Goal: Information Seeking & Learning: Compare options

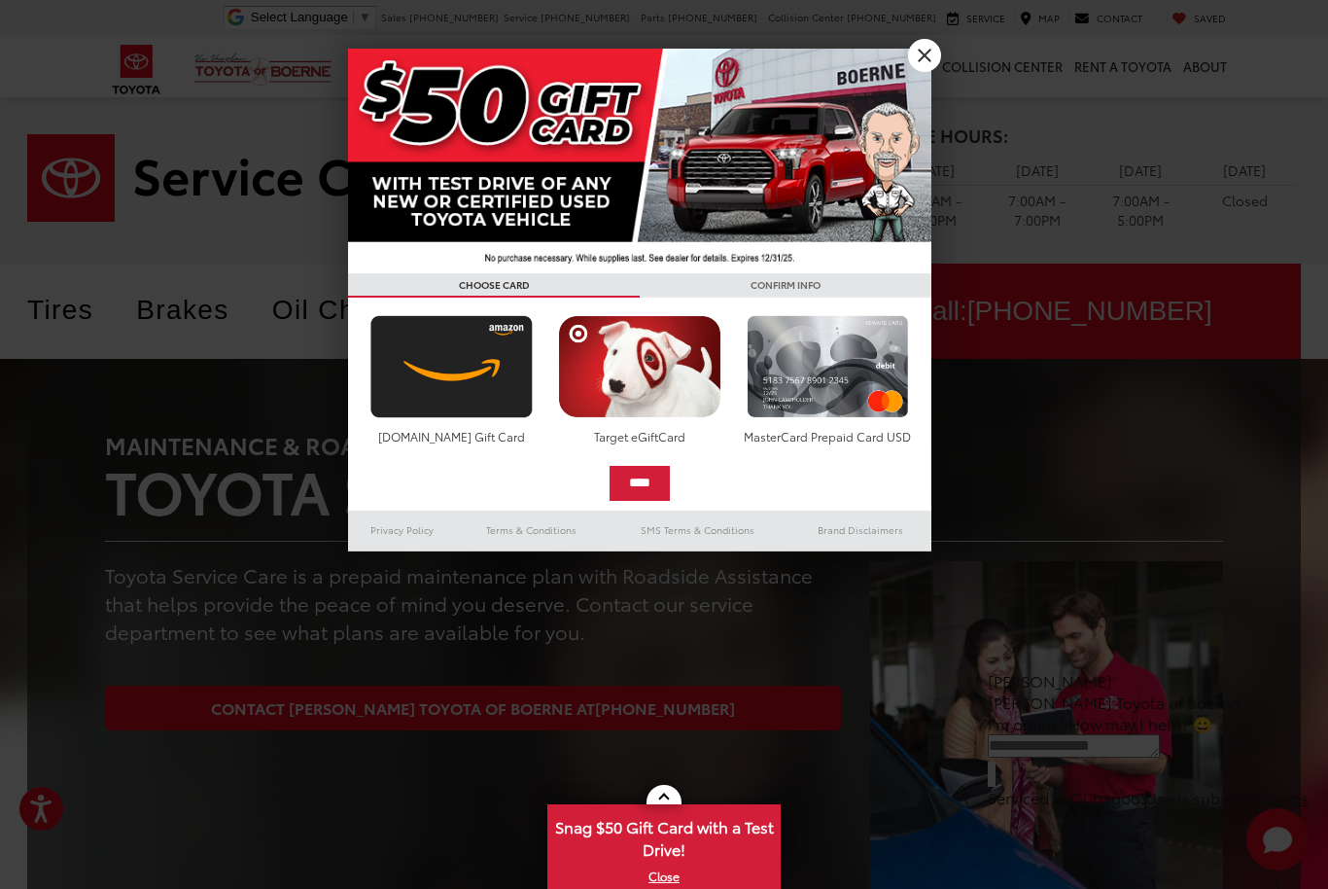
click at [923, 66] on link "X" at bounding box center [924, 55] width 33 height 33
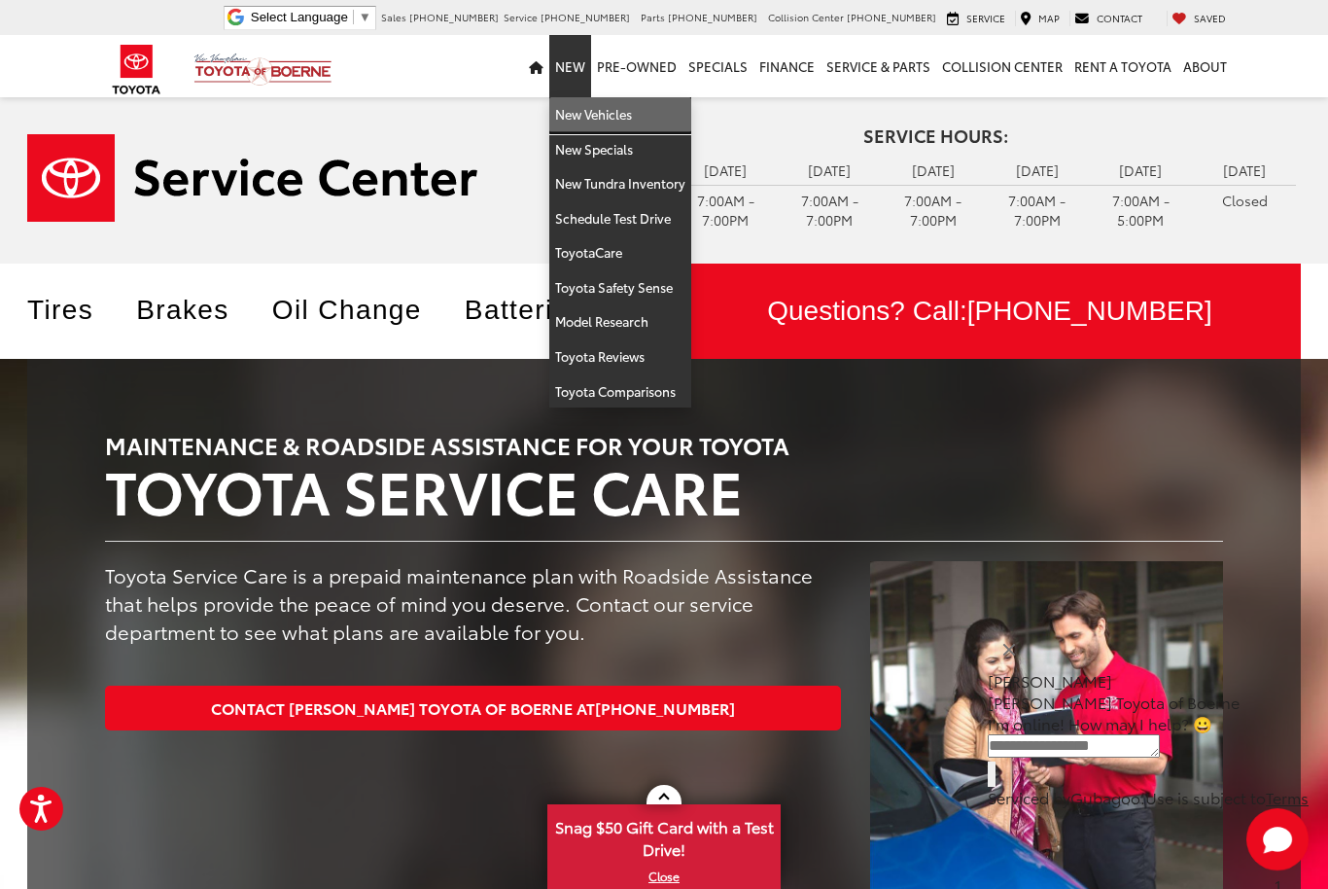
click at [641, 108] on link "New Vehicles" at bounding box center [620, 114] width 142 height 35
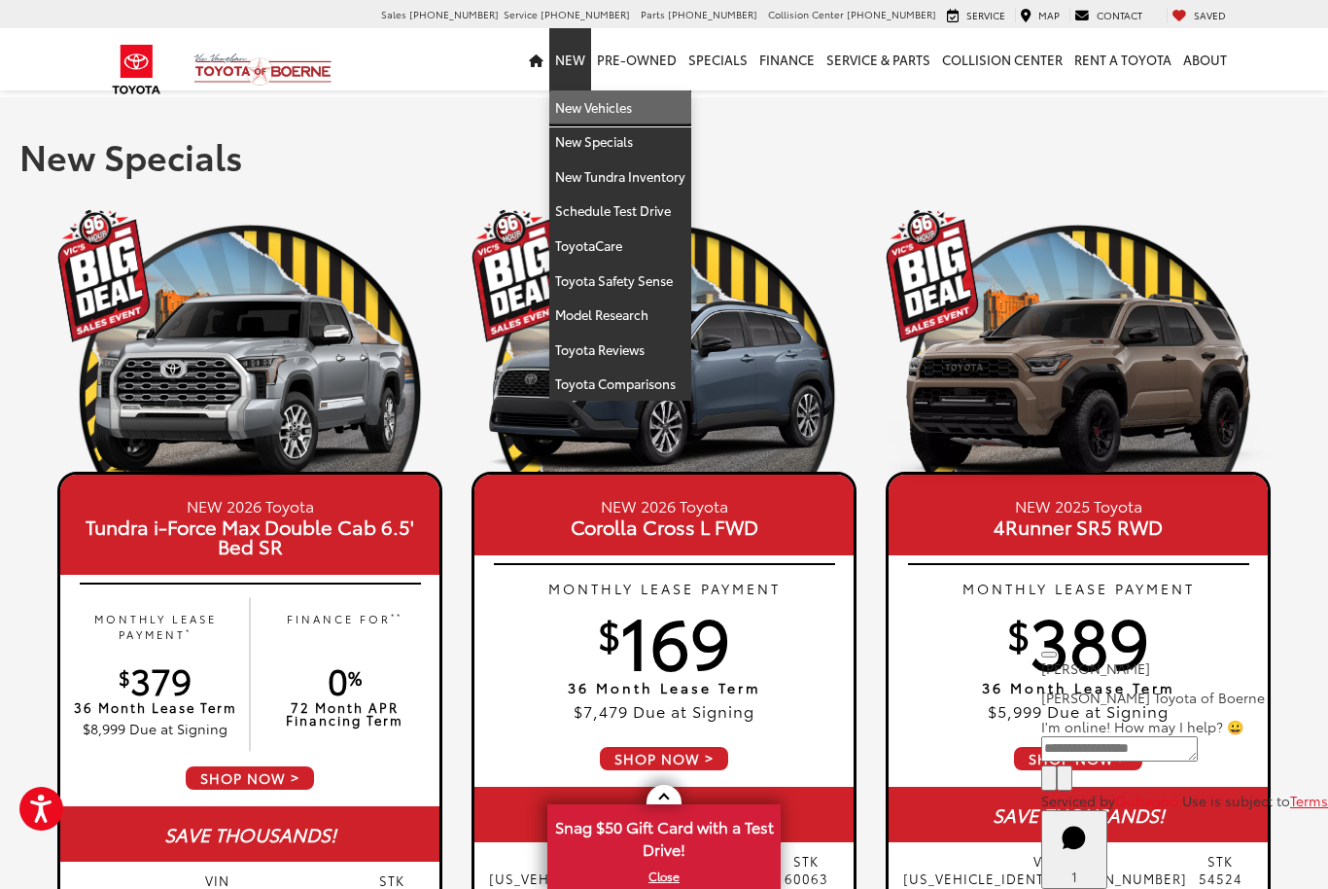
click at [639, 99] on link "New Vehicles" at bounding box center [620, 107] width 142 height 35
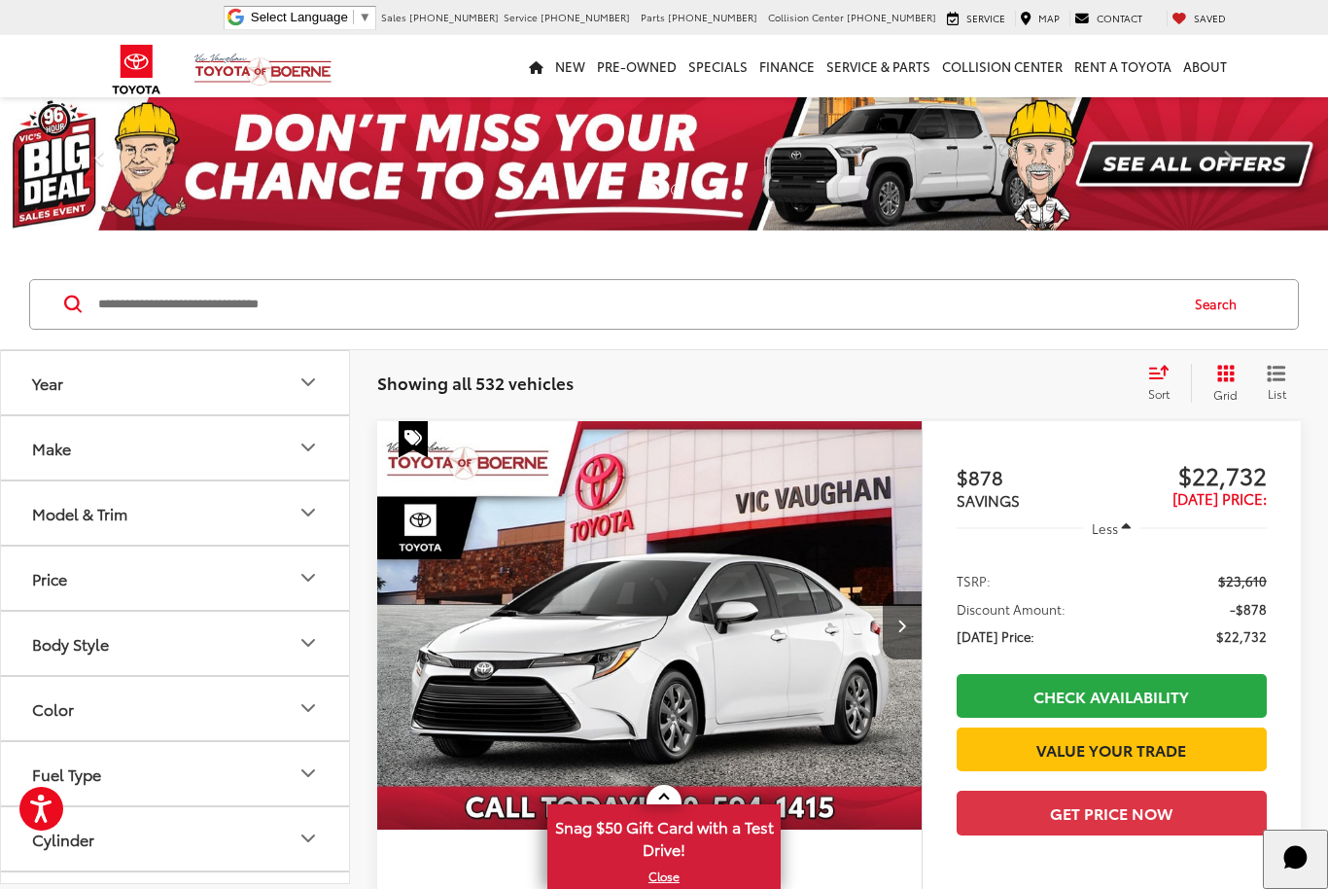
click at [303, 444] on icon "Make" at bounding box center [308, 447] width 12 height 6
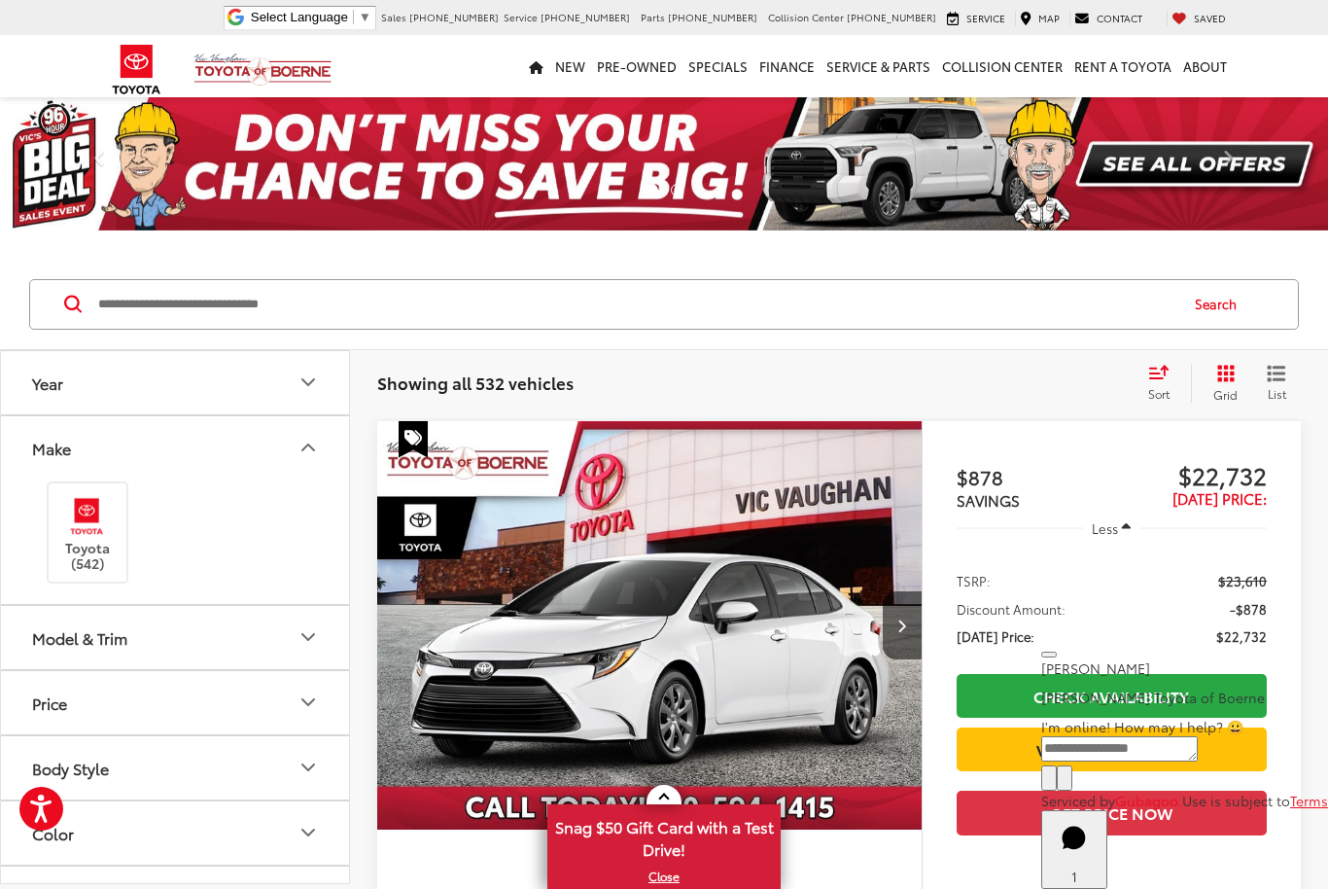
click at [322, 439] on button "Make" at bounding box center [176, 447] width 350 height 63
click at [306, 506] on icon "Model & Trim" at bounding box center [308, 512] width 23 height 23
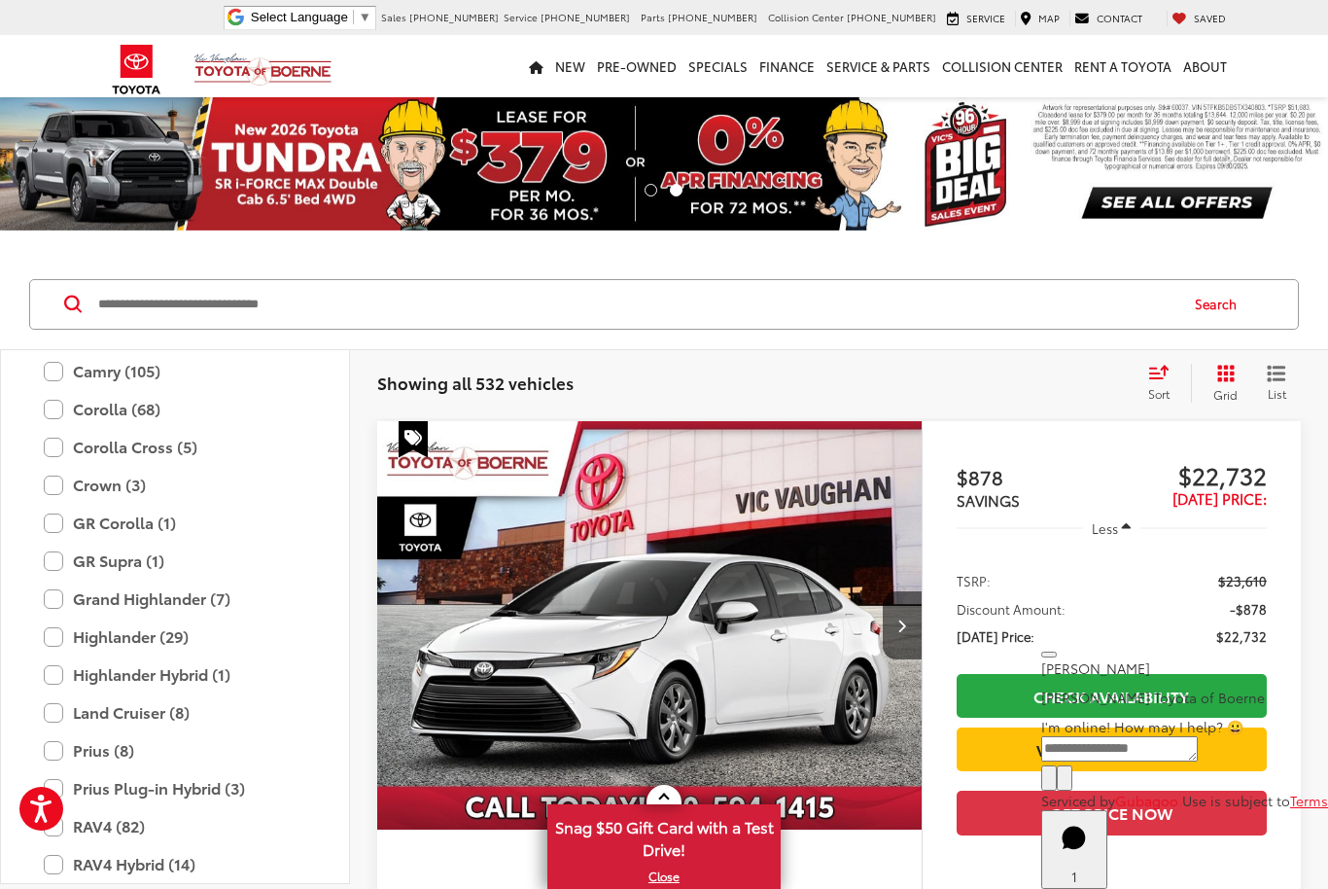
click at [202, 685] on label "Highlander Hybrid (1)" at bounding box center [175, 674] width 263 height 34
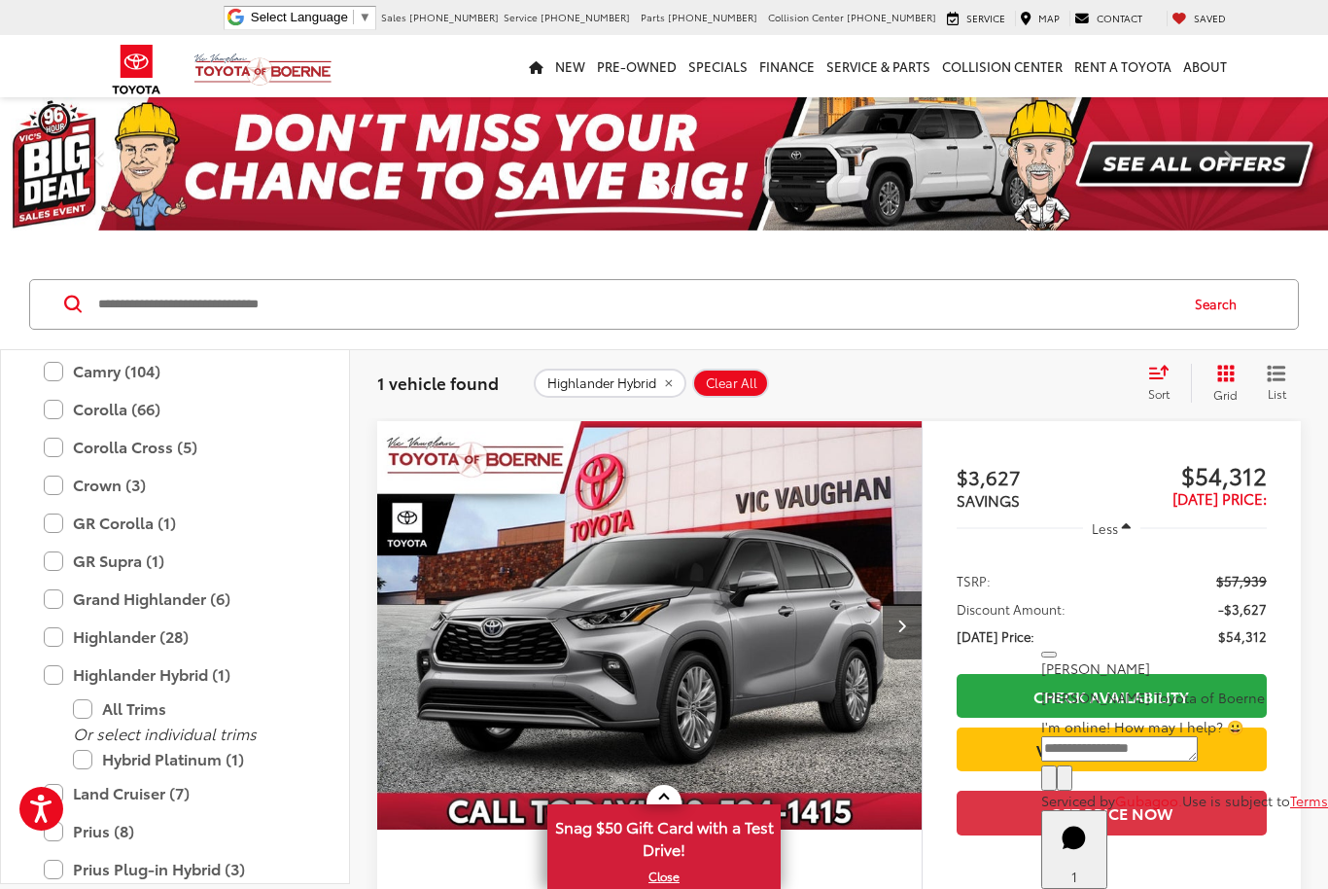
click at [69, 621] on label "Highlander (28)" at bounding box center [175, 636] width 263 height 34
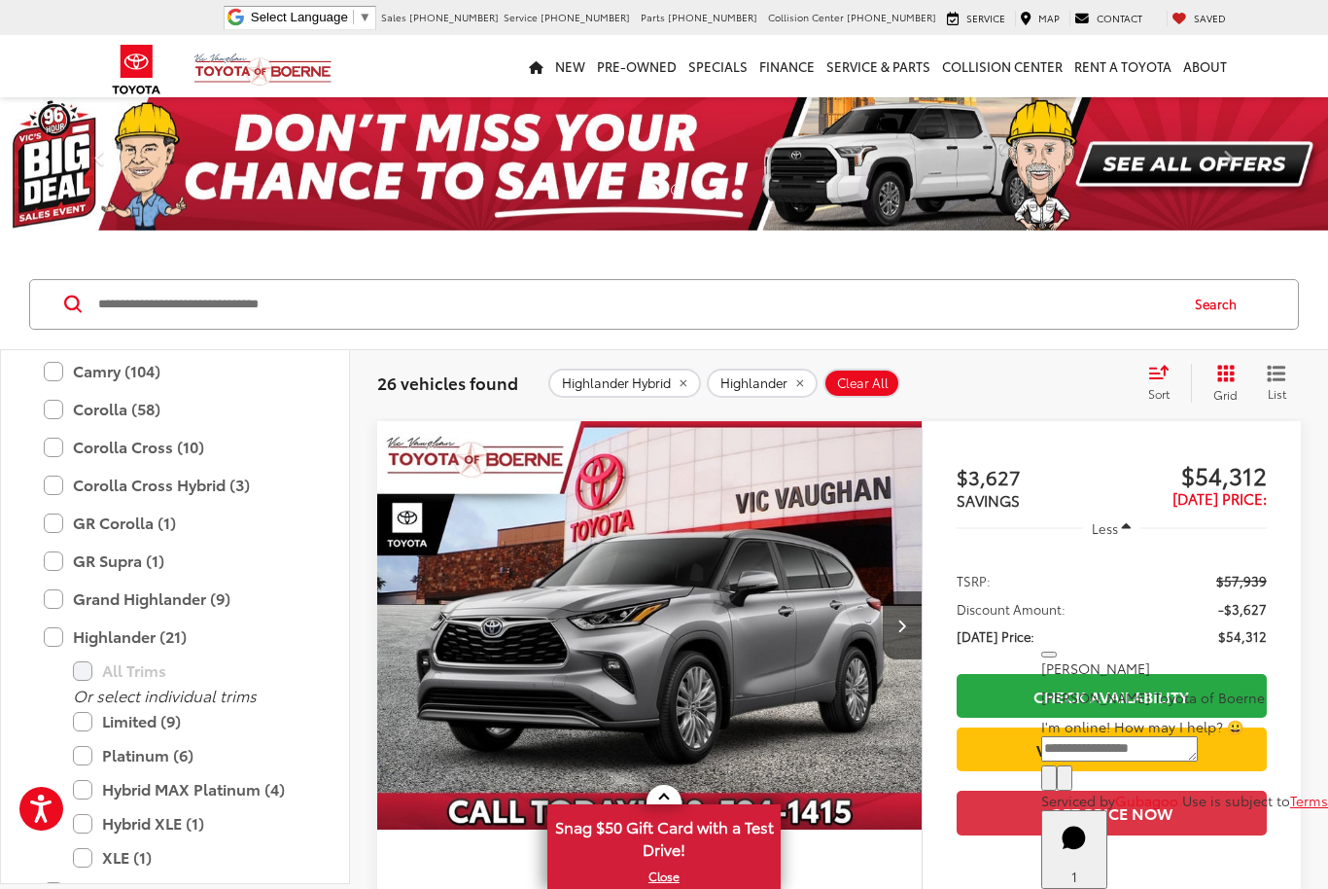
click at [63, 634] on label "Highlander (21)" at bounding box center [175, 636] width 263 height 34
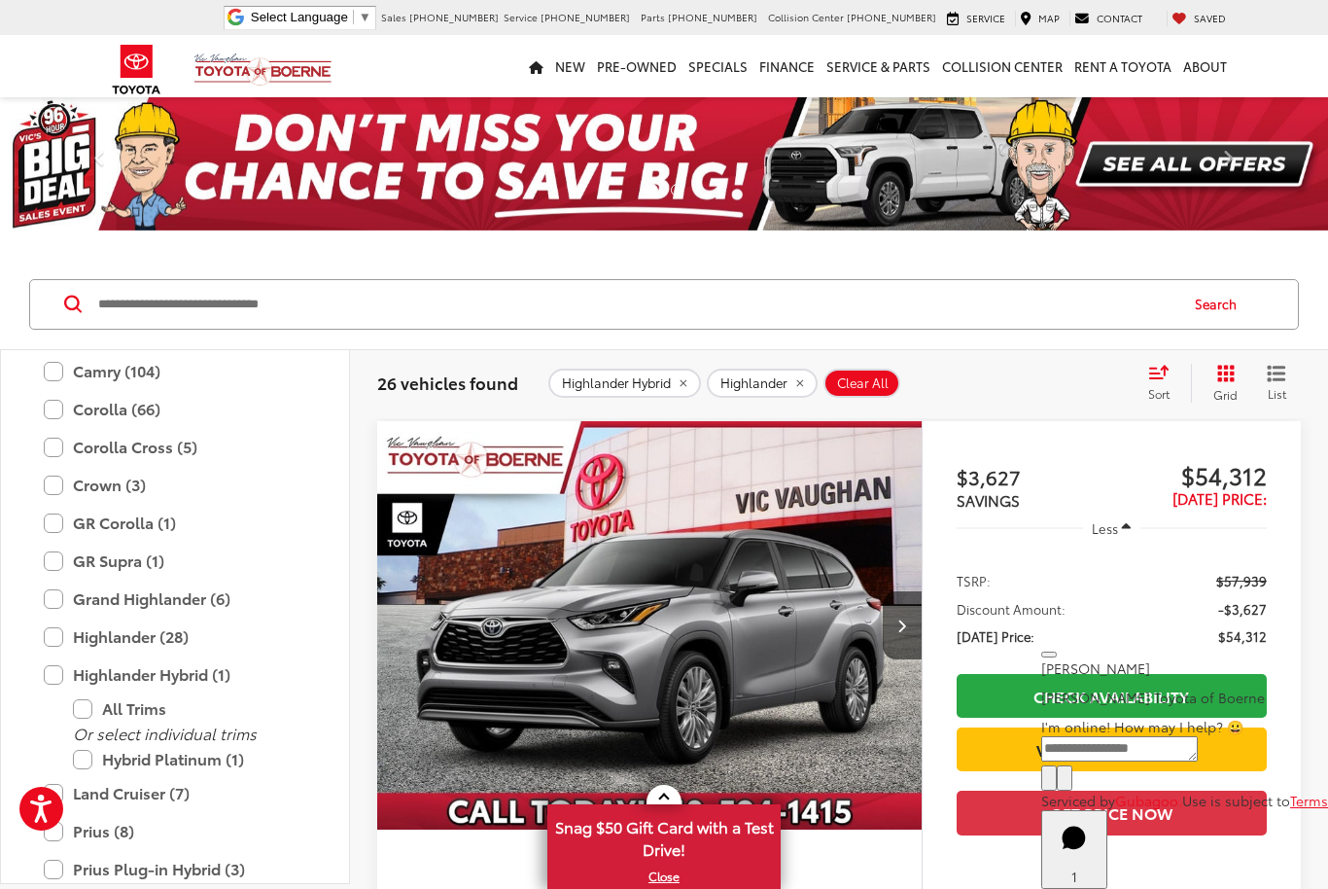
click at [64, 593] on label "Grand Highlander (6)" at bounding box center [175, 598] width 263 height 34
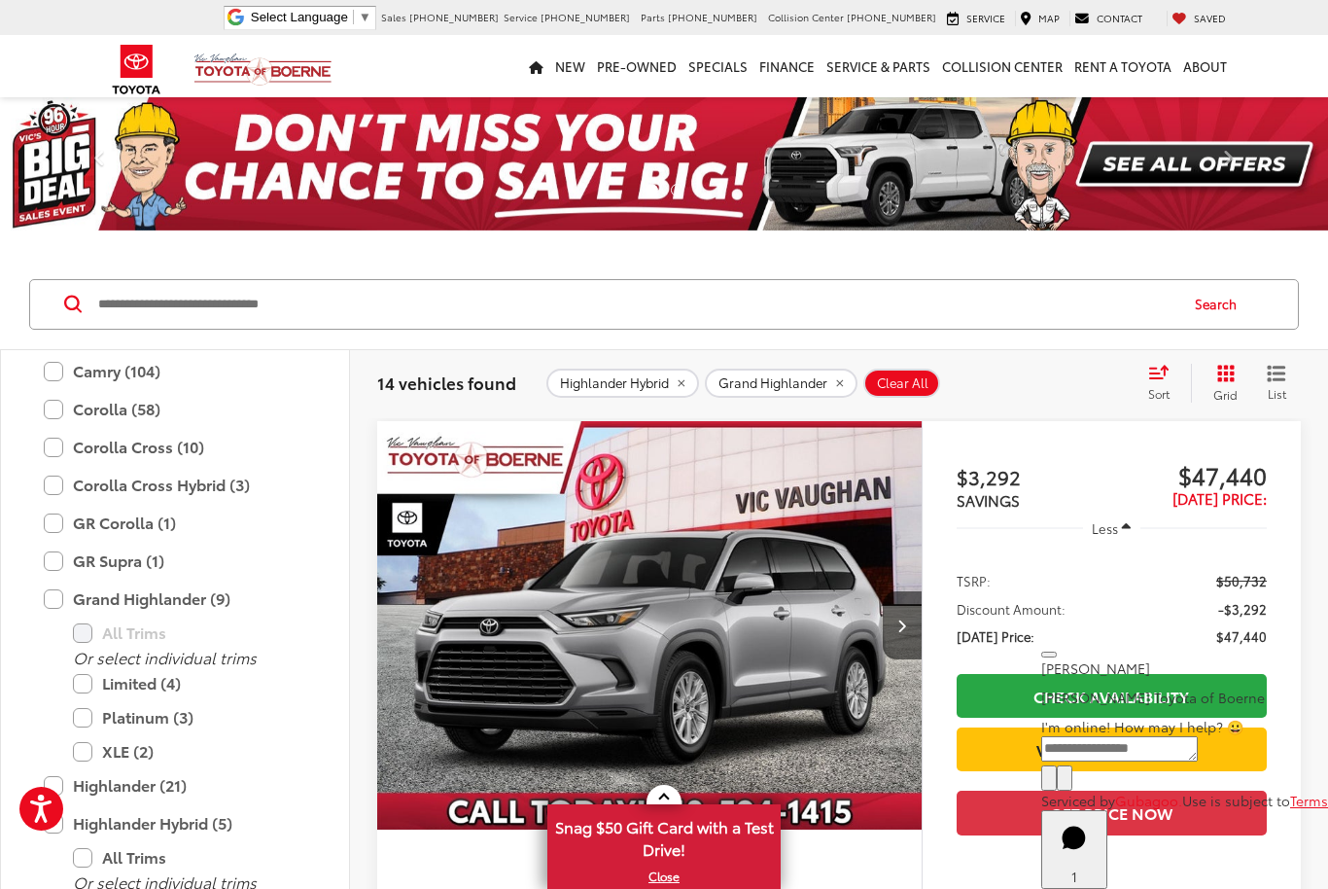
click at [1165, 379] on div "Sort" at bounding box center [1165, 383] width 53 height 39
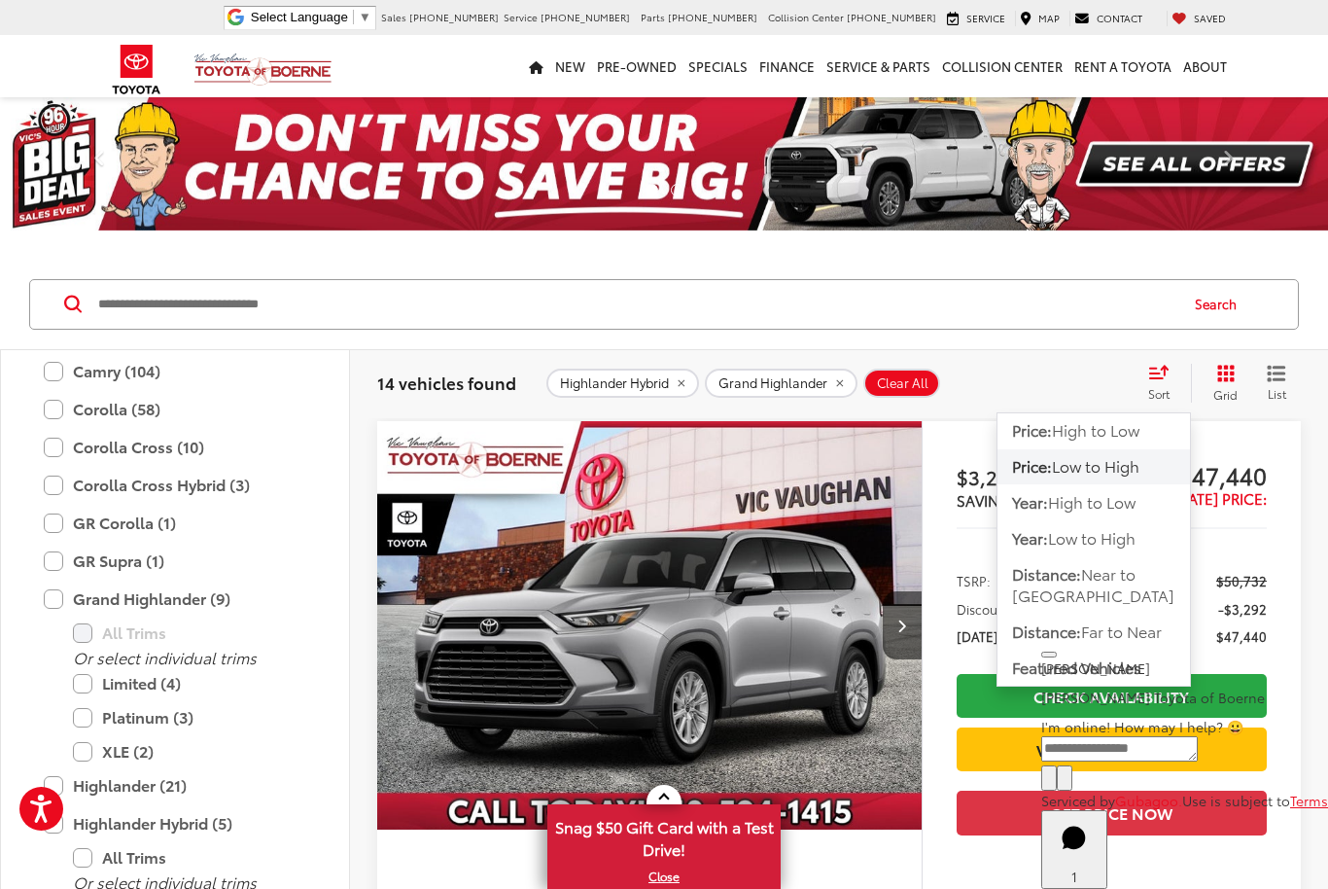
click at [1128, 466] on span "Low to High" at bounding box center [1096, 465] width 88 height 22
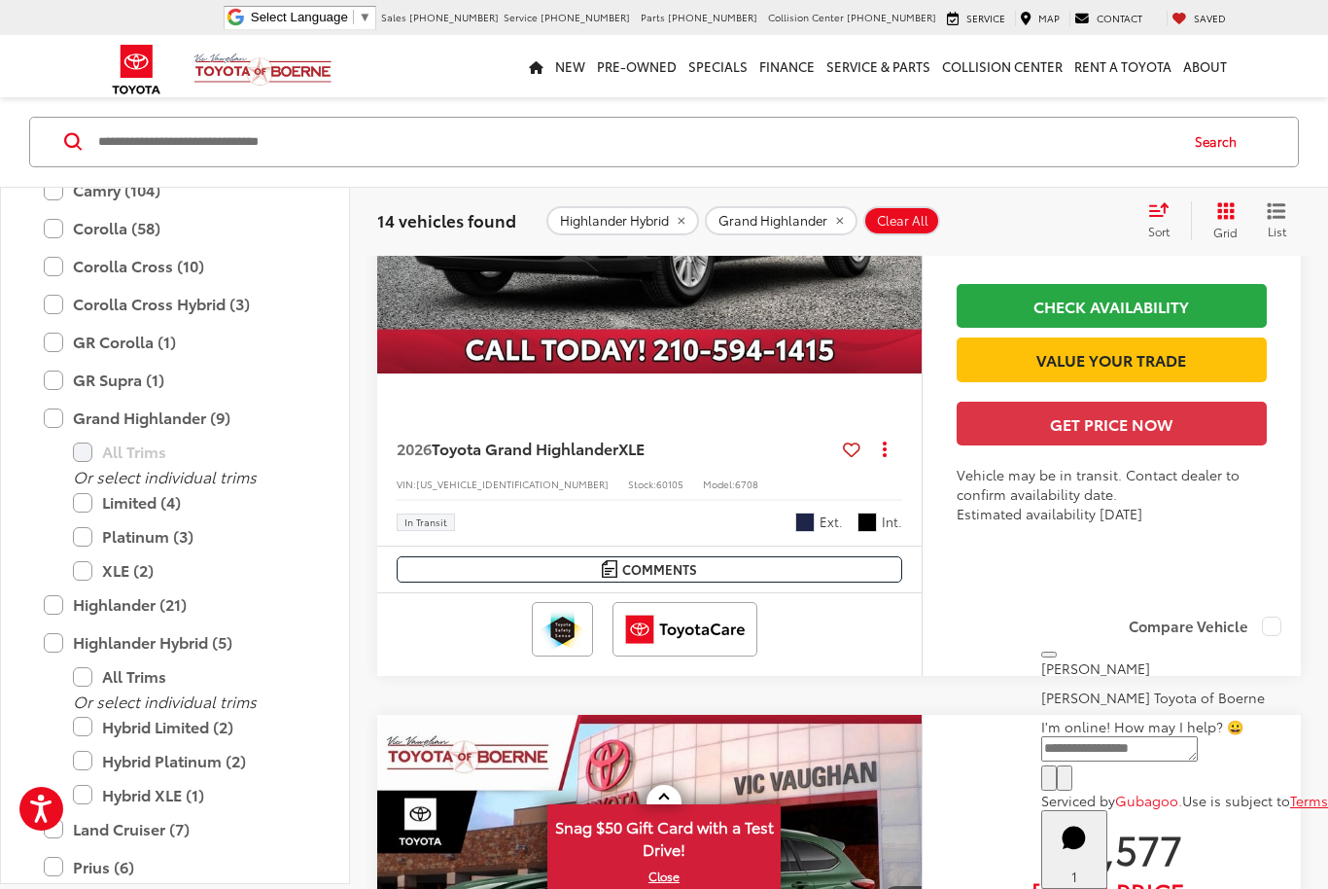
scroll to position [5797, 0]
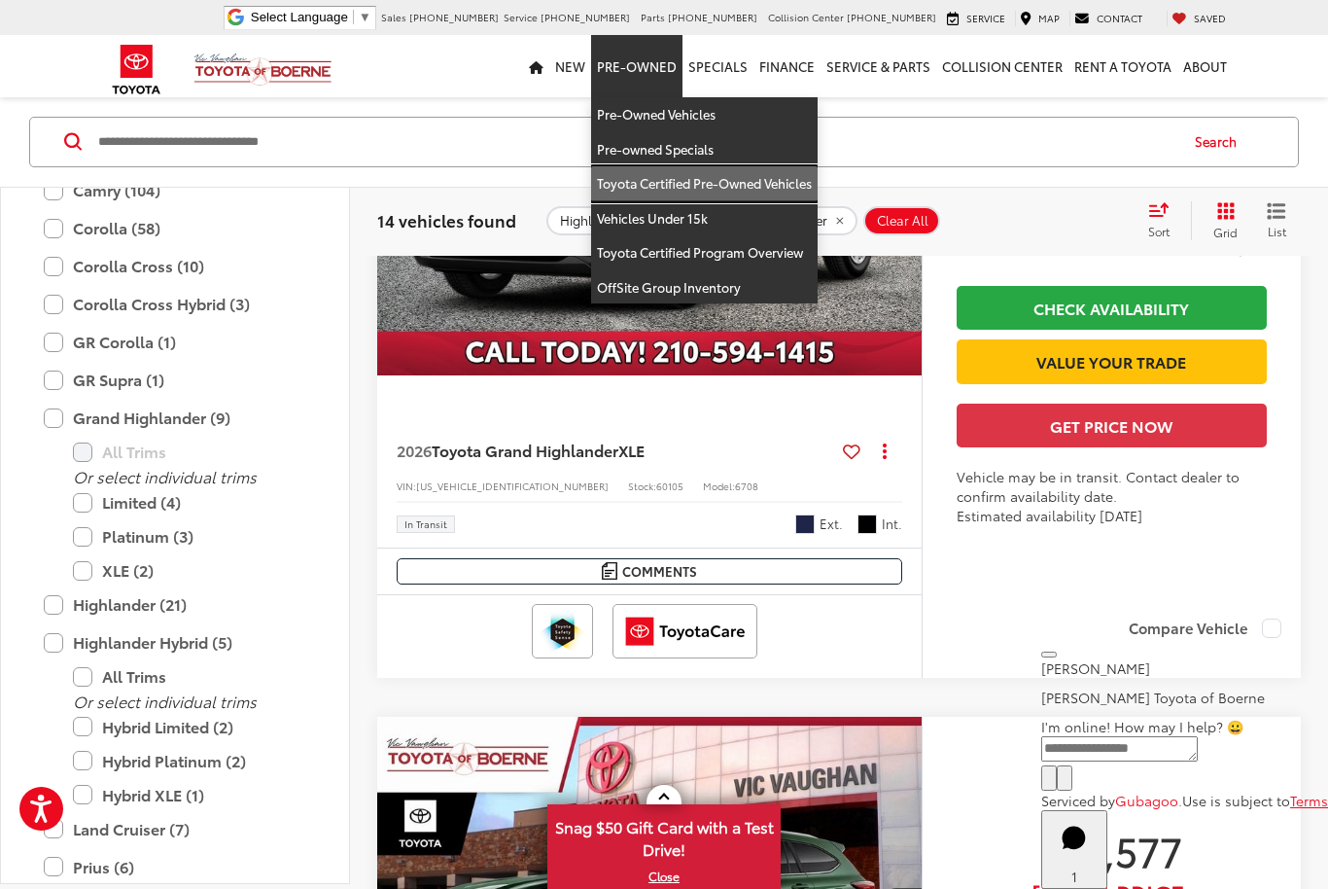
click at [742, 186] on link "Toyota Certified Pre-Owned Vehicles" at bounding box center [704, 183] width 227 height 35
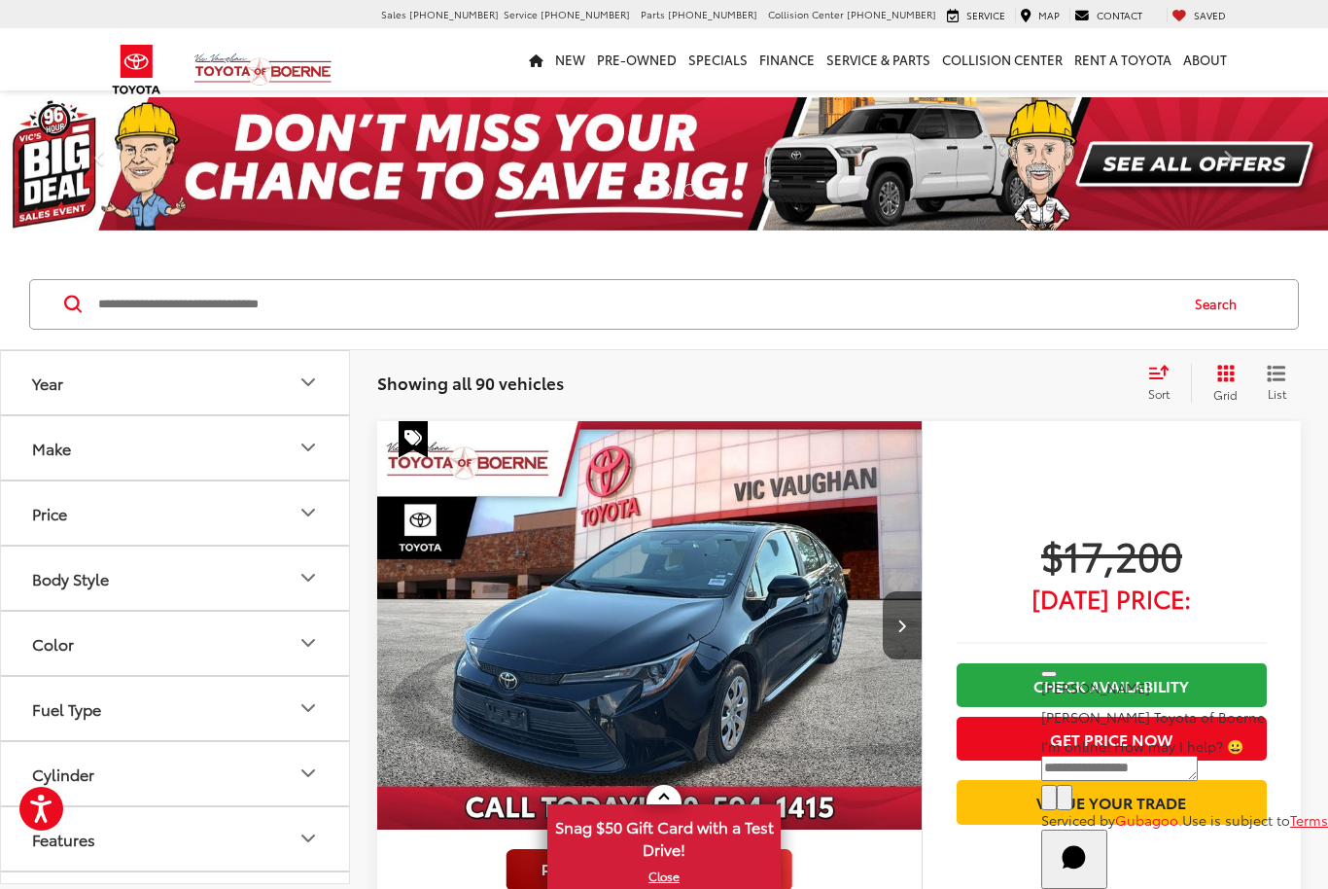
click at [310, 582] on icon "Body Style" at bounding box center [308, 577] width 23 height 23
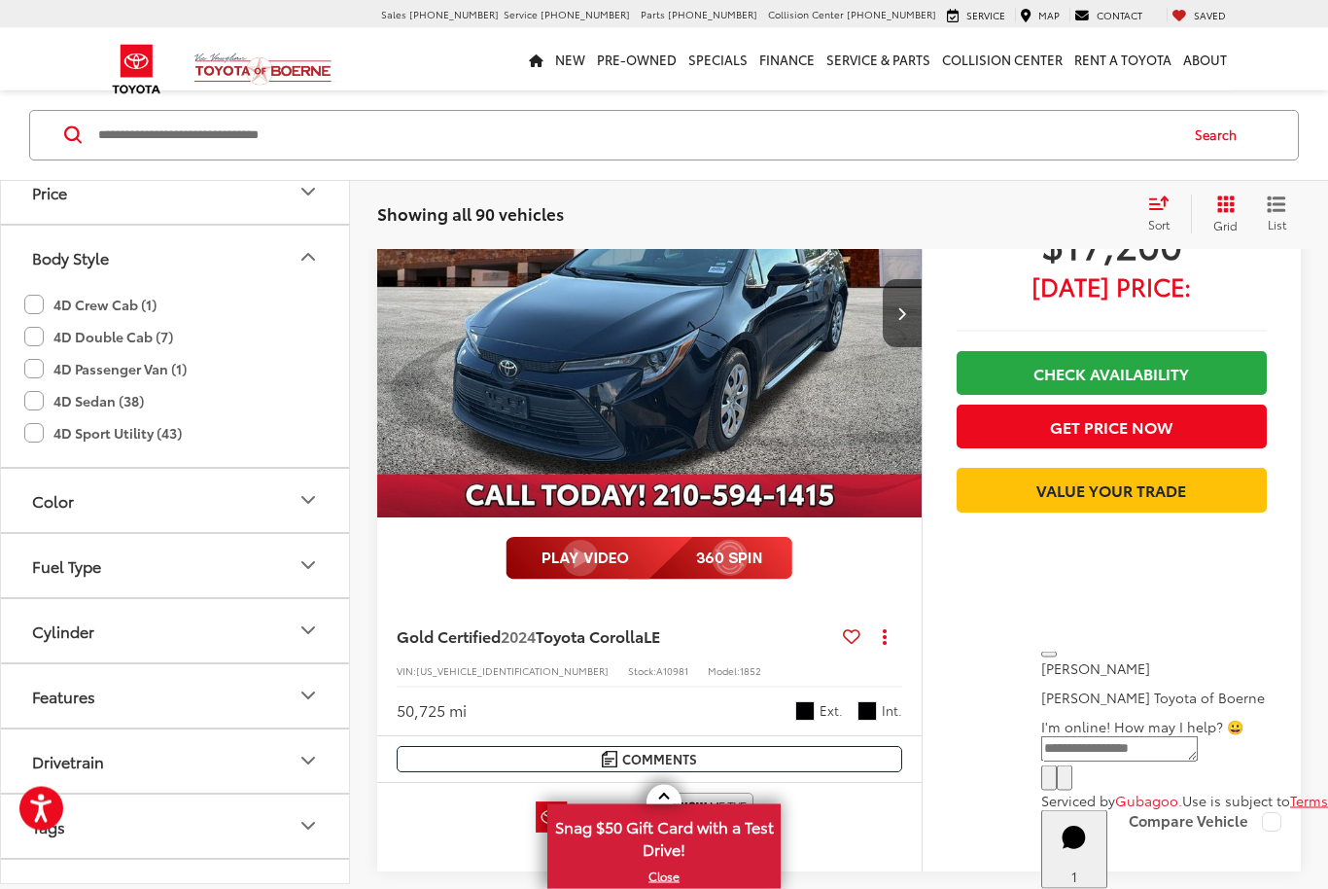
scroll to position [312, 0]
click at [1294, 640] on div "$17,200 Today's Price: Check Availability Get Price Now Value Your Trade" at bounding box center [1111, 453] width 379 height 688
click at [1269, 645] on div "$17,200 Today's Price: Check Availability Get Price Now Value Your Trade" at bounding box center [1111, 453] width 379 height 688
click at [985, 766] on div "$17,200 Today's Price: Check Availability Get Price Now Value Your Trade" at bounding box center [1111, 453] width 379 height 688
click at [1006, 726] on div "$17,200 Today's Price: Check Availability Get Price Now Value Your Trade" at bounding box center [1111, 453] width 379 height 688
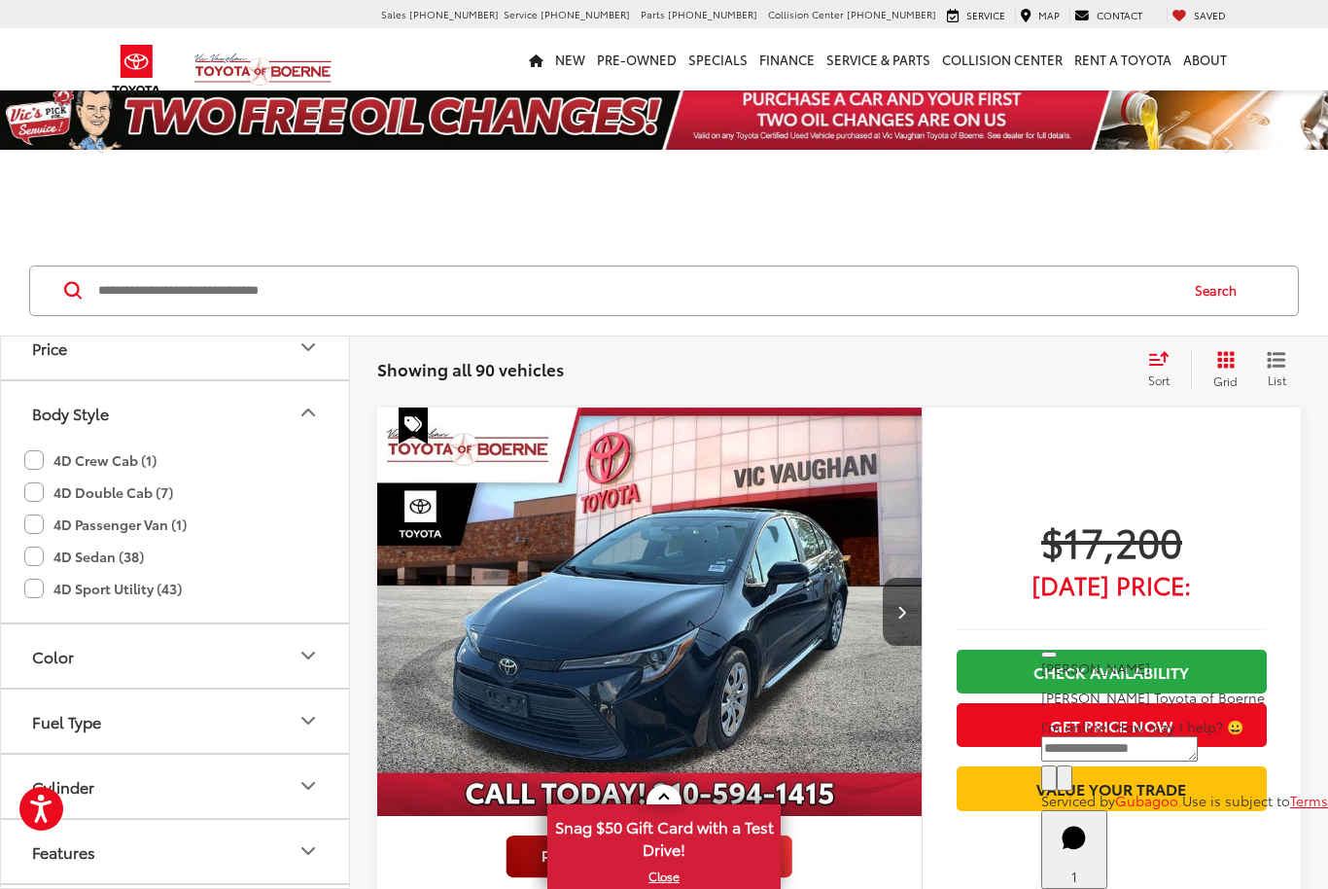
scroll to position [0, 0]
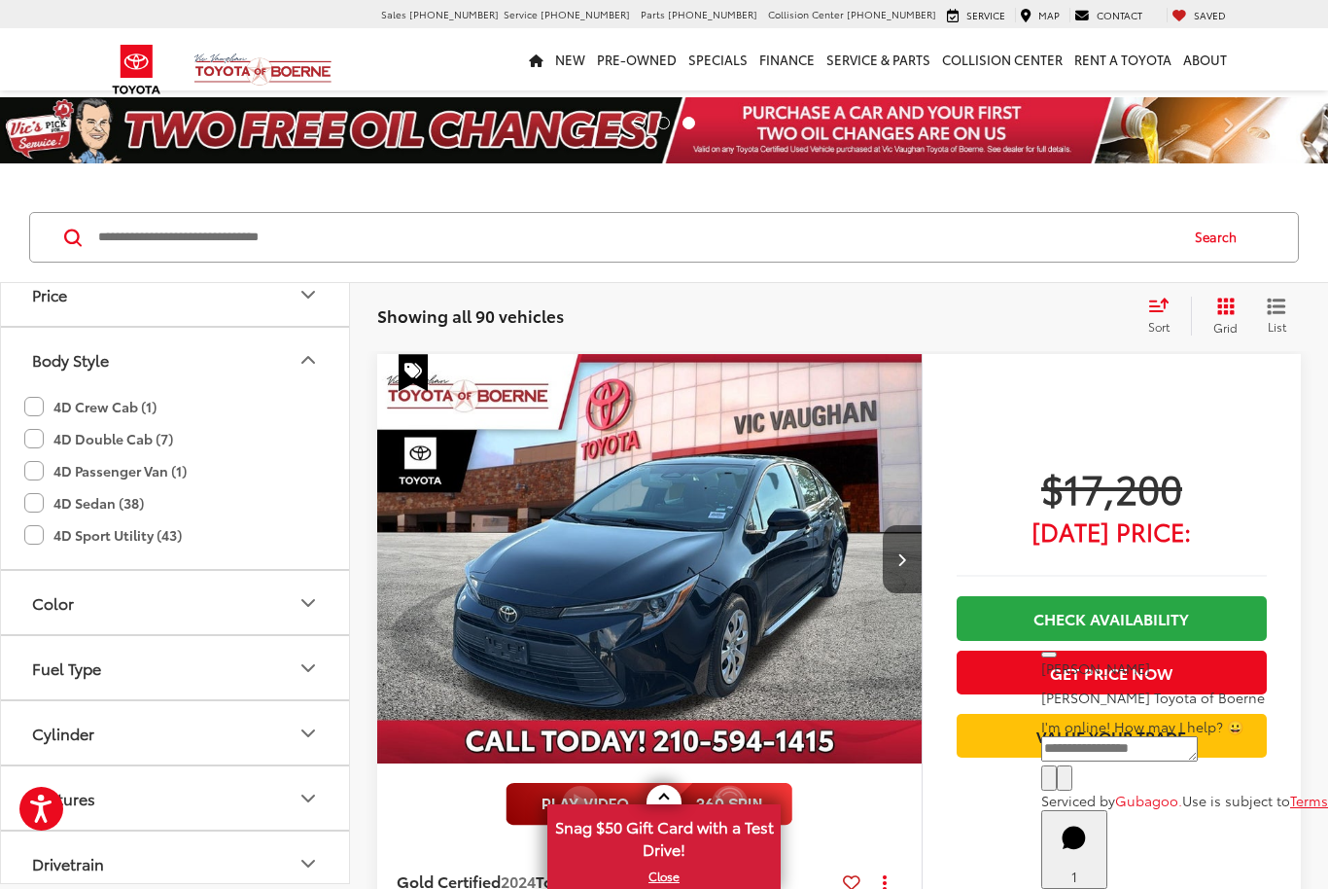
click at [1057, 652] on button "Close" at bounding box center [1049, 655] width 16 height 6
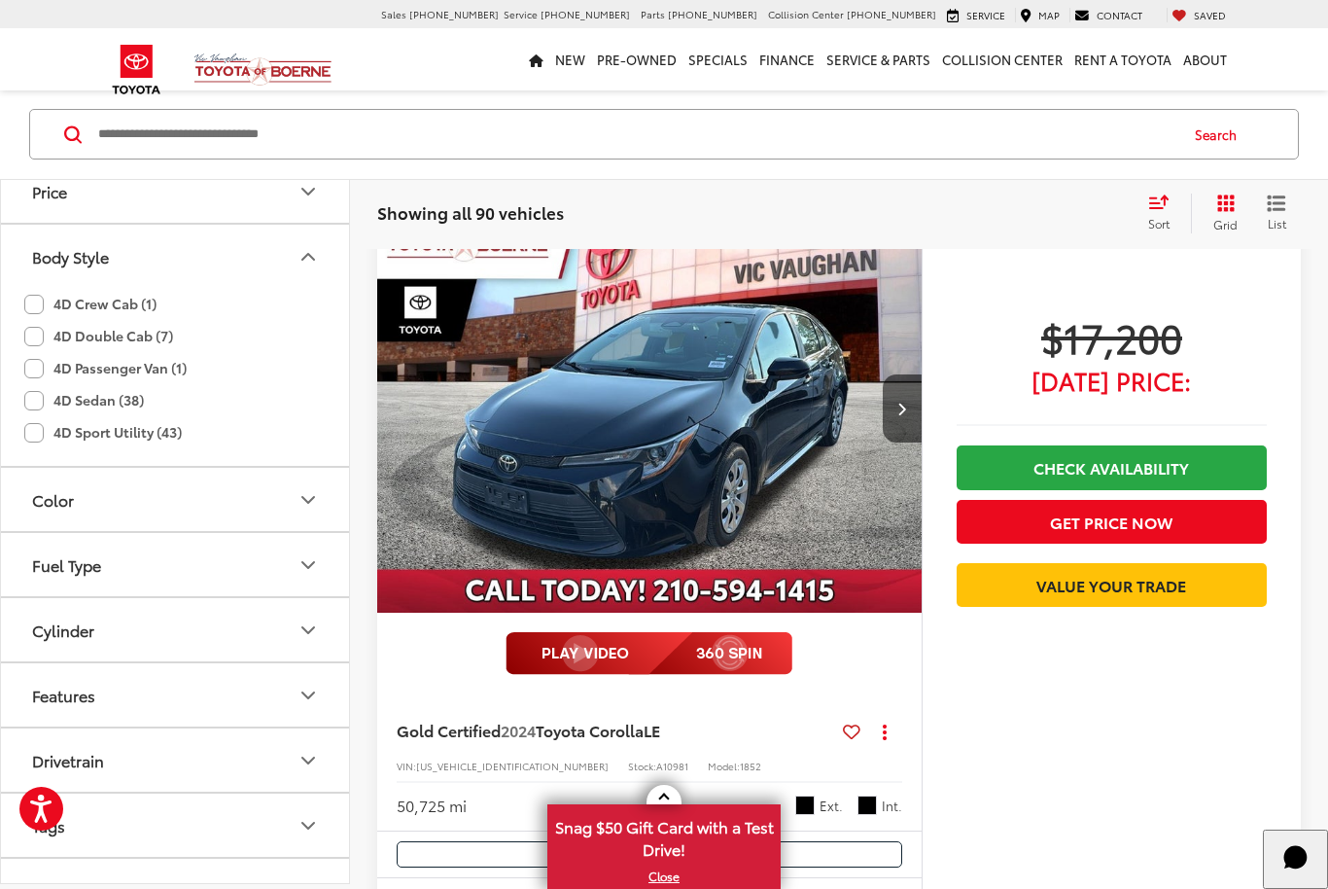
scroll to position [153, 0]
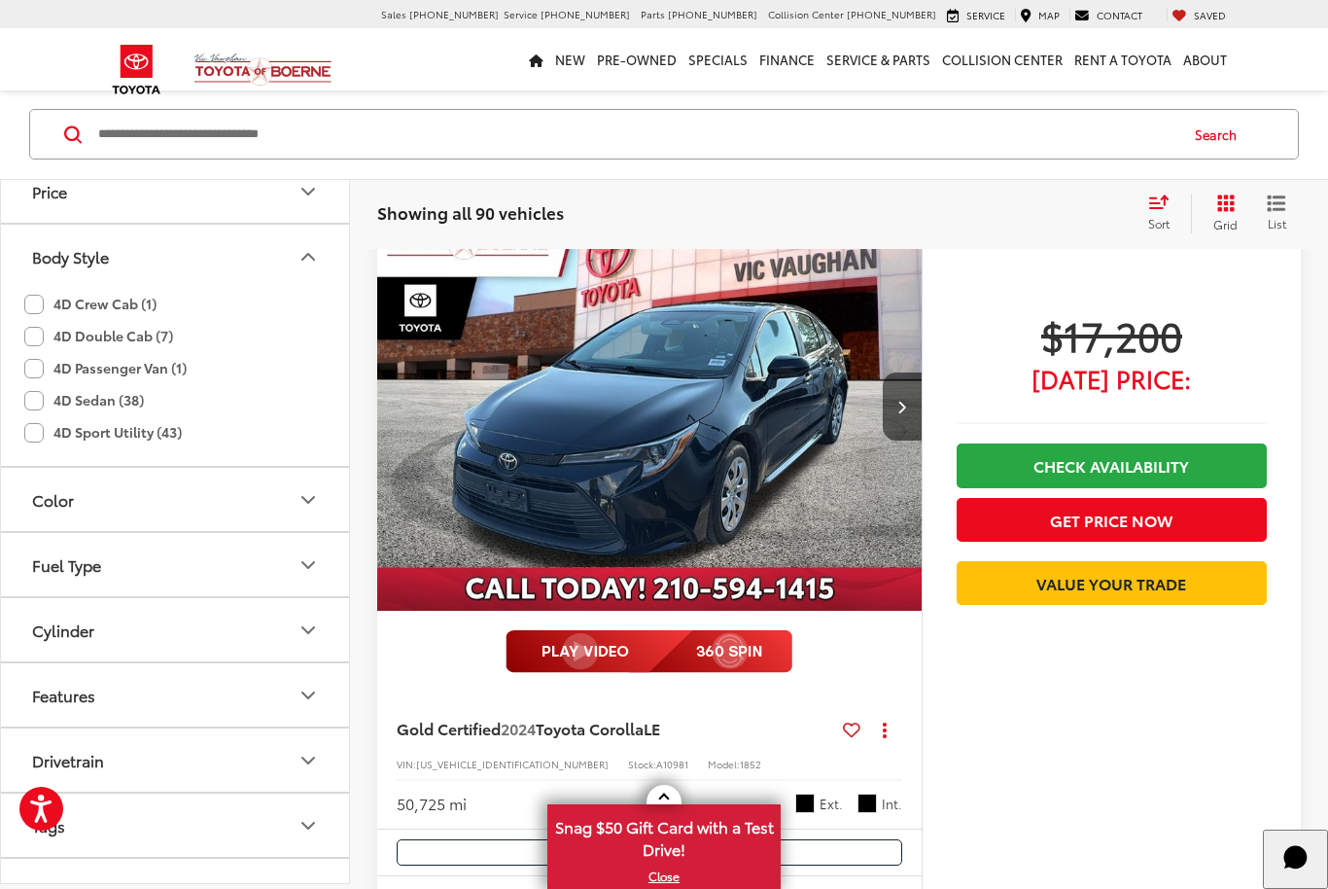
click at [39, 417] on label "4D Sedan (38)" at bounding box center [84, 401] width 120 height 32
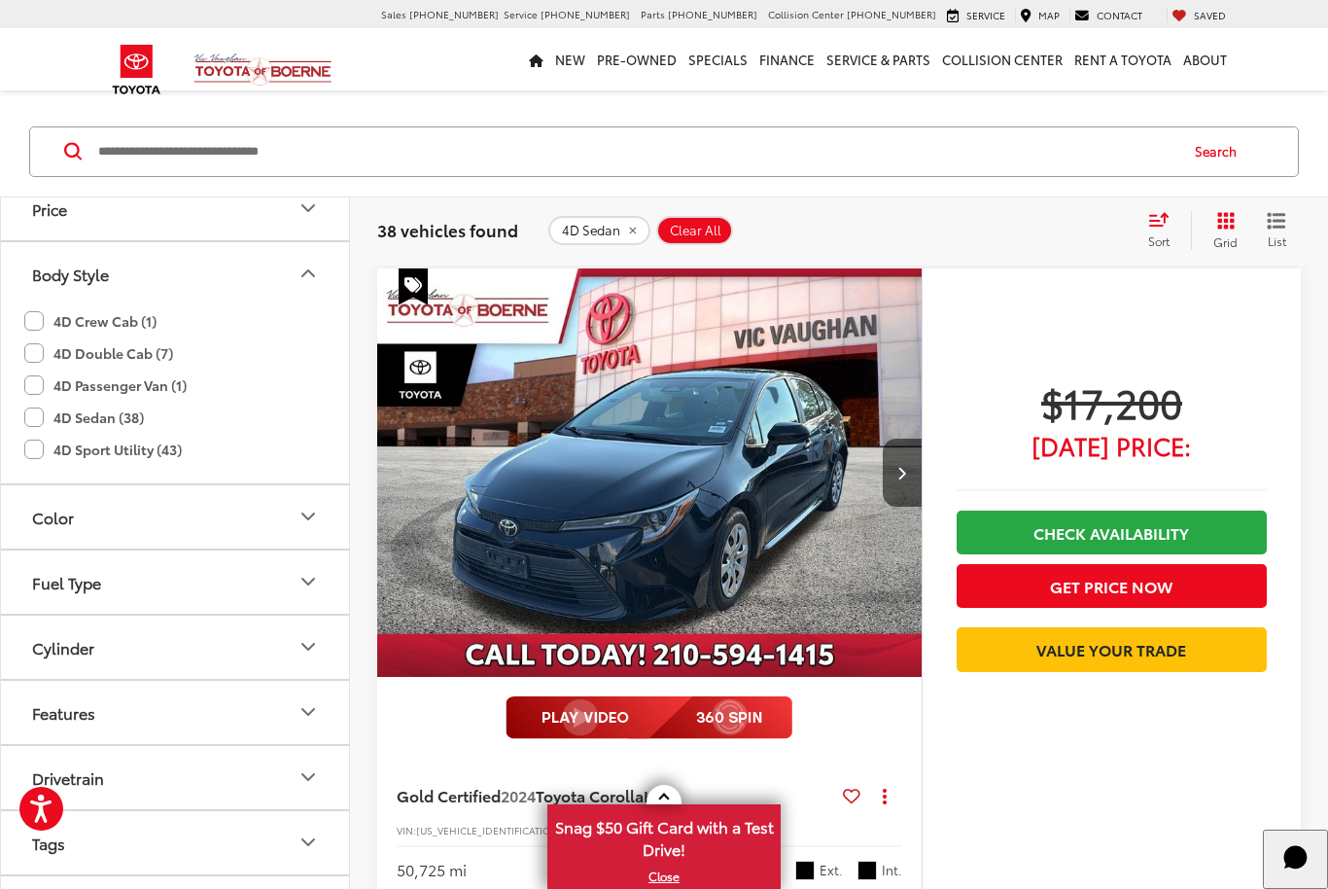
click at [45, 443] on label "4D Sport Utility (43)" at bounding box center [103, 450] width 158 height 32
click at [48, 408] on label "4D Sedan (38)" at bounding box center [84, 418] width 120 height 32
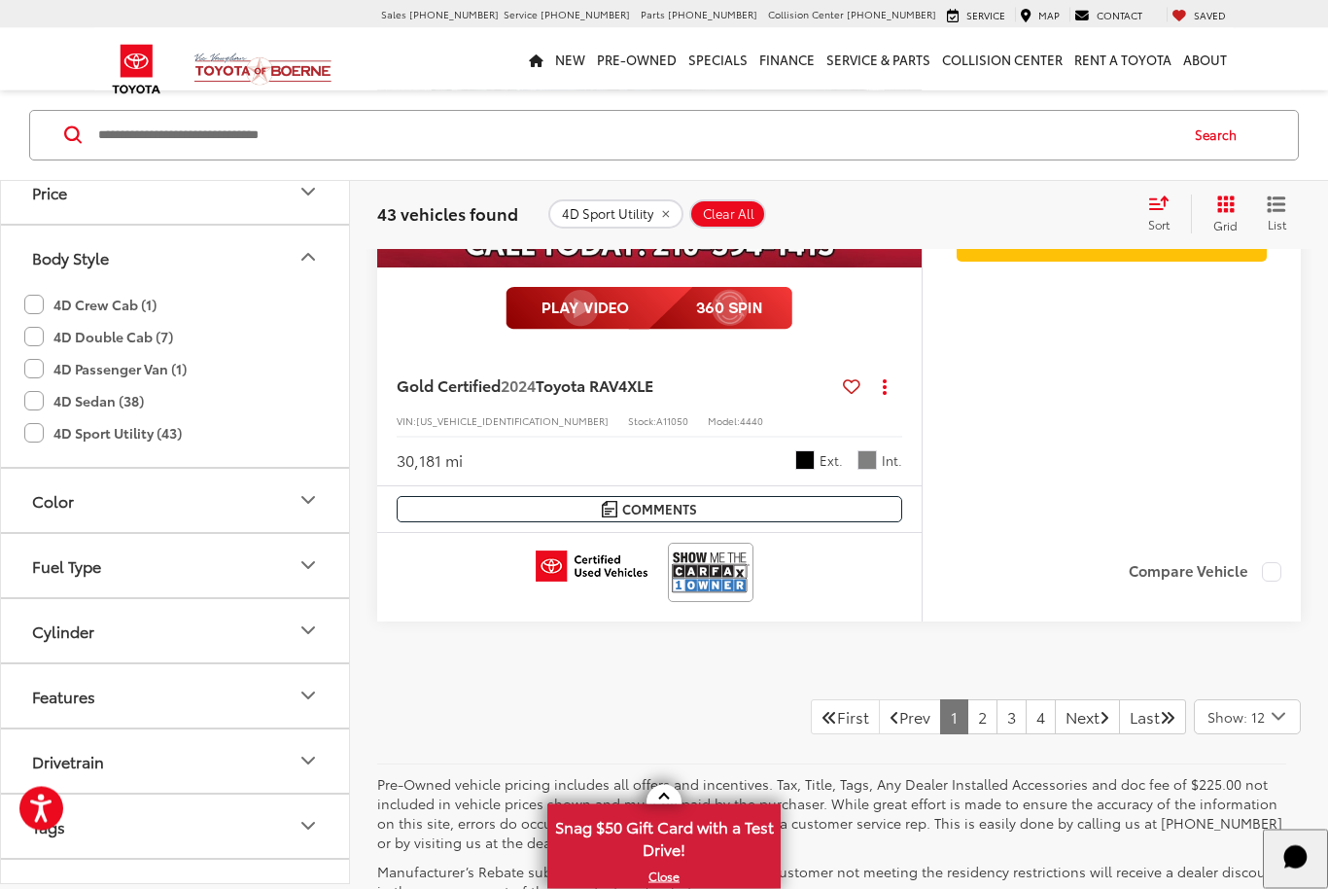
scroll to position [9627, 0]
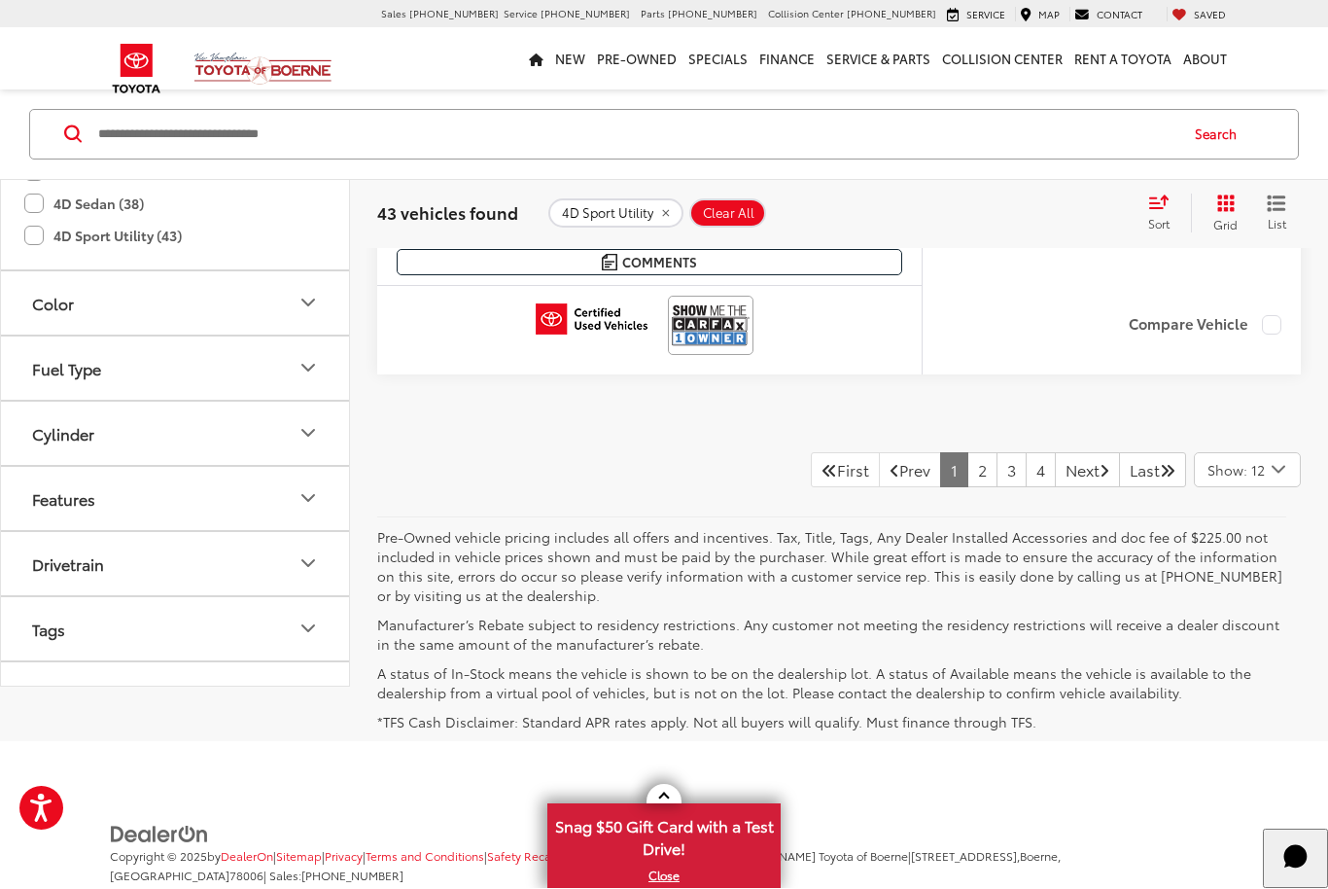
click at [968, 464] on link "2" at bounding box center [983, 470] width 30 height 35
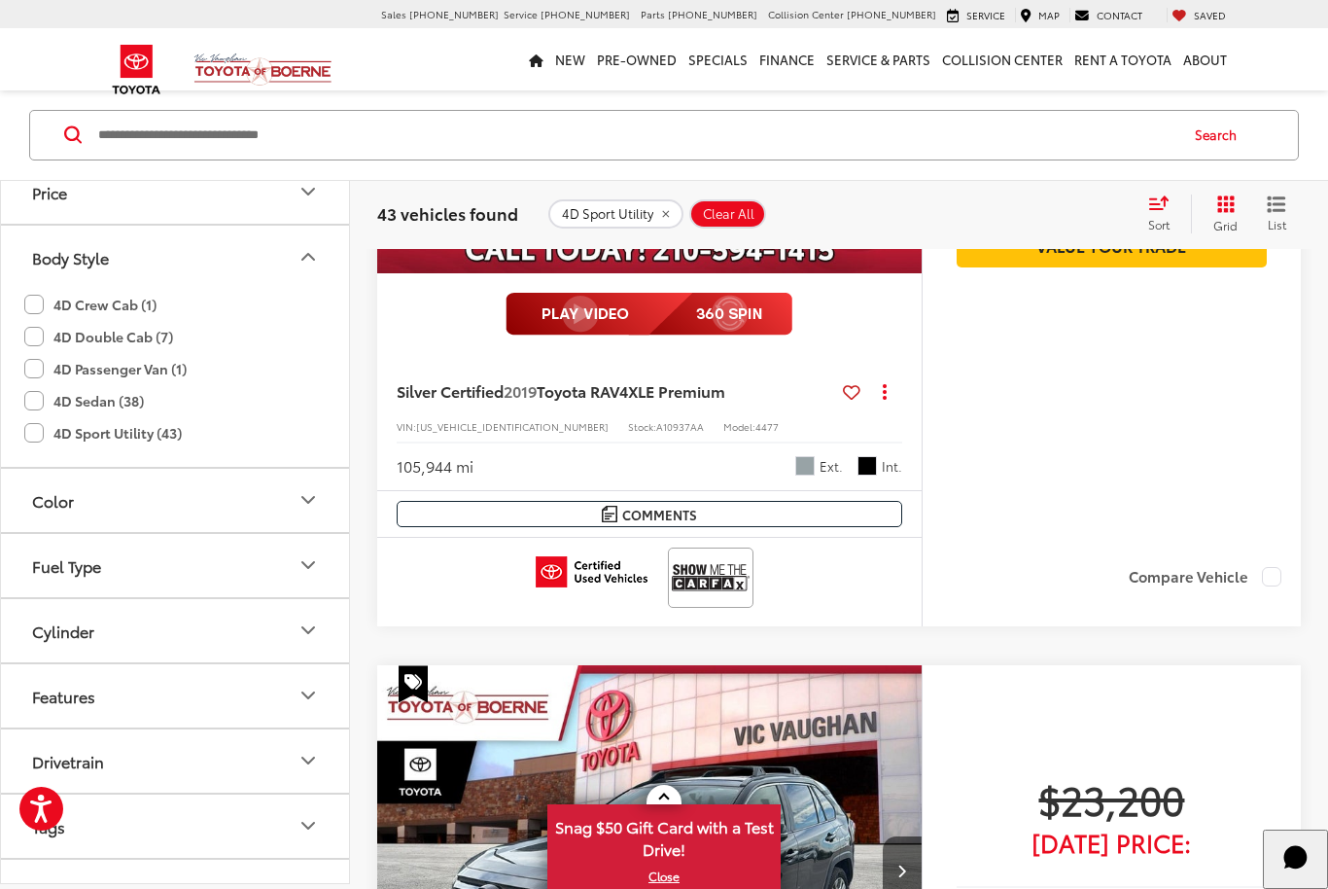
scroll to position [169, 0]
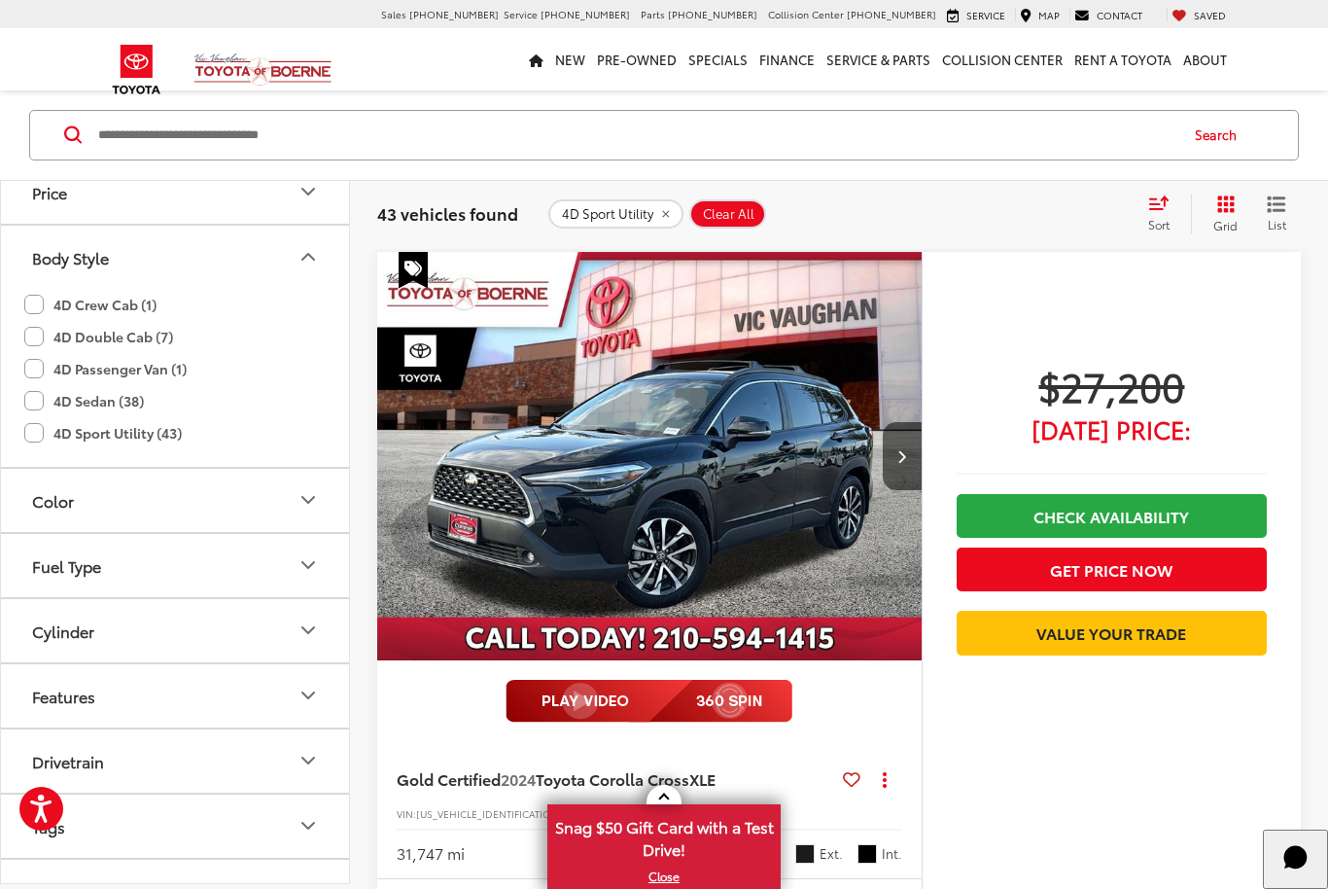
click at [1285, 868] on polygon "Start Chat" at bounding box center [1291, 861] width 13 height 16
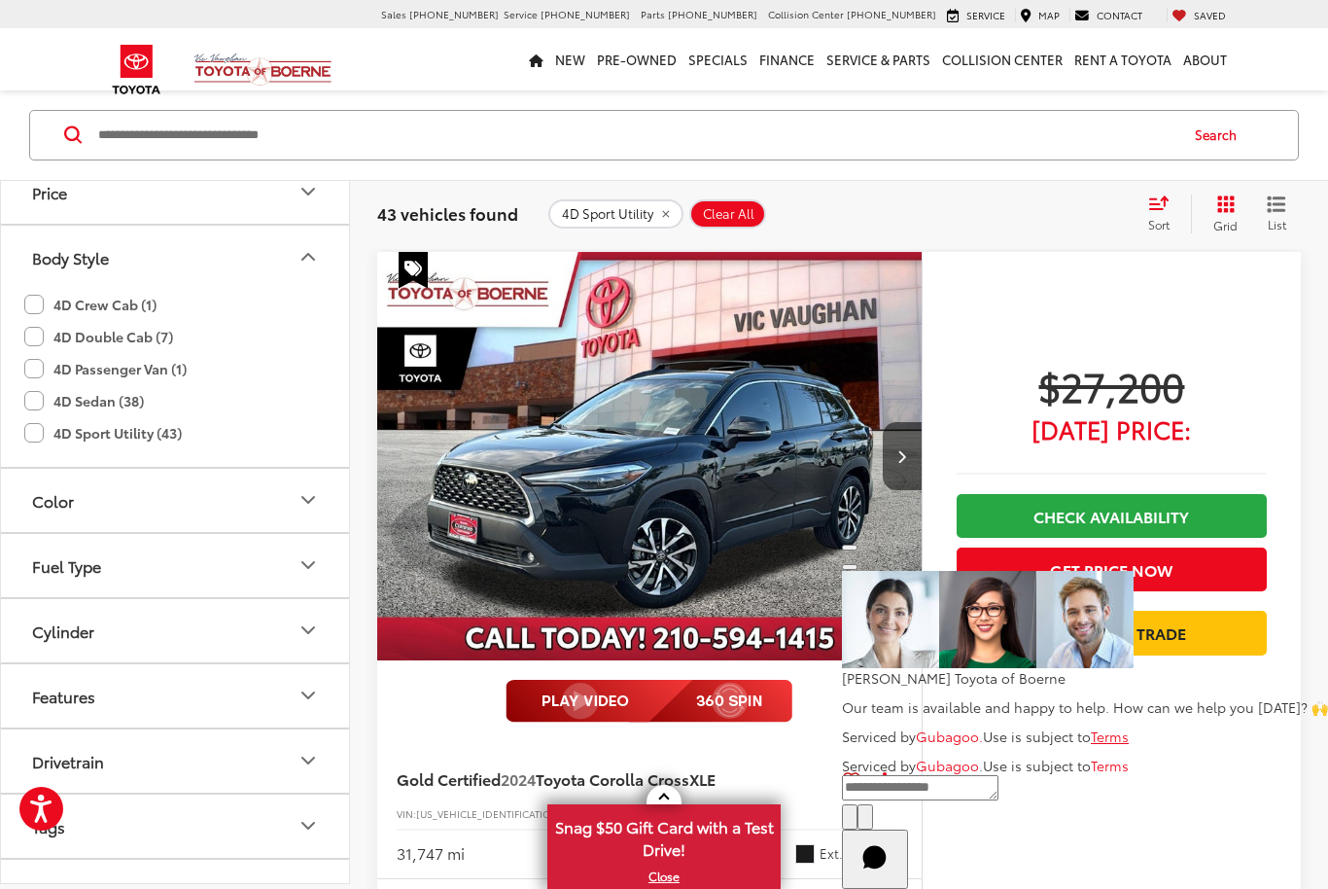
click at [858, 550] on button "Close" at bounding box center [850, 548] width 16 height 6
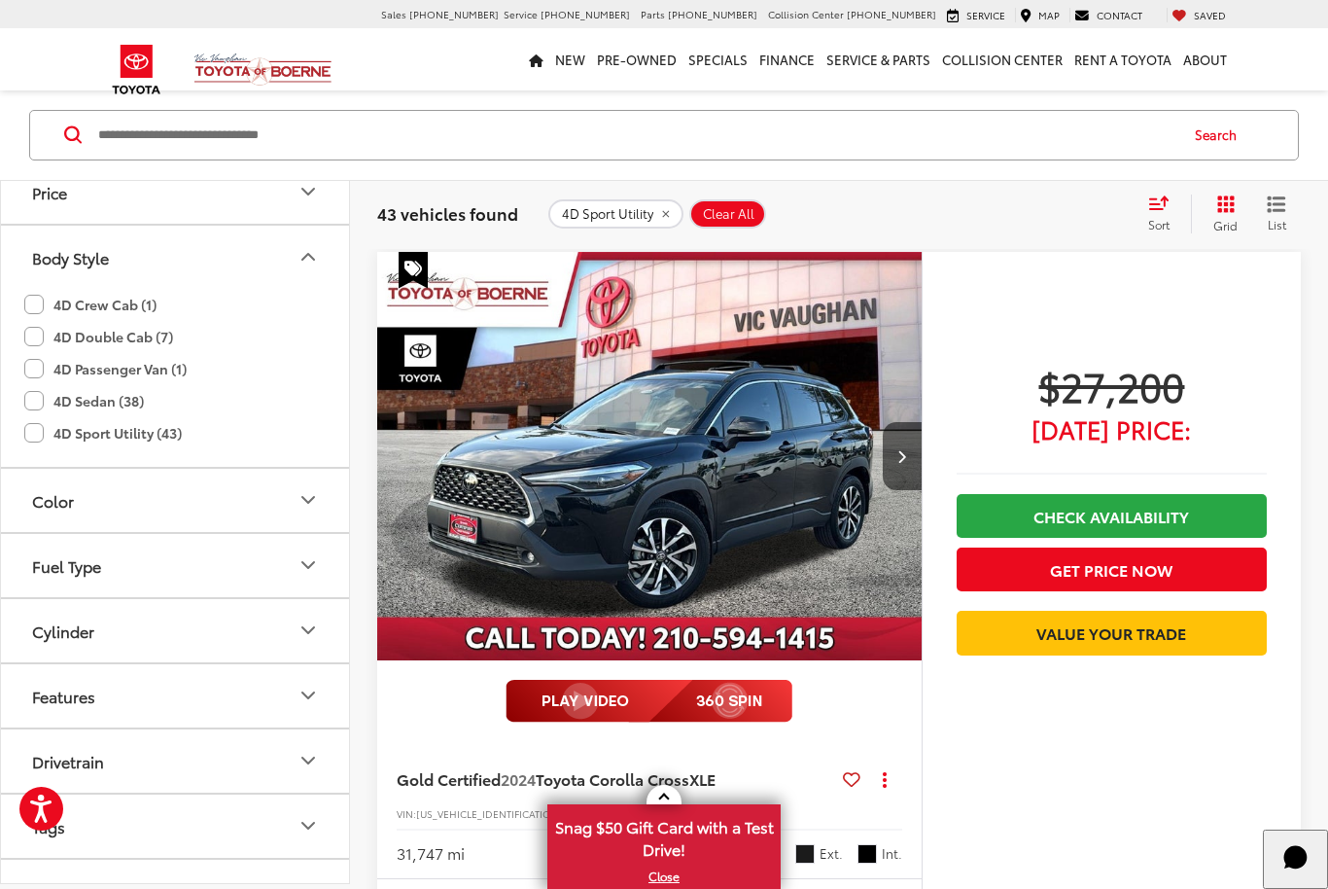
click at [1284, 868] on icon "Start Chat" at bounding box center [1295, 856] width 23 height 23
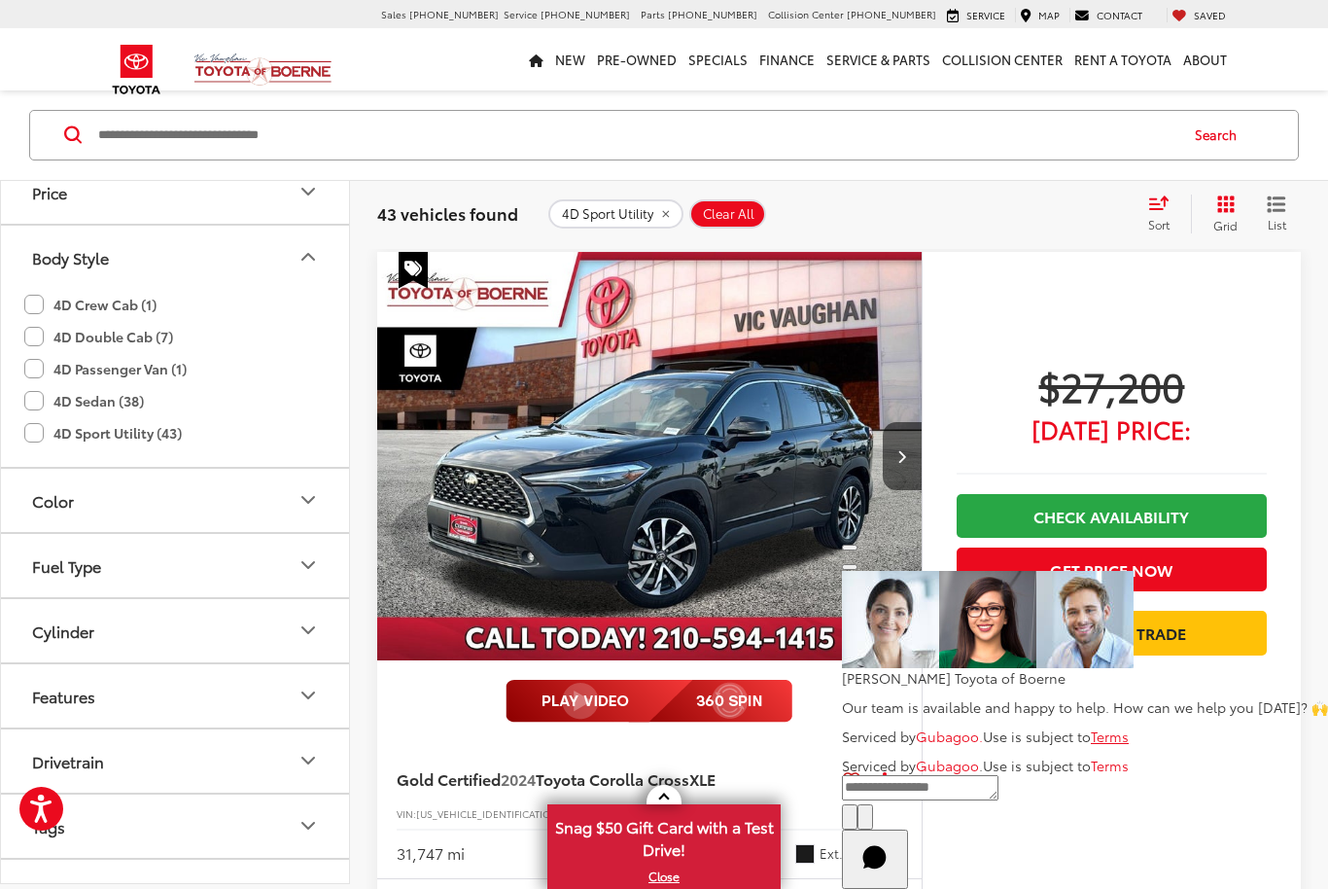
click at [858, 570] on button "Close" at bounding box center [850, 567] width 16 height 6
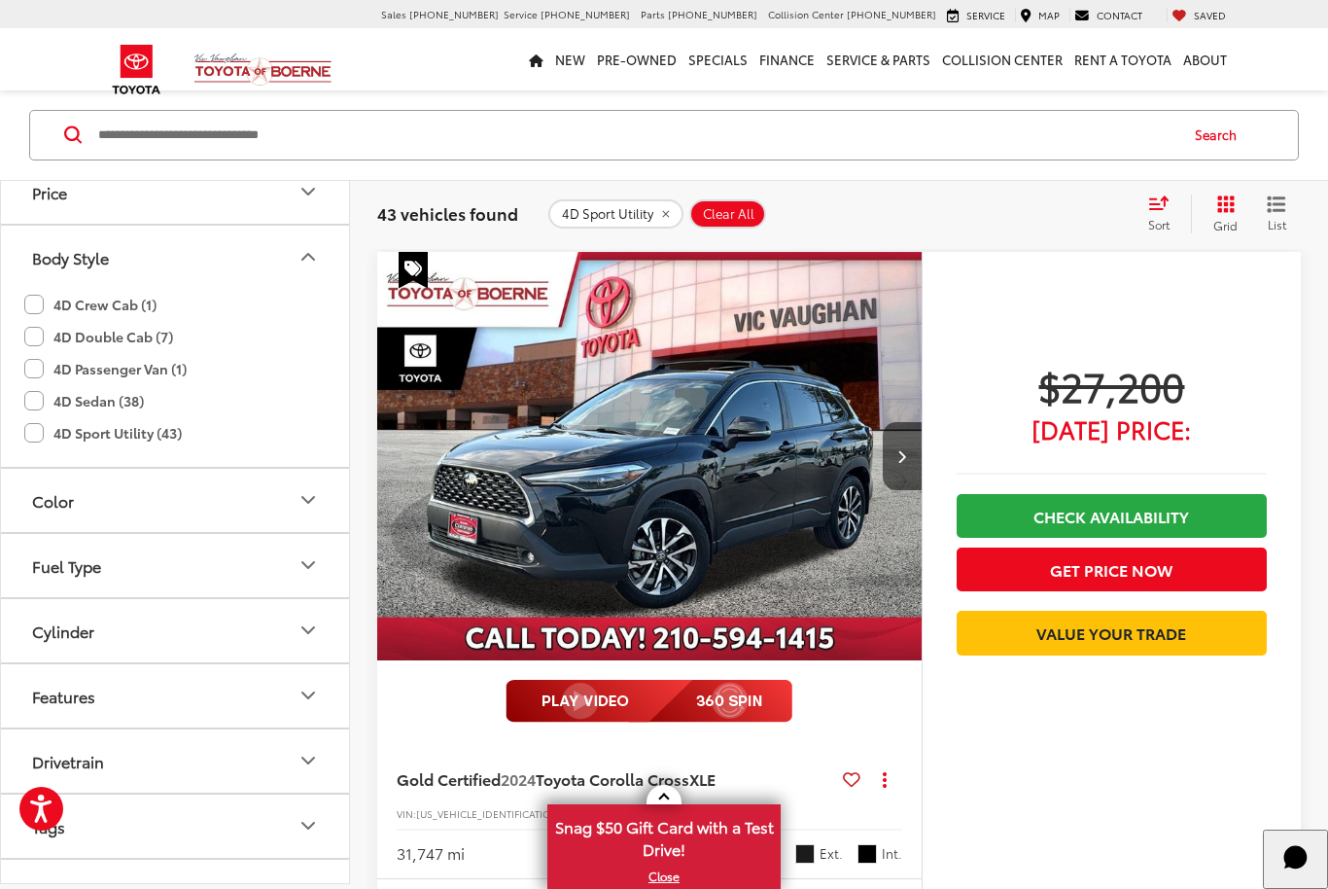
click at [1291, 868] on icon "Start Chat" at bounding box center [1295, 856] width 23 height 23
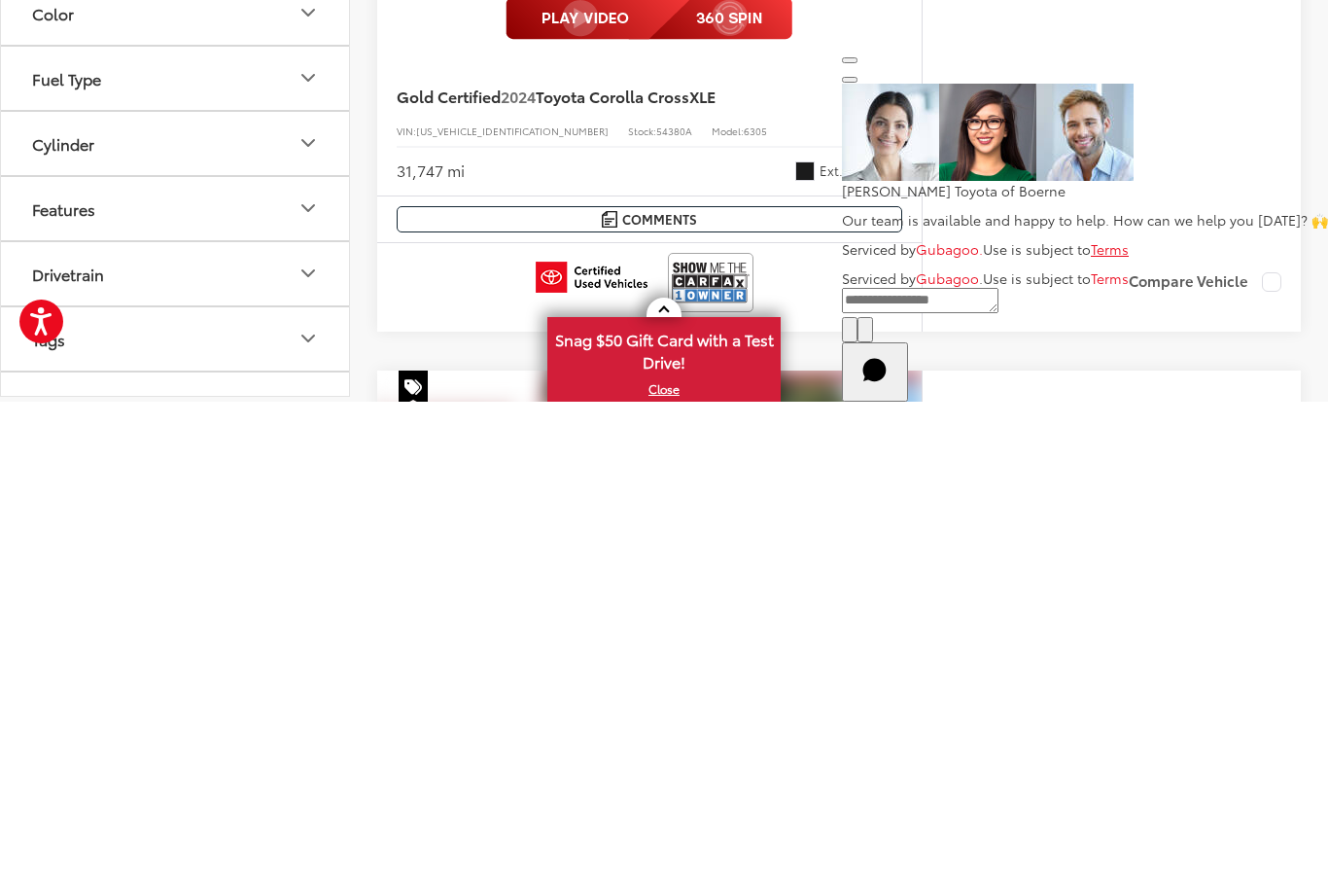
scroll to position [853, 0]
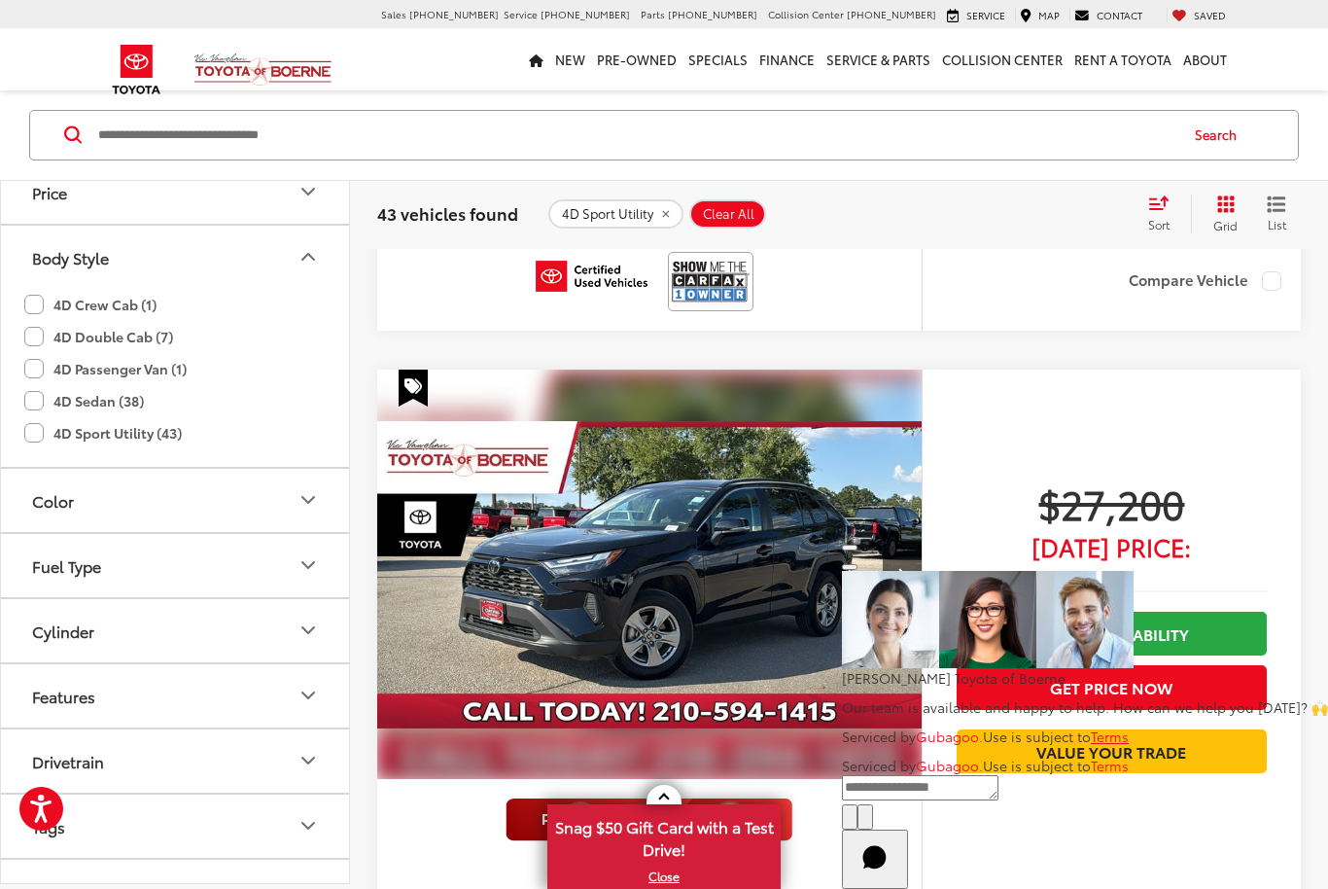
click at [858, 550] on button "Close" at bounding box center [850, 548] width 16 height 6
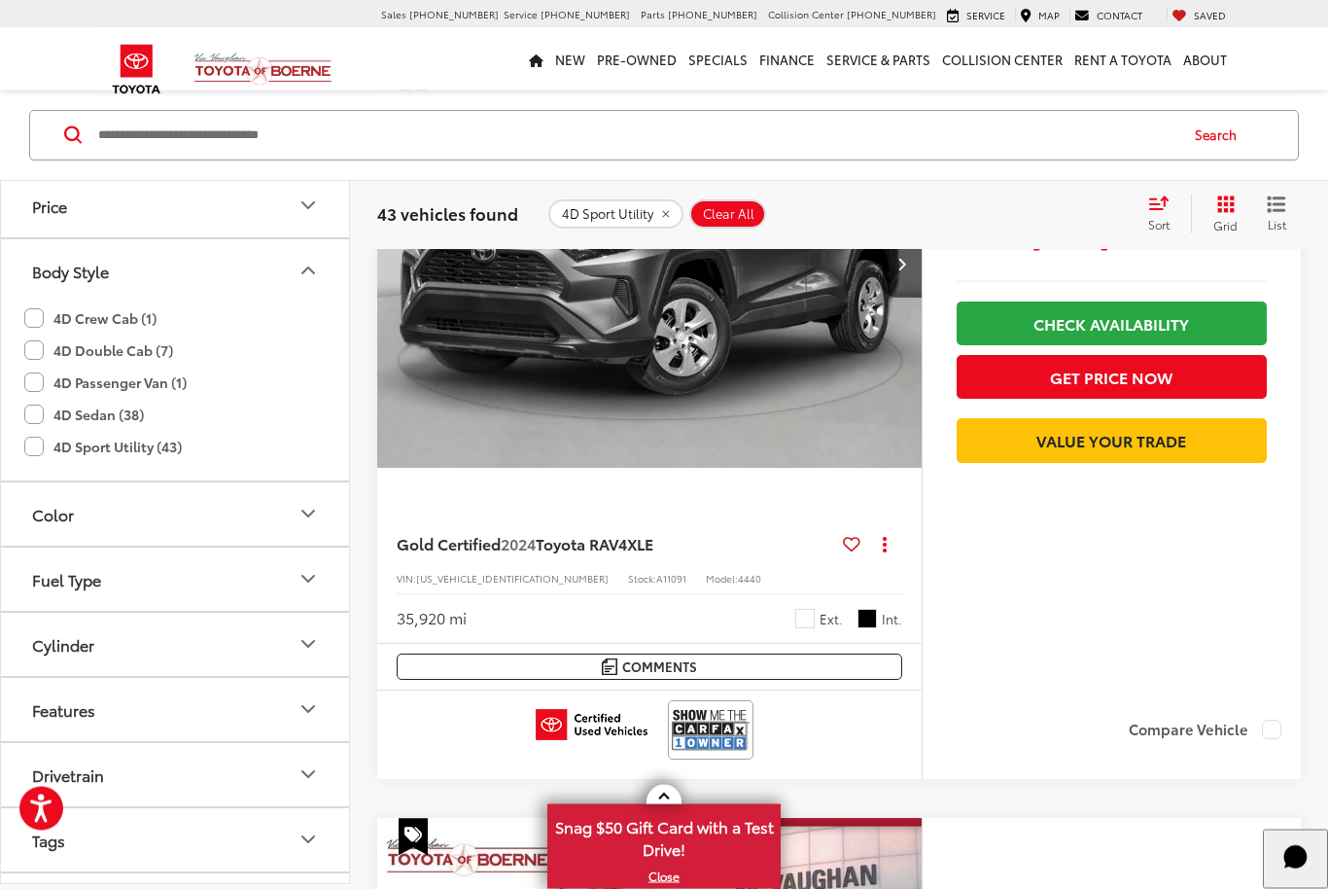
scroll to position [4456, 0]
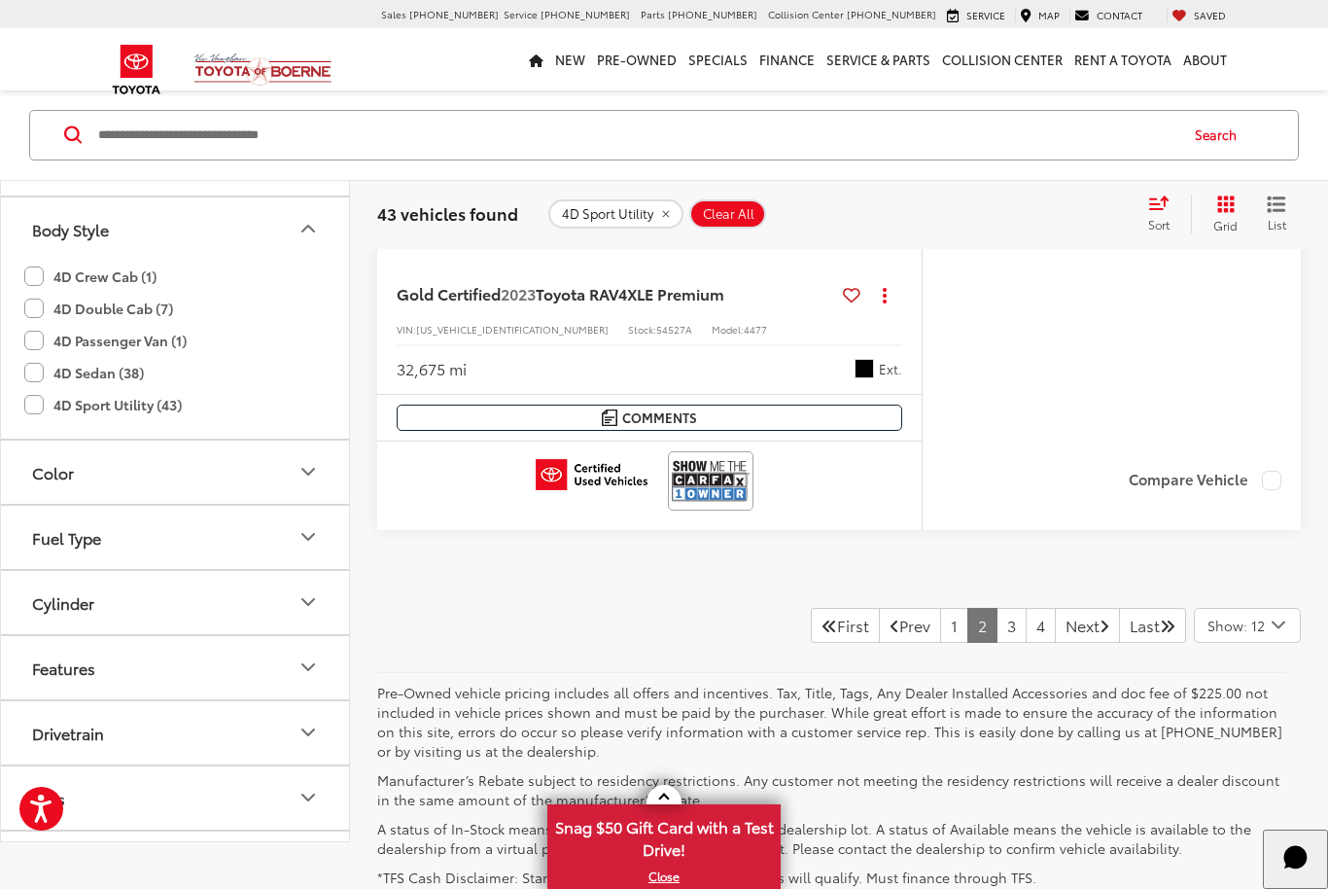
click at [1026, 614] on link "4" at bounding box center [1041, 625] width 30 height 35
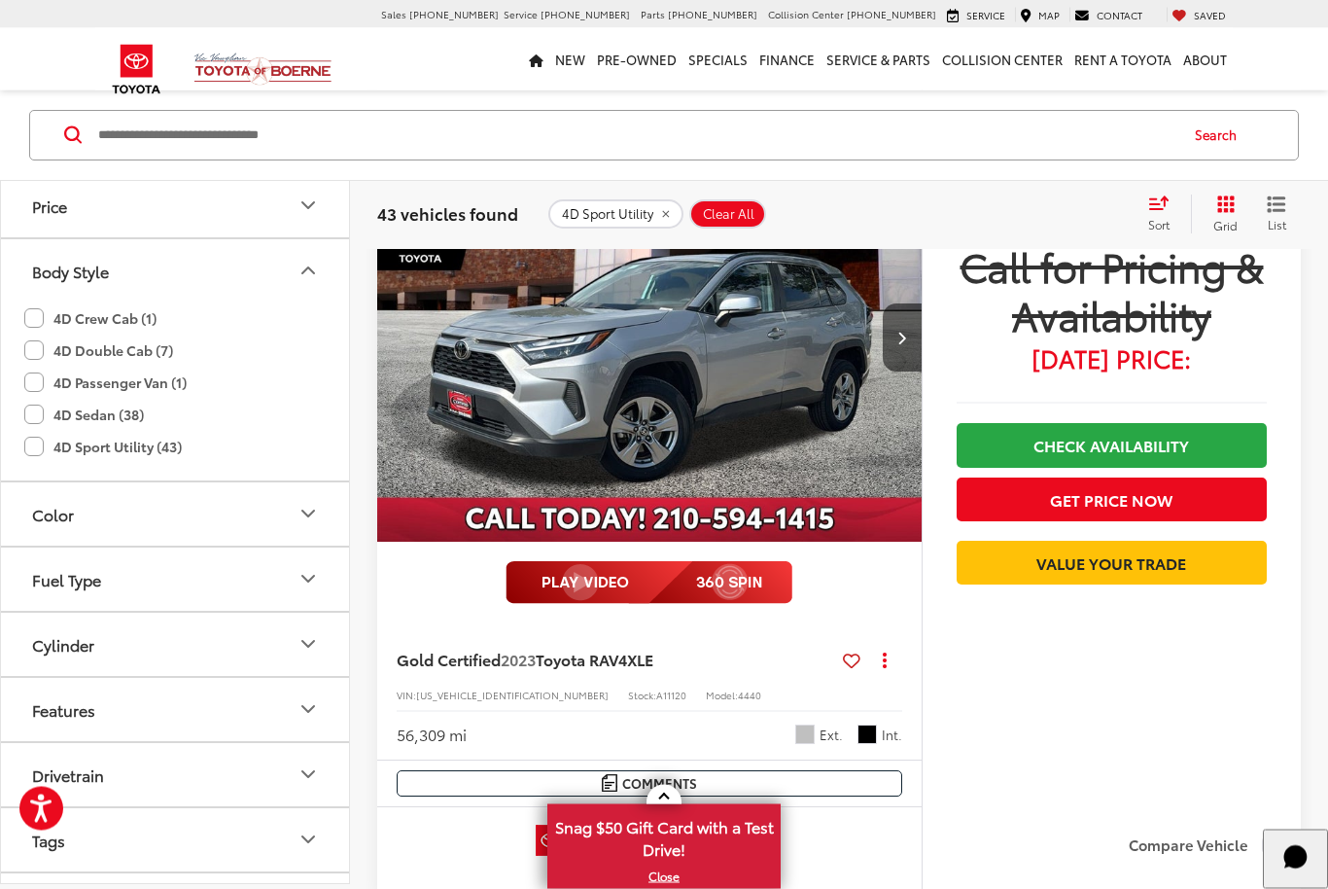
scroll to position [5631, 0]
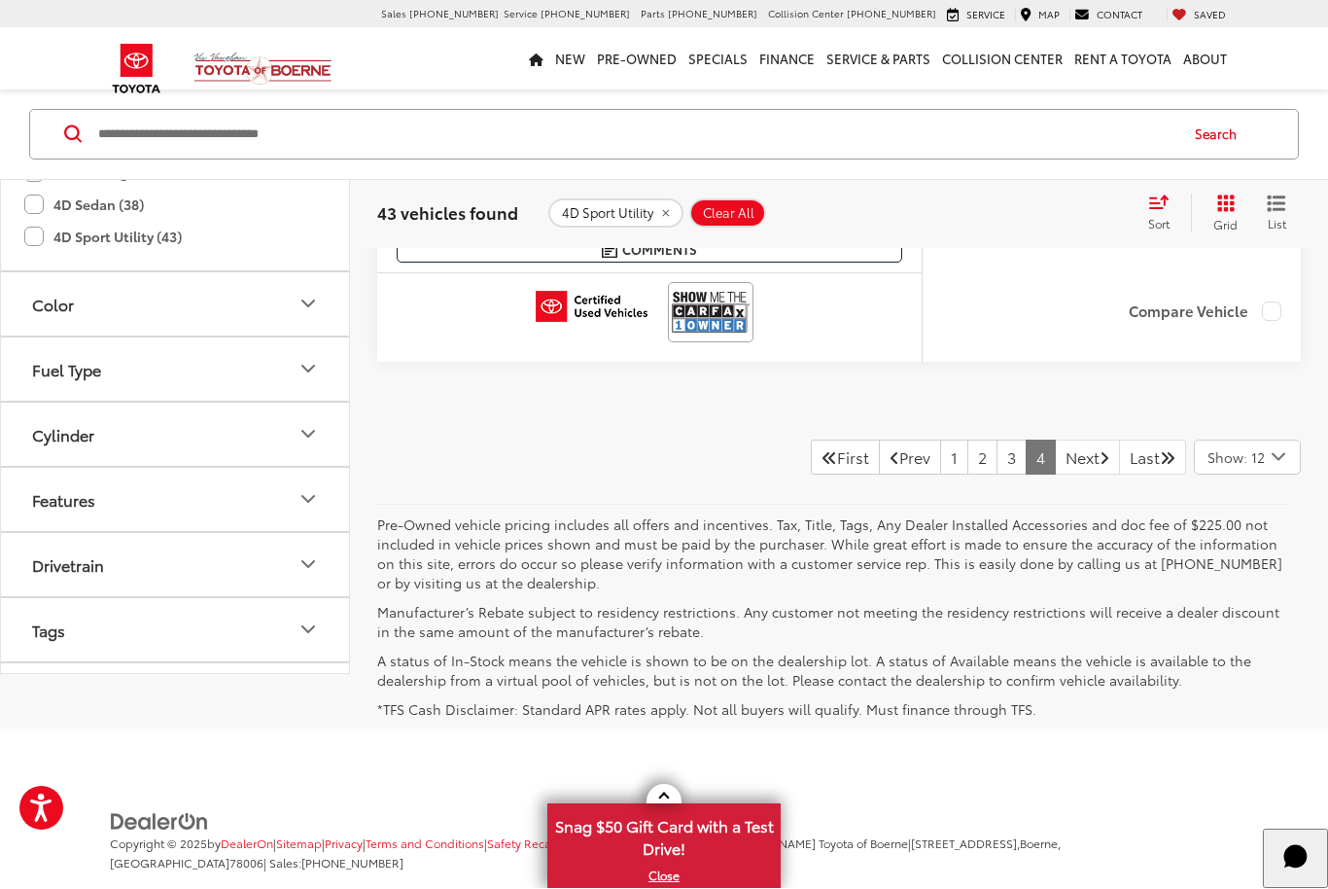
click at [997, 452] on link "3" at bounding box center [1012, 457] width 30 height 35
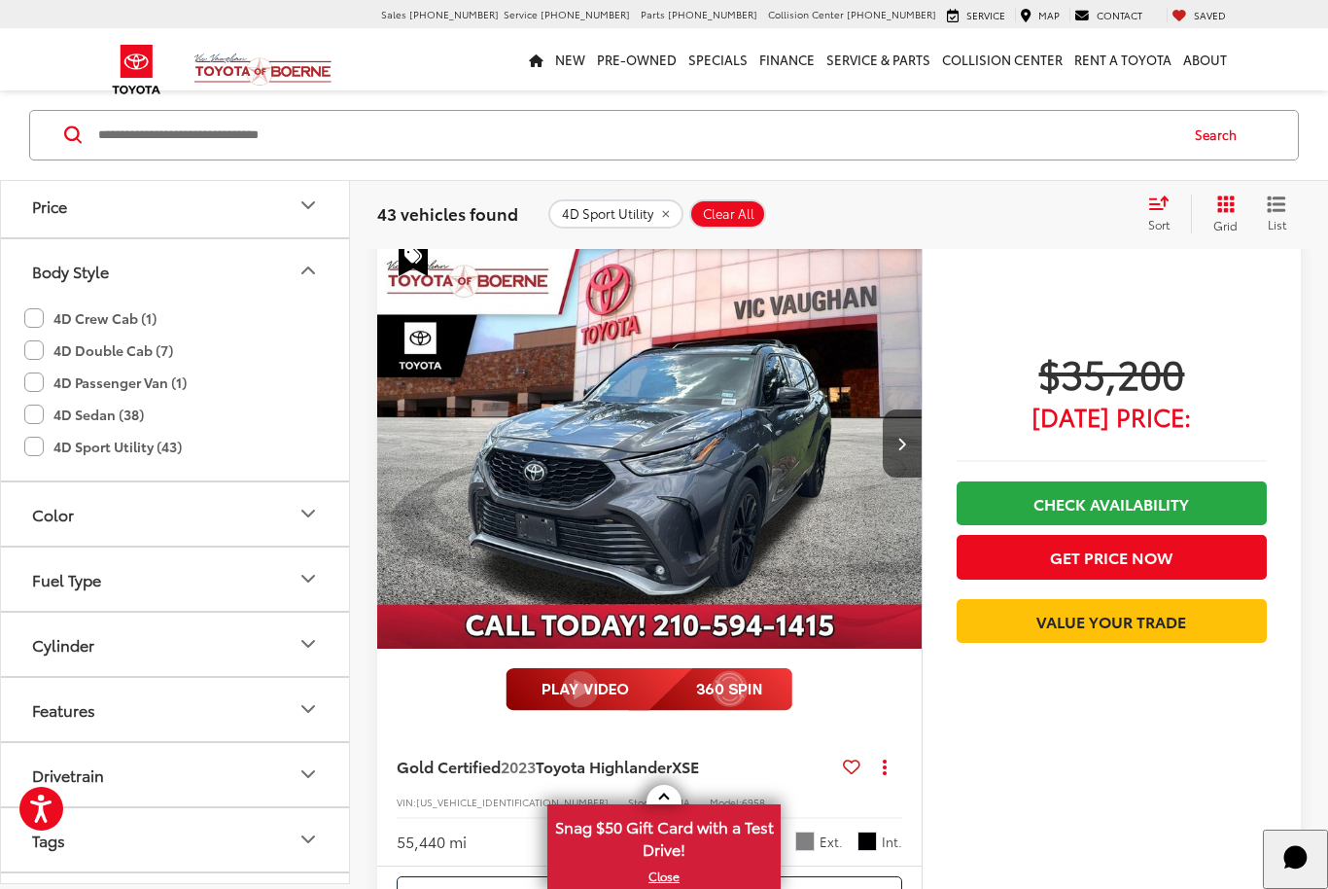
scroll to position [2599, 0]
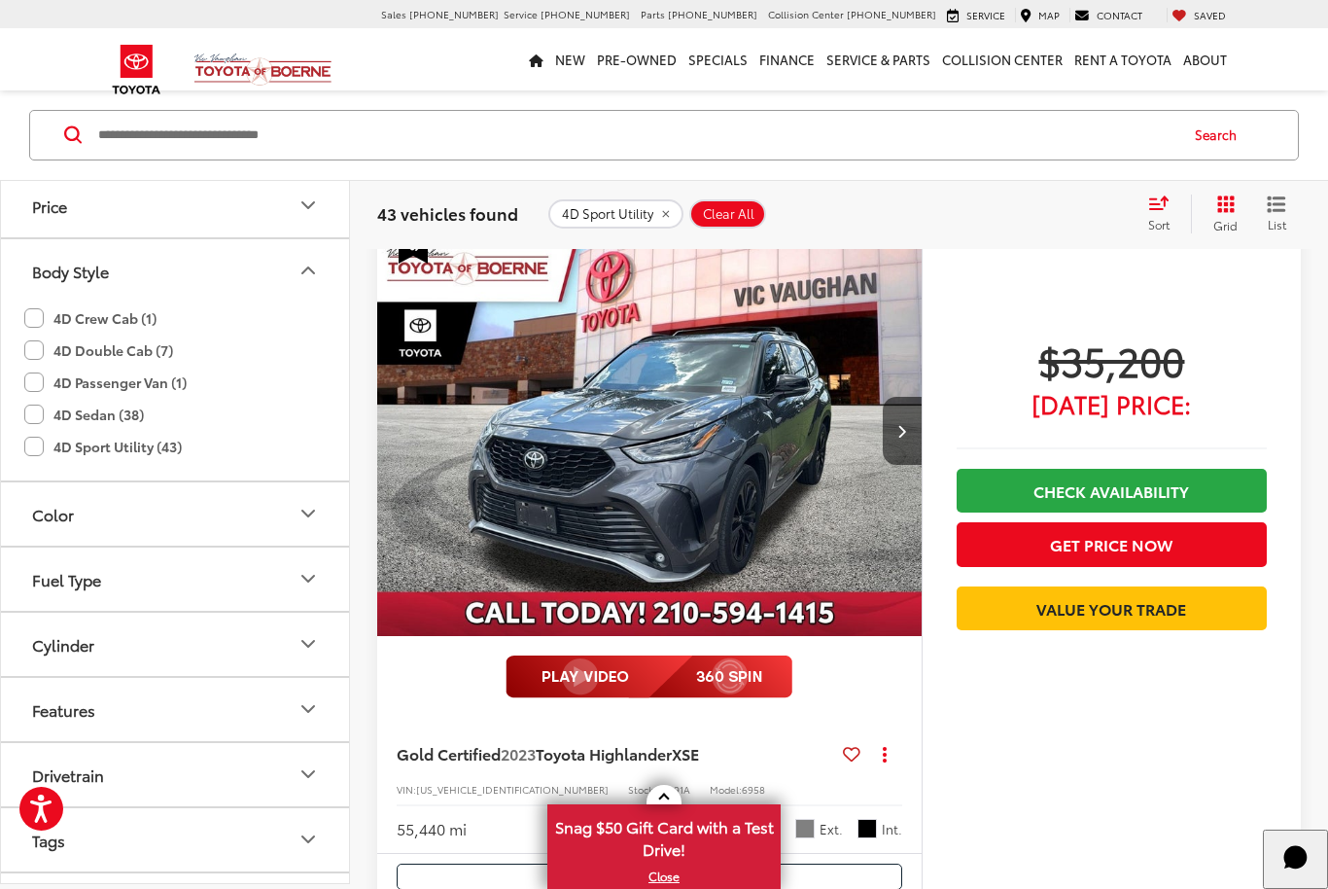
click at [739, 482] on img "2023 Toyota Highlander XSE 0" at bounding box center [649, 432] width 547 height 410
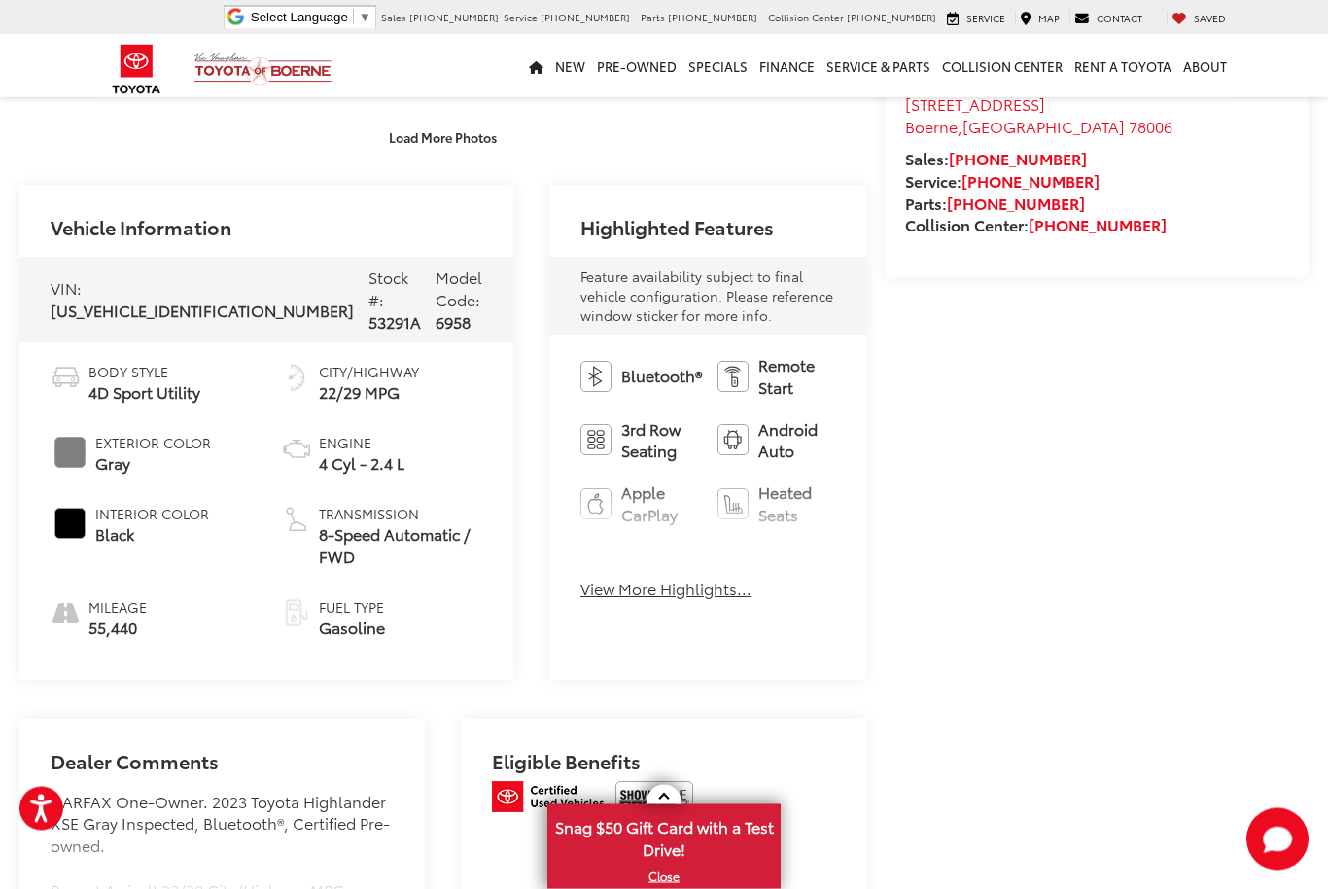
scroll to position [617, 0]
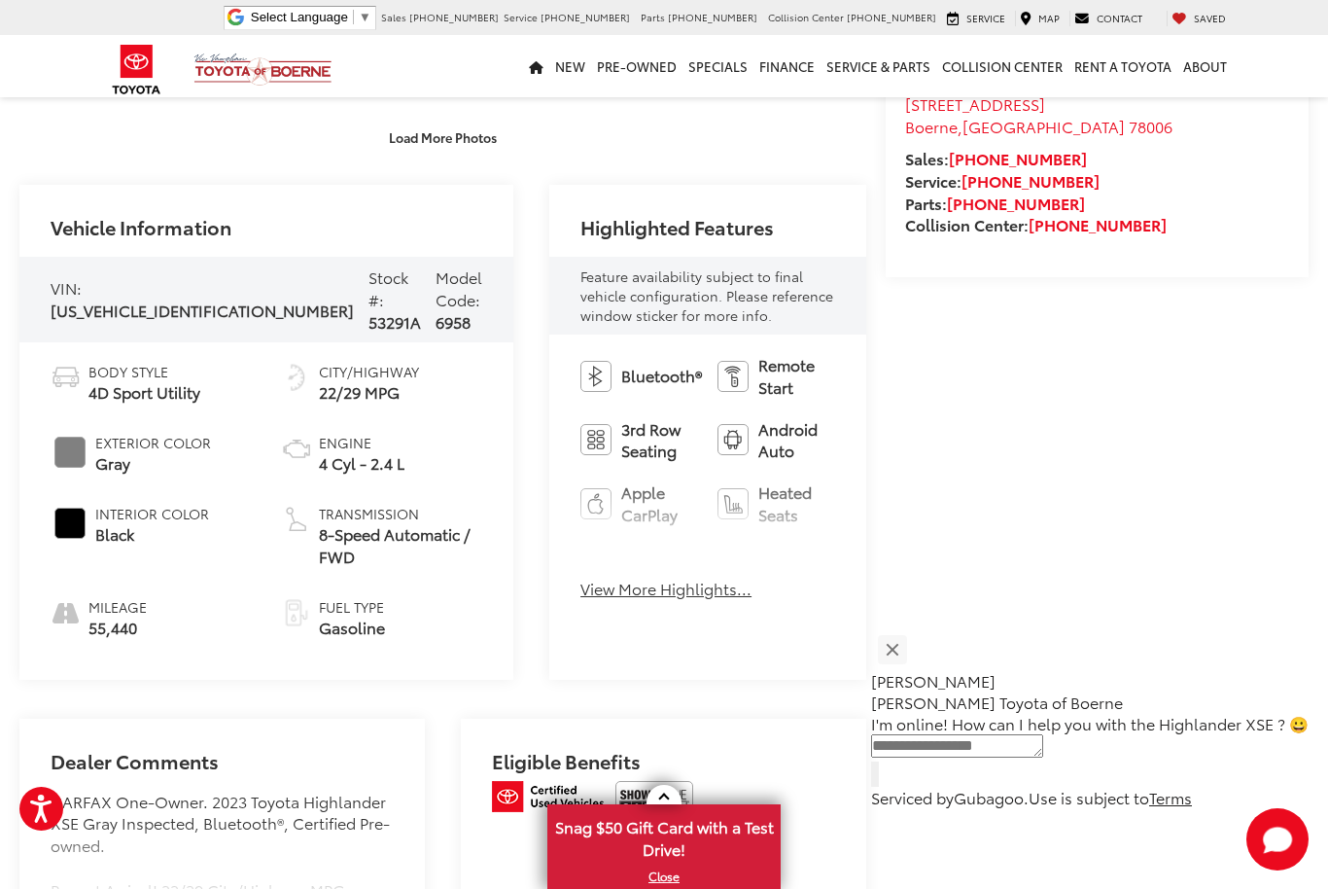
click at [591, 578] on button "View More Highlights..." at bounding box center [666, 589] width 171 height 22
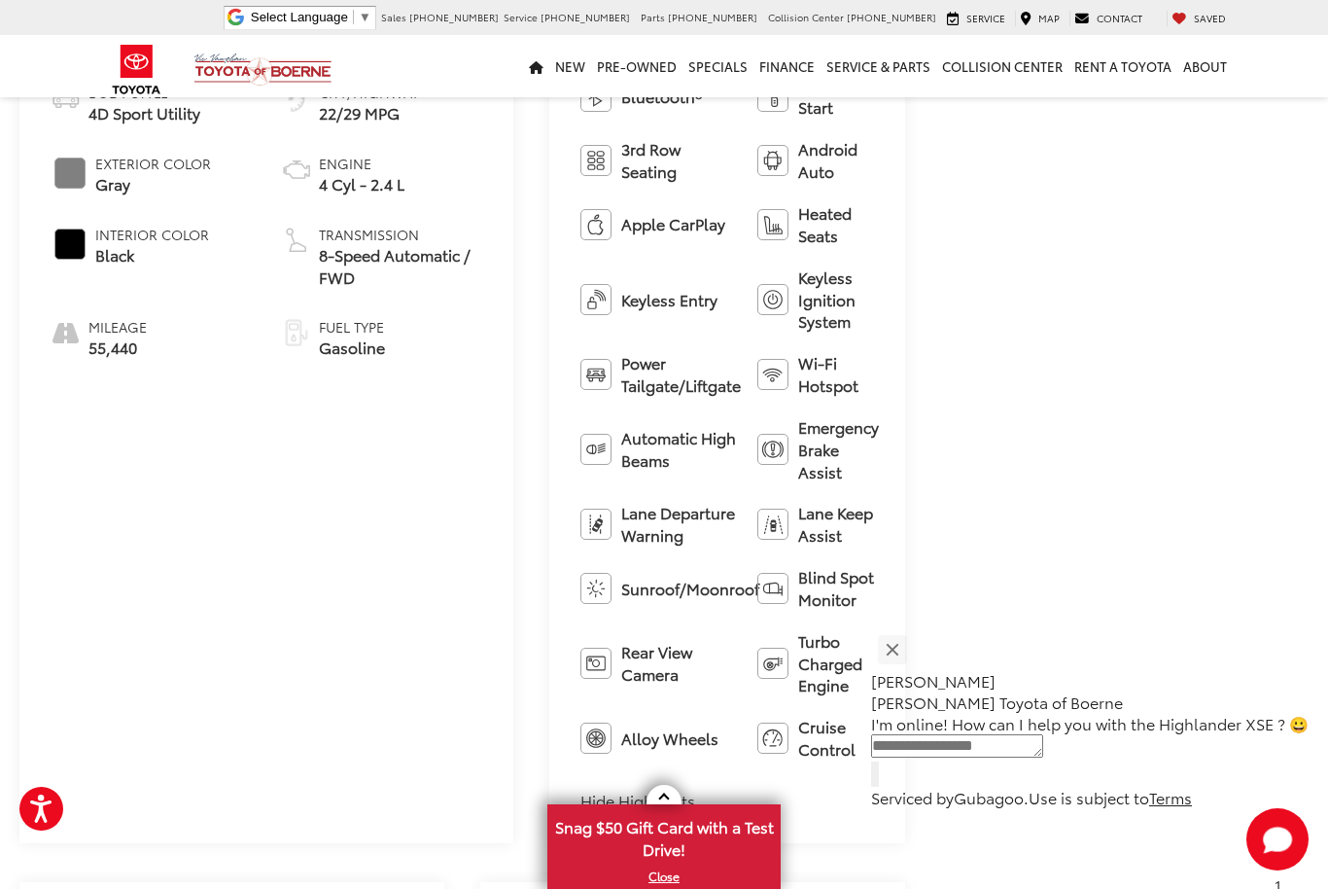
scroll to position [920, 0]
click at [913, 670] on button "Close" at bounding box center [892, 649] width 42 height 42
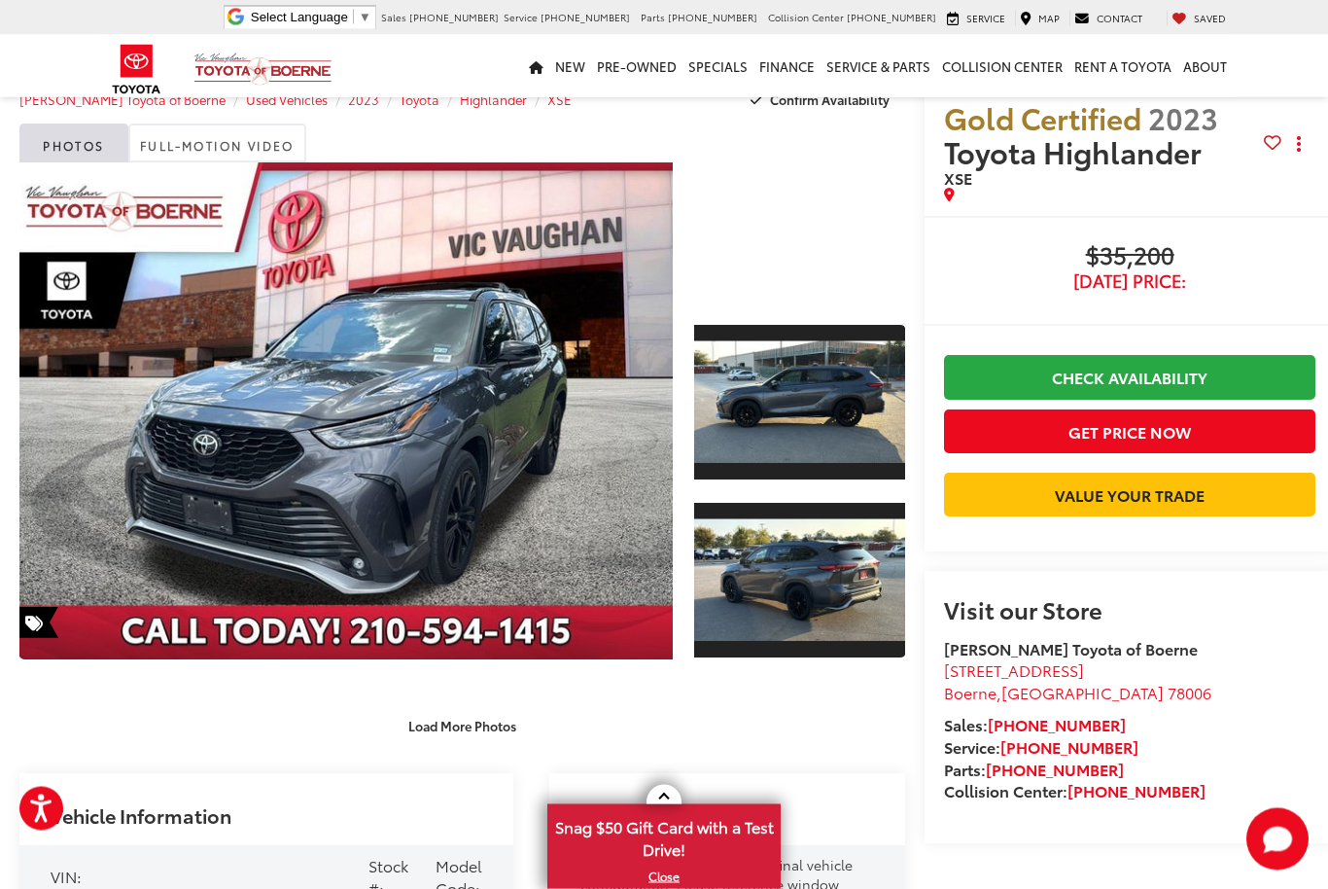
scroll to position [0, 0]
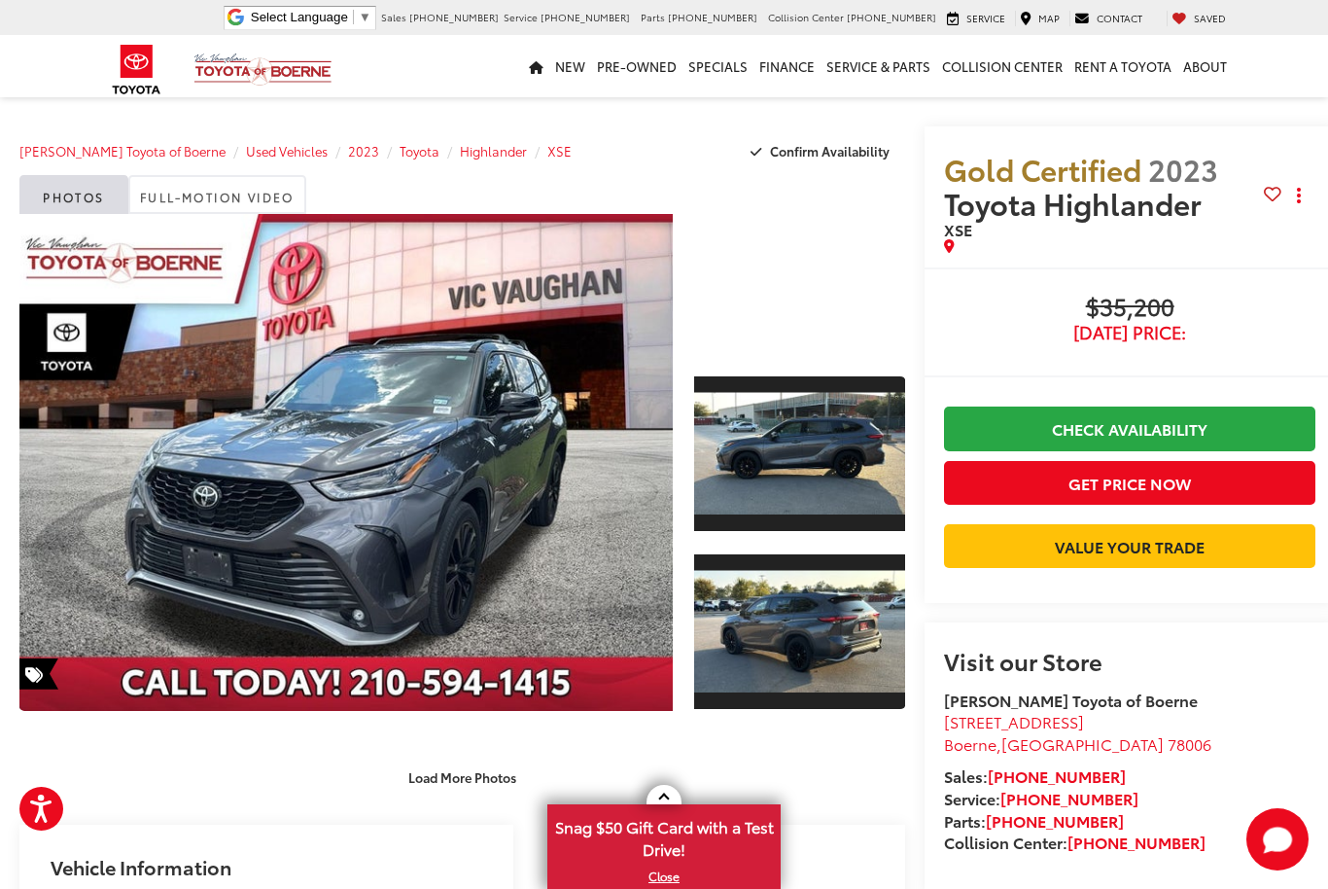
click at [749, 607] on link "Expand Photo 2" at bounding box center [799, 631] width 211 height 159
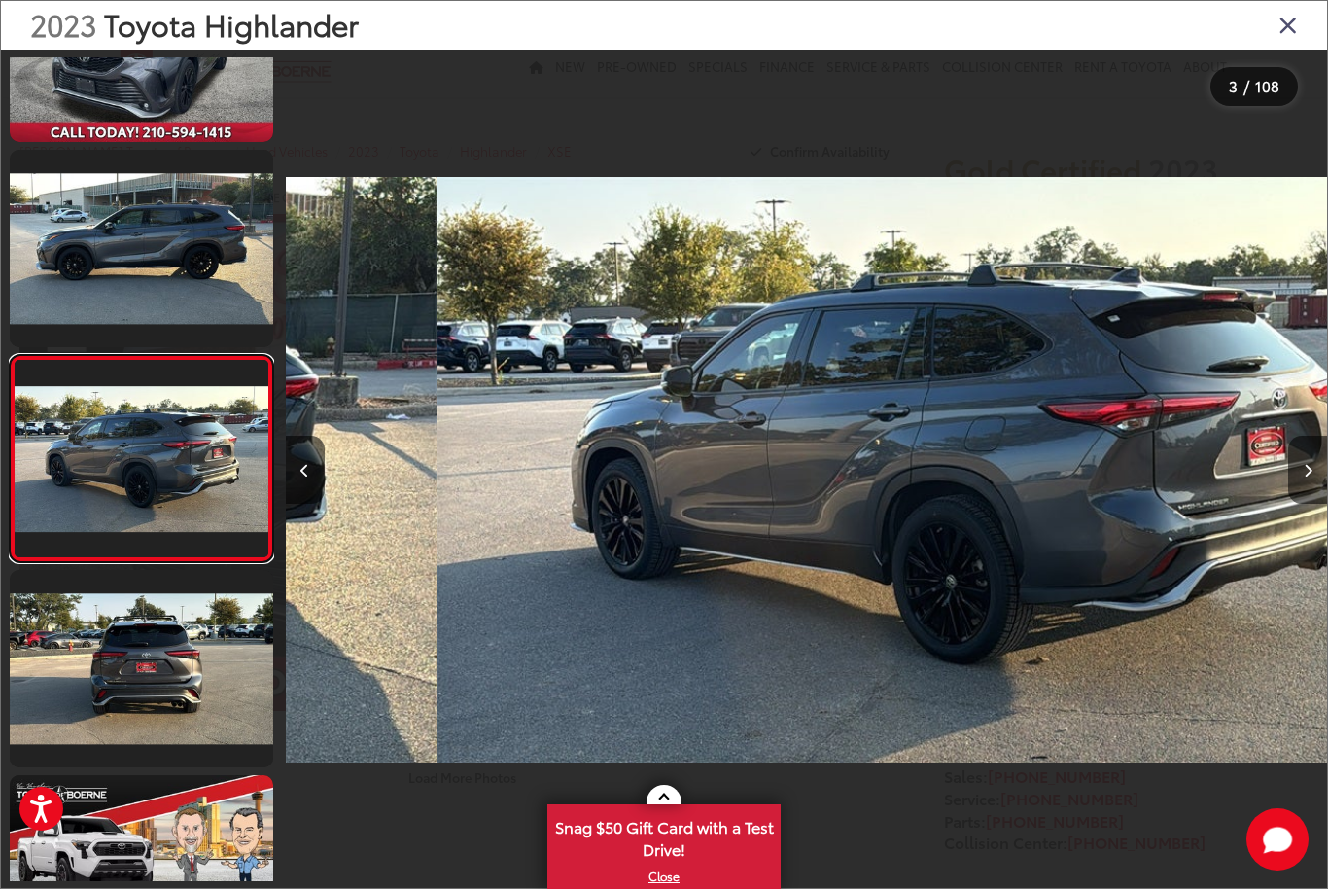
scroll to position [0, 2083]
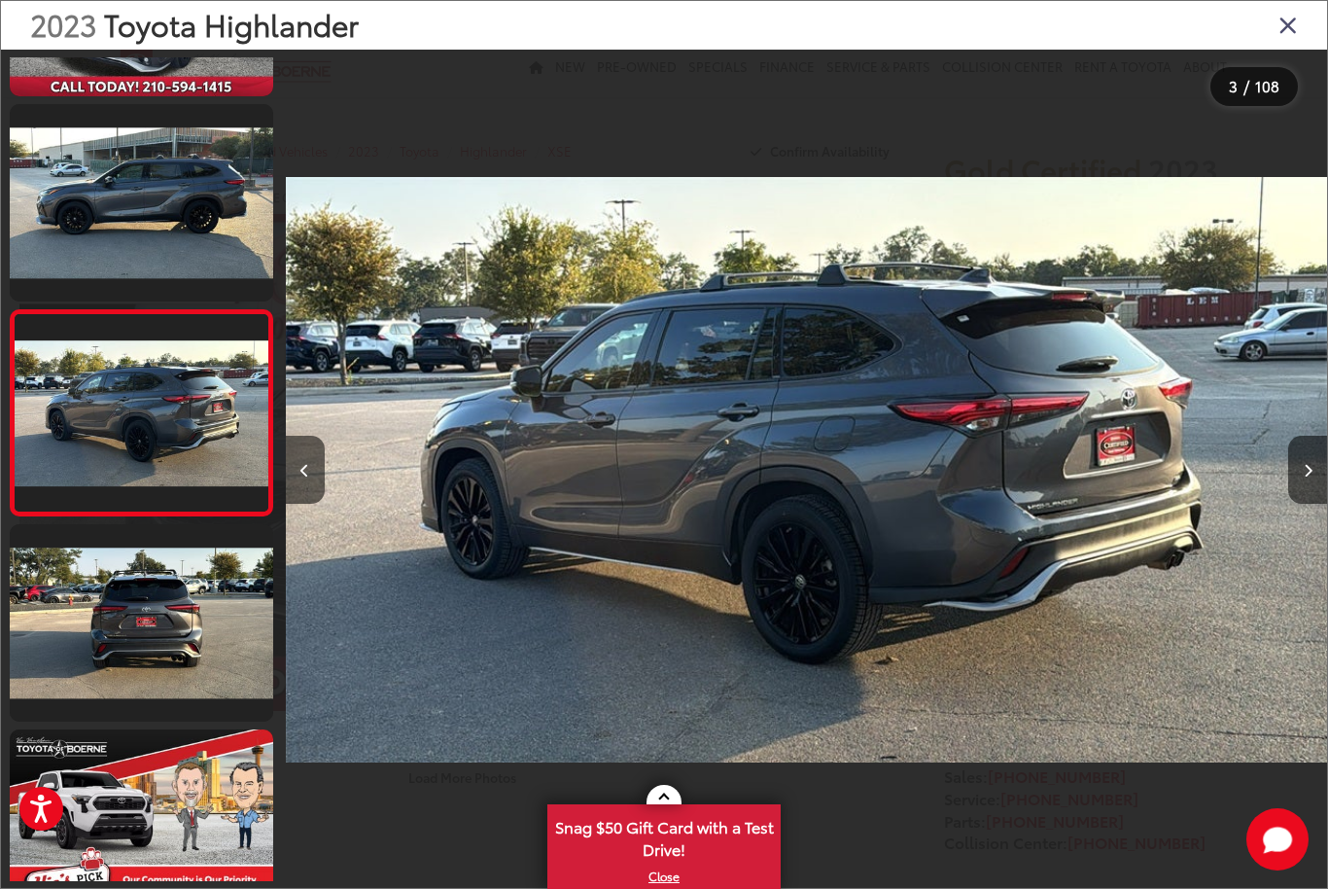
click at [1307, 476] on button "Next image" at bounding box center [1307, 470] width 39 height 68
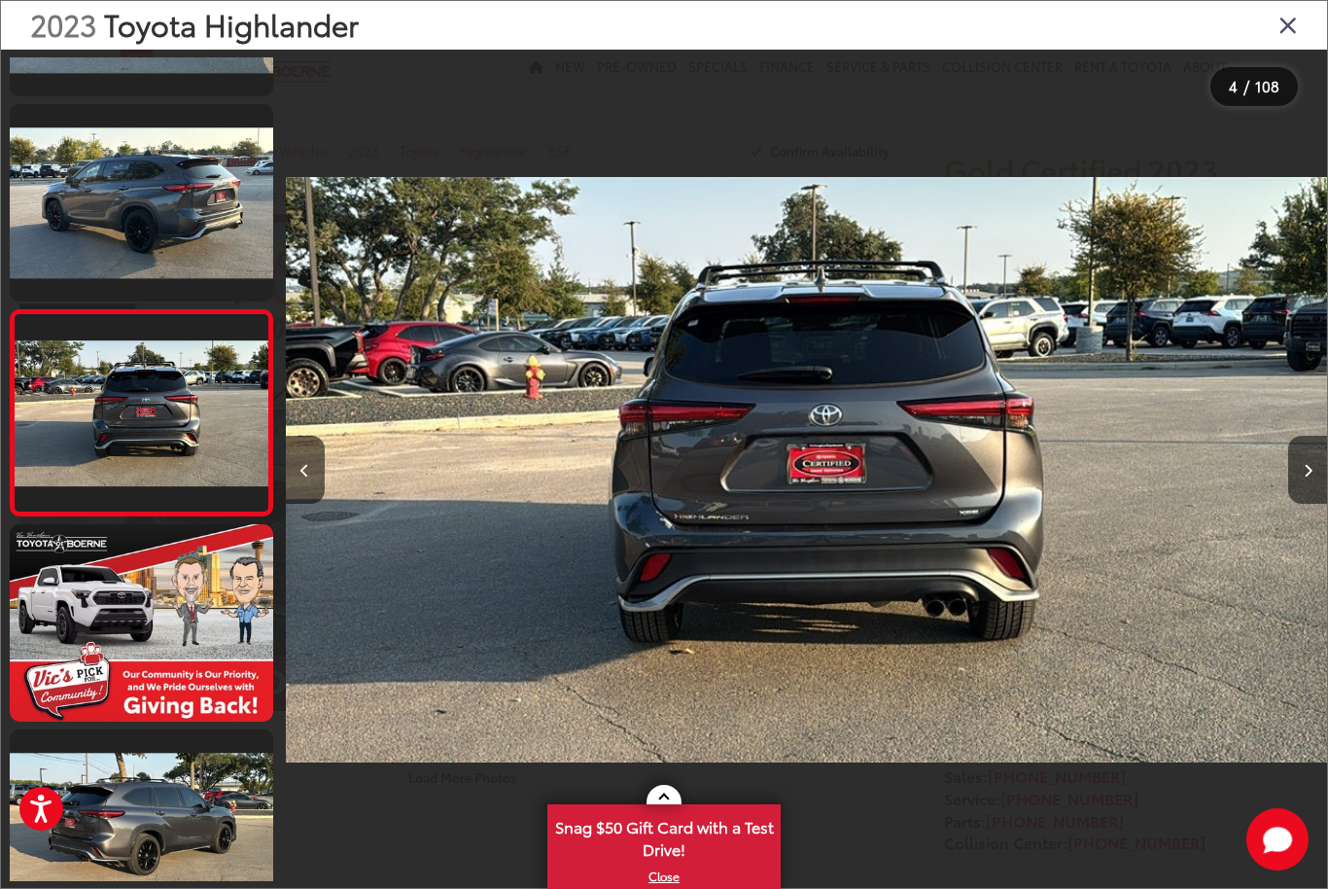
scroll to position [365, 0]
click at [1316, 480] on button "Next image" at bounding box center [1307, 470] width 39 height 68
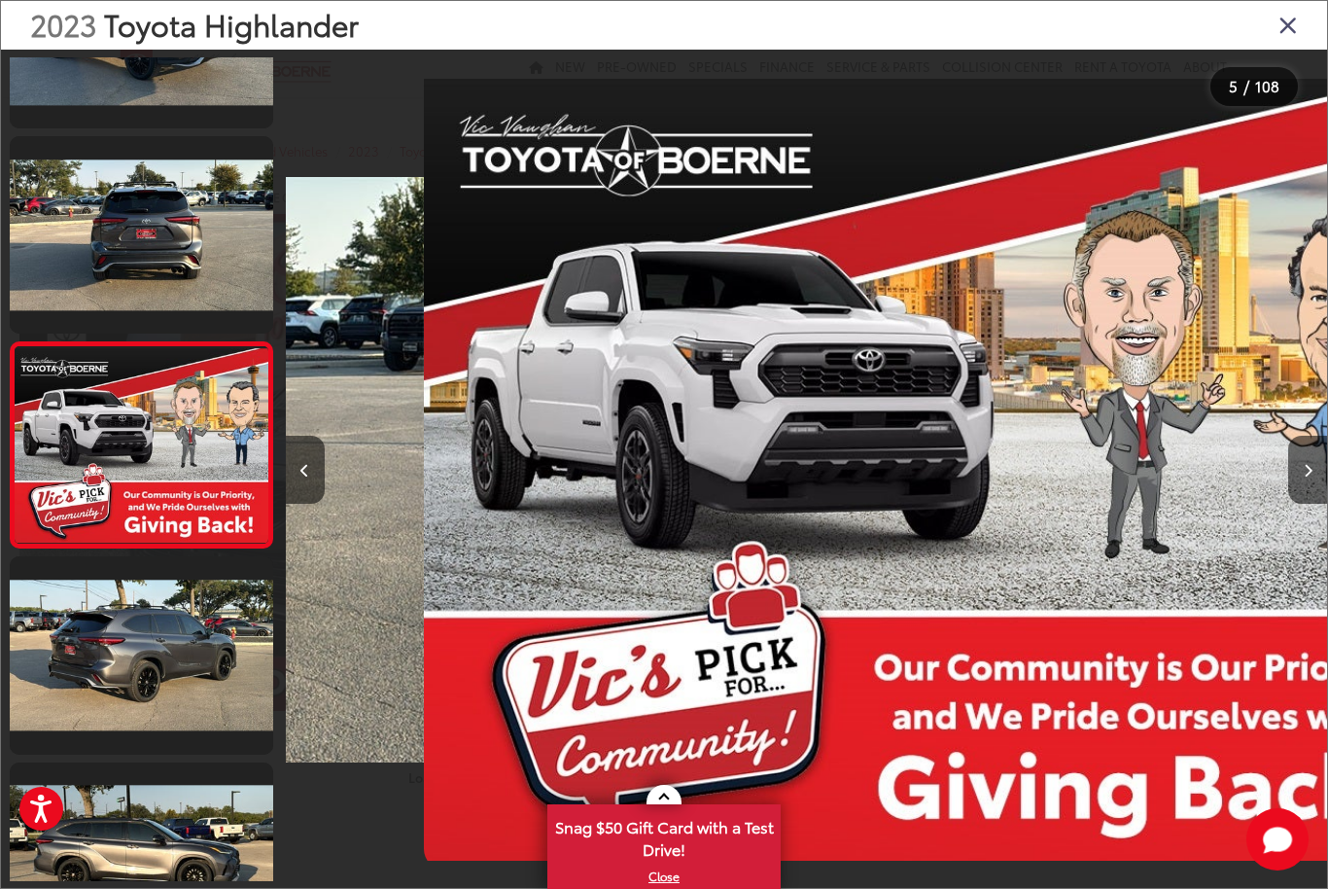
scroll to position [570, 0]
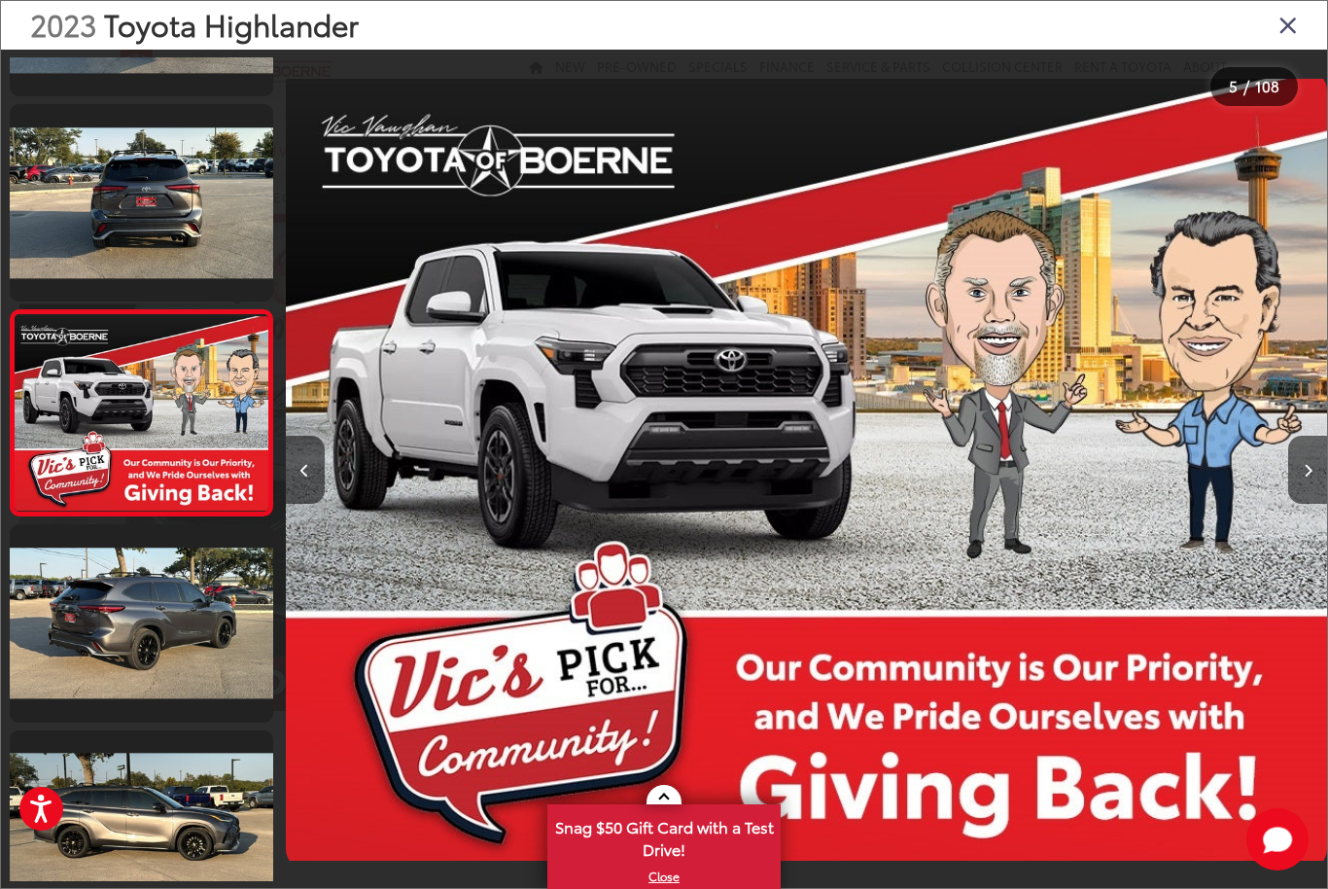
click at [1301, 491] on button "Next image" at bounding box center [1307, 470] width 39 height 68
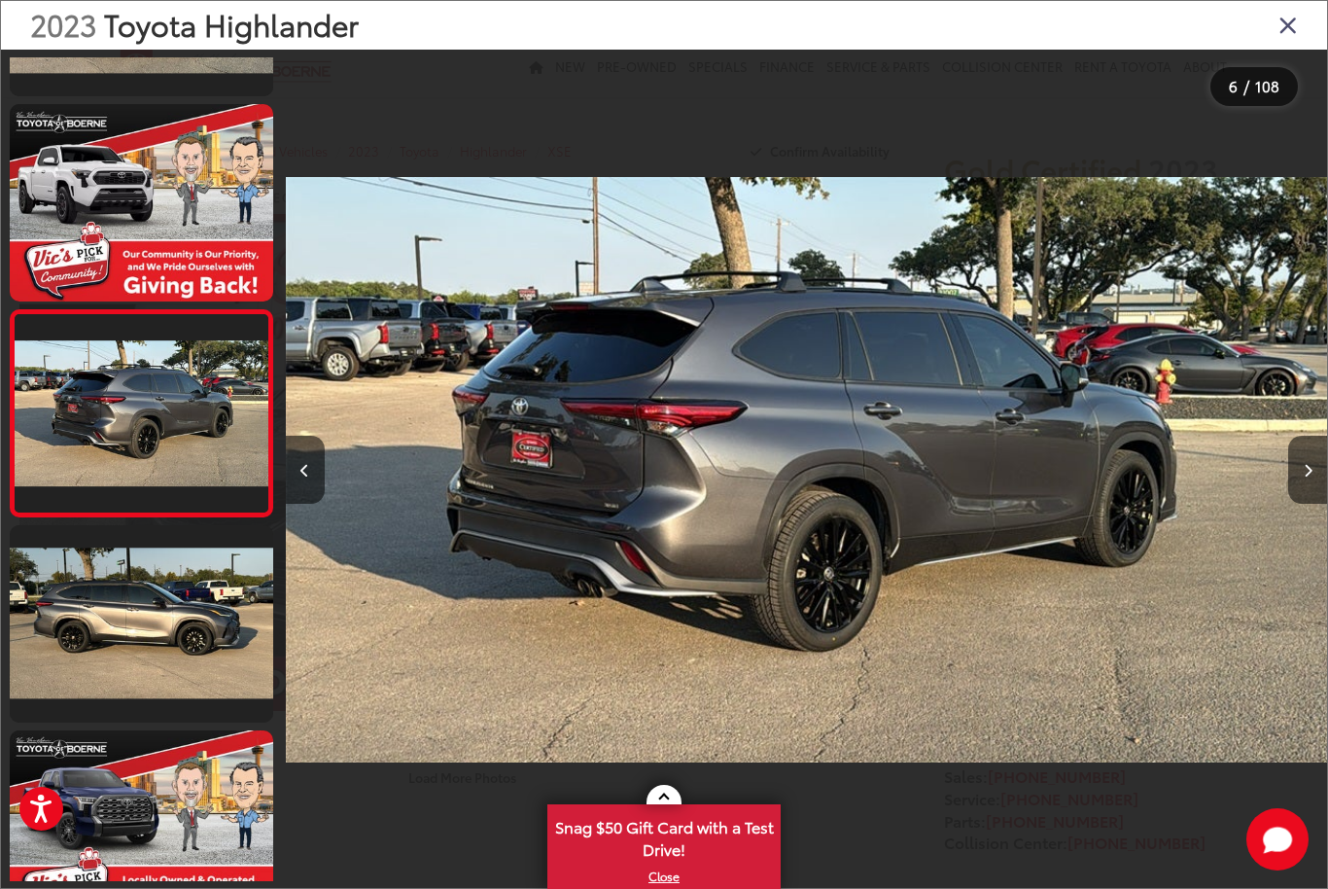
scroll to position [0, 0]
click at [1299, 488] on button "Next image" at bounding box center [1307, 470] width 39 height 68
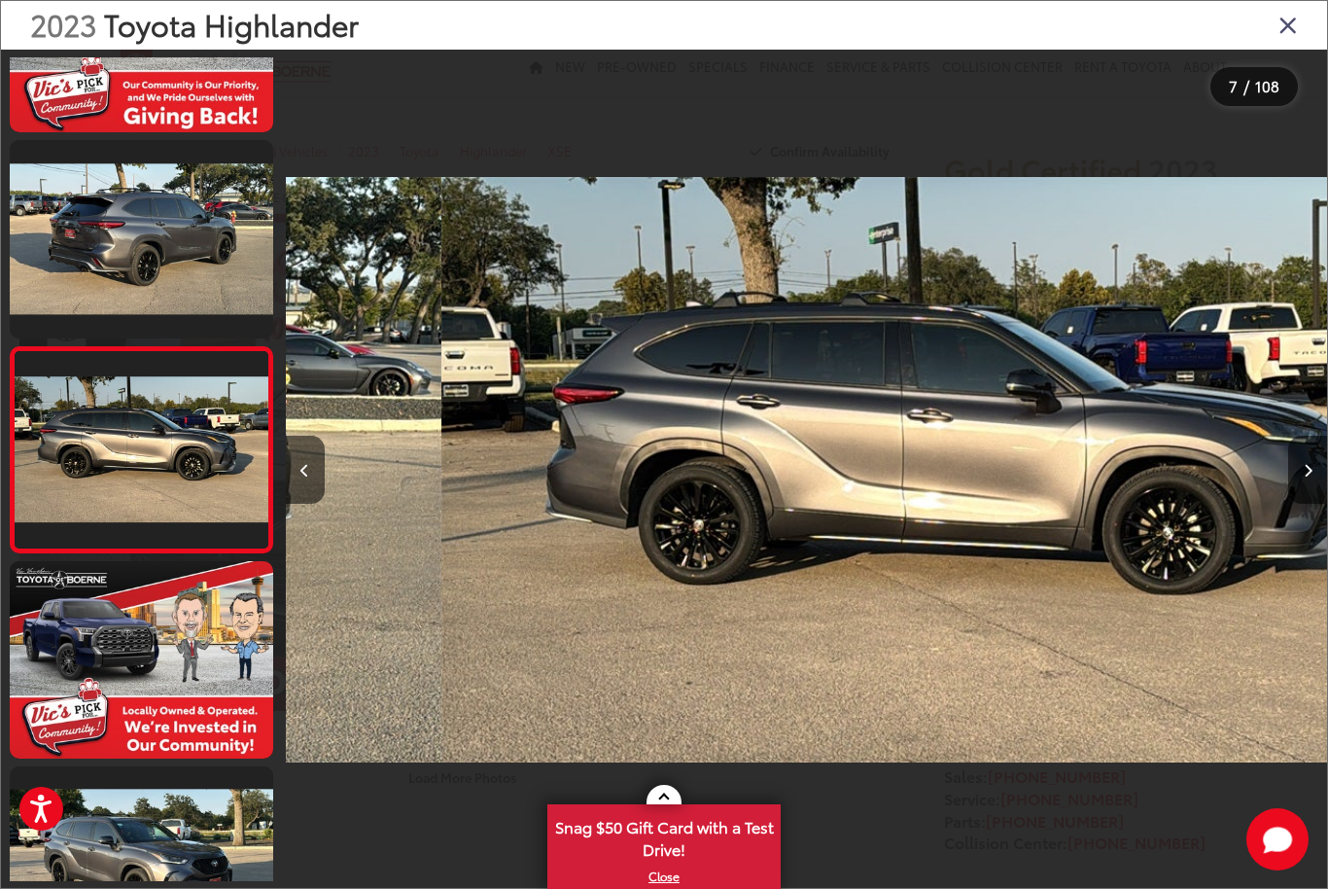
scroll to position [981, 0]
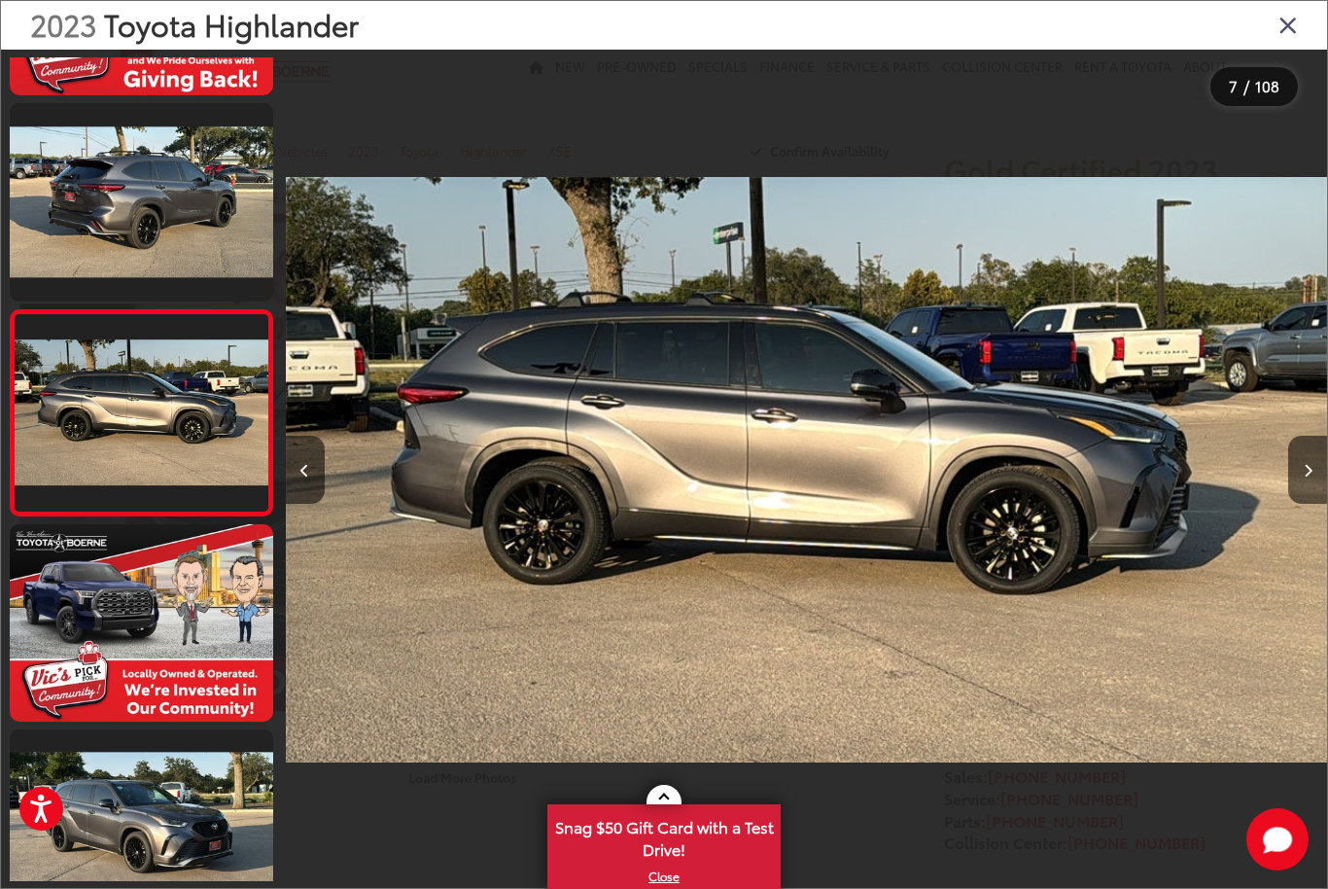
click at [1307, 477] on icon "Next image" at bounding box center [1308, 471] width 9 height 14
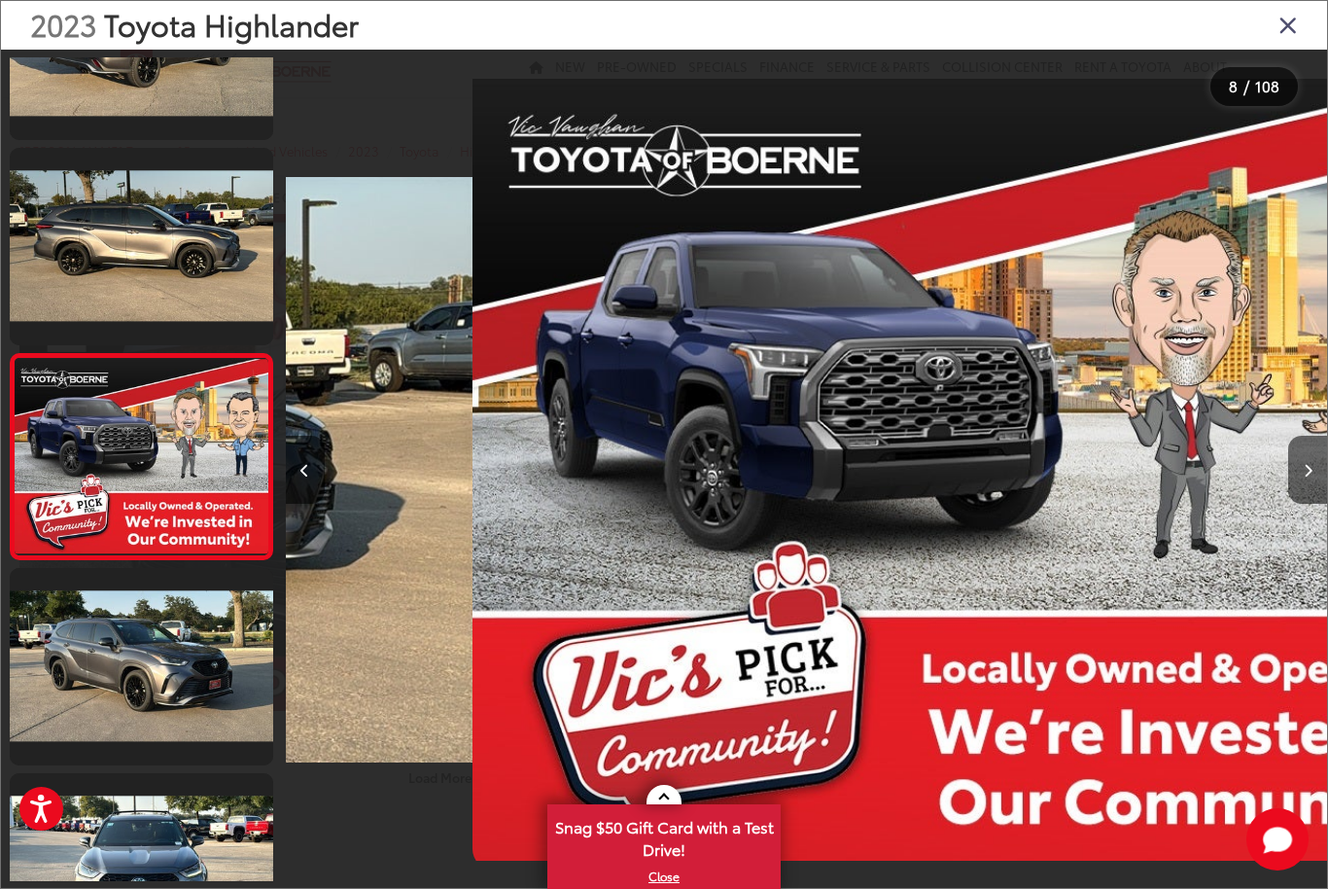
scroll to position [1186, 0]
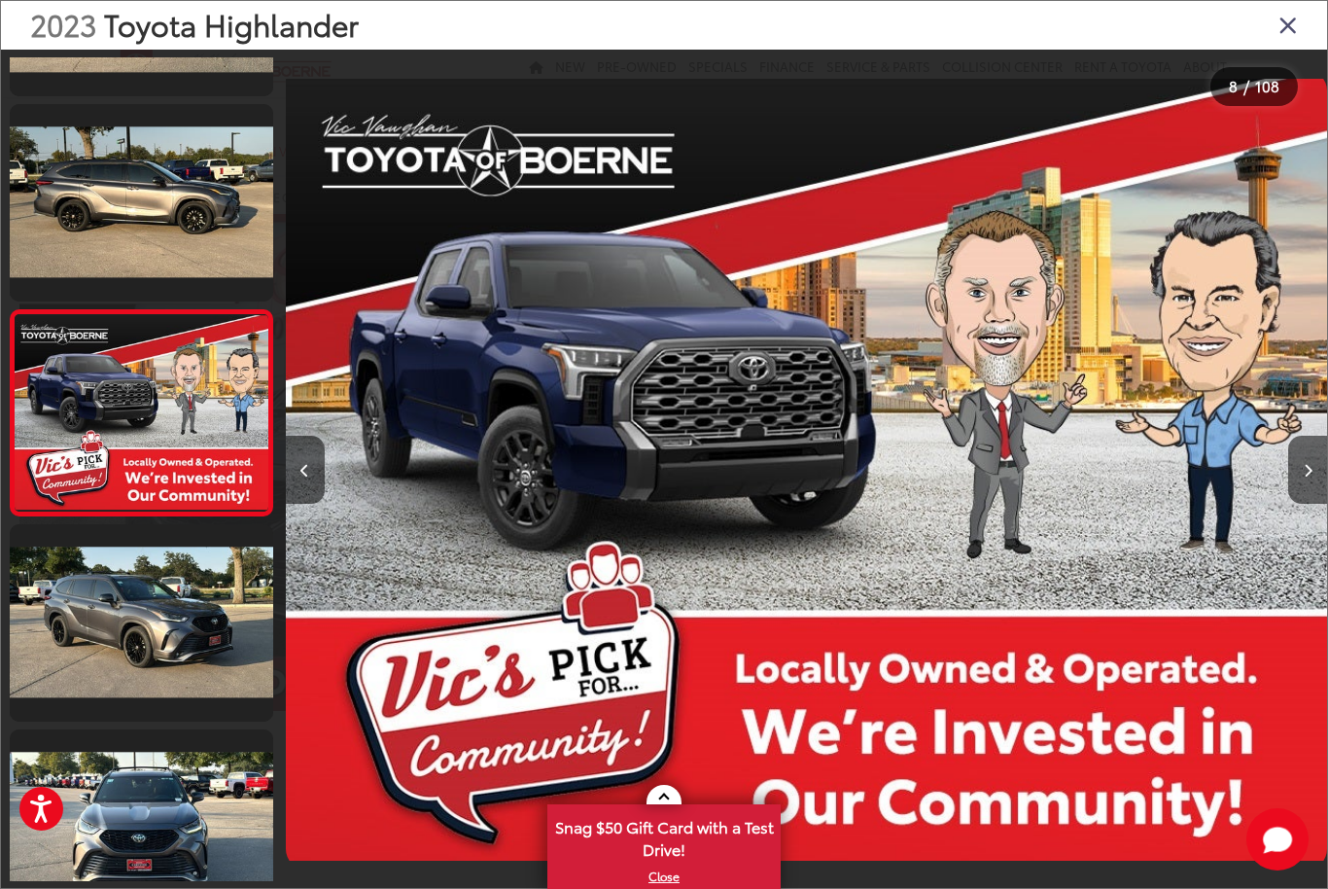
click at [1297, 500] on button "Next image" at bounding box center [1307, 470] width 39 height 68
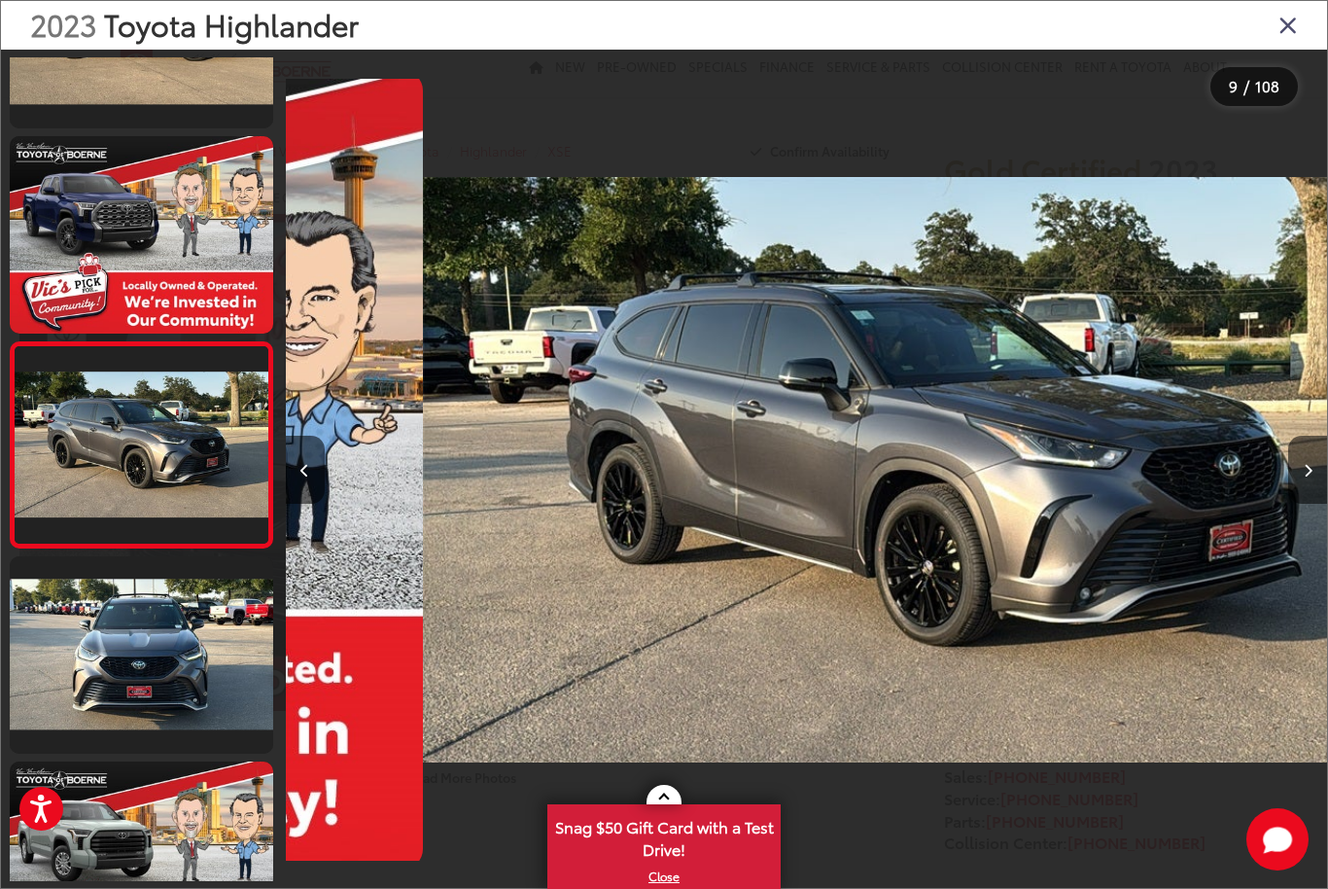
scroll to position [1391, 0]
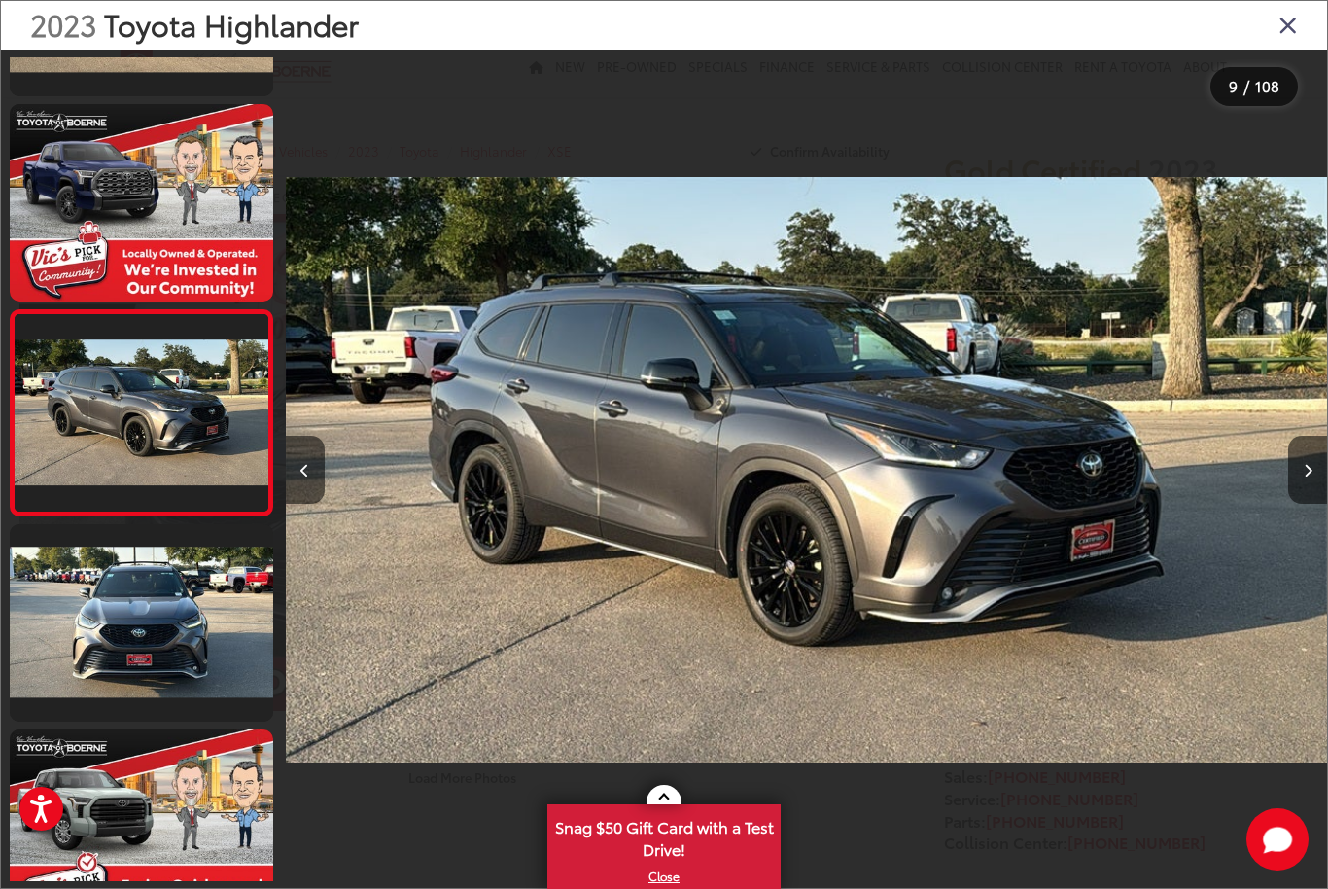
click at [1296, 504] on button "Next image" at bounding box center [1307, 470] width 39 height 68
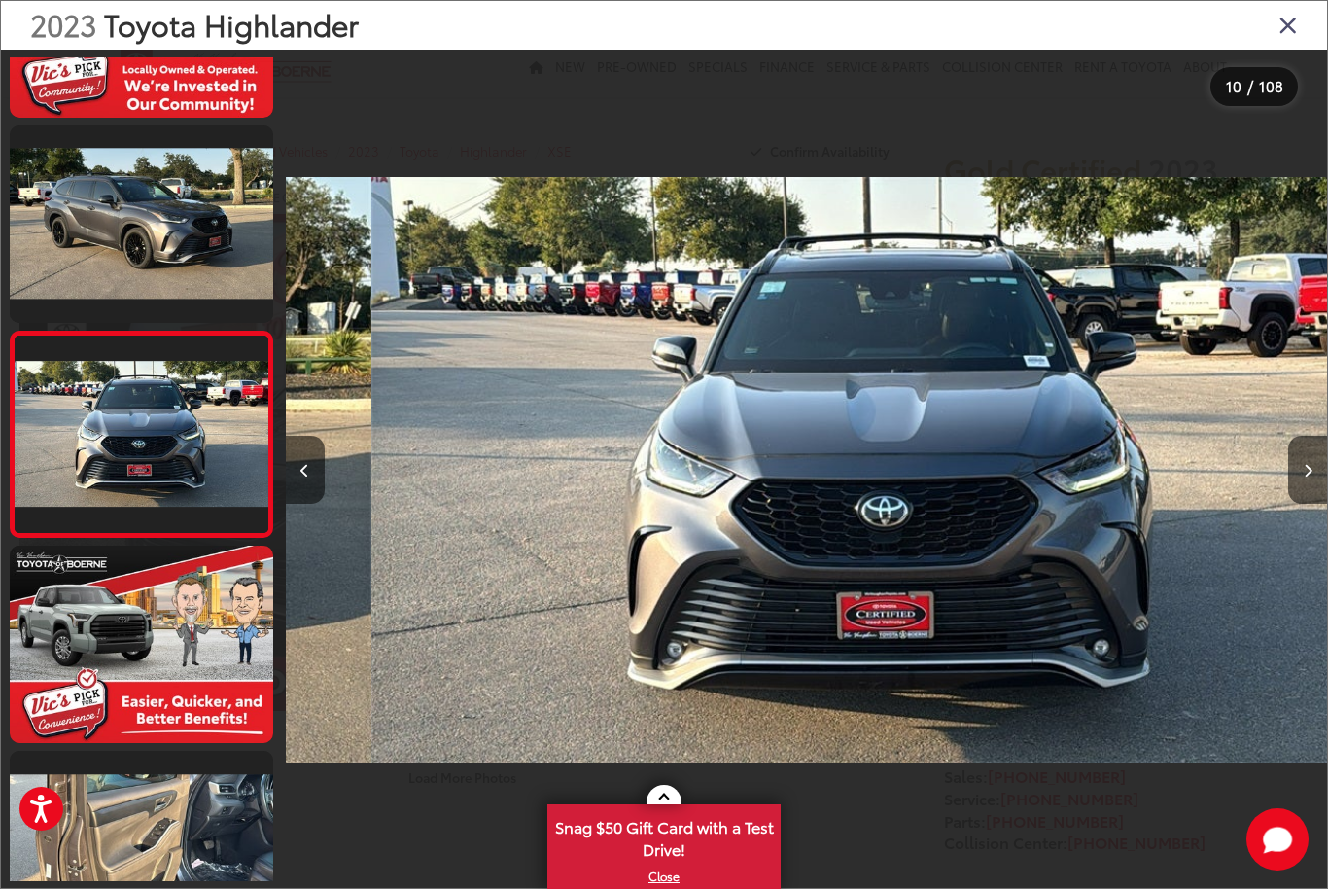
scroll to position [0, 0]
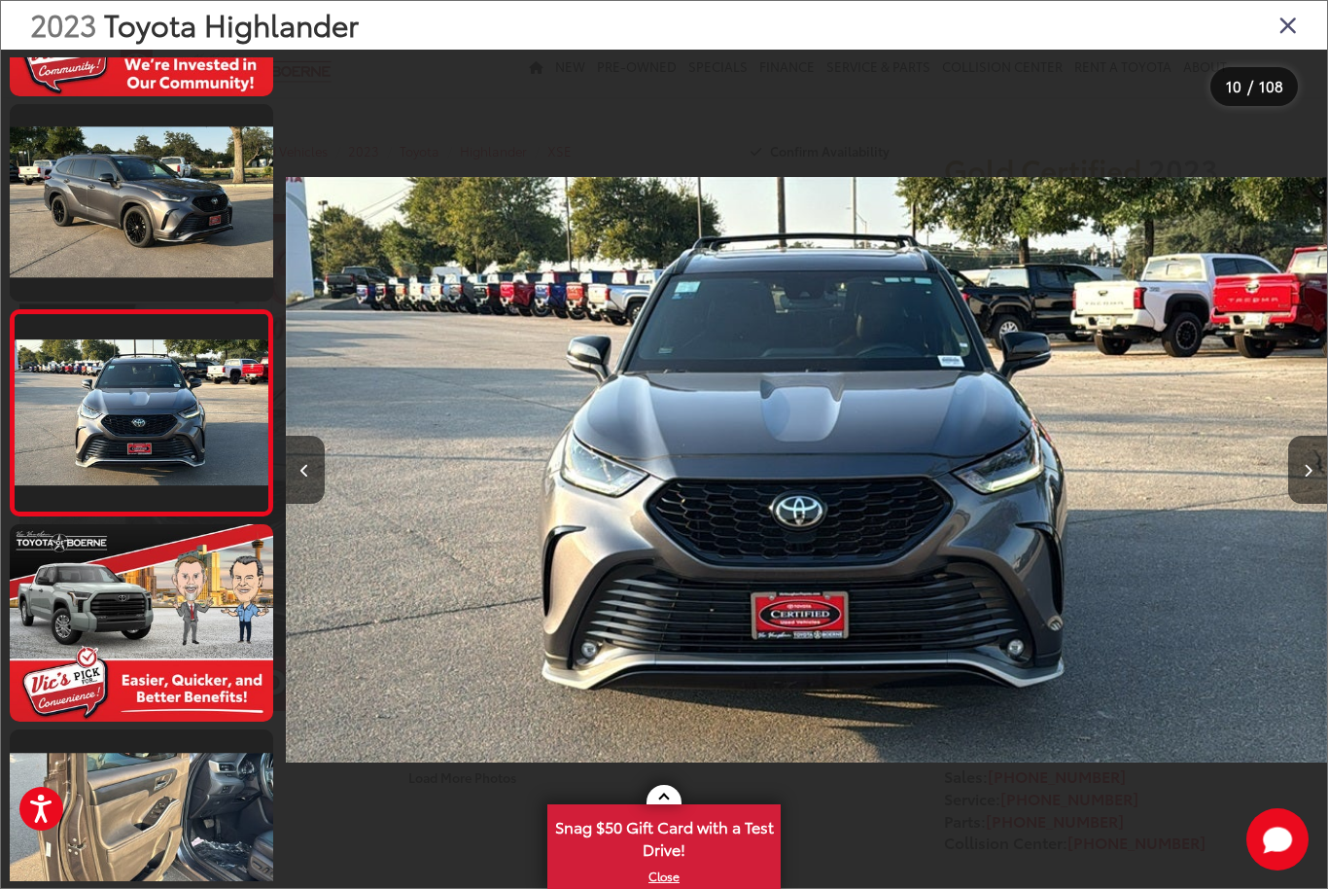
click at [1304, 477] on icon "Next image" at bounding box center [1308, 471] width 9 height 14
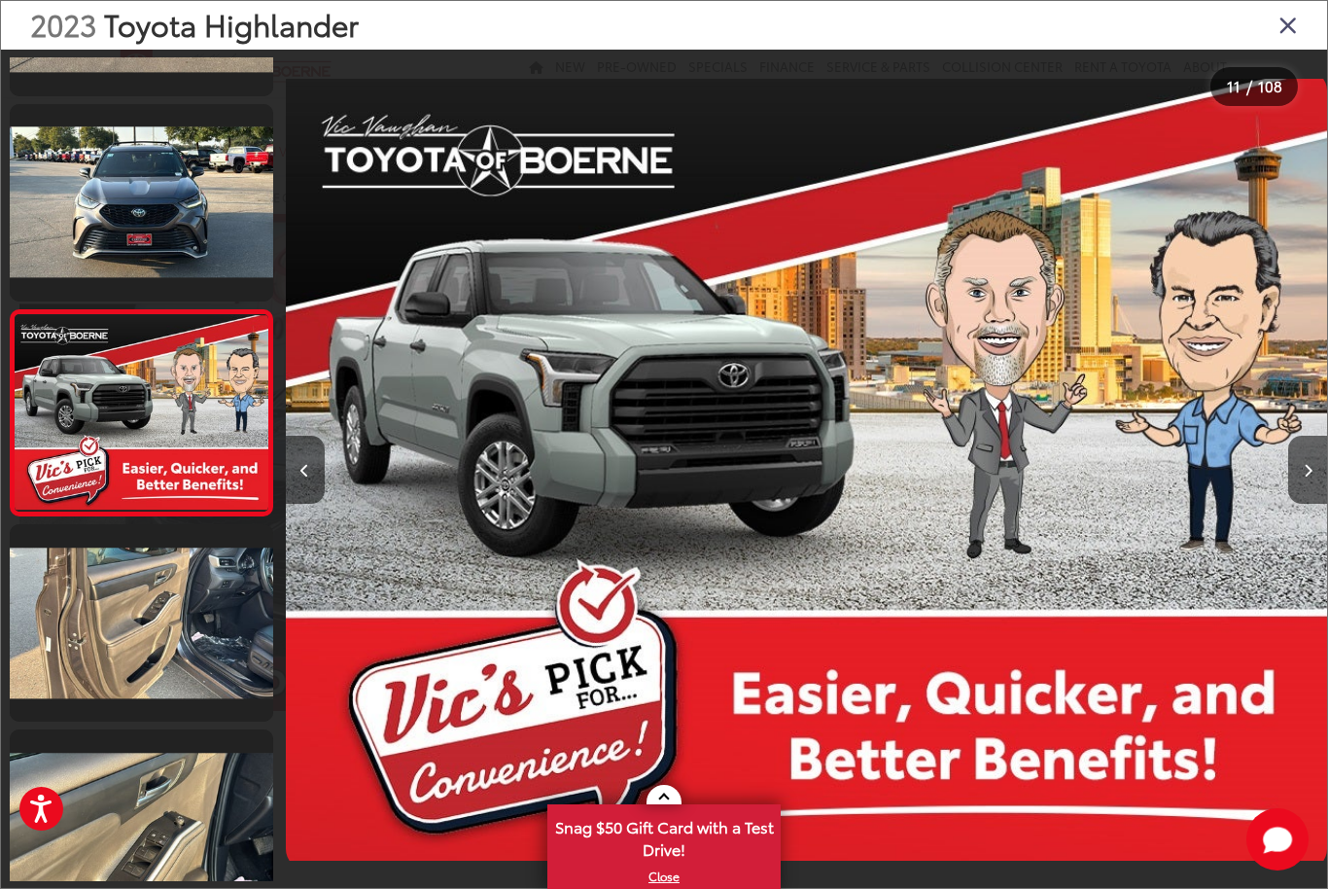
click at [1307, 502] on button "Next image" at bounding box center [1307, 470] width 39 height 68
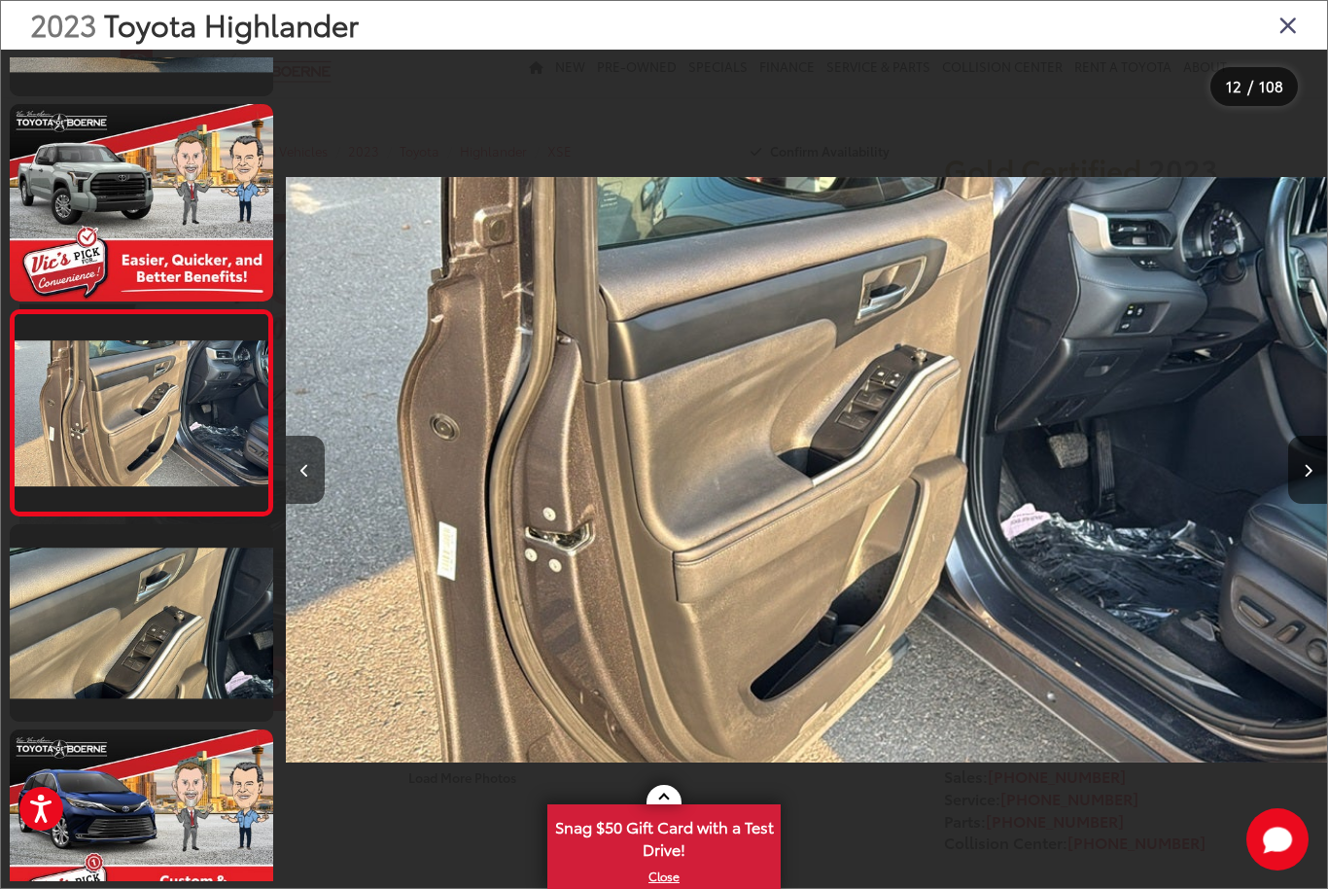
click at [1310, 477] on icon "Next image" at bounding box center [1308, 471] width 9 height 14
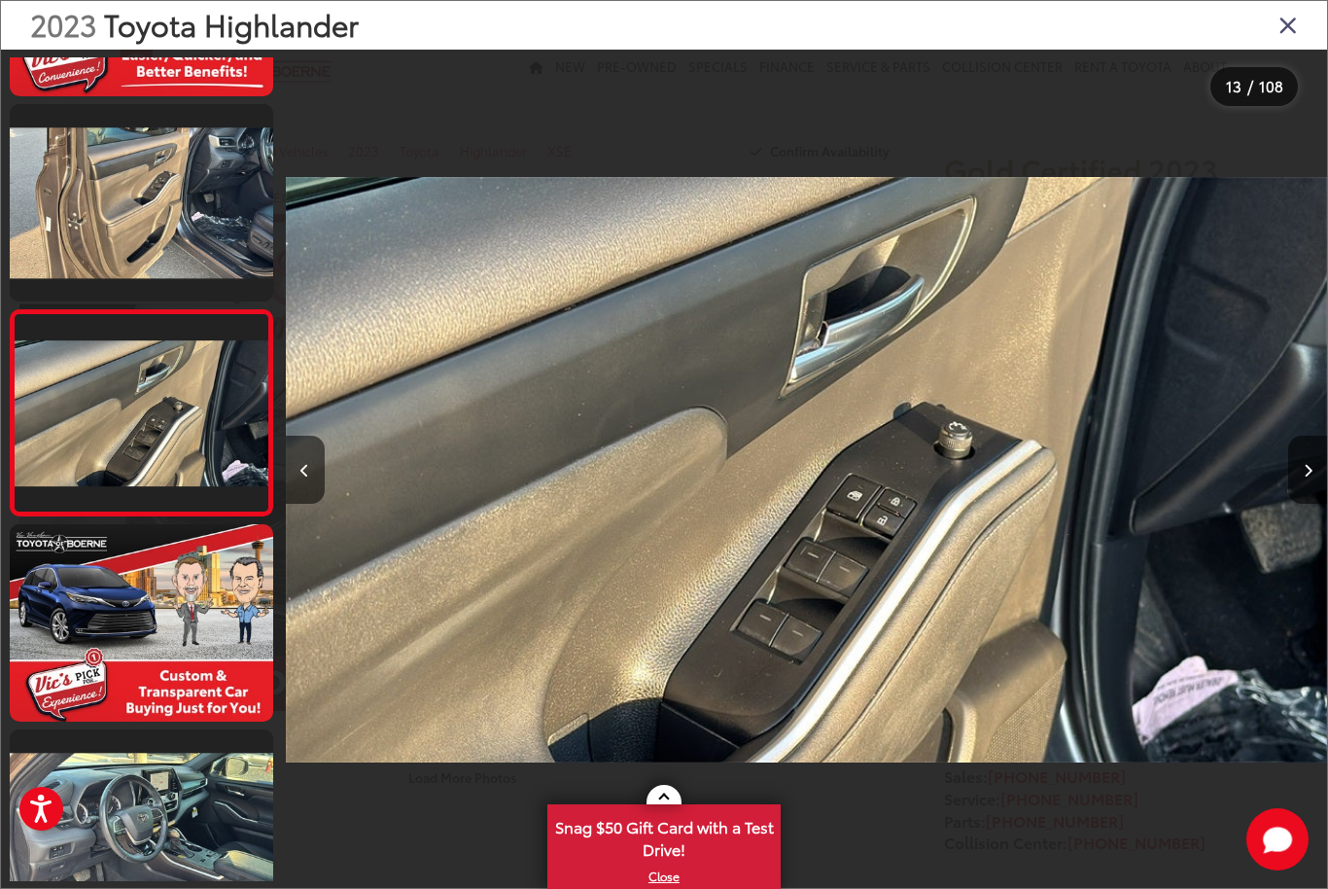
click at [1308, 477] on icon "Next image" at bounding box center [1308, 471] width 9 height 14
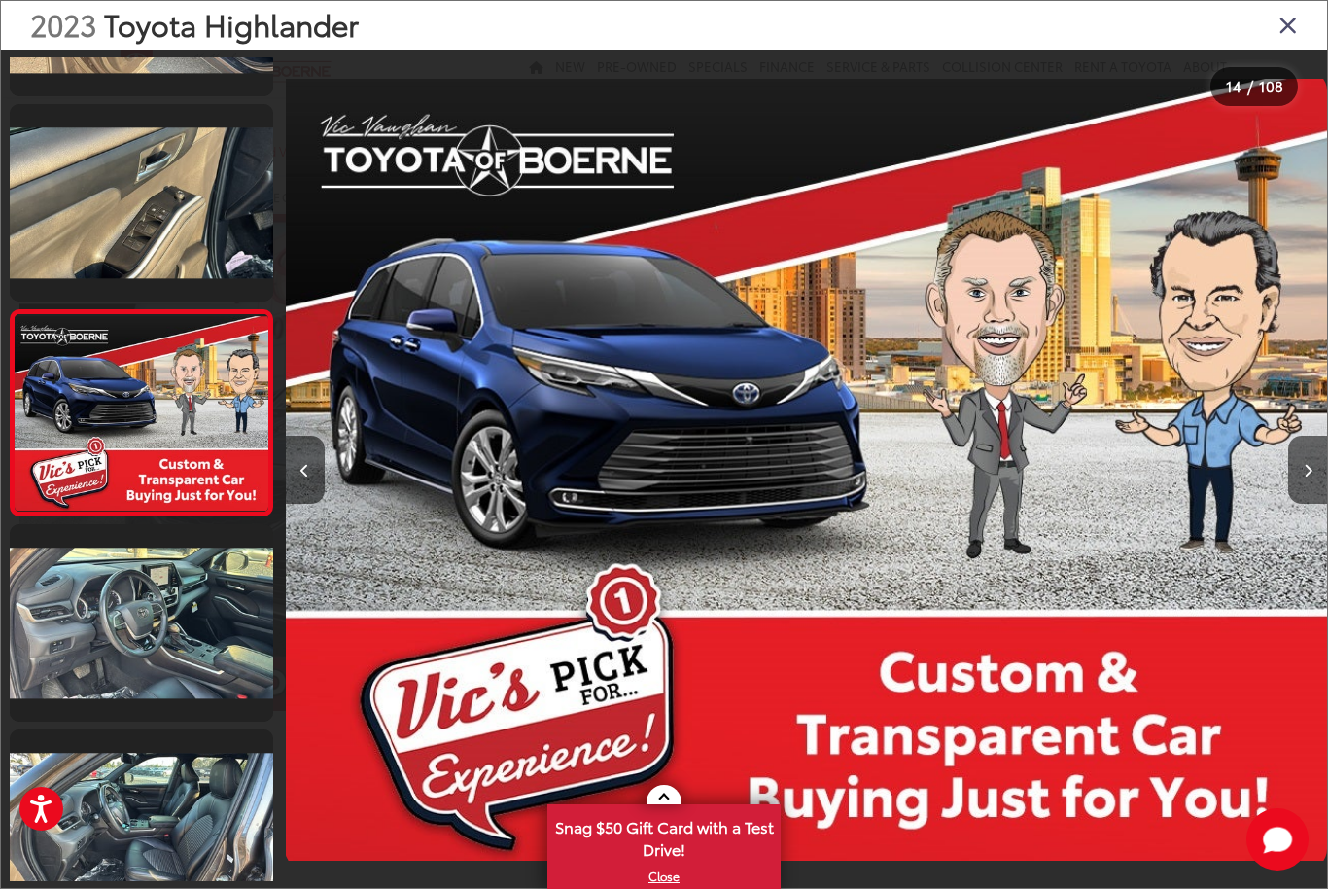
click at [1300, 502] on button "Next image" at bounding box center [1307, 470] width 39 height 68
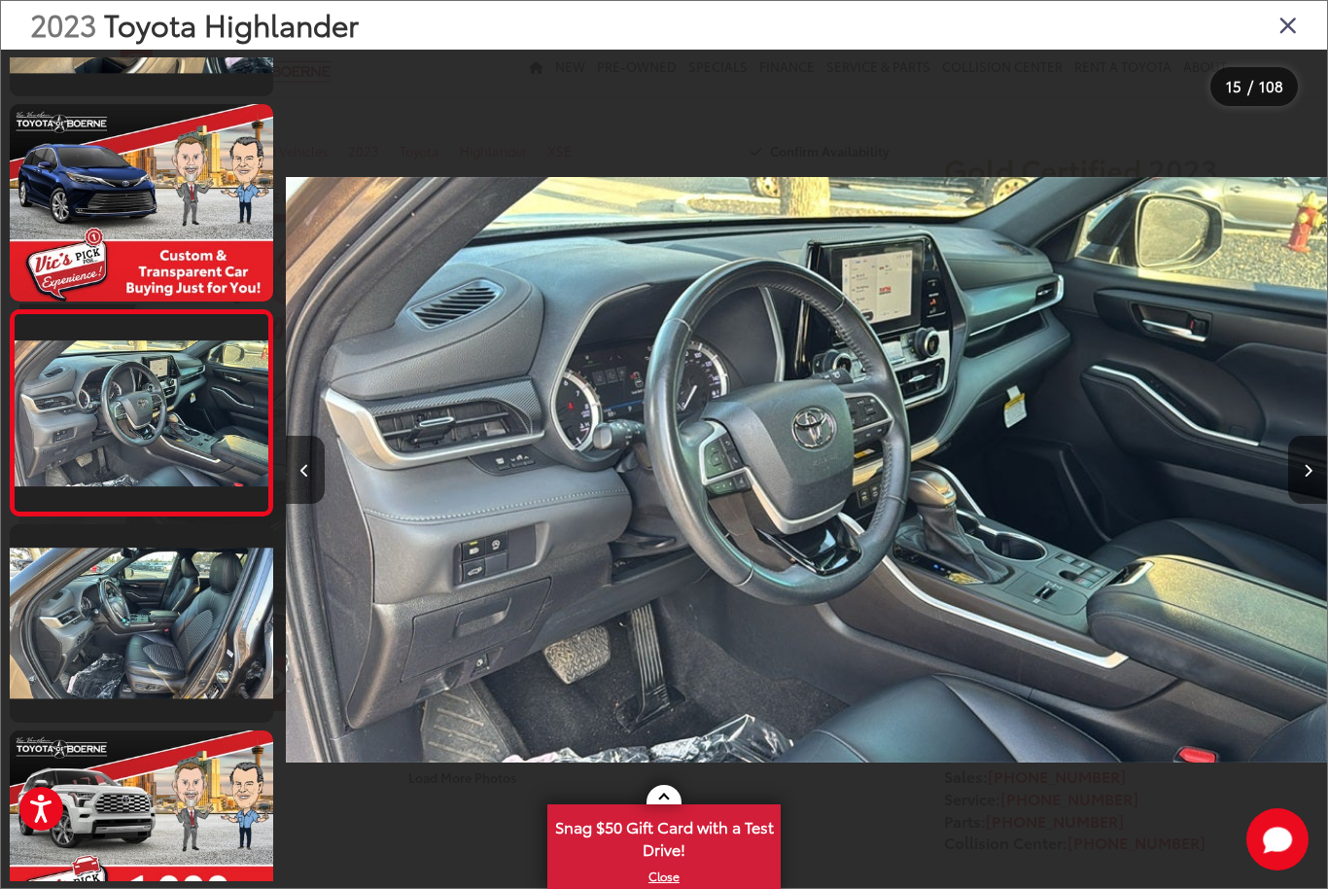
click at [1298, 496] on button "Next image" at bounding box center [1307, 470] width 39 height 68
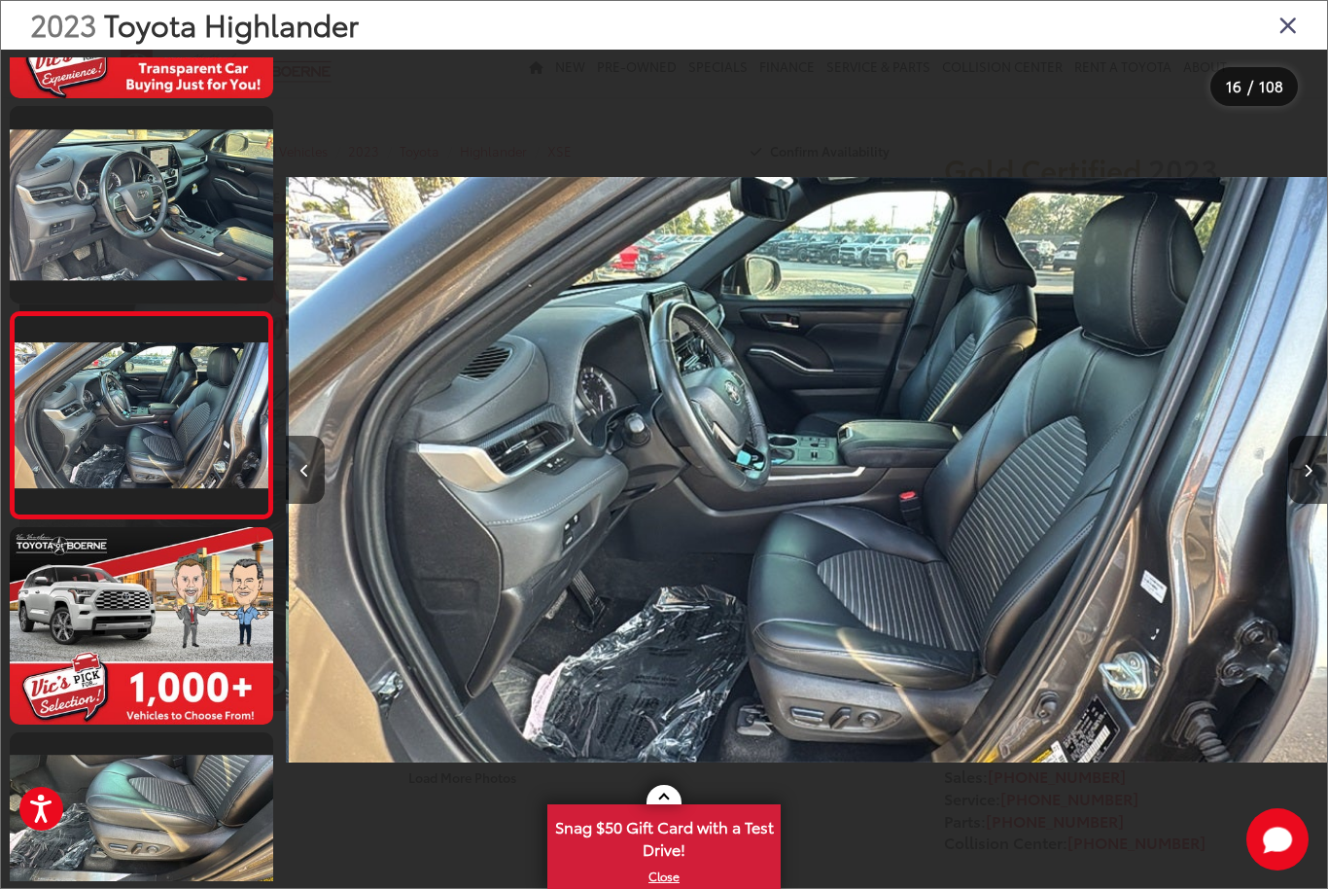
click at [1296, 497] on button "Next image" at bounding box center [1307, 470] width 39 height 68
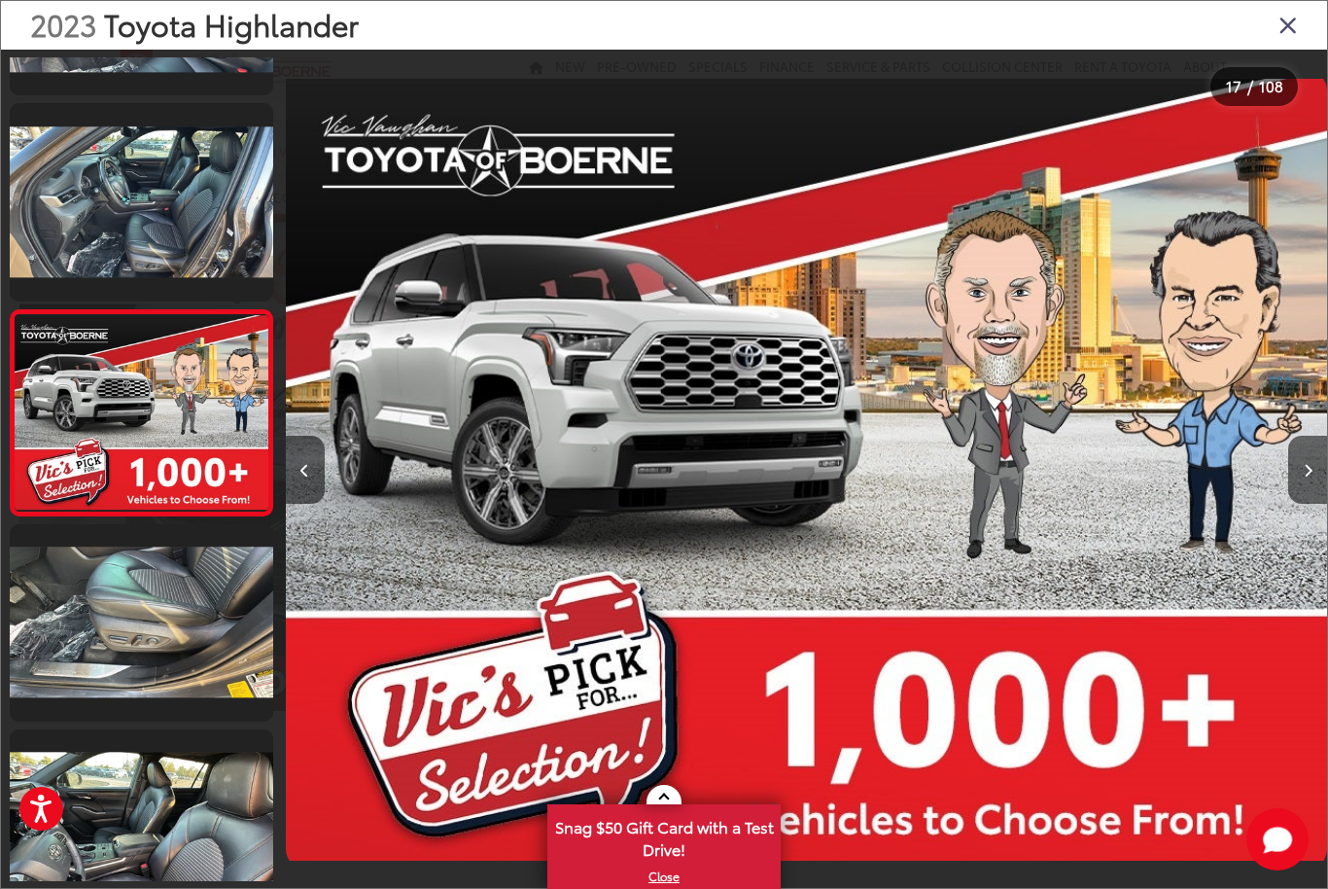
click at [313, 487] on button "Previous image" at bounding box center [305, 470] width 39 height 68
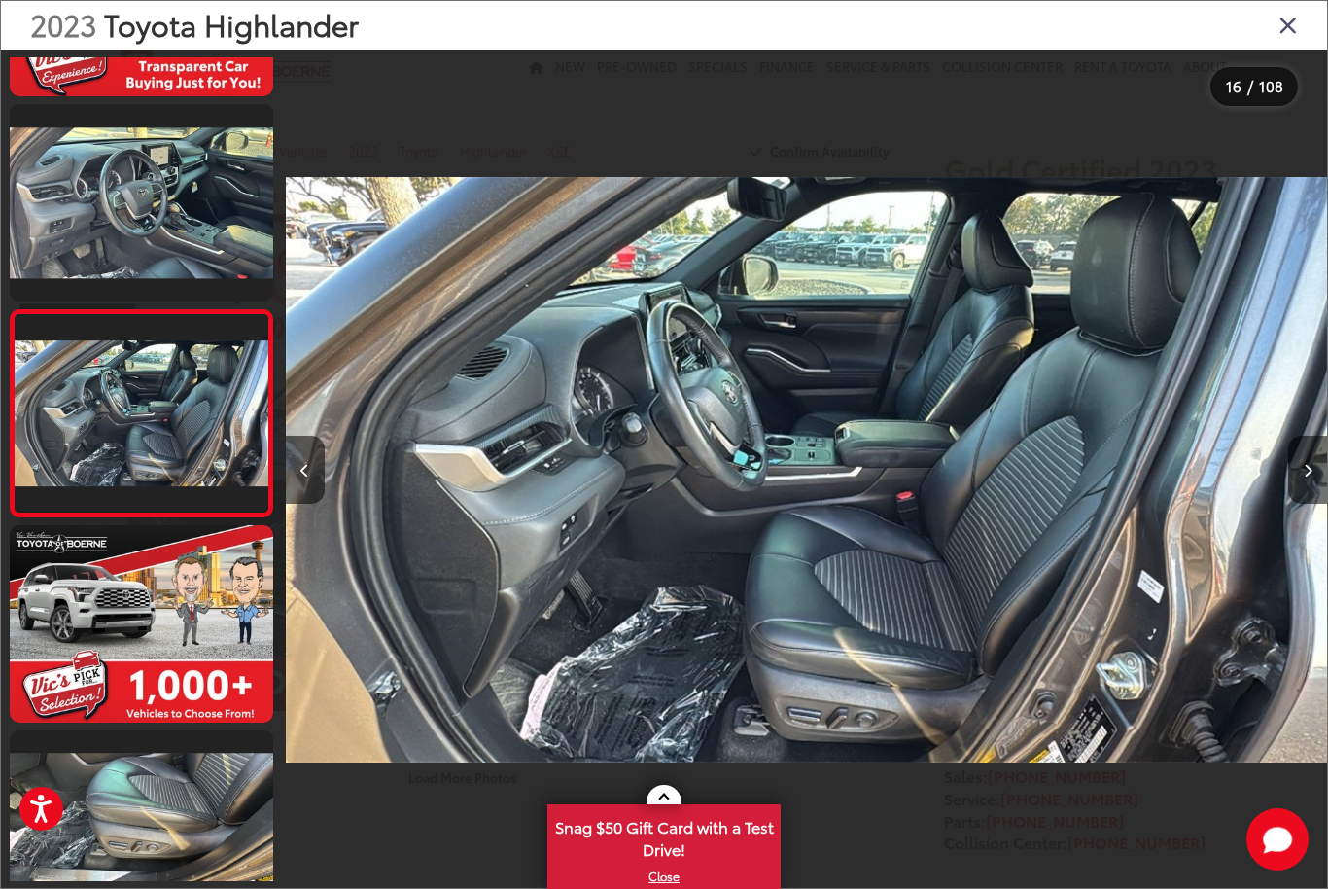
click at [1301, 500] on button "Next image" at bounding box center [1307, 470] width 39 height 68
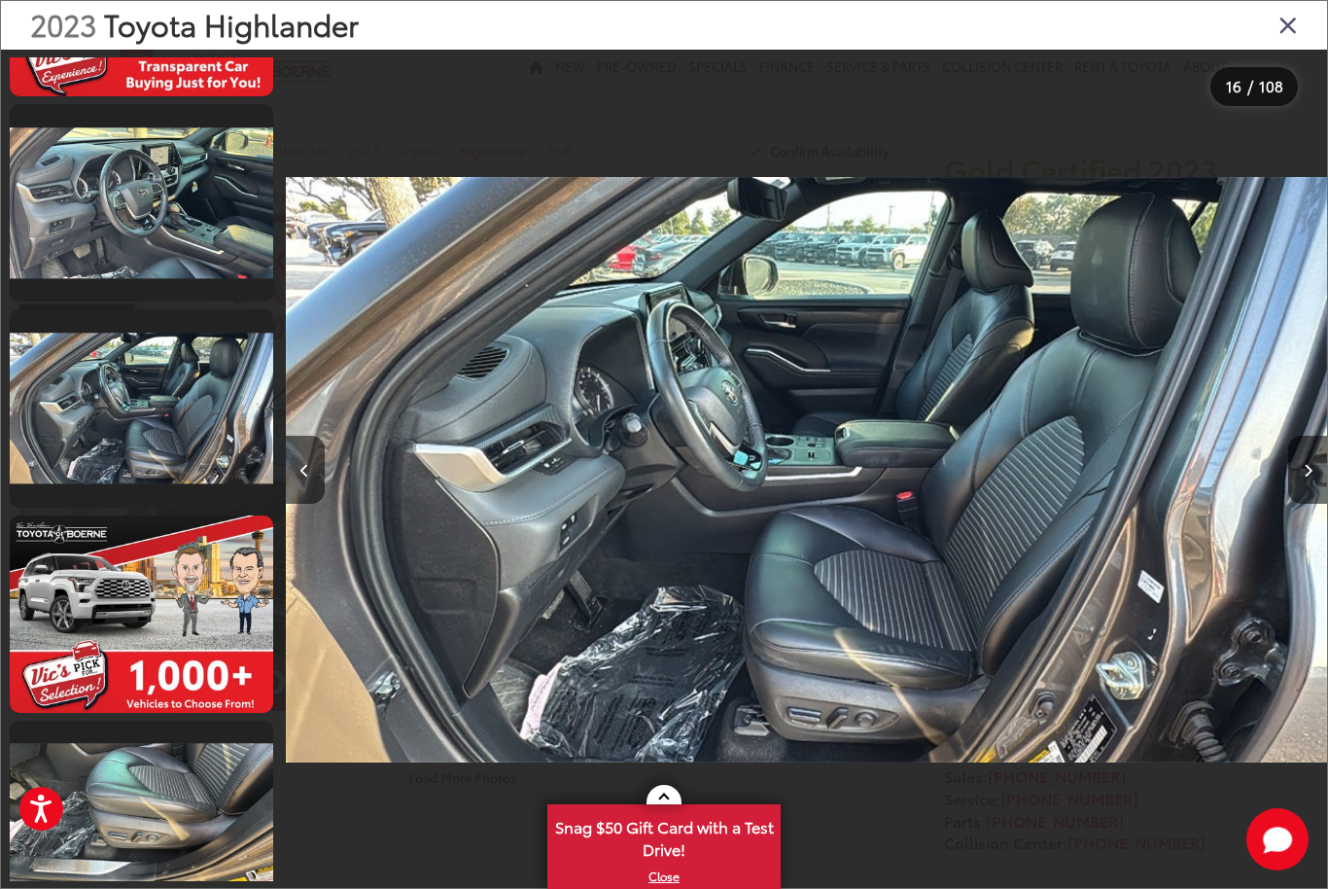
click at [1301, 500] on button "Next image" at bounding box center [1307, 470] width 39 height 68
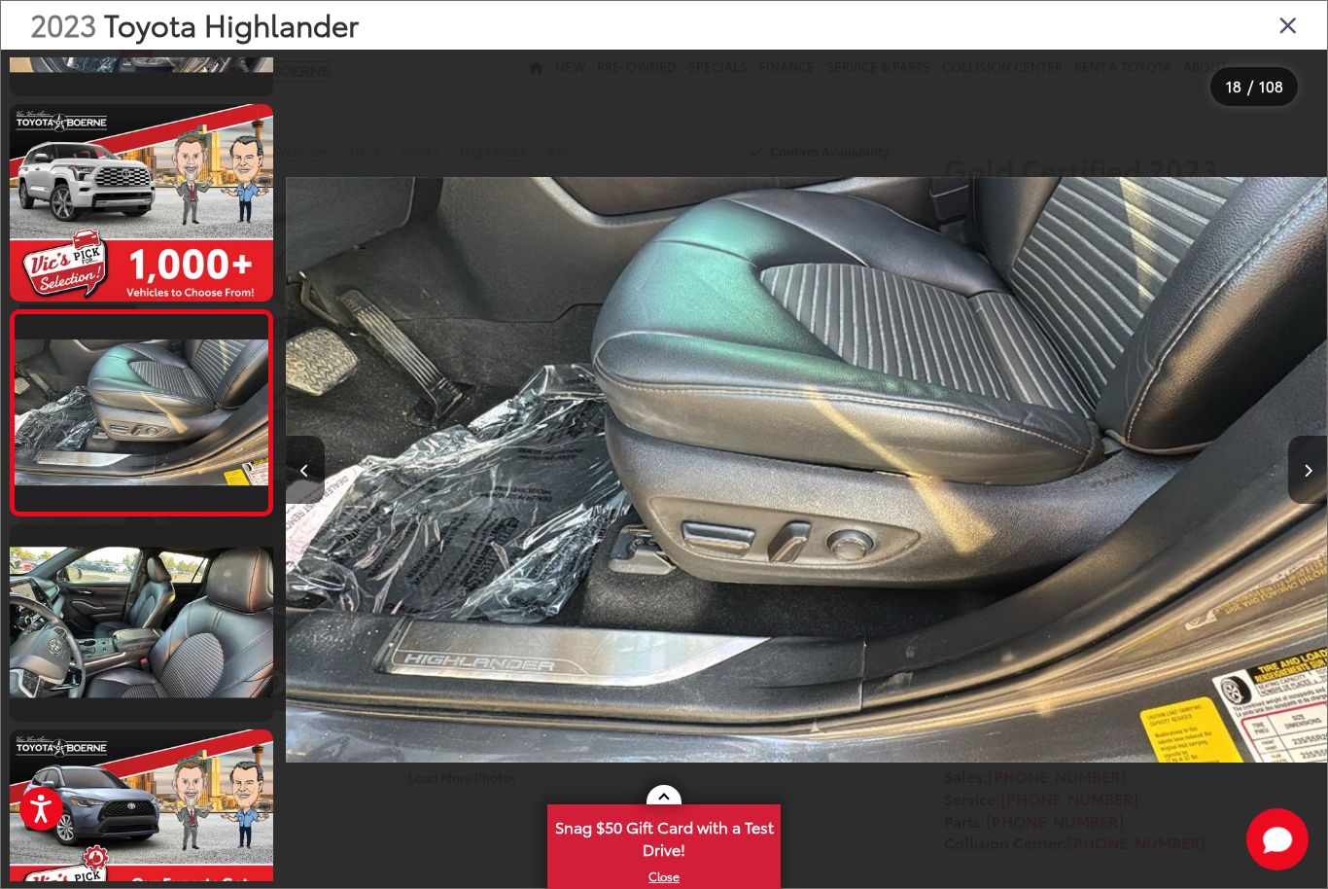
click at [1318, 494] on button "Next image" at bounding box center [1307, 470] width 39 height 68
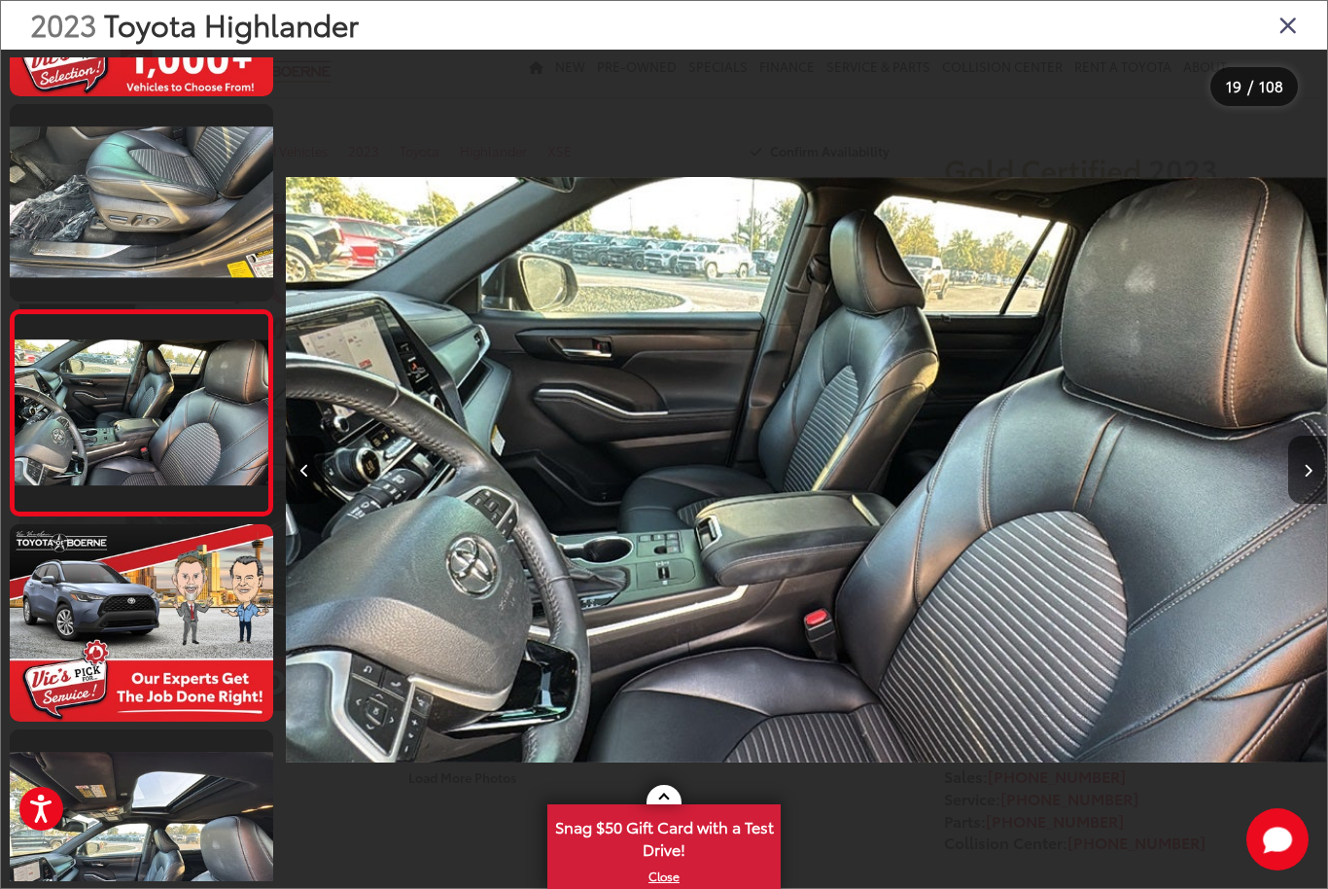
click at [1304, 477] on icon "Next image" at bounding box center [1308, 471] width 9 height 14
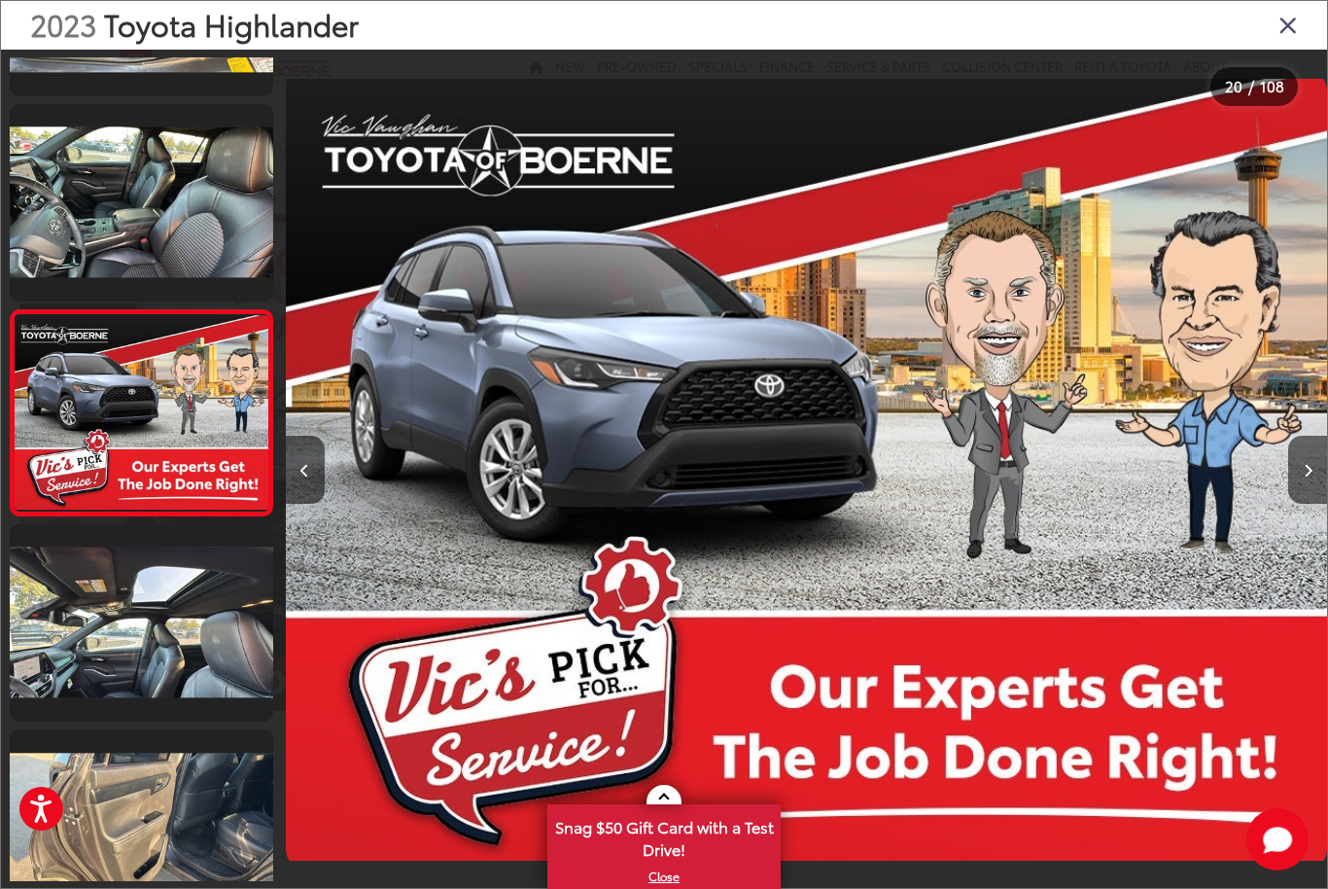
click at [1309, 477] on icon "Next image" at bounding box center [1308, 471] width 9 height 14
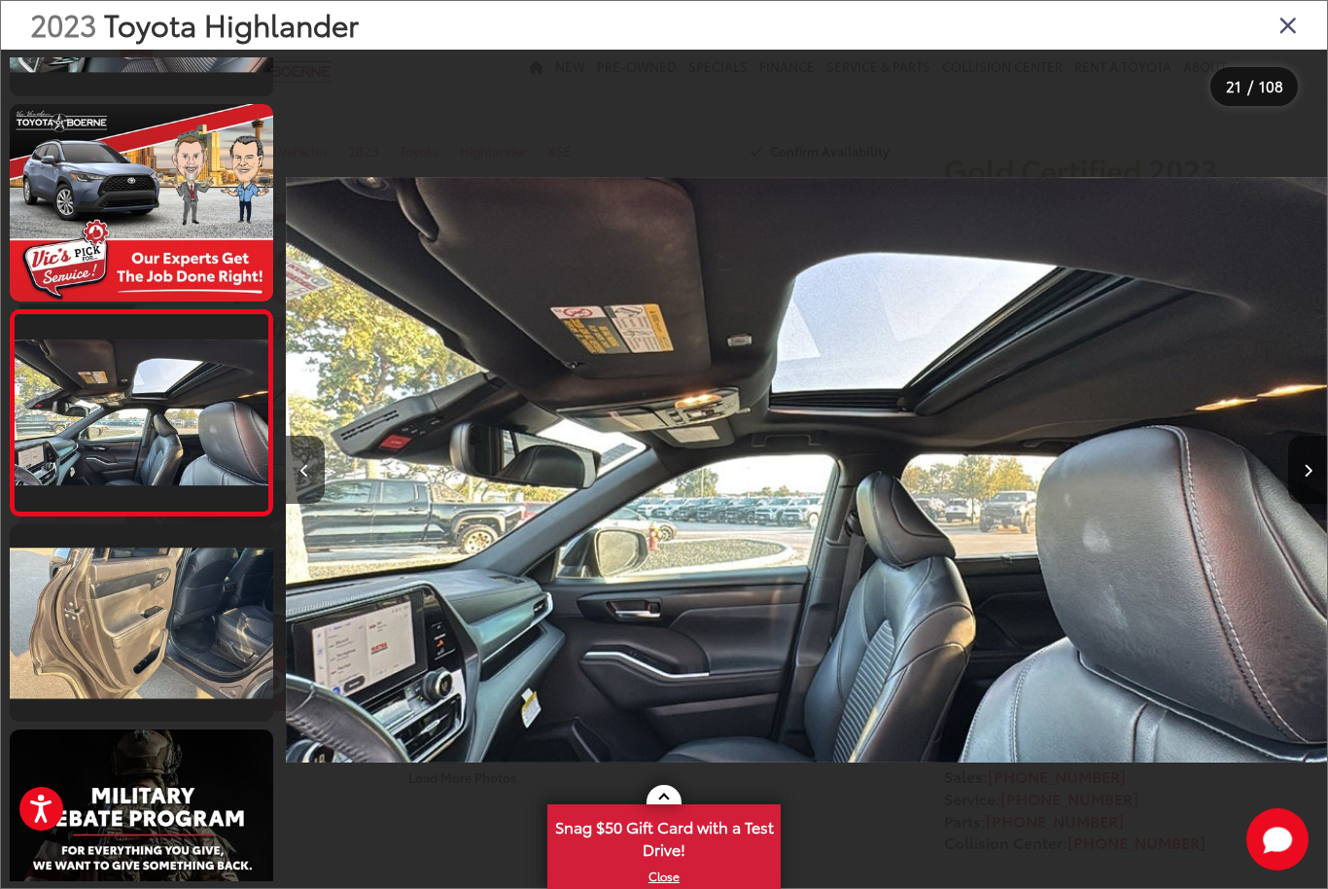
click at [1298, 504] on button "Next image" at bounding box center [1307, 470] width 39 height 68
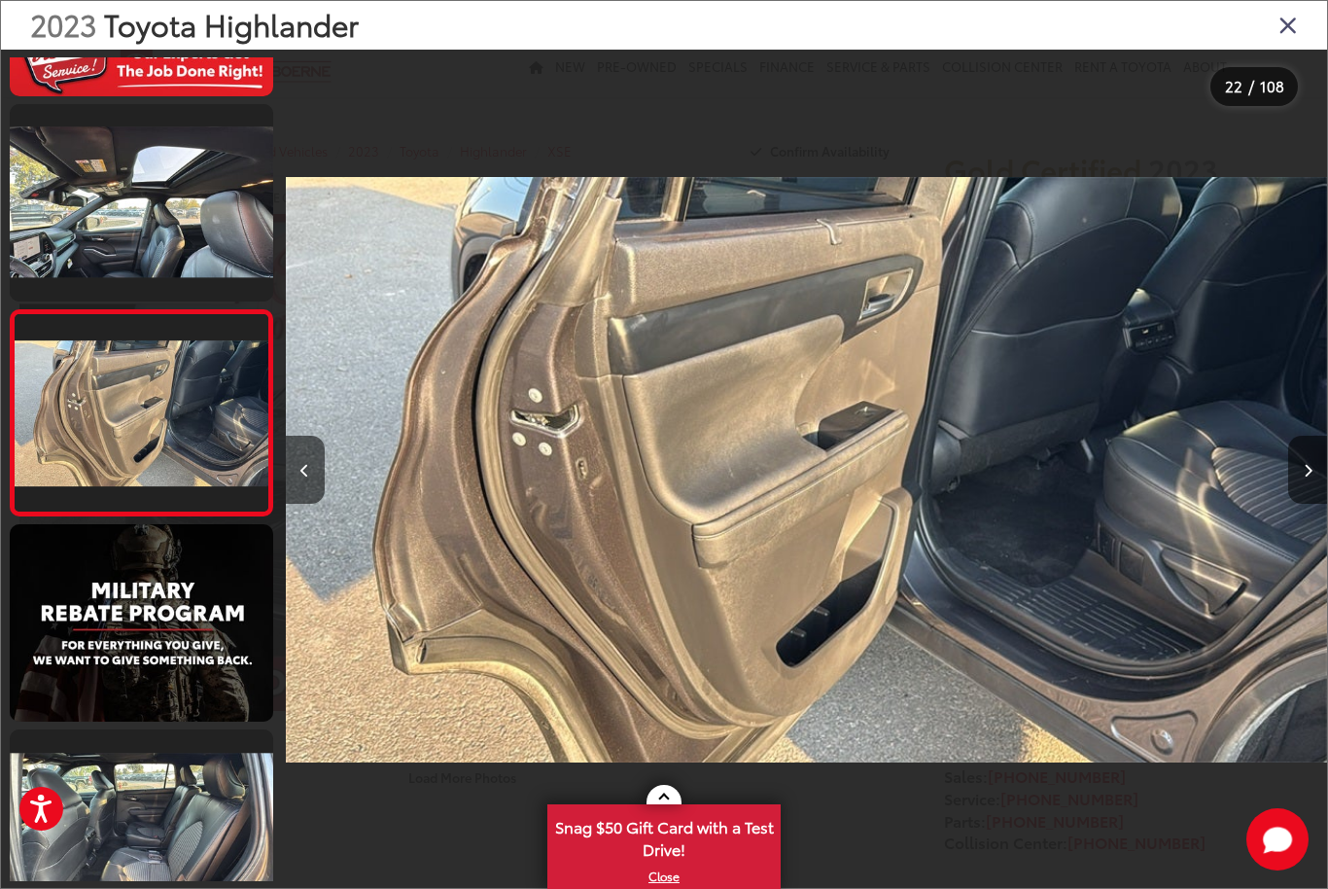
click at [1291, 502] on button "Next image" at bounding box center [1307, 470] width 39 height 68
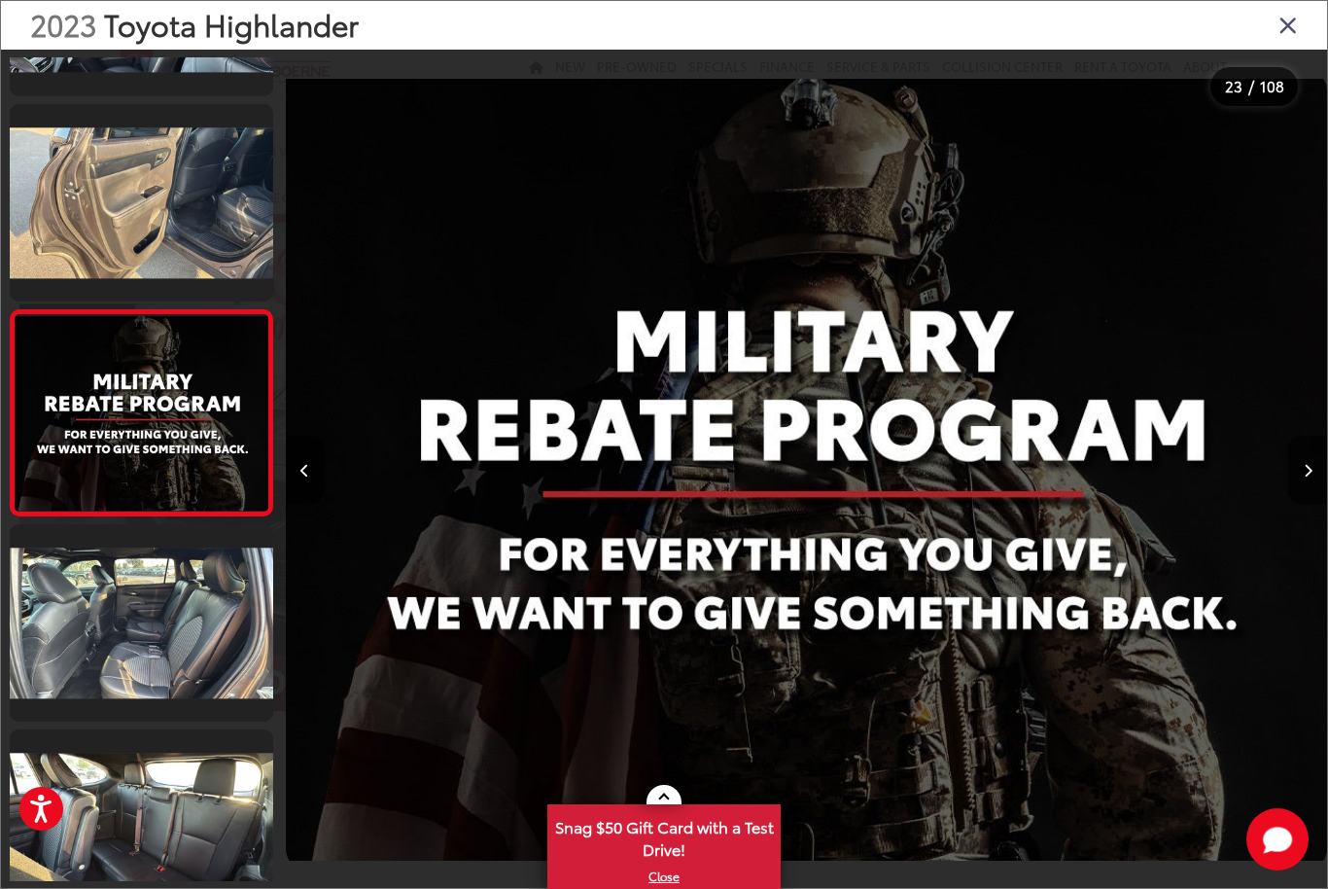
click at [1292, 489] on button "Next image" at bounding box center [1307, 470] width 39 height 68
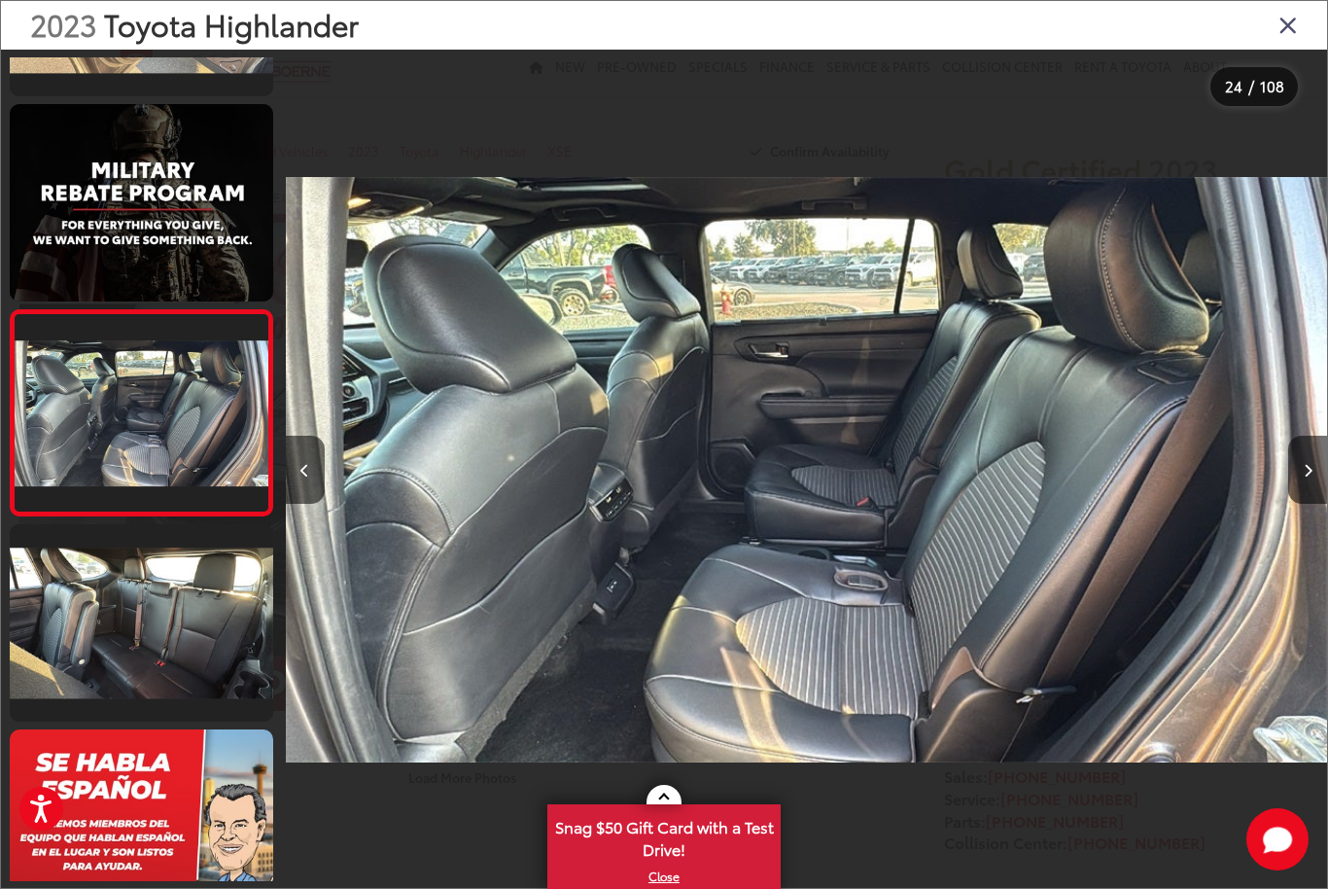
click at [1301, 496] on button "Next image" at bounding box center [1307, 470] width 39 height 68
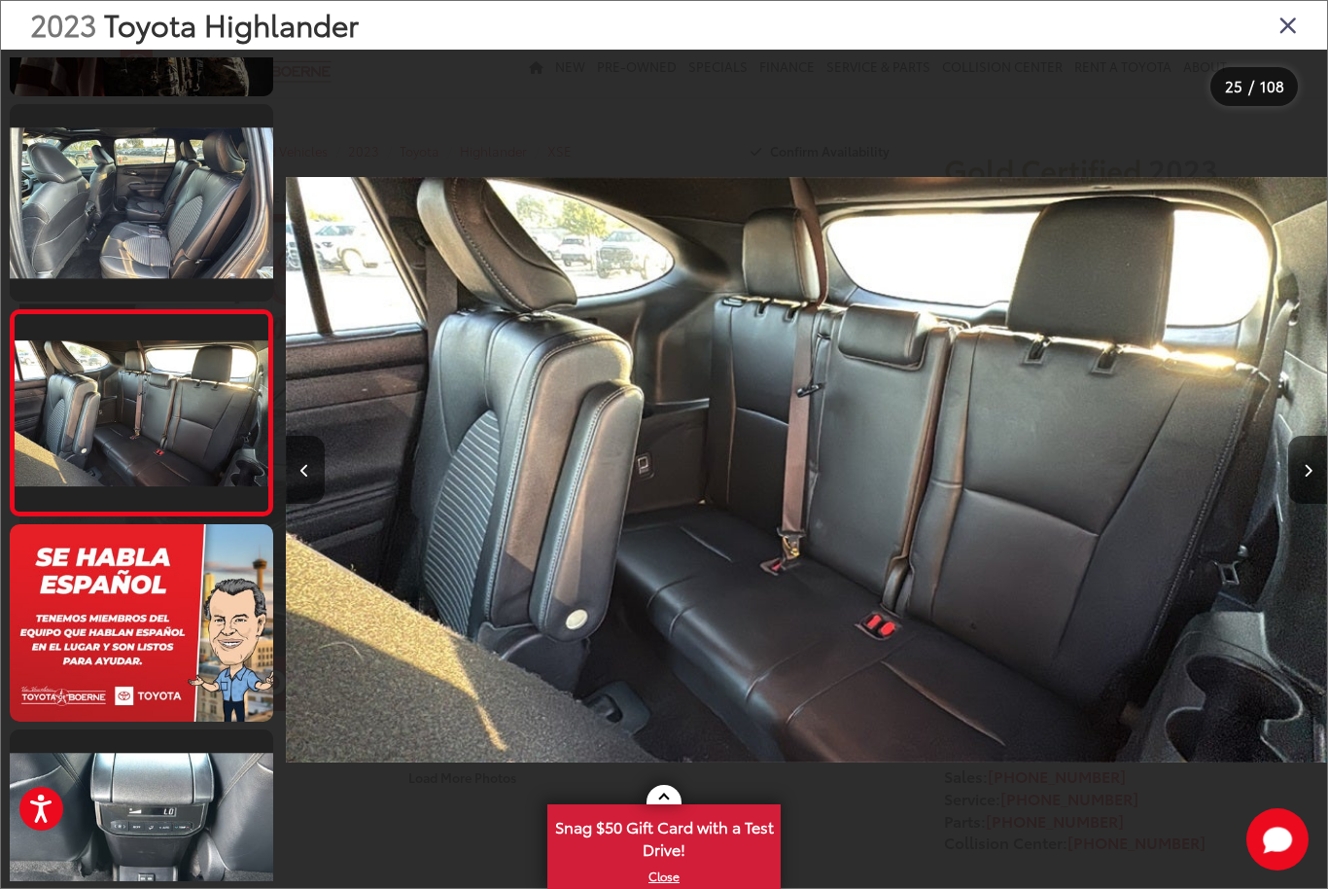
click at [1307, 477] on icon "Next image" at bounding box center [1308, 471] width 9 height 14
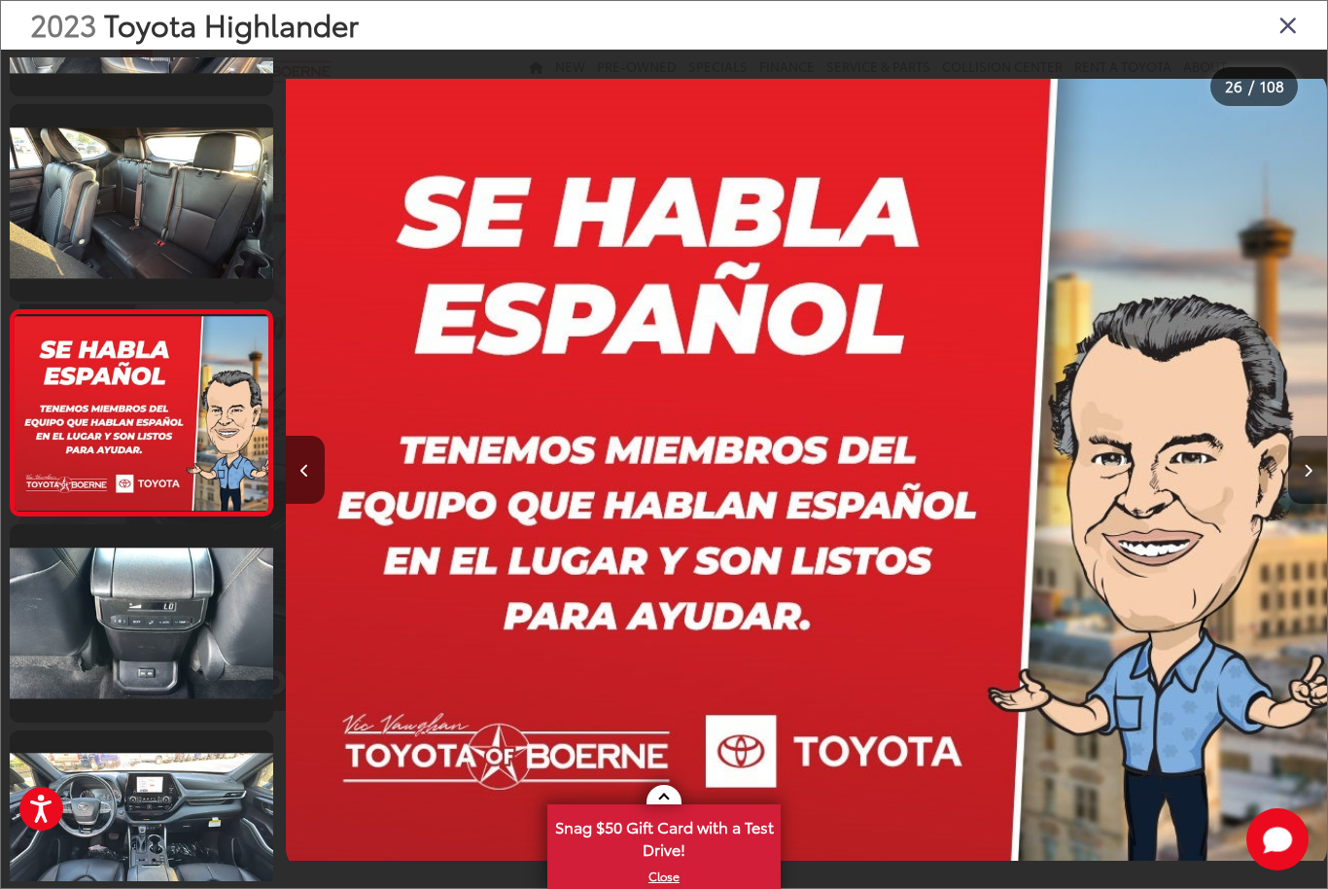
click at [1302, 494] on button "Next image" at bounding box center [1307, 470] width 39 height 68
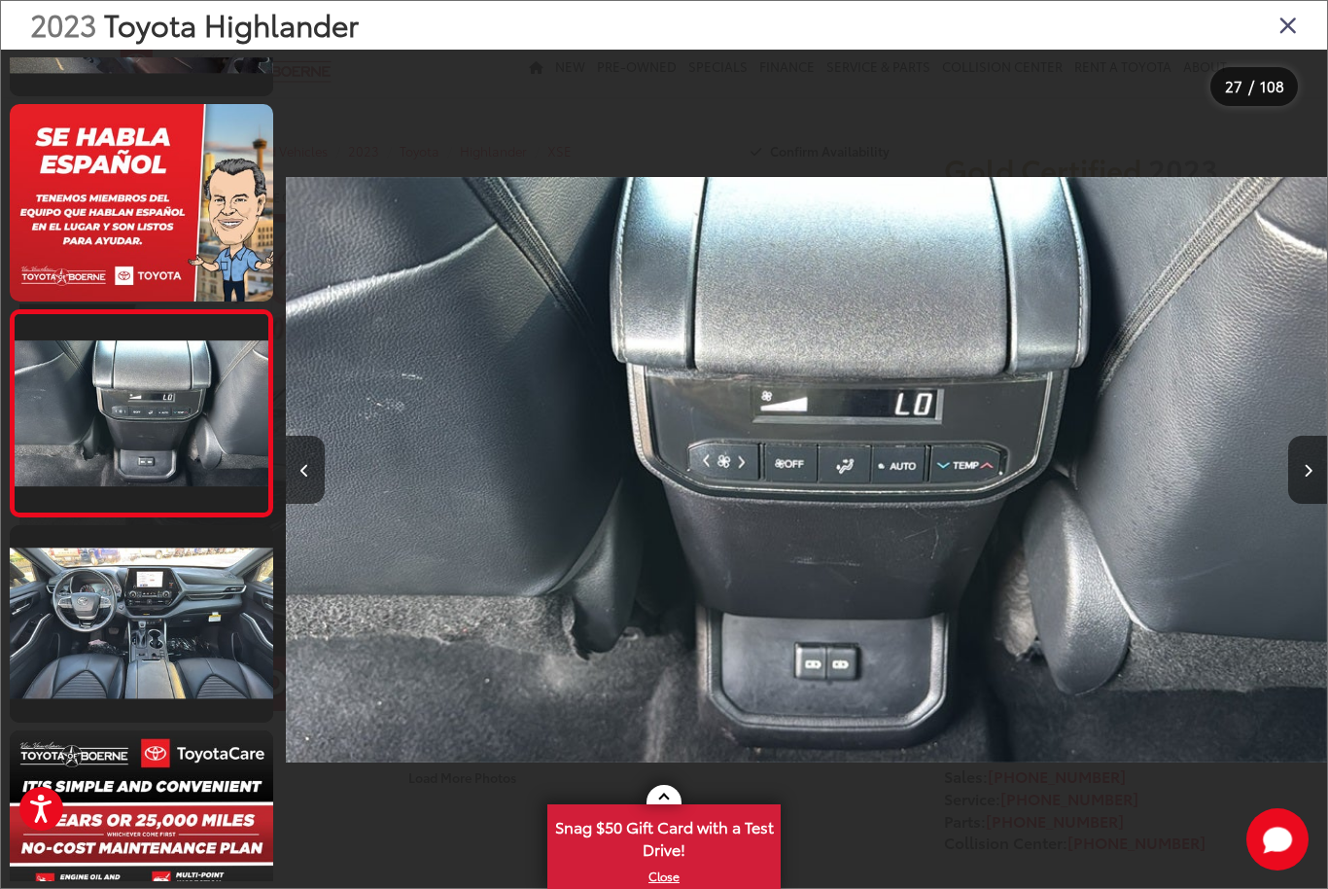
click at [1296, 496] on button "Next image" at bounding box center [1307, 470] width 39 height 68
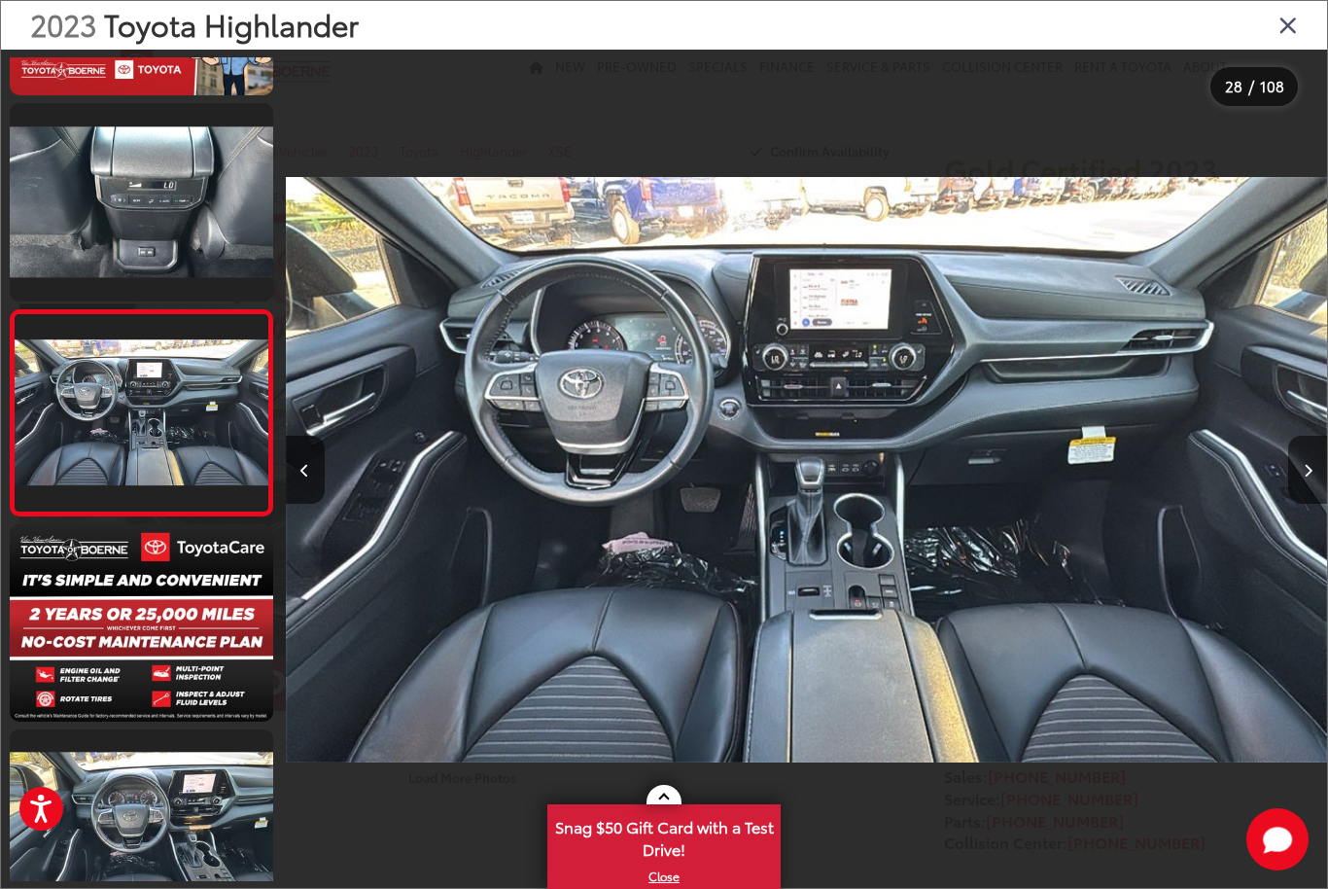
click at [1305, 477] on icon "Next image" at bounding box center [1308, 471] width 9 height 14
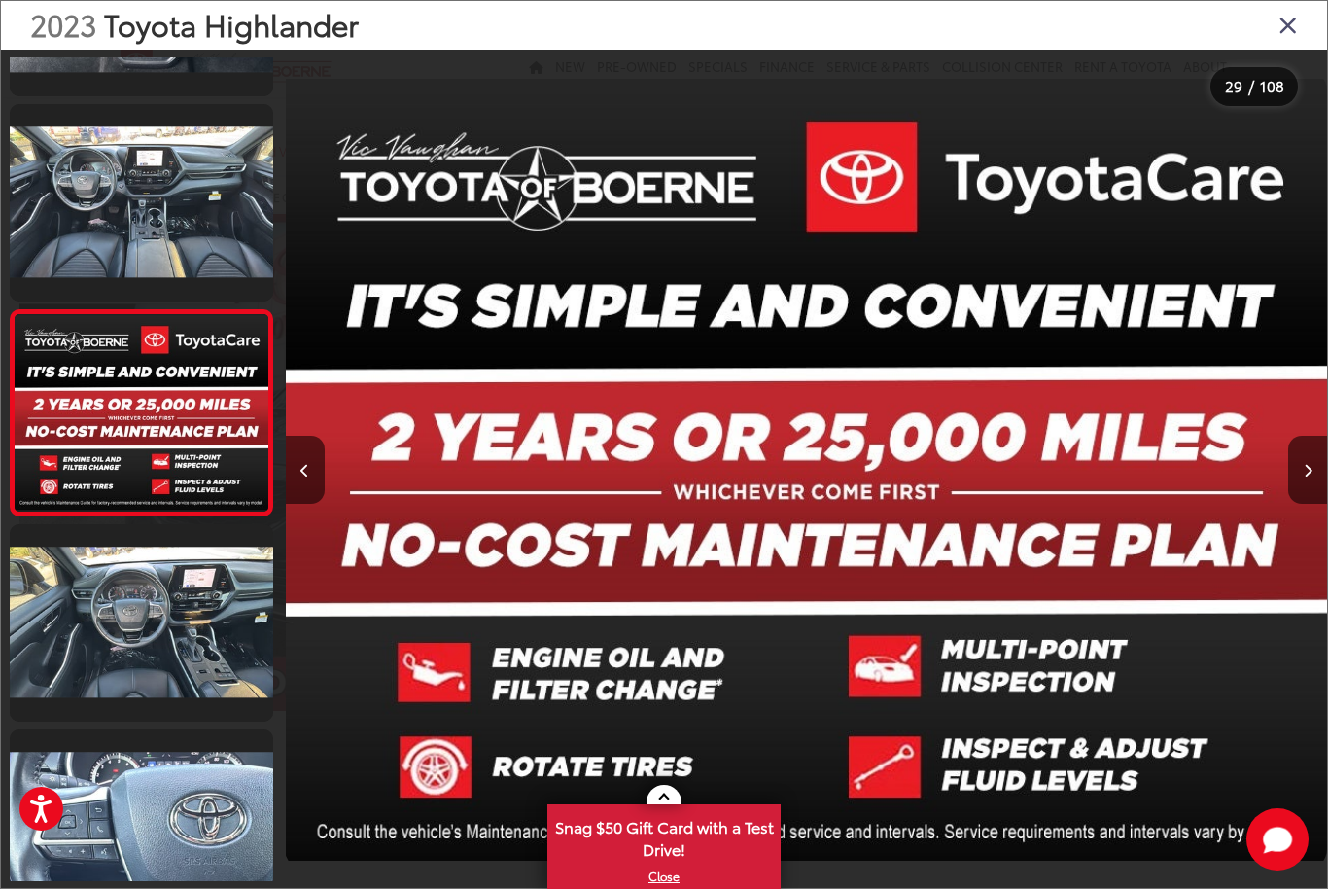
click at [1292, 496] on button "Next image" at bounding box center [1307, 470] width 39 height 68
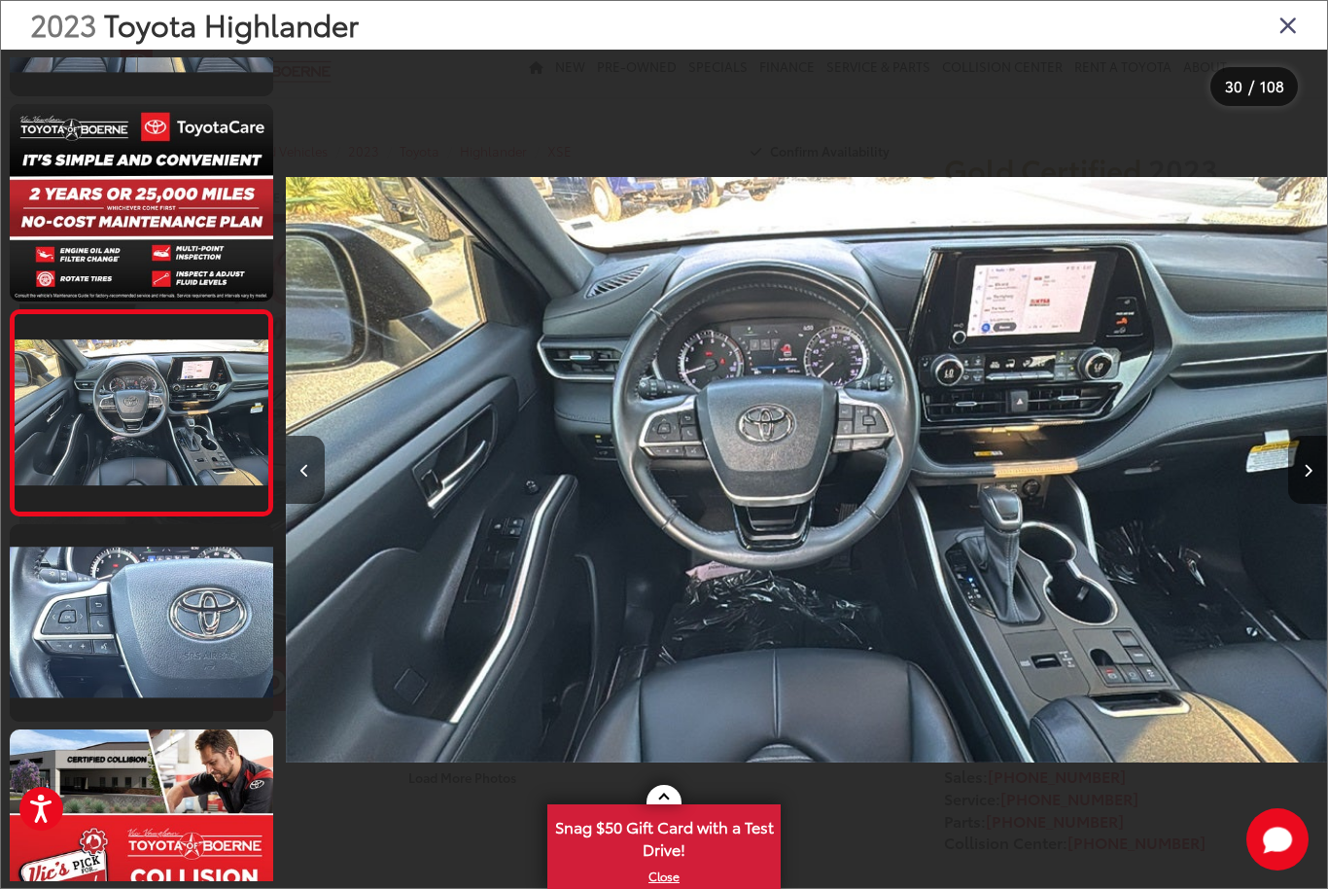
click at [1300, 496] on button "Next image" at bounding box center [1307, 470] width 39 height 68
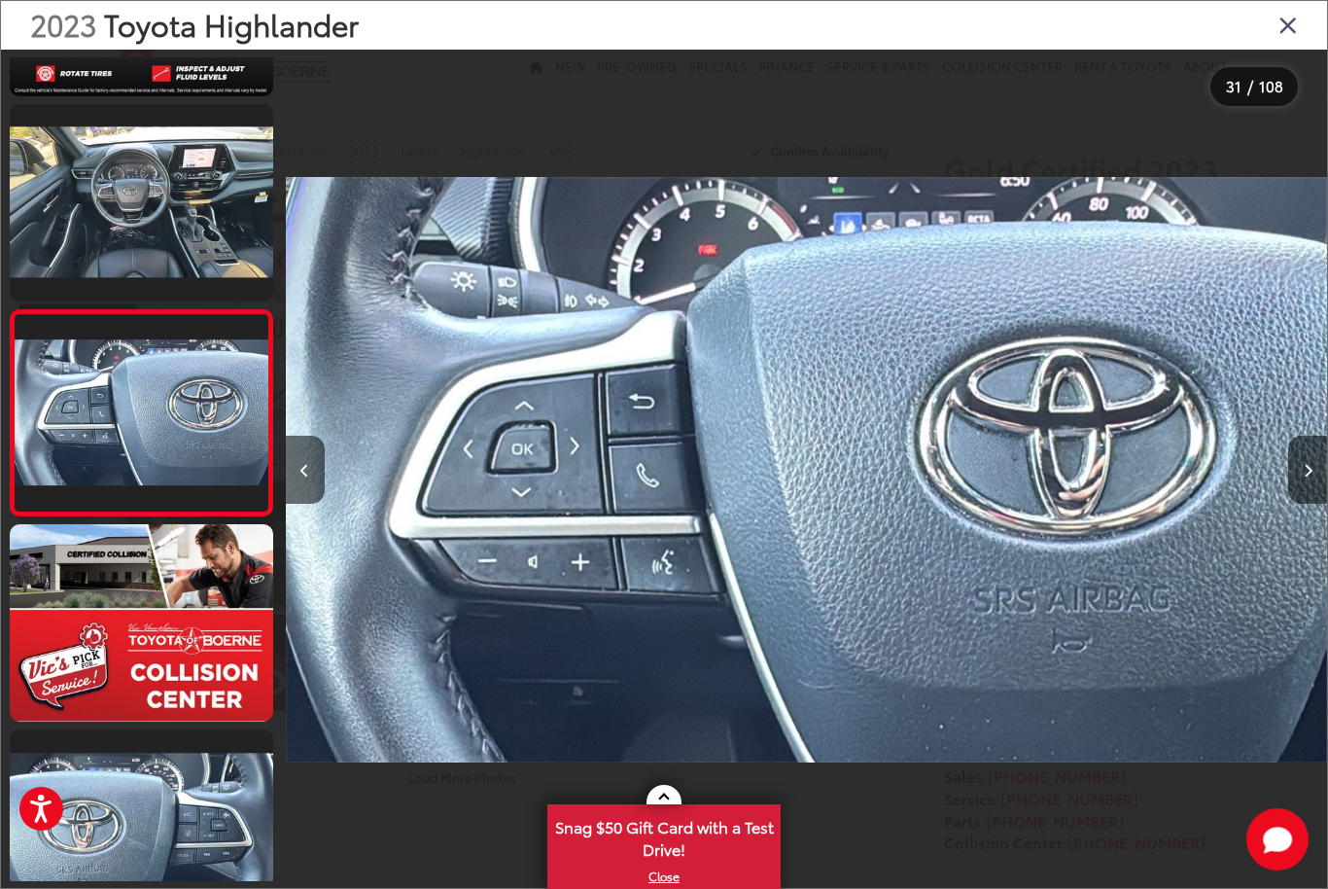
click at [1290, 496] on button "Next image" at bounding box center [1307, 470] width 39 height 68
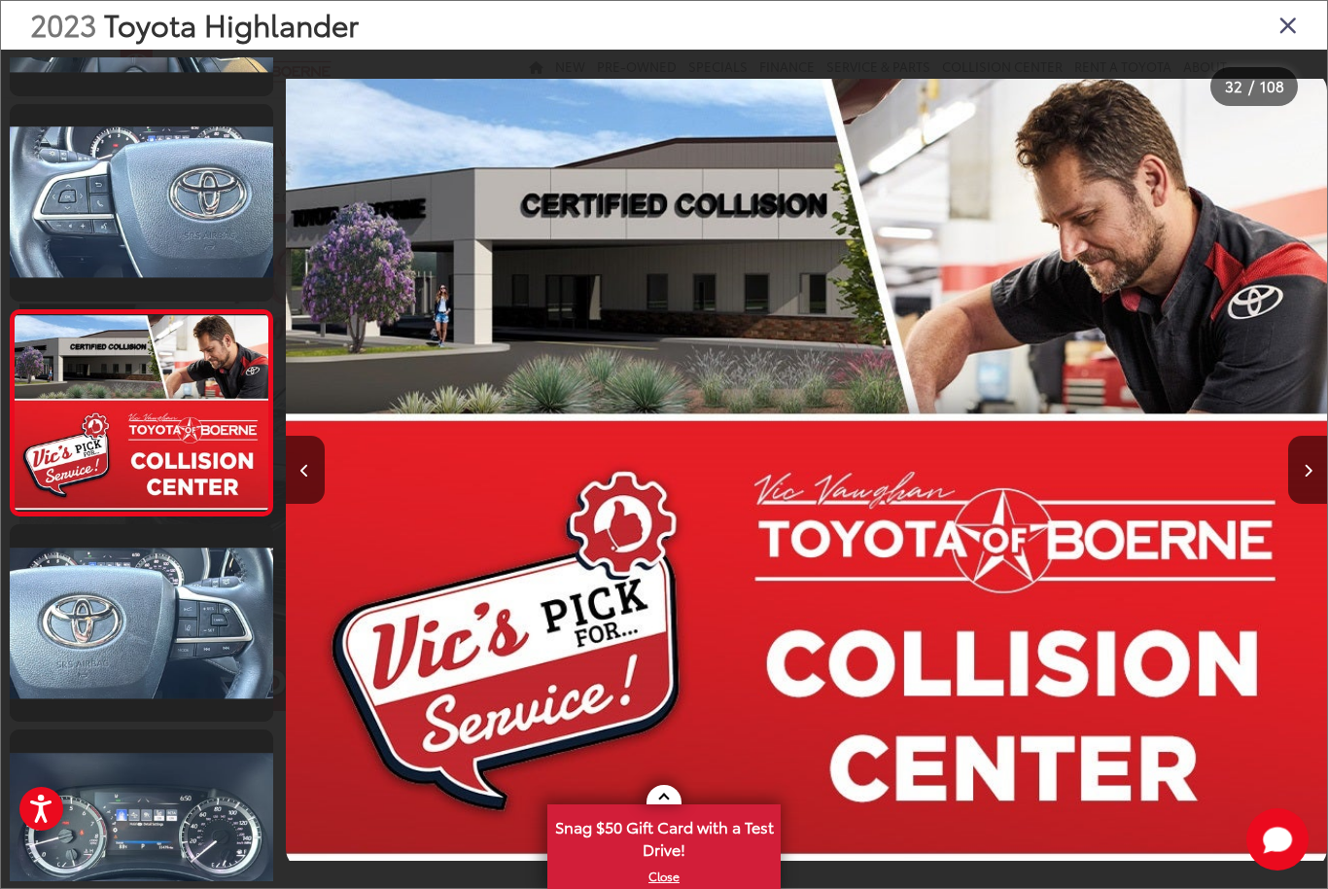
click at [1295, 488] on button "Next image" at bounding box center [1307, 470] width 39 height 68
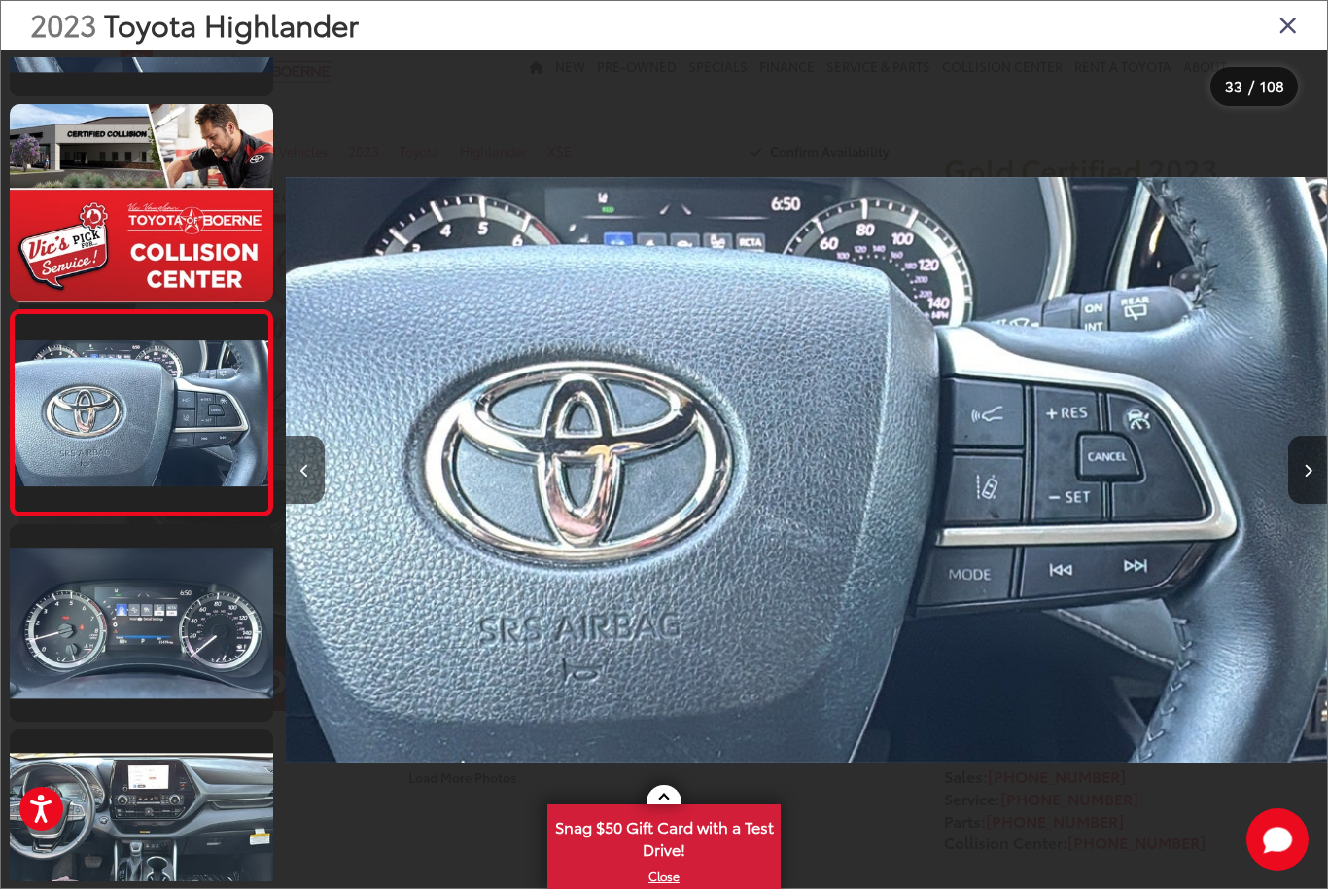
click at [1296, 500] on button "Next image" at bounding box center [1307, 470] width 39 height 68
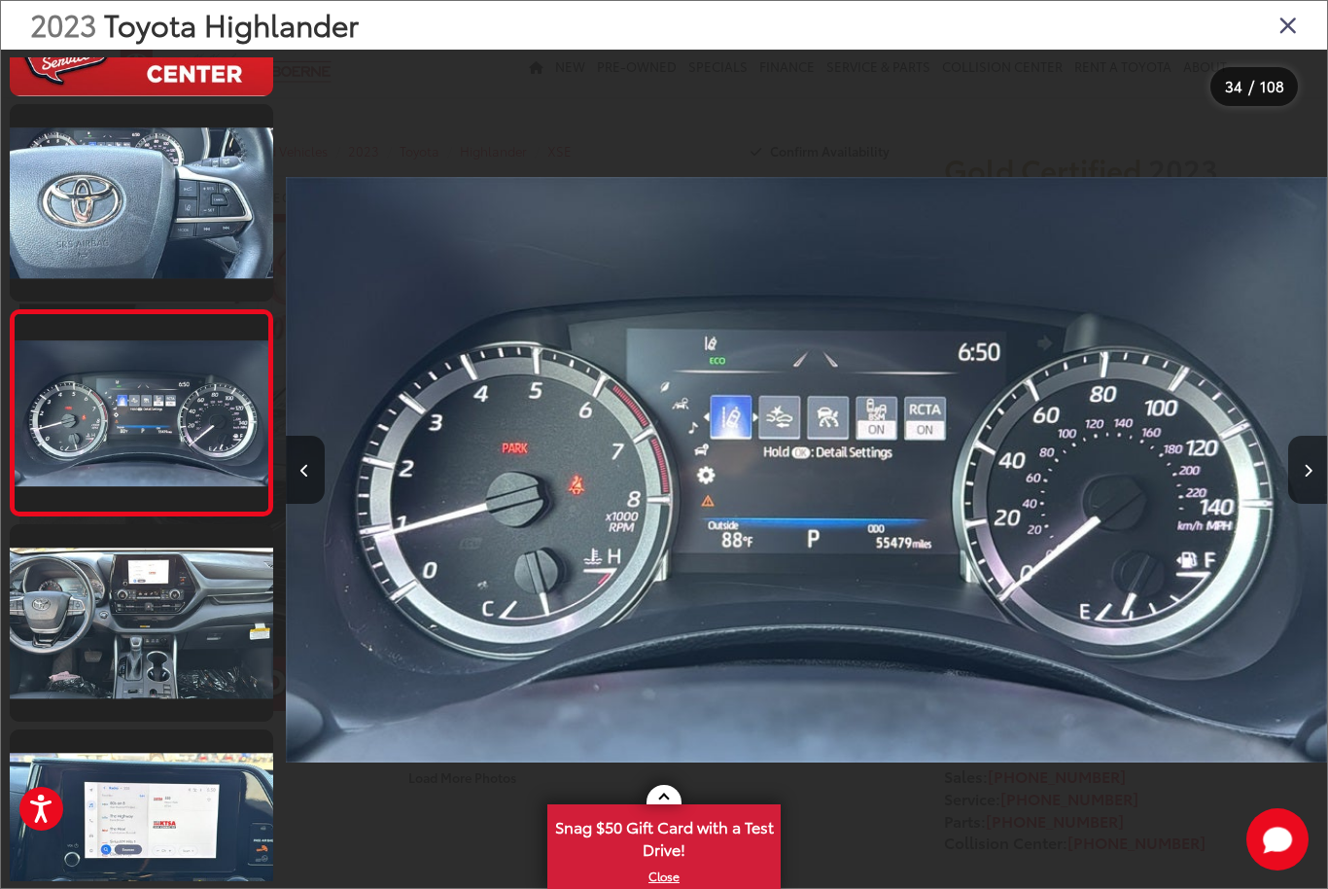
click at [1302, 504] on button "Next image" at bounding box center [1307, 470] width 39 height 68
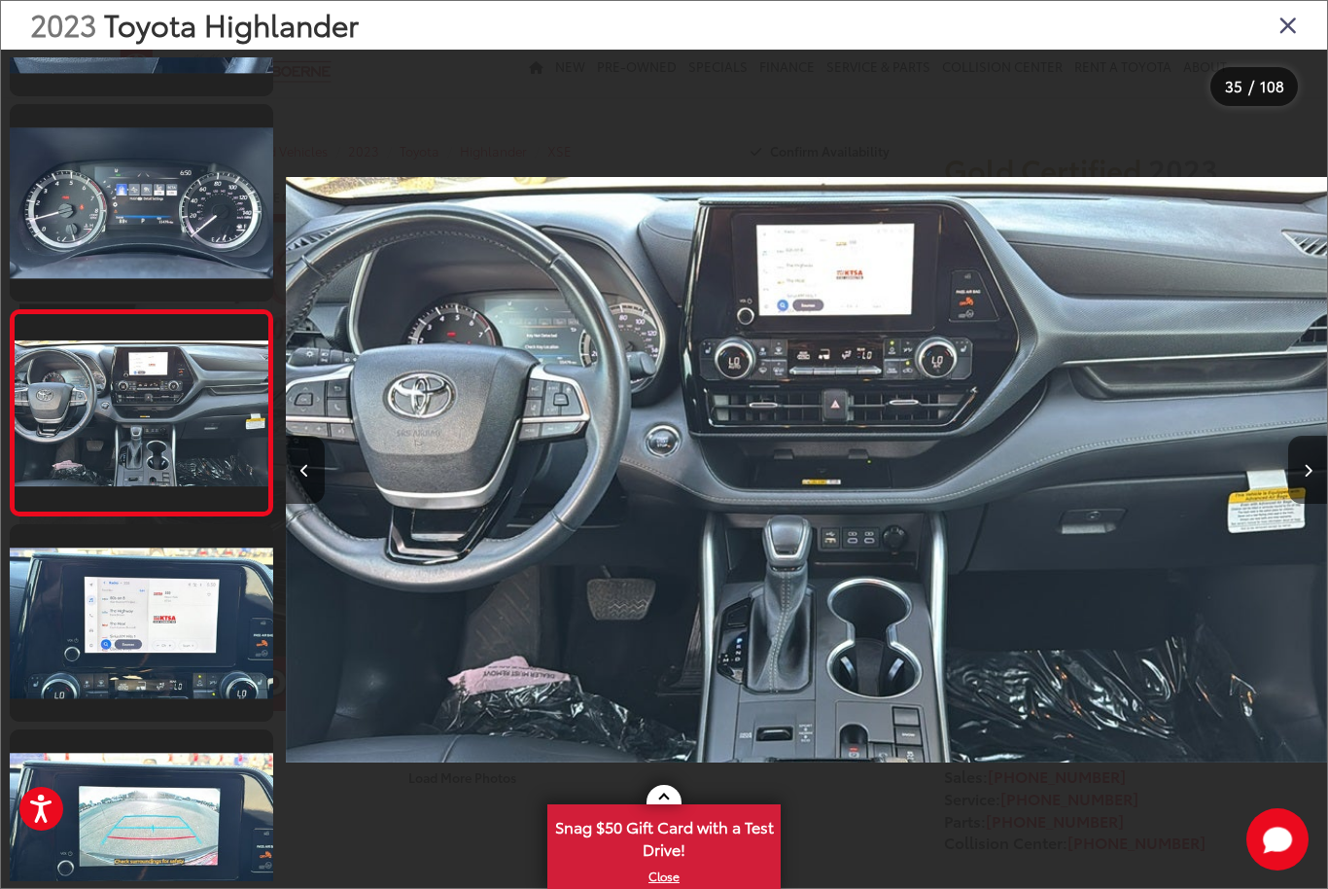
click at [1304, 504] on button "Next image" at bounding box center [1307, 470] width 39 height 68
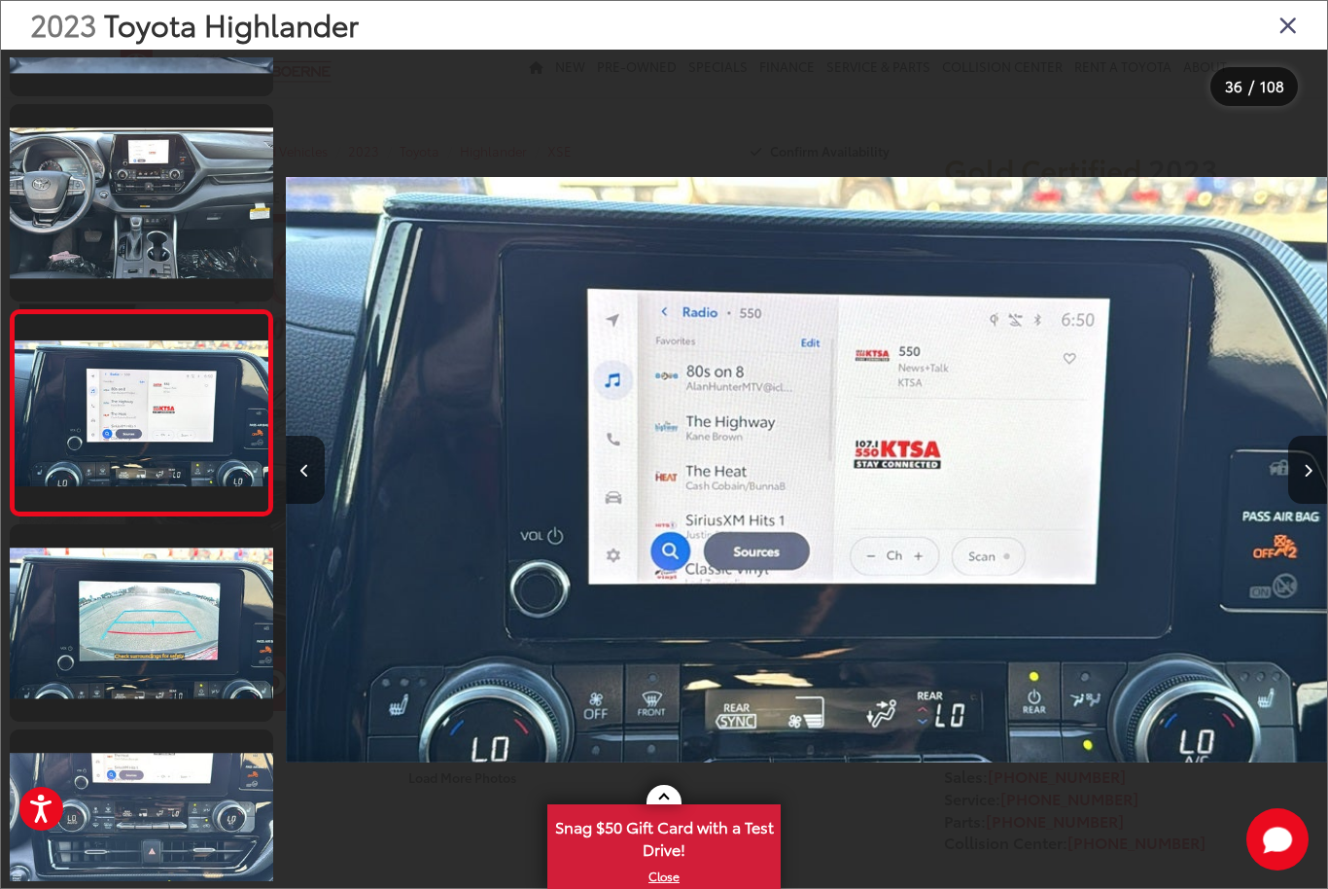
click at [1298, 504] on button "Next image" at bounding box center [1307, 470] width 39 height 68
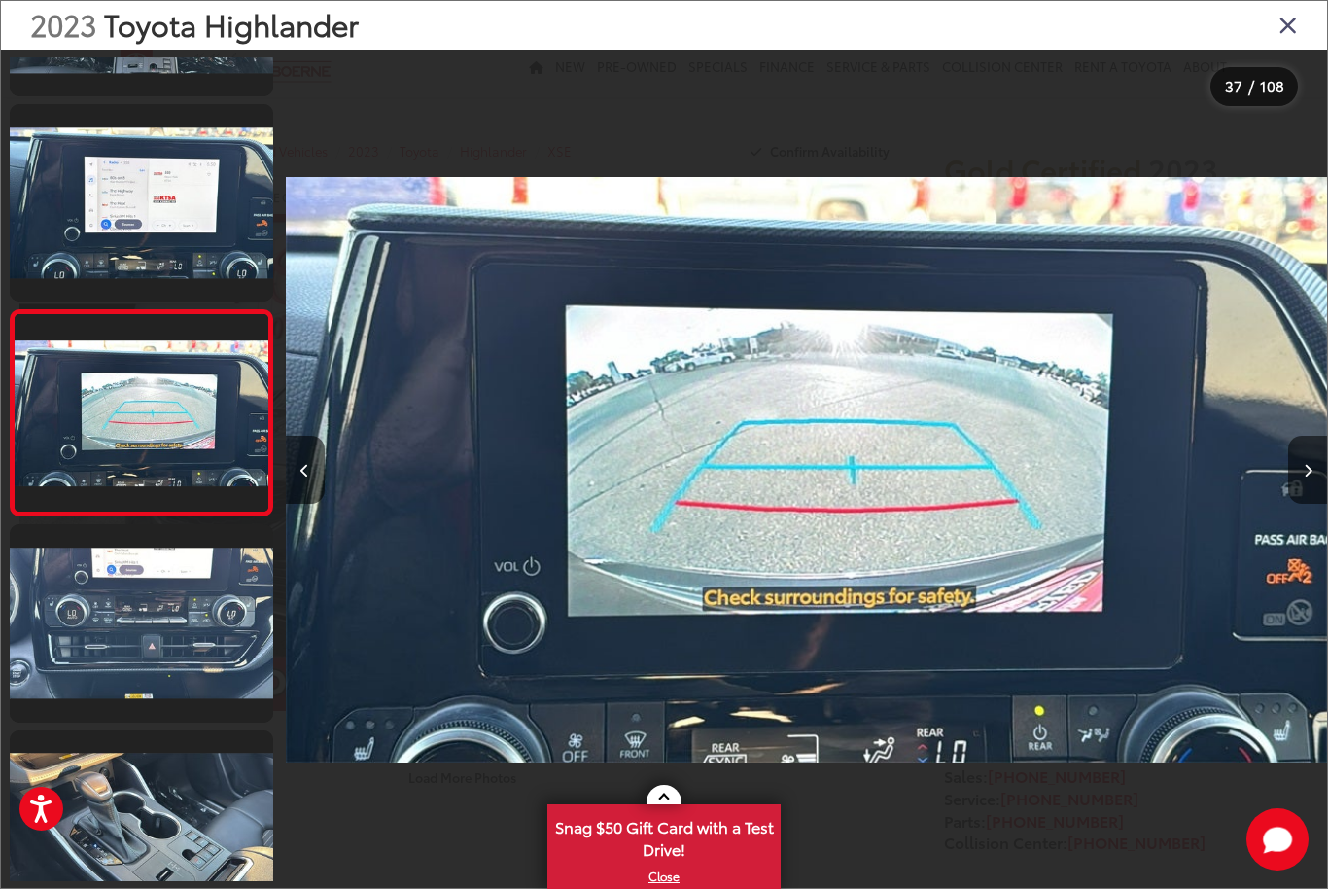
click at [1304, 477] on icon "Next image" at bounding box center [1308, 471] width 9 height 14
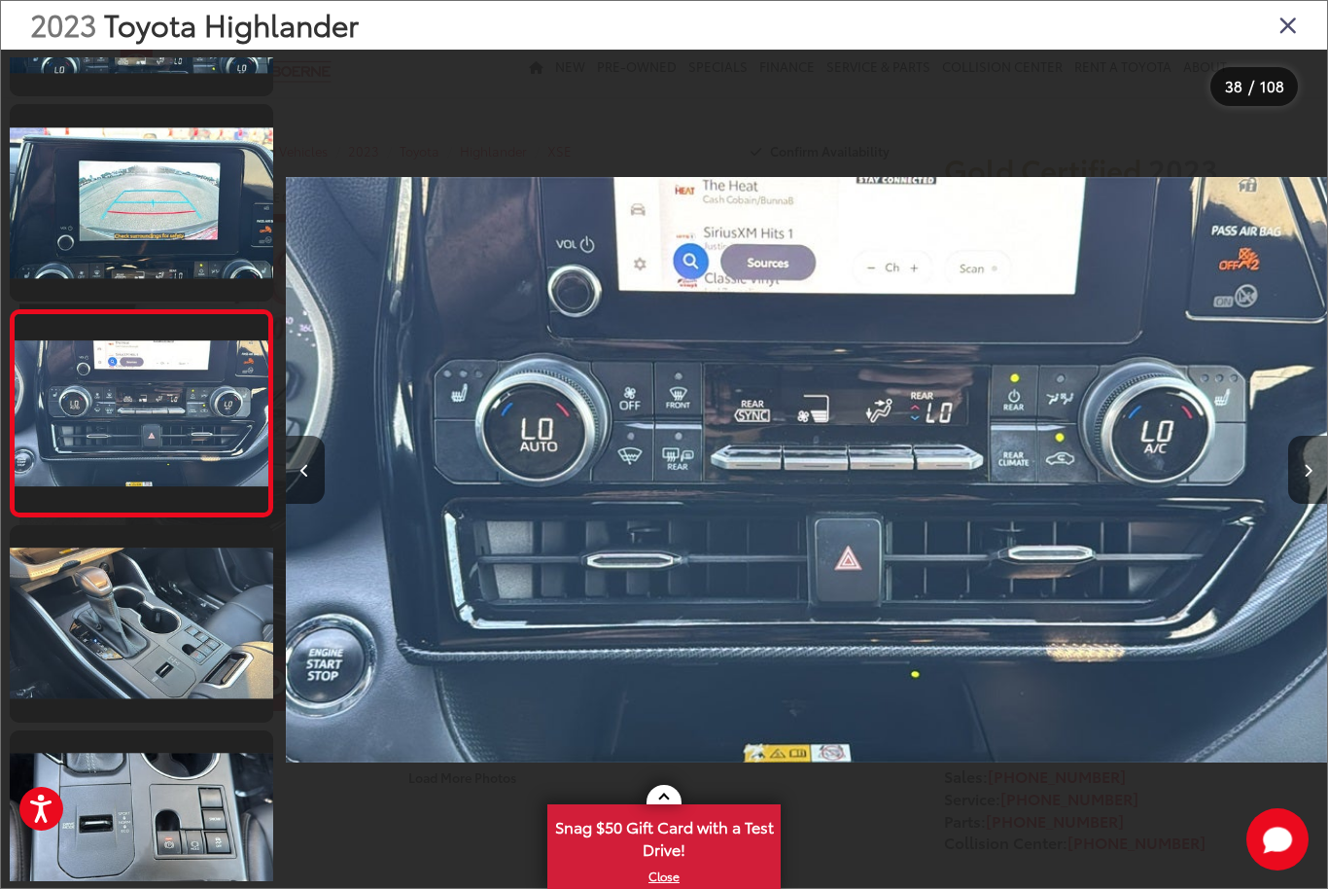
click at [1295, 494] on button "Next image" at bounding box center [1307, 470] width 39 height 68
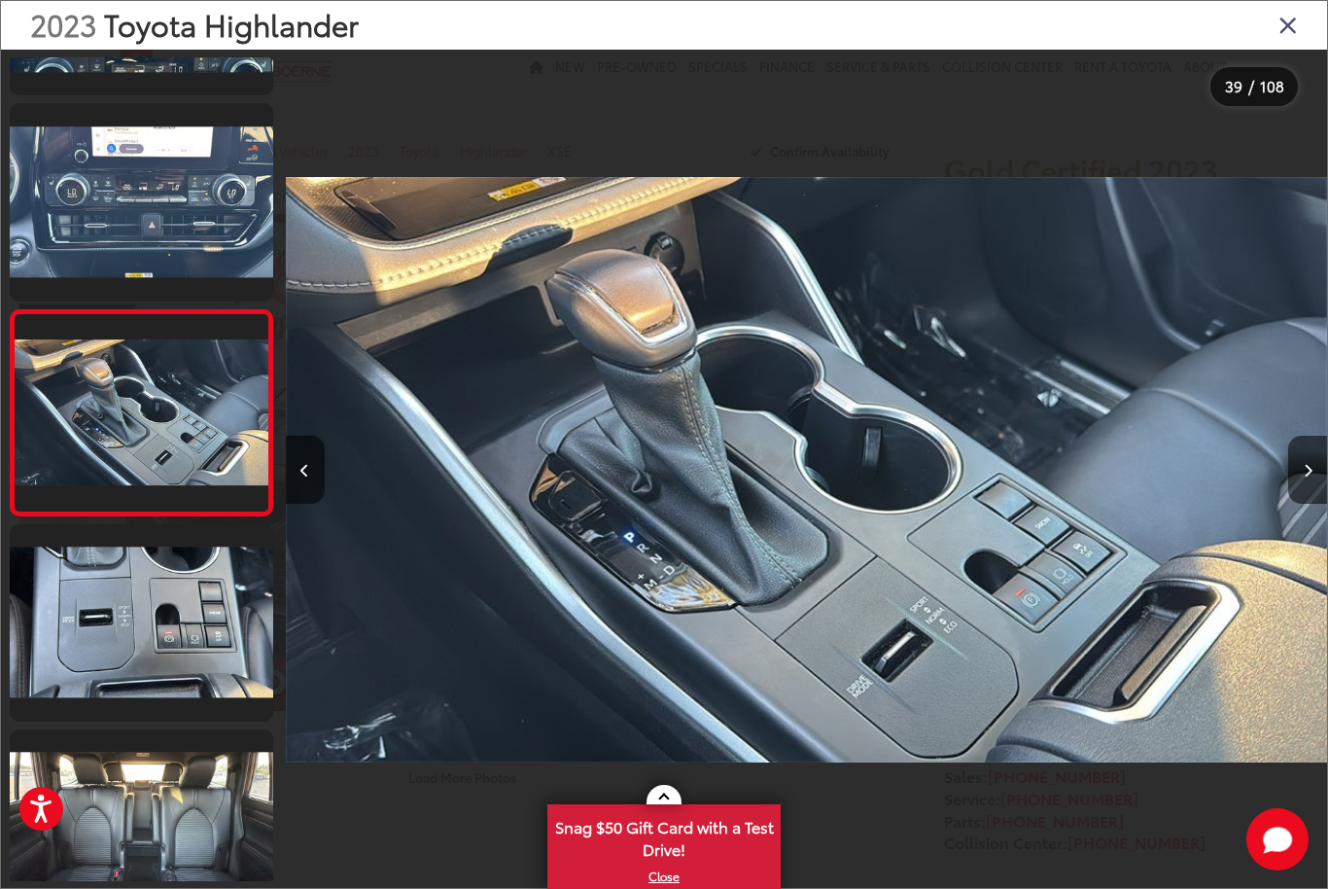
click at [1288, 504] on button "Next image" at bounding box center [1307, 470] width 39 height 68
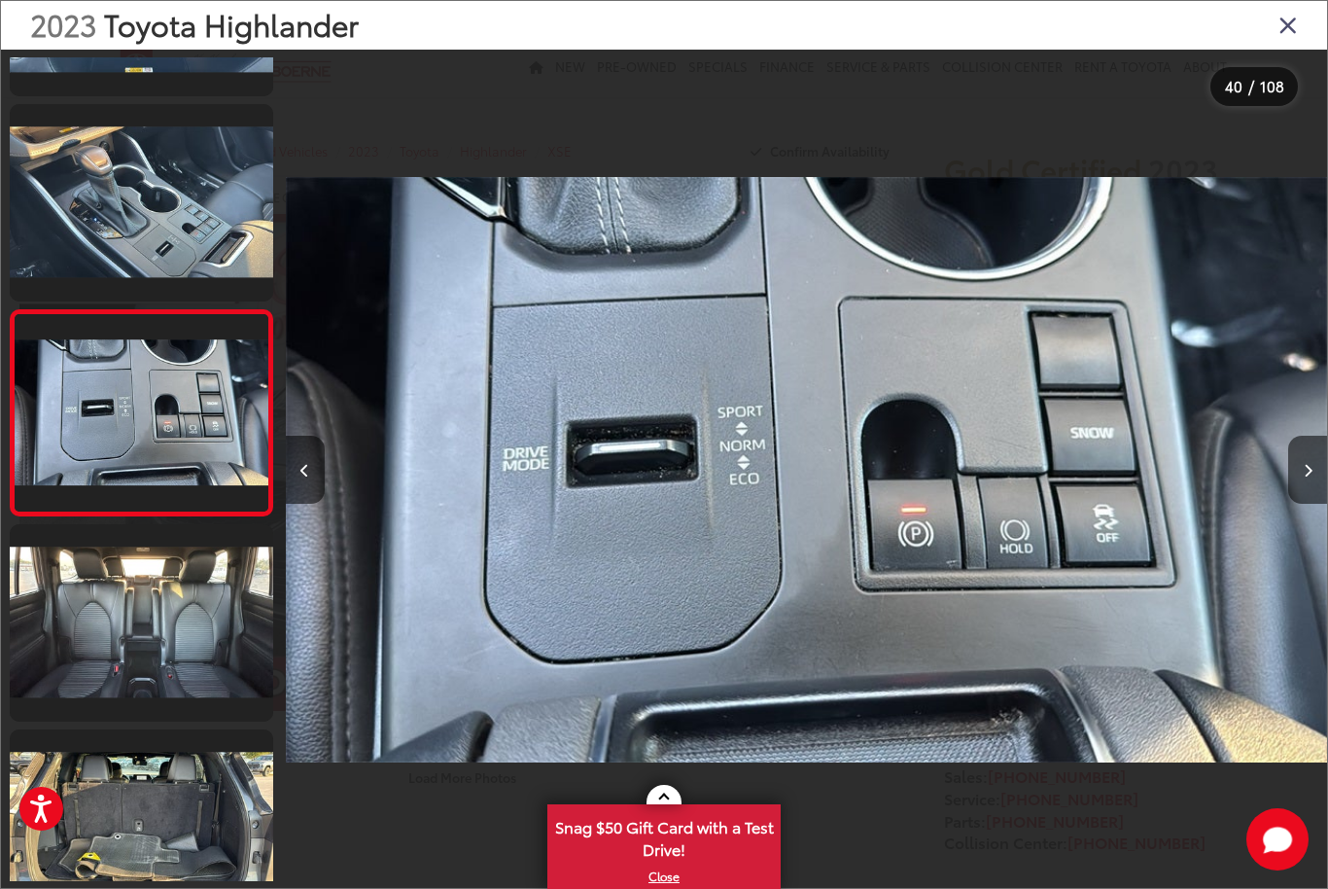
click at [1296, 500] on button "Next image" at bounding box center [1307, 470] width 39 height 68
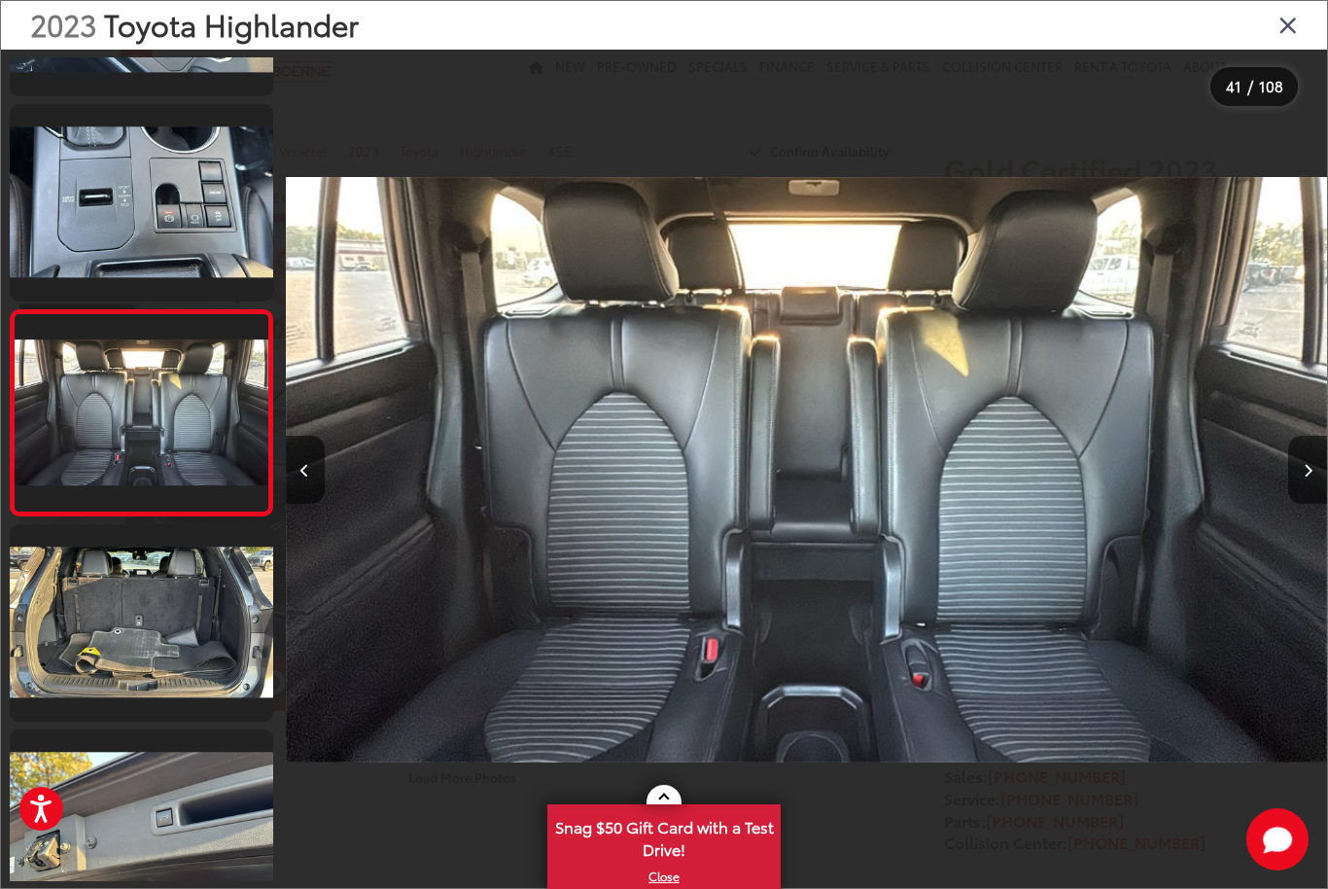
click at [1299, 497] on button "Next image" at bounding box center [1307, 470] width 39 height 68
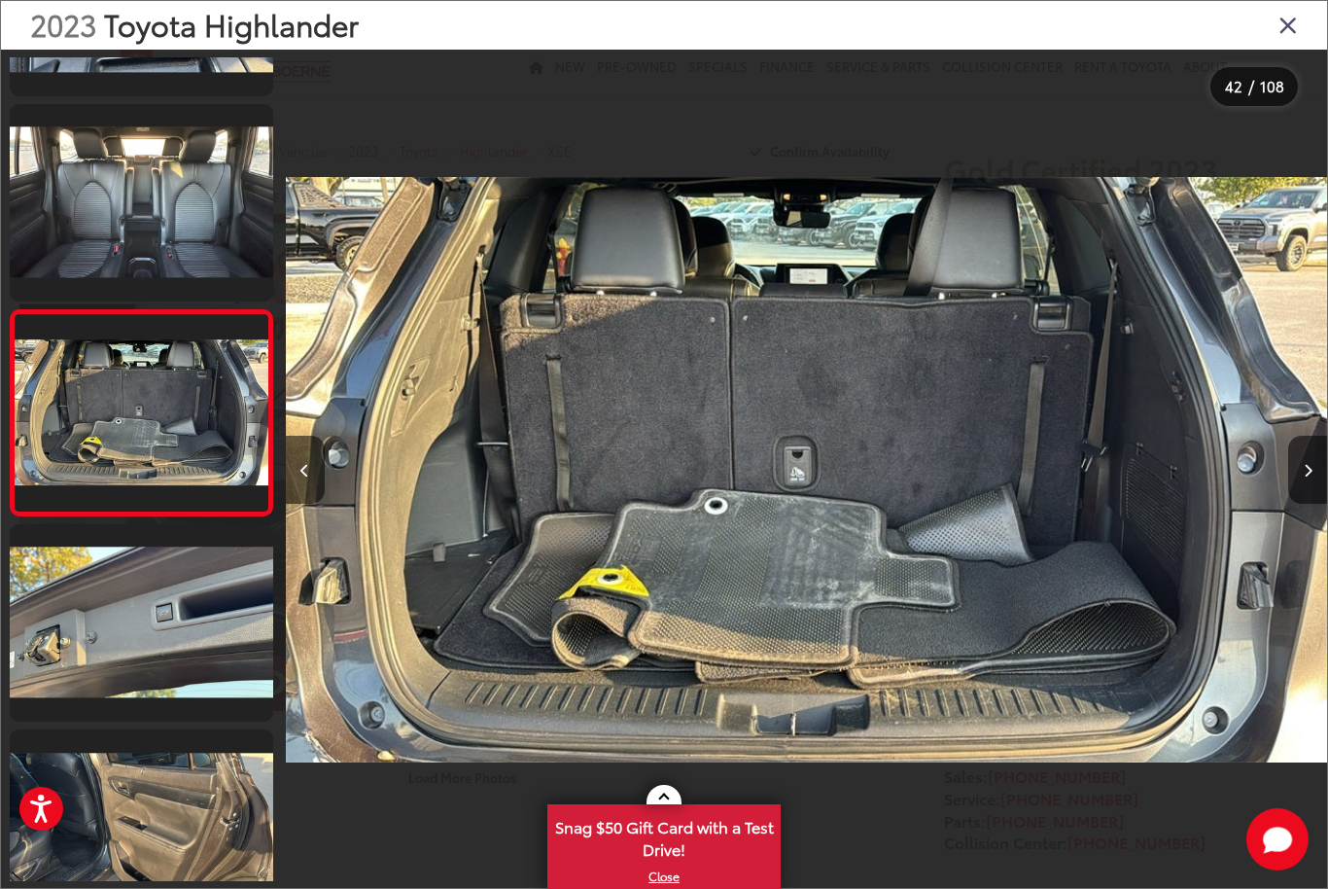
click at [1307, 477] on icon "Next image" at bounding box center [1308, 471] width 9 height 14
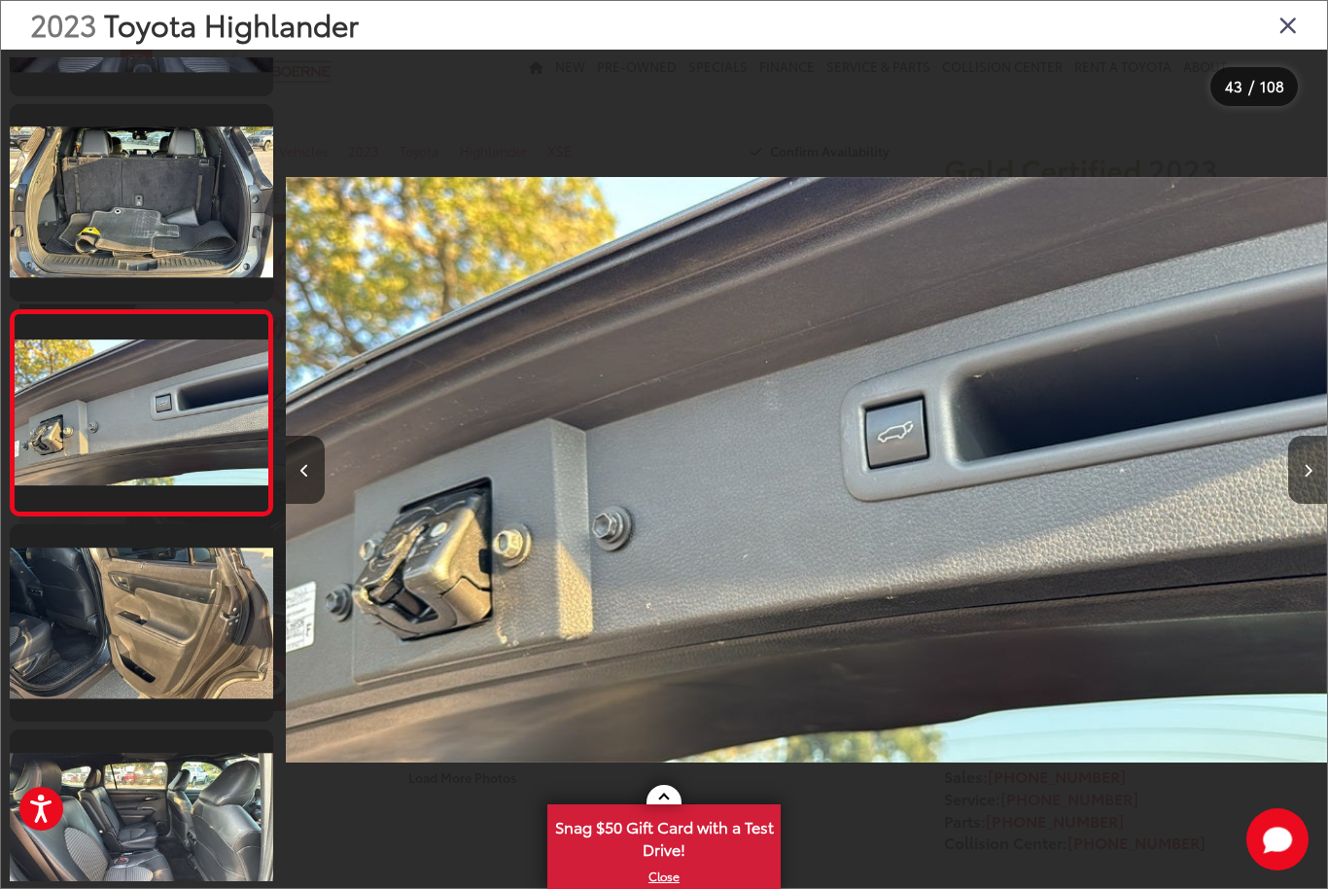
click at [1305, 477] on icon "Next image" at bounding box center [1308, 471] width 9 height 14
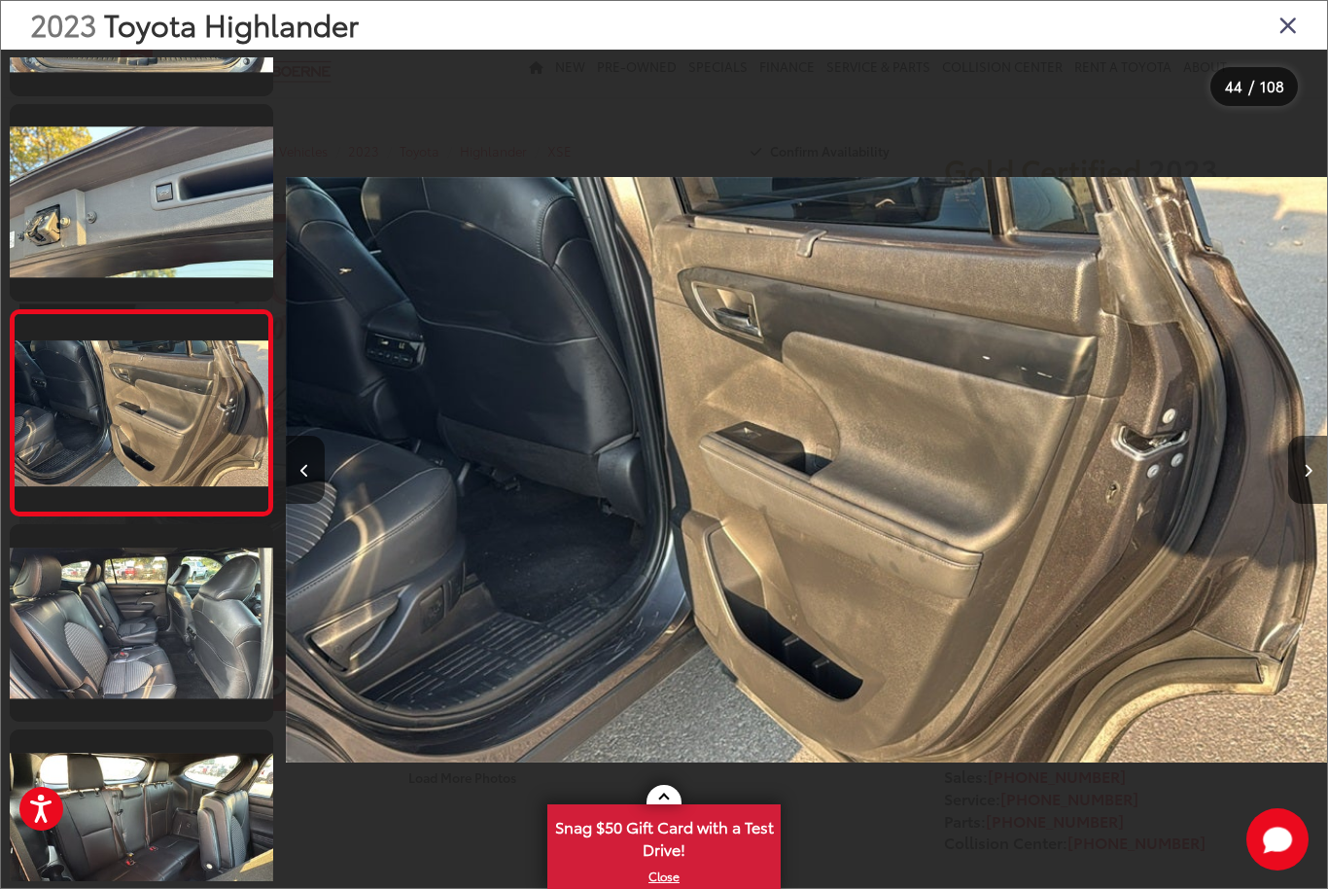
click at [1304, 477] on icon "Next image" at bounding box center [1308, 471] width 9 height 14
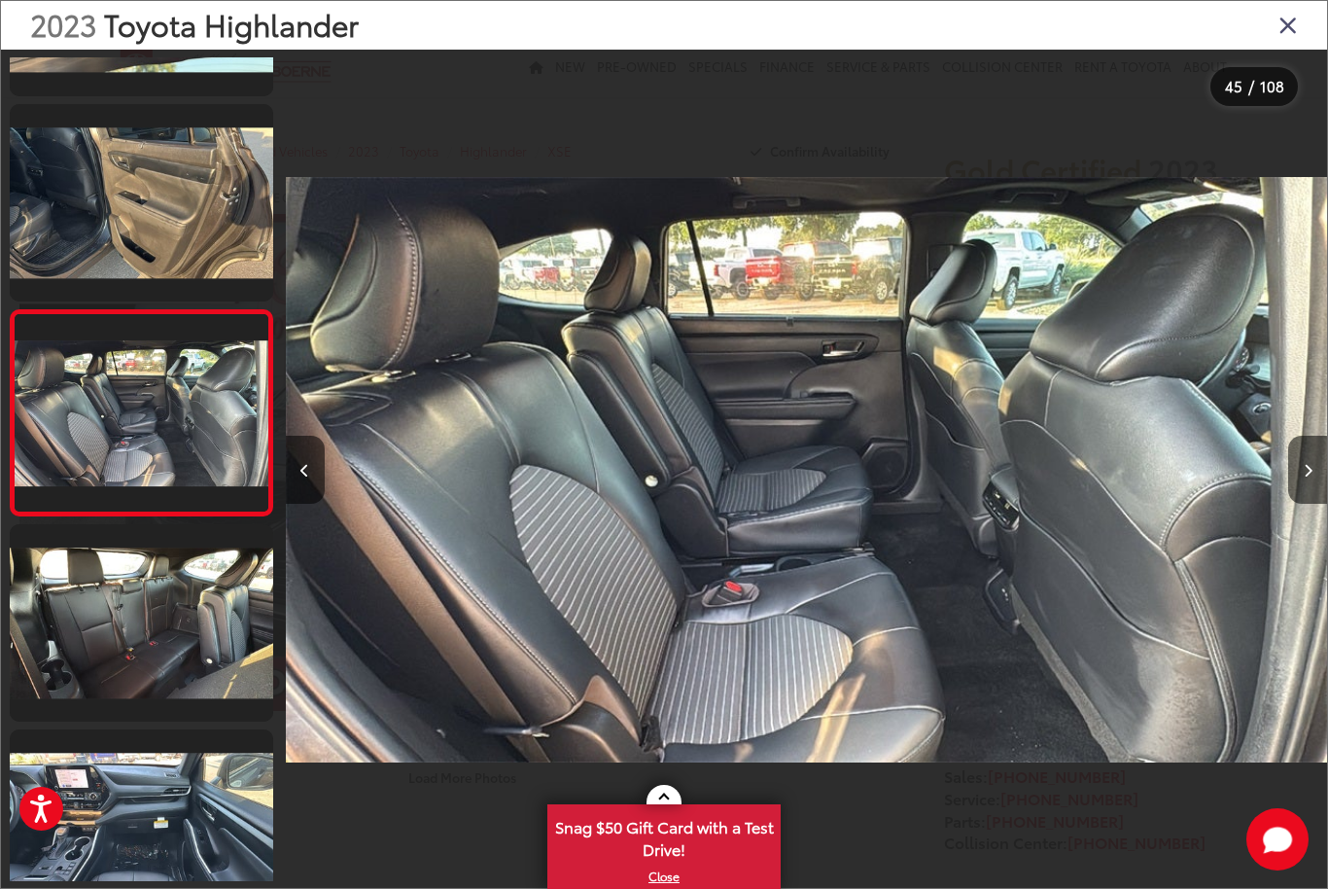
click at [1290, 502] on button "Next image" at bounding box center [1307, 470] width 39 height 68
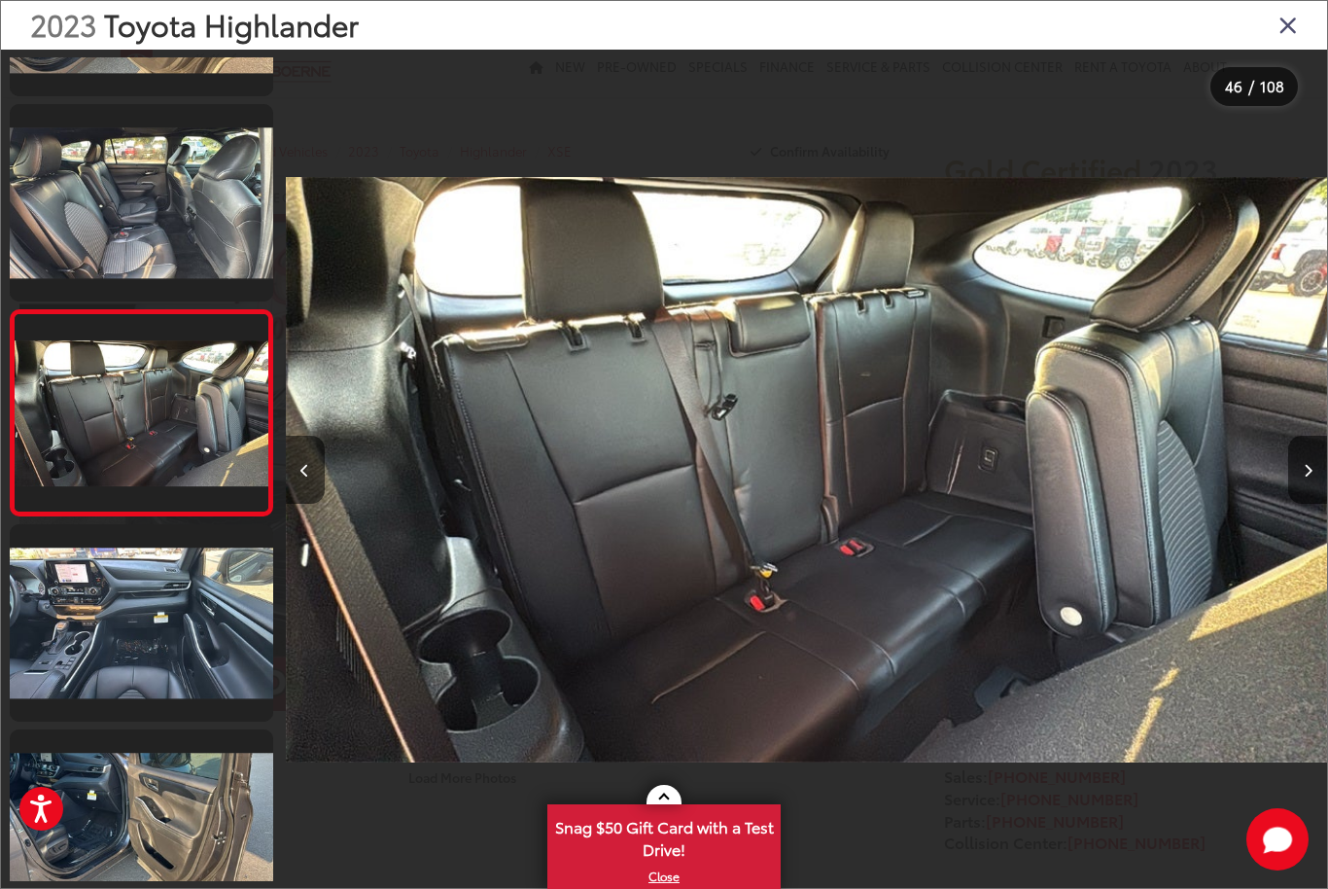
click at [1297, 503] on button "Next image" at bounding box center [1307, 470] width 39 height 68
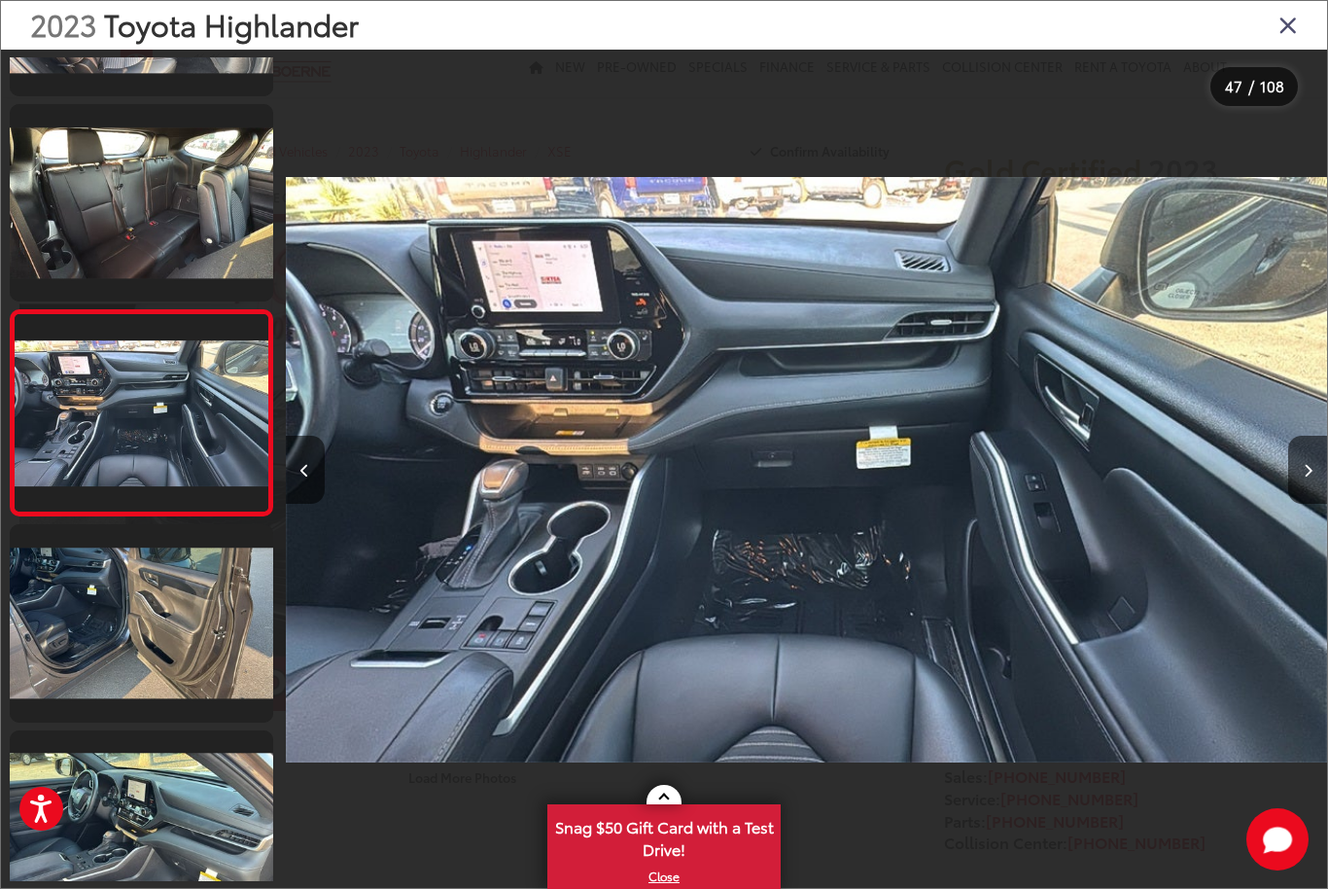
click at [1293, 493] on button "Next image" at bounding box center [1307, 470] width 39 height 68
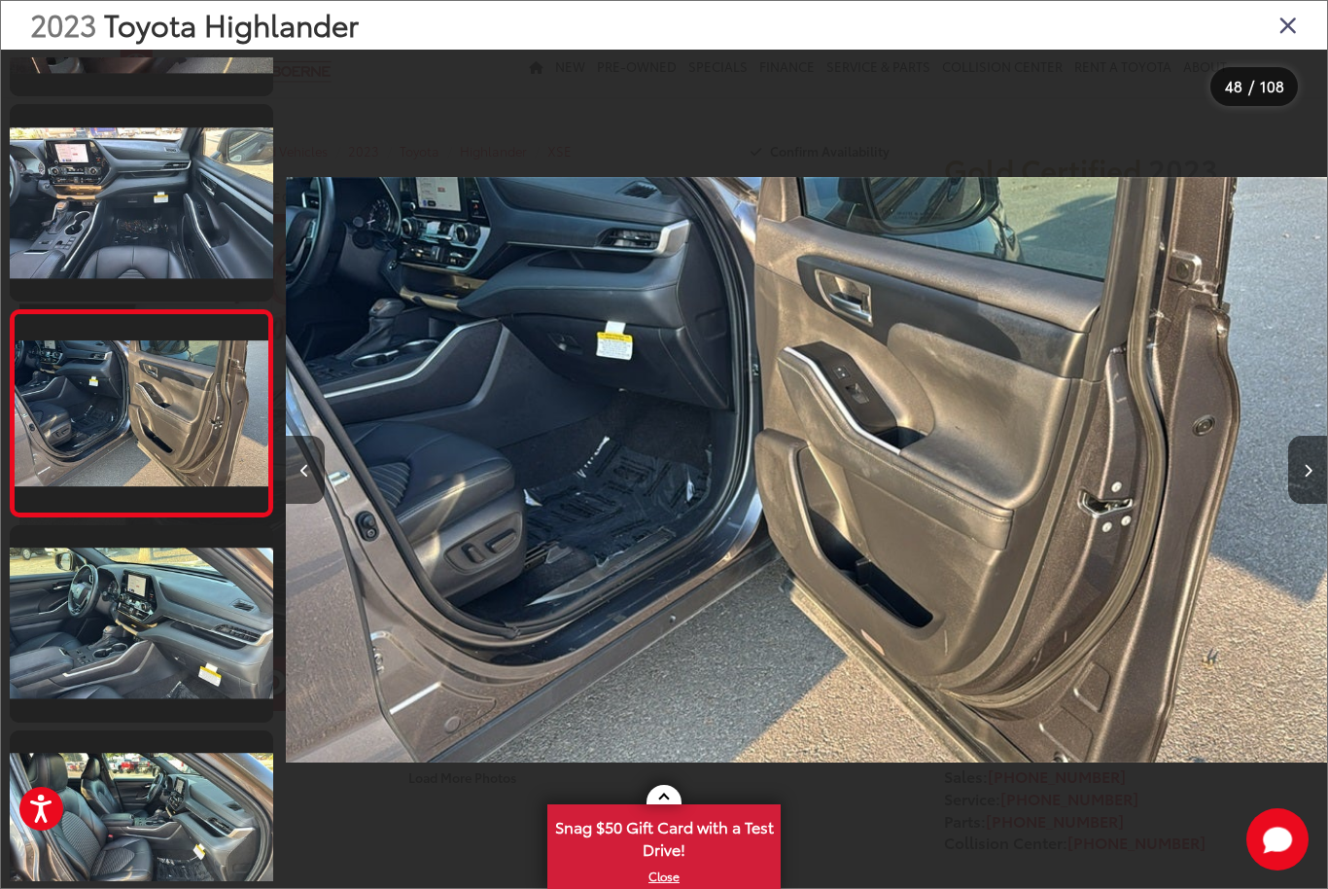
click at [1299, 491] on button "Next image" at bounding box center [1307, 470] width 39 height 68
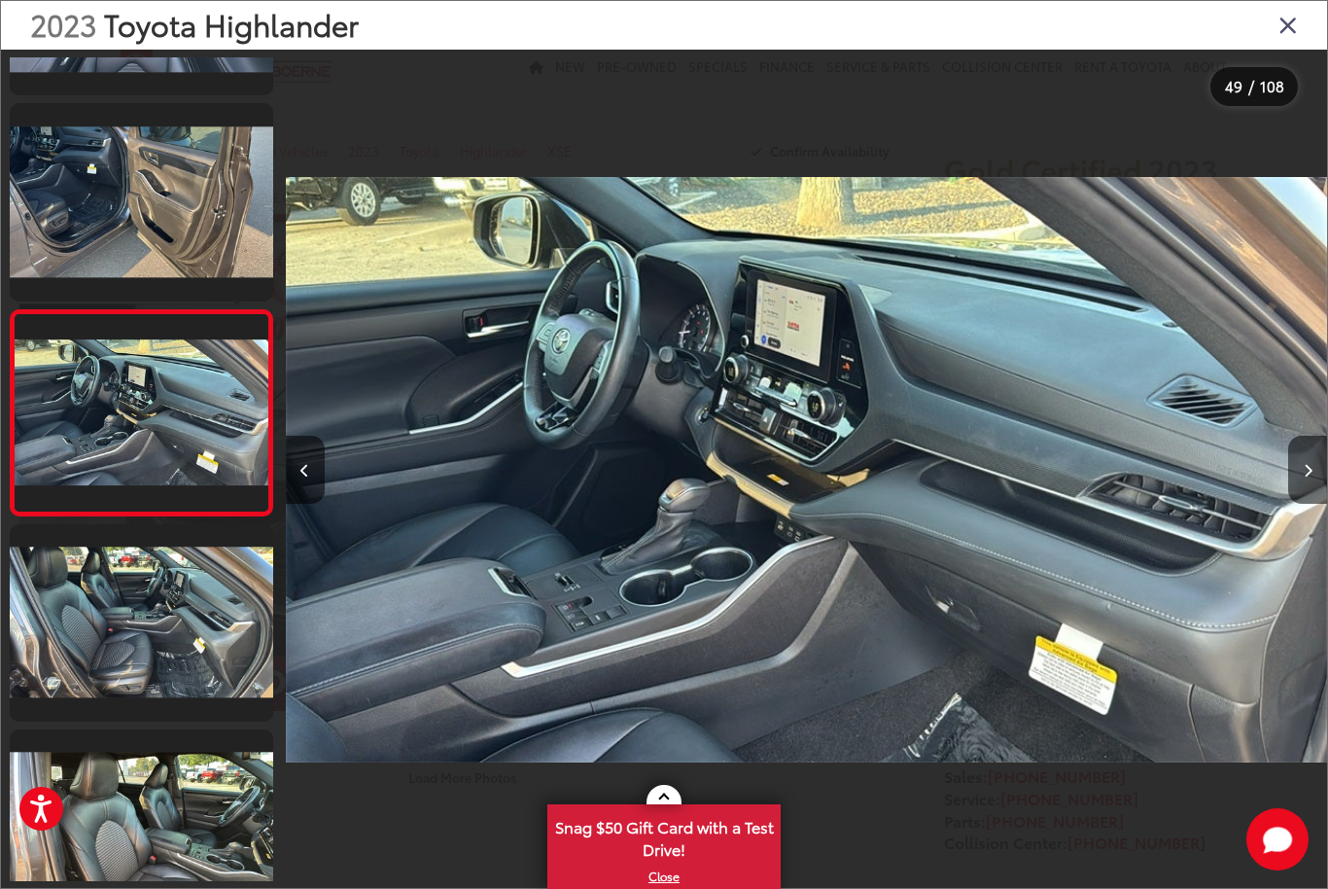
click at [1300, 490] on button "Next image" at bounding box center [1307, 470] width 39 height 68
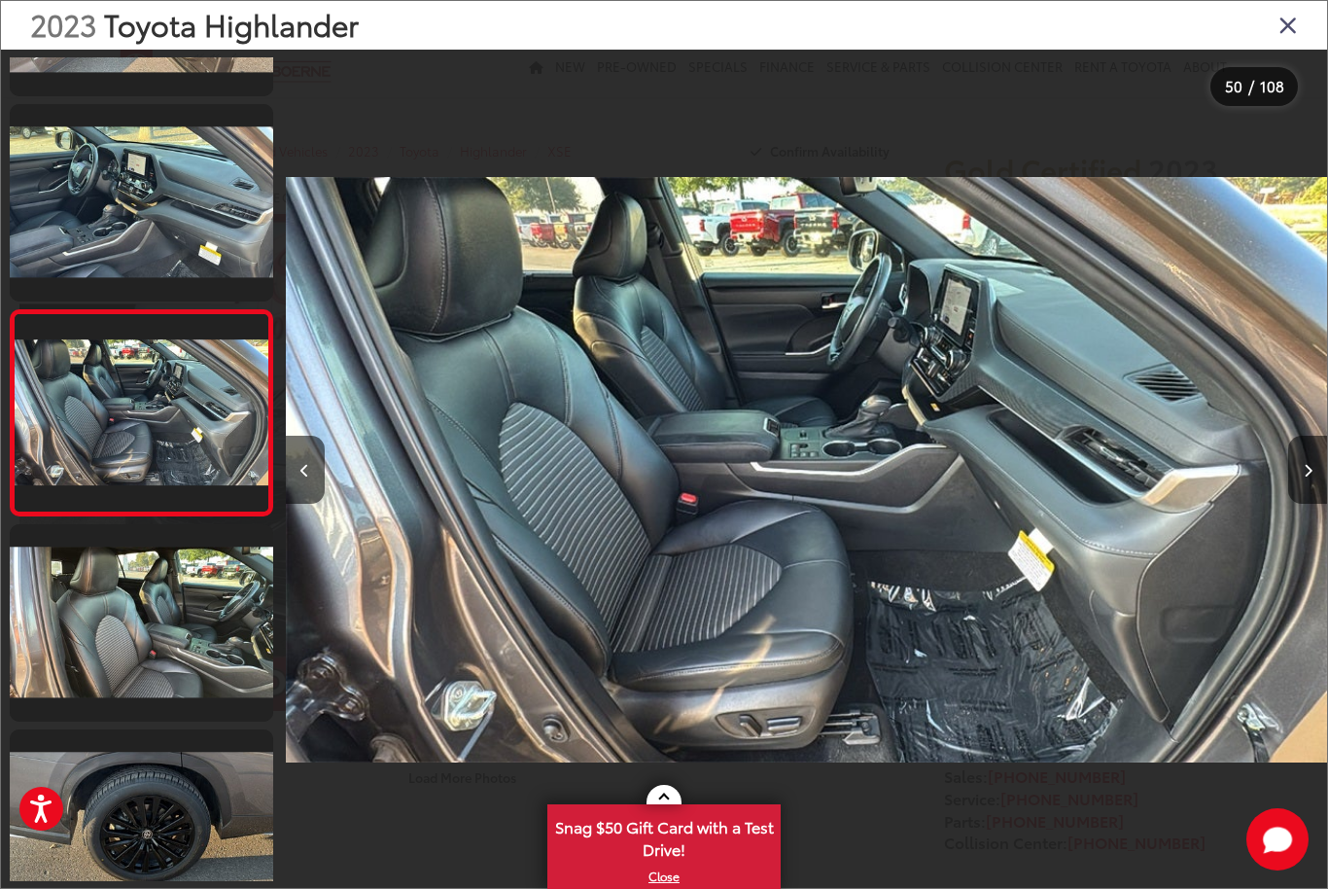
click at [1302, 502] on button "Next image" at bounding box center [1307, 470] width 39 height 68
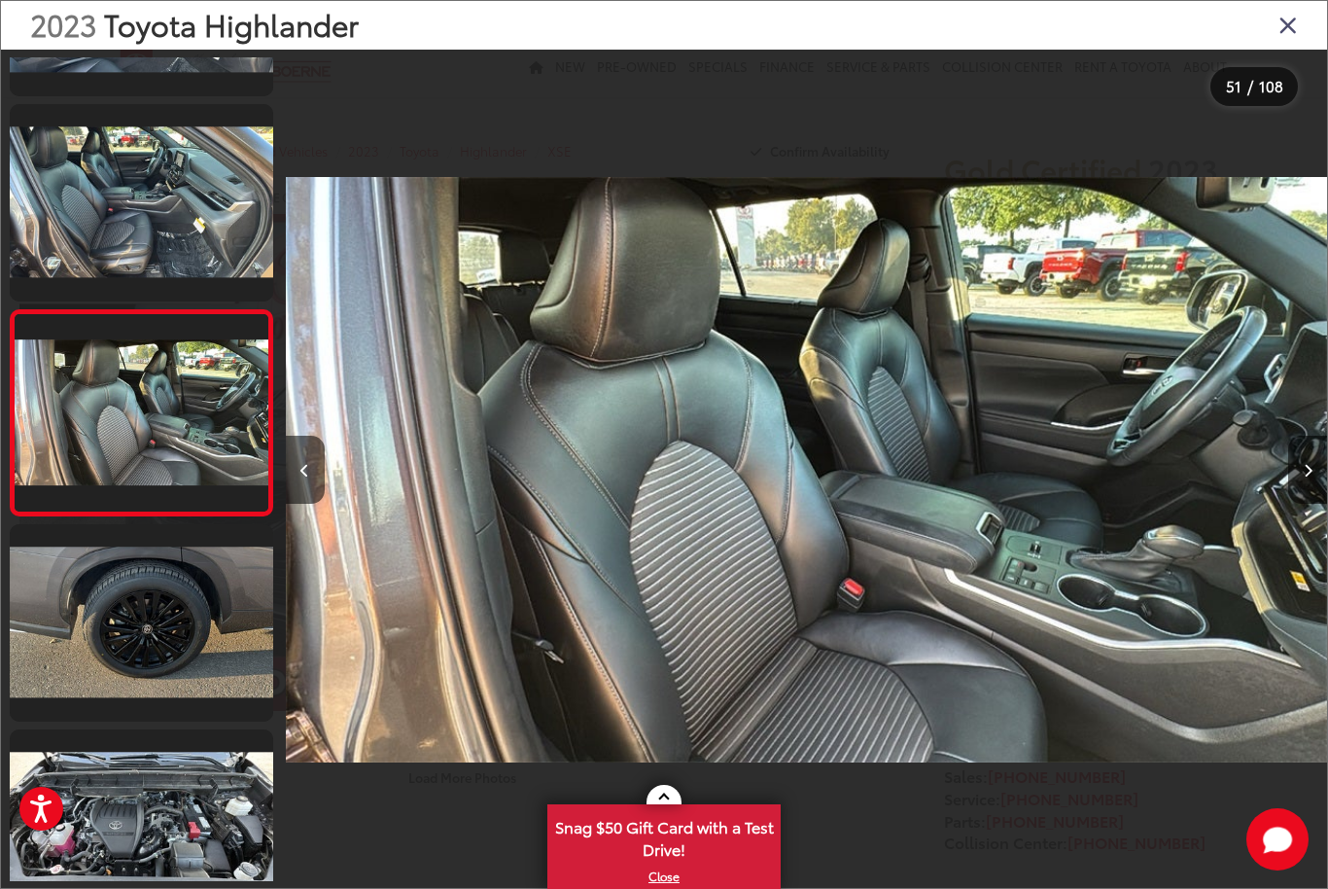
click at [1307, 477] on icon "Next image" at bounding box center [1308, 471] width 9 height 14
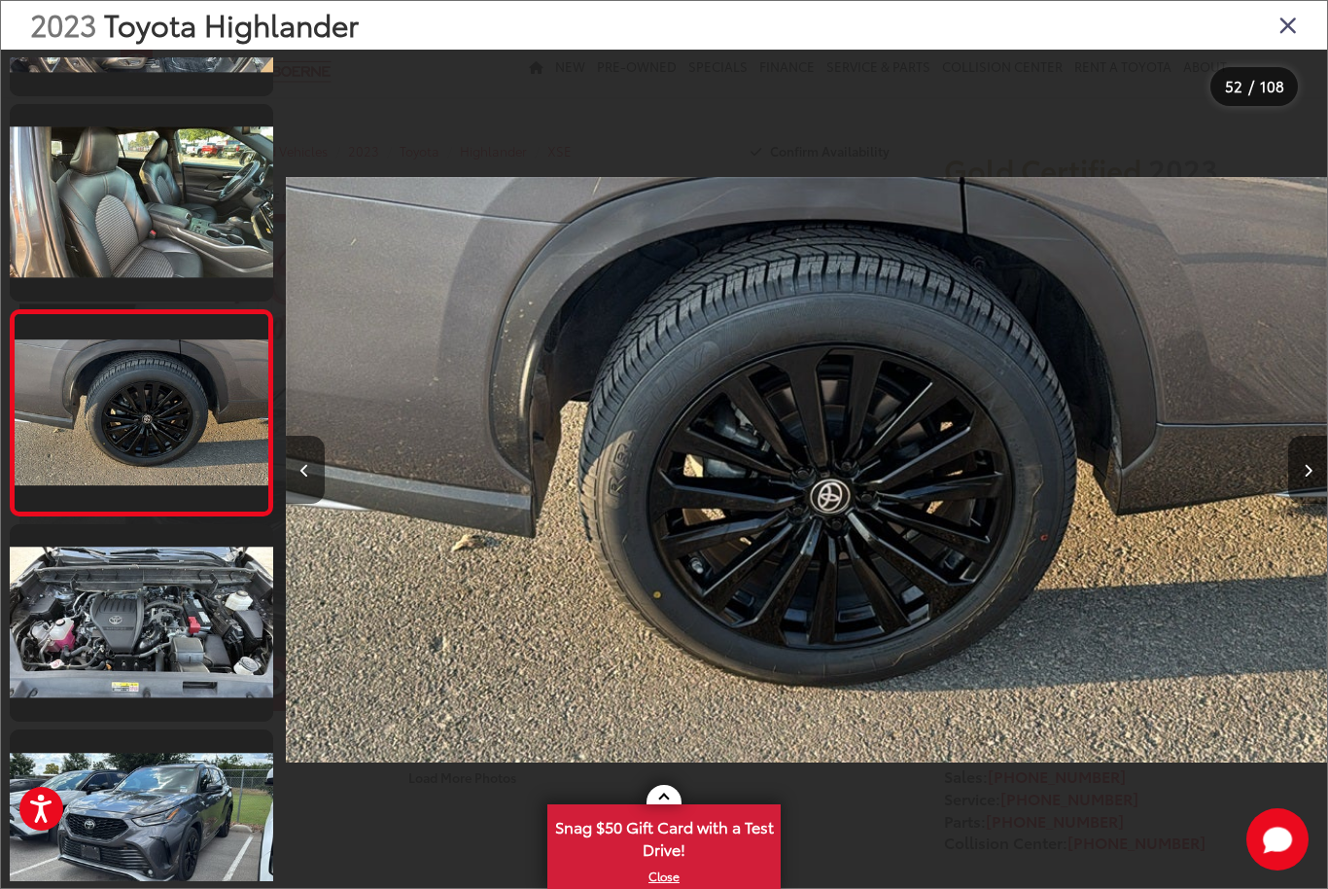
click at [1303, 504] on button "Next image" at bounding box center [1307, 470] width 39 height 68
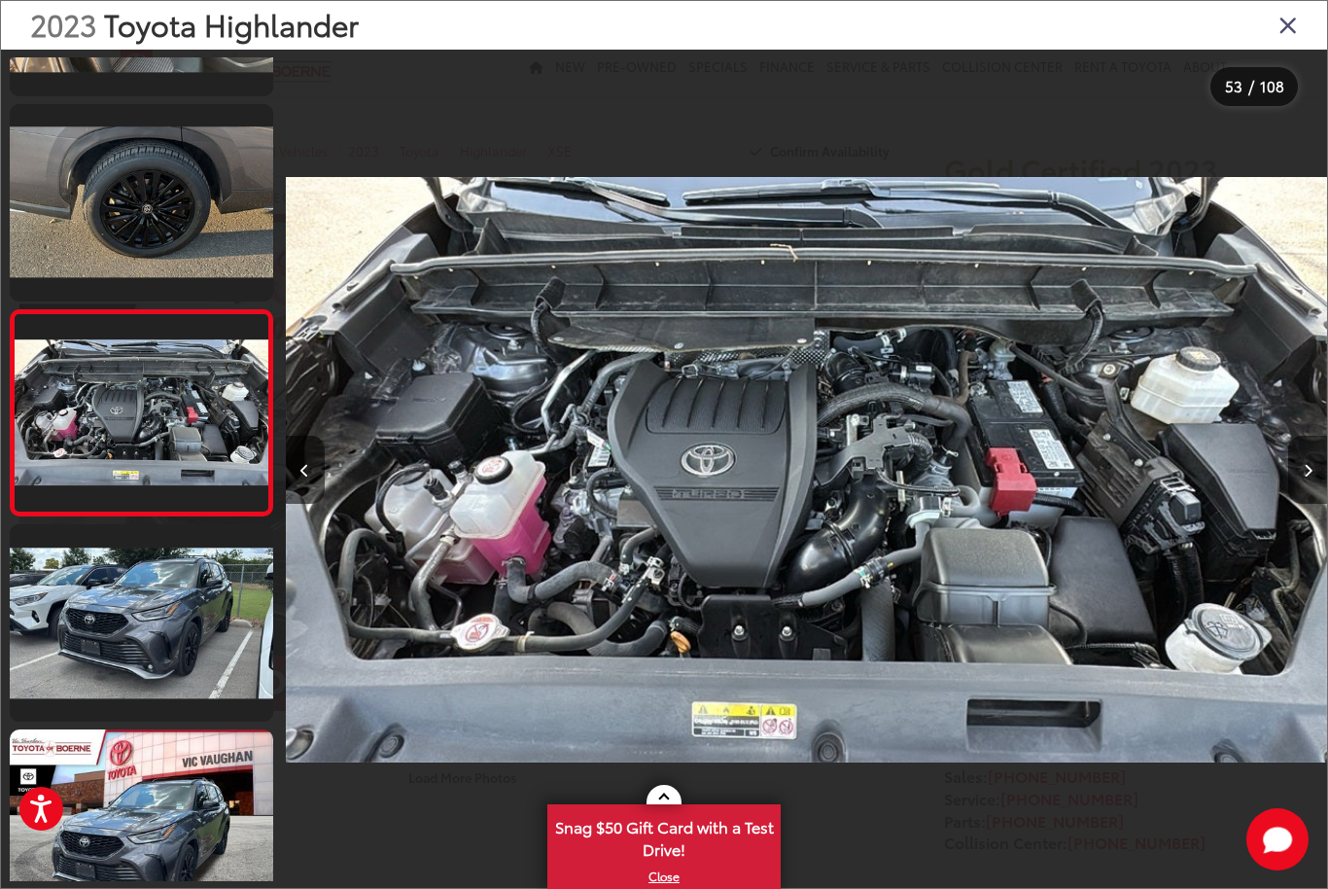
click at [1302, 502] on button "Next image" at bounding box center [1307, 470] width 39 height 68
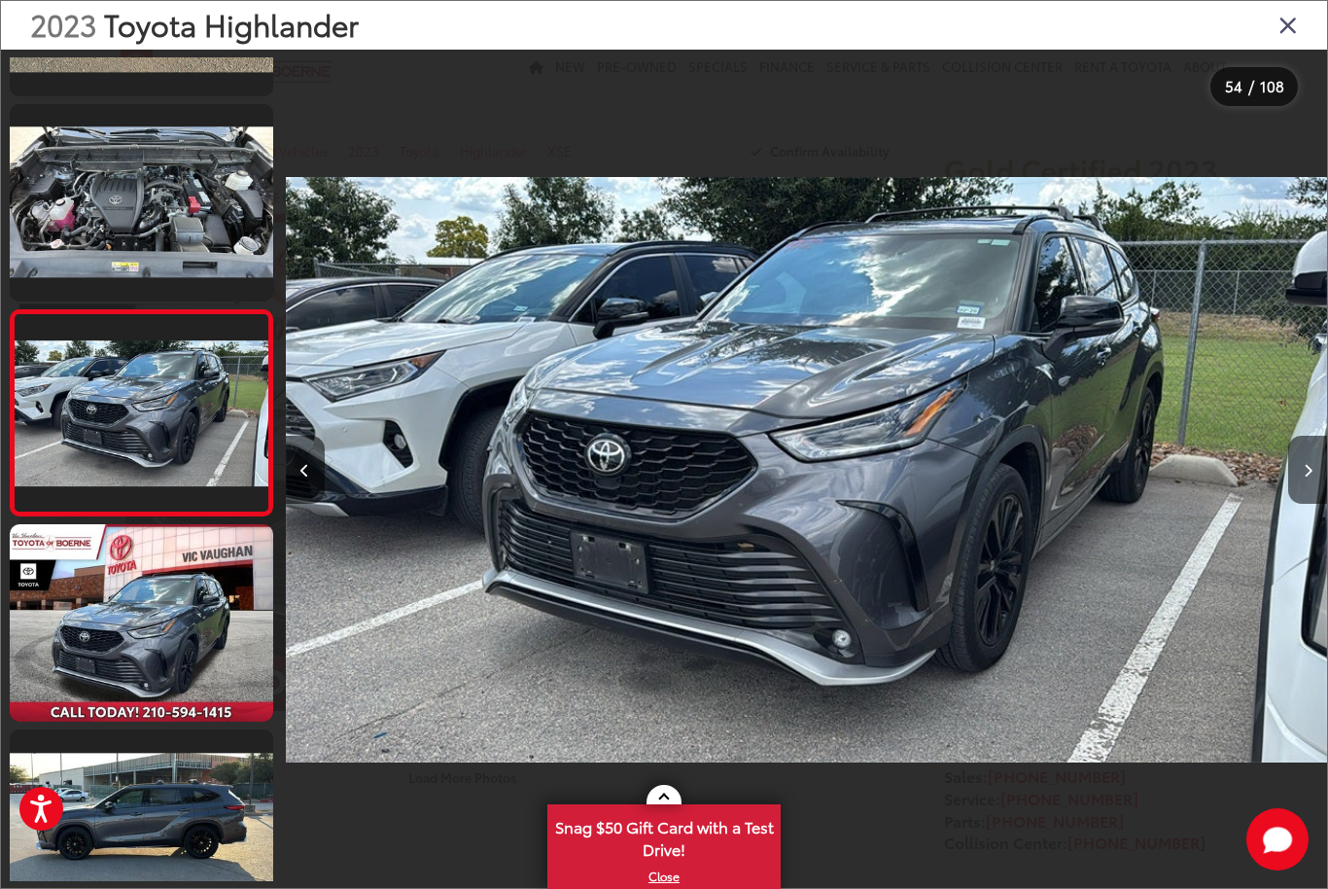
click at [1297, 499] on button "Next image" at bounding box center [1307, 470] width 39 height 68
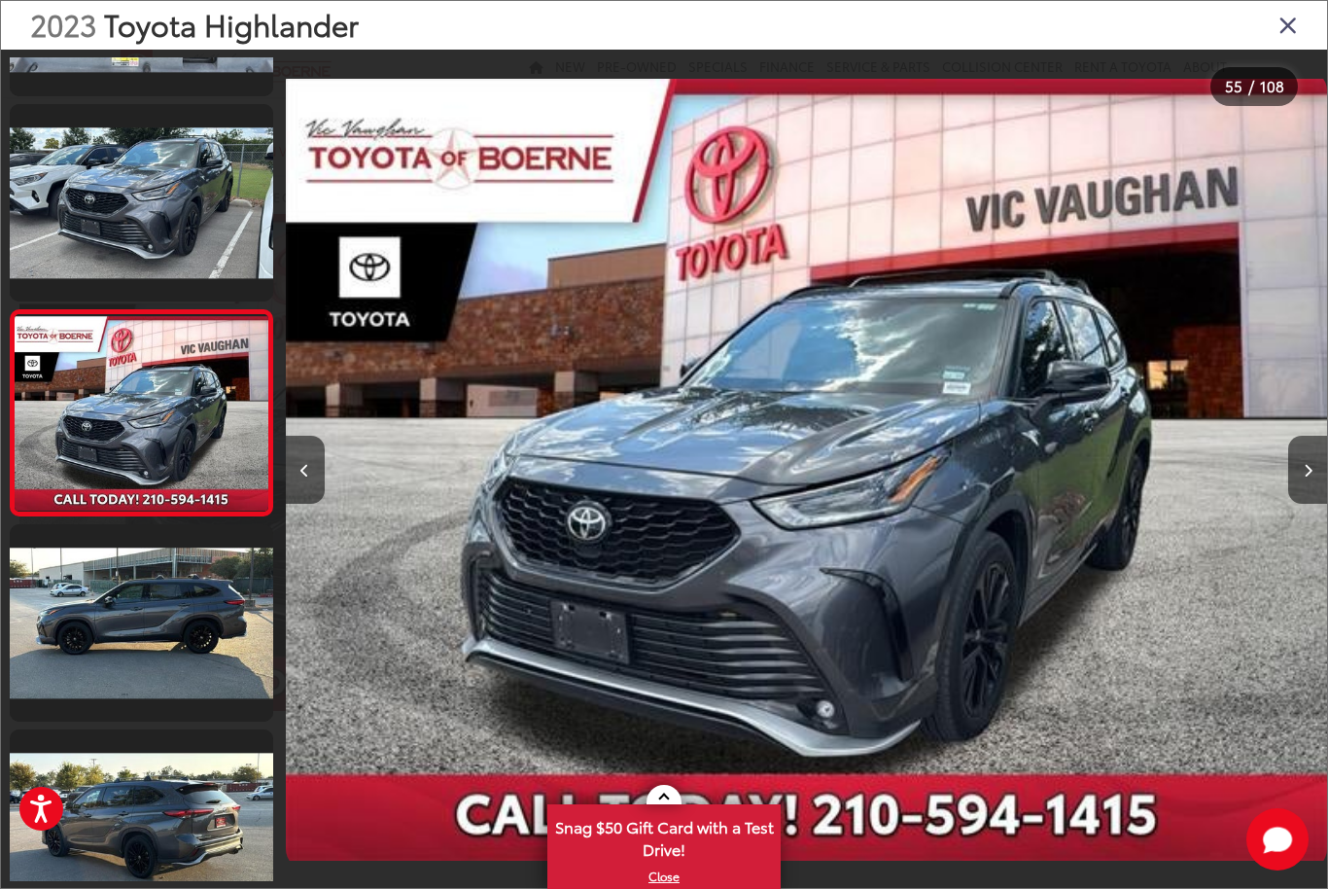
click at [1302, 499] on button "Next image" at bounding box center [1307, 470] width 39 height 68
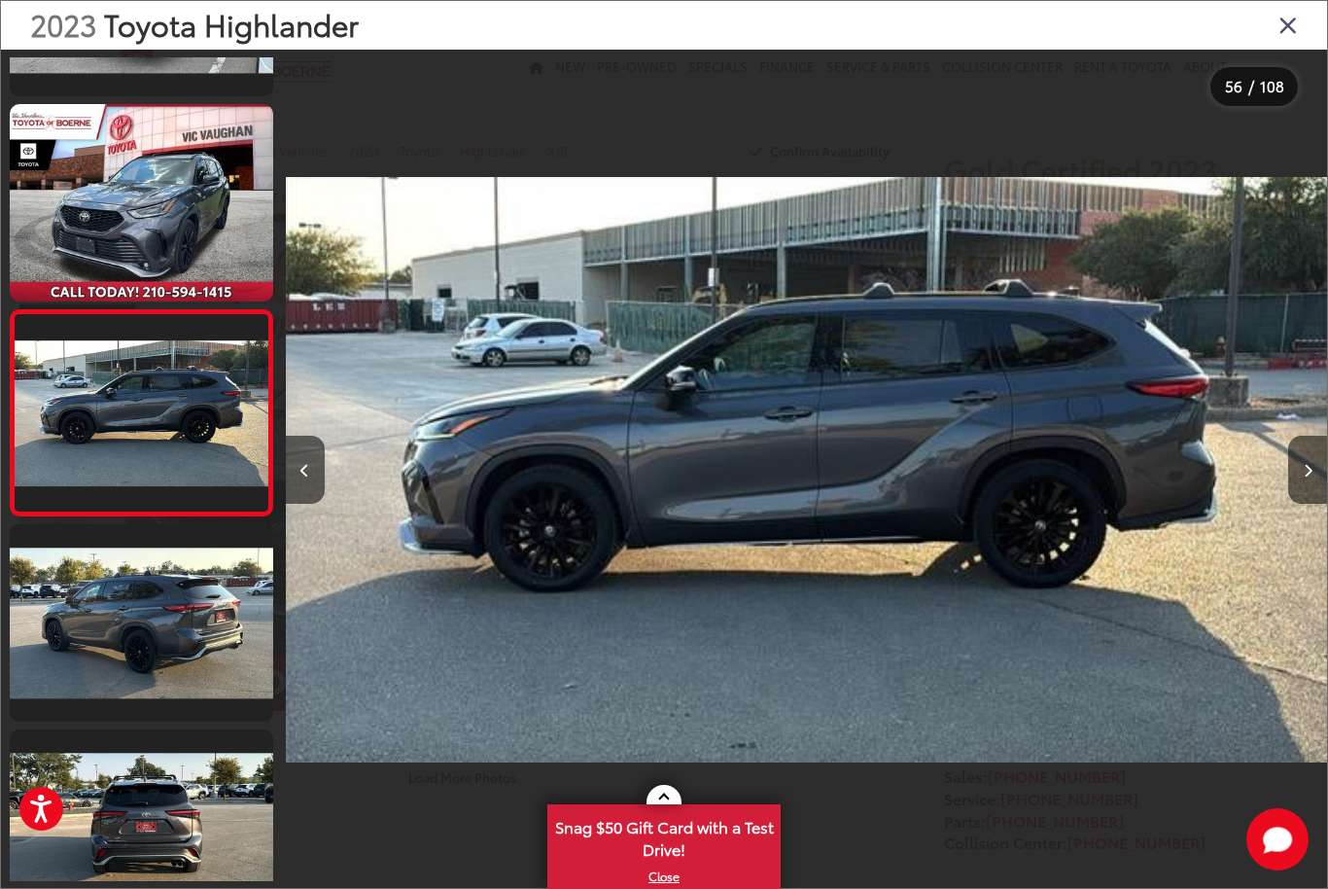
click at [1294, 502] on button "Next image" at bounding box center [1307, 470] width 39 height 68
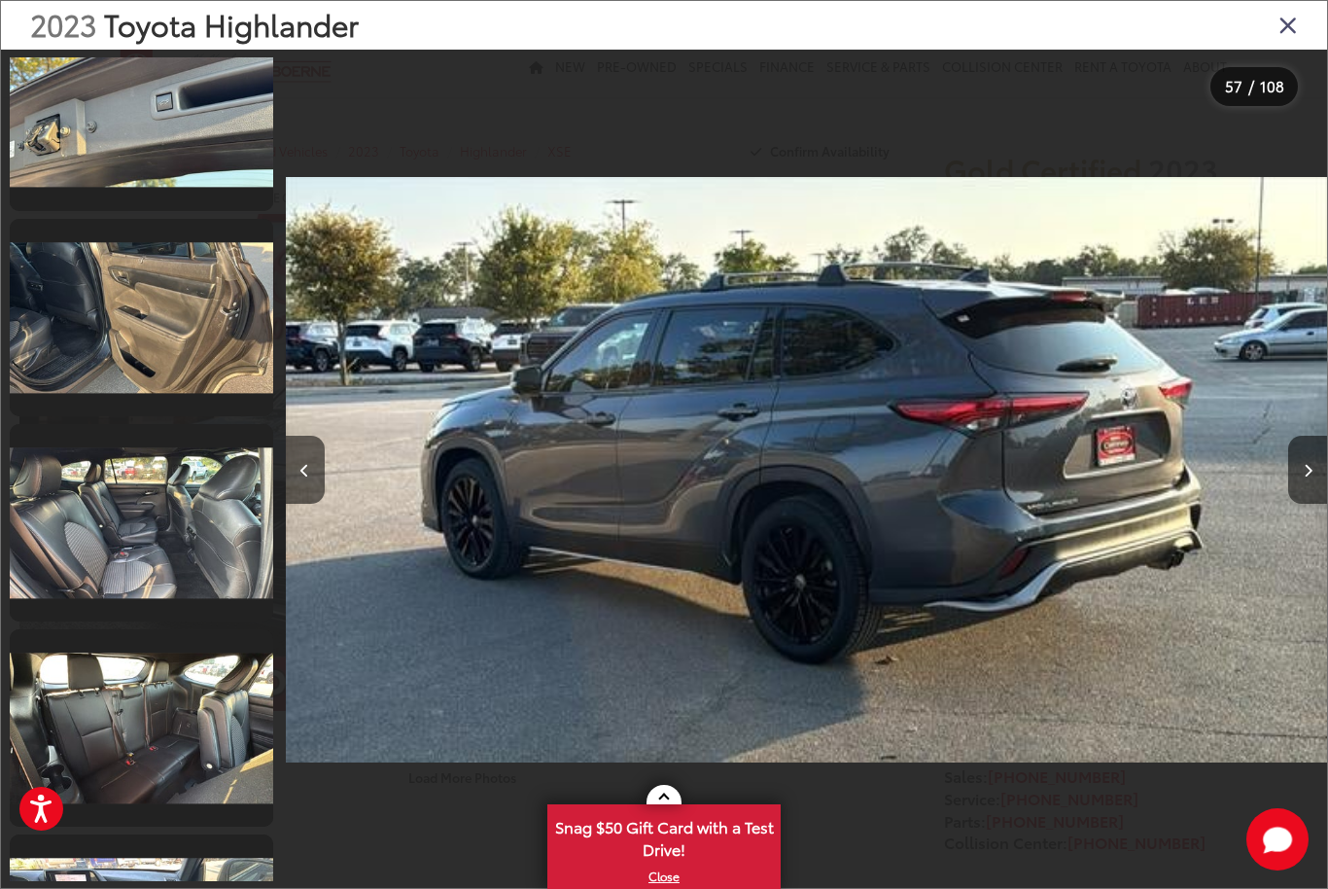
click at [1290, 32] on icon "Close gallery" at bounding box center [1288, 24] width 19 height 25
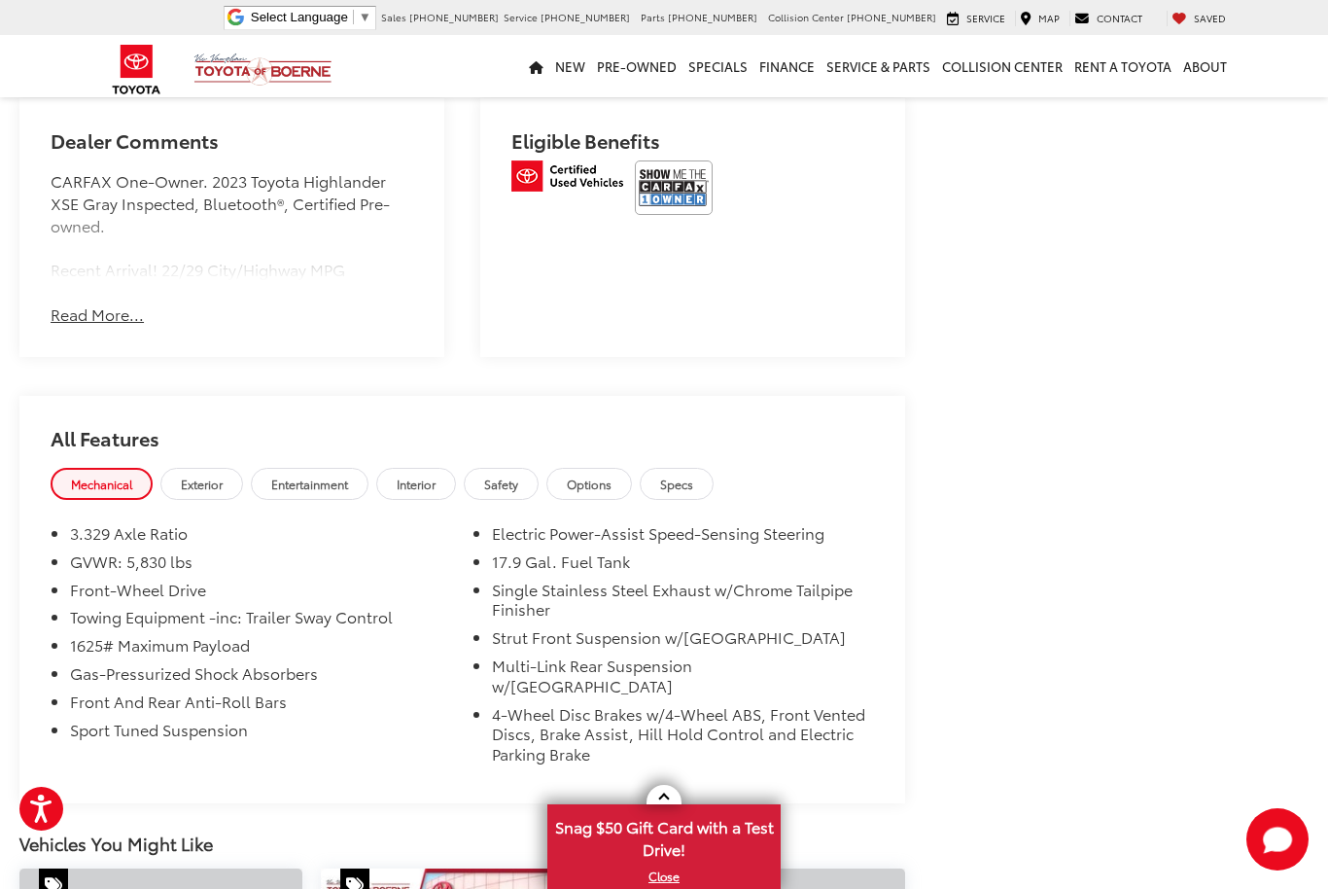
click at [216, 476] on span "Exterior" at bounding box center [202, 484] width 42 height 17
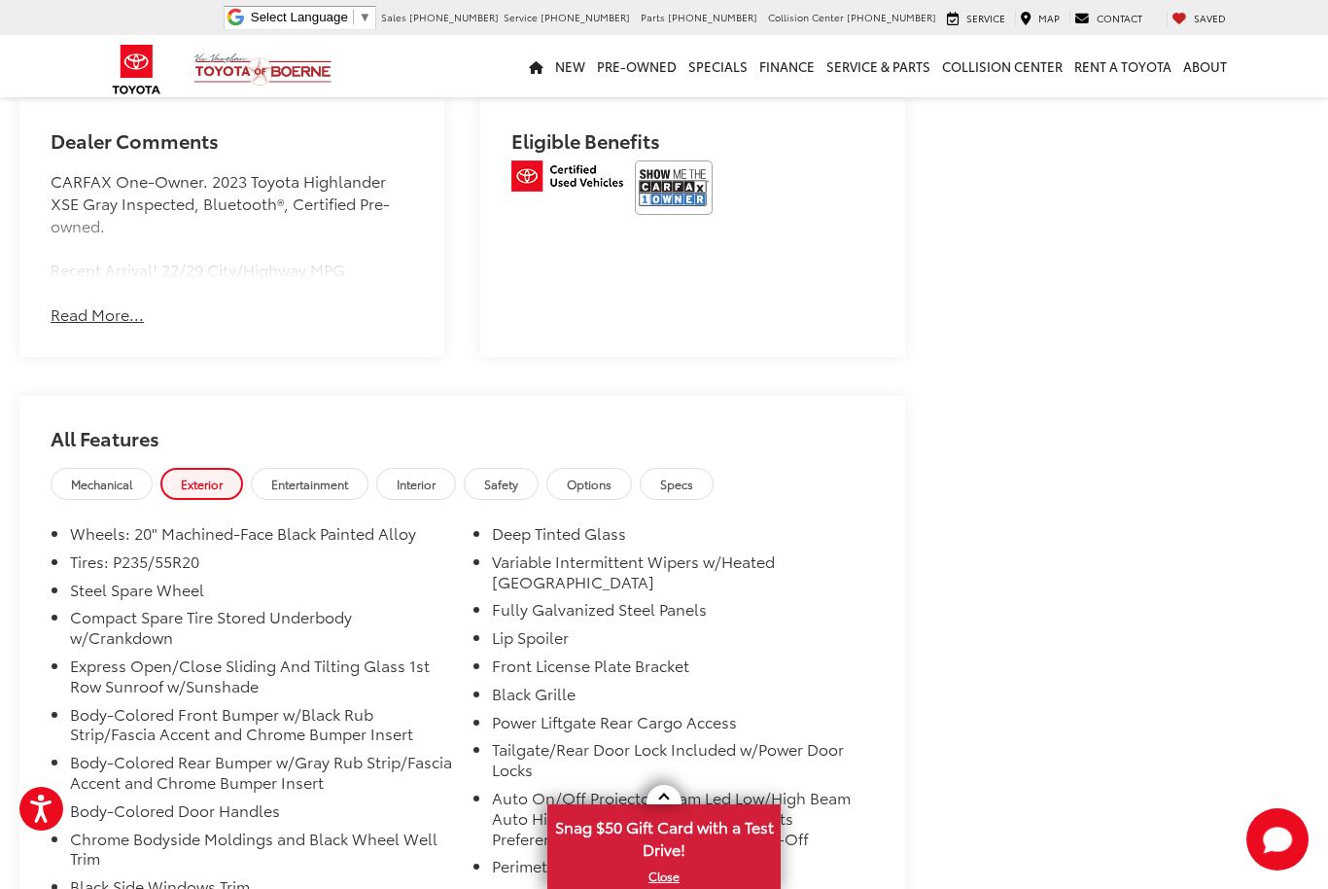
click at [348, 476] on span "Entertainment" at bounding box center [309, 484] width 77 height 17
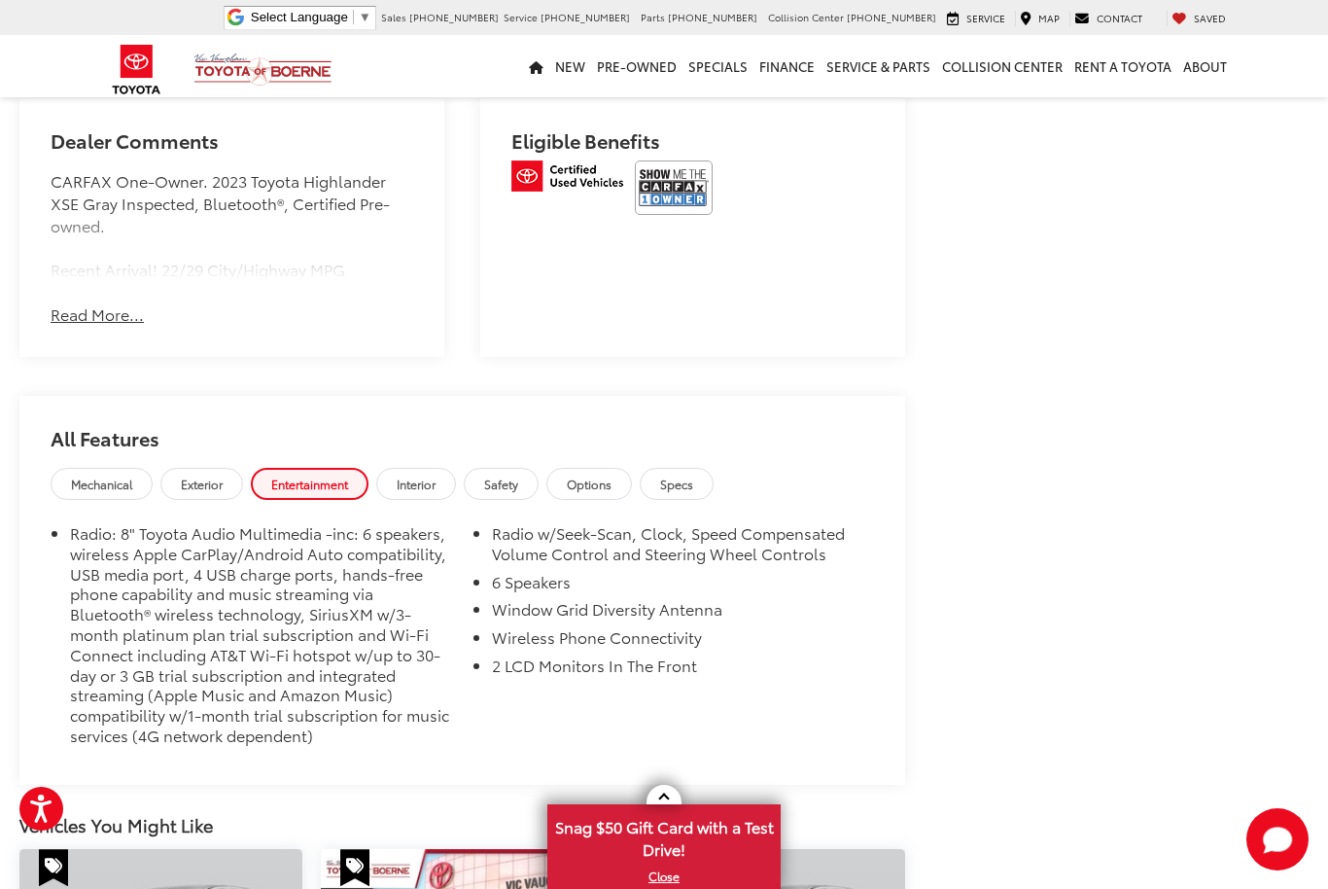
click at [436, 476] on span "Interior" at bounding box center [416, 484] width 39 height 17
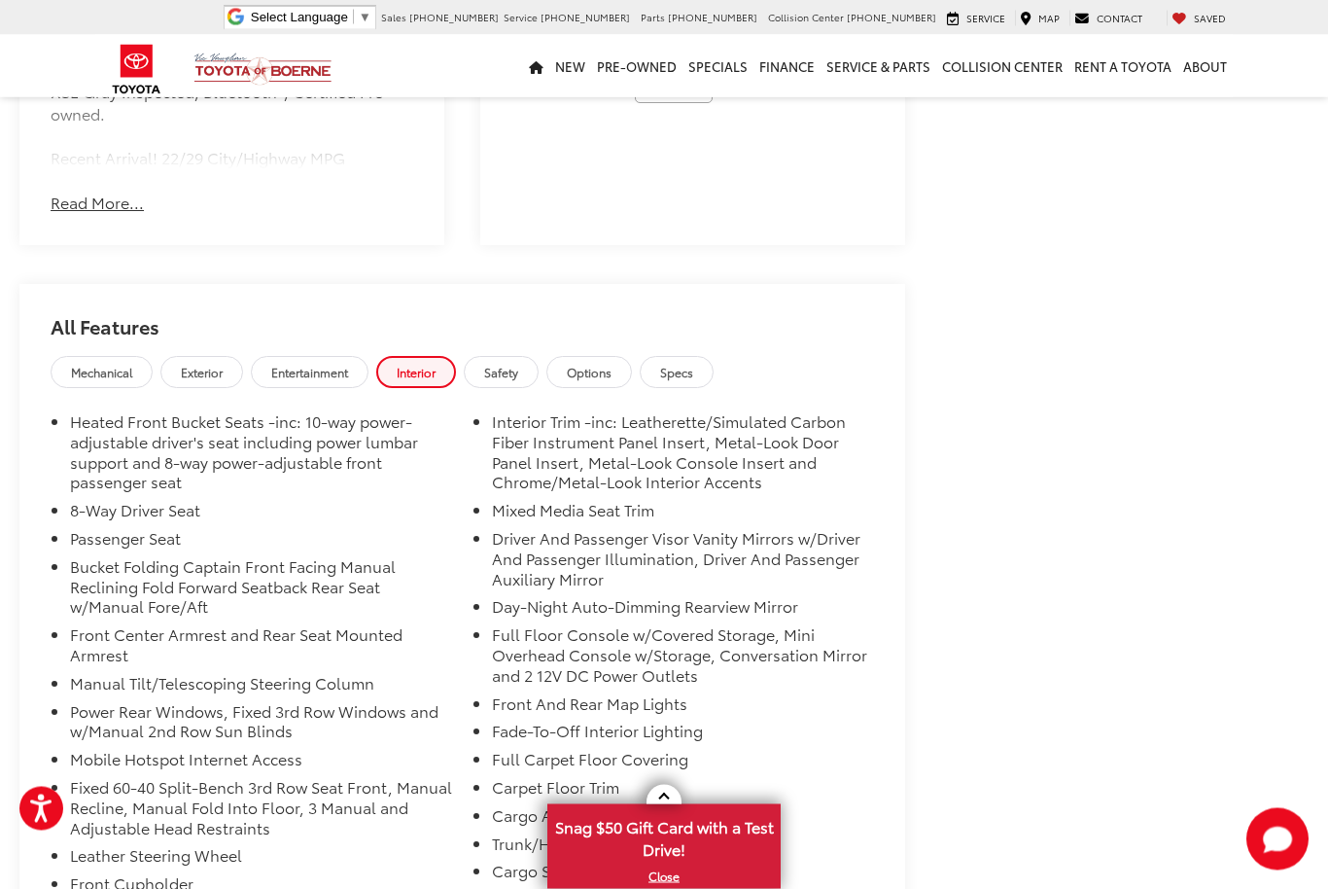
scroll to position [1788, 0]
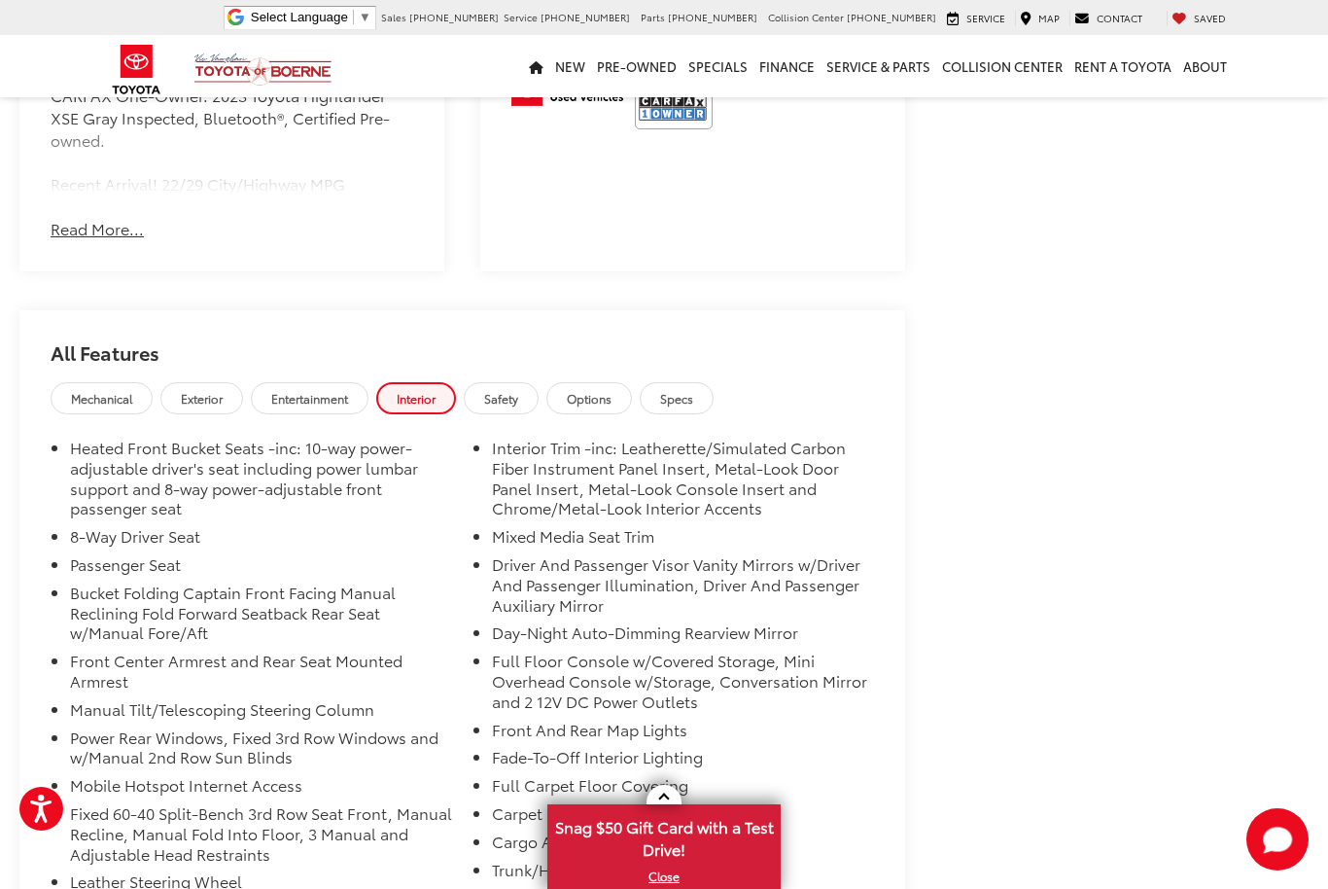
click at [527, 382] on link "Safety" at bounding box center [501, 398] width 75 height 32
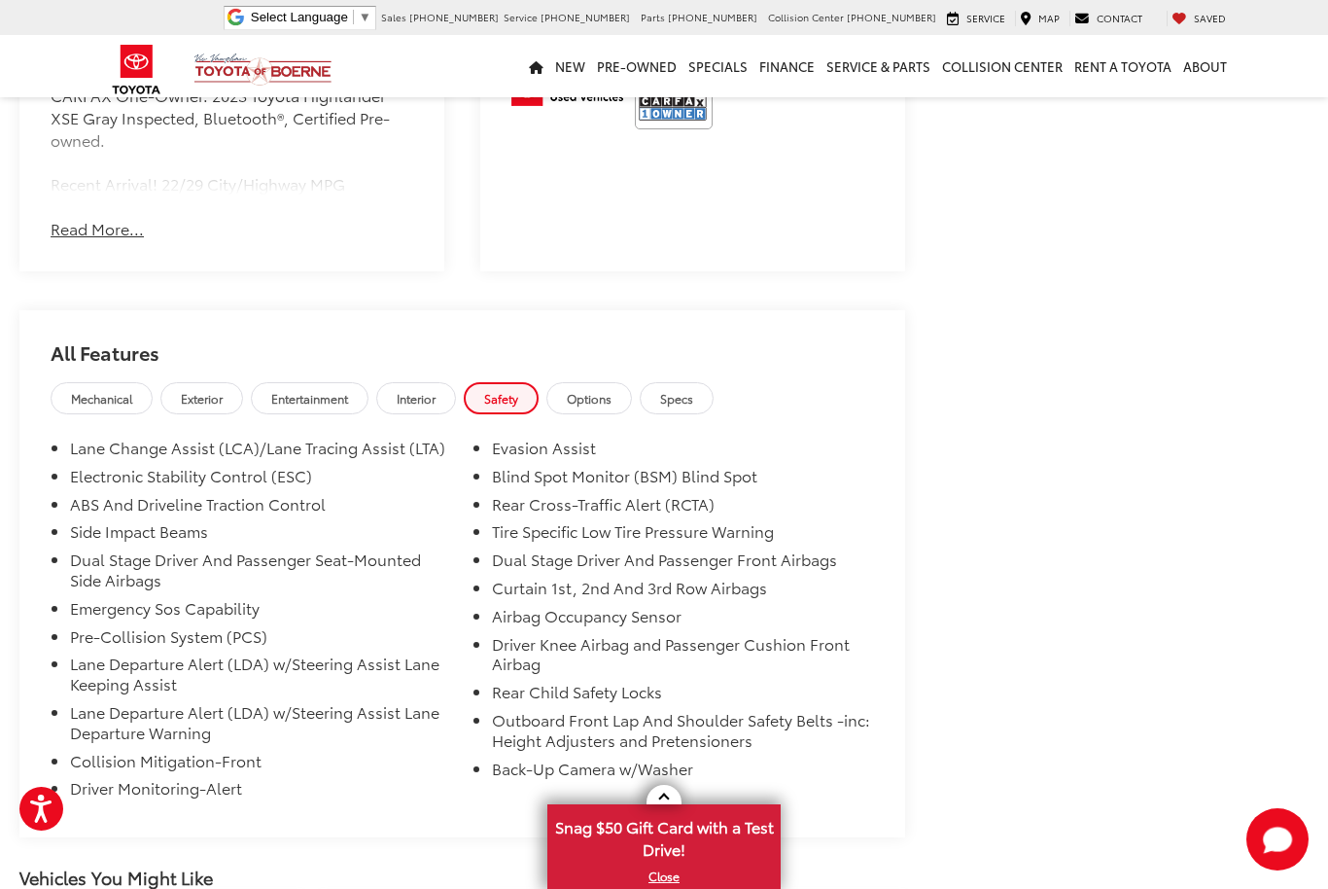
click at [622, 382] on link "Options" at bounding box center [589, 398] width 86 height 32
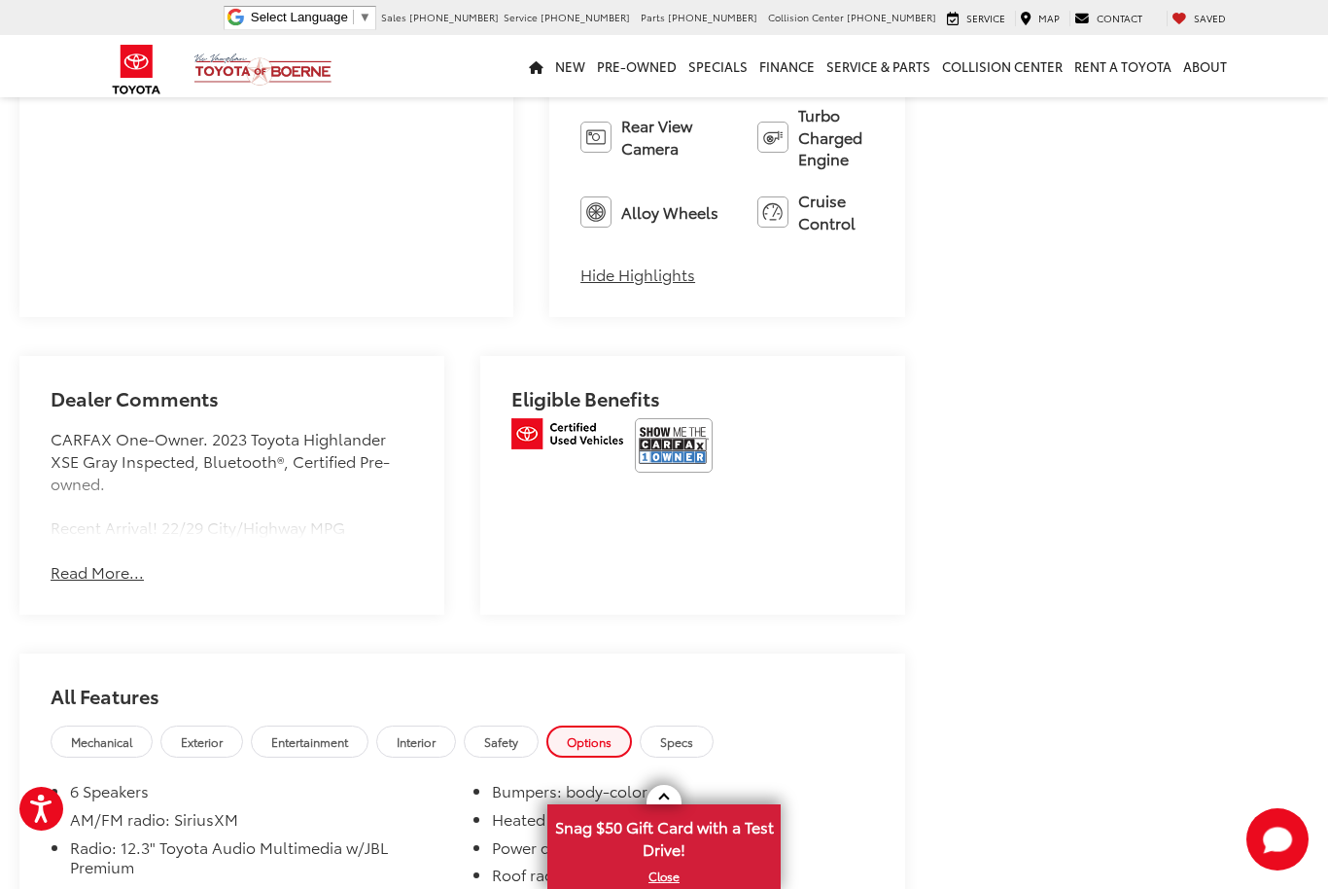
scroll to position [1440, 0]
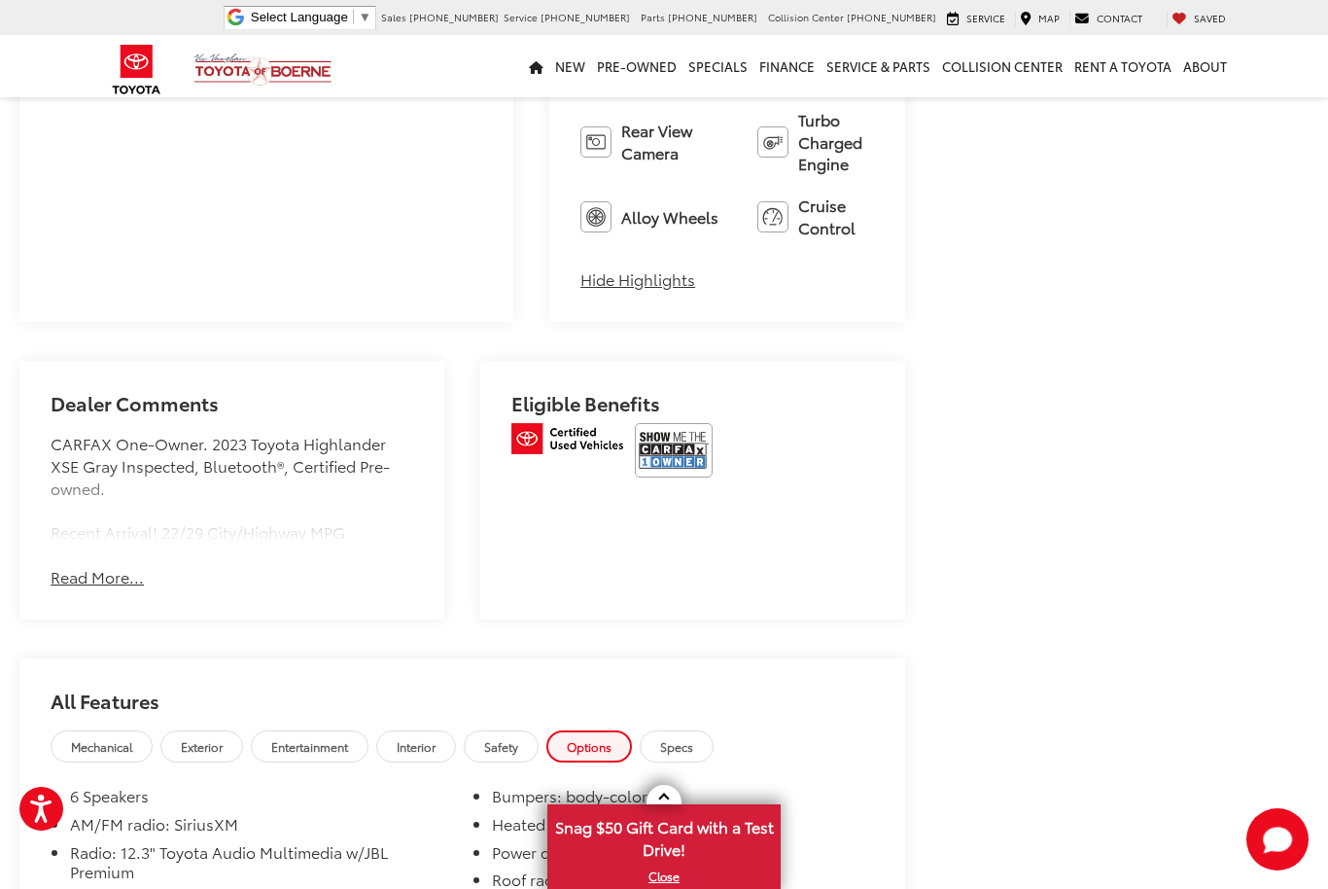
click at [714, 730] on link "Specs" at bounding box center [677, 746] width 74 height 32
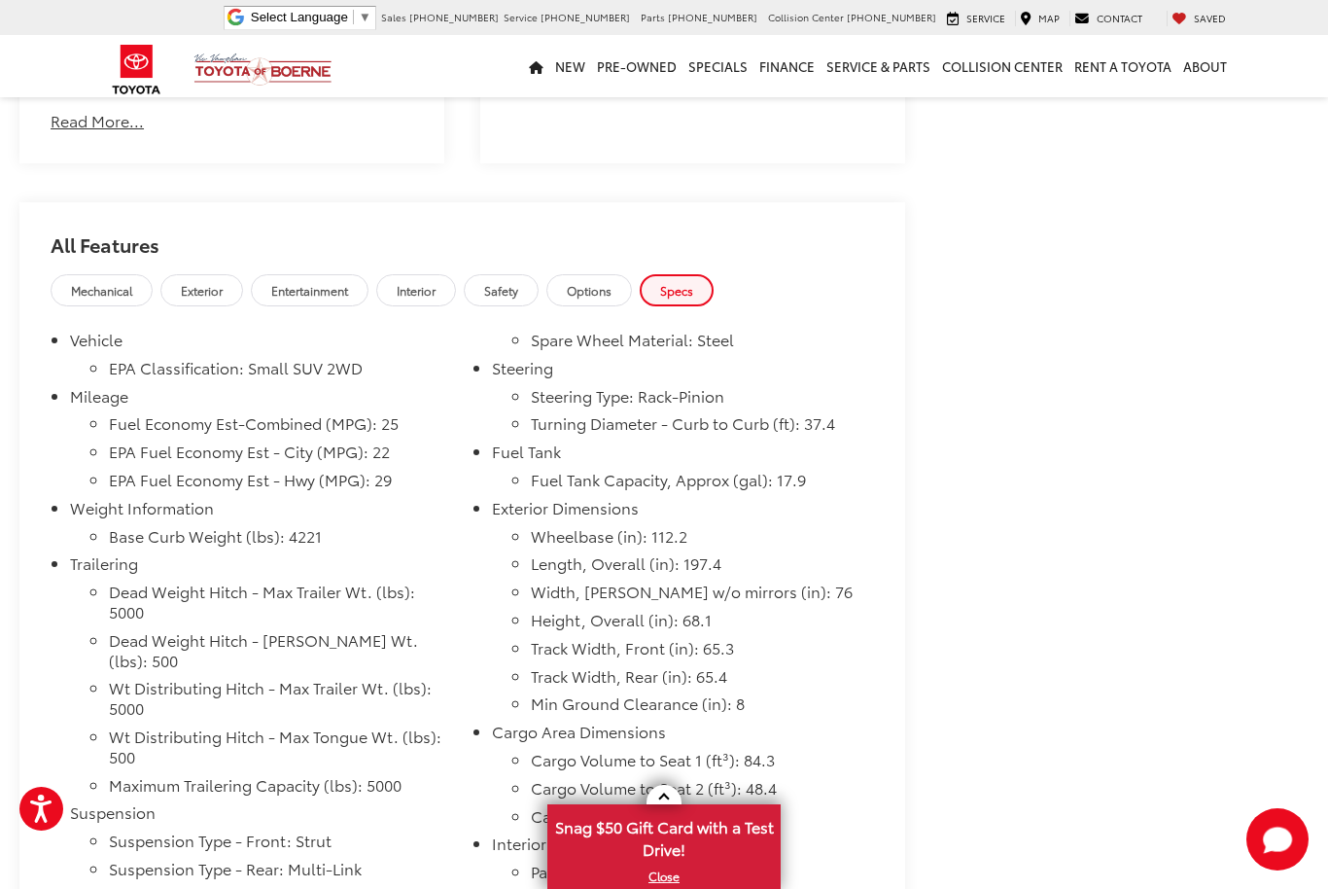
scroll to position [1894, 0]
click at [94, 284] on span "Mechanical" at bounding box center [101, 292] width 61 height 17
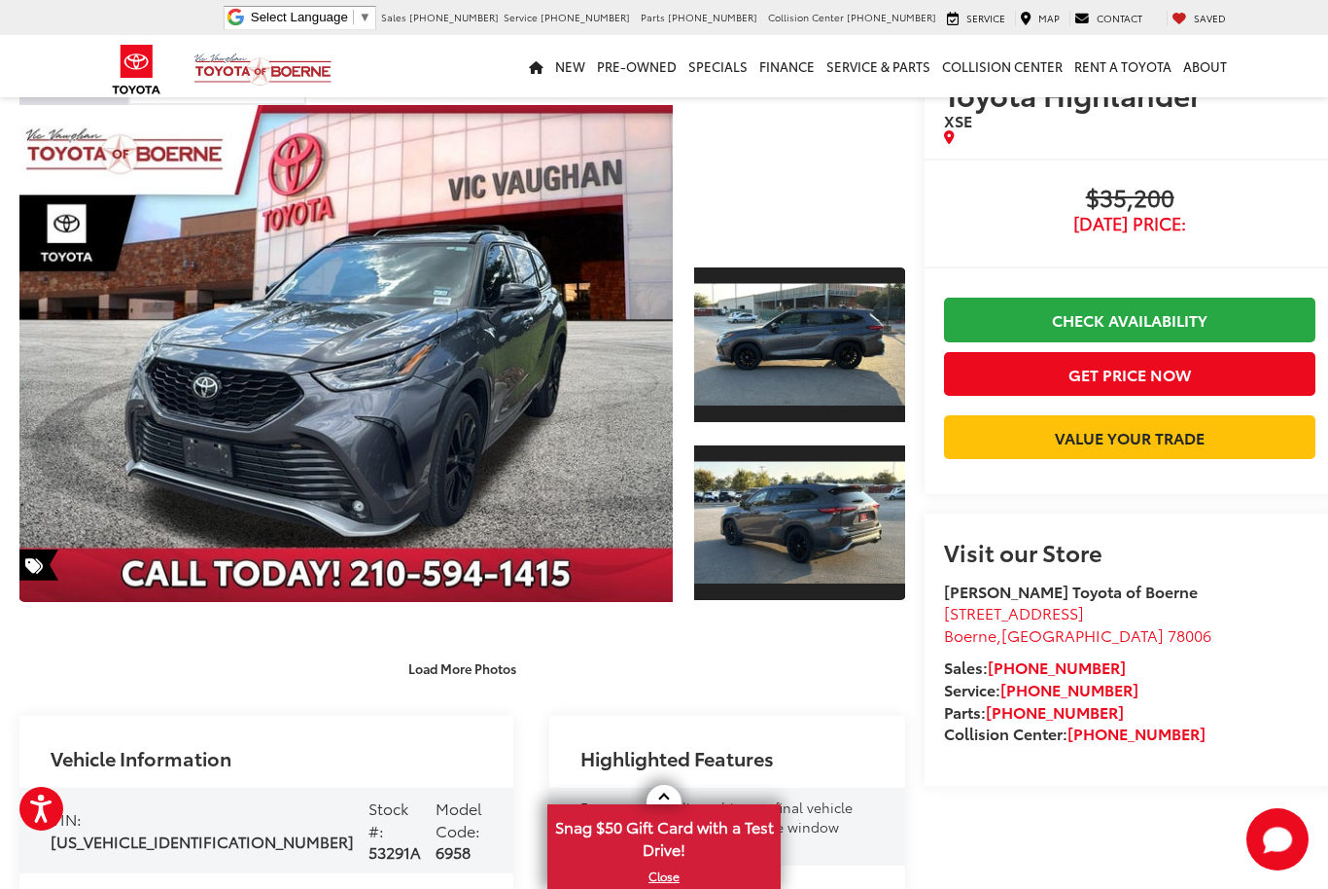
scroll to position [0, 0]
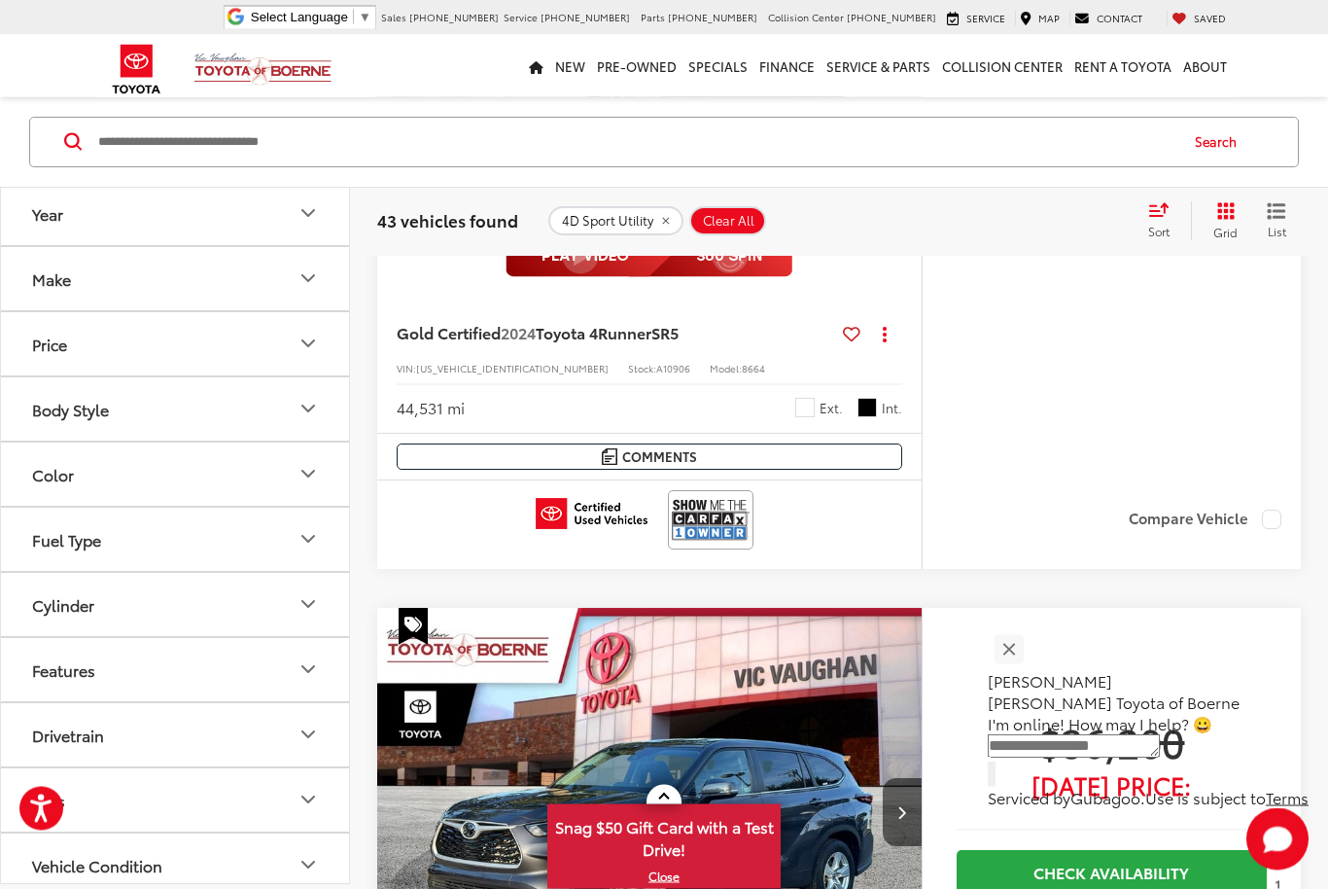
scroll to position [3827, 0]
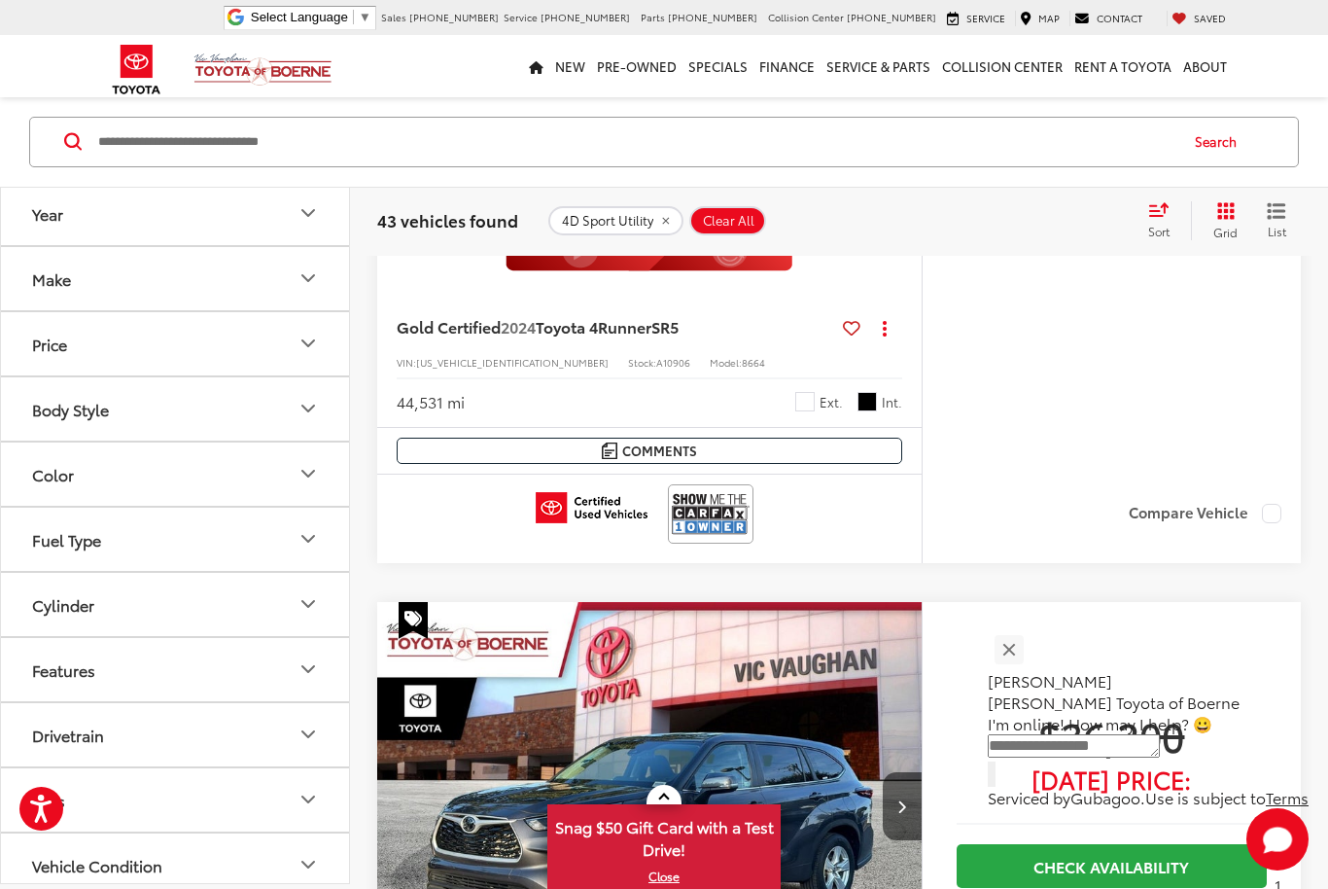
click at [1030, 670] on button "Close" at bounding box center [1009, 649] width 42 height 42
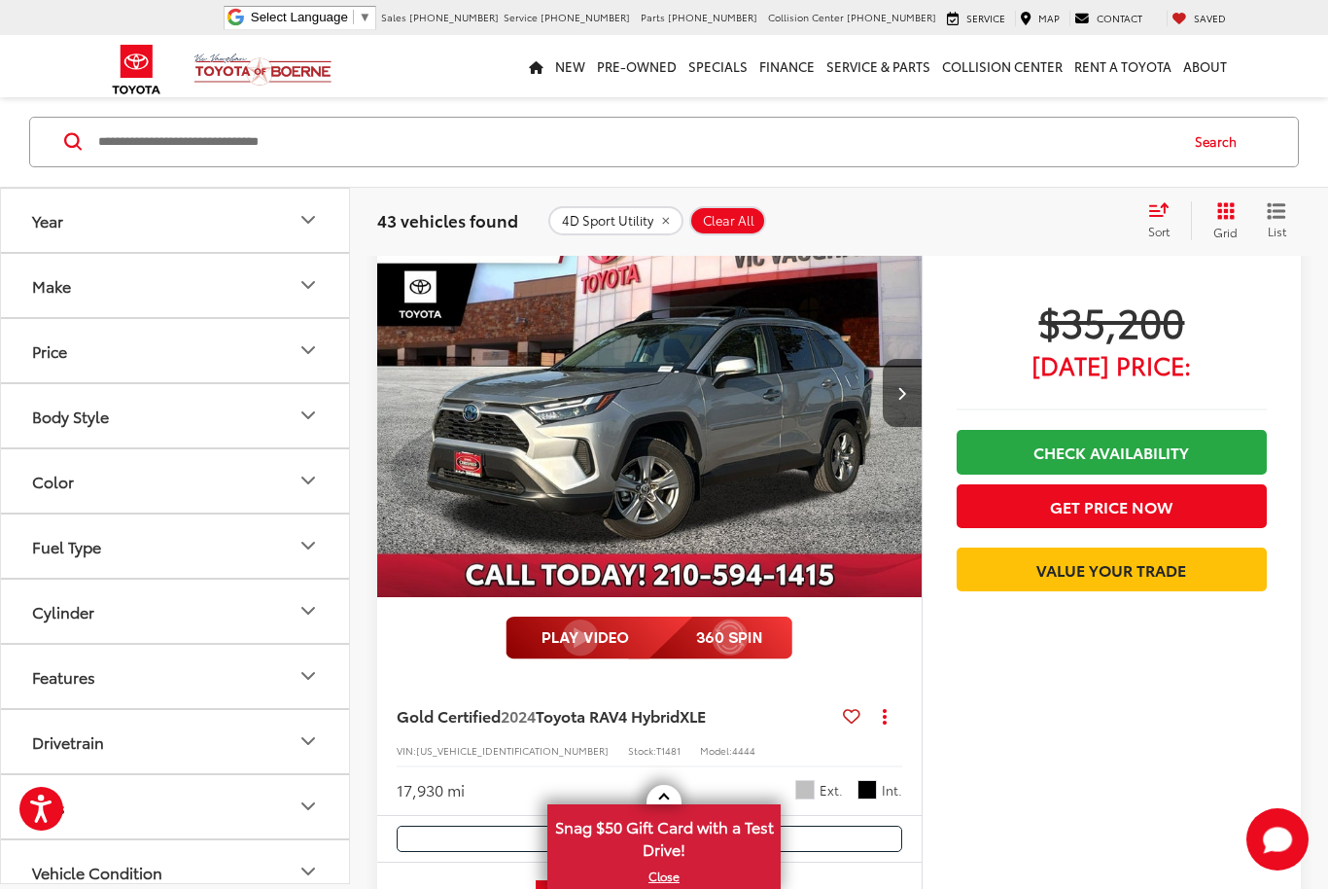
scroll to position [1788, 0]
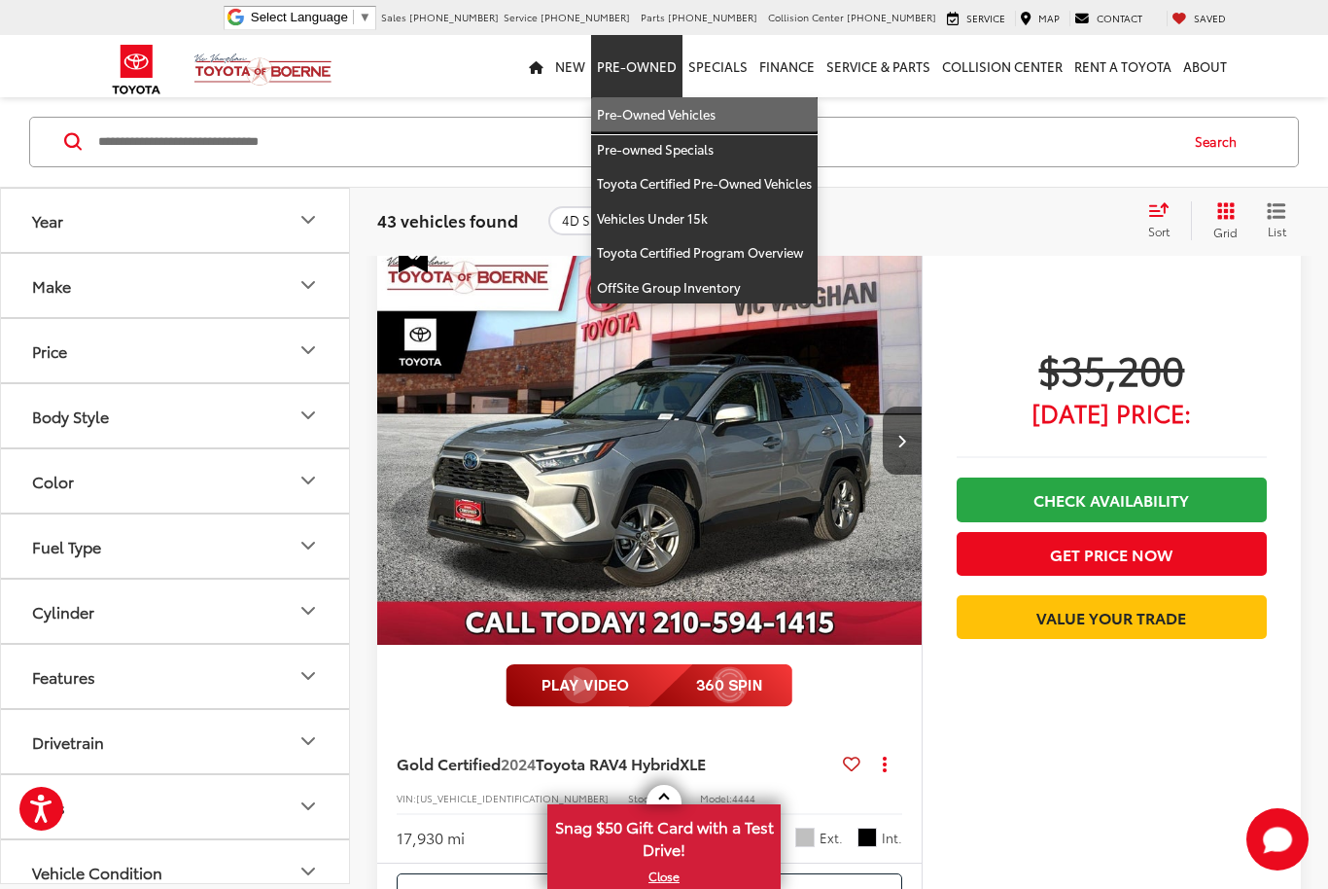
click at [708, 116] on link "Pre-Owned Vehicles" at bounding box center [704, 114] width 227 height 35
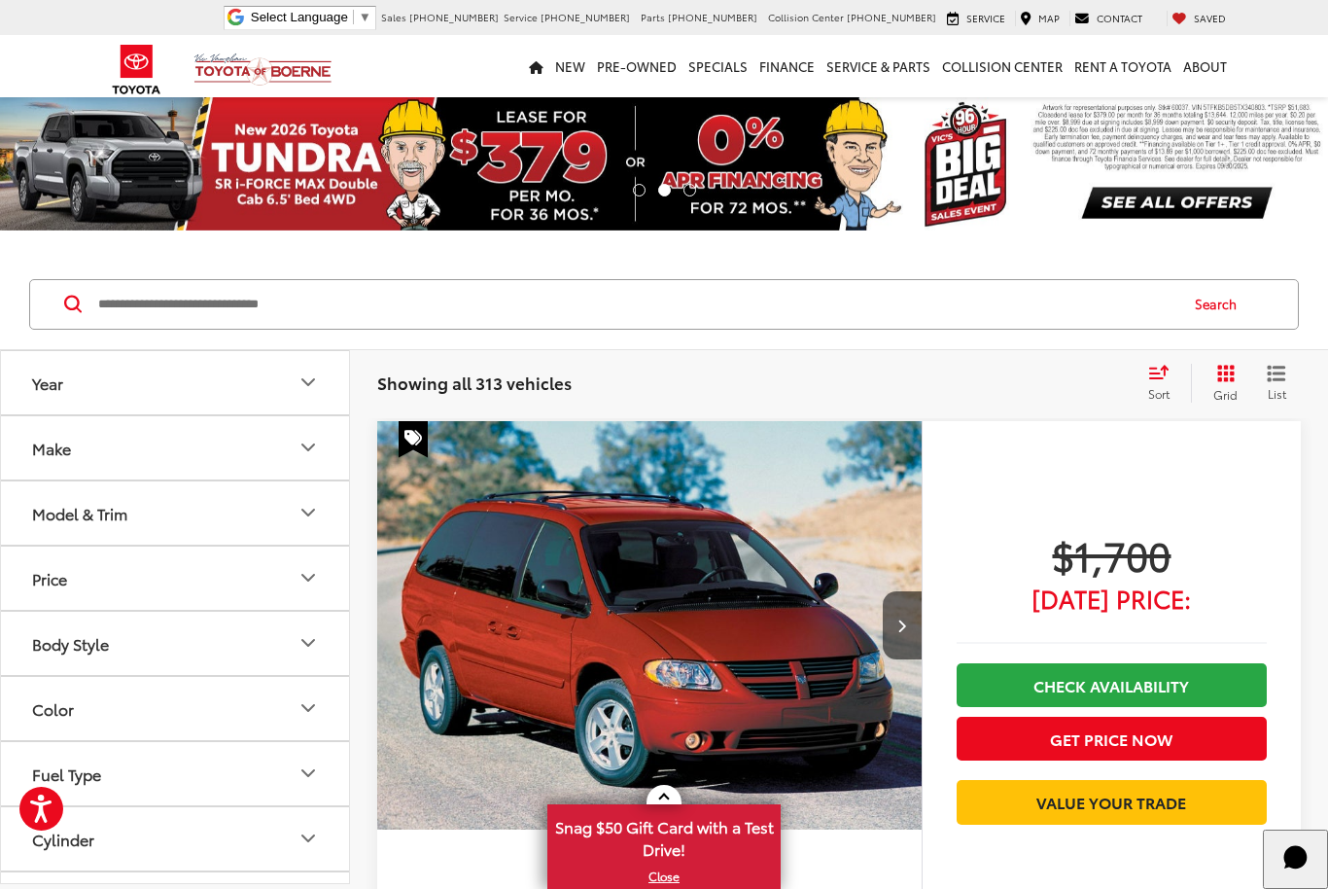
click at [307, 647] on icon "Body Style" at bounding box center [308, 642] width 23 height 23
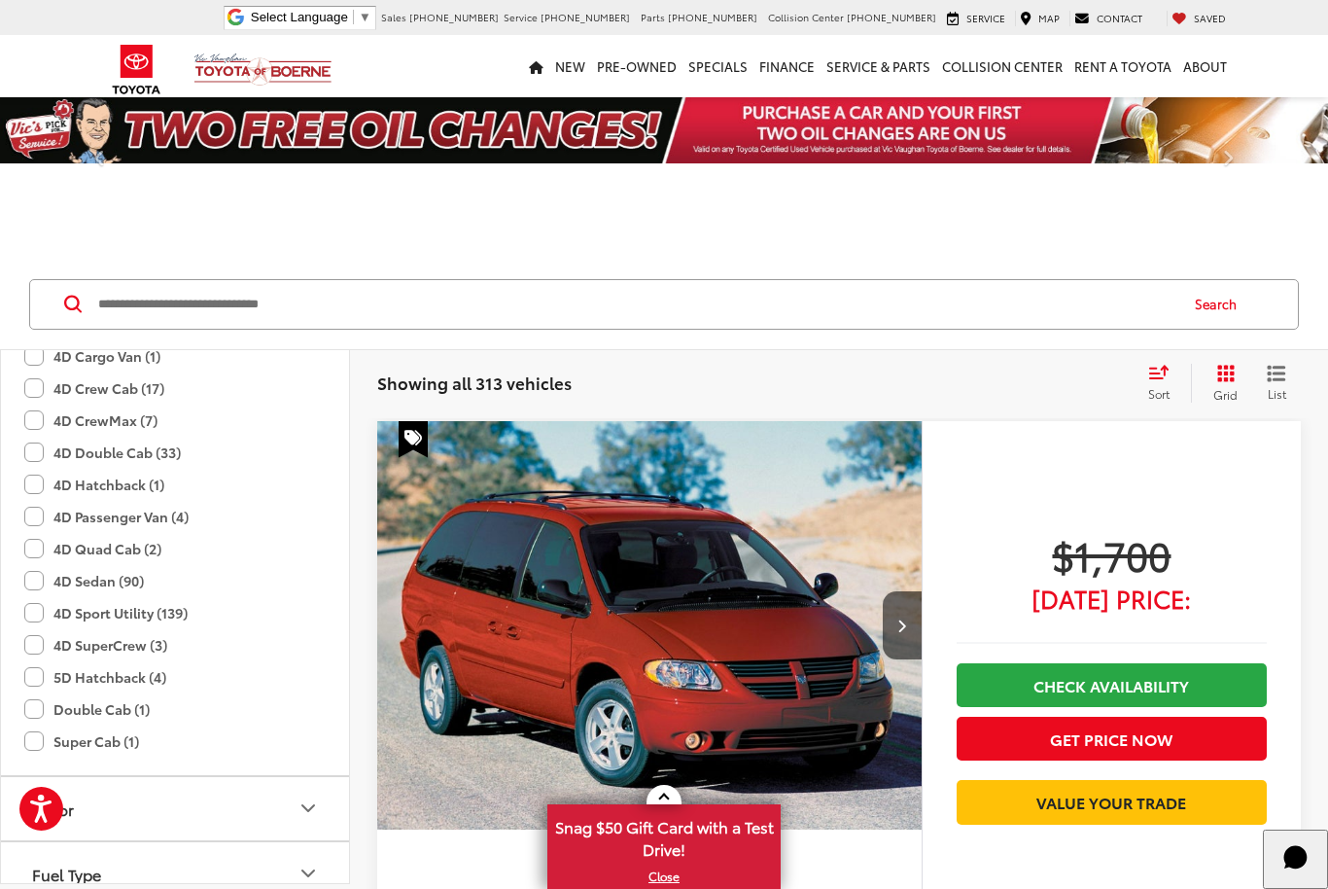
scroll to position [431, 0]
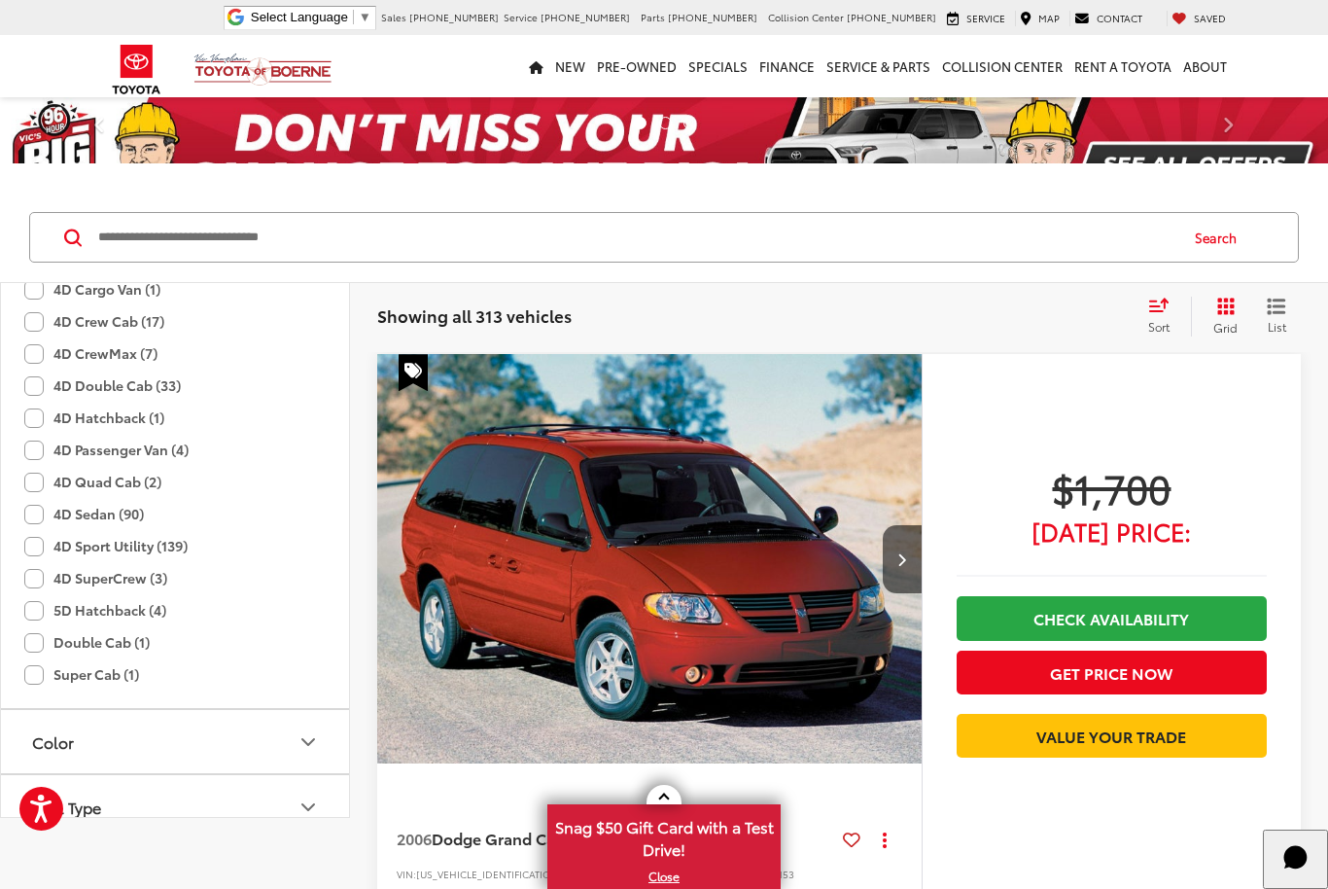
click at [178, 498] on div "4D Quad Cab (2)" at bounding box center [174, 482] width 301 height 32
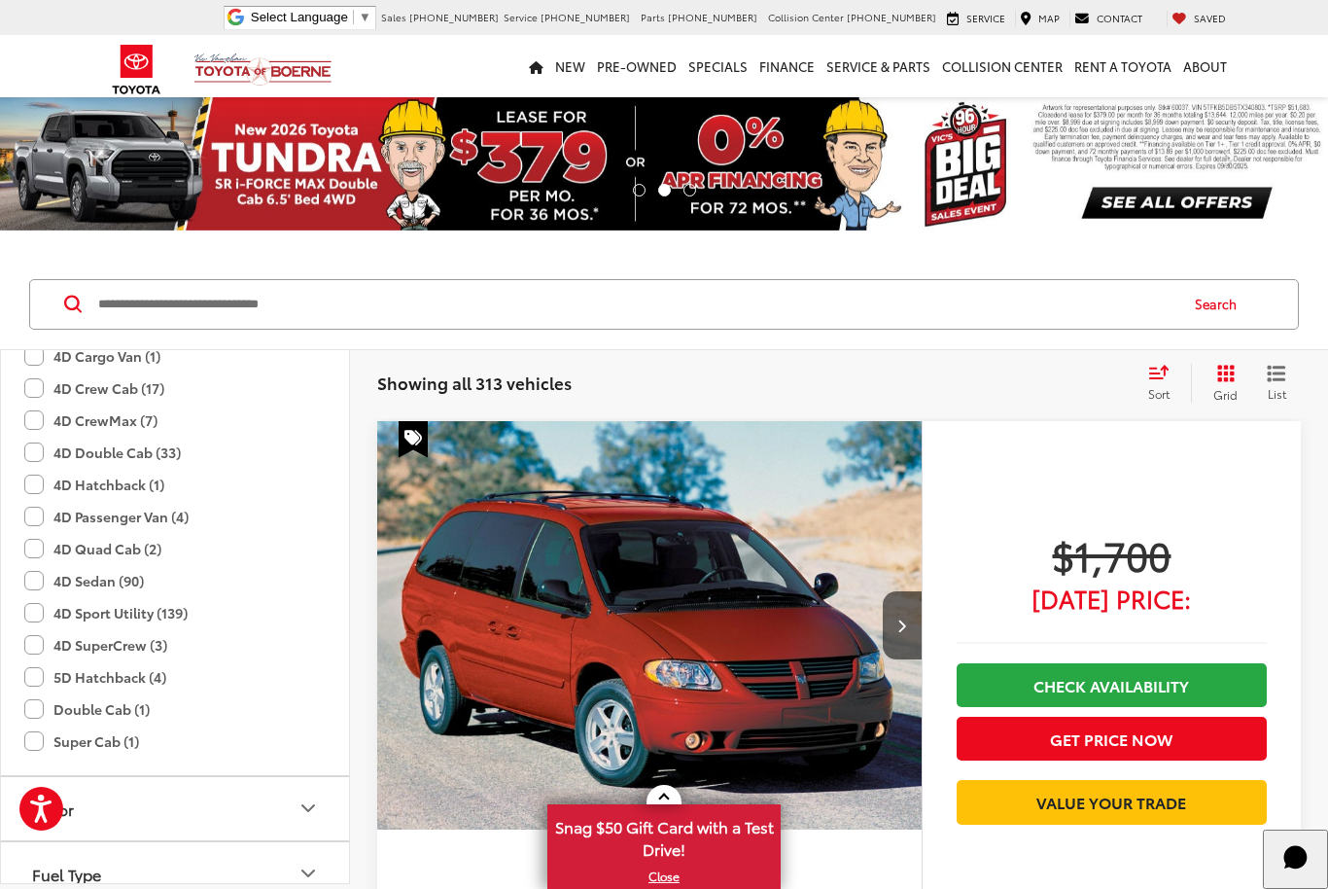
click at [53, 636] on label "4D SuperCrew (3)" at bounding box center [95, 645] width 143 height 32
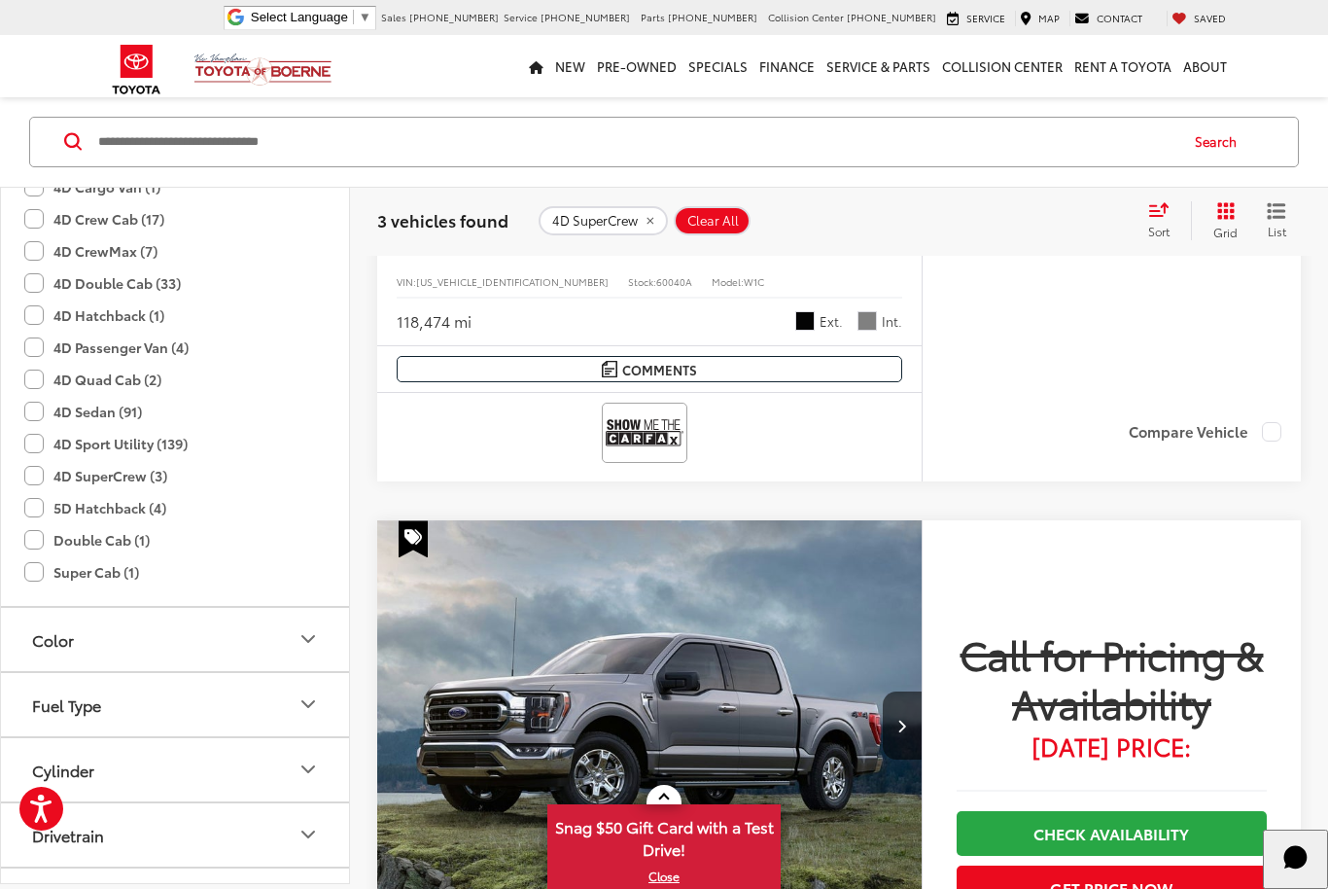
click at [41, 473] on label "4D SuperCrew (3)" at bounding box center [95, 476] width 143 height 32
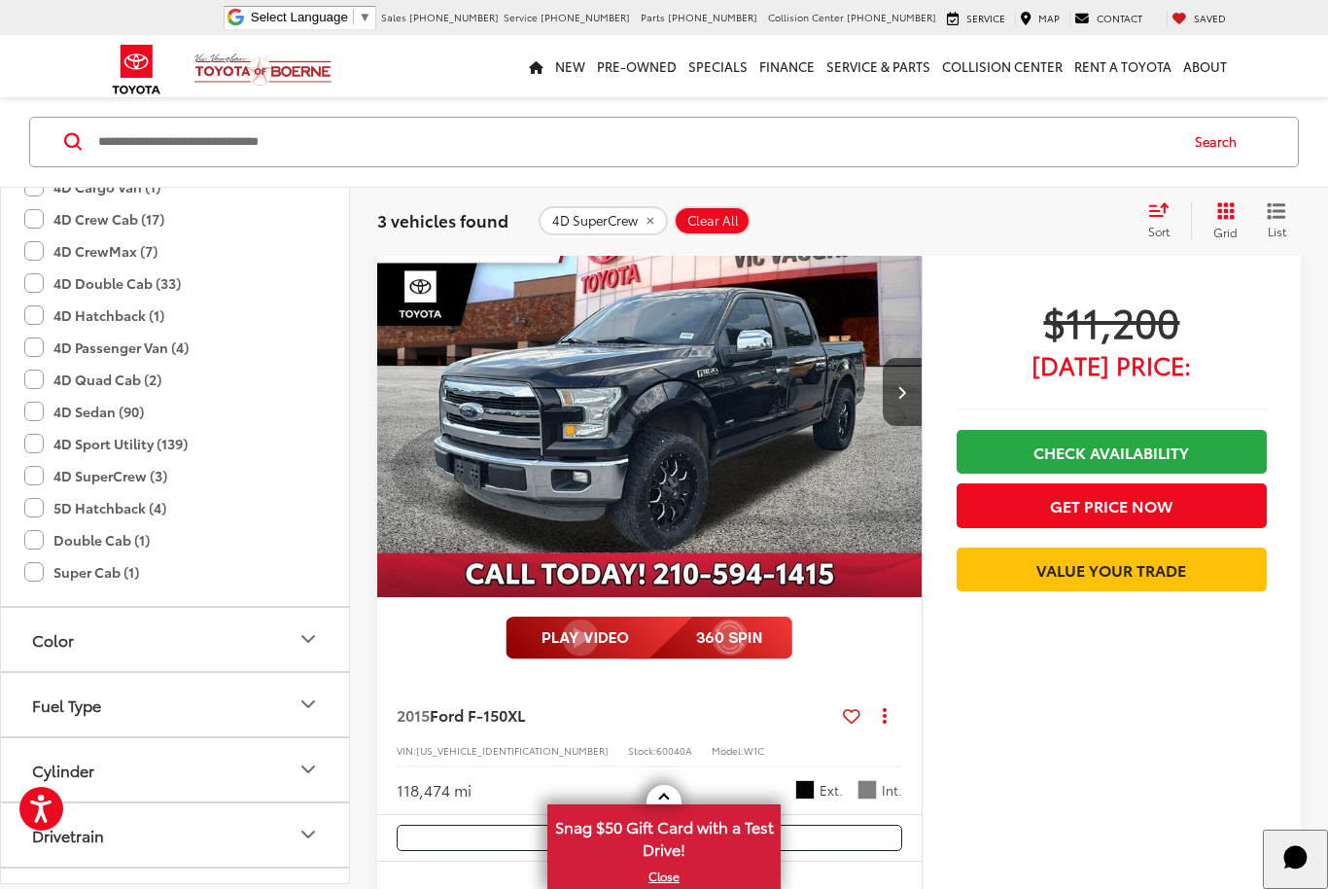
scroll to position [162, 0]
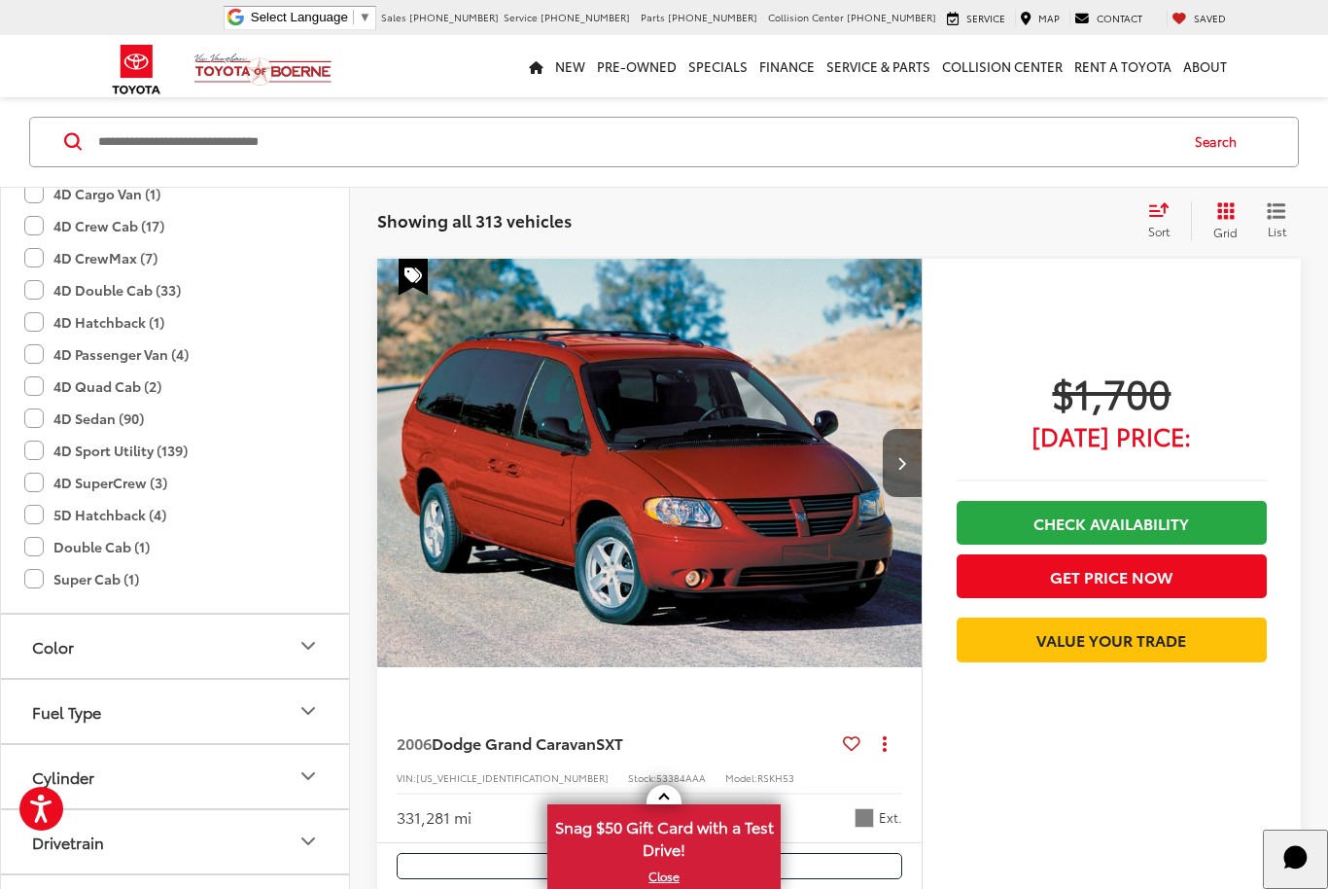
click at [44, 450] on label "4D Sport Utility (139)" at bounding box center [105, 451] width 163 height 32
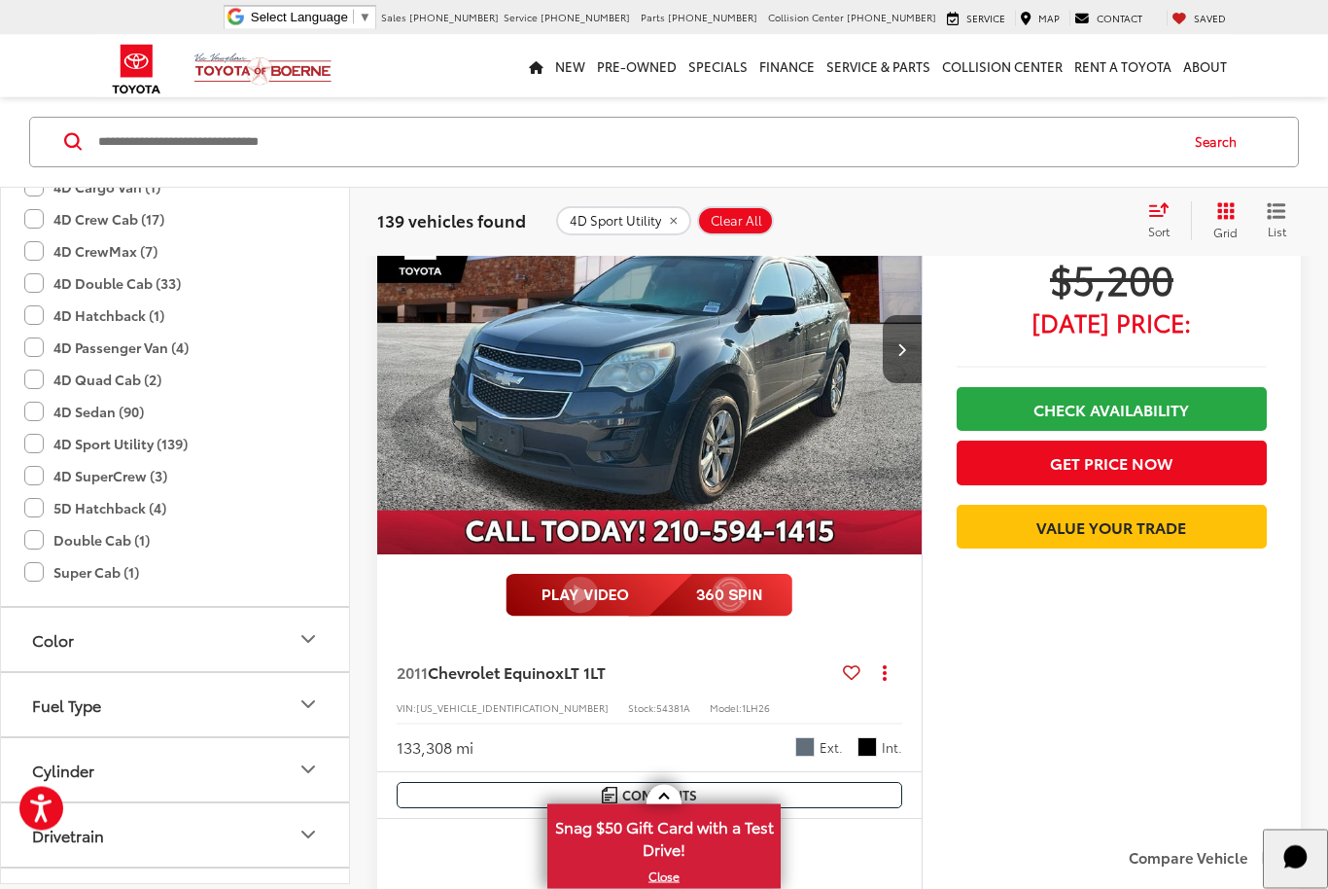
scroll to position [2681, 0]
click at [215, 749] on button "Cylinder" at bounding box center [176, 769] width 350 height 63
click at [214, 759] on button "Cylinder" at bounding box center [176, 769] width 350 height 63
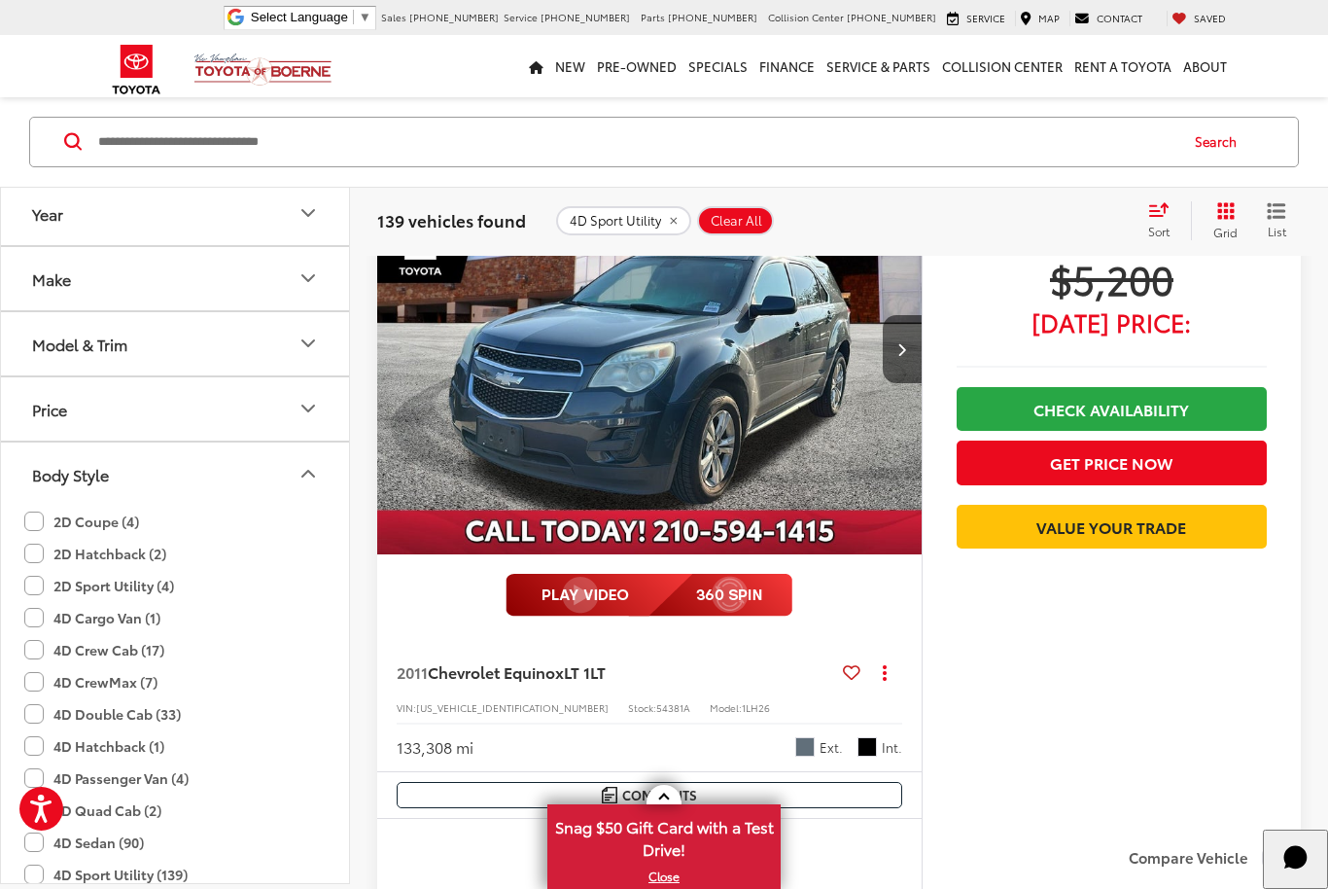
scroll to position [0, 0]
click at [313, 223] on icon "Year" at bounding box center [308, 212] width 23 height 23
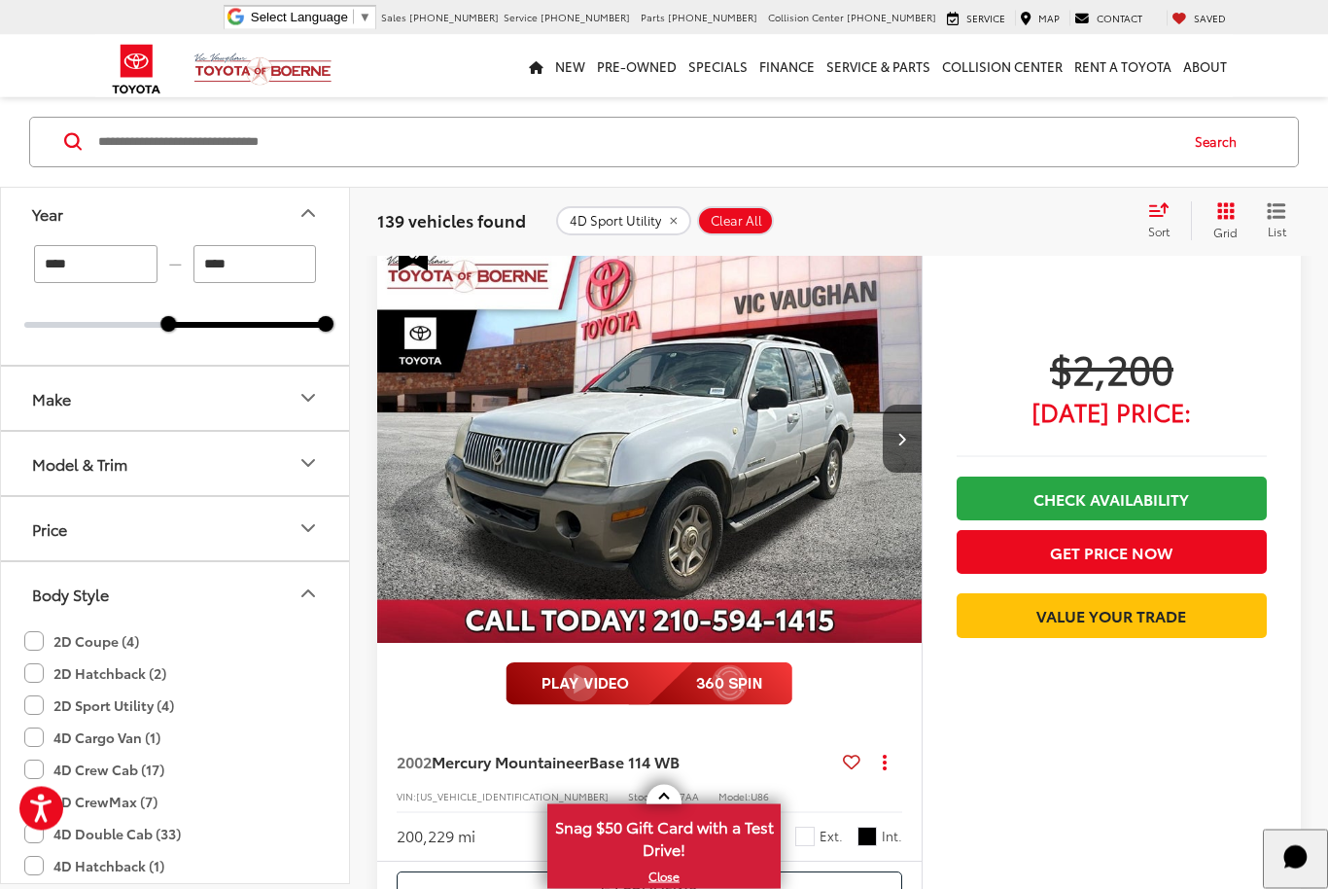
scroll to position [162, 0]
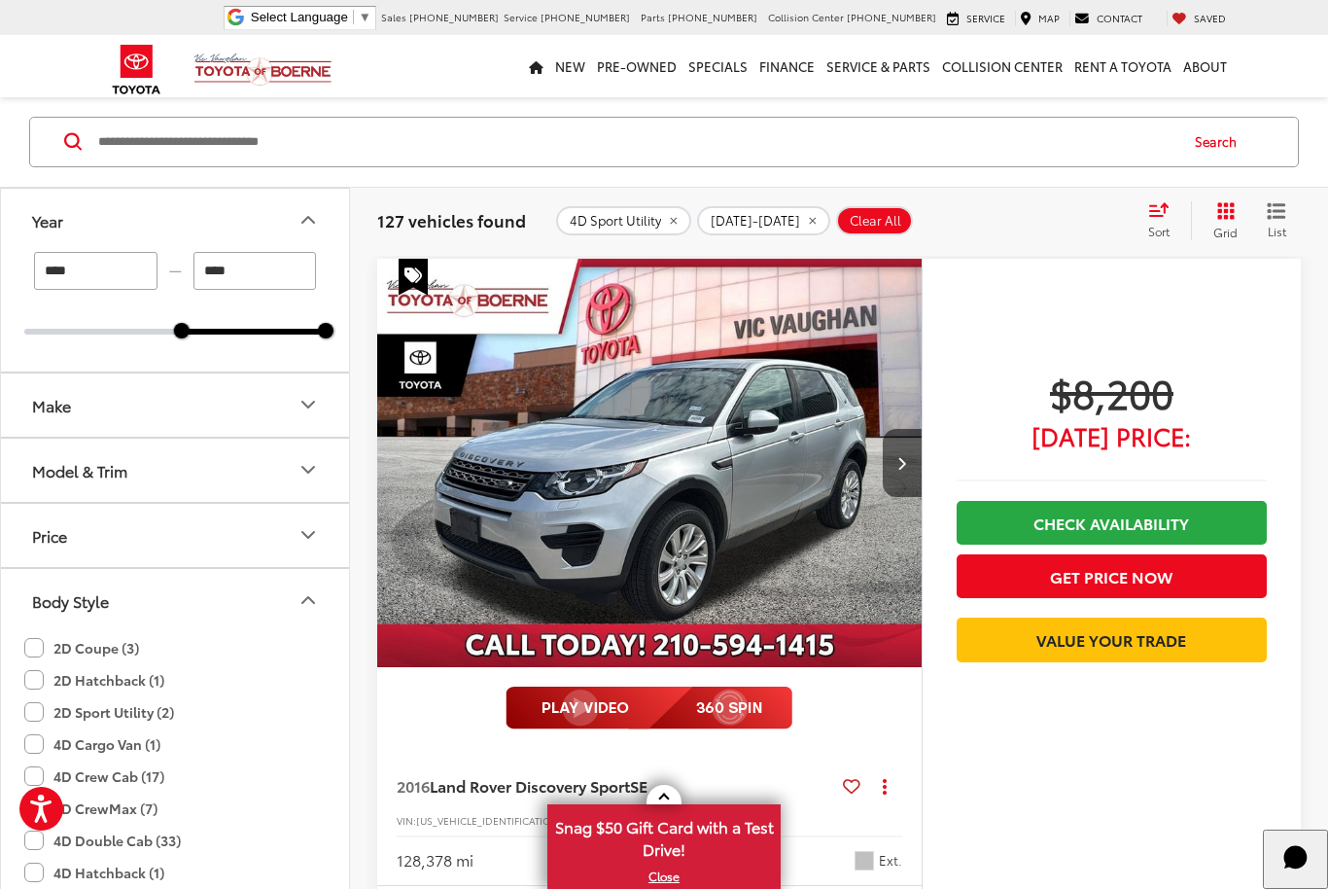
click at [118, 270] on input "****" at bounding box center [95, 271] width 123 height 38
click at [121, 264] on input "****" at bounding box center [95, 271] width 123 height 38
type input "****"
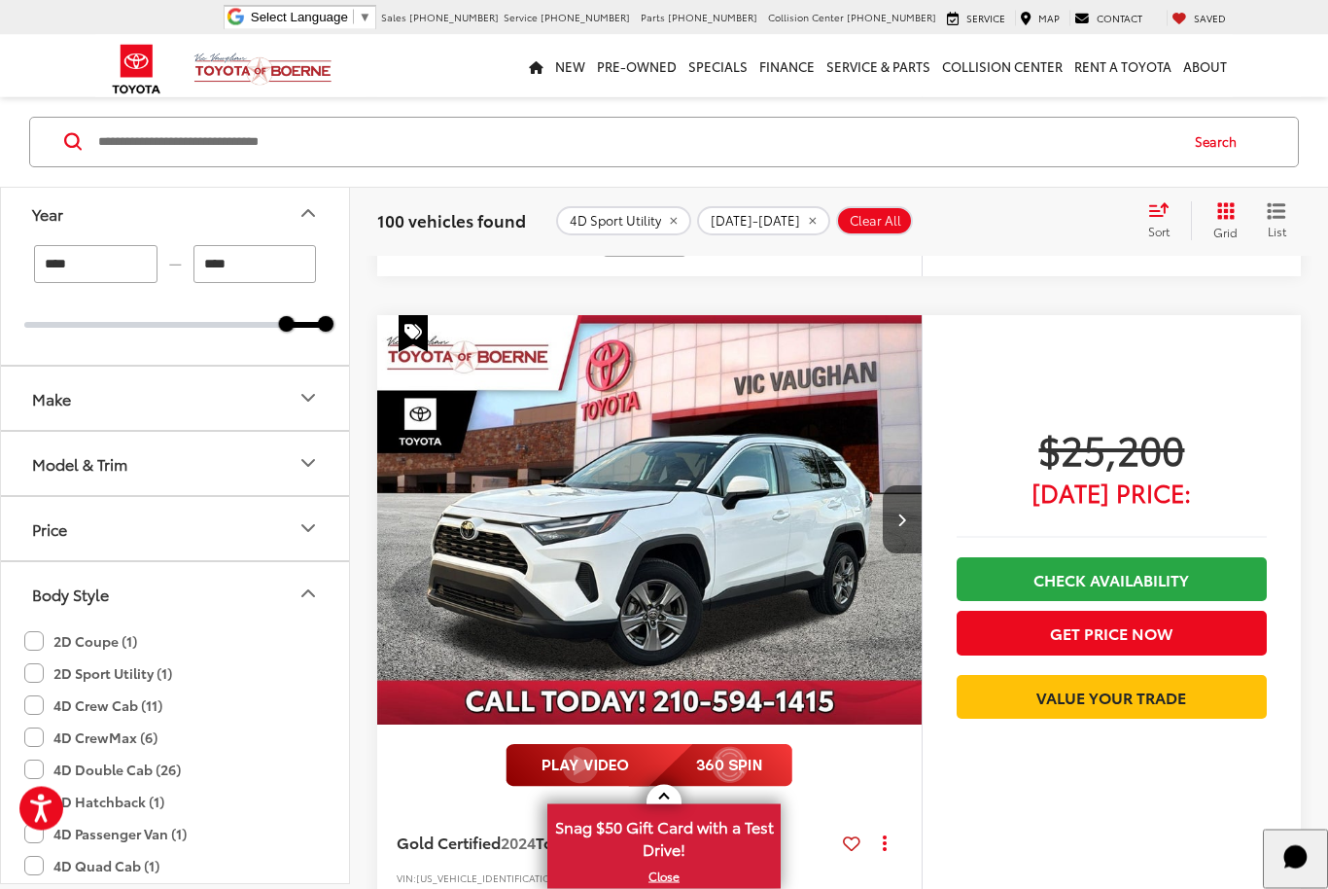
scroll to position [8125, 0]
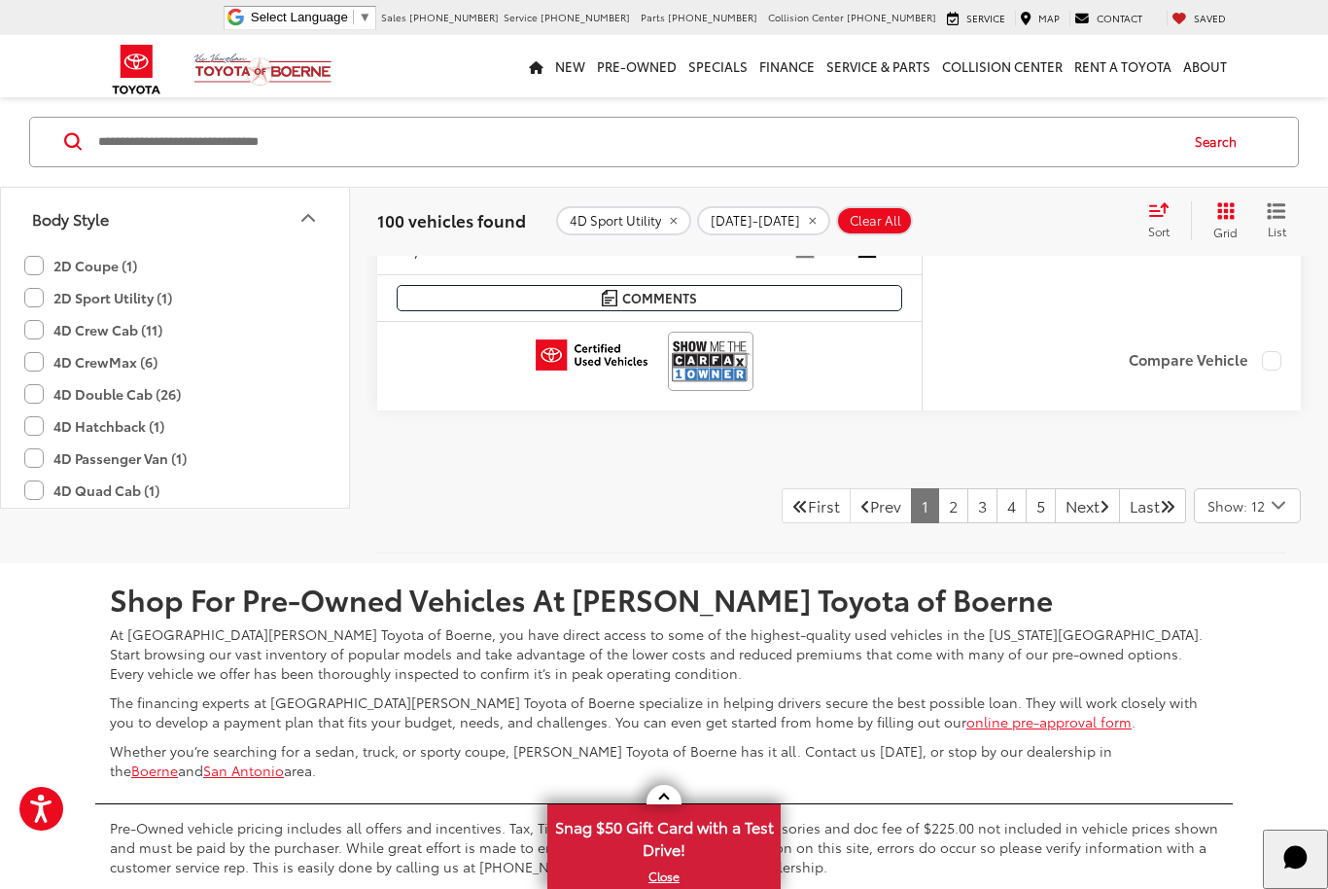
click at [938, 505] on link "2" at bounding box center [953, 505] width 30 height 35
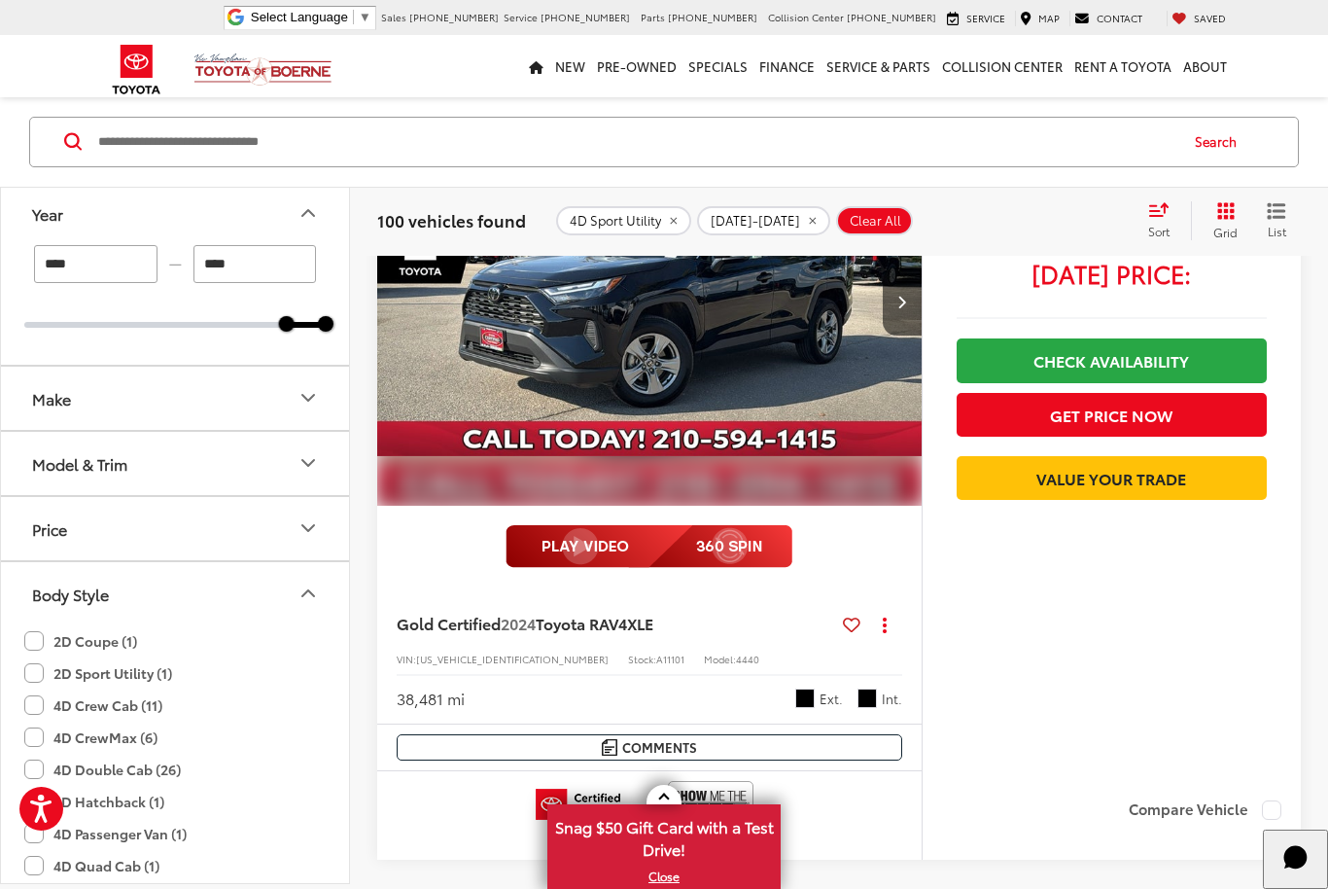
scroll to position [9143, 0]
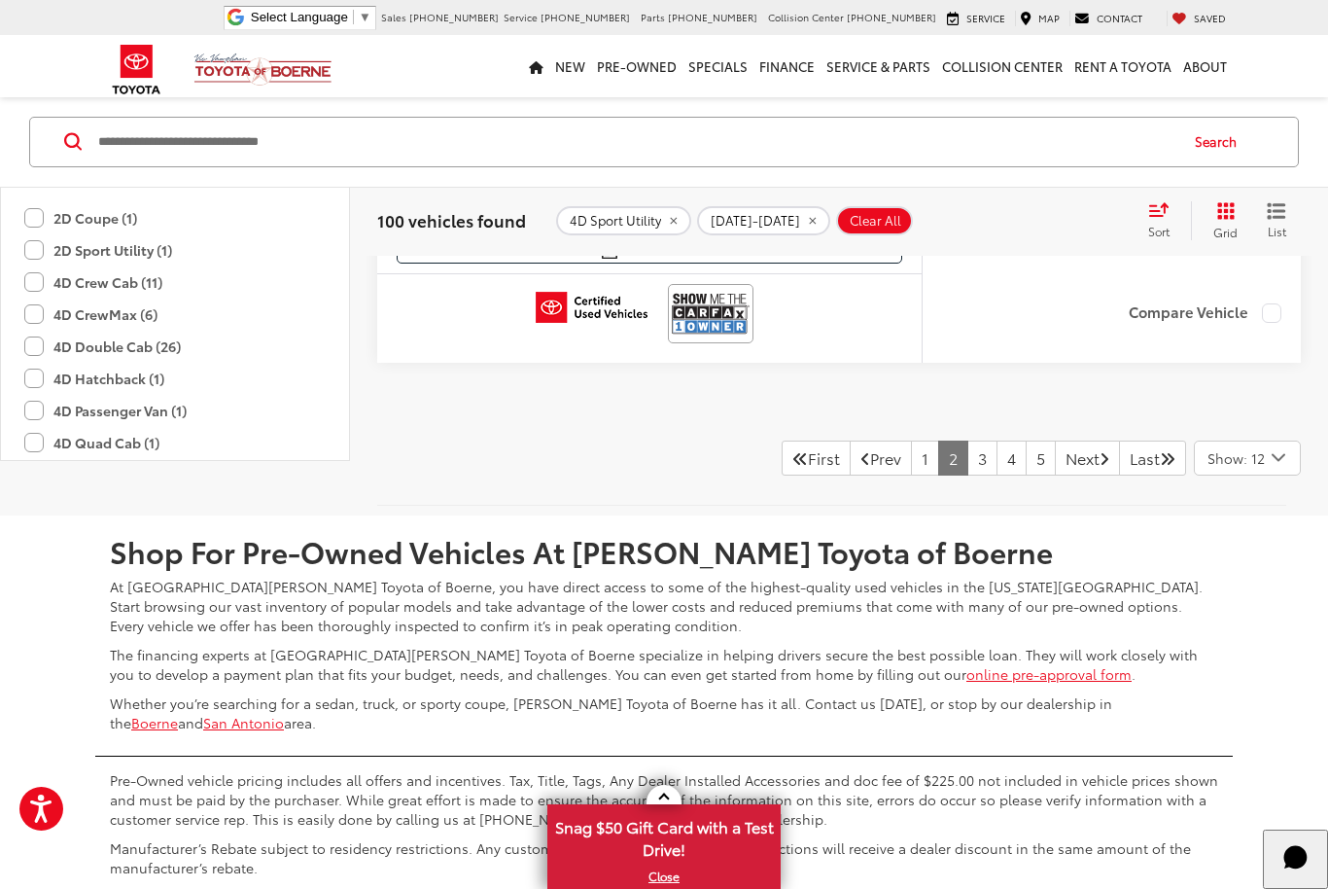
click at [968, 440] on link "3" at bounding box center [983, 457] width 30 height 35
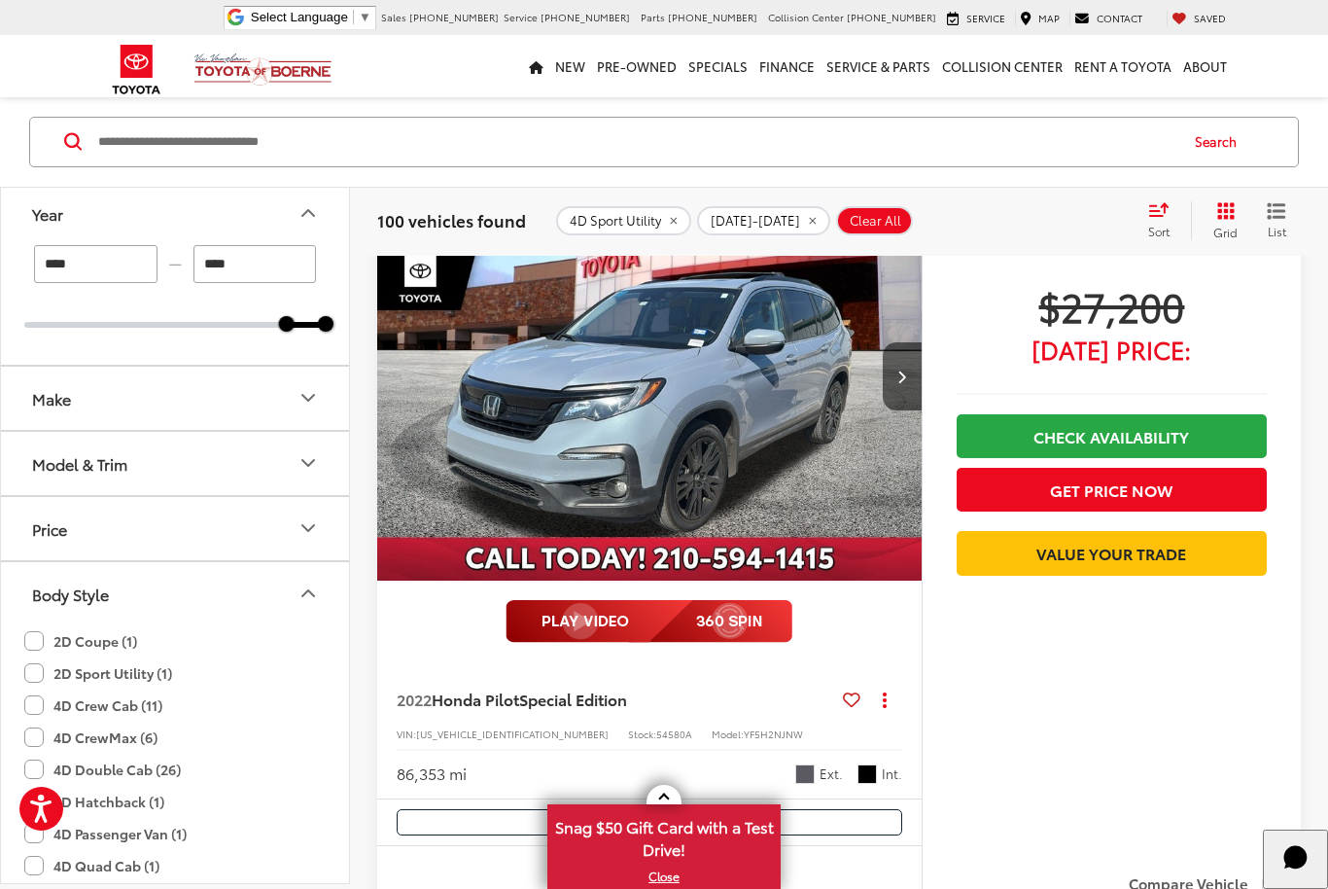
scroll to position [245, 0]
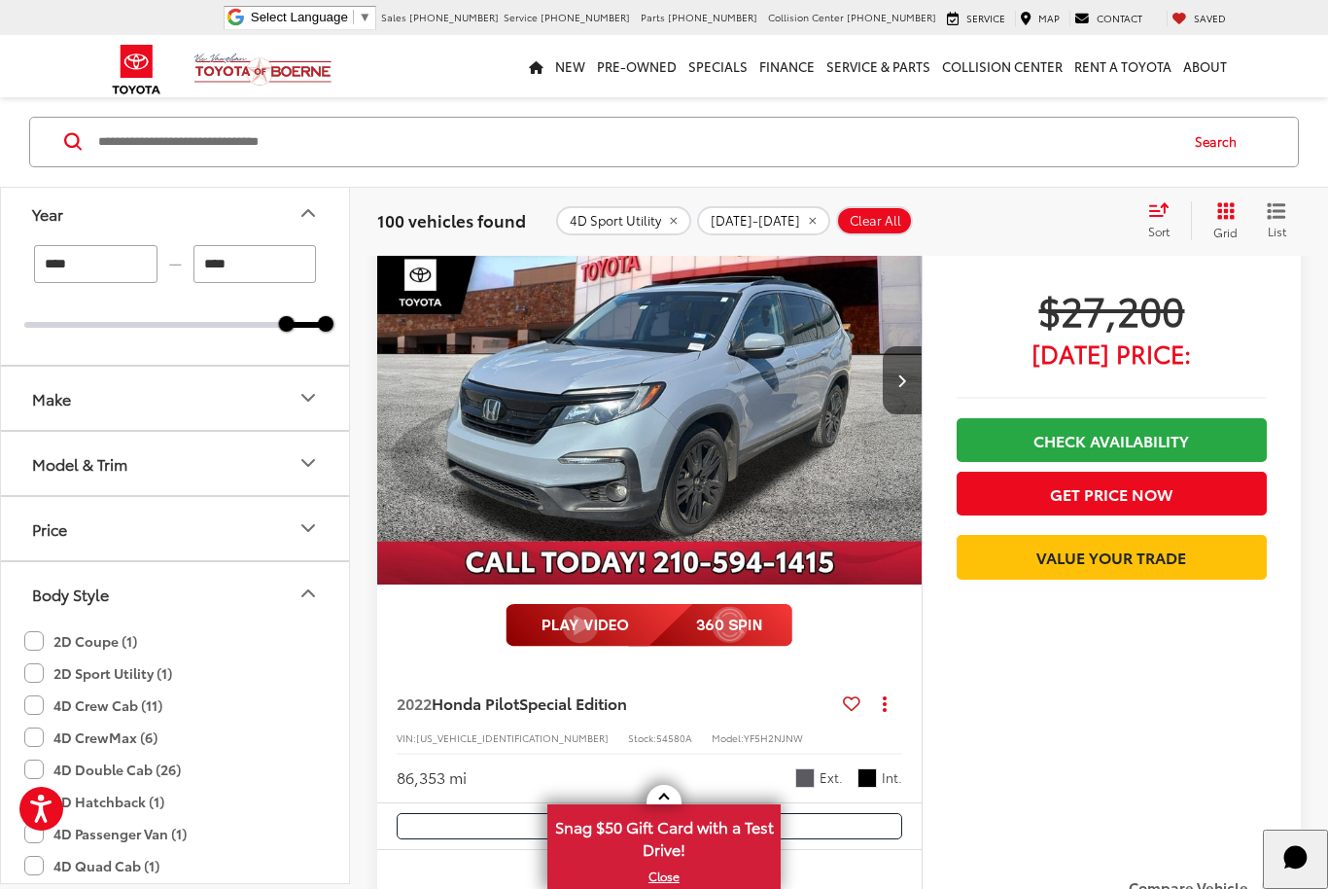
click at [716, 413] on img "2022 Honda Pilot Special Edition 0" at bounding box center [649, 381] width 547 height 410
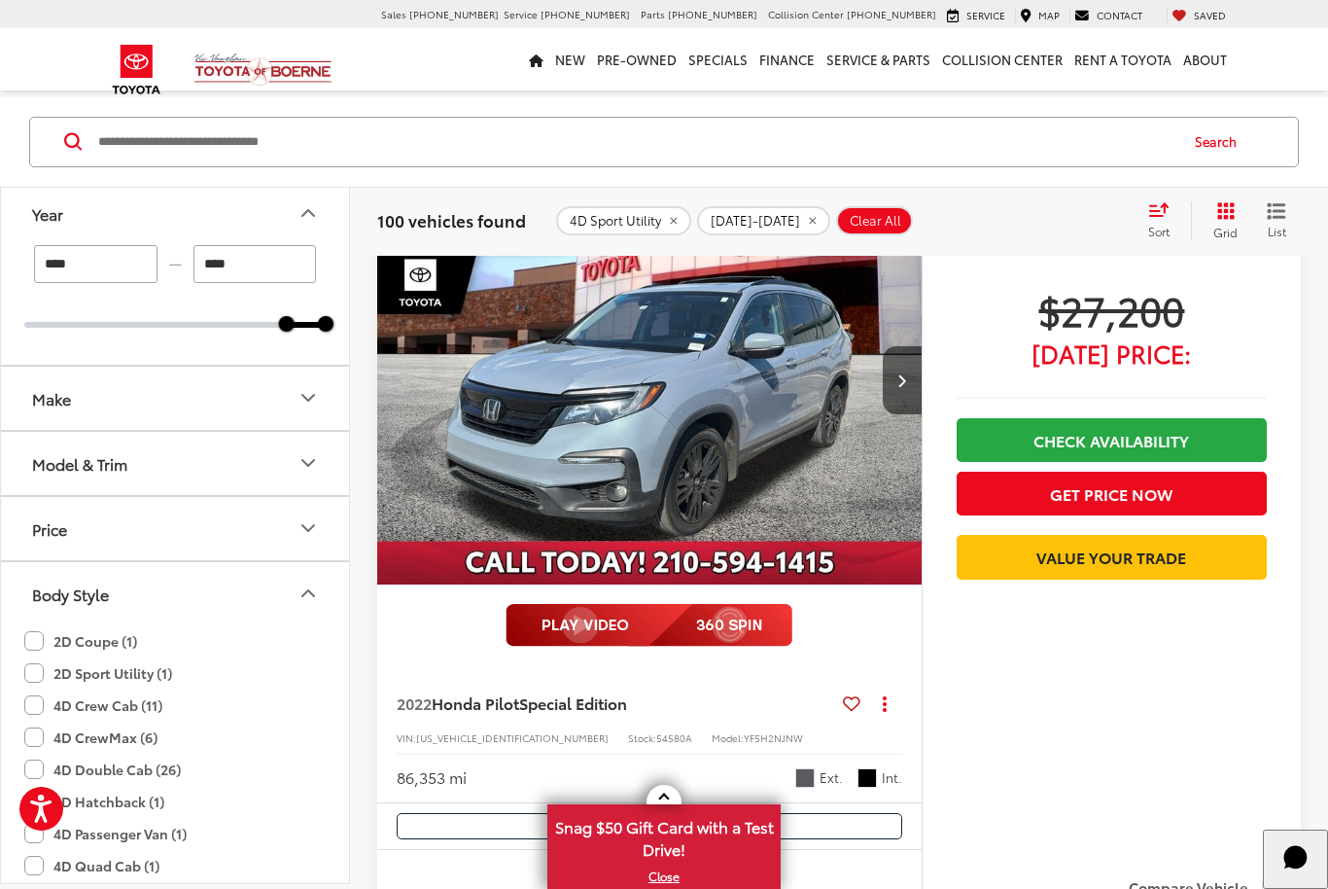
scroll to position [0, 0]
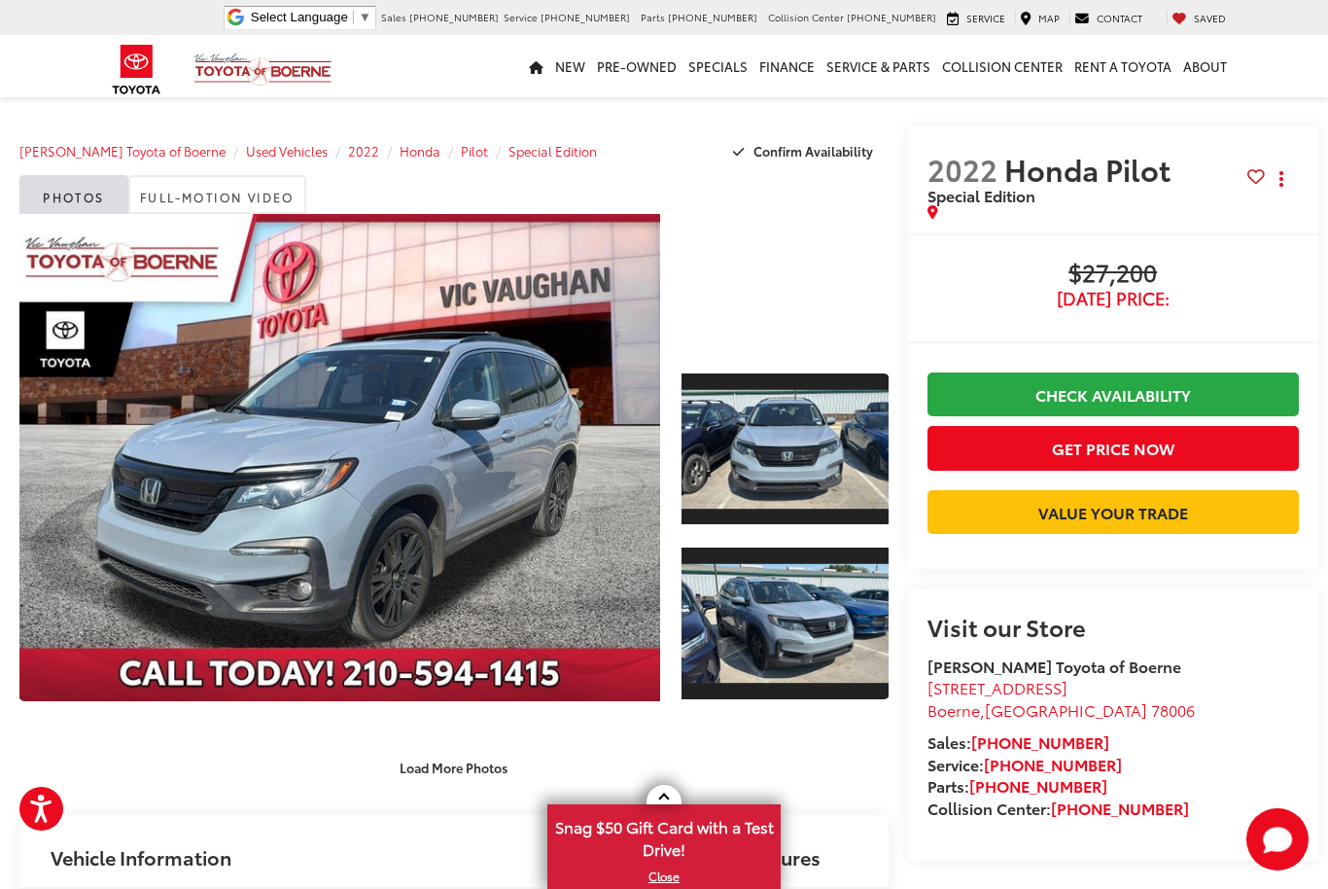
click at [749, 615] on link "Expand Photo 2" at bounding box center [785, 624] width 207 height 156
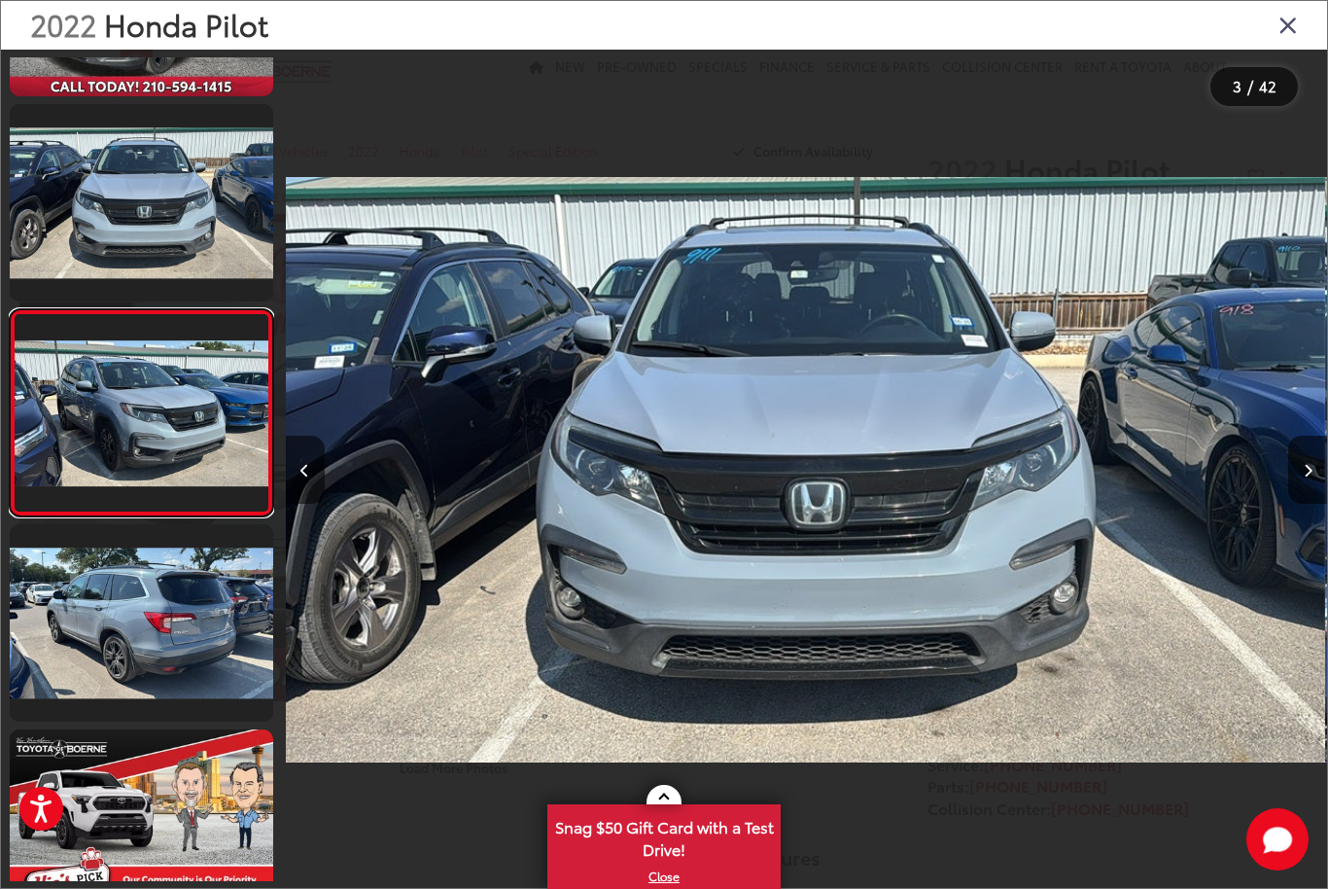
scroll to position [0, 1041]
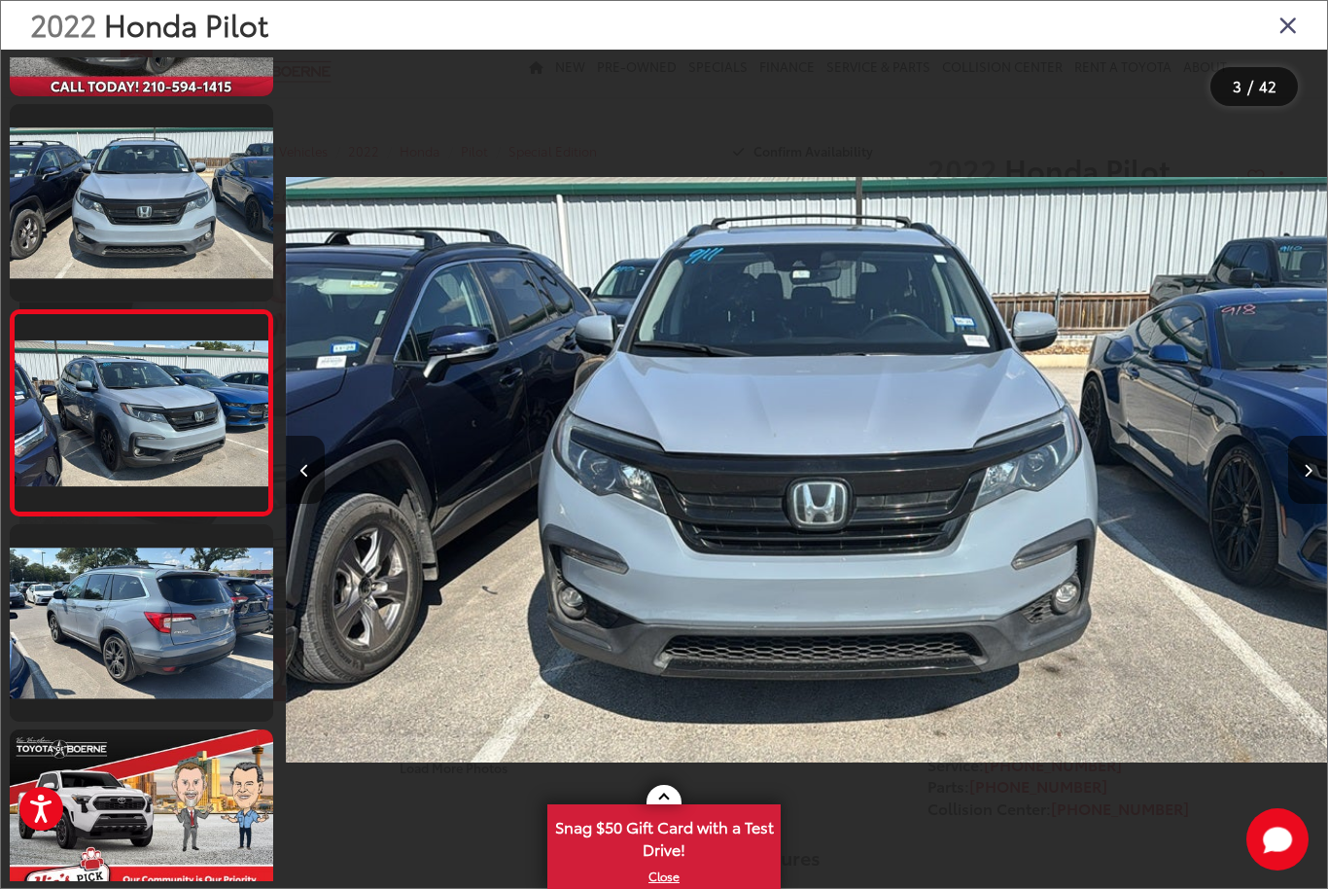
click at [1304, 477] on icon "Next image" at bounding box center [1308, 471] width 9 height 14
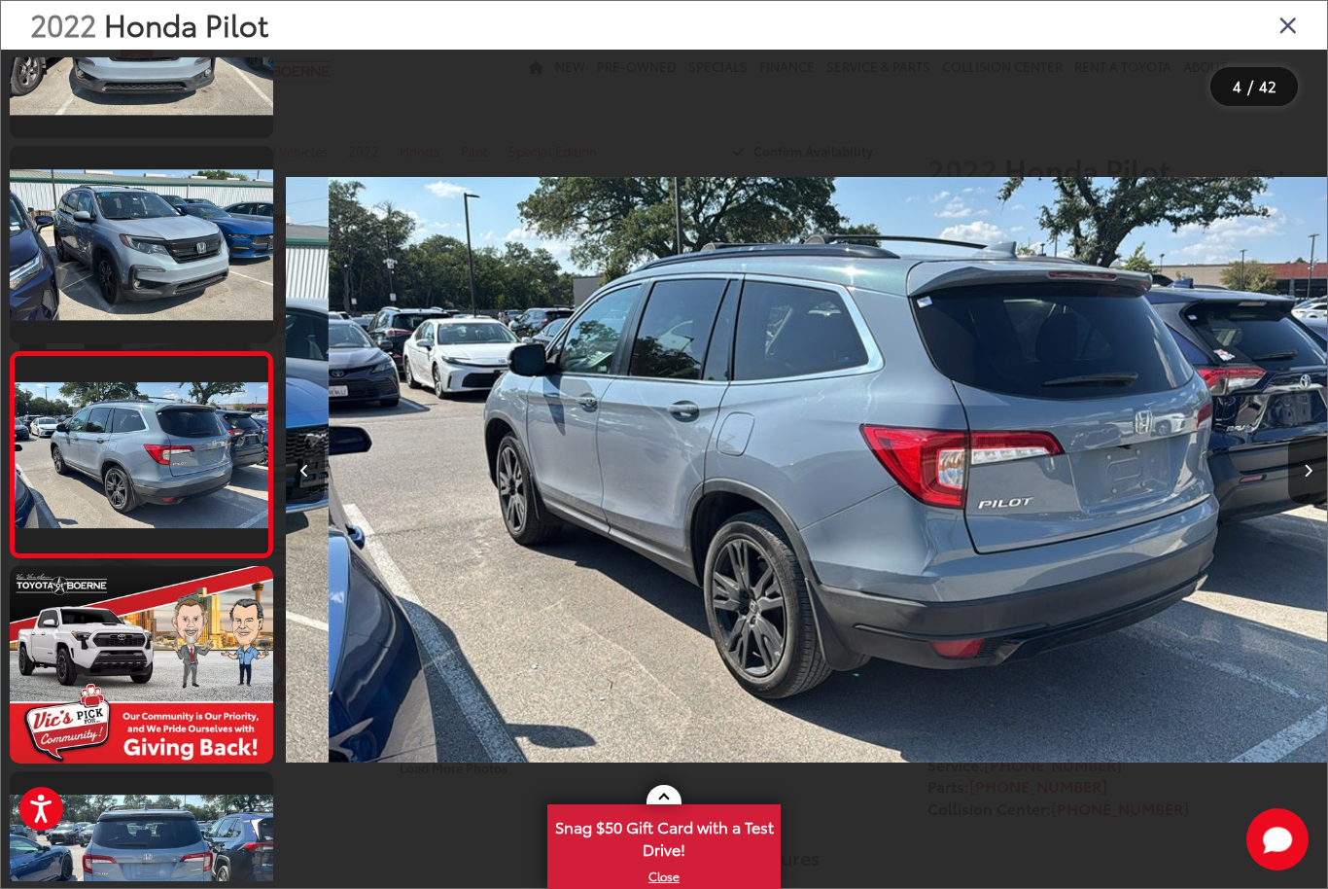
scroll to position [0, 3125]
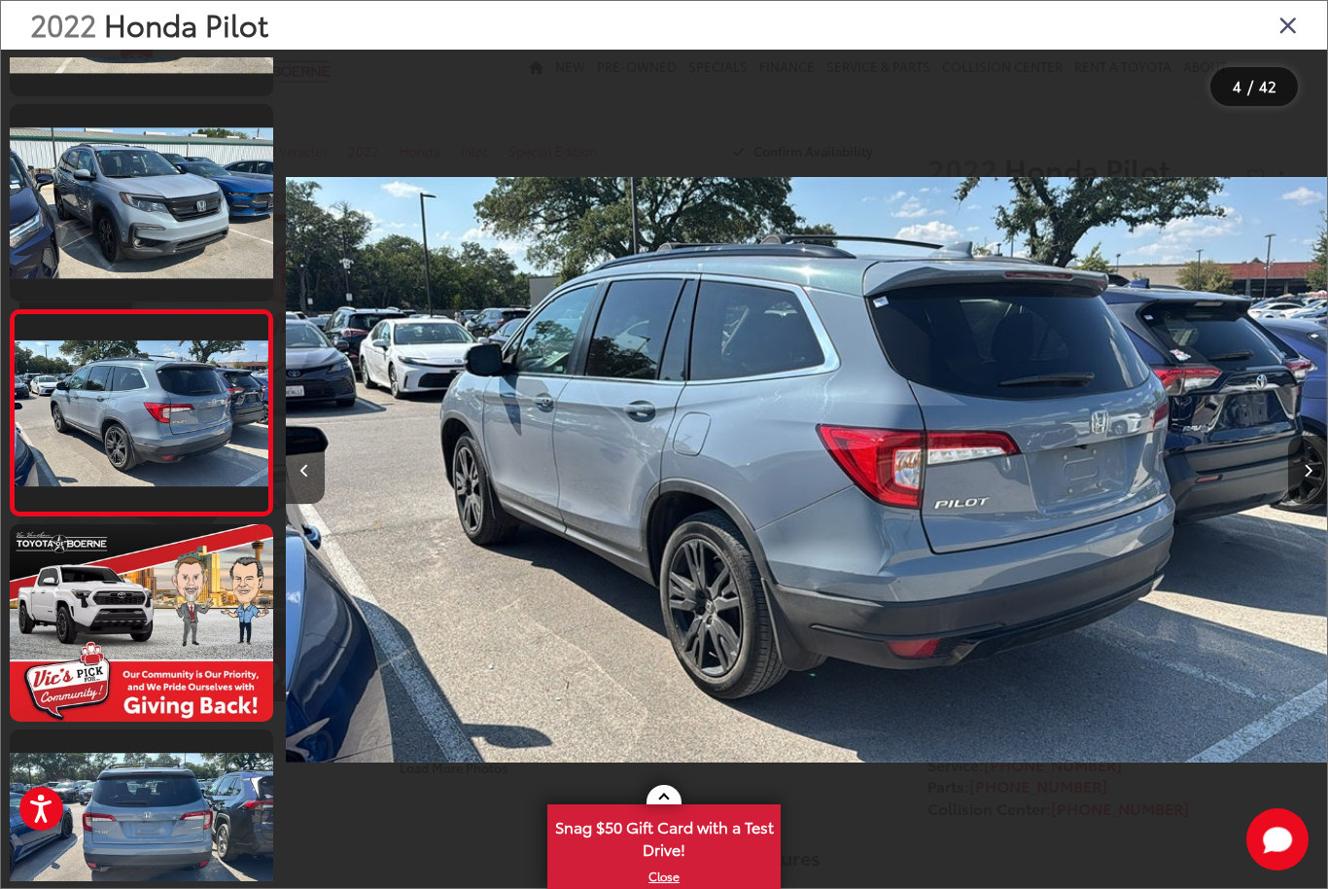
click at [1303, 502] on button "Next image" at bounding box center [1307, 470] width 39 height 68
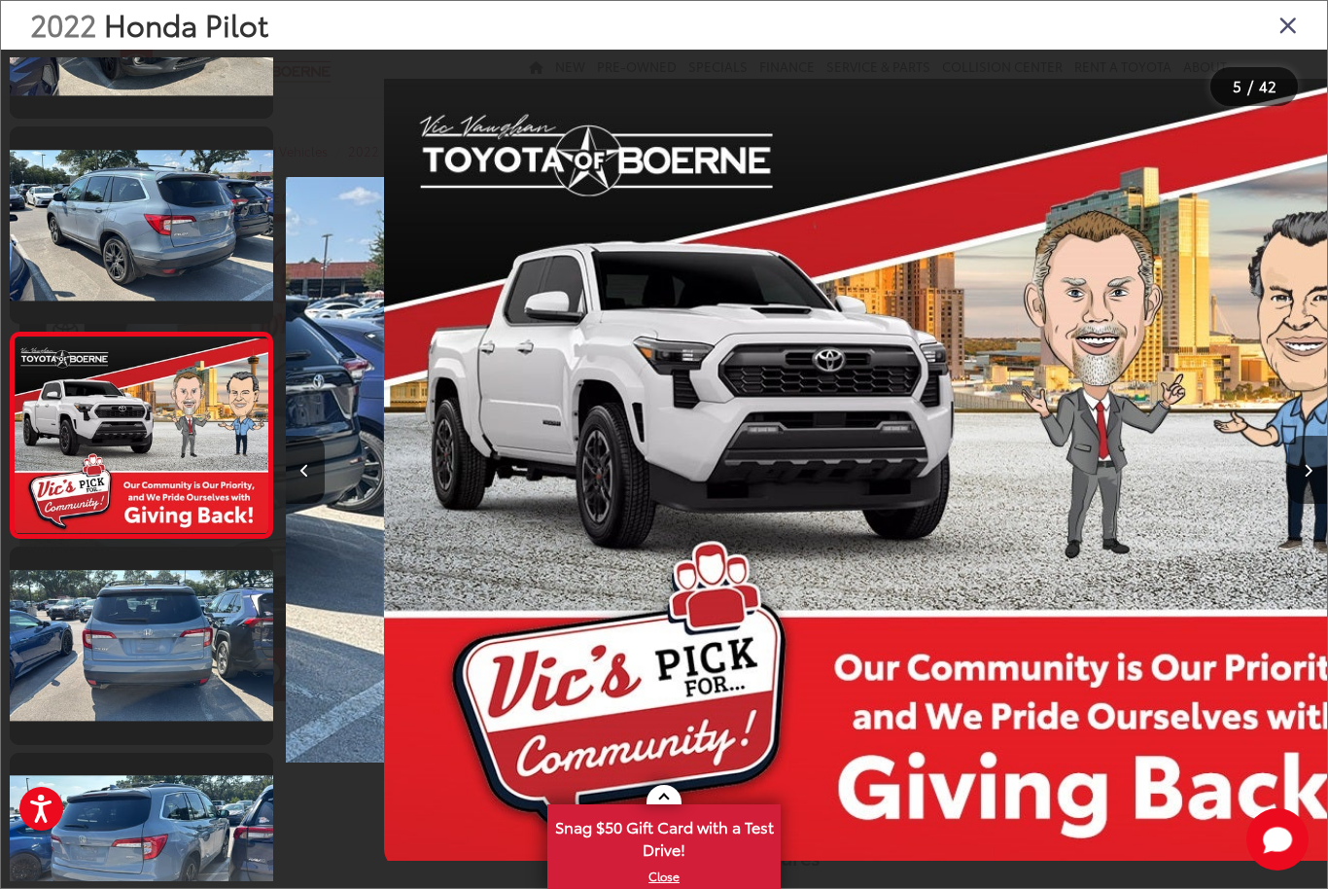
scroll to position [570, 0]
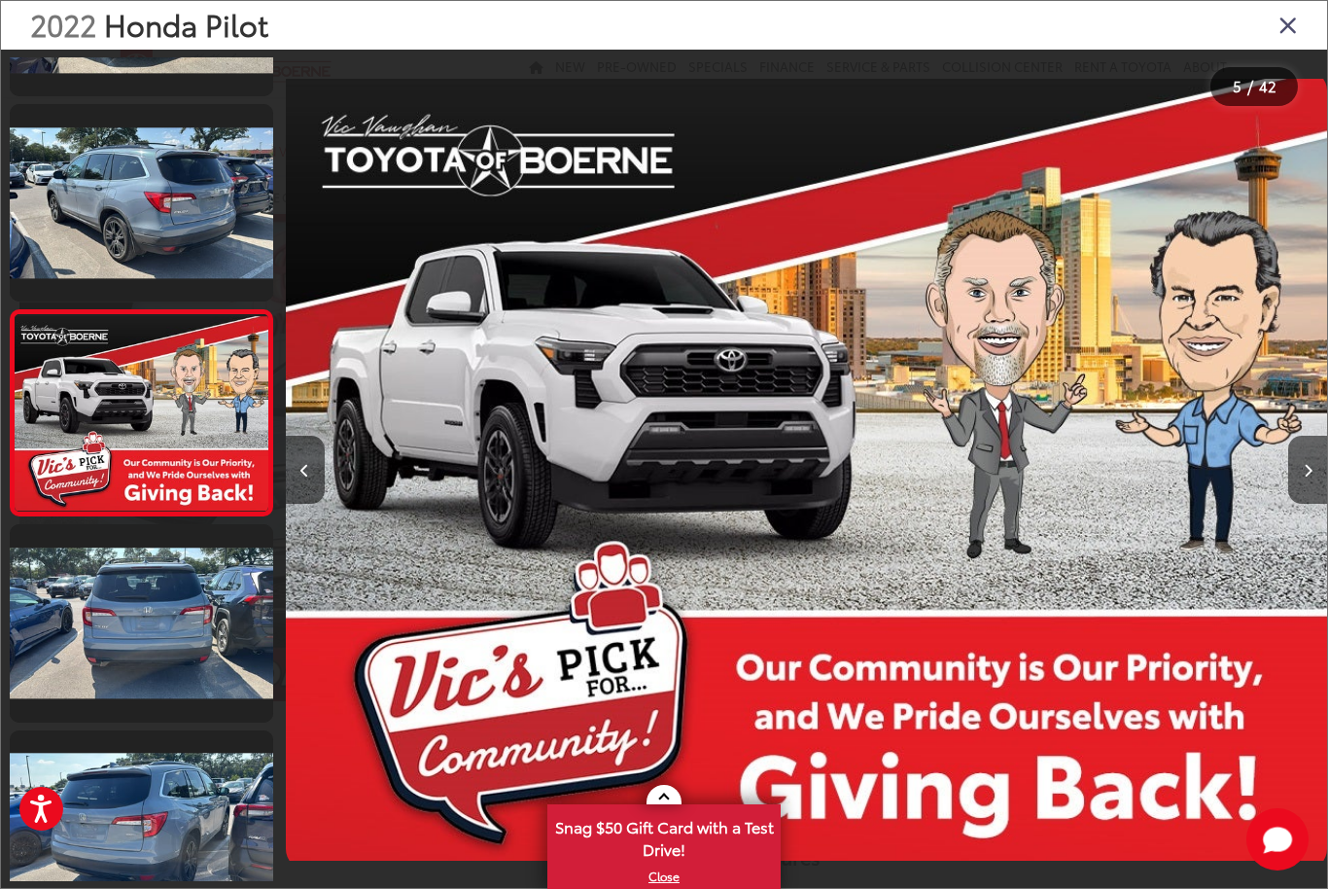
click at [1304, 503] on button "Next image" at bounding box center [1307, 470] width 39 height 68
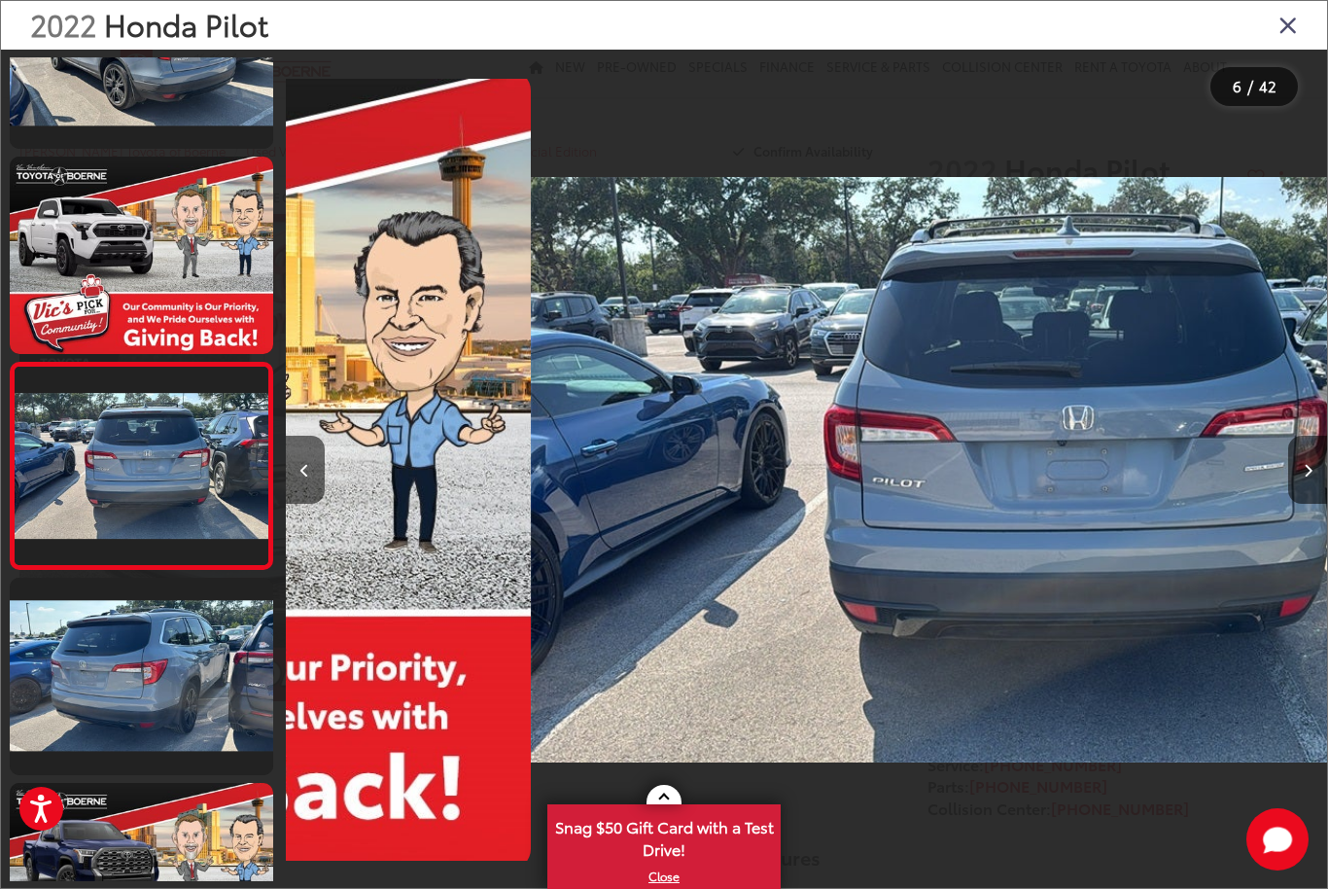
scroll to position [0, 5208]
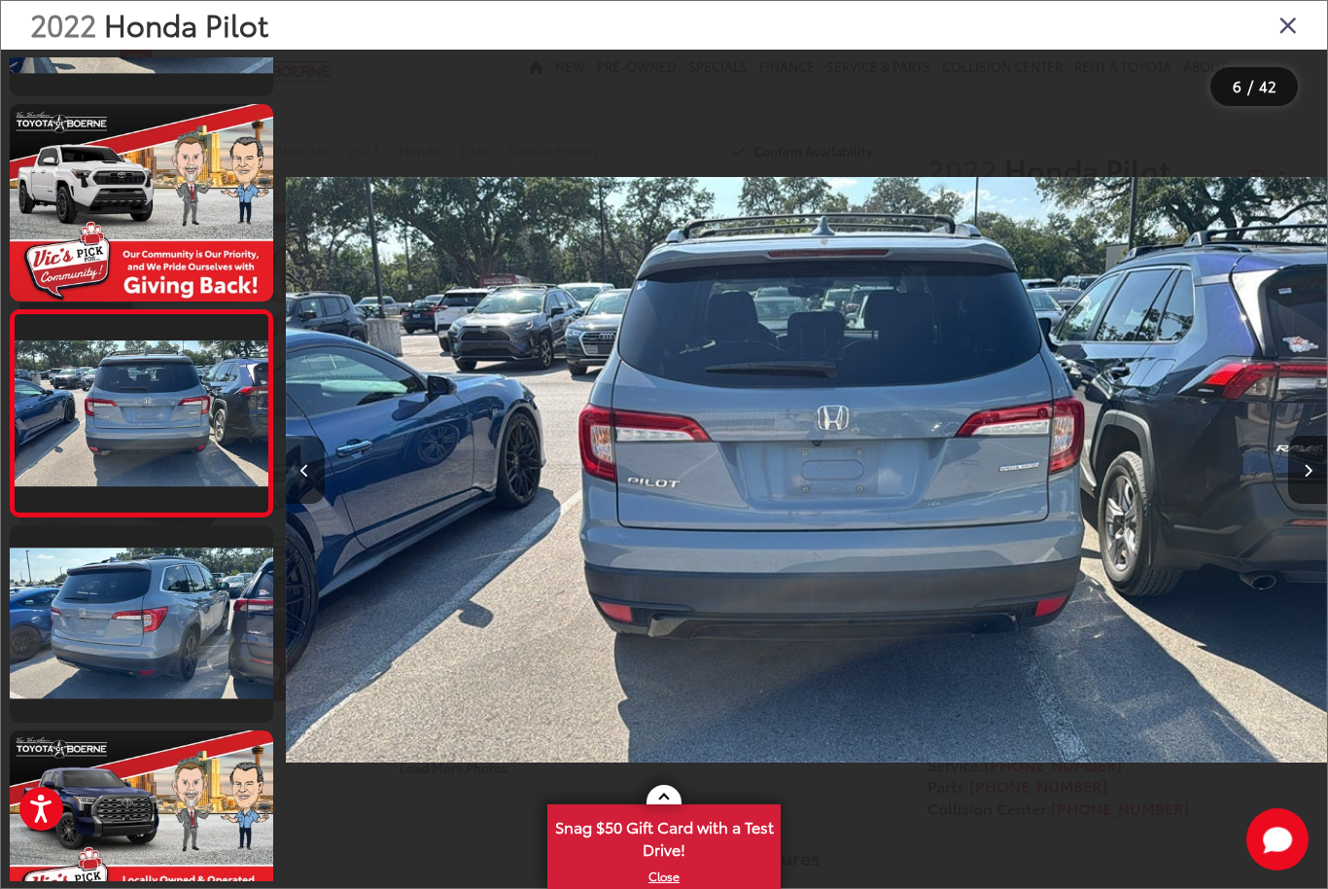
click at [1310, 477] on icon "Next image" at bounding box center [1308, 471] width 9 height 14
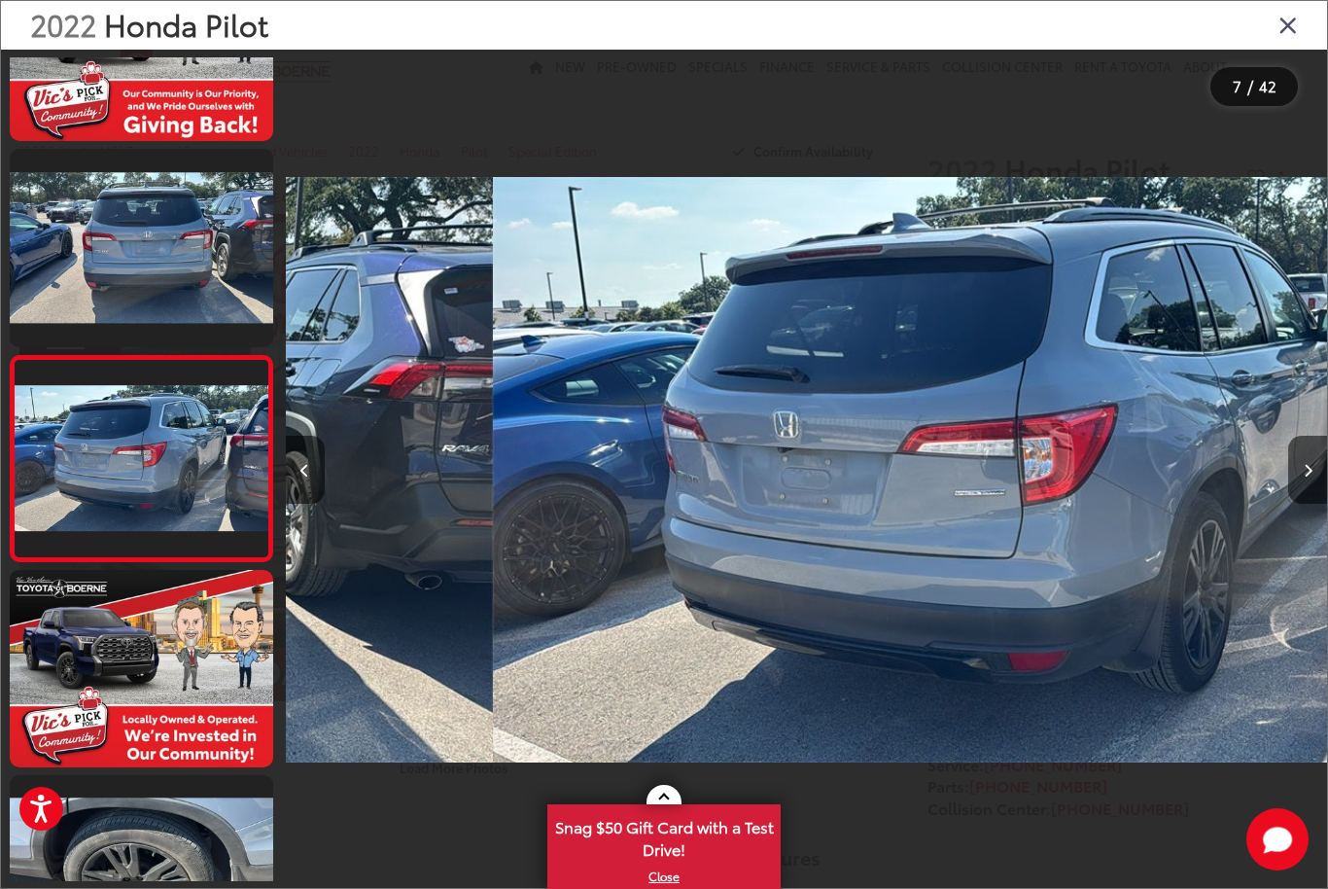
scroll to position [981, 0]
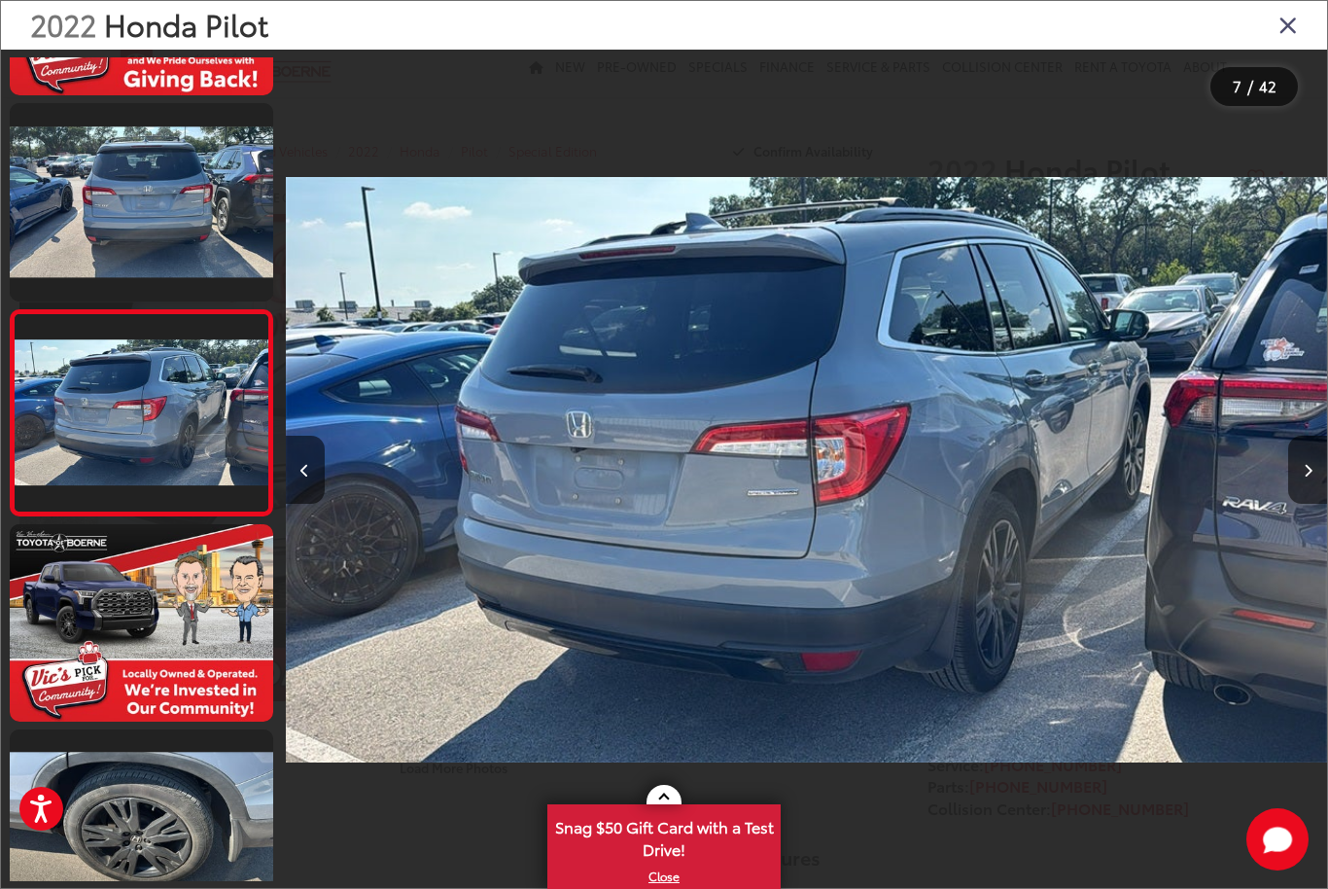
click at [1304, 477] on icon "Next image" at bounding box center [1308, 471] width 9 height 14
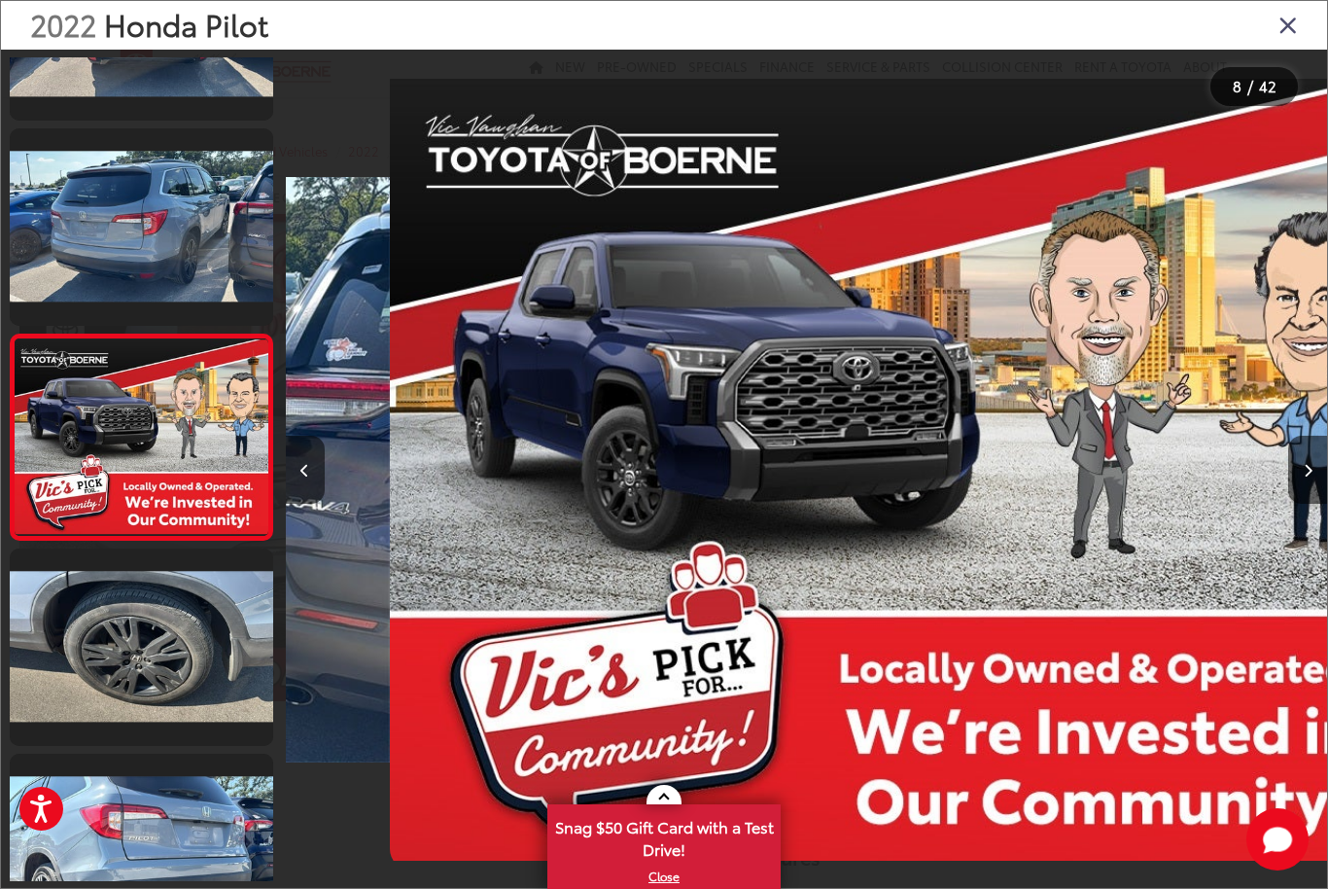
scroll to position [1186, 0]
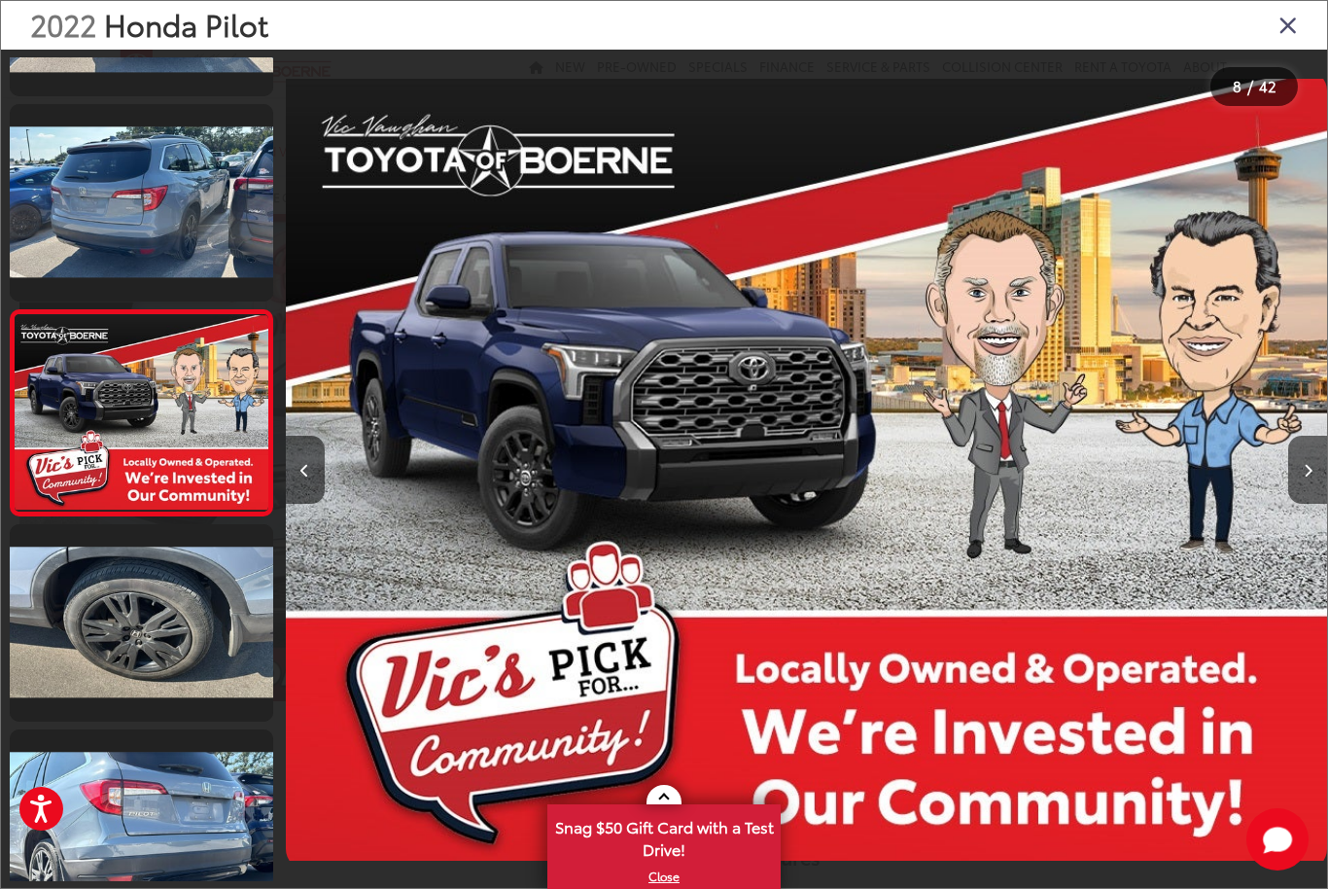
click at [1302, 500] on button "Next image" at bounding box center [1307, 470] width 39 height 68
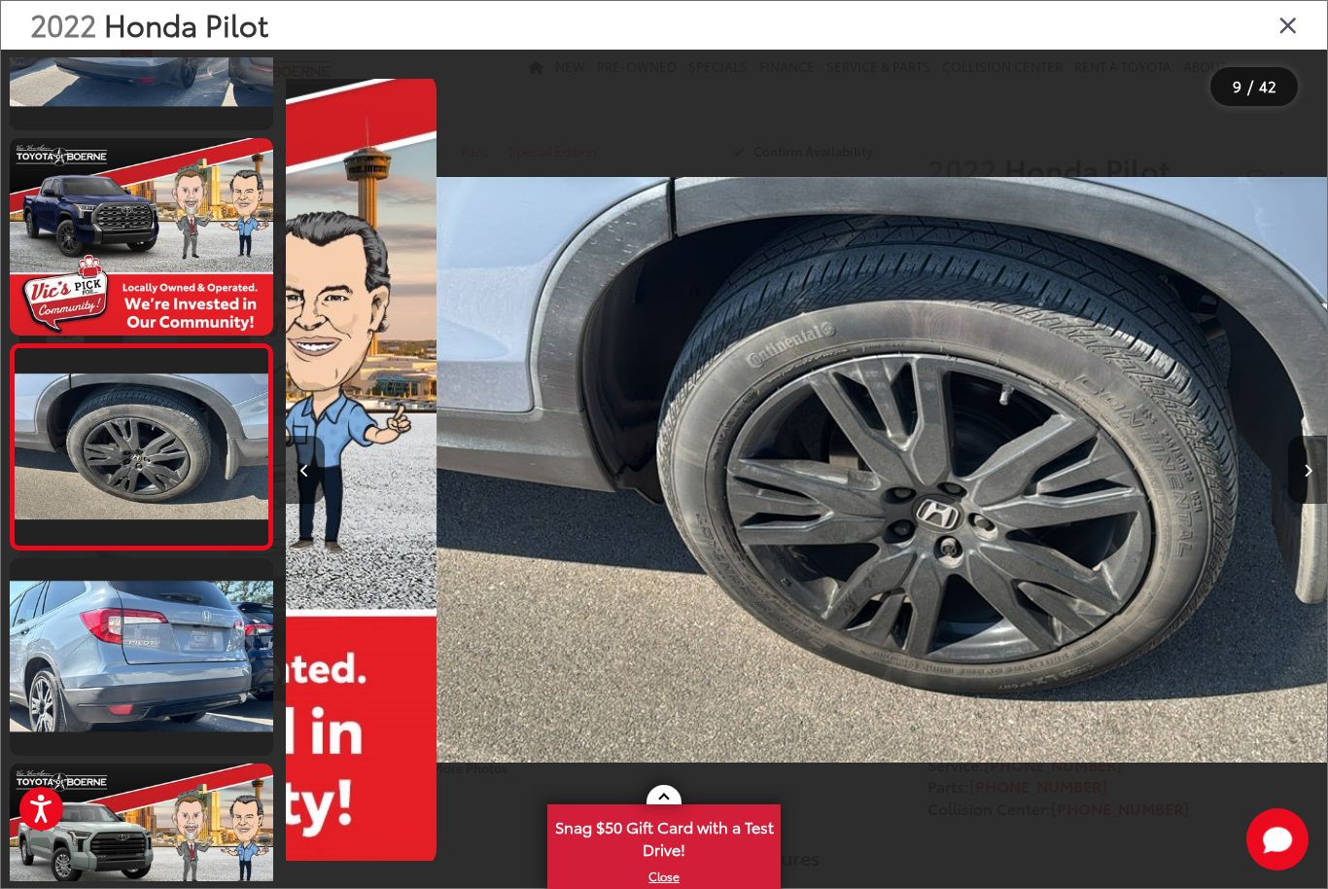
scroll to position [1391, 0]
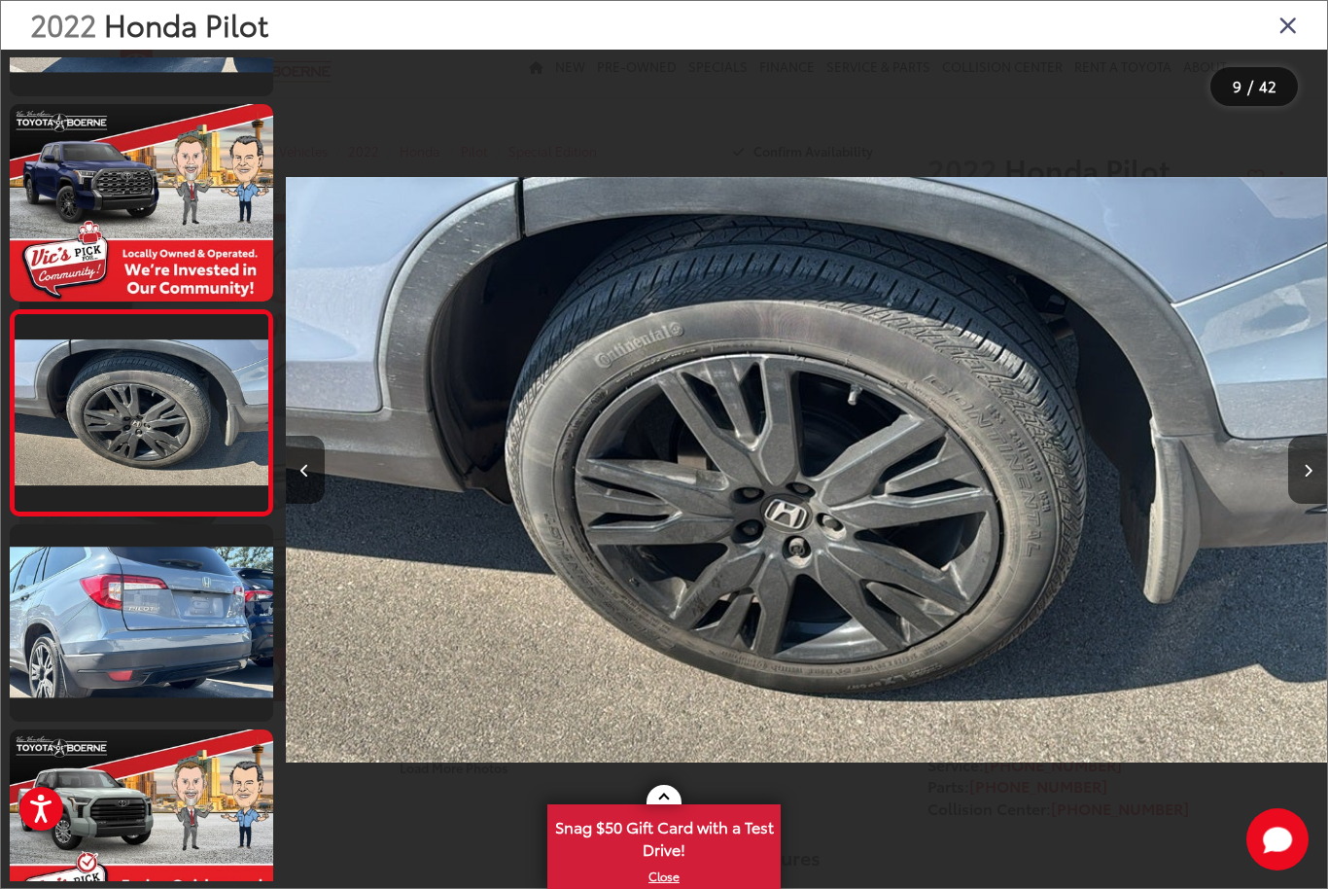
click at [1305, 477] on icon "Next image" at bounding box center [1308, 471] width 9 height 14
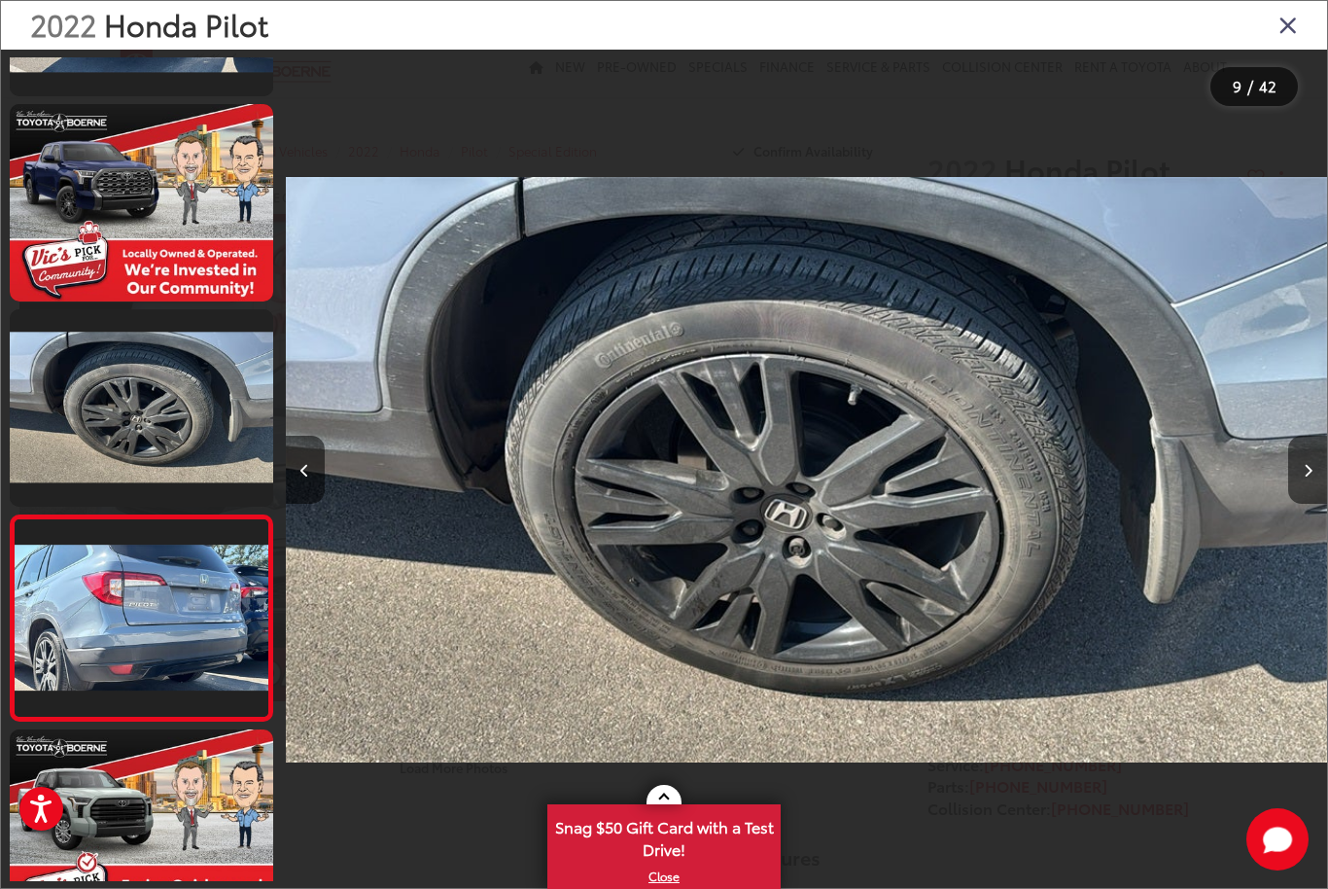
scroll to position [0, 0]
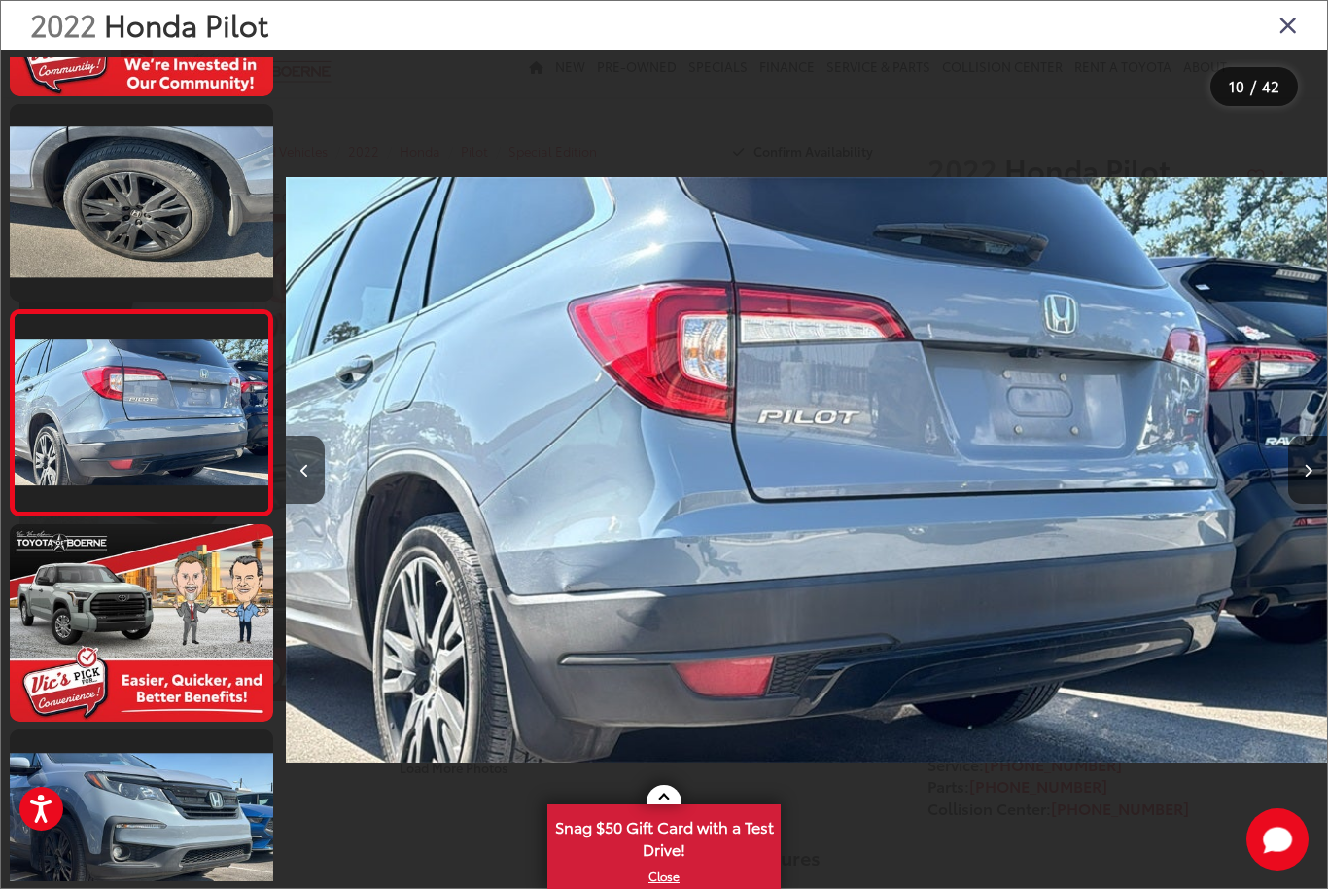
click at [1302, 494] on button "Next image" at bounding box center [1307, 470] width 39 height 68
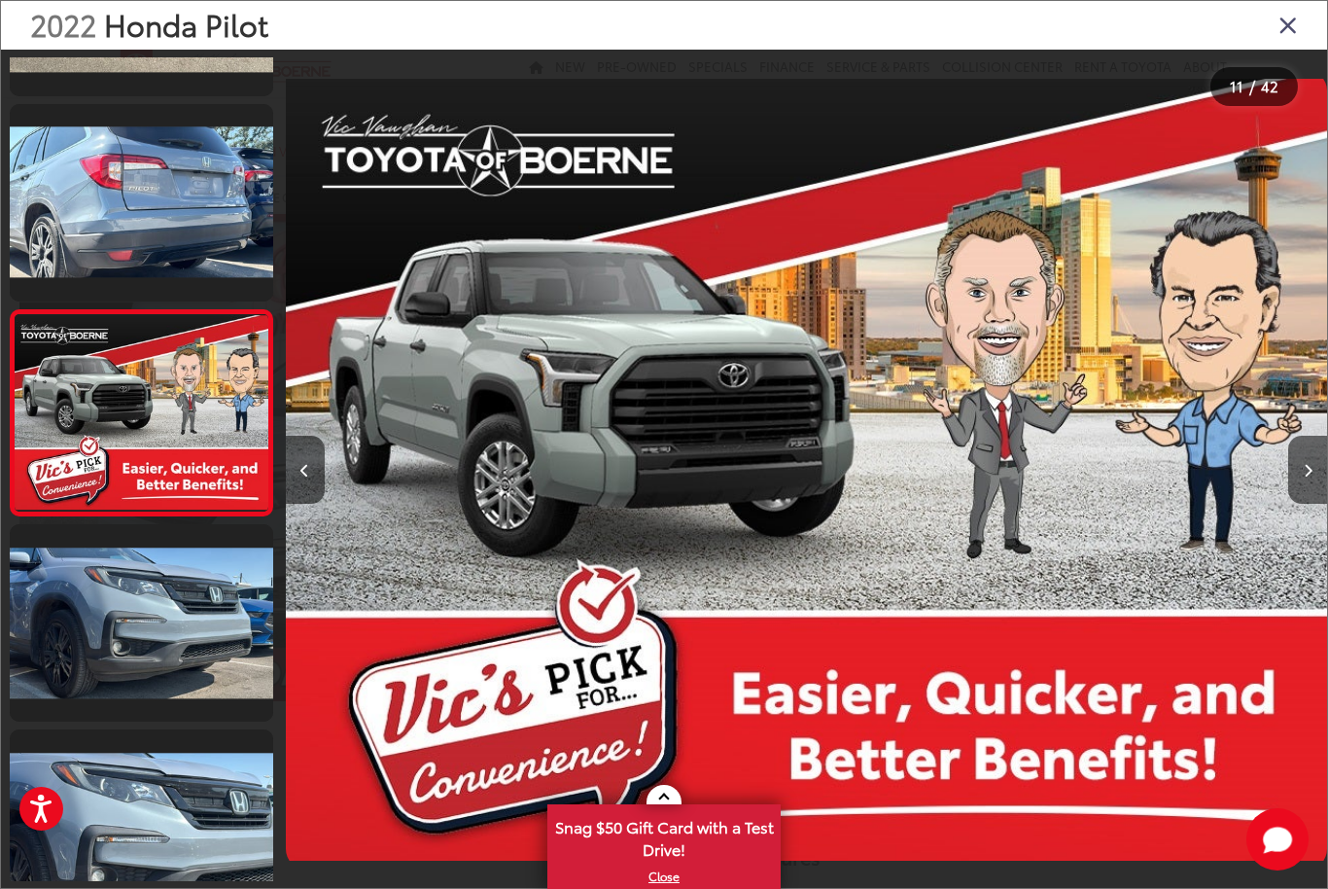
click at [1313, 491] on button "Next image" at bounding box center [1307, 470] width 39 height 68
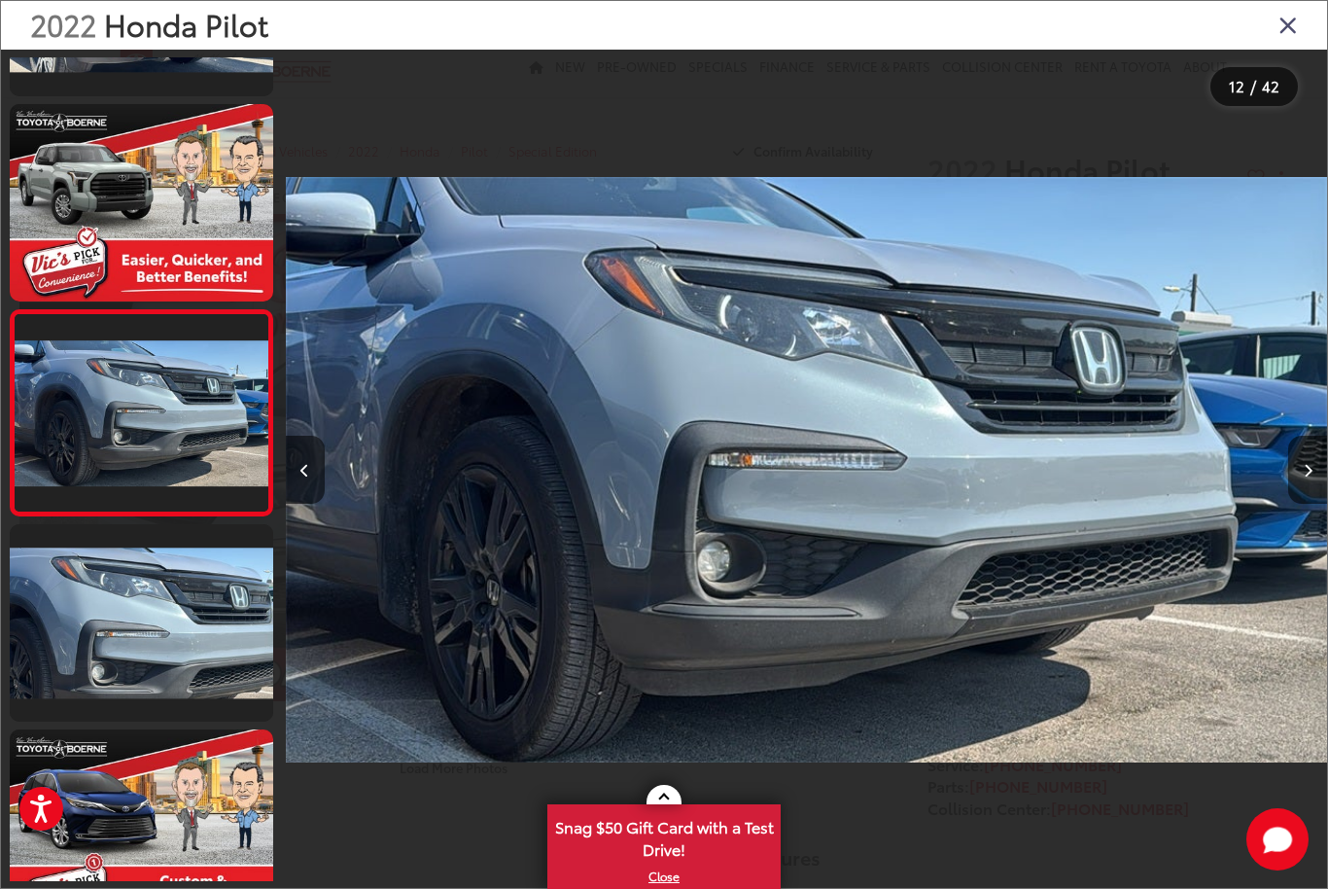
click at [1303, 504] on button "Next image" at bounding box center [1307, 470] width 39 height 68
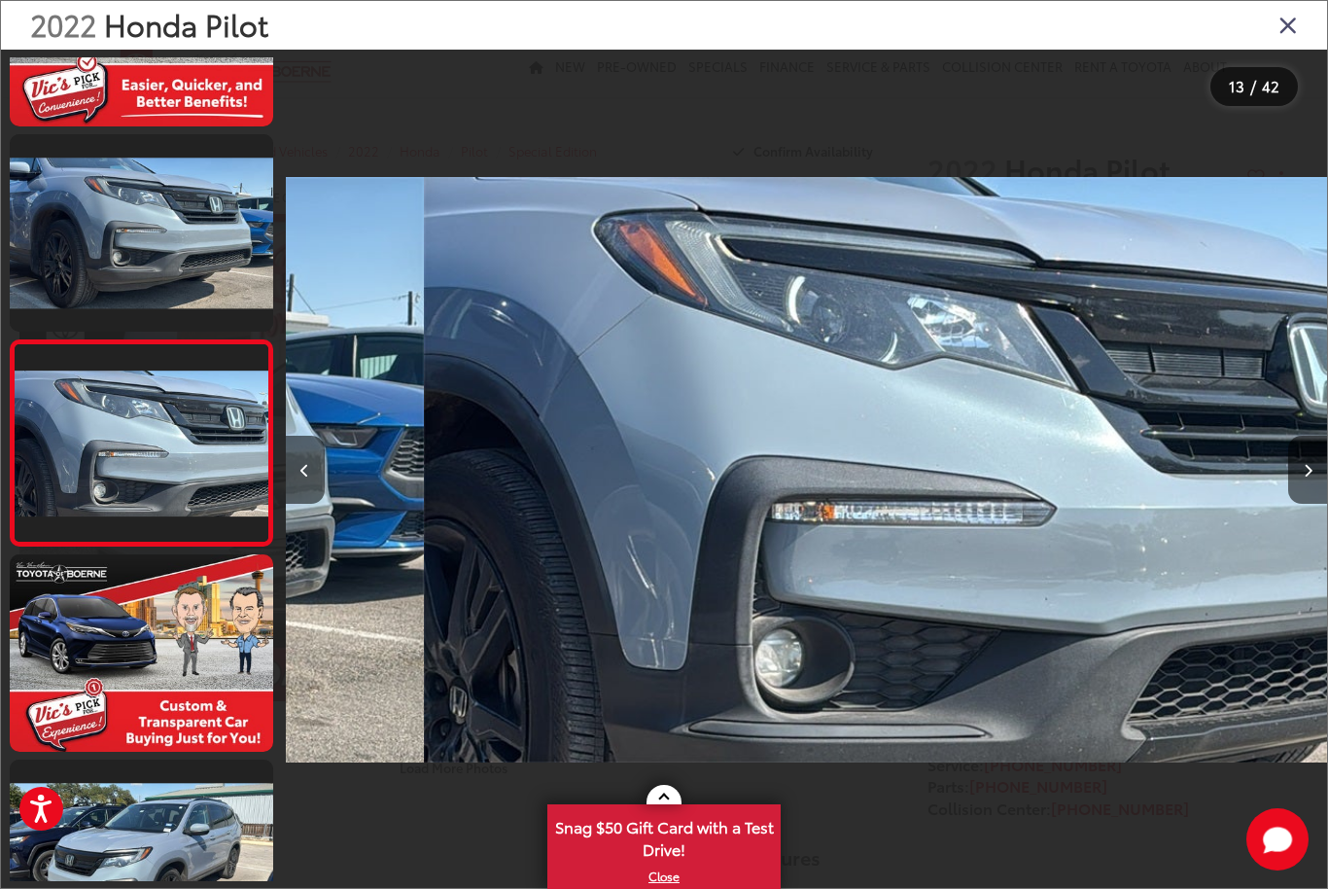
click at [1298, 501] on button "Next image" at bounding box center [1307, 470] width 39 height 68
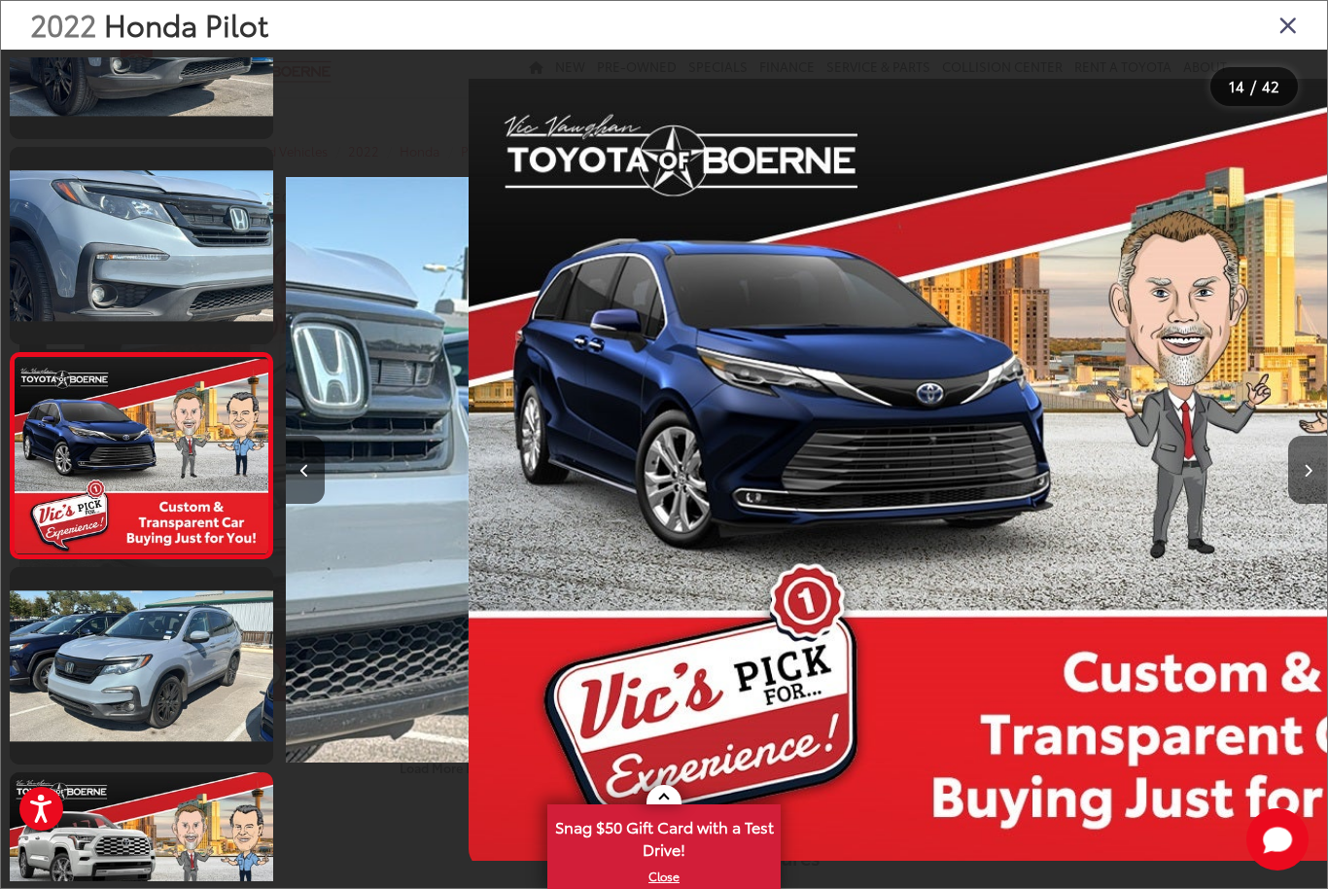
click at [1296, 494] on button "Next image" at bounding box center [1307, 470] width 39 height 68
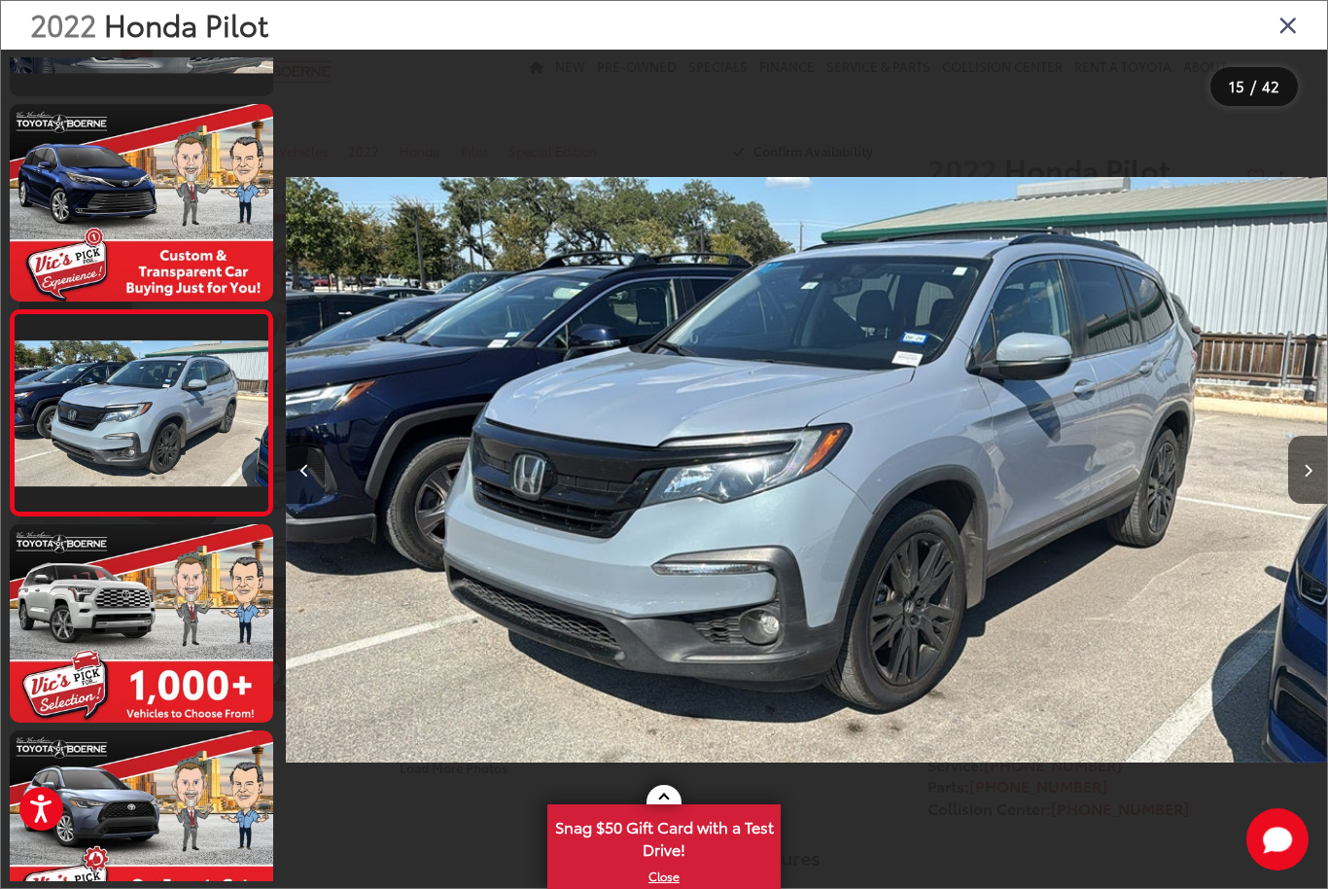
click at [1299, 494] on button "Next image" at bounding box center [1307, 470] width 39 height 68
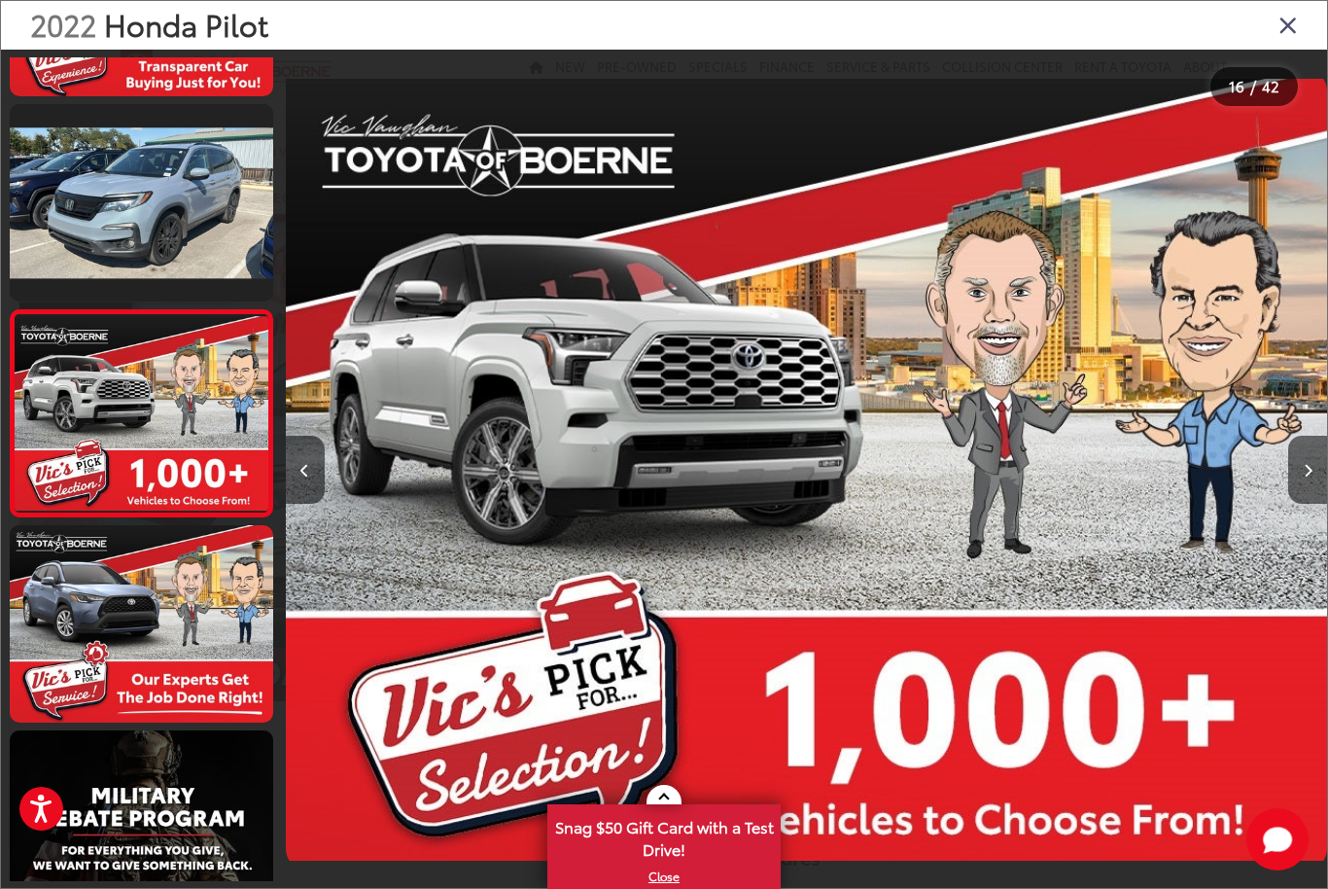
click at [1299, 492] on button "Next image" at bounding box center [1307, 470] width 39 height 68
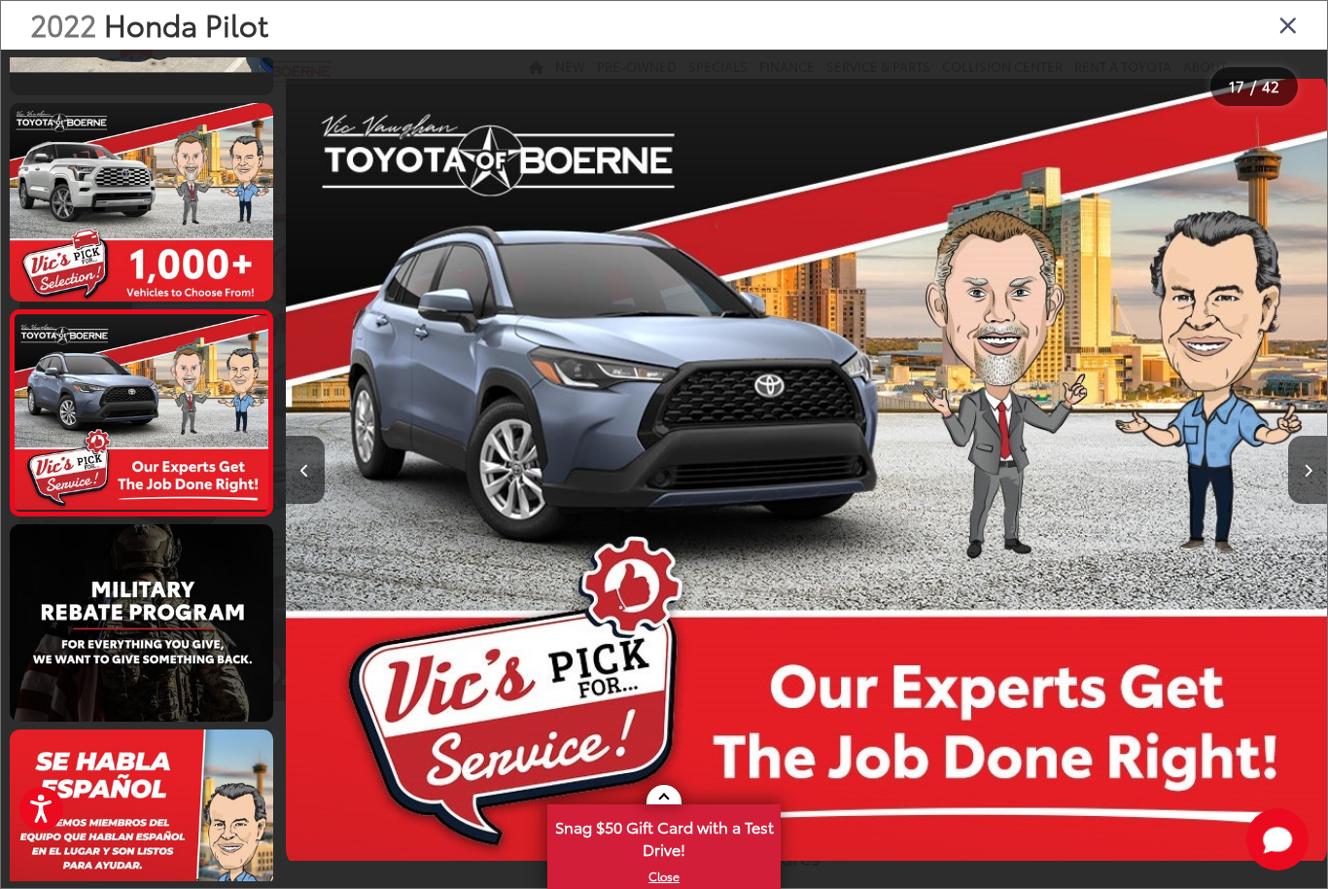
click at [1298, 486] on button "Next image" at bounding box center [1307, 470] width 39 height 68
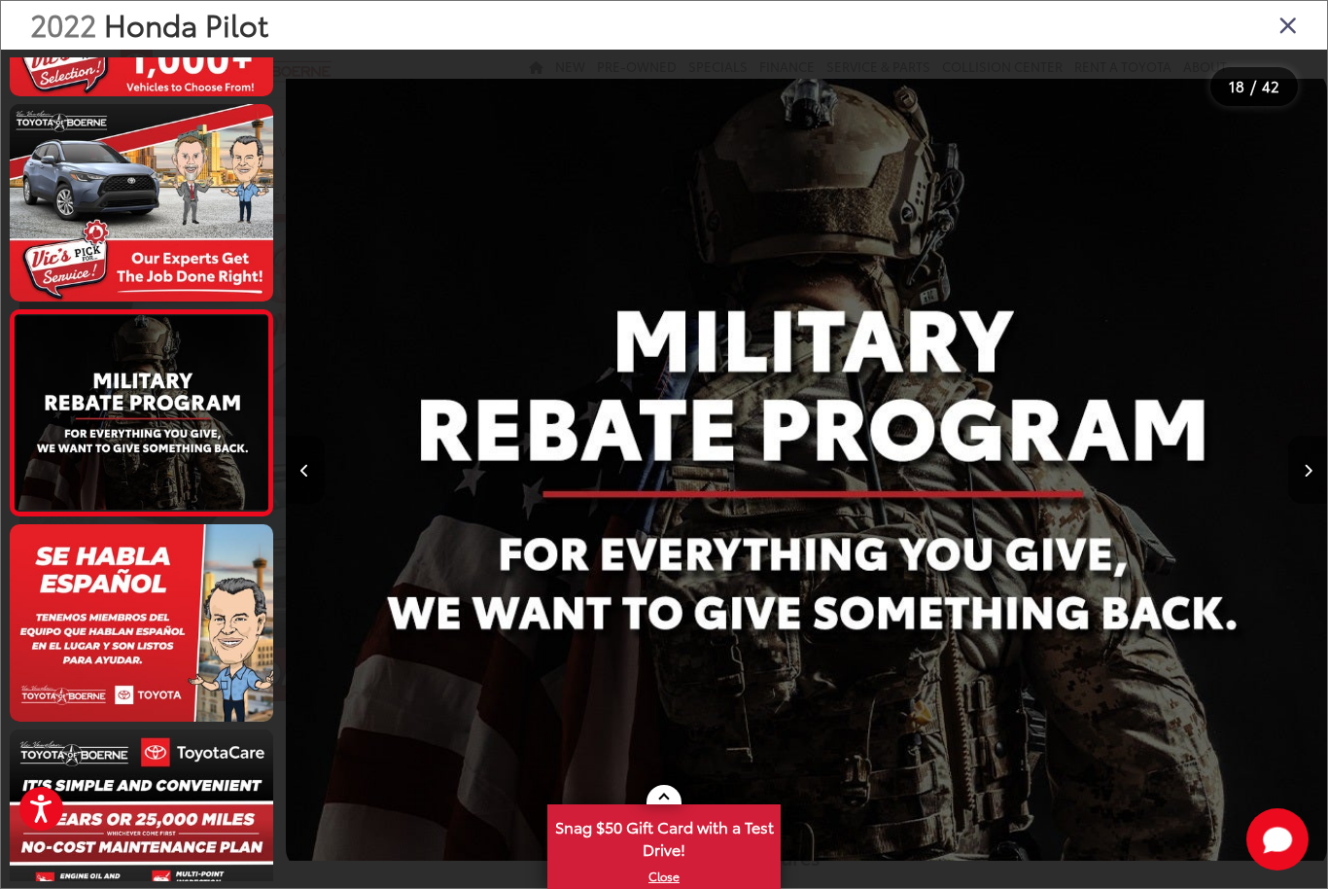
click at [1297, 487] on button "Next image" at bounding box center [1307, 470] width 39 height 68
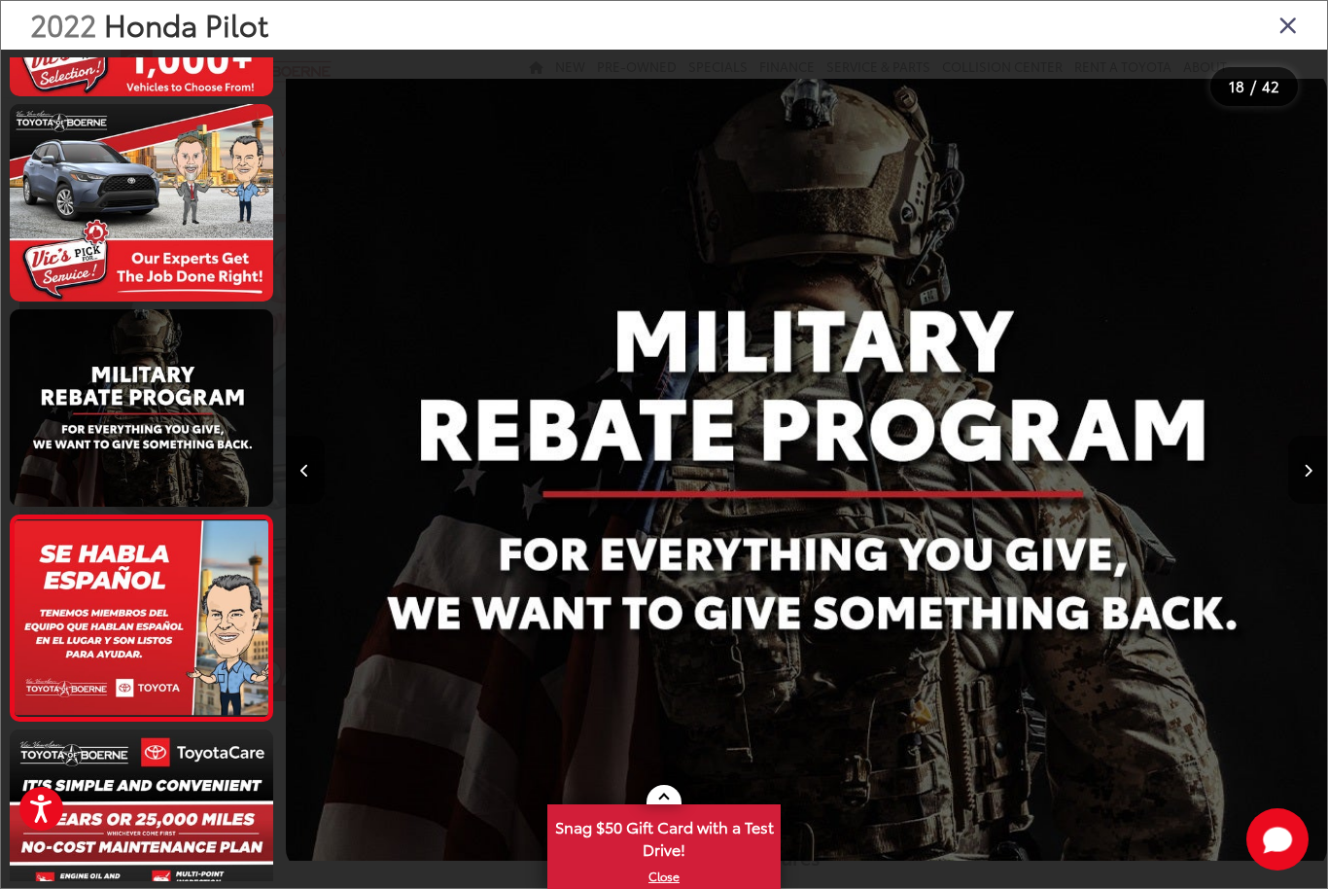
click at [1297, 484] on button "Next image" at bounding box center [1307, 470] width 39 height 68
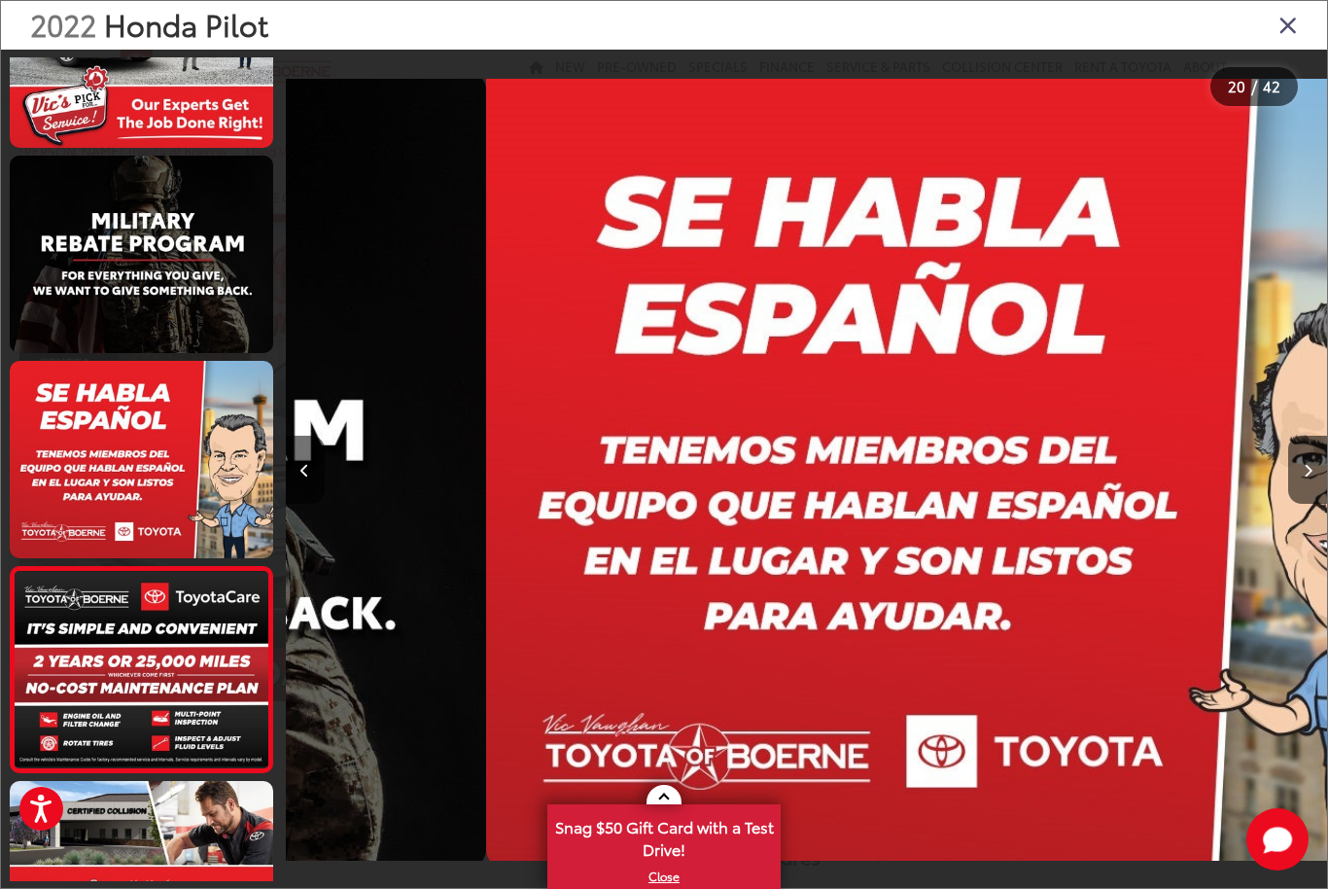
click at [1297, 488] on button "Next image" at bounding box center [1307, 470] width 39 height 68
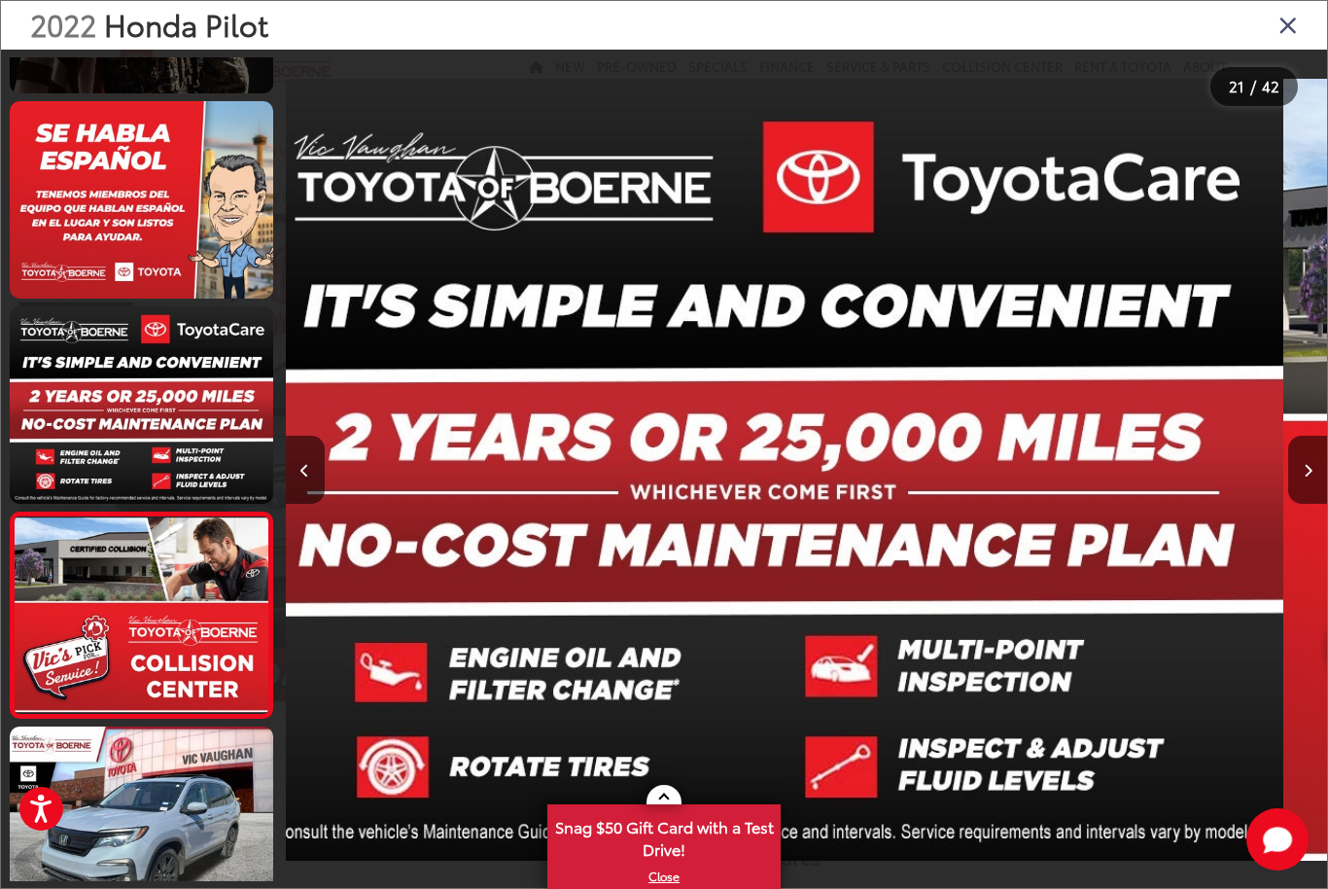
click at [1297, 486] on button "Next image" at bounding box center [1307, 470] width 39 height 68
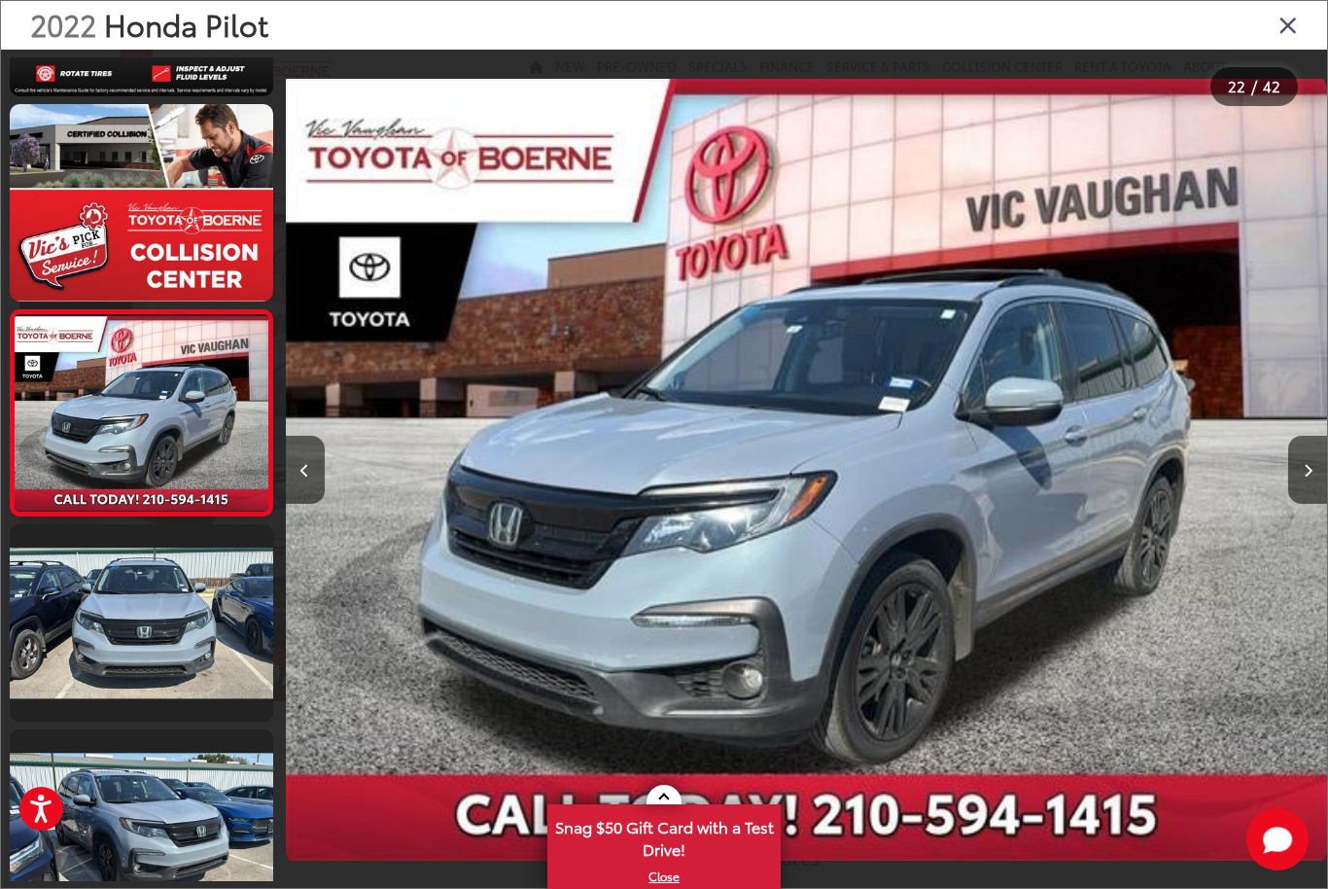
click at [1297, 491] on button "Next image" at bounding box center [1307, 470] width 39 height 68
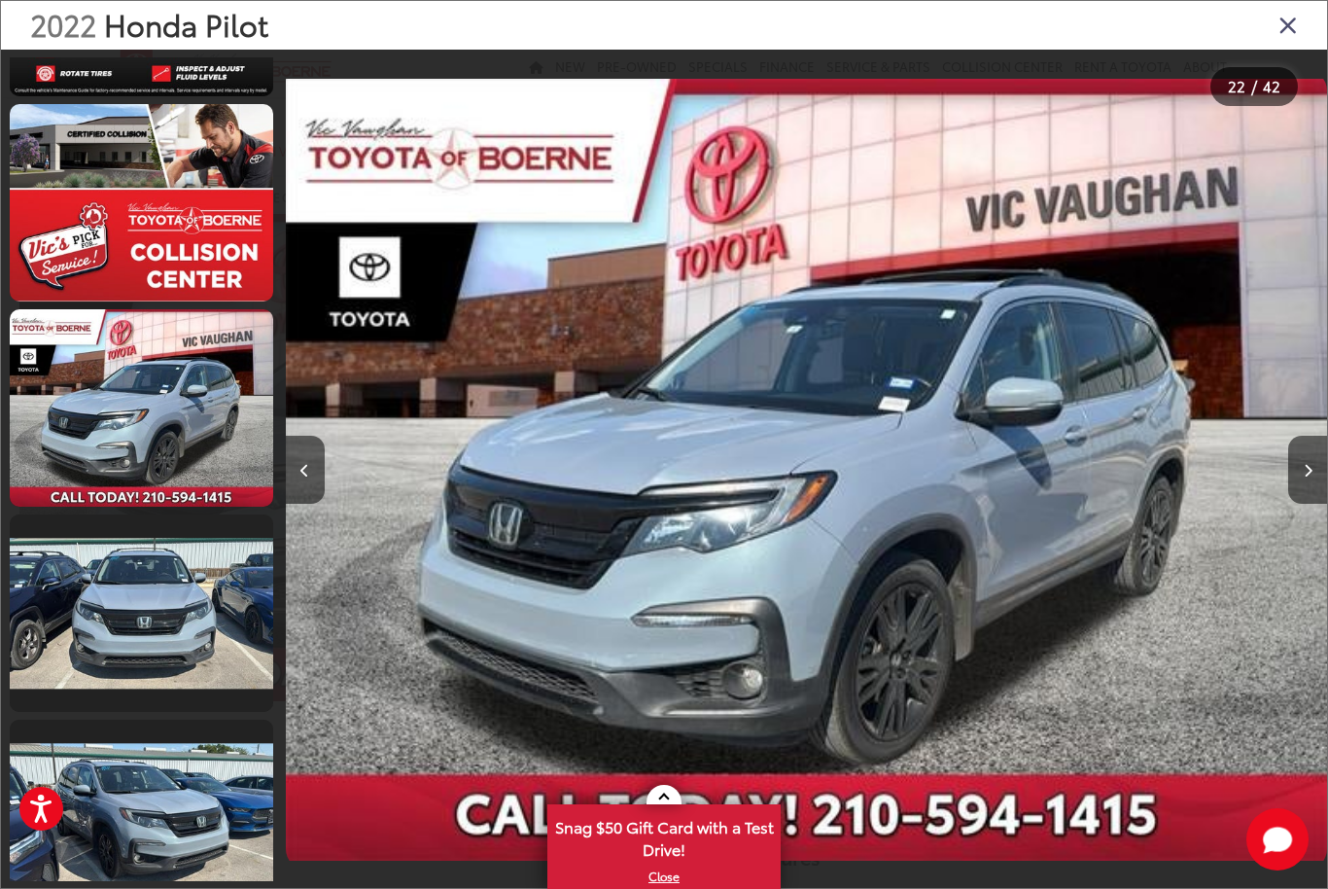
click at [1297, 488] on button "Next image" at bounding box center [1307, 470] width 39 height 68
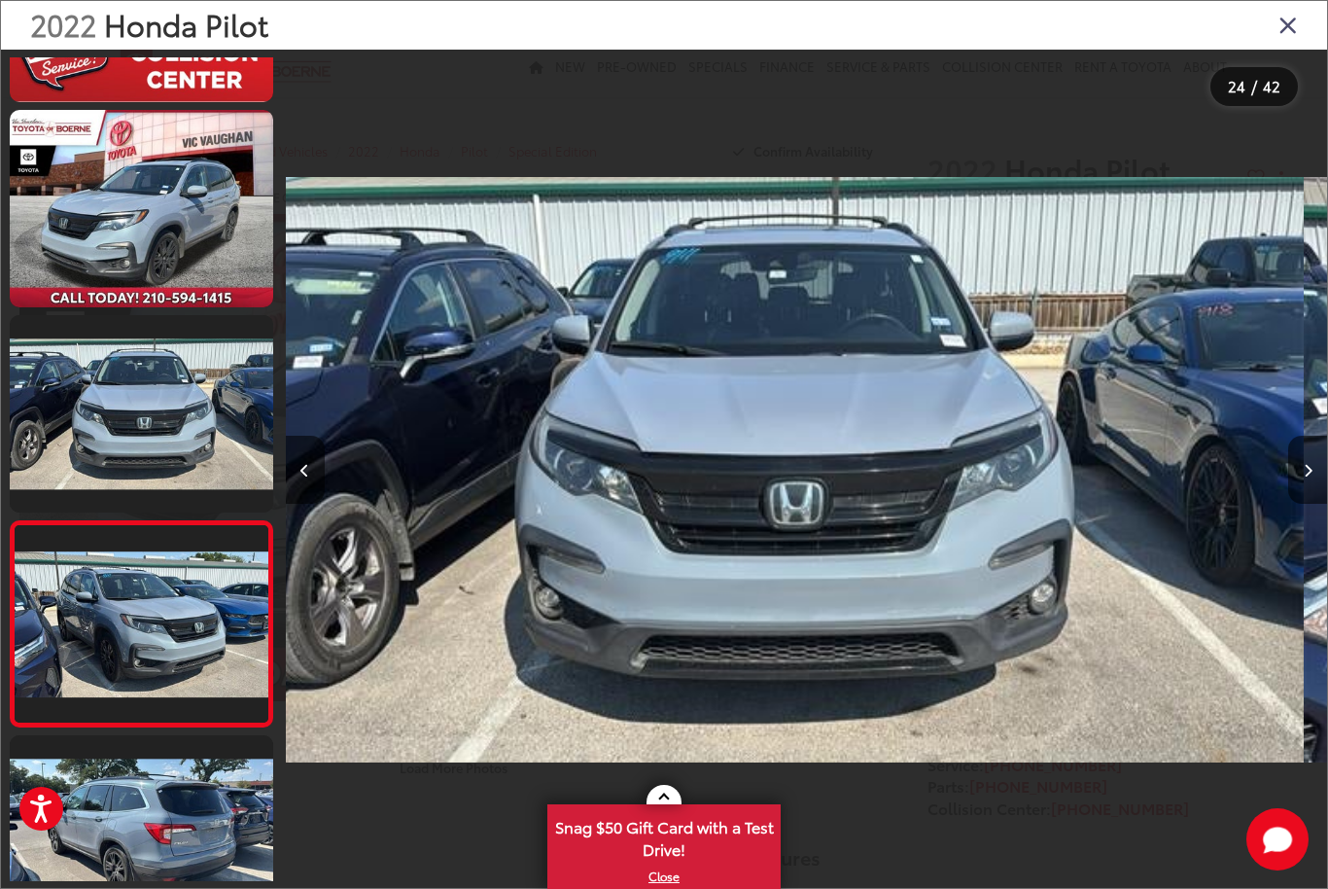
click at [1297, 488] on button "Next image" at bounding box center [1307, 470] width 39 height 68
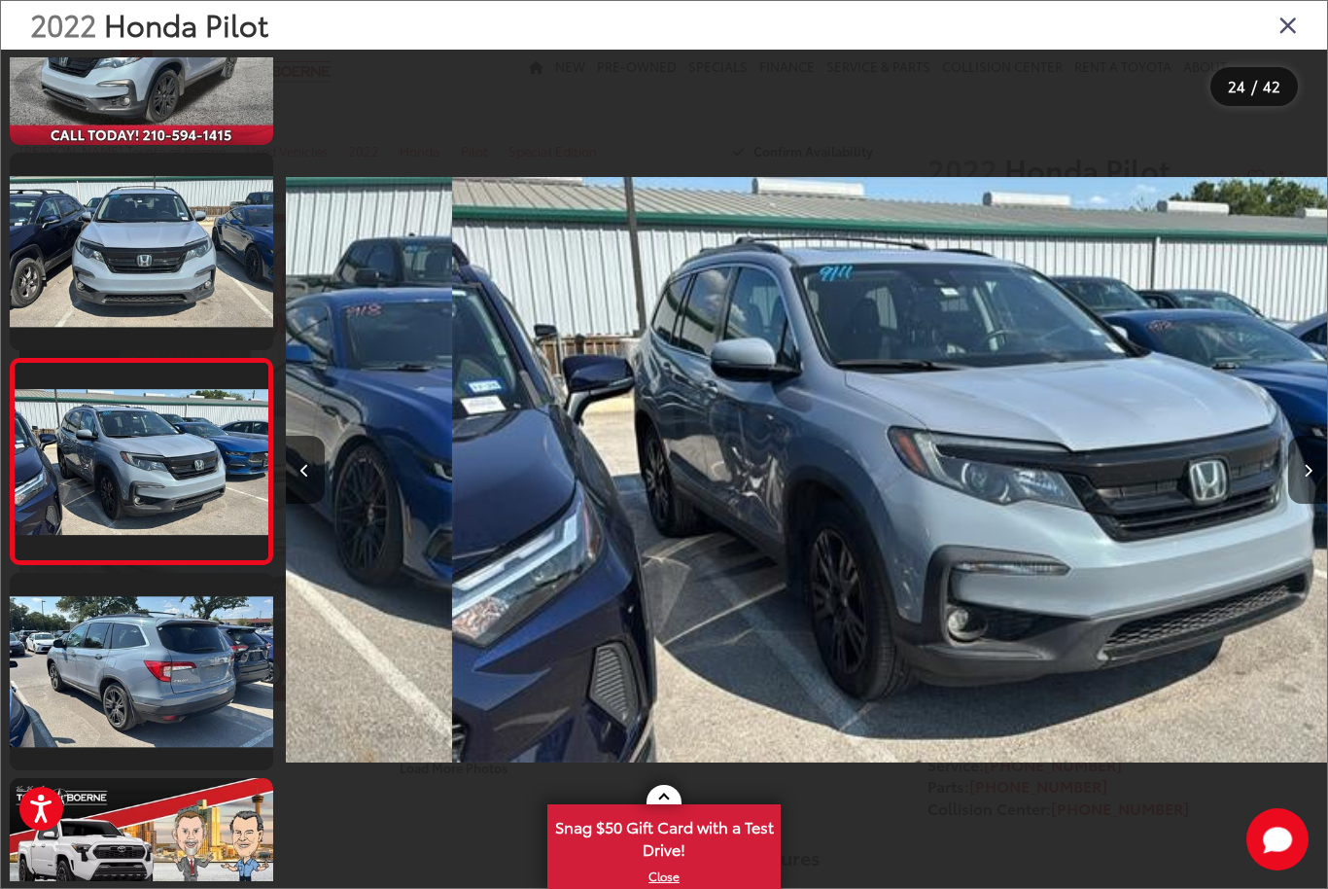
click at [1298, 486] on button "Next image" at bounding box center [1307, 470] width 39 height 68
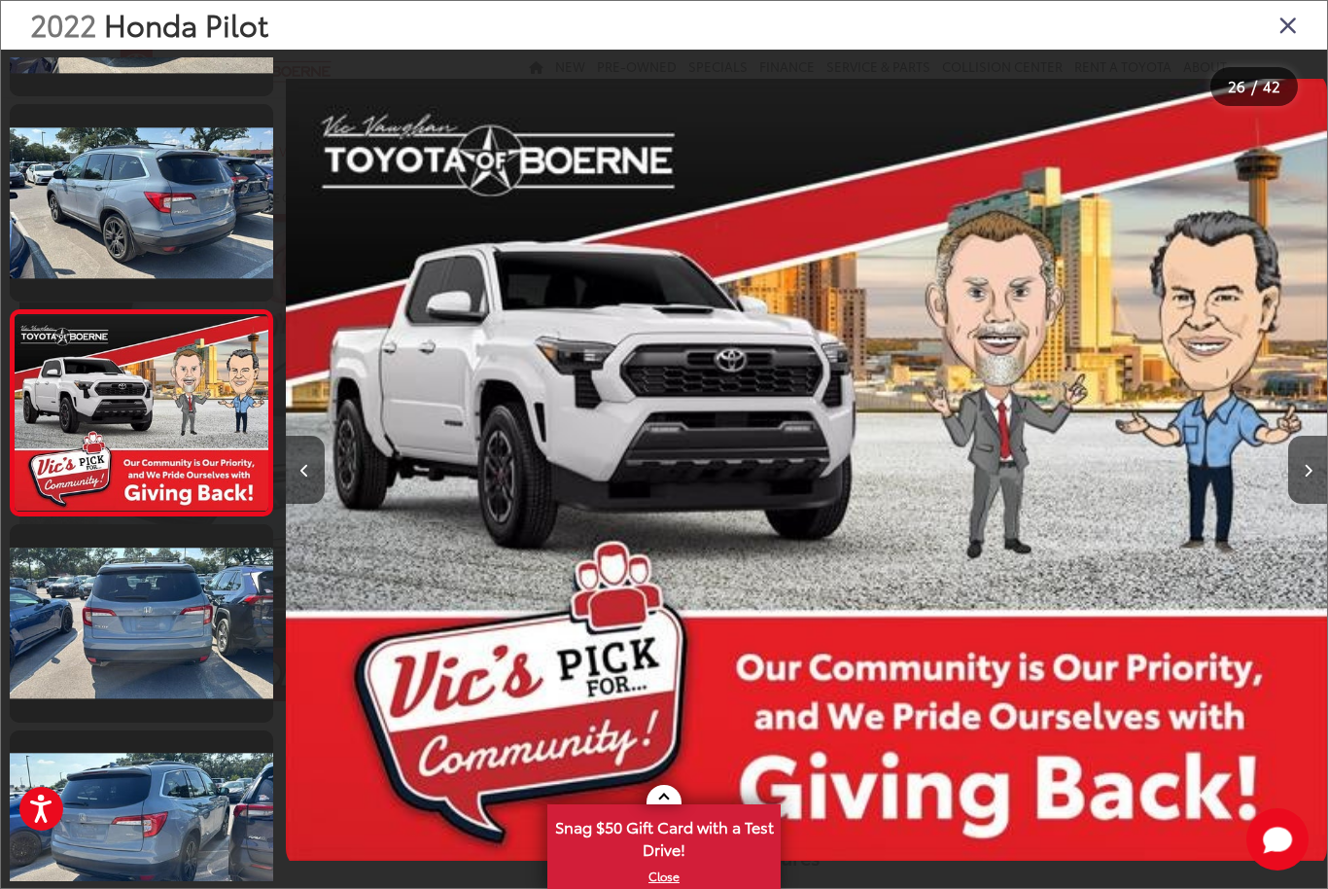
click at [1299, 482] on button "Next image" at bounding box center [1307, 470] width 39 height 68
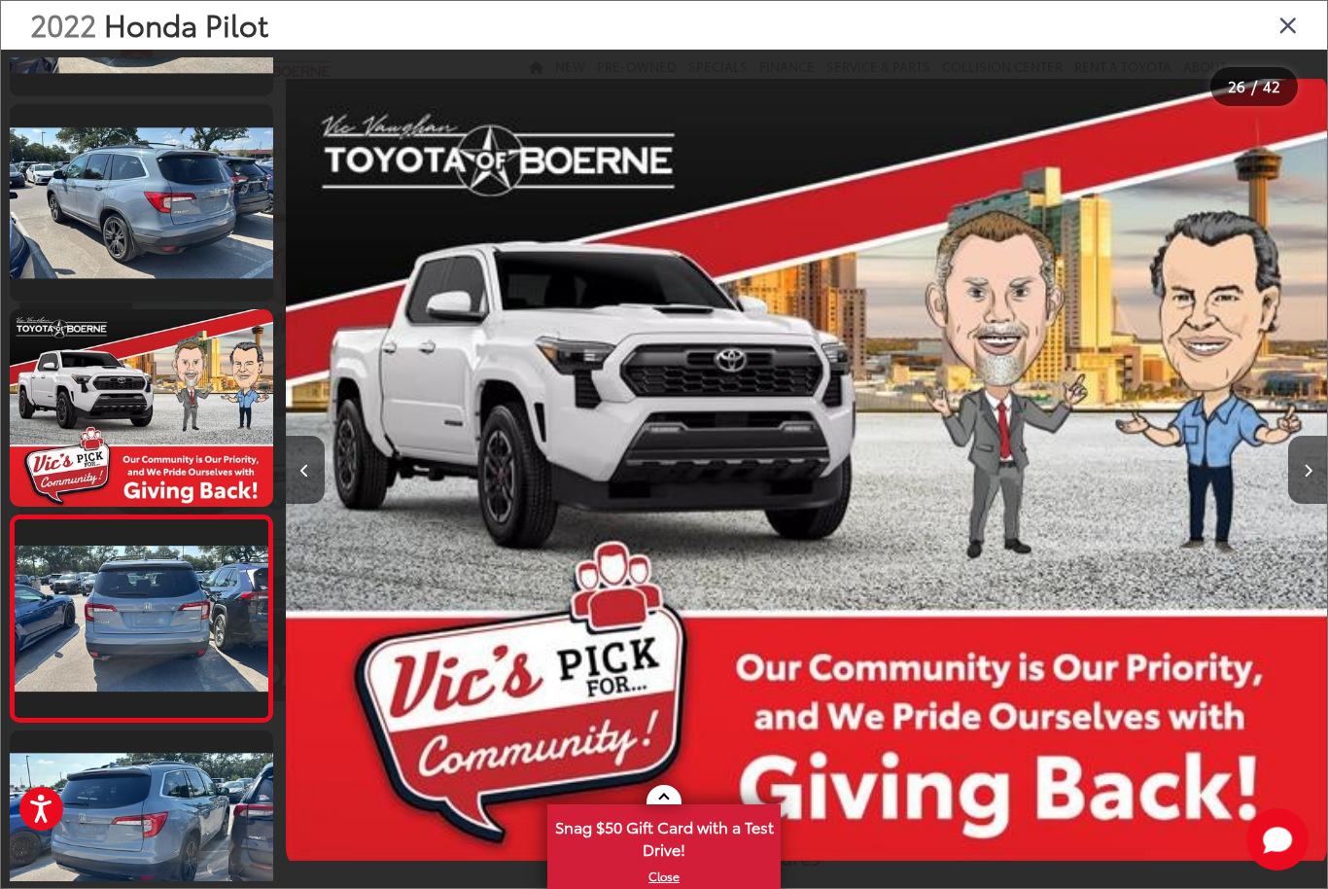
click at [1298, 483] on button "Next image" at bounding box center [1307, 470] width 39 height 68
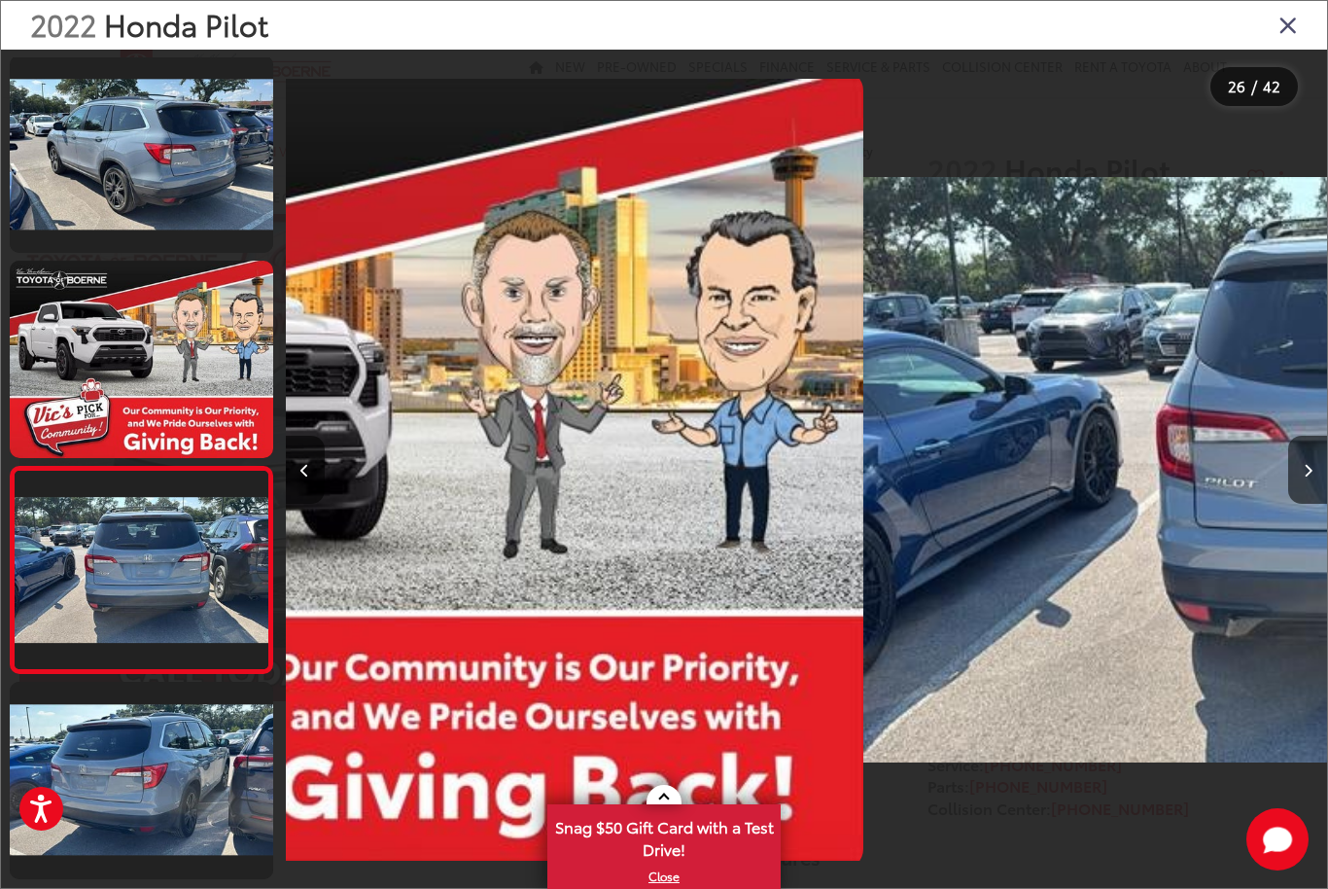
click at [1299, 484] on button "Next image" at bounding box center [1307, 470] width 39 height 68
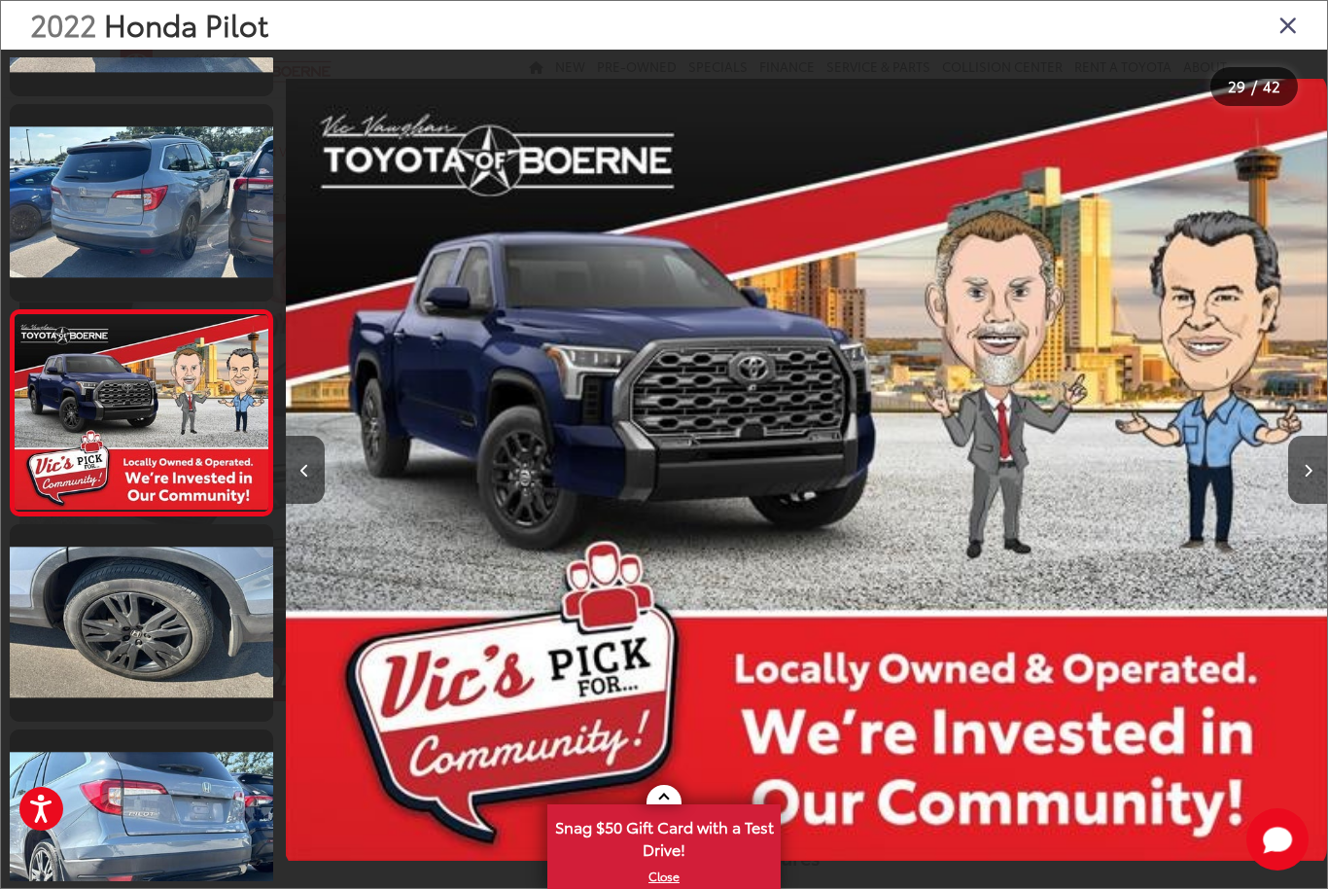
click at [1296, 485] on button "Next image" at bounding box center [1307, 470] width 39 height 68
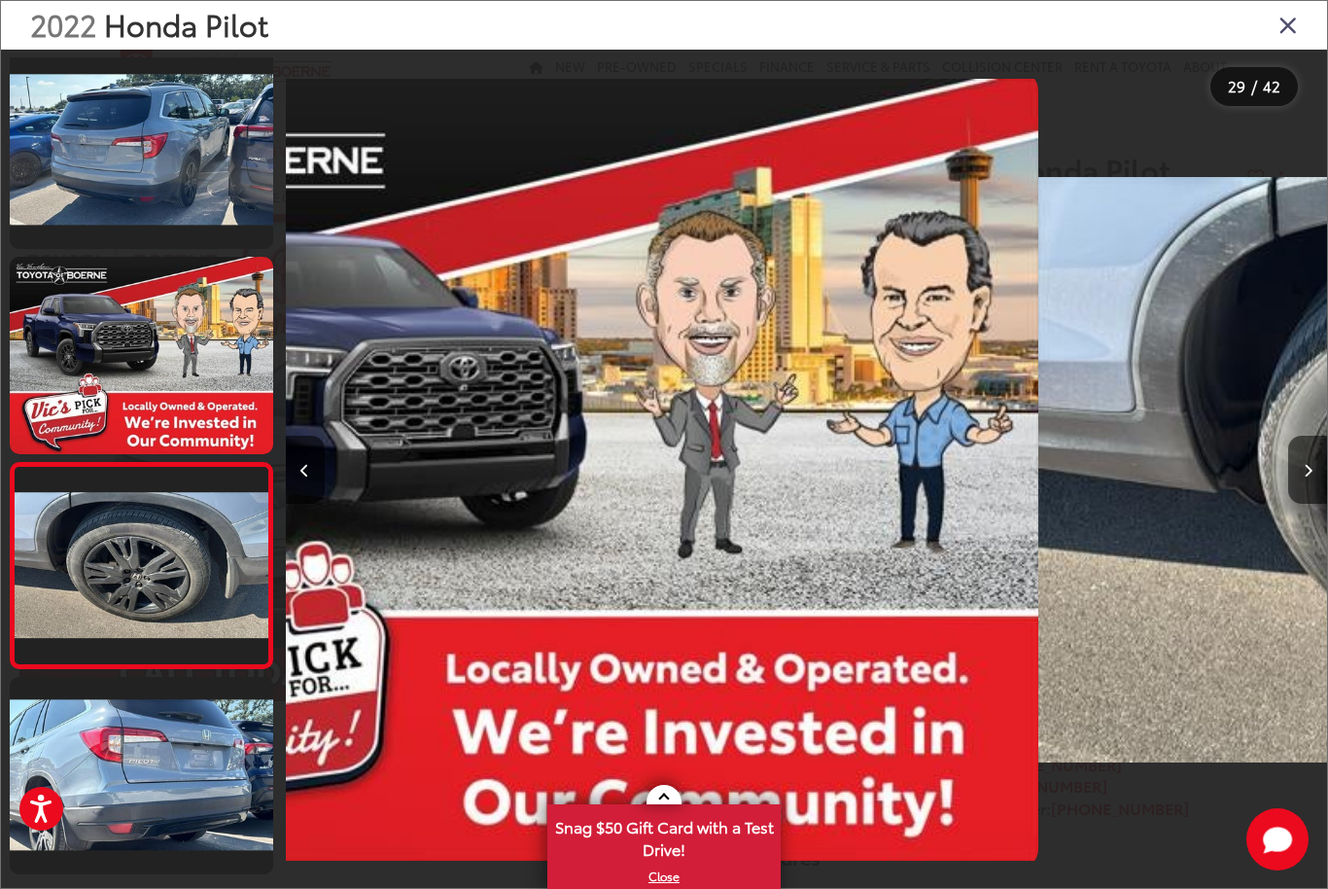
click at [1295, 488] on button "Next image" at bounding box center [1307, 470] width 39 height 68
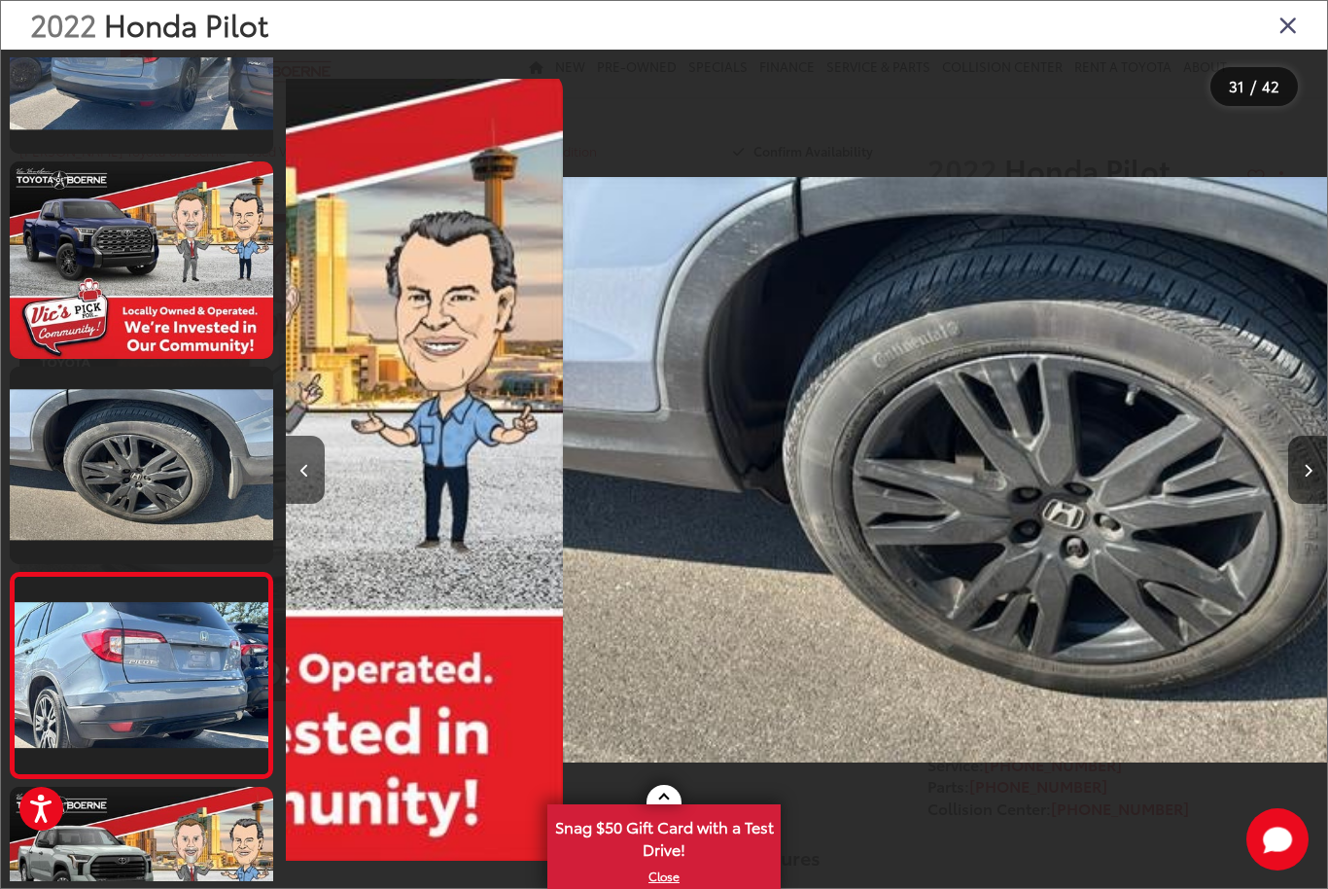
click at [1293, 490] on button "Next image" at bounding box center [1307, 470] width 39 height 68
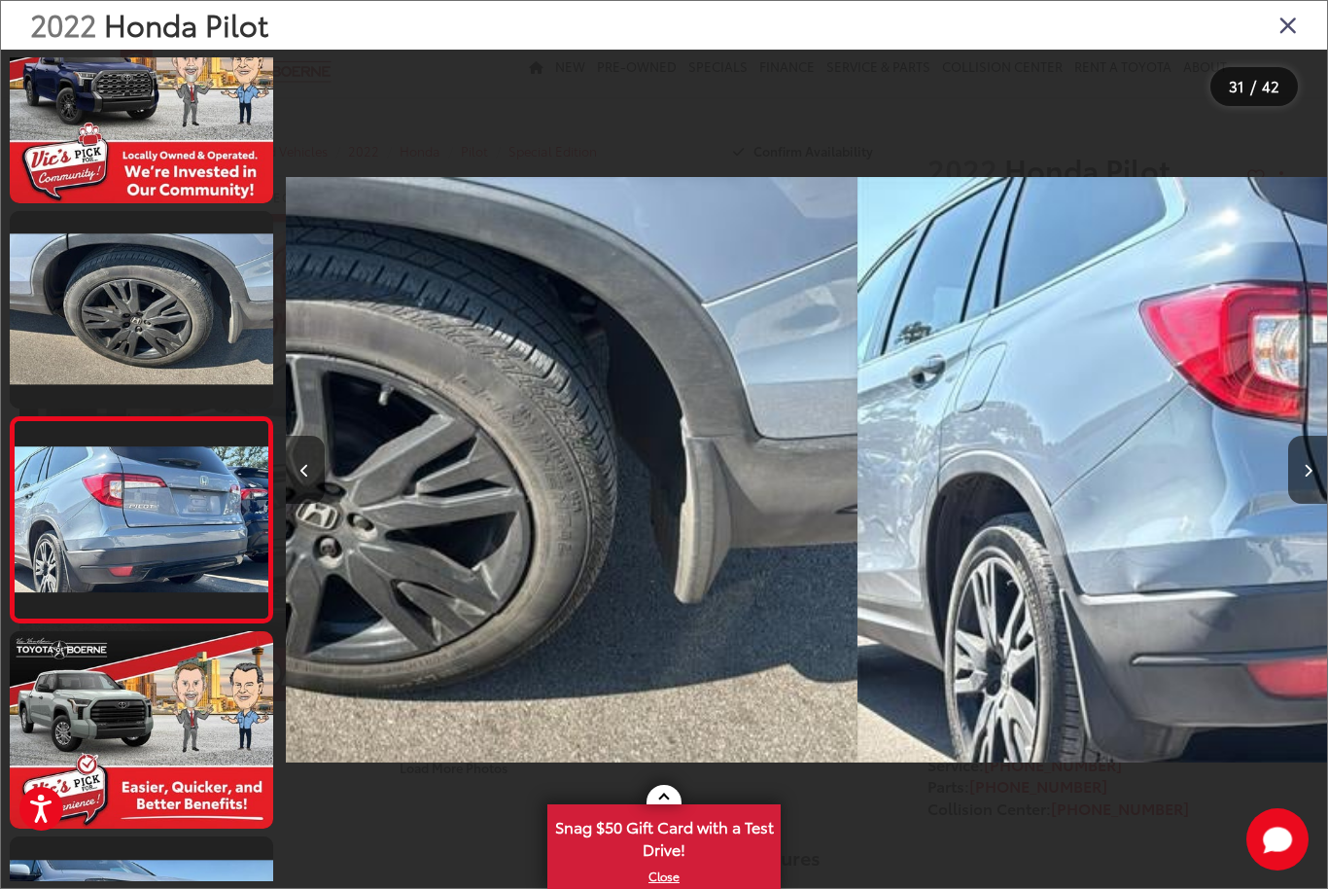
click at [1295, 489] on button "Next image" at bounding box center [1307, 470] width 39 height 68
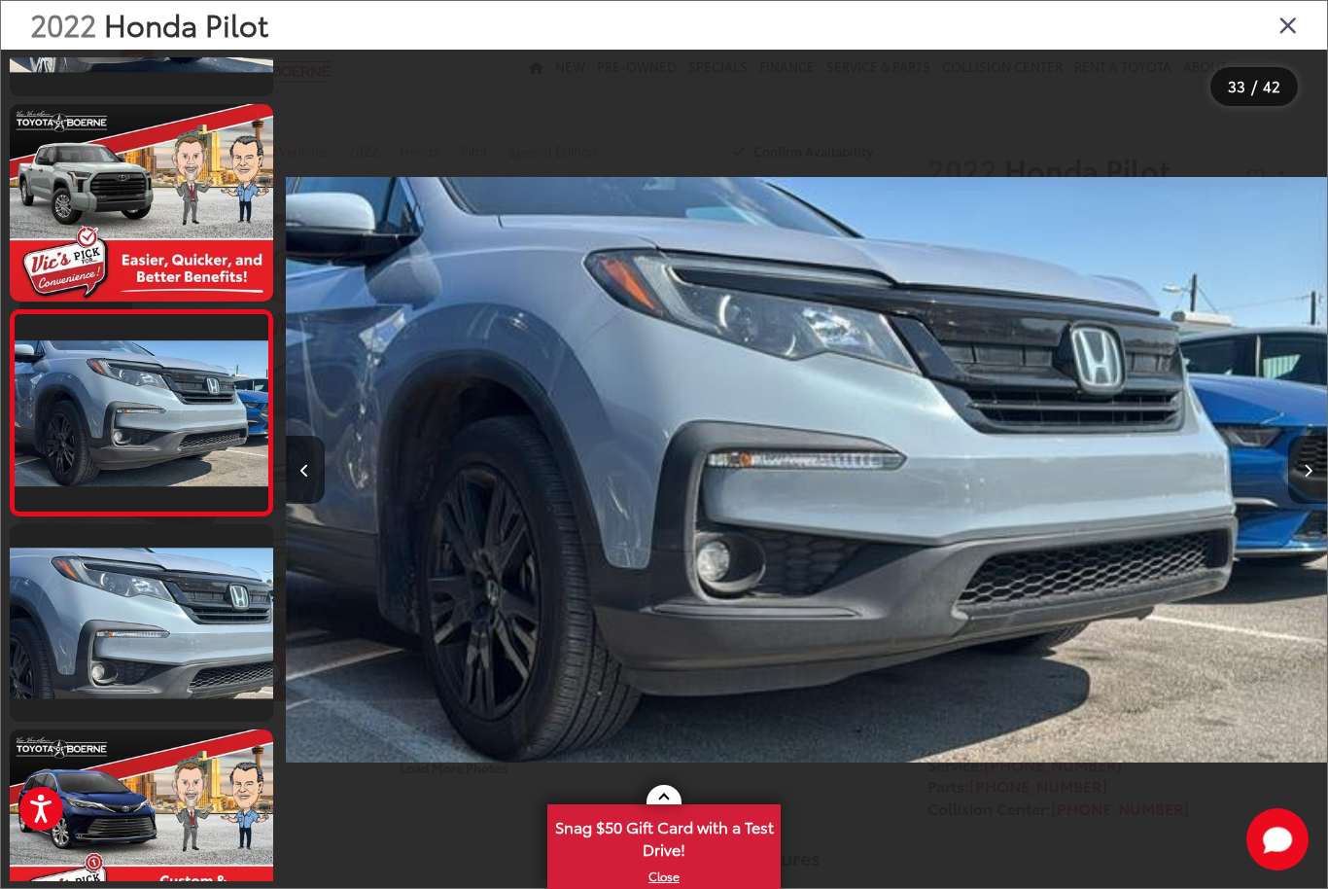
click at [1297, 484] on button "Next image" at bounding box center [1307, 470] width 39 height 68
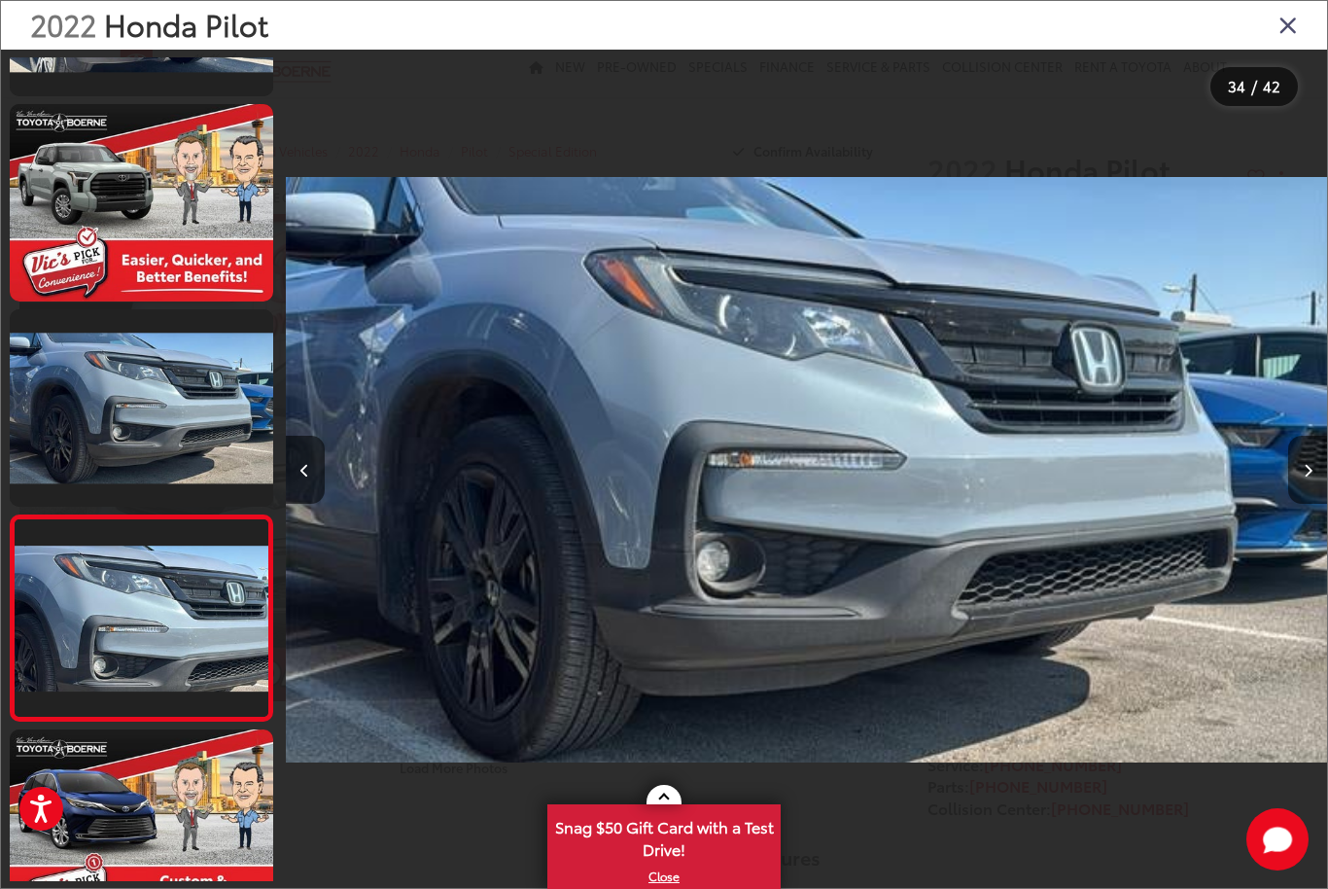
click at [1297, 486] on button "Next image" at bounding box center [1307, 470] width 39 height 68
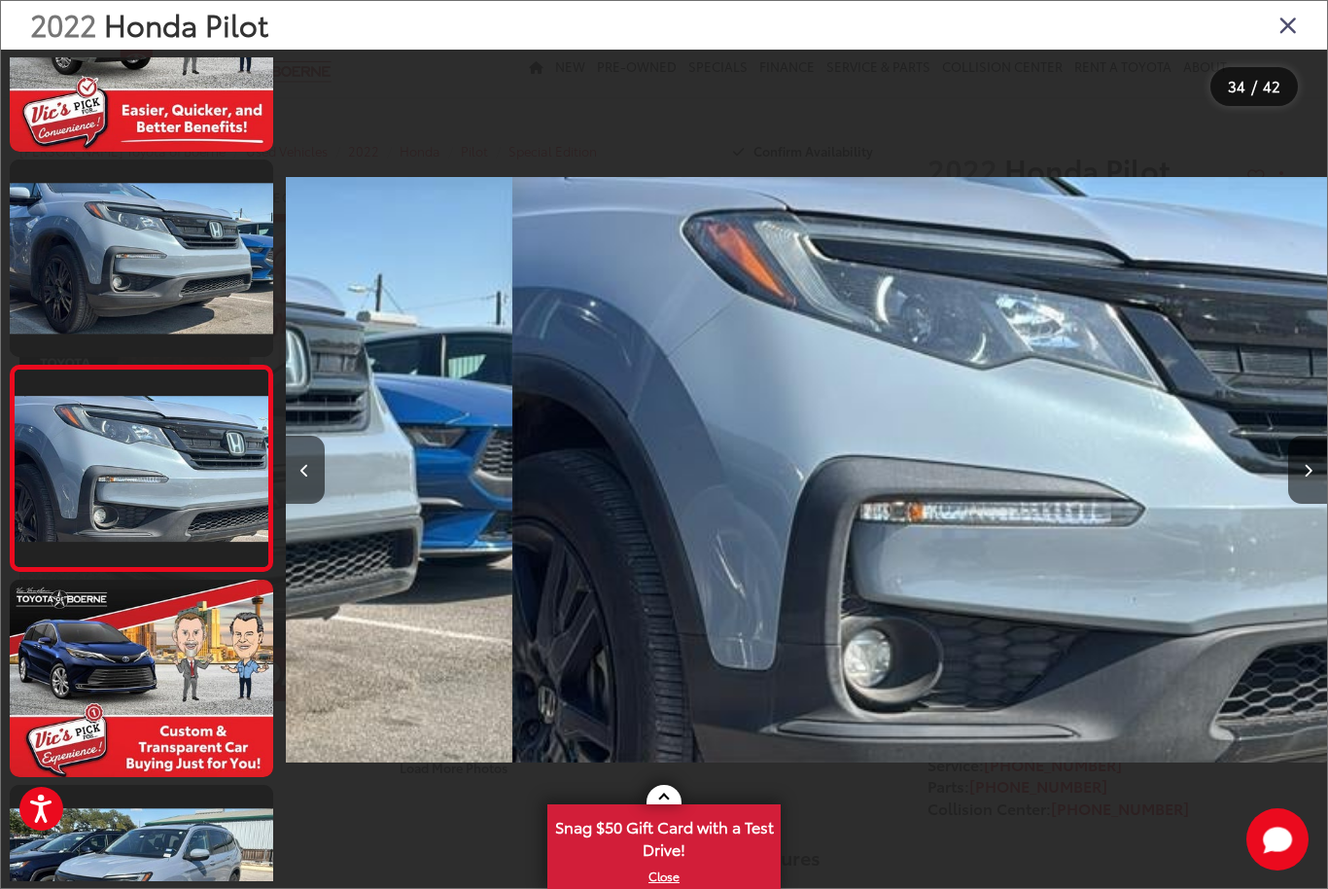
click at [1296, 488] on button "Next image" at bounding box center [1307, 470] width 39 height 68
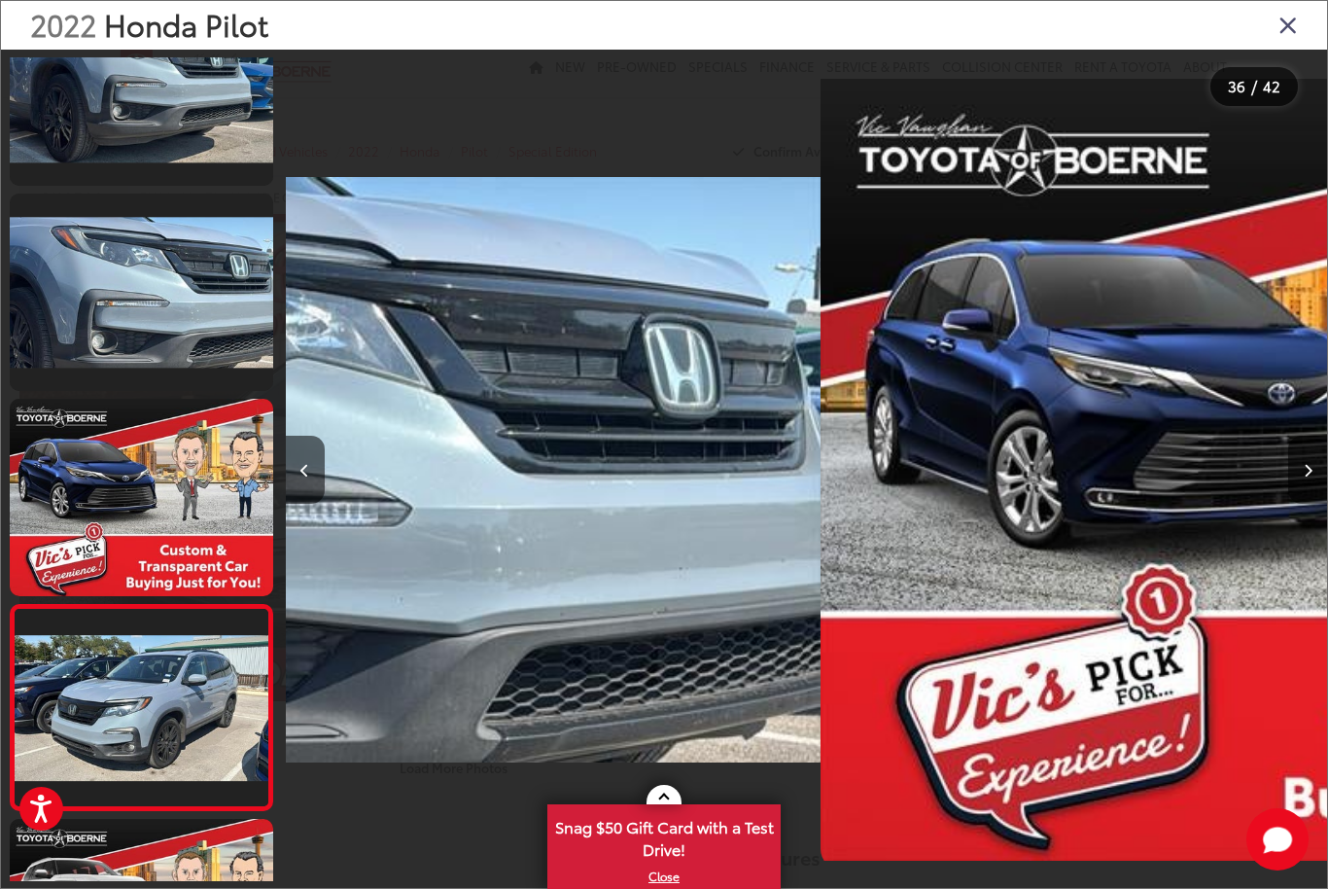
click at [1297, 488] on button "Next image" at bounding box center [1307, 470] width 39 height 68
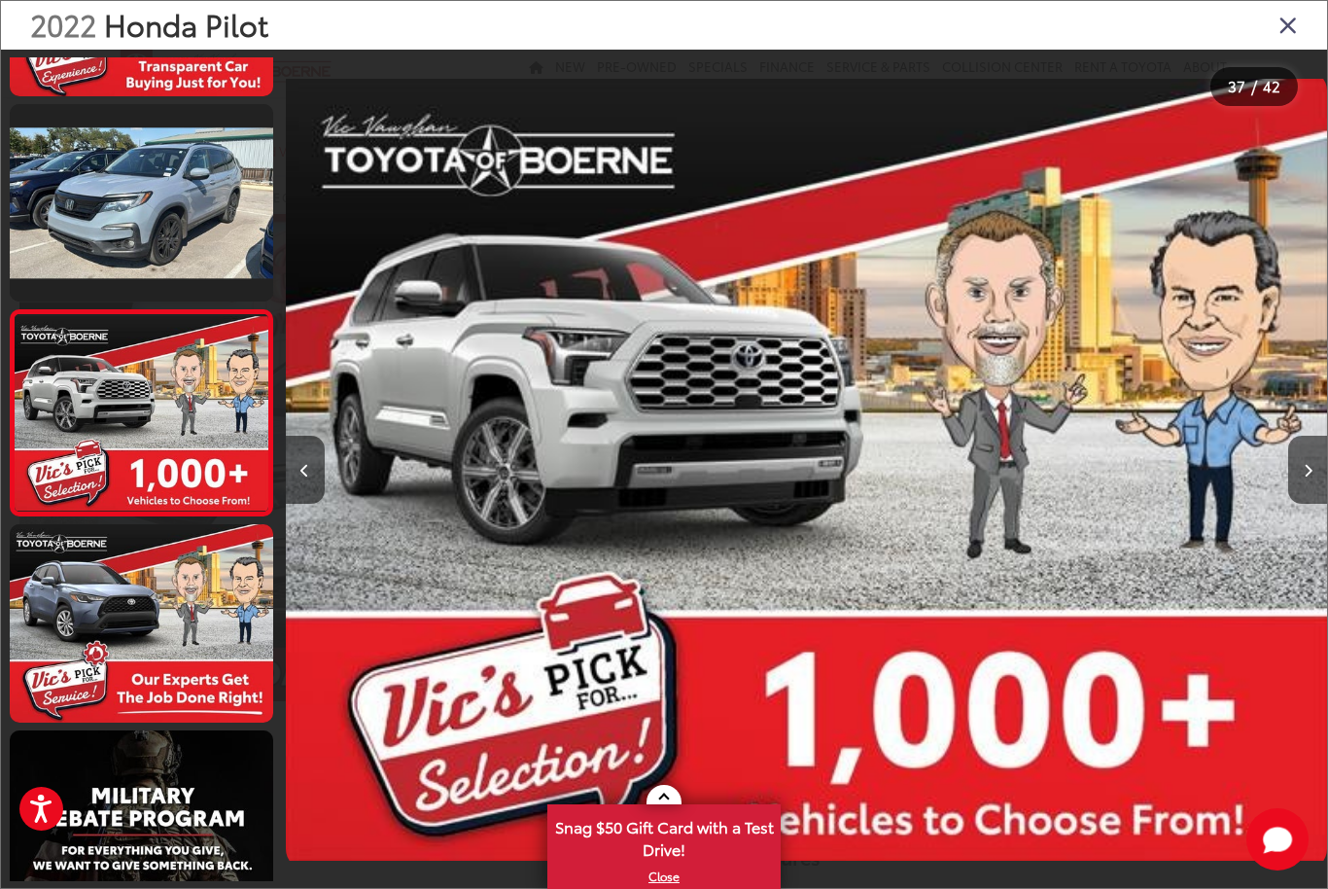
click at [1299, 488] on button "Next image" at bounding box center [1307, 470] width 39 height 68
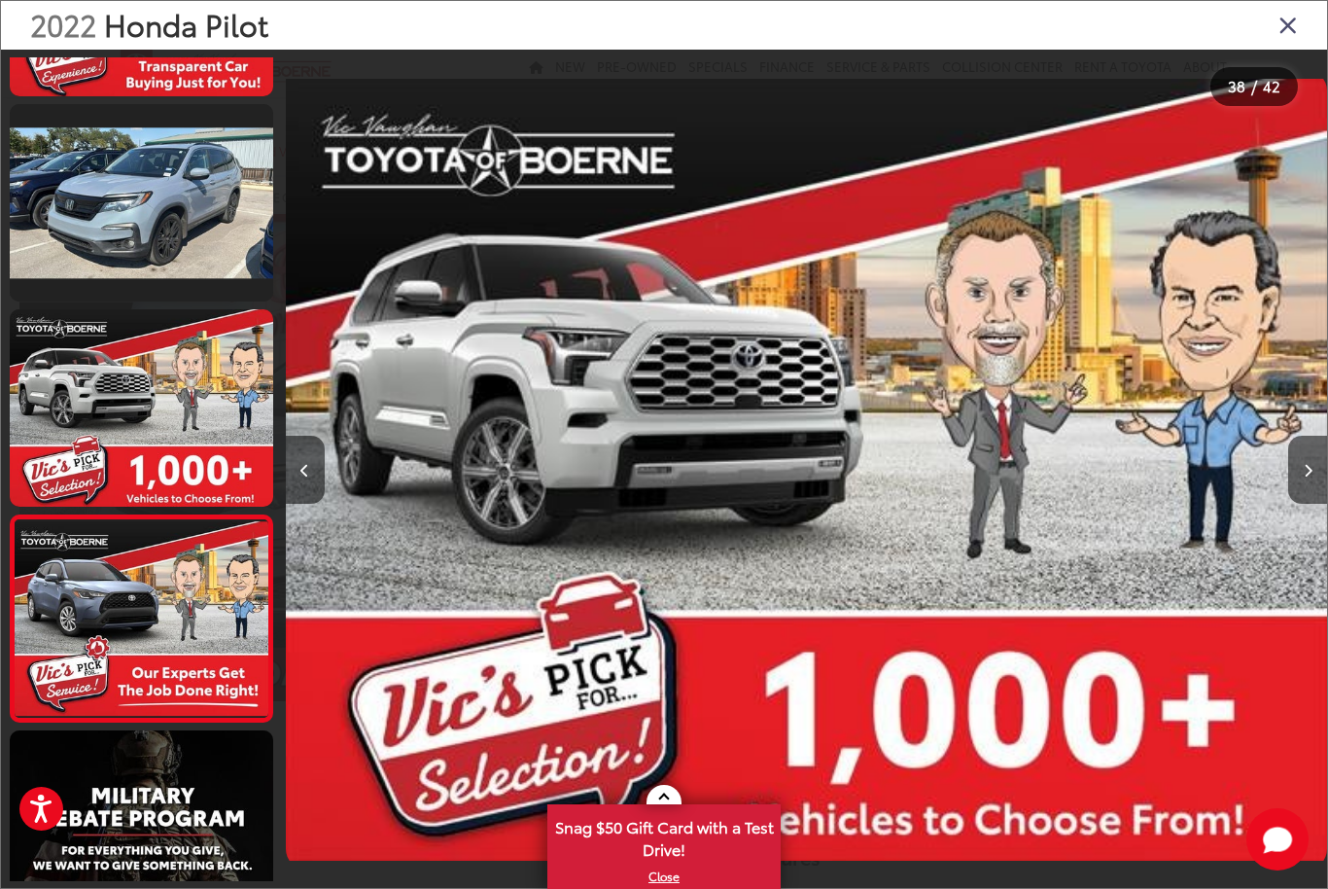
click at [1299, 488] on button "Next image" at bounding box center [1307, 470] width 39 height 68
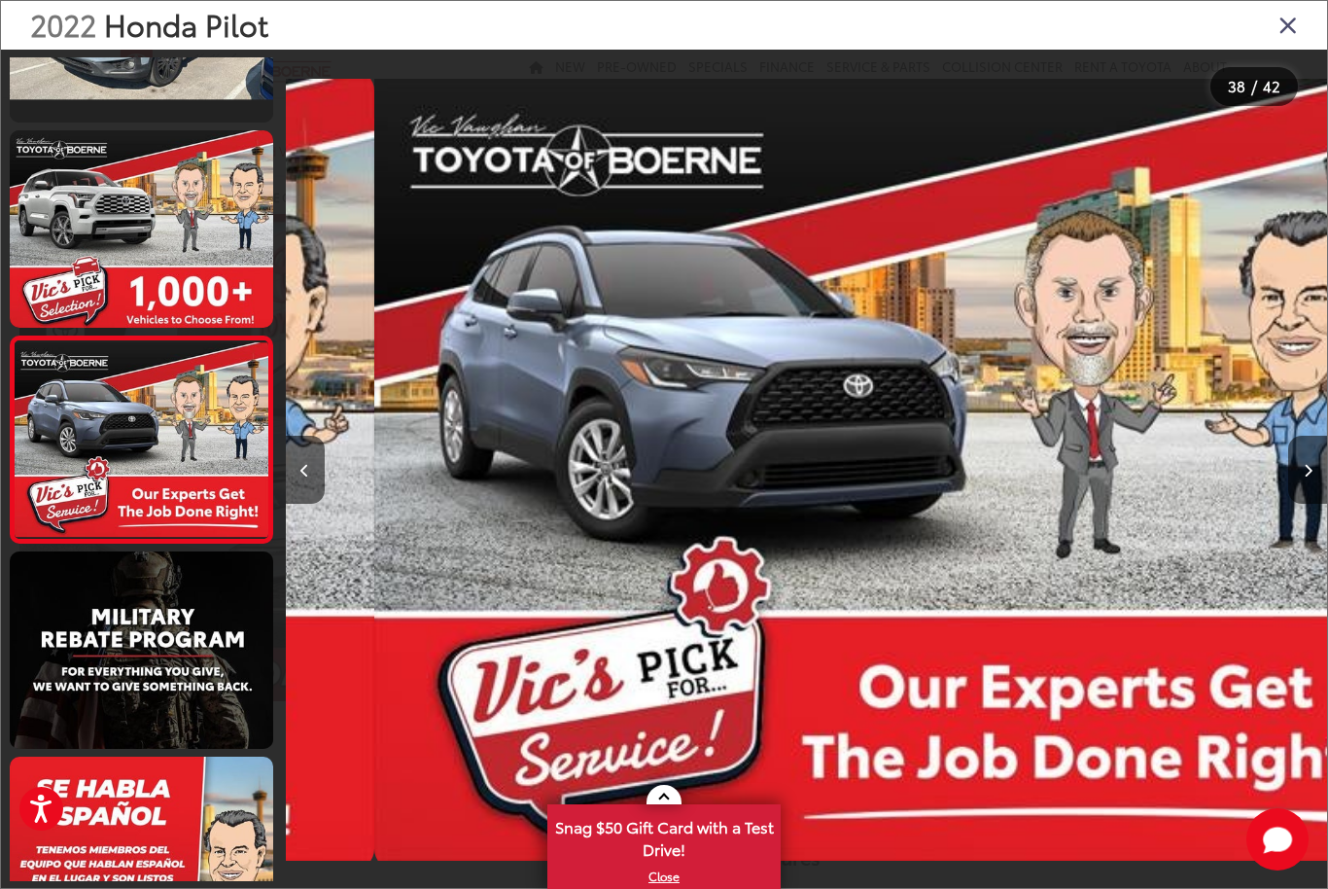
click at [1300, 489] on button "Next image" at bounding box center [1307, 470] width 39 height 68
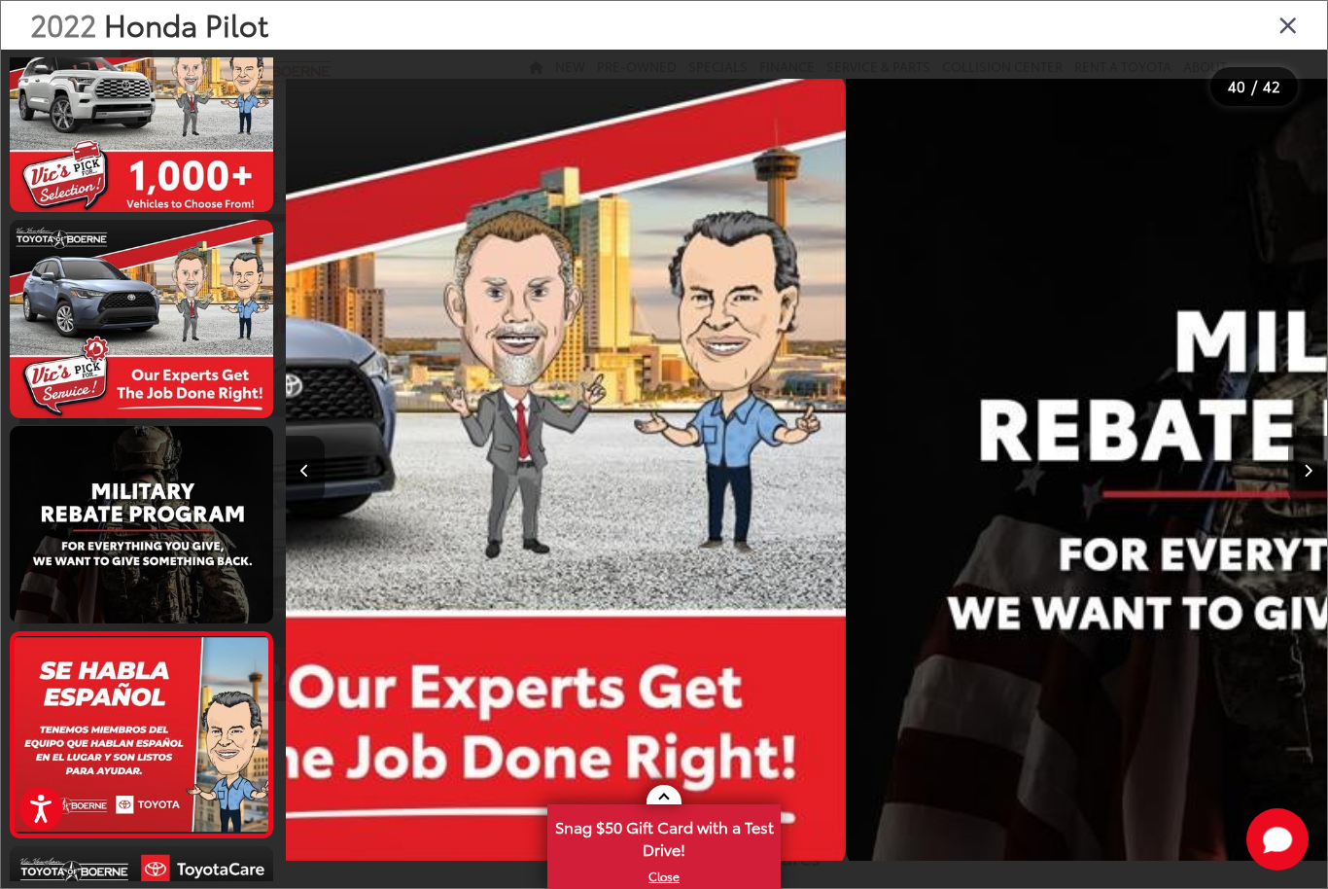
click at [1300, 489] on button "Next image" at bounding box center [1307, 470] width 39 height 68
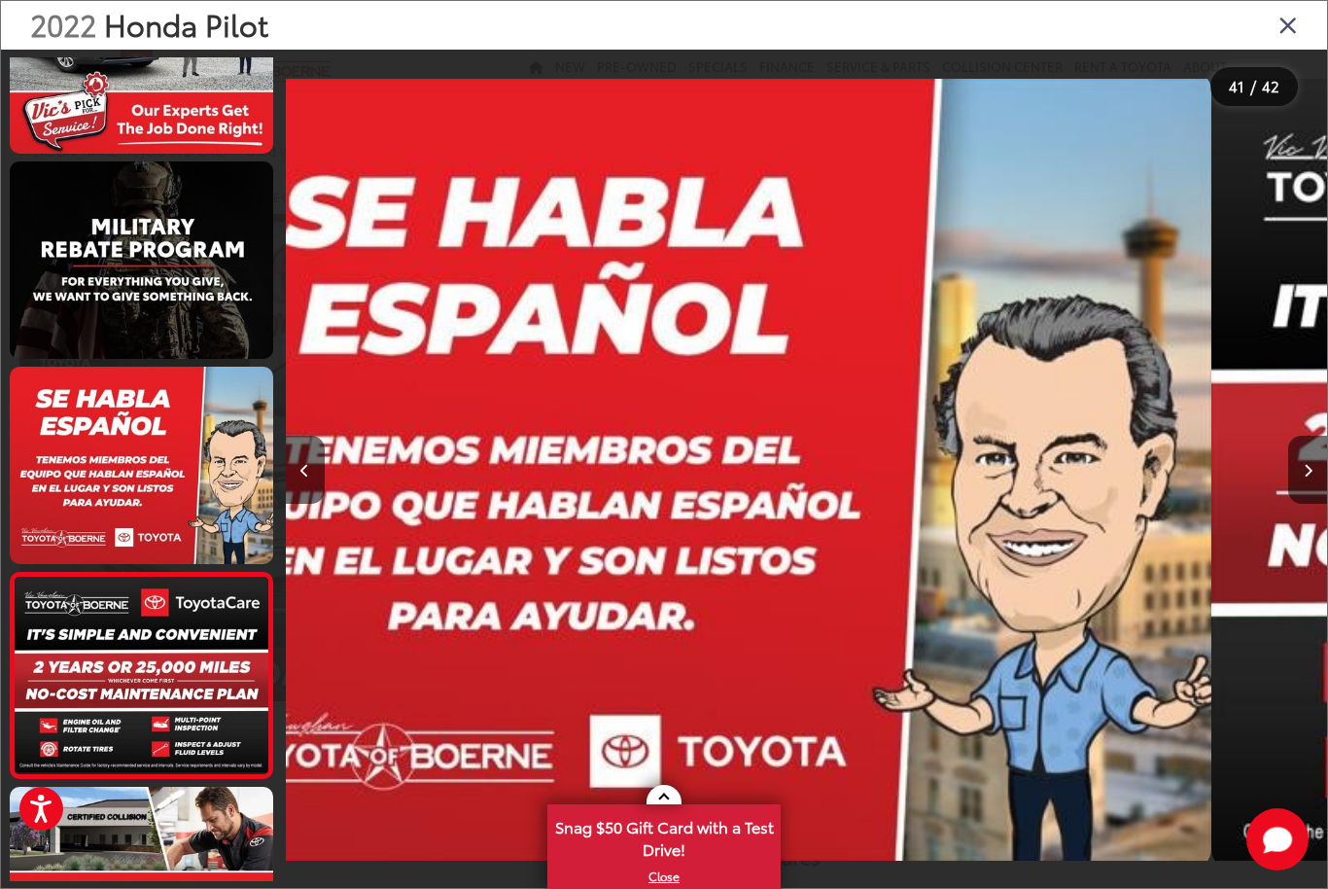
click at [1302, 490] on button "Next image" at bounding box center [1307, 470] width 39 height 68
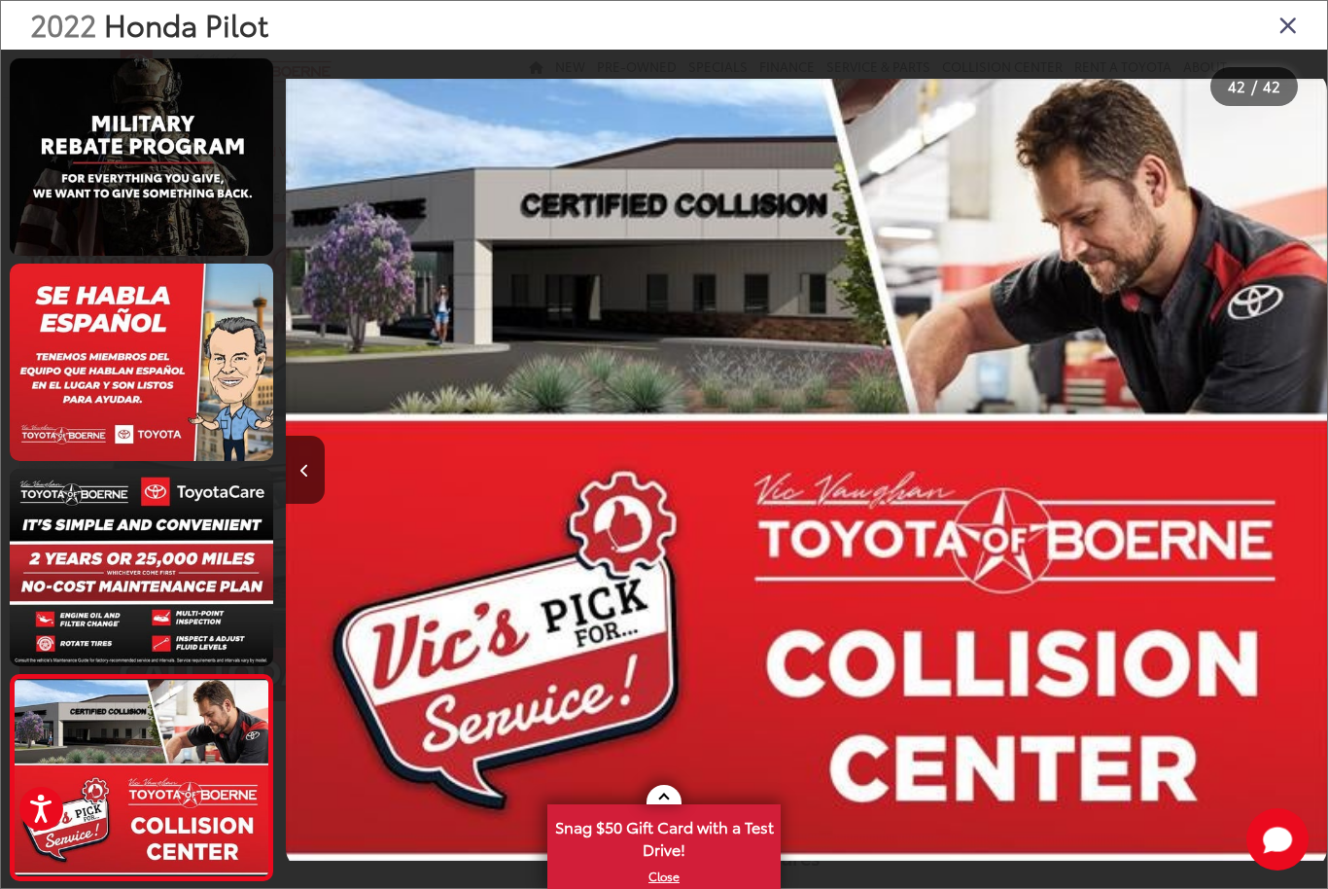
click at [1300, 493] on div at bounding box center [1197, 470] width 261 height 840
click at [1308, 11] on div "2022 Honda Pilot" at bounding box center [664, 25] width 1326 height 49
click at [1285, 37] on icon "Close gallery" at bounding box center [1288, 24] width 19 height 25
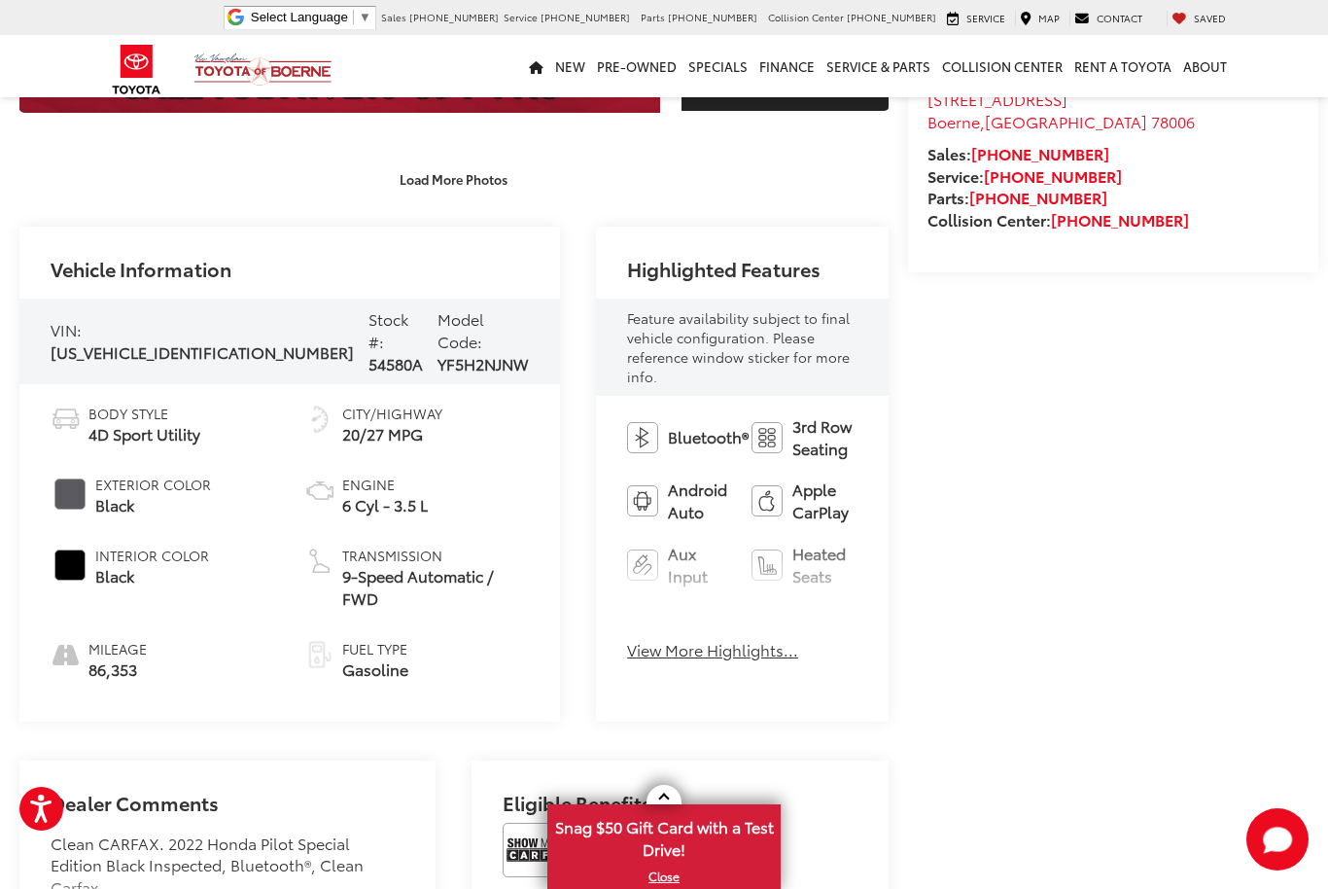
click at [633, 639] on button "View More Highlights..." at bounding box center [712, 650] width 171 height 22
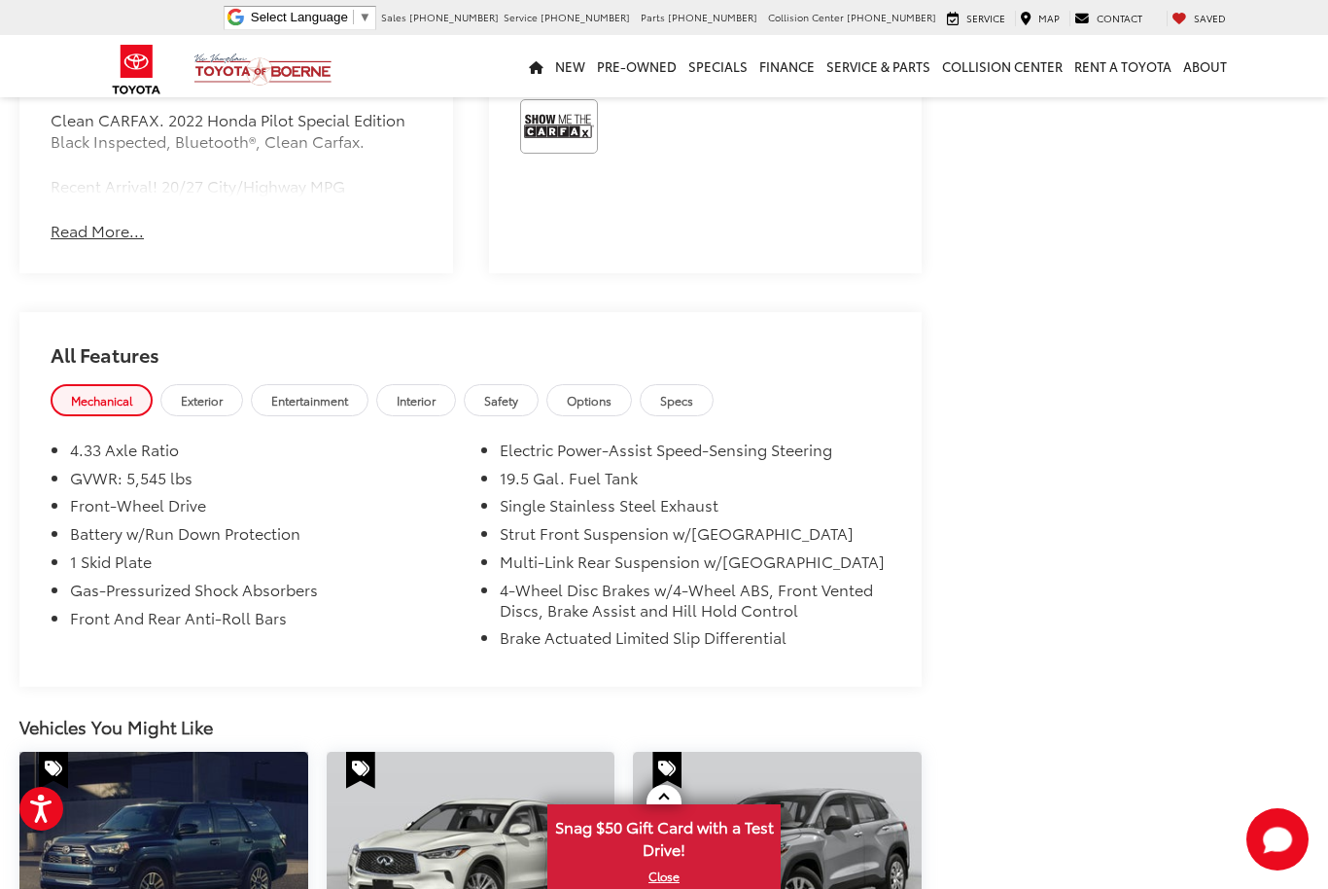
click at [218, 392] on span "Exterior" at bounding box center [202, 400] width 42 height 17
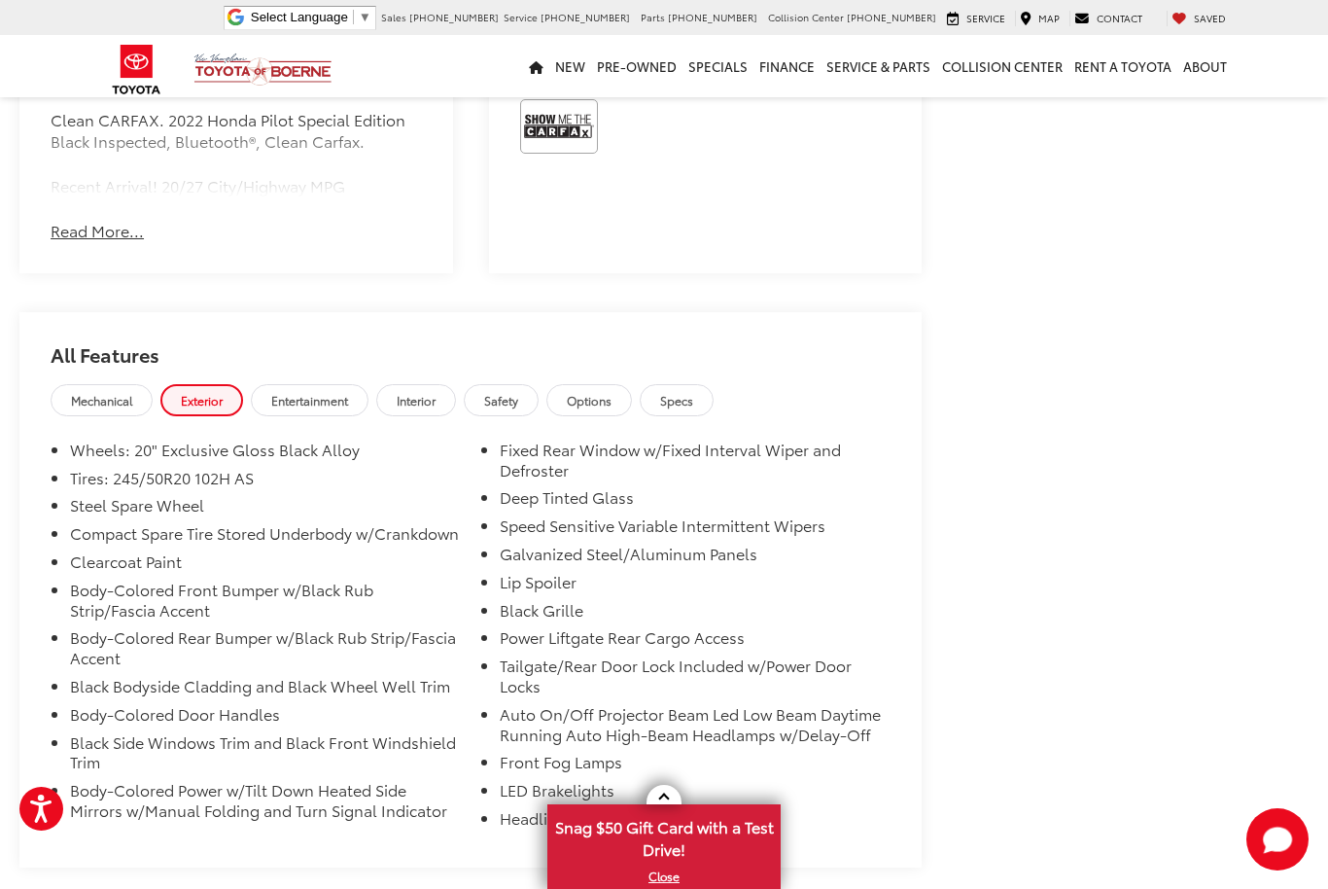
click at [337, 392] on span "Entertainment" at bounding box center [309, 400] width 77 height 17
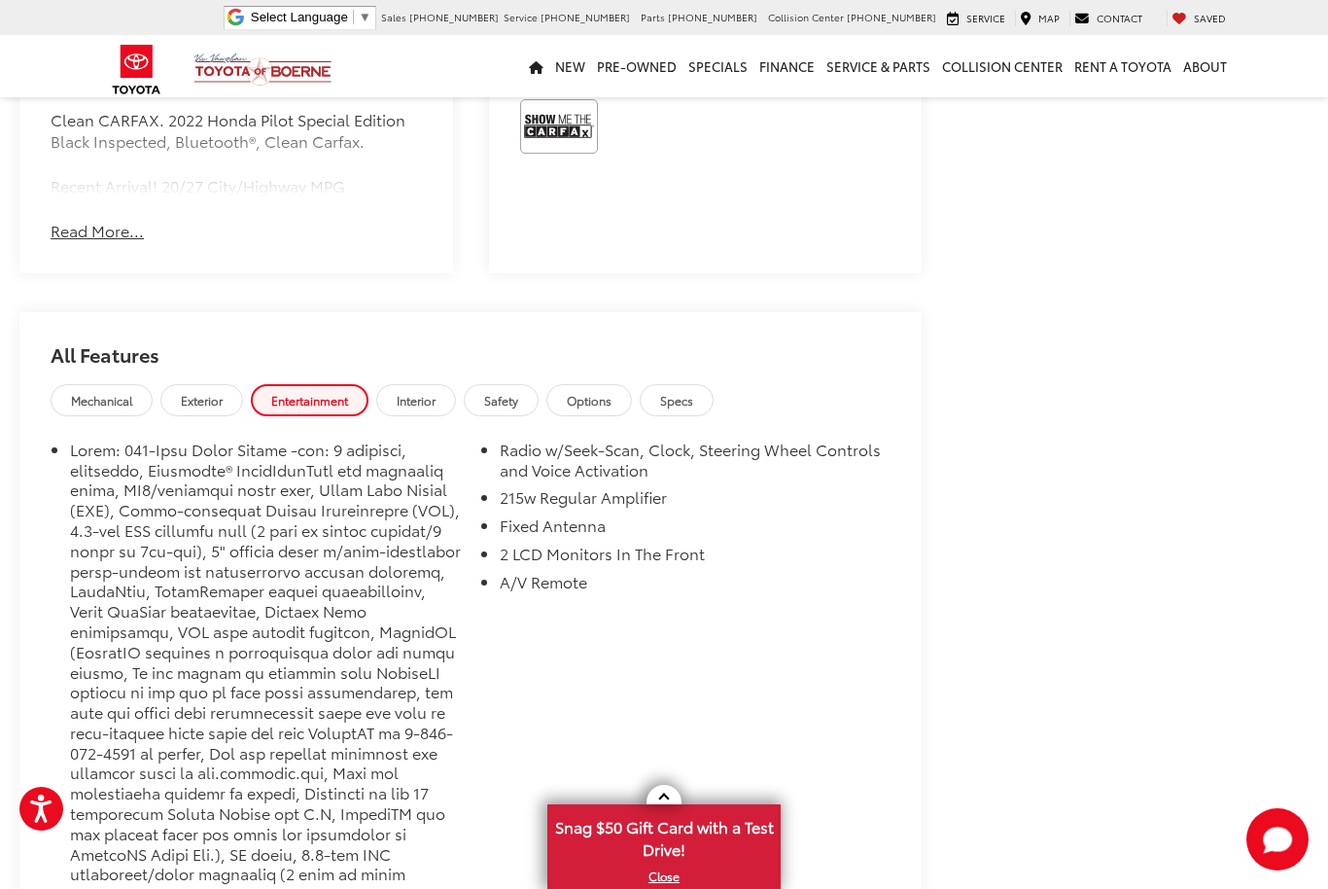
click at [448, 384] on link "Interior" at bounding box center [416, 400] width 80 height 32
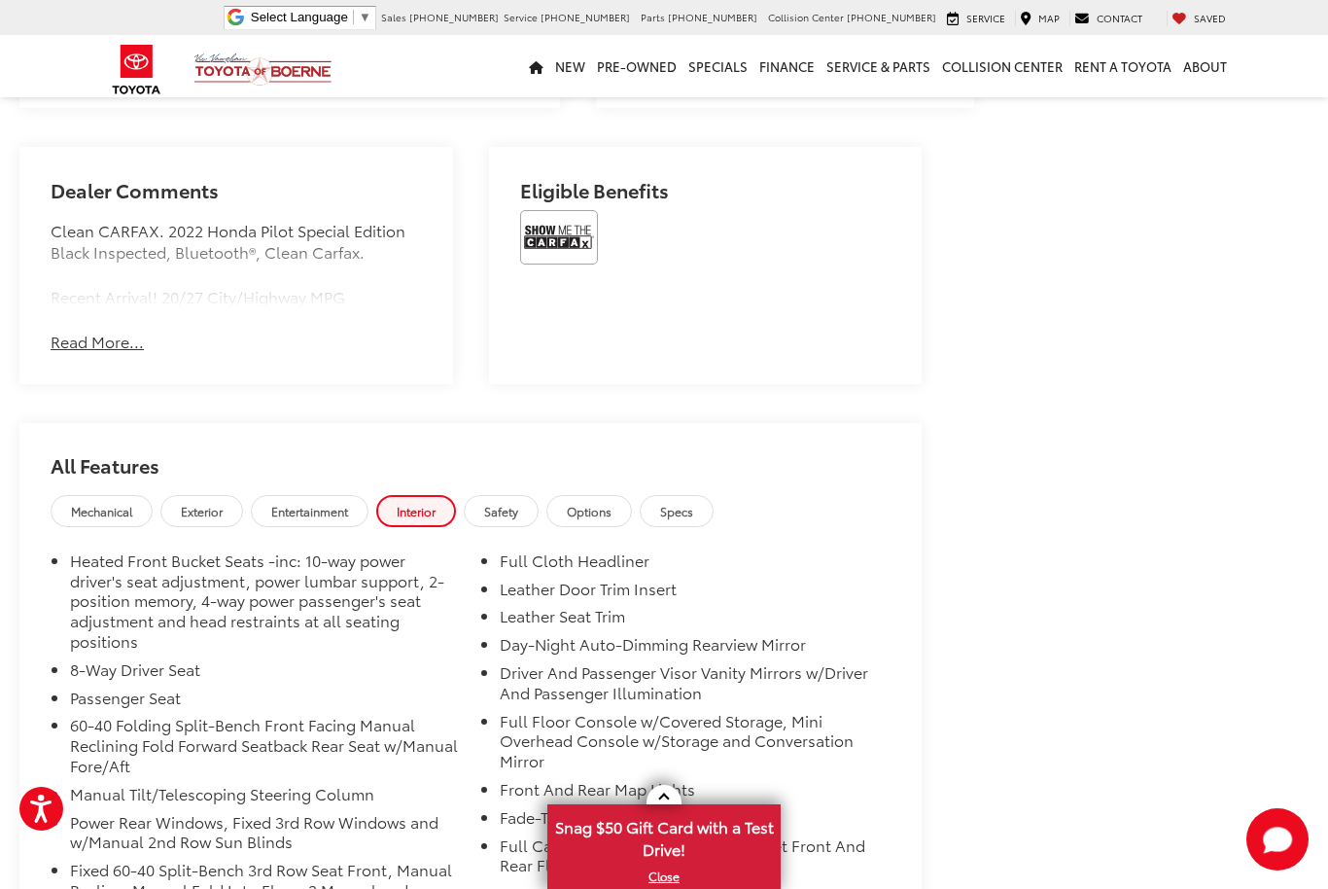
scroll to position [1712, 0]
click at [518, 504] on span "Safety" at bounding box center [501, 512] width 34 height 17
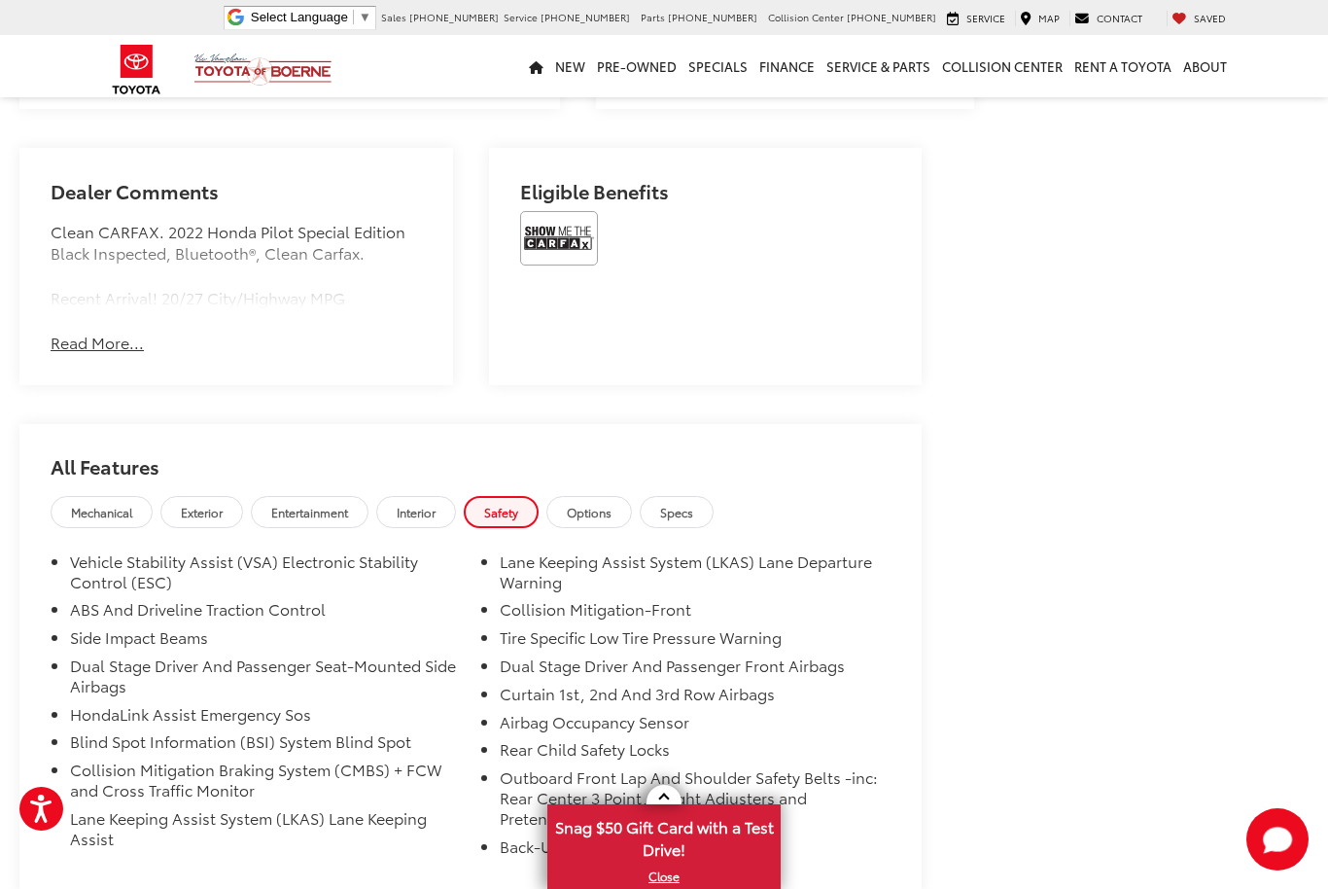
click at [613, 496] on link "Options" at bounding box center [589, 512] width 86 height 32
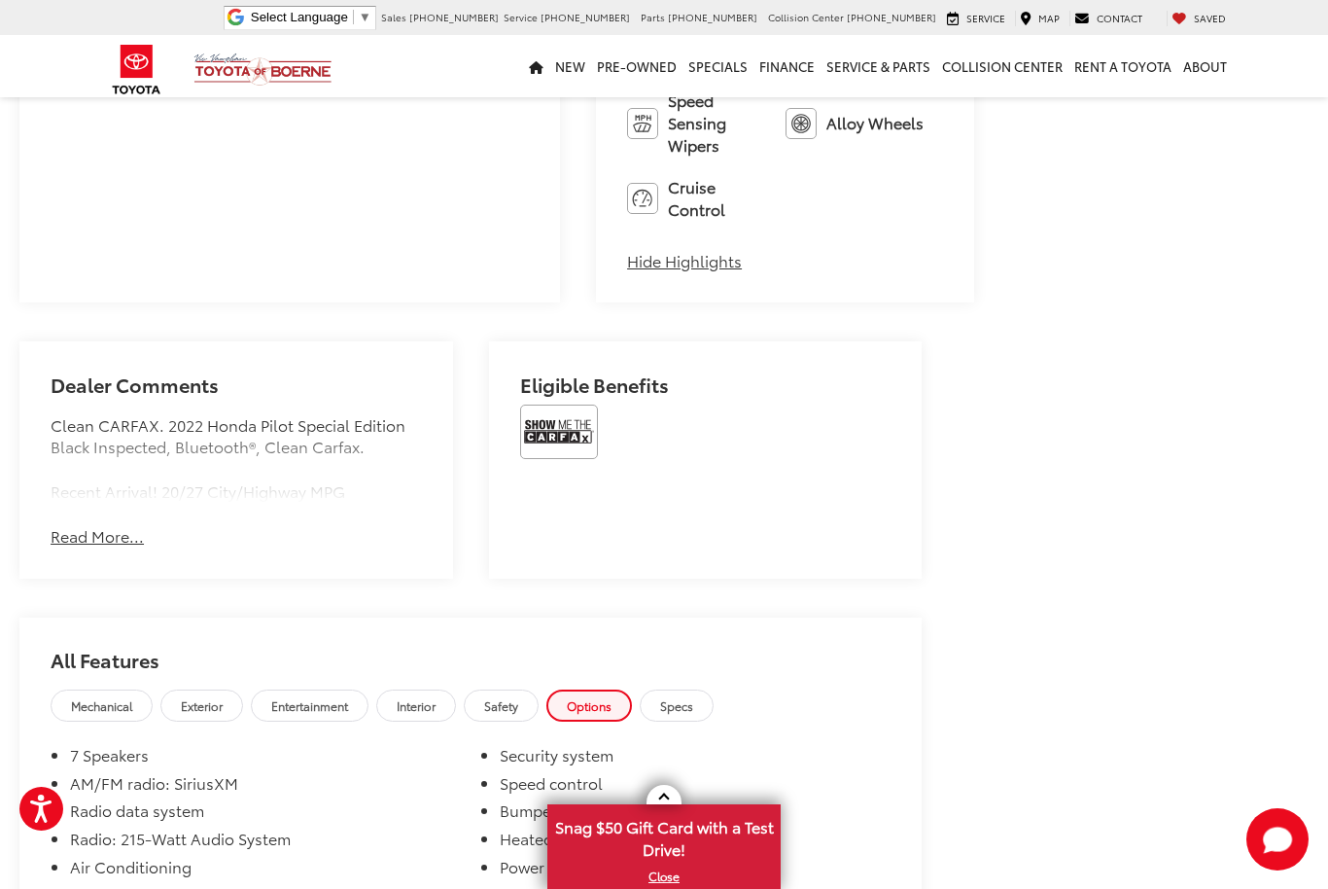
scroll to position [1503, 0]
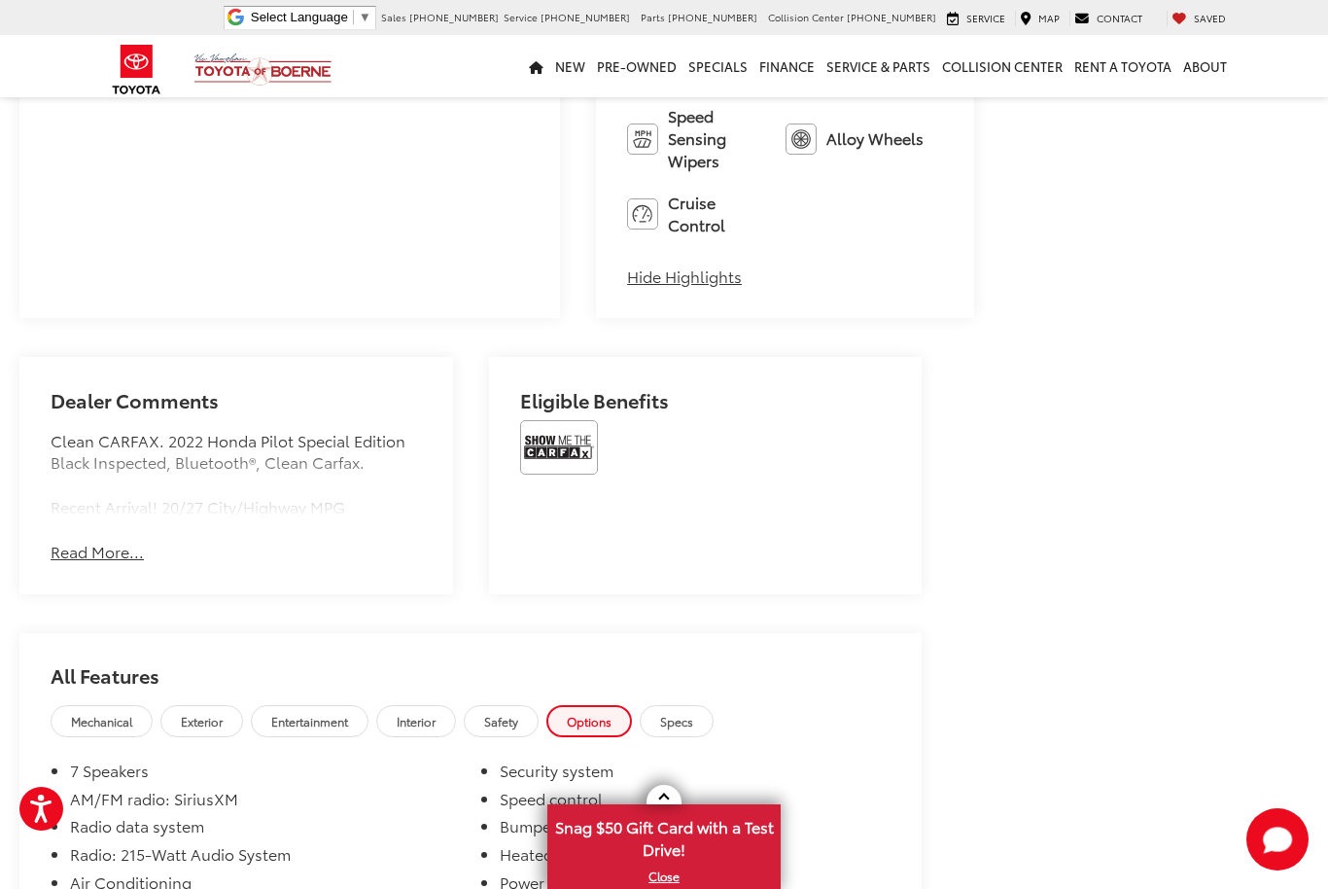
click at [714, 705] on link "Specs" at bounding box center [677, 721] width 74 height 32
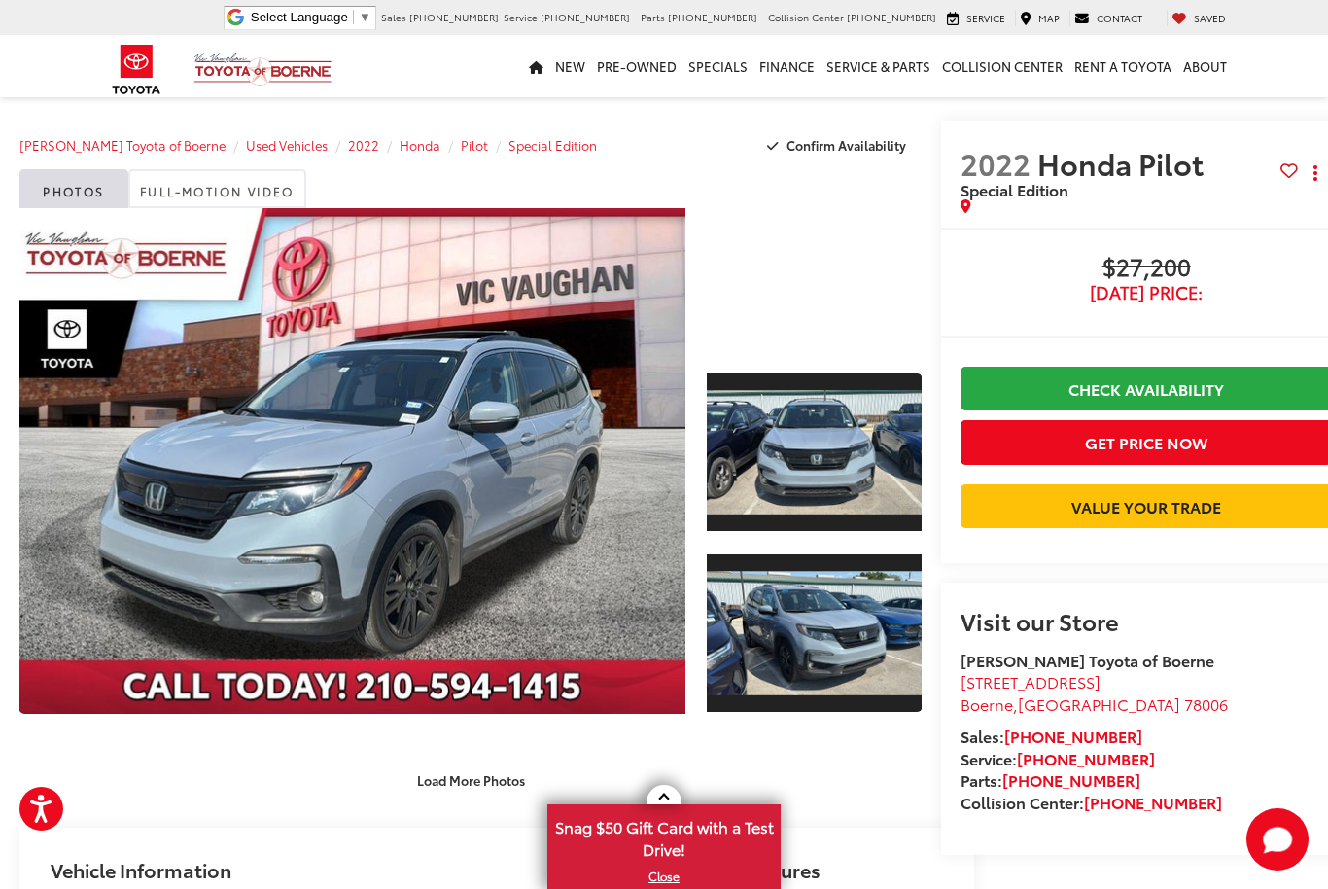
scroll to position [0, 0]
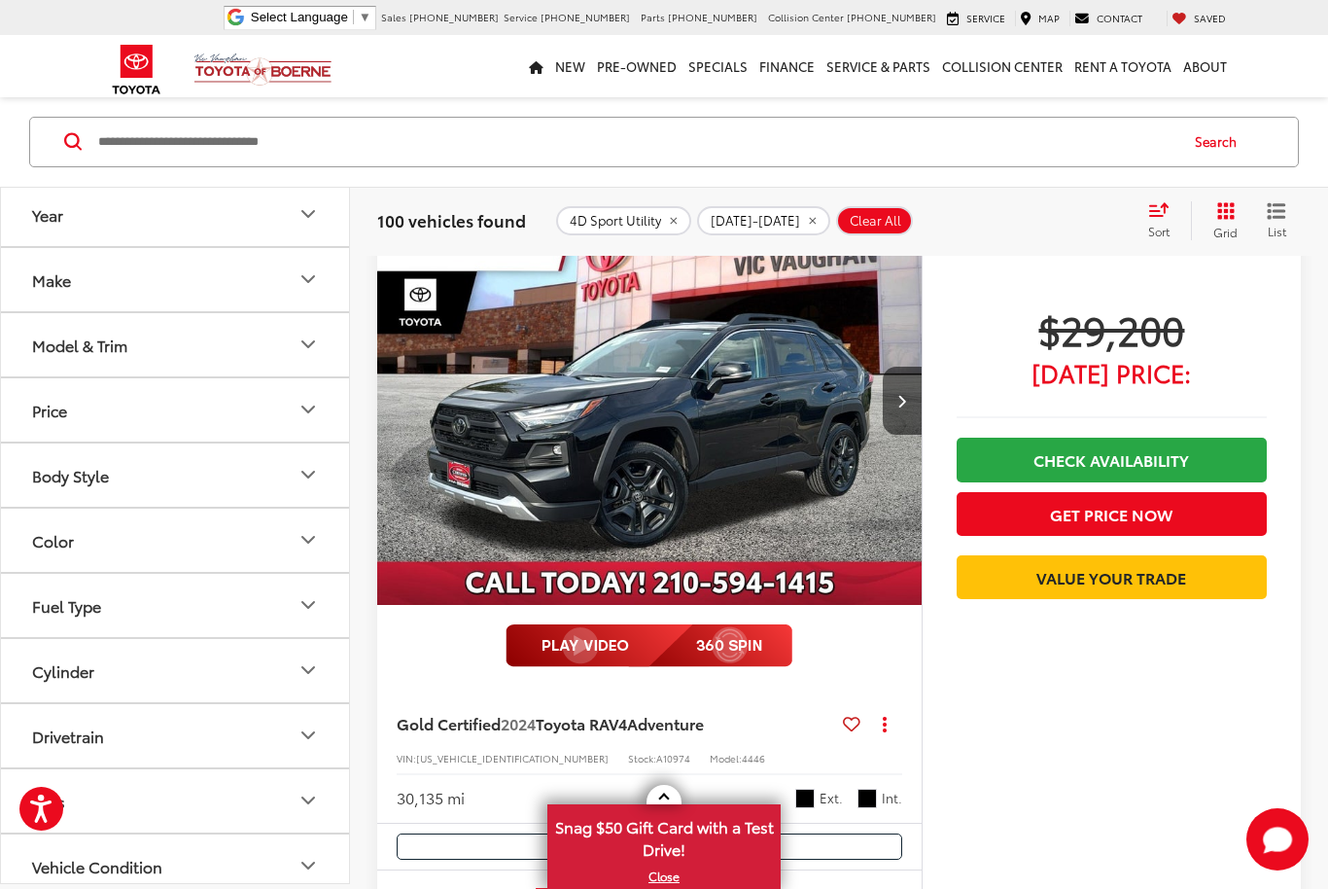
scroll to position [8984, 0]
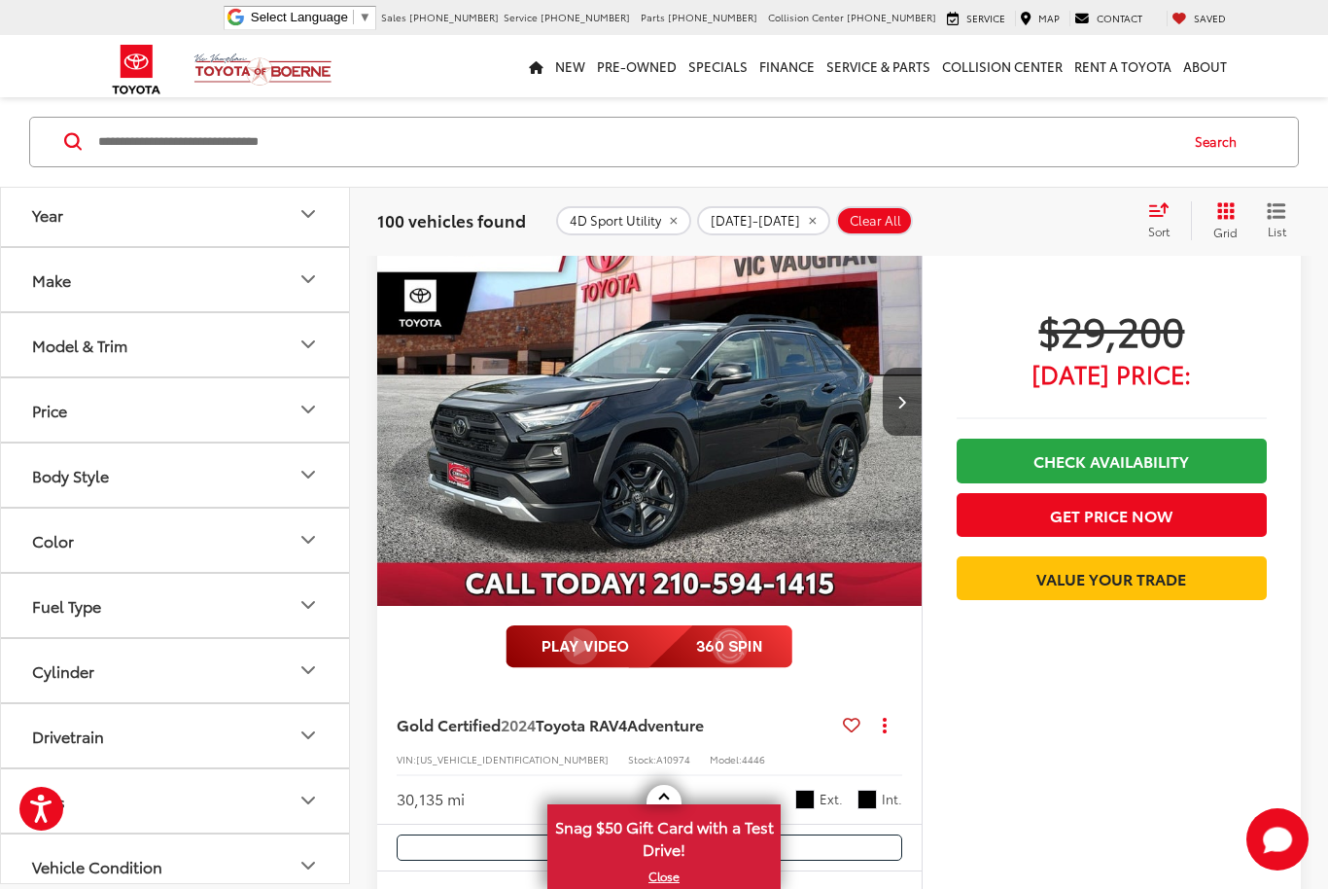
click at [808, 457] on img "2024 Toyota RAV4 Adventure 0" at bounding box center [649, 401] width 547 height 410
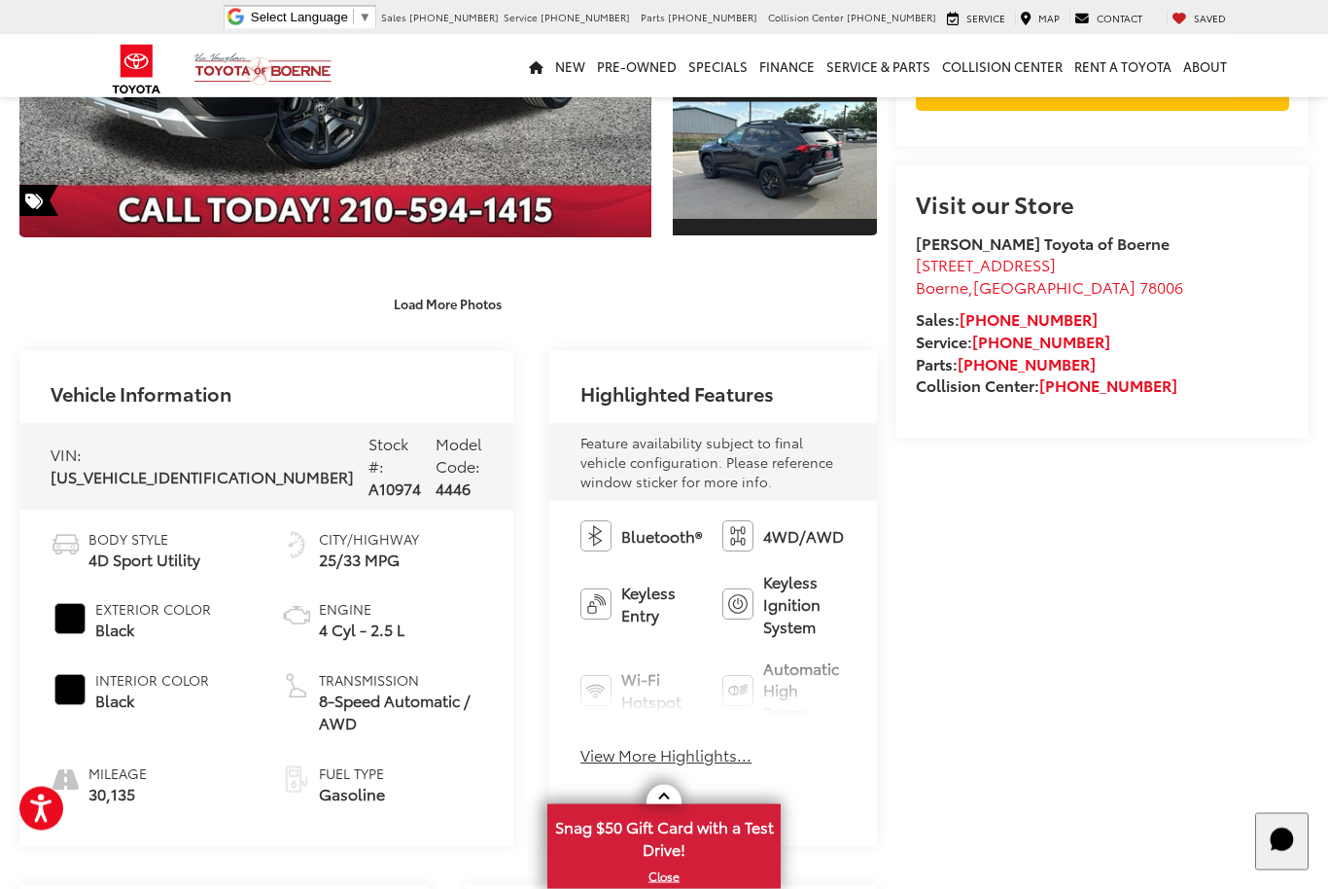
scroll to position [533, 0]
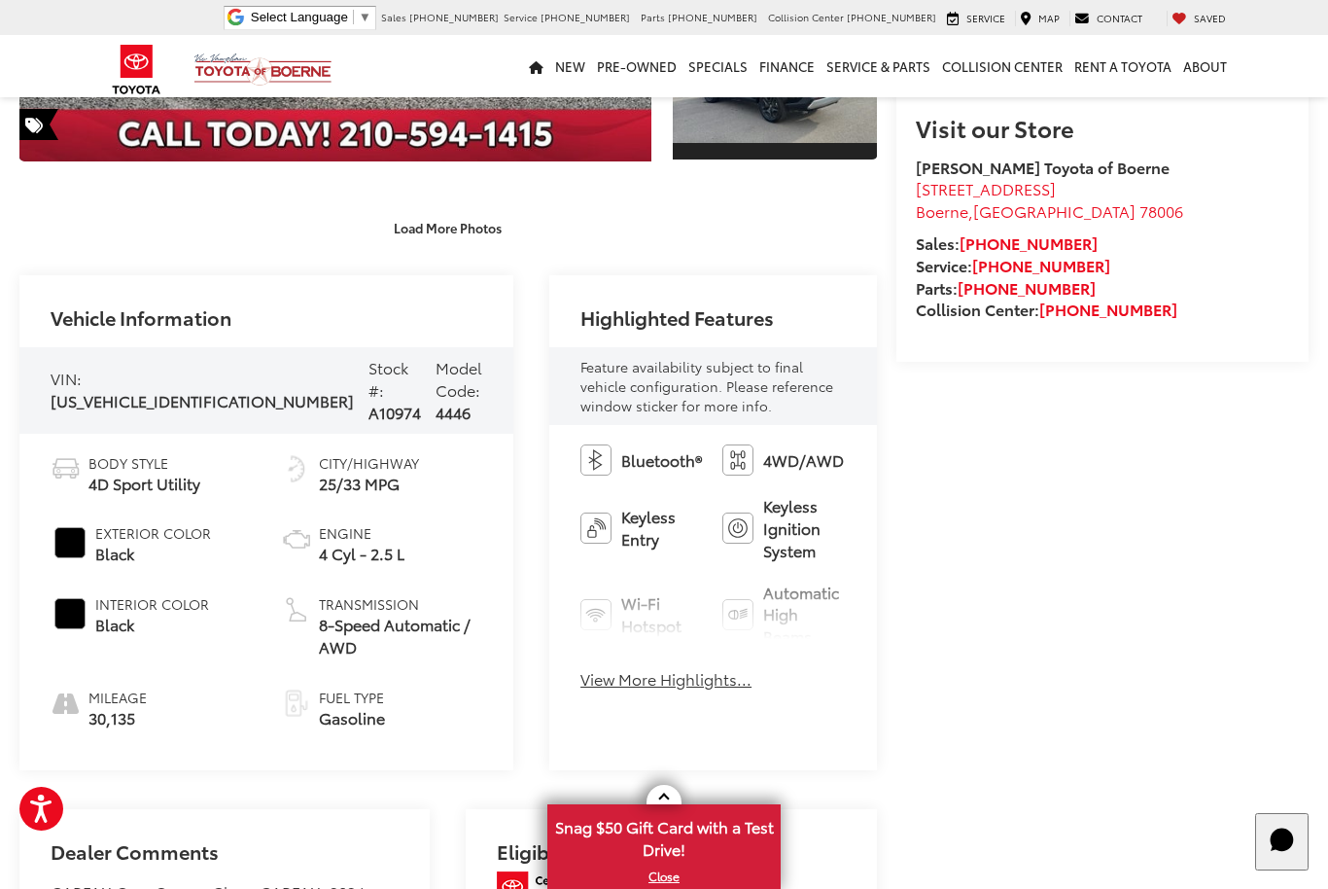
click at [644, 668] on button "View More Highlights..." at bounding box center [666, 679] width 171 height 22
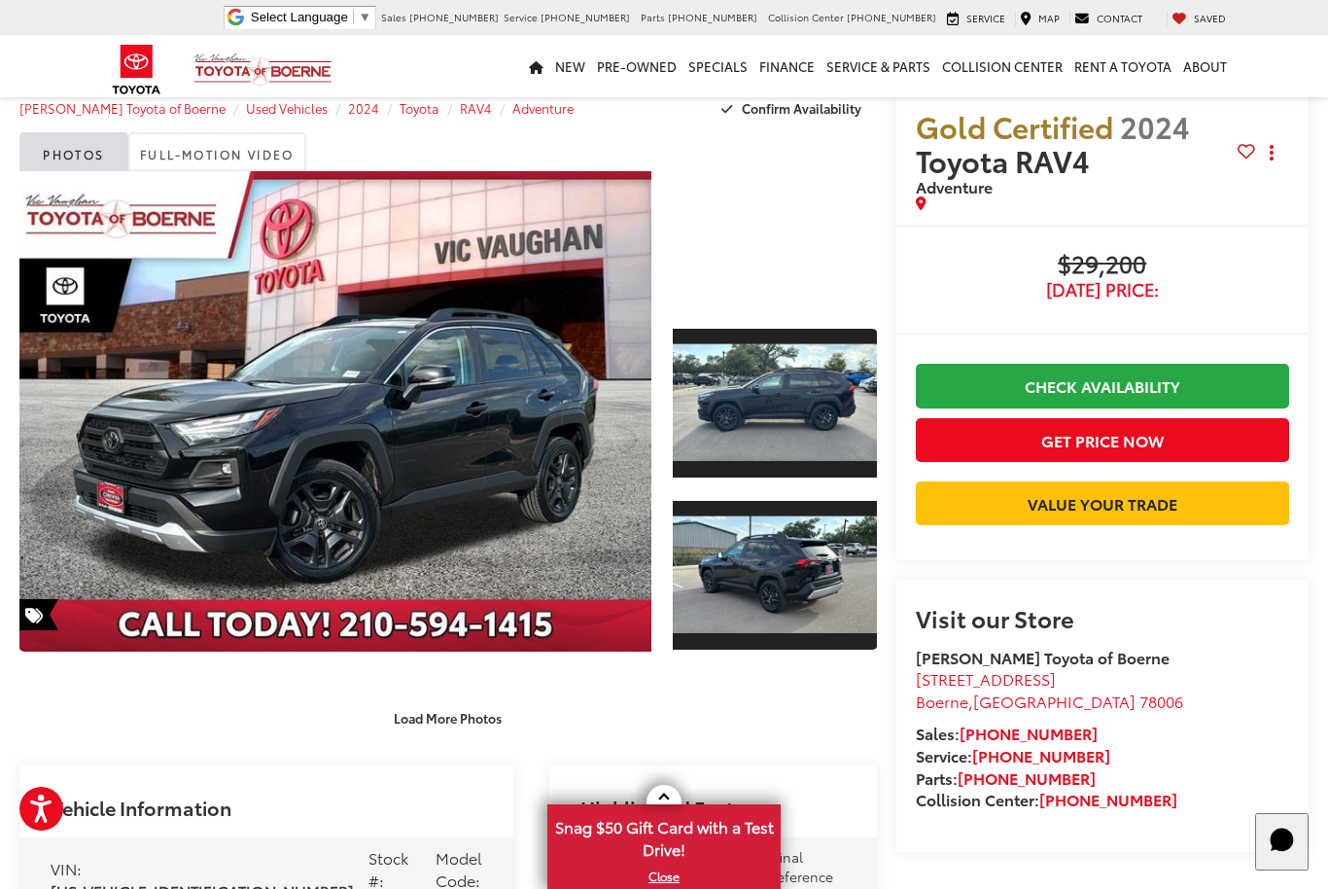
scroll to position [0, 0]
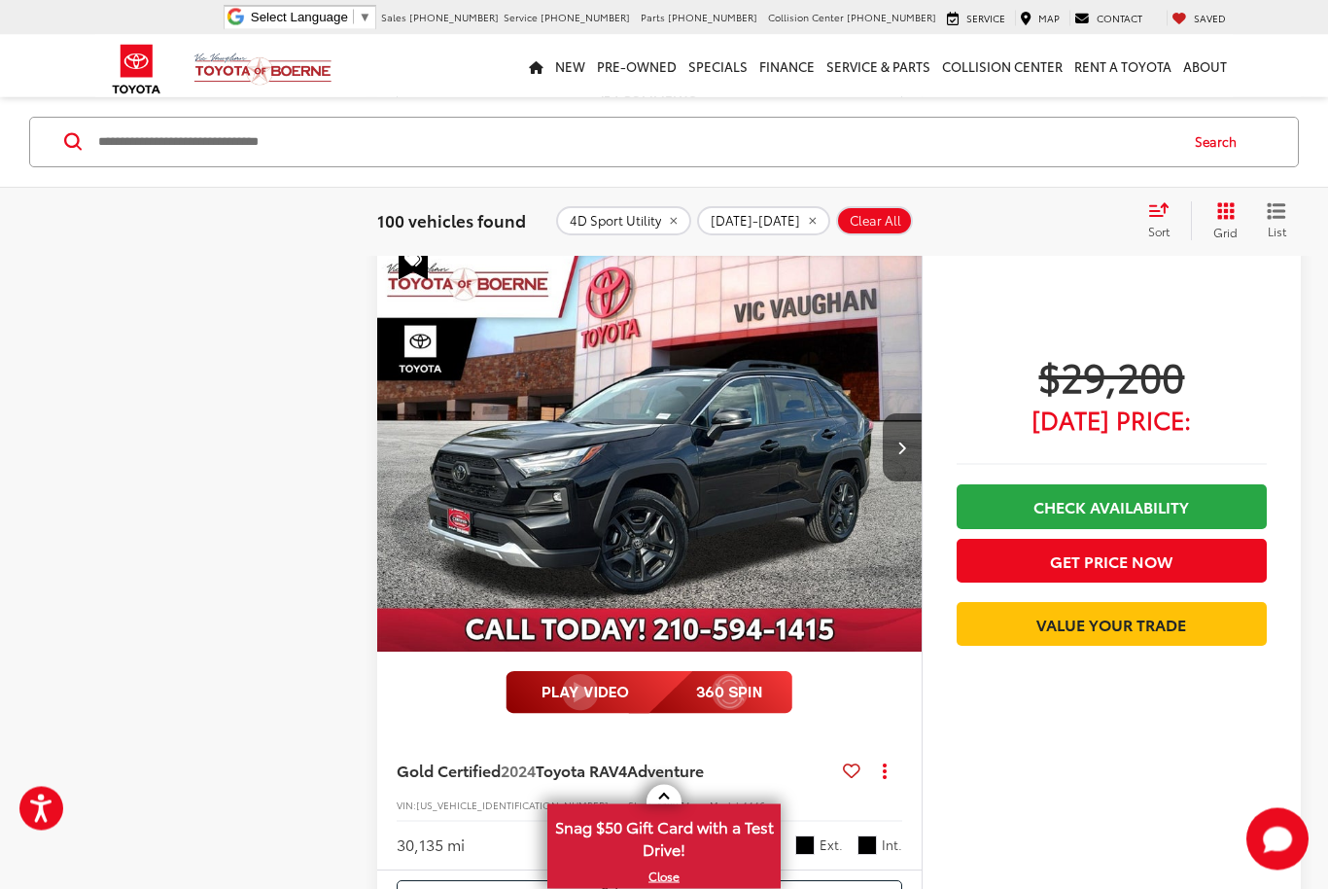
scroll to position [8946, 0]
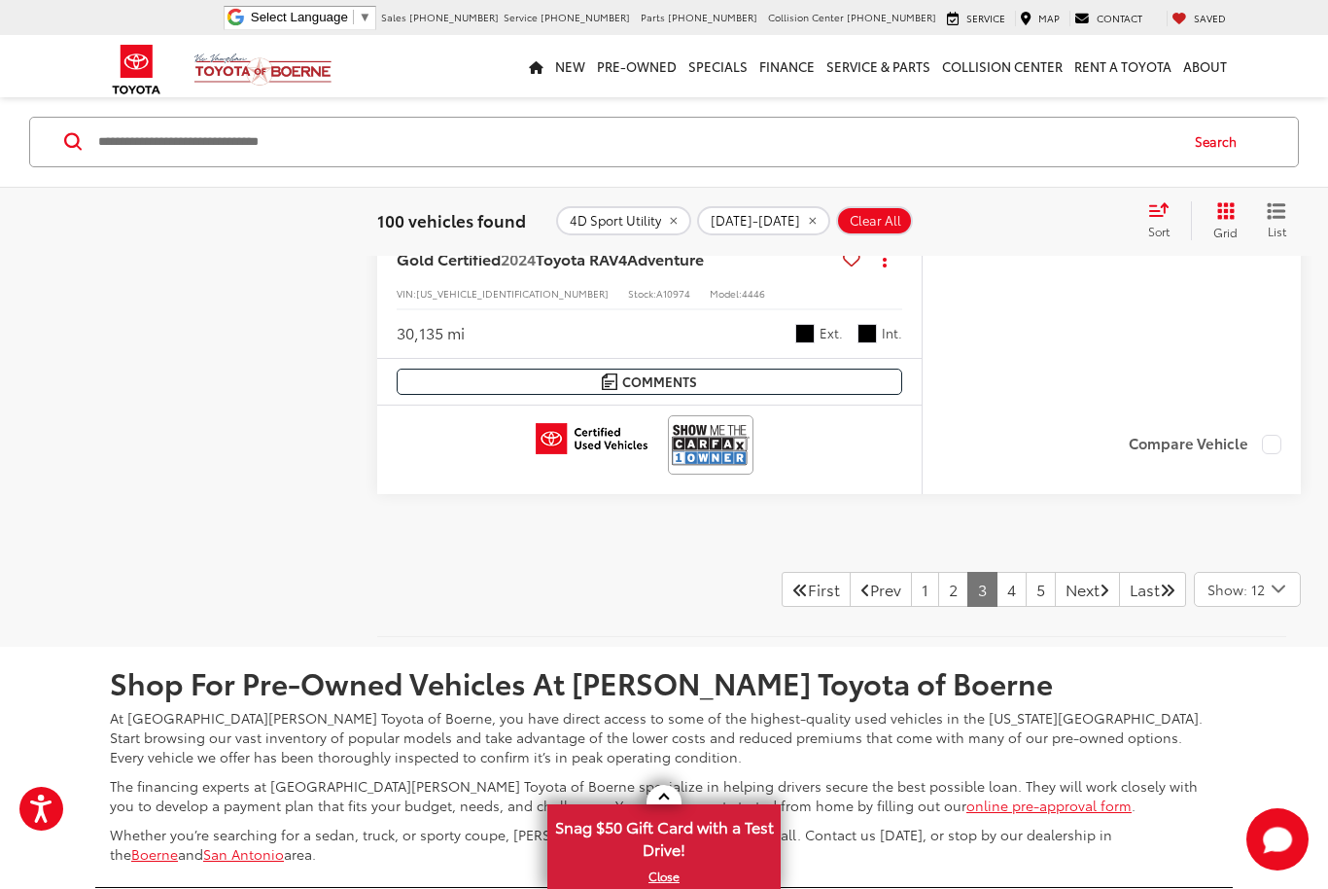
click at [997, 590] on link "4" at bounding box center [1012, 589] width 30 height 35
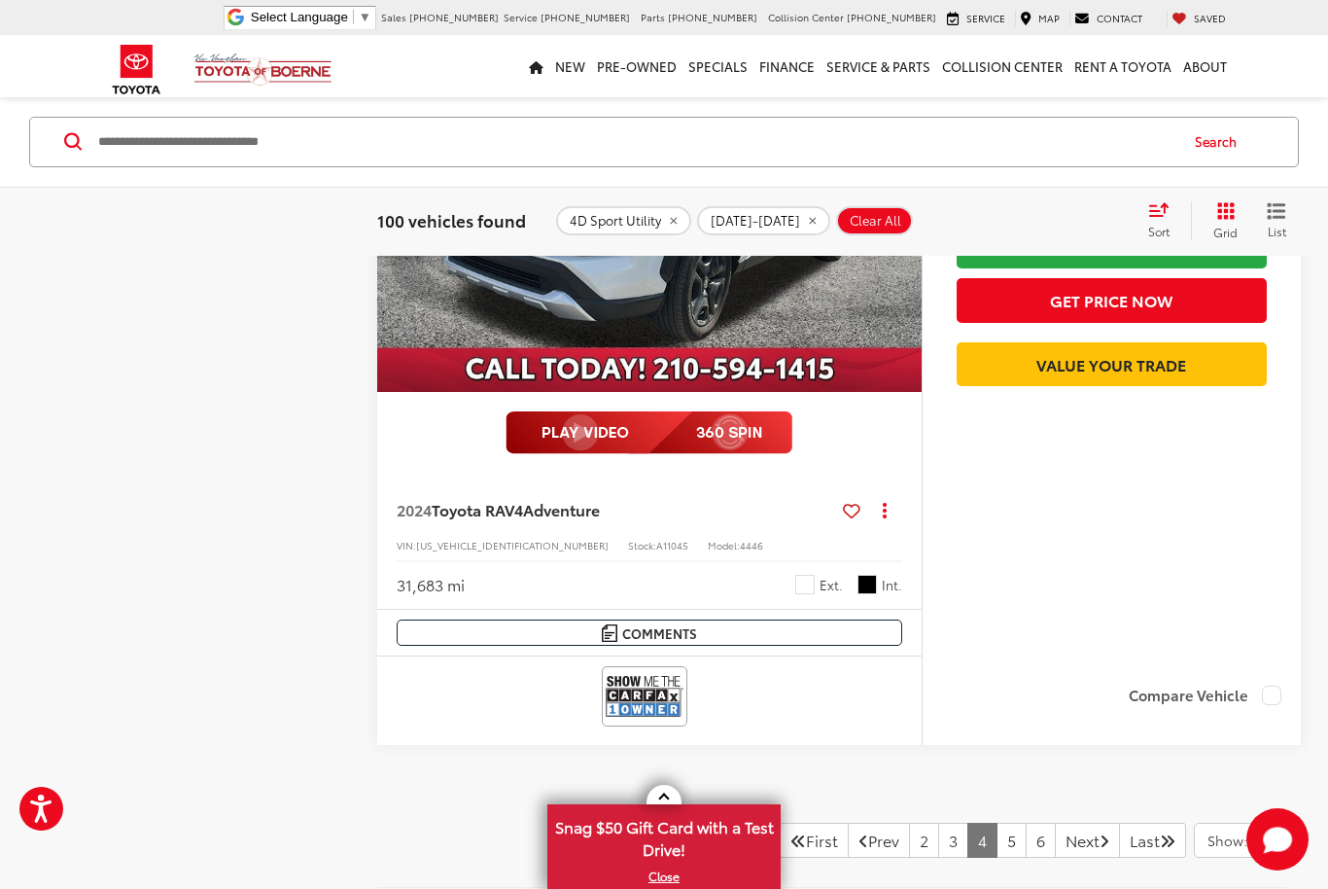
scroll to position [9281, 0]
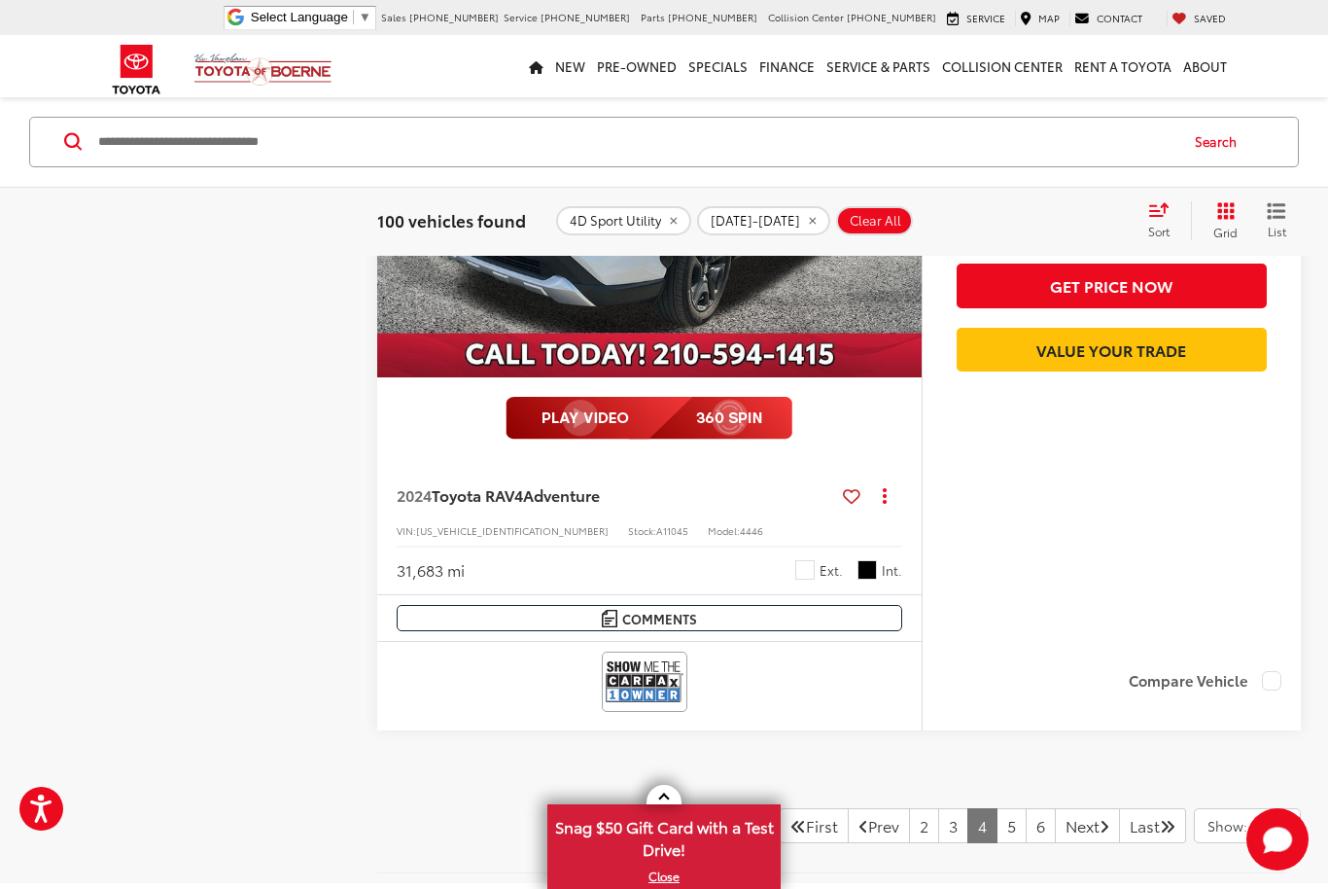
click at [997, 821] on link "5" at bounding box center [1012, 825] width 30 height 35
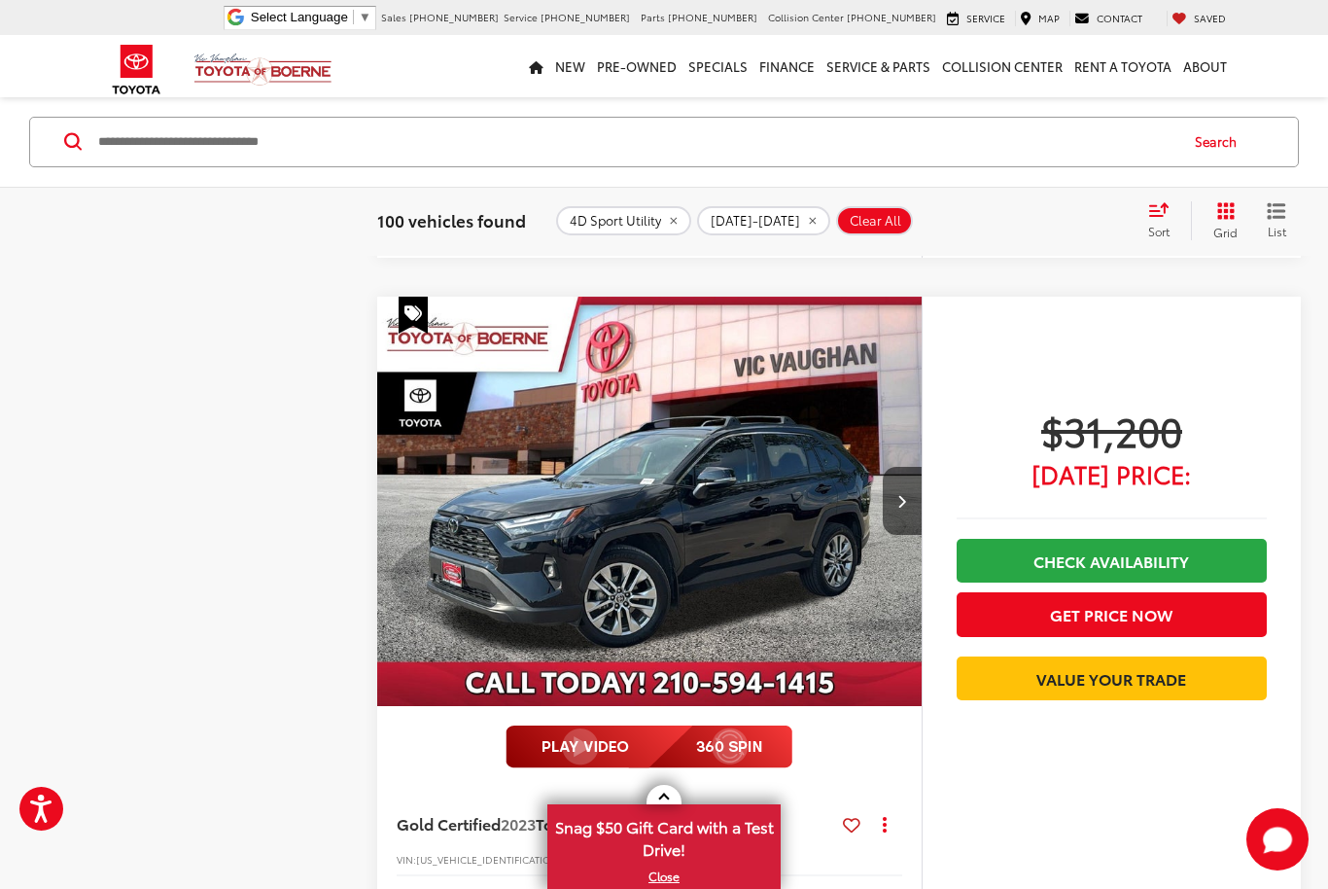
scroll to position [925, 0]
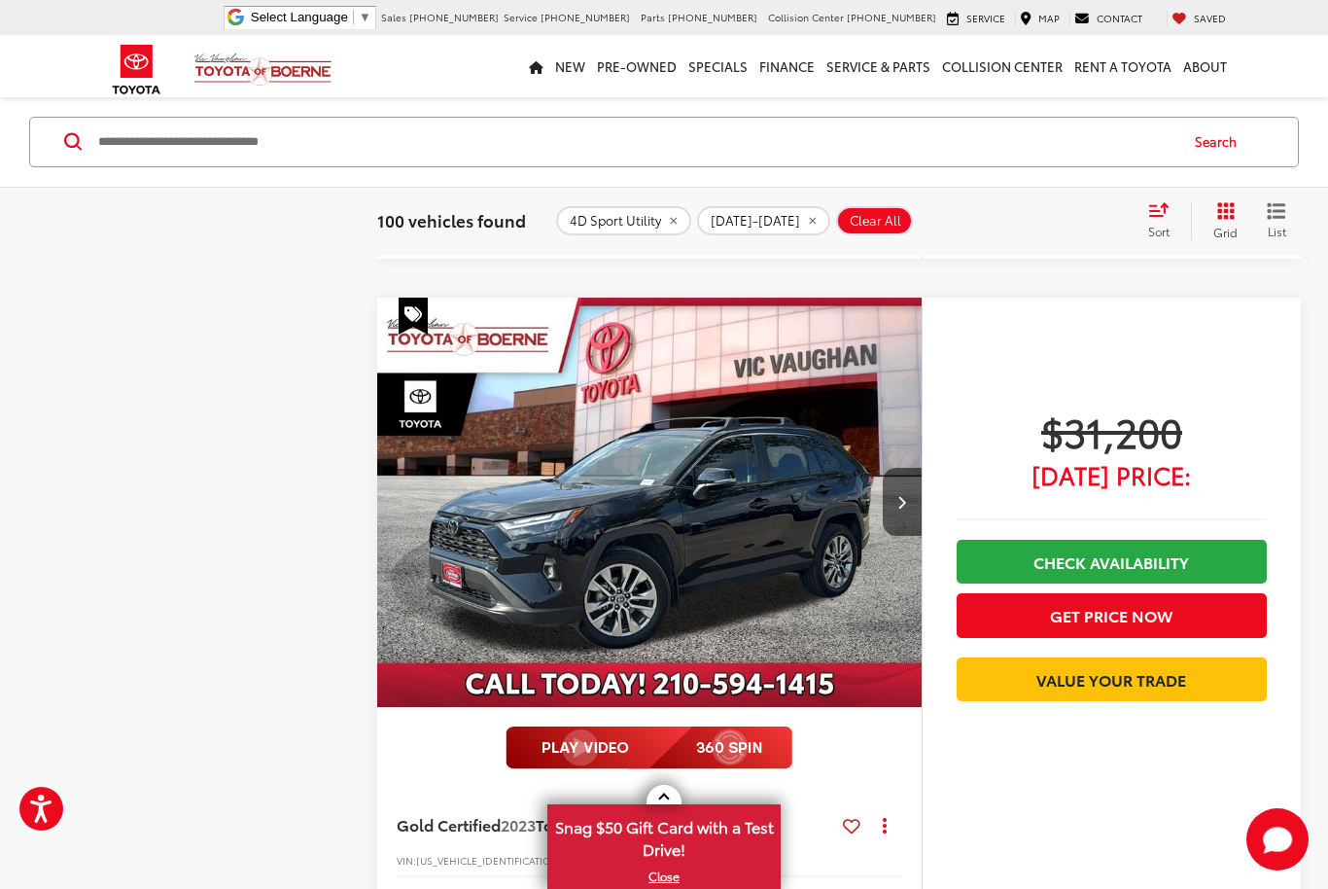
click at [789, 580] on img "2023 Toyota RAV4 XLE Premium 0" at bounding box center [649, 503] width 547 height 410
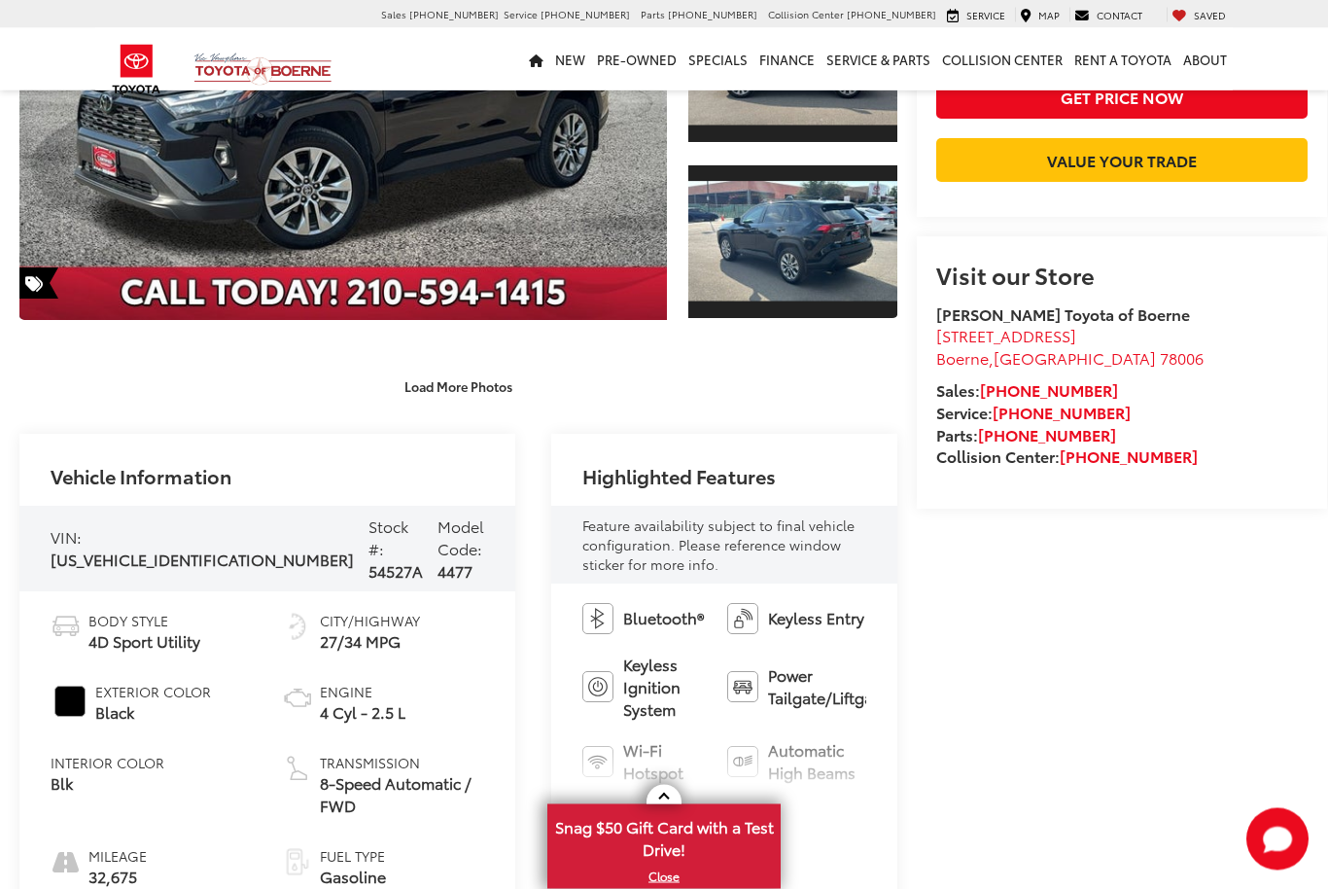
click at [596, 828] on button "View More Highlights..." at bounding box center [667, 839] width 171 height 22
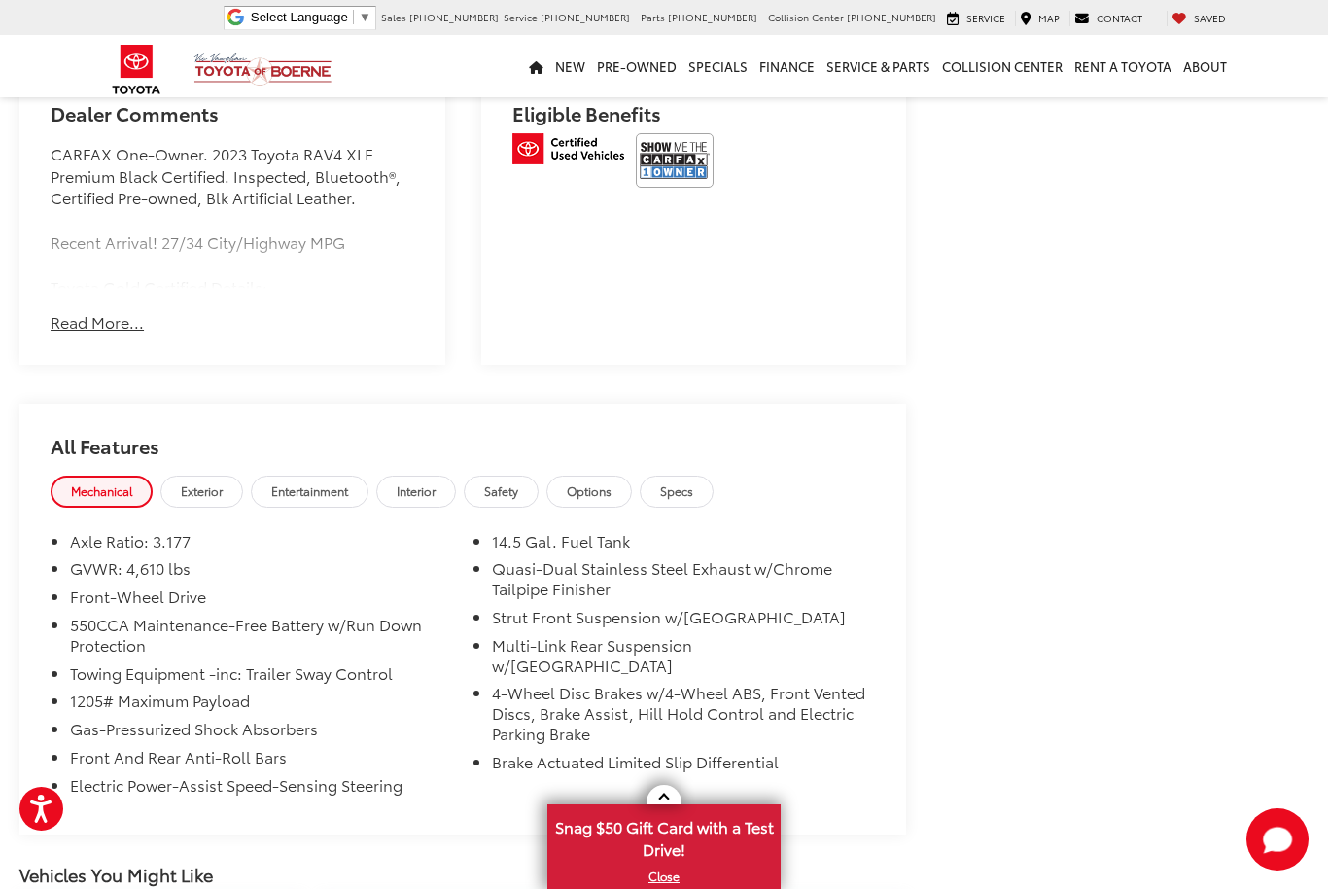
scroll to position [1528, 0]
click at [220, 480] on span "Exterior" at bounding box center [202, 488] width 42 height 17
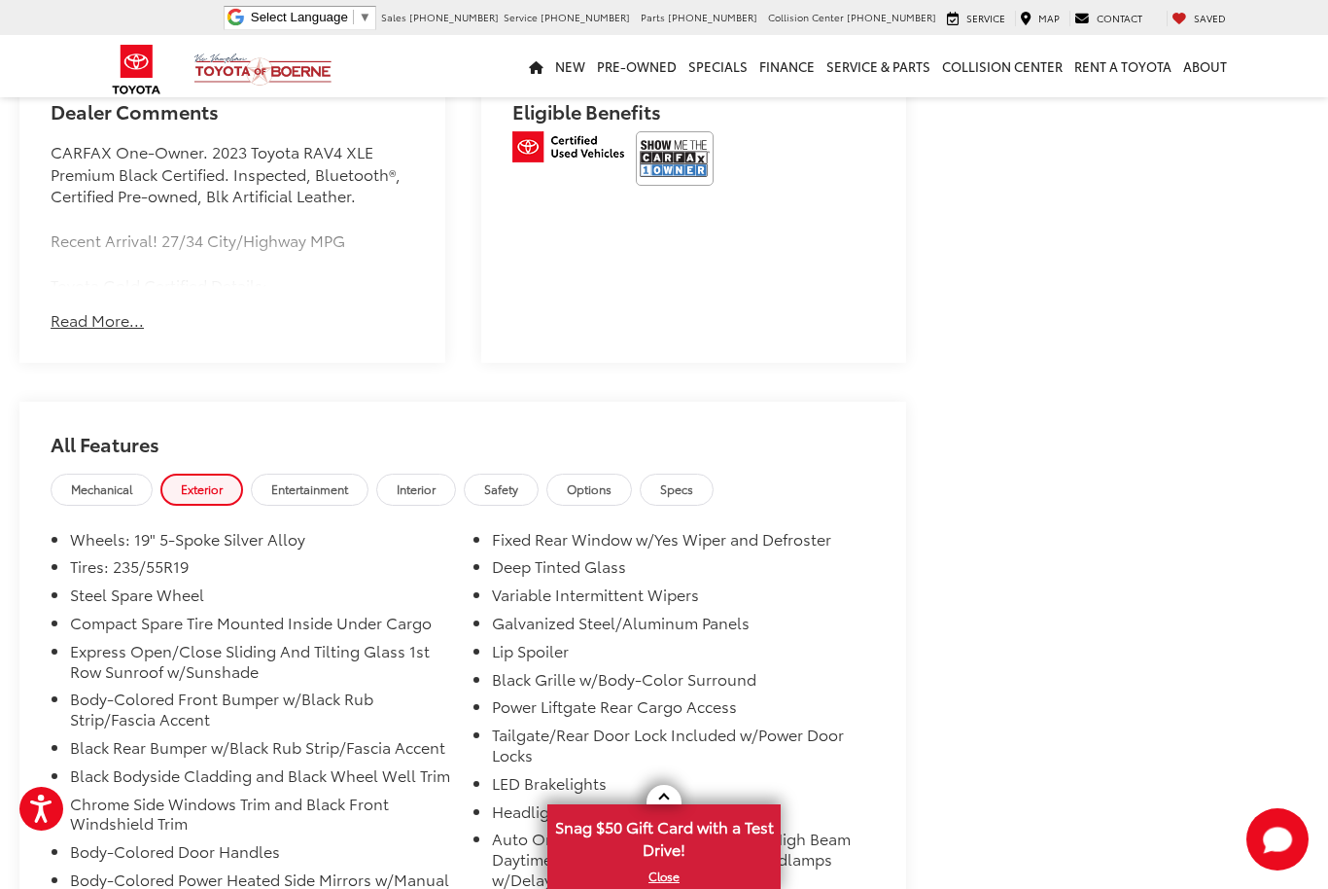
click at [347, 480] on span "Entertainment" at bounding box center [309, 488] width 77 height 17
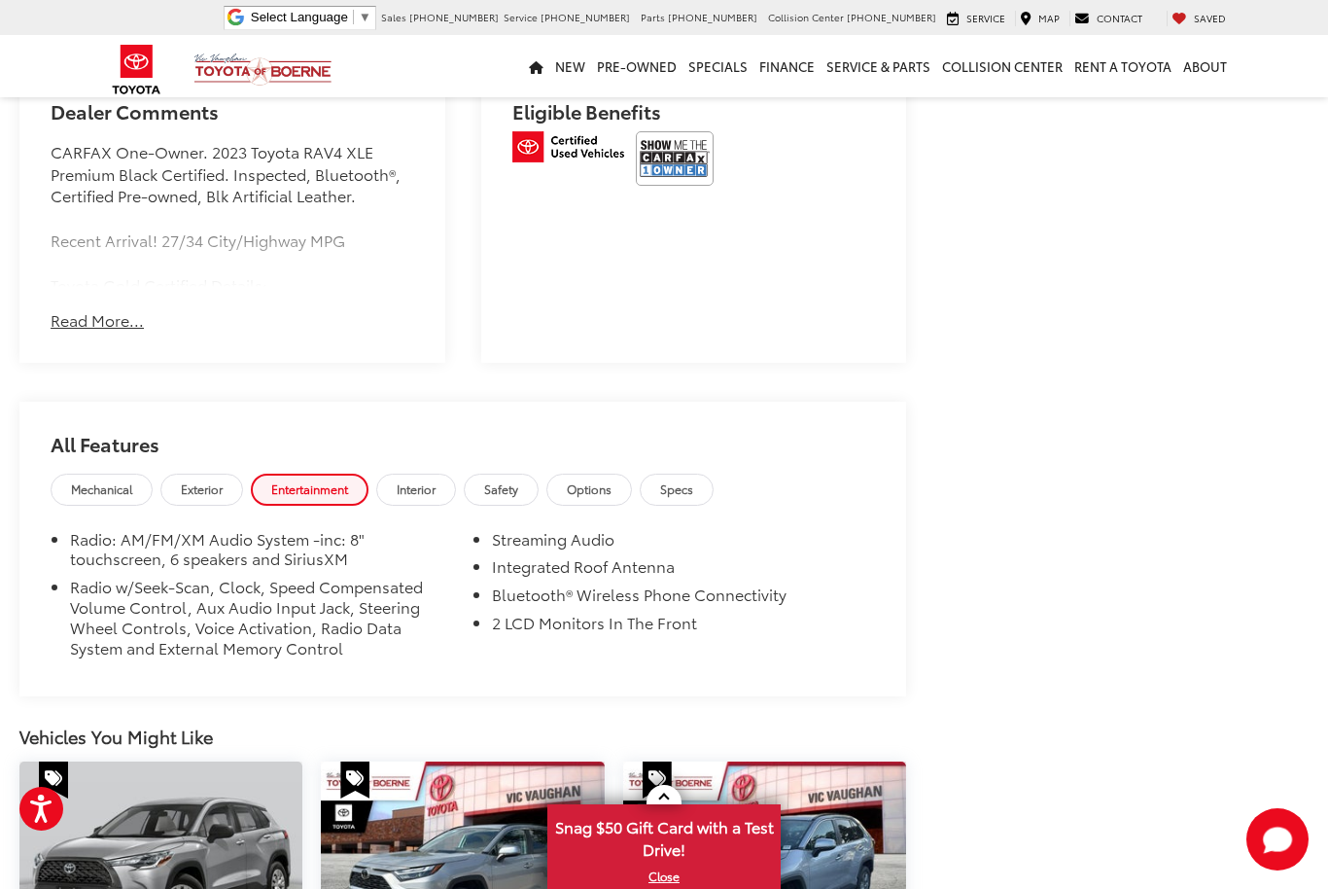
click at [456, 474] on link "Interior" at bounding box center [416, 490] width 80 height 32
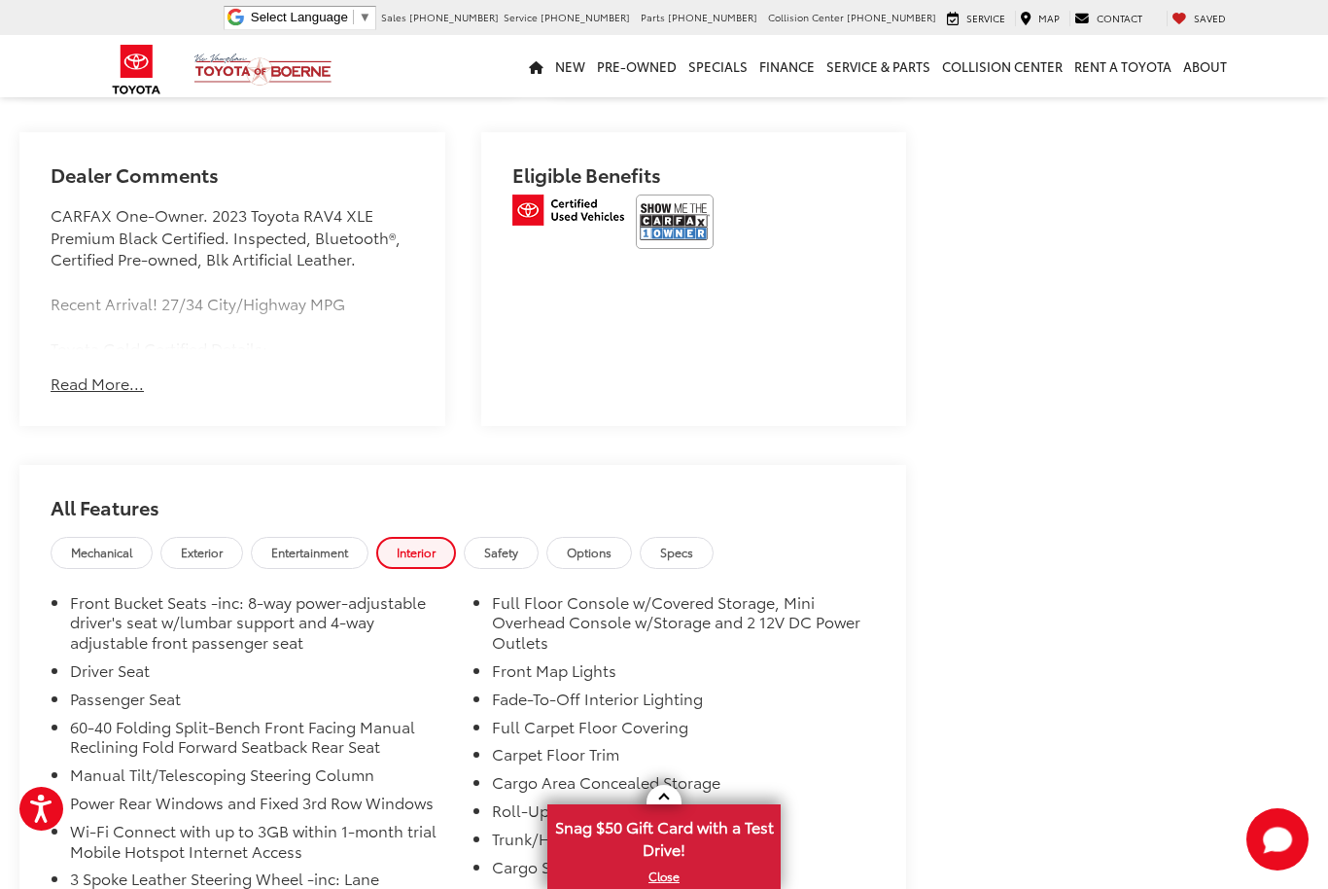
scroll to position [0, 0]
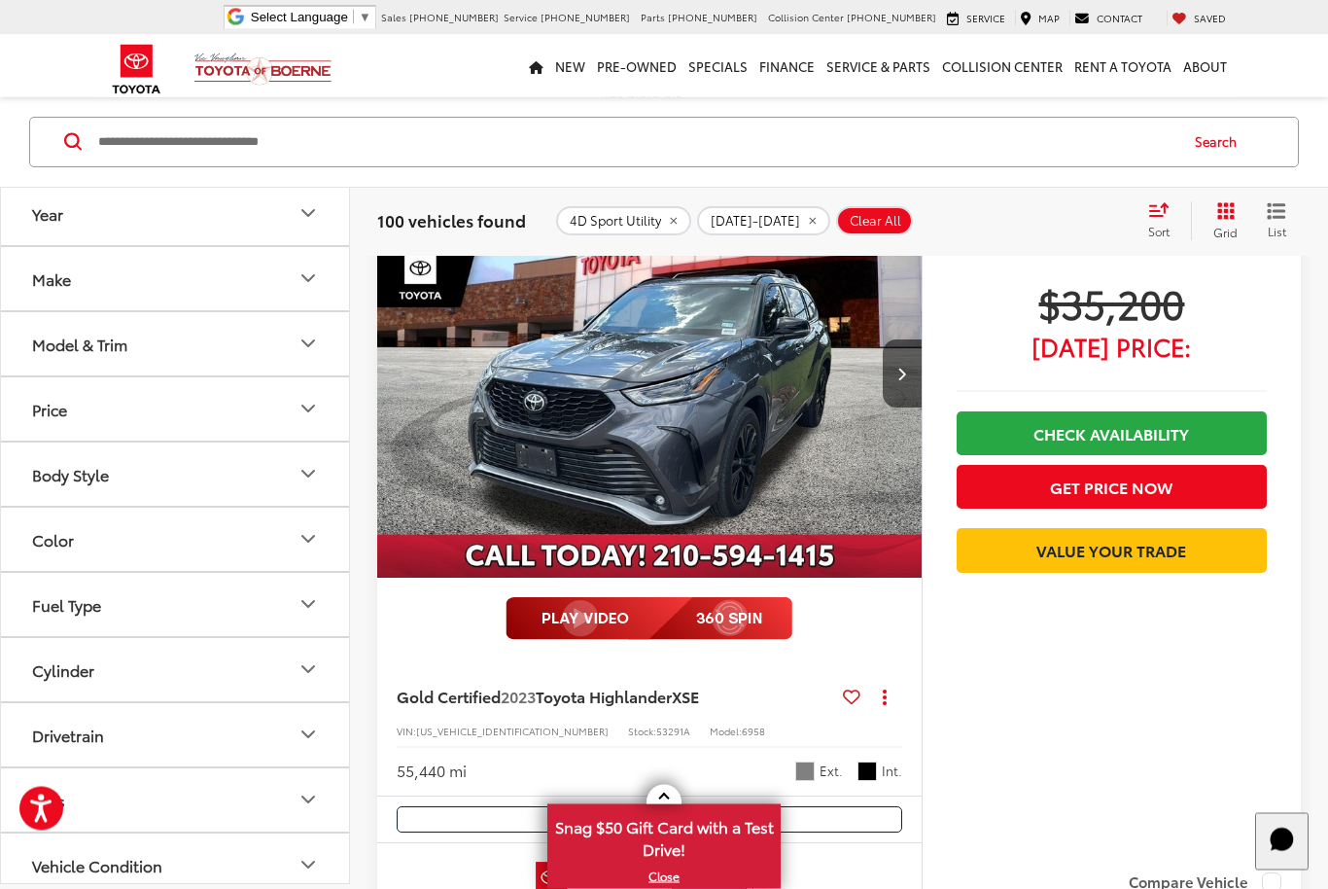
scroll to position [5817, 0]
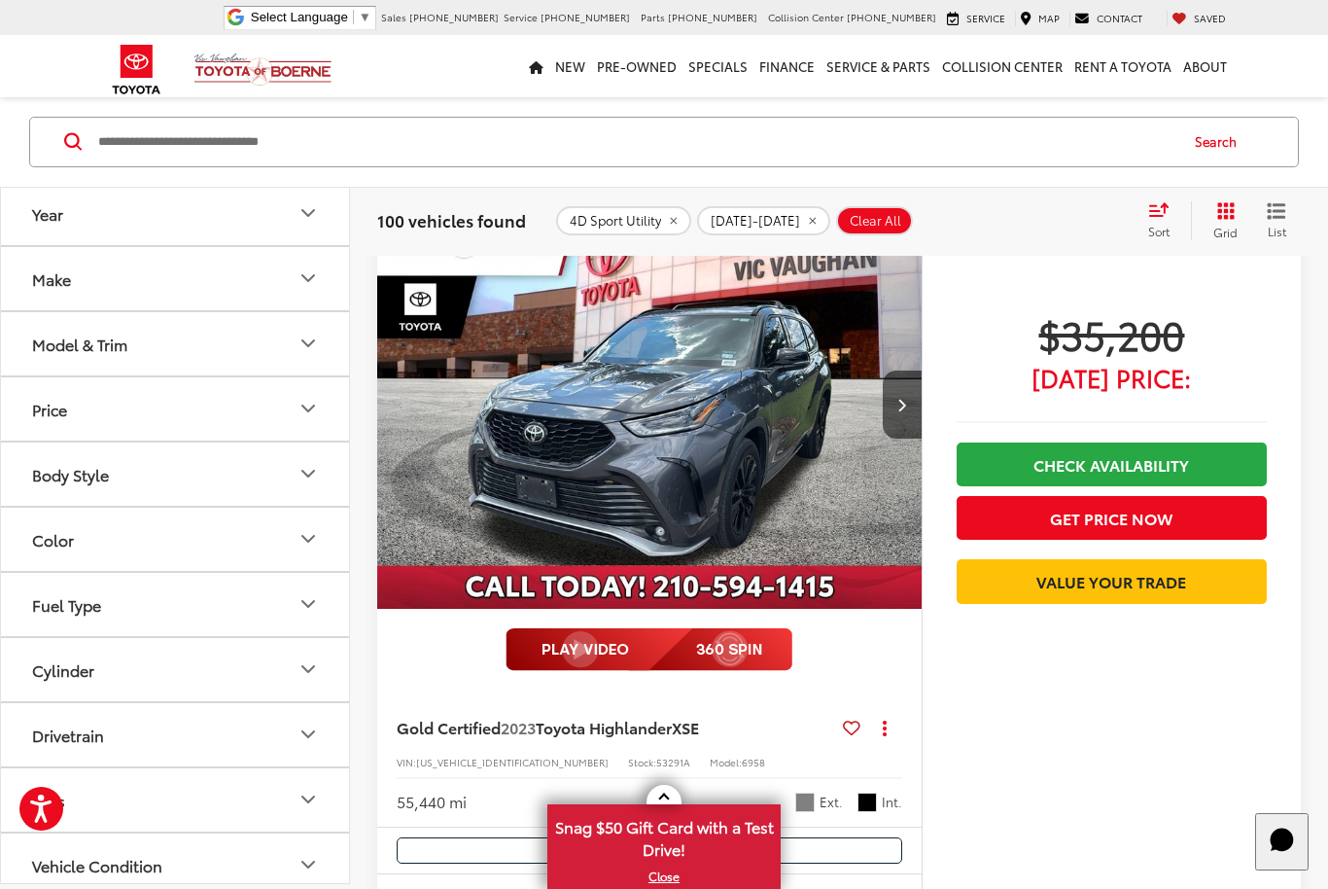
click at [561, 433] on img "2023 Toyota Highlander XSE 0" at bounding box center [649, 405] width 547 height 410
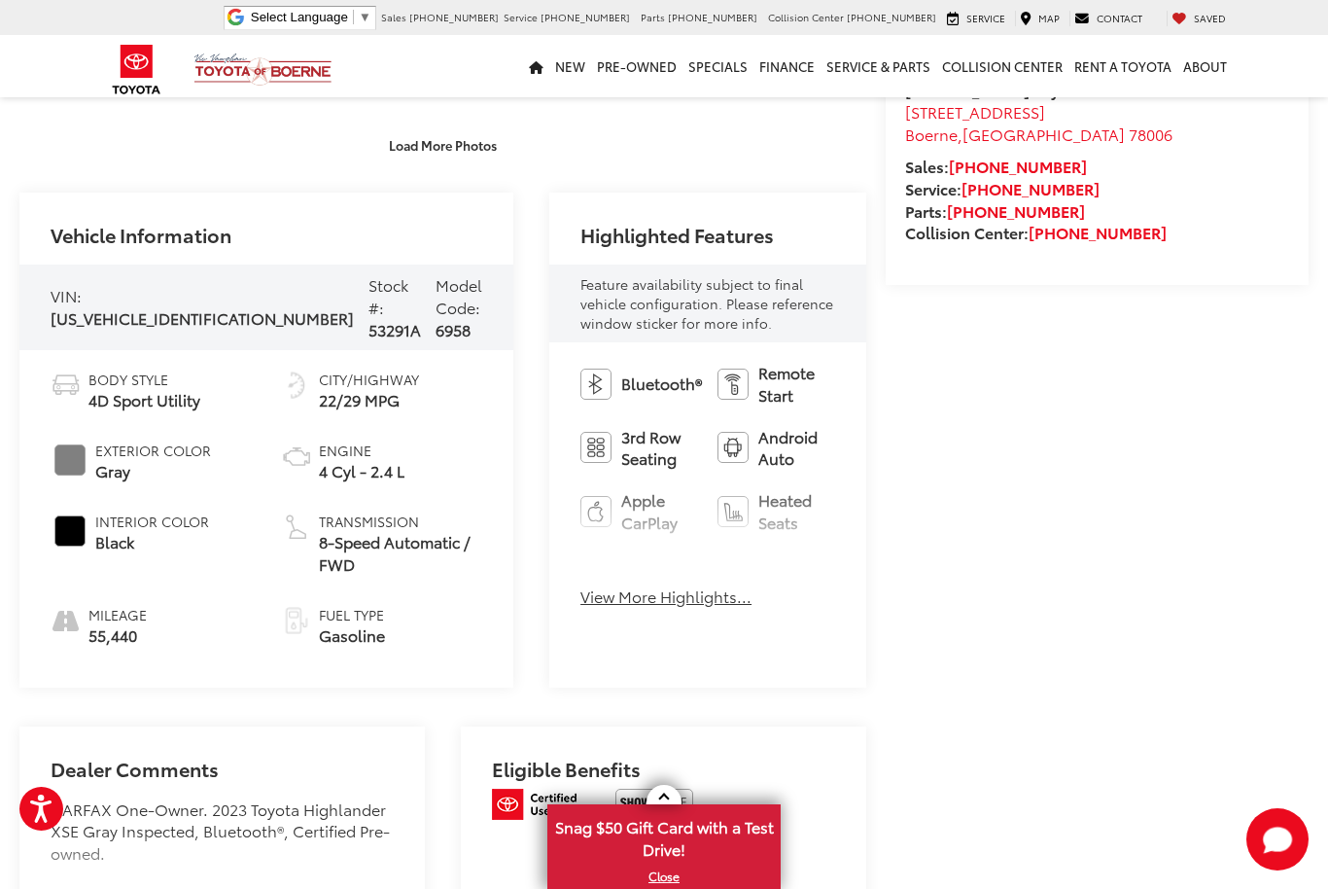
scroll to position [606, 0]
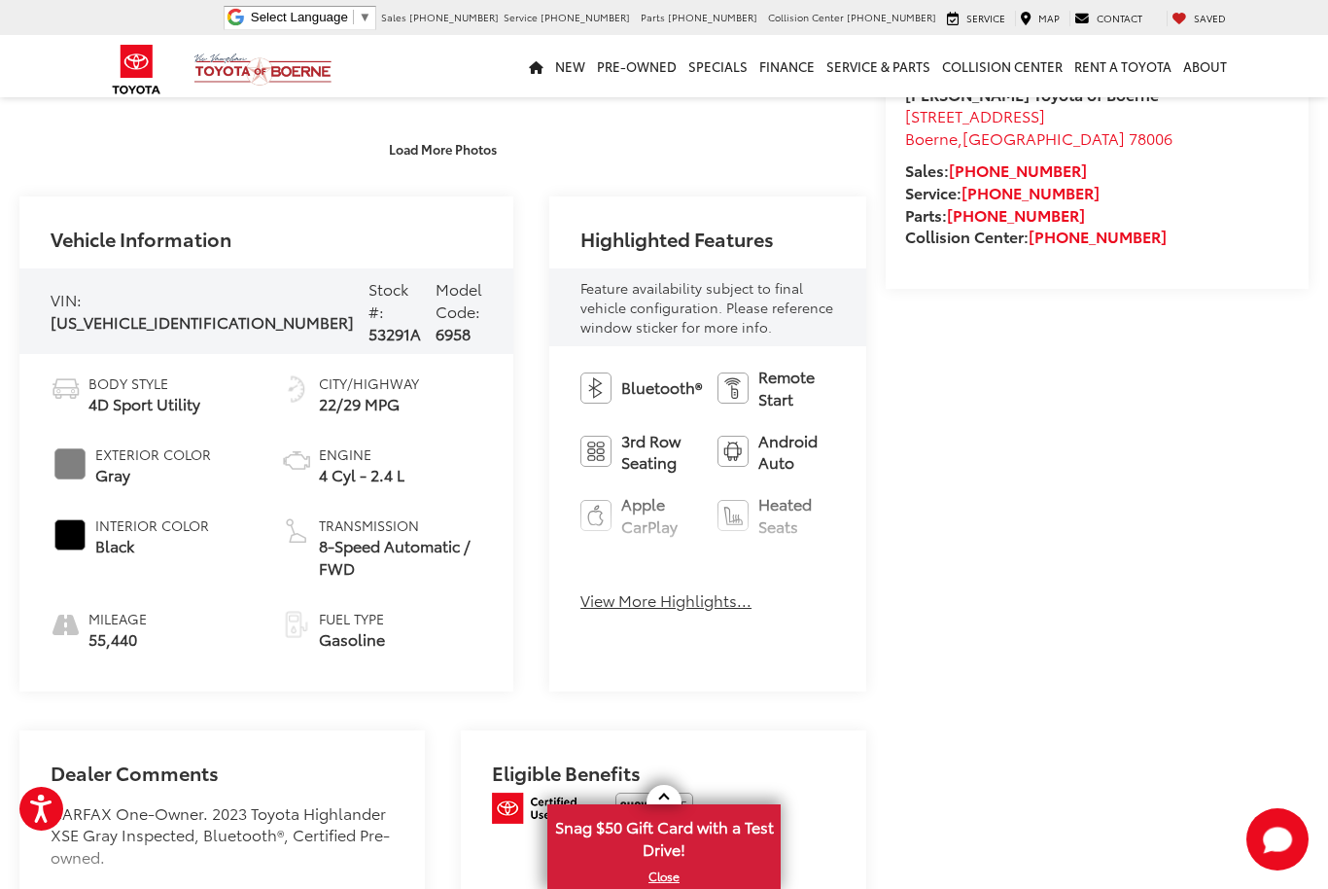
click at [581, 599] on button "View More Highlights..." at bounding box center [666, 600] width 171 height 22
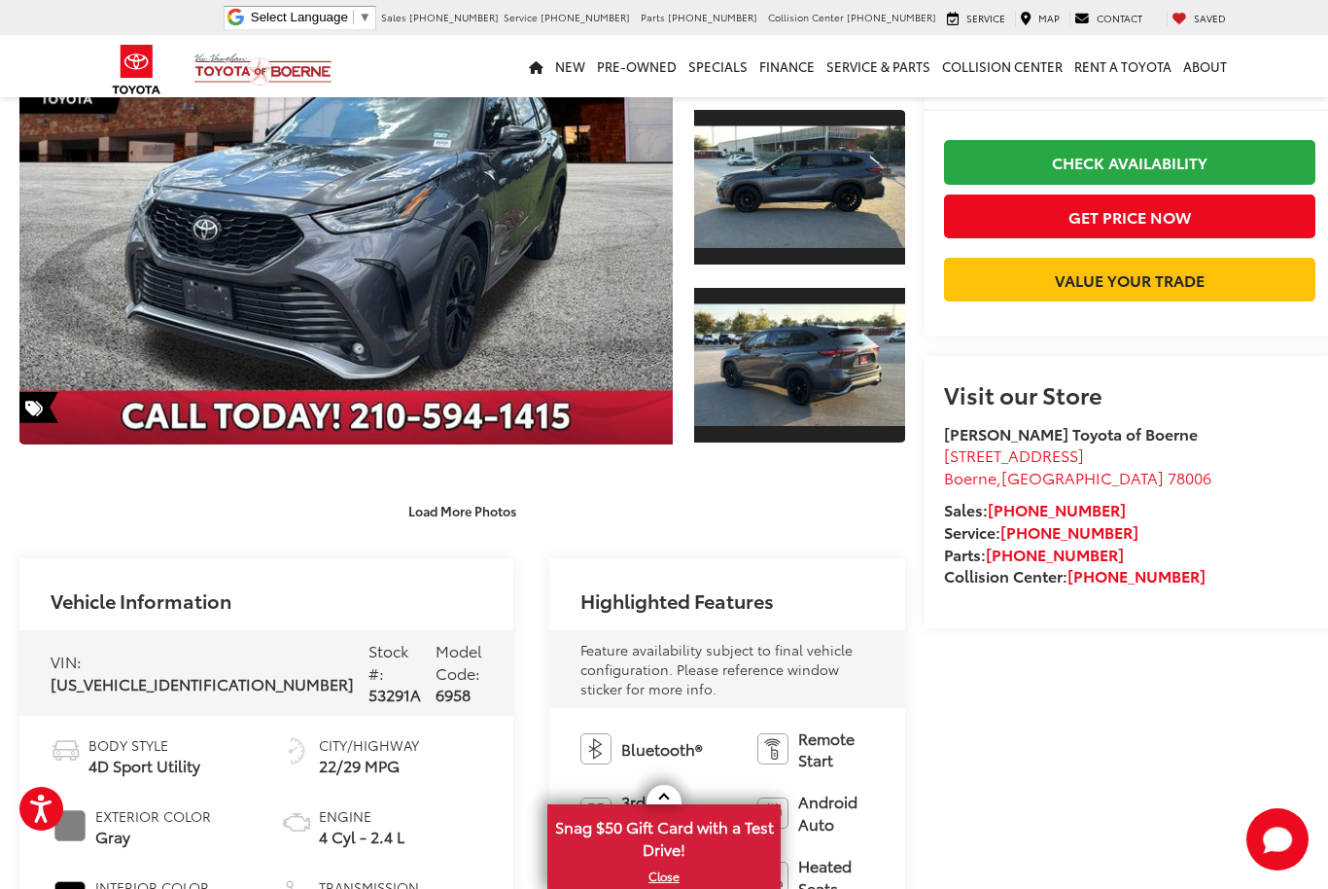
scroll to position [242, 0]
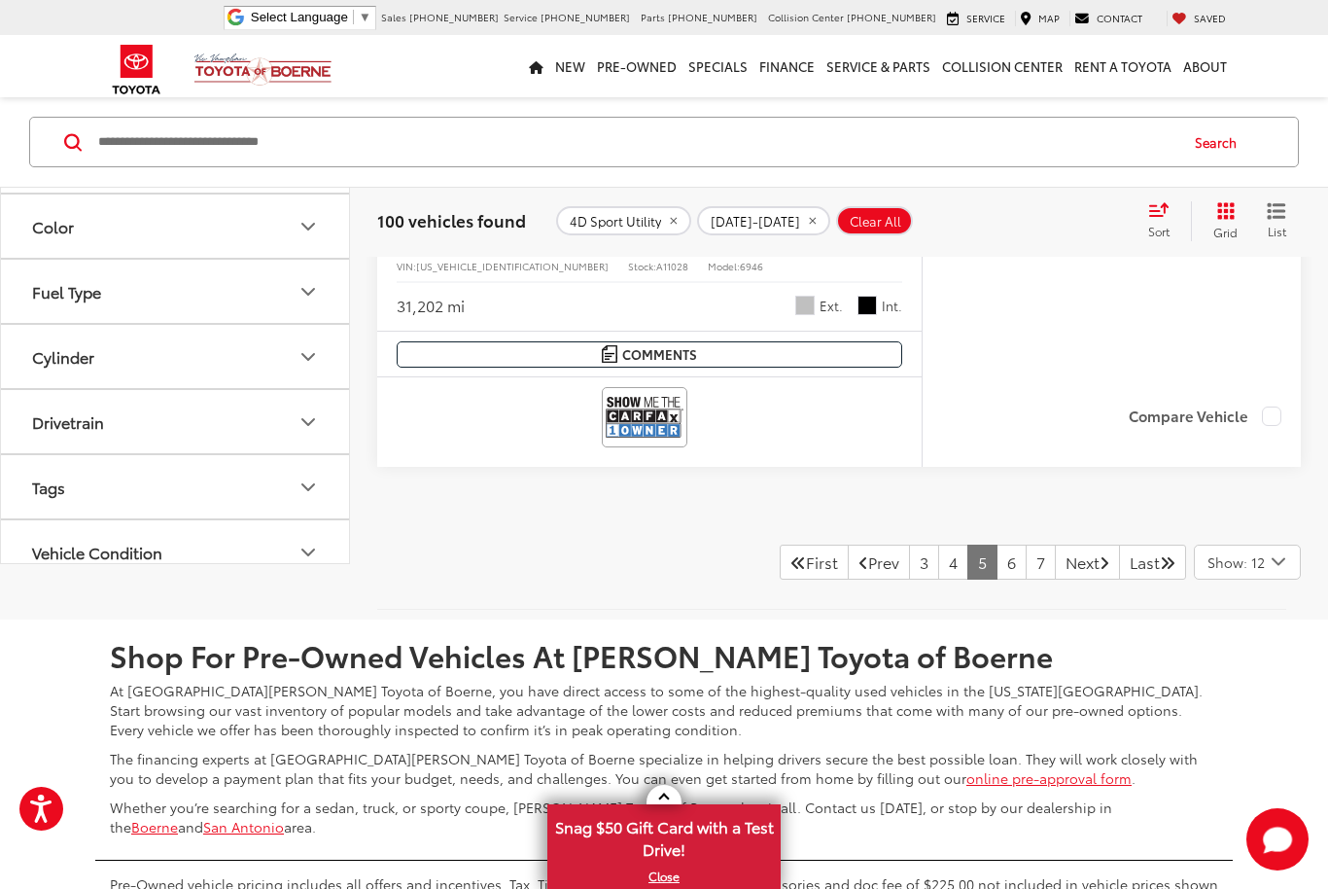
scroll to position [9455, 0]
click at [997, 567] on link "6" at bounding box center [1012, 561] width 30 height 35
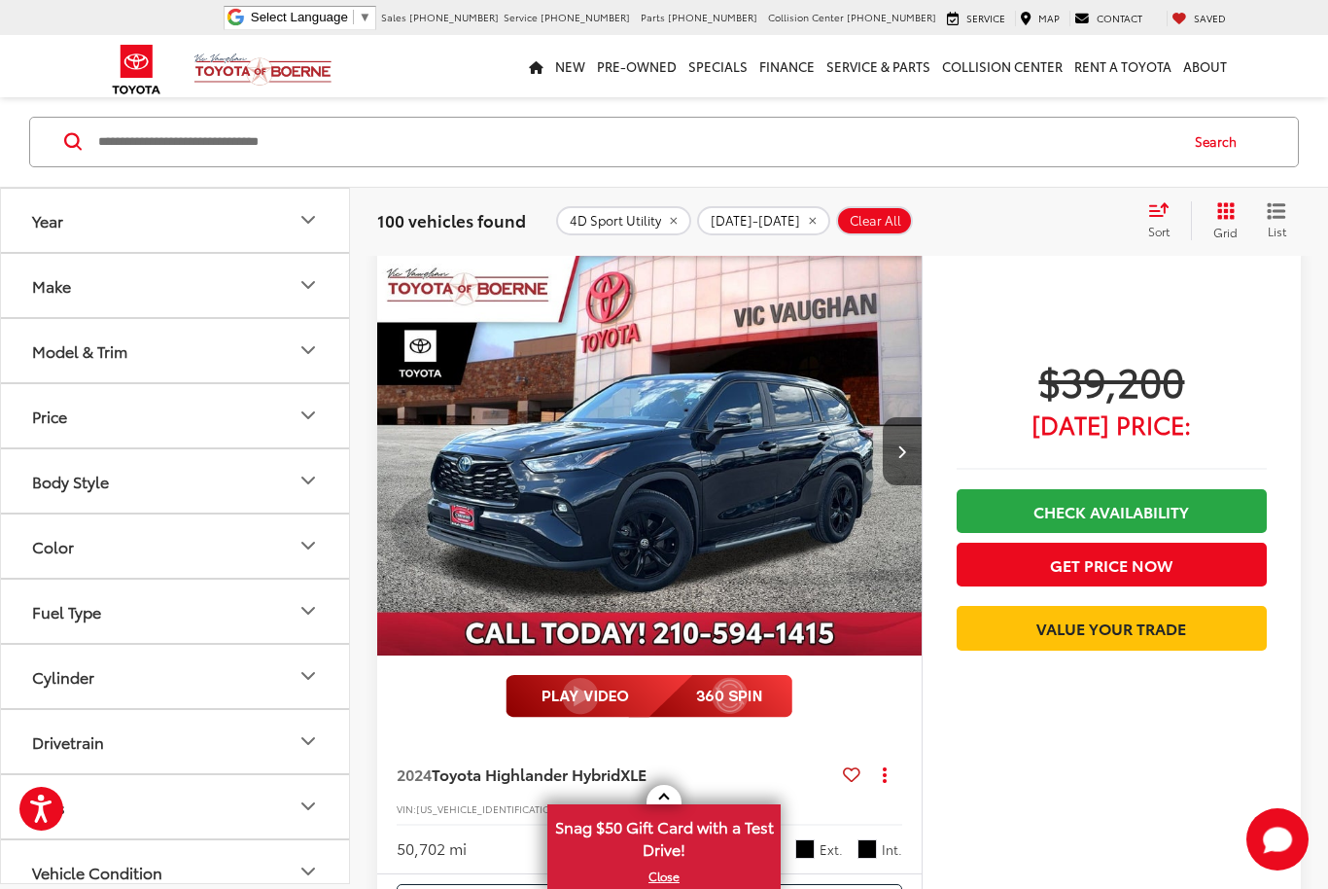
scroll to position [4183, 0]
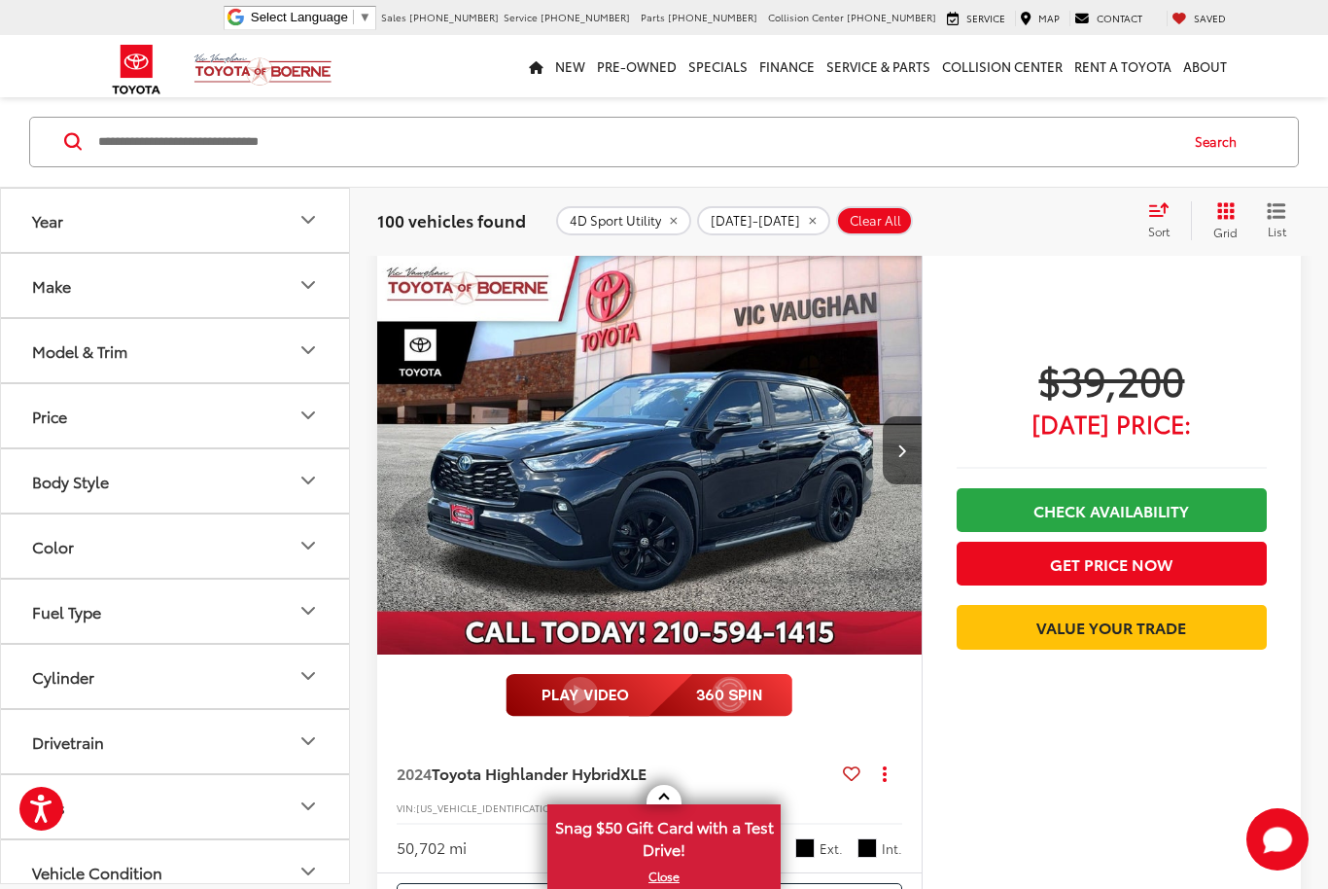
click at [540, 469] on img "2024 Toyota Highlander Hybrid XLE 0" at bounding box center [649, 451] width 547 height 410
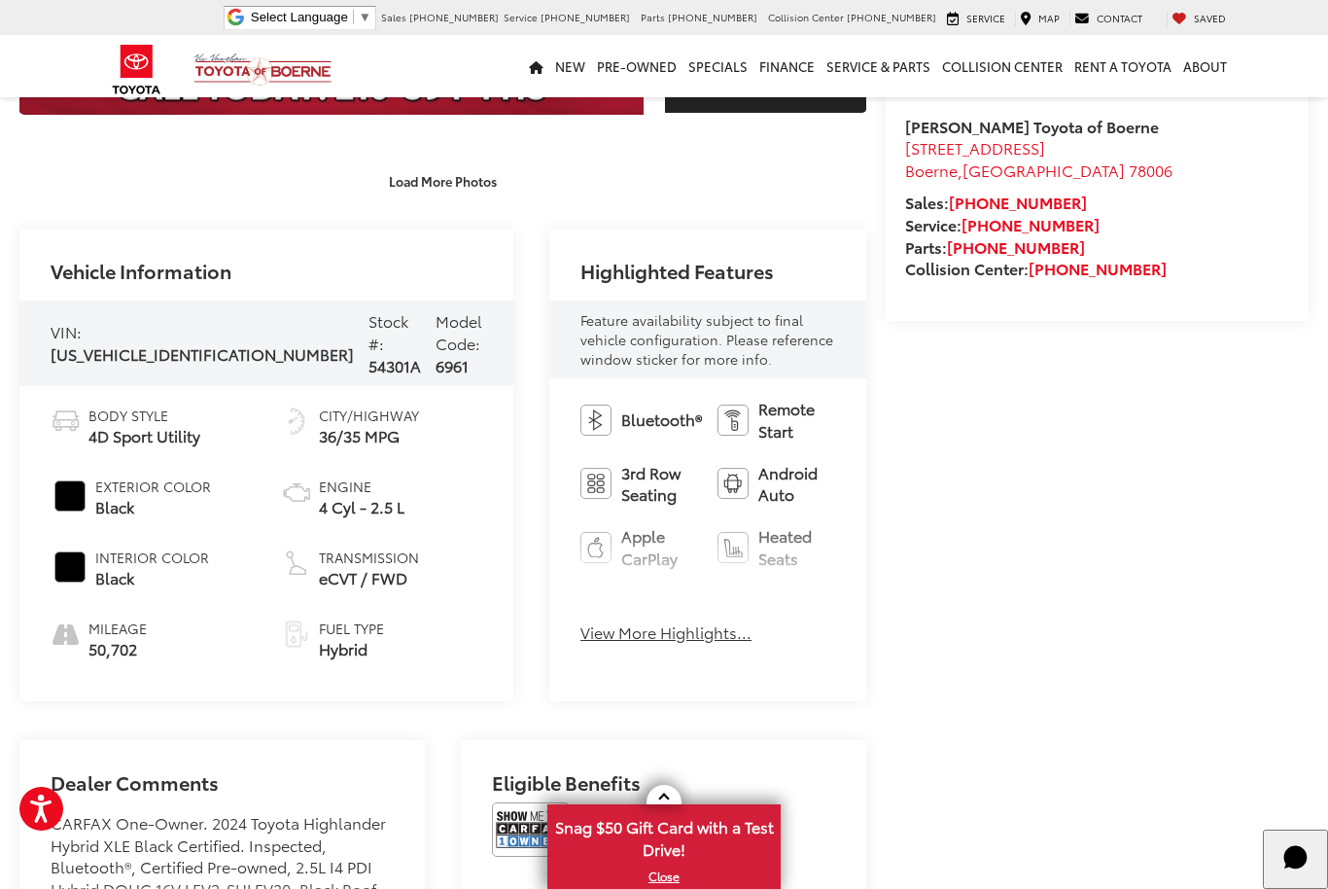
scroll to position [580, 0]
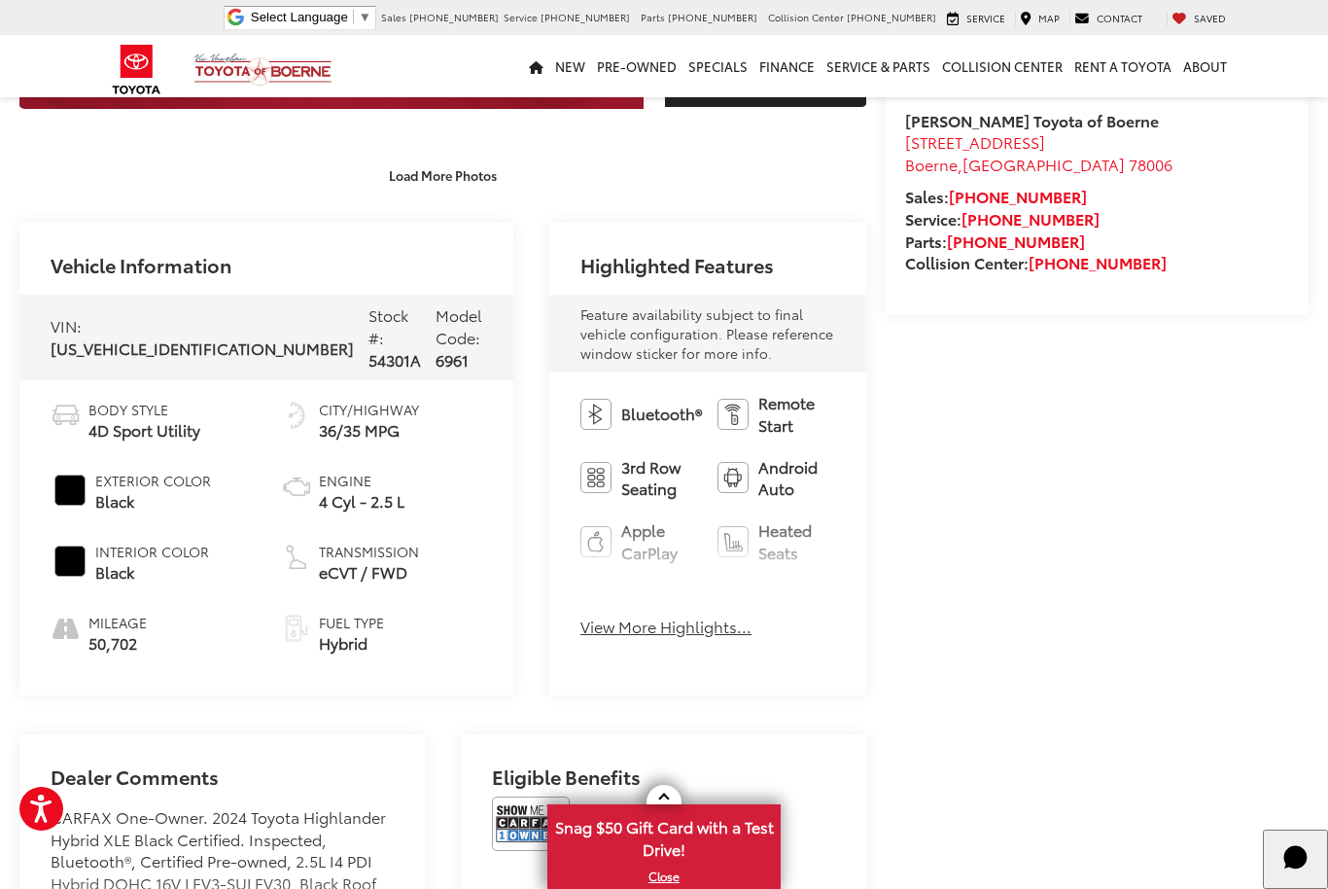
click at [581, 616] on button "View More Highlights..." at bounding box center [666, 627] width 171 height 22
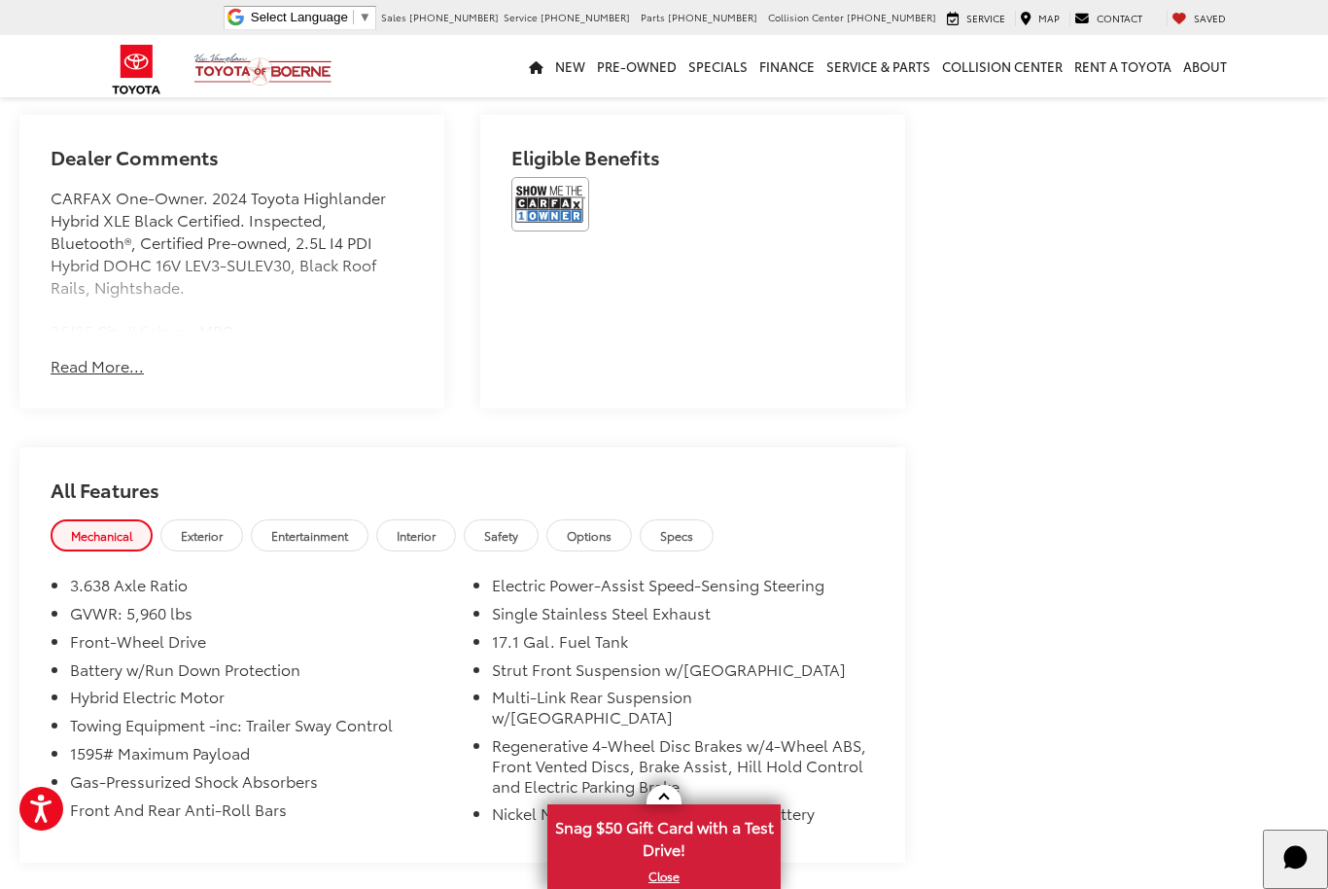
scroll to position [1635, 0]
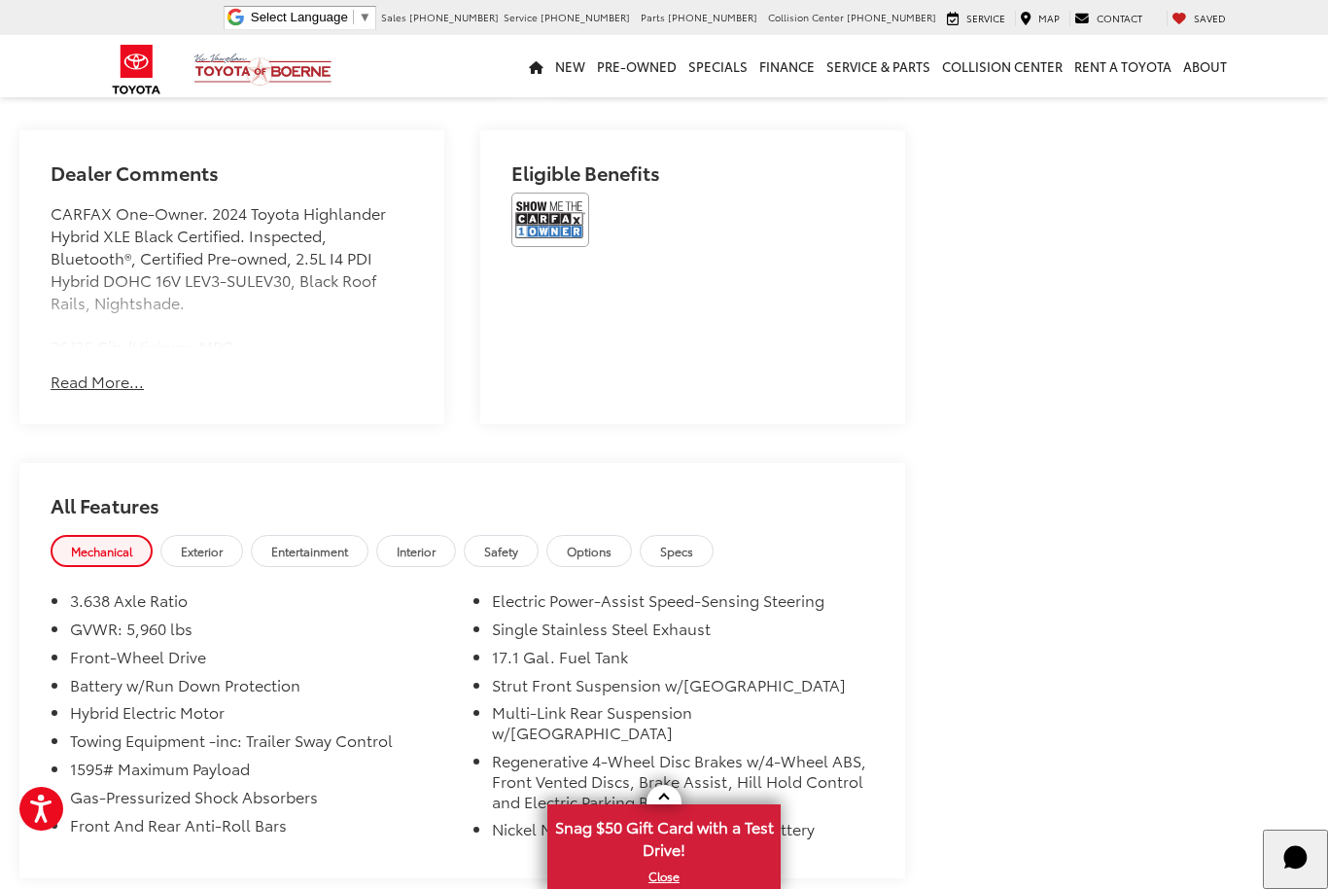
click at [202, 535] on link "Exterior" at bounding box center [201, 551] width 83 height 32
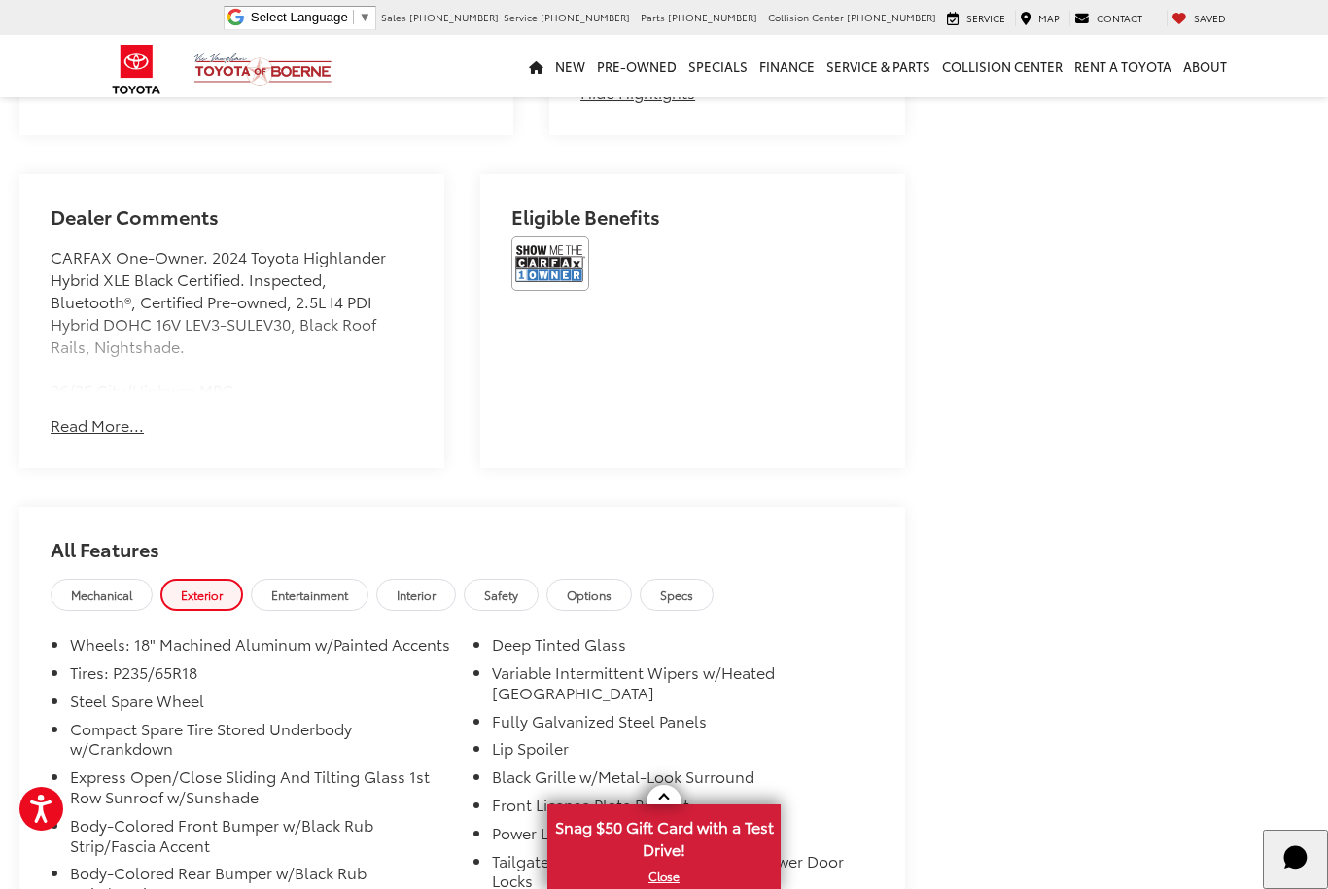
scroll to position [1590, 0]
click at [335, 587] on span "Entertainment" at bounding box center [309, 595] width 77 height 17
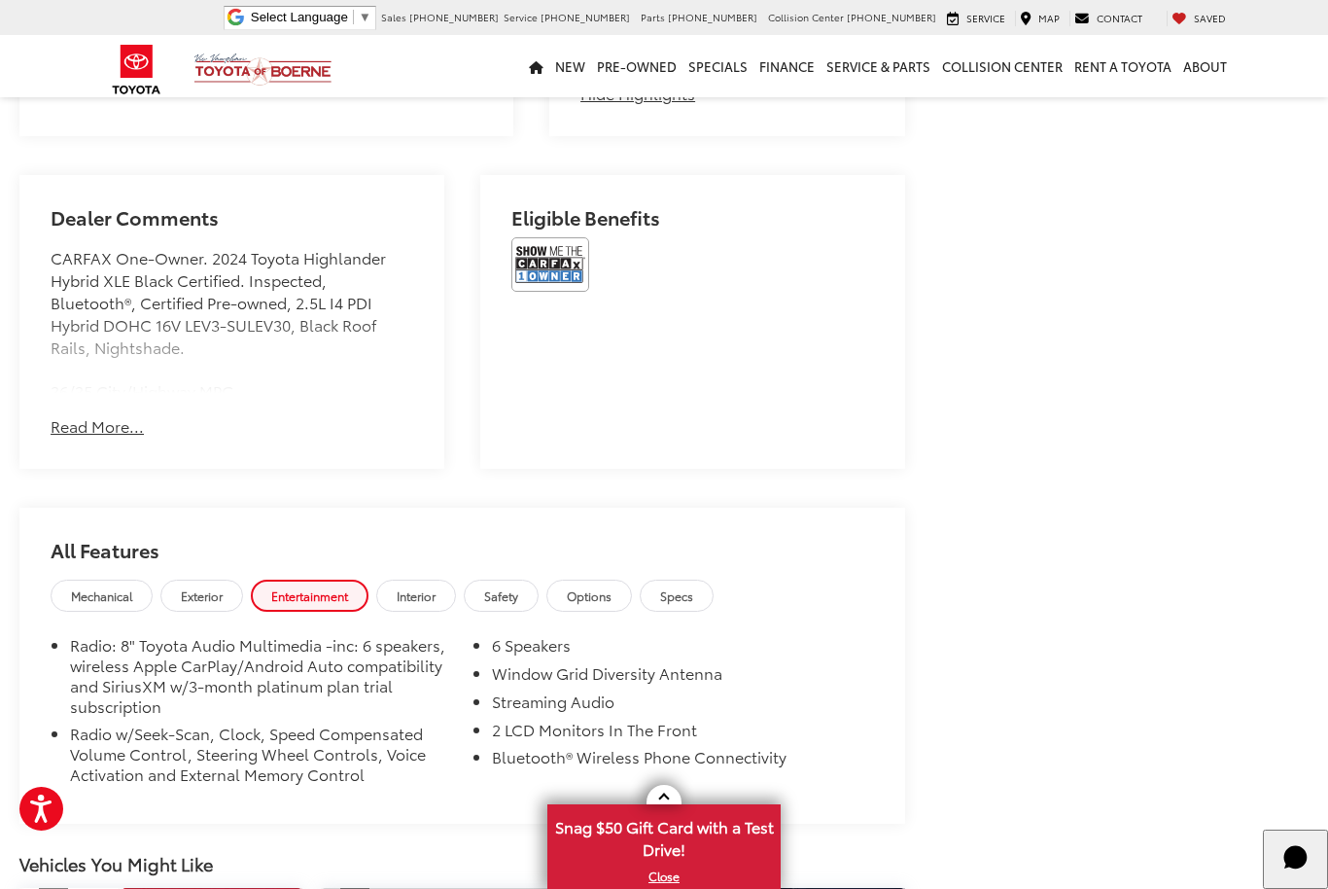
click at [430, 587] on span "Interior" at bounding box center [416, 595] width 39 height 17
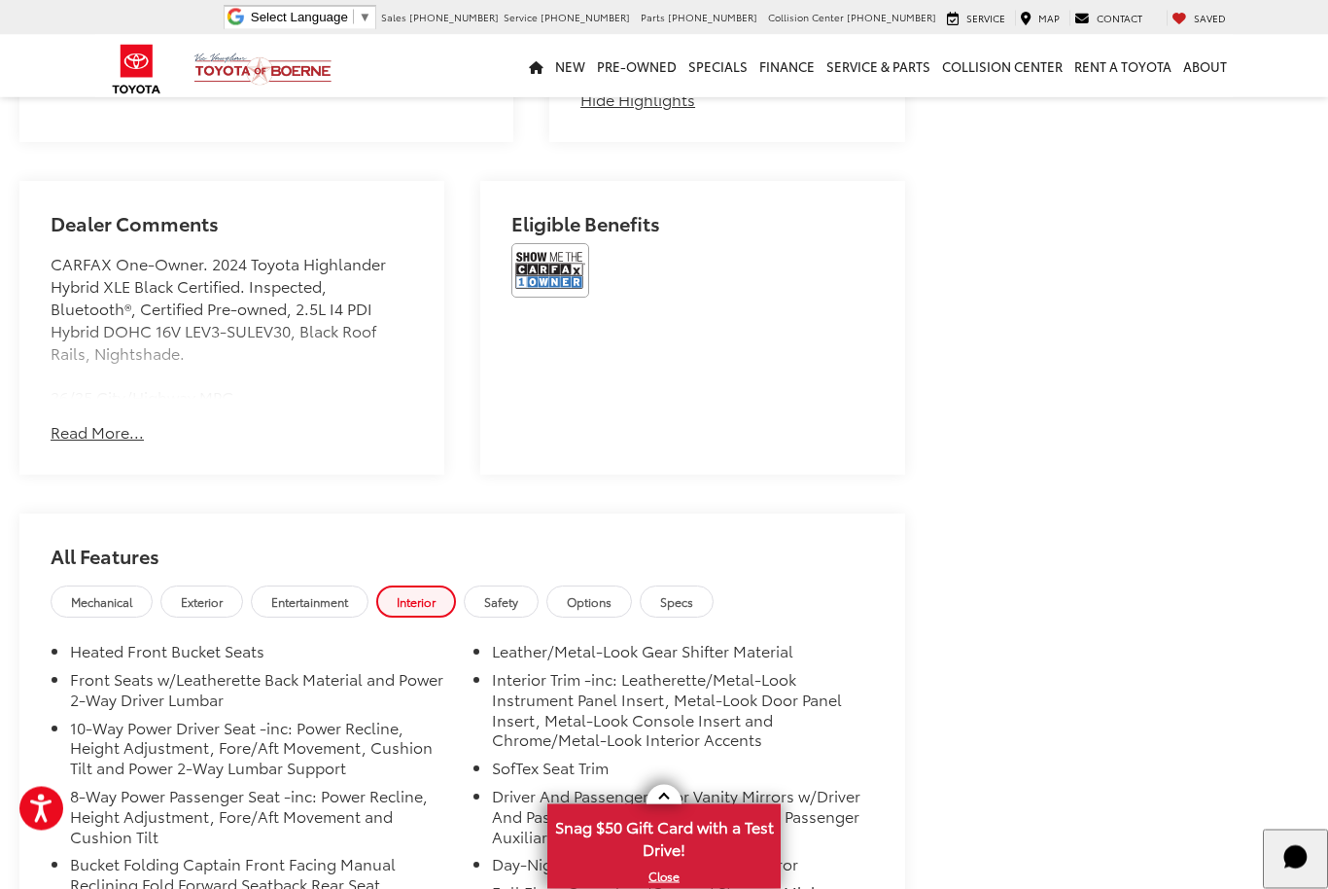
scroll to position [1602, 0]
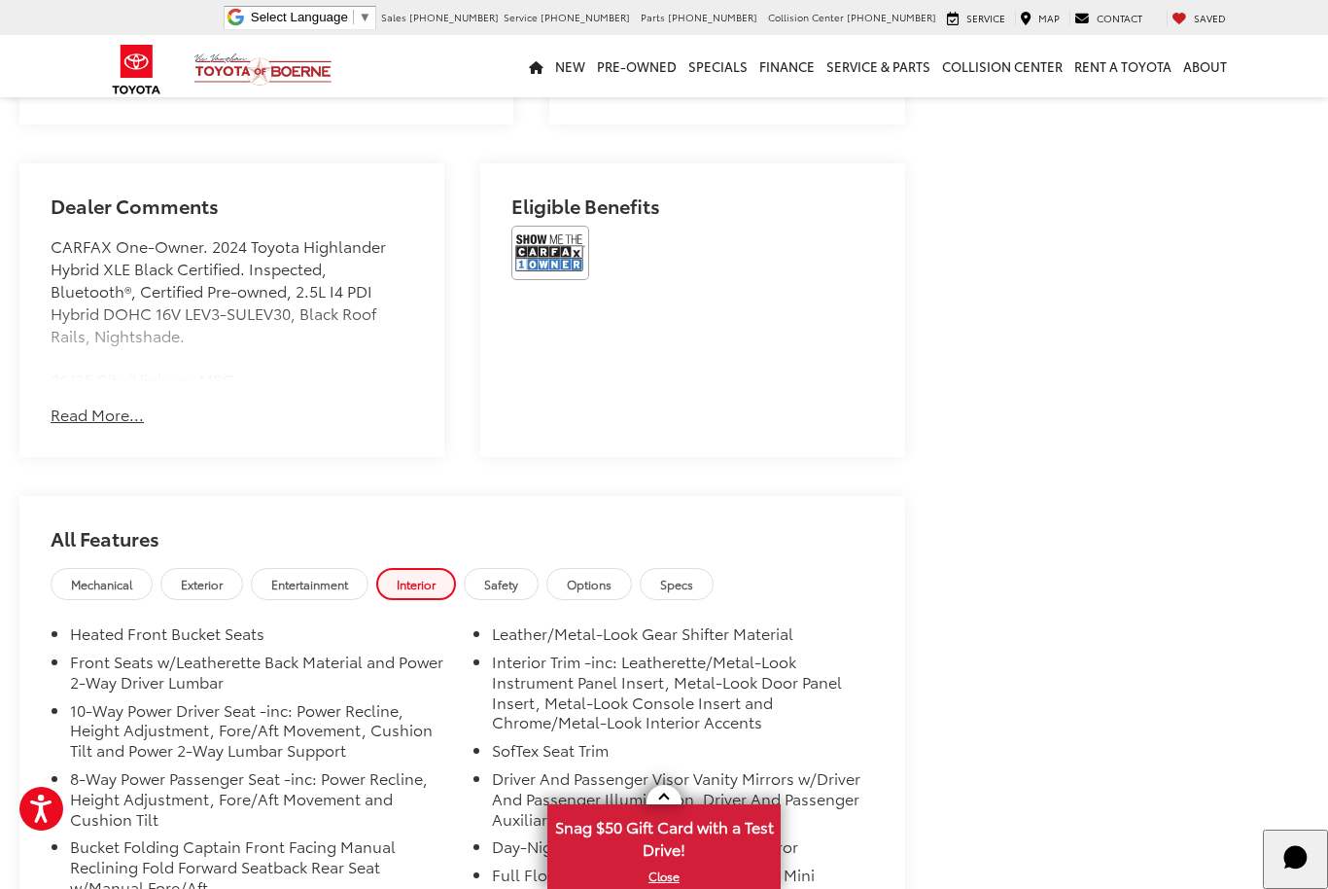
click at [118, 576] on span "Mechanical" at bounding box center [101, 584] width 61 height 17
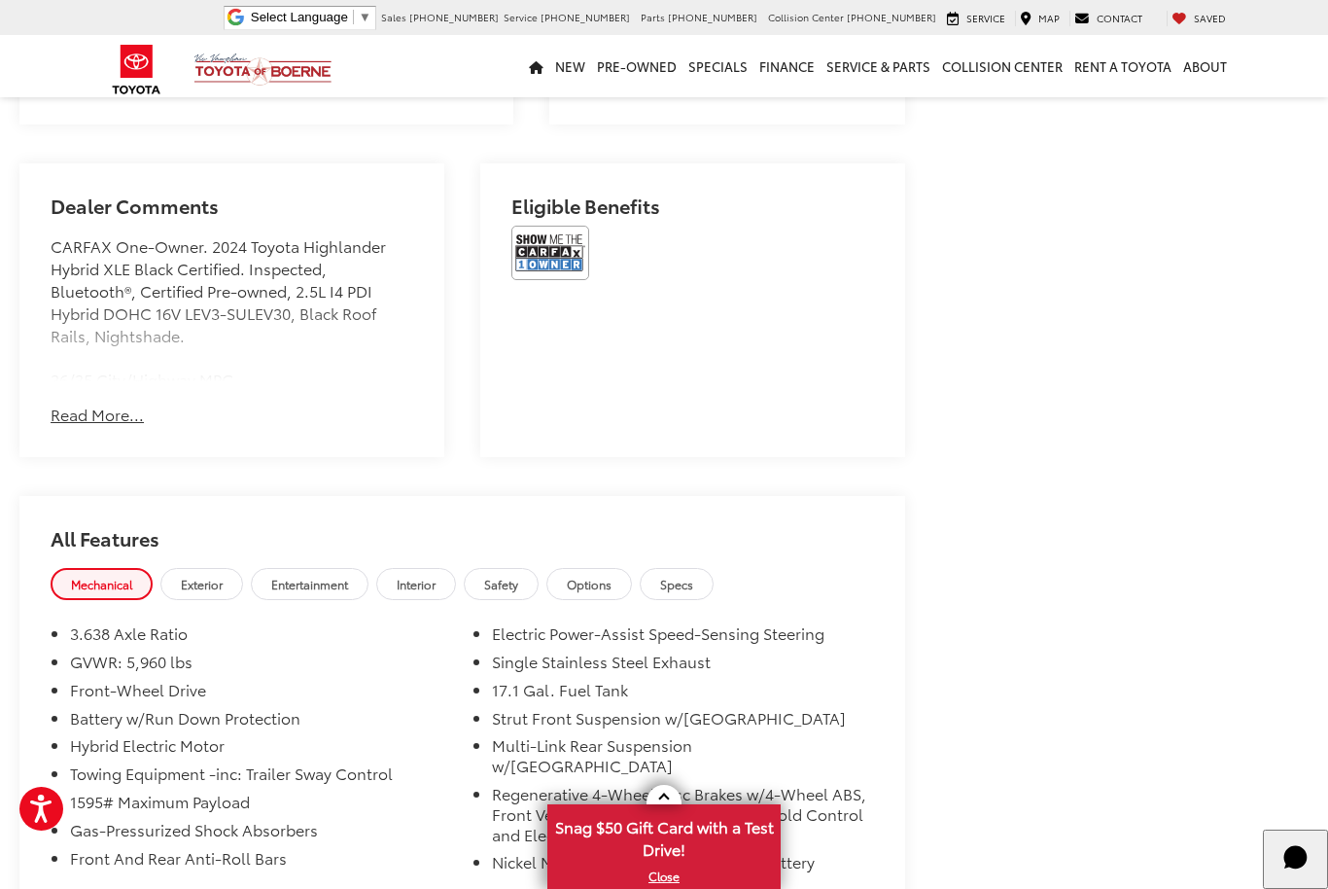
click at [222, 576] on span "Exterior" at bounding box center [202, 584] width 42 height 17
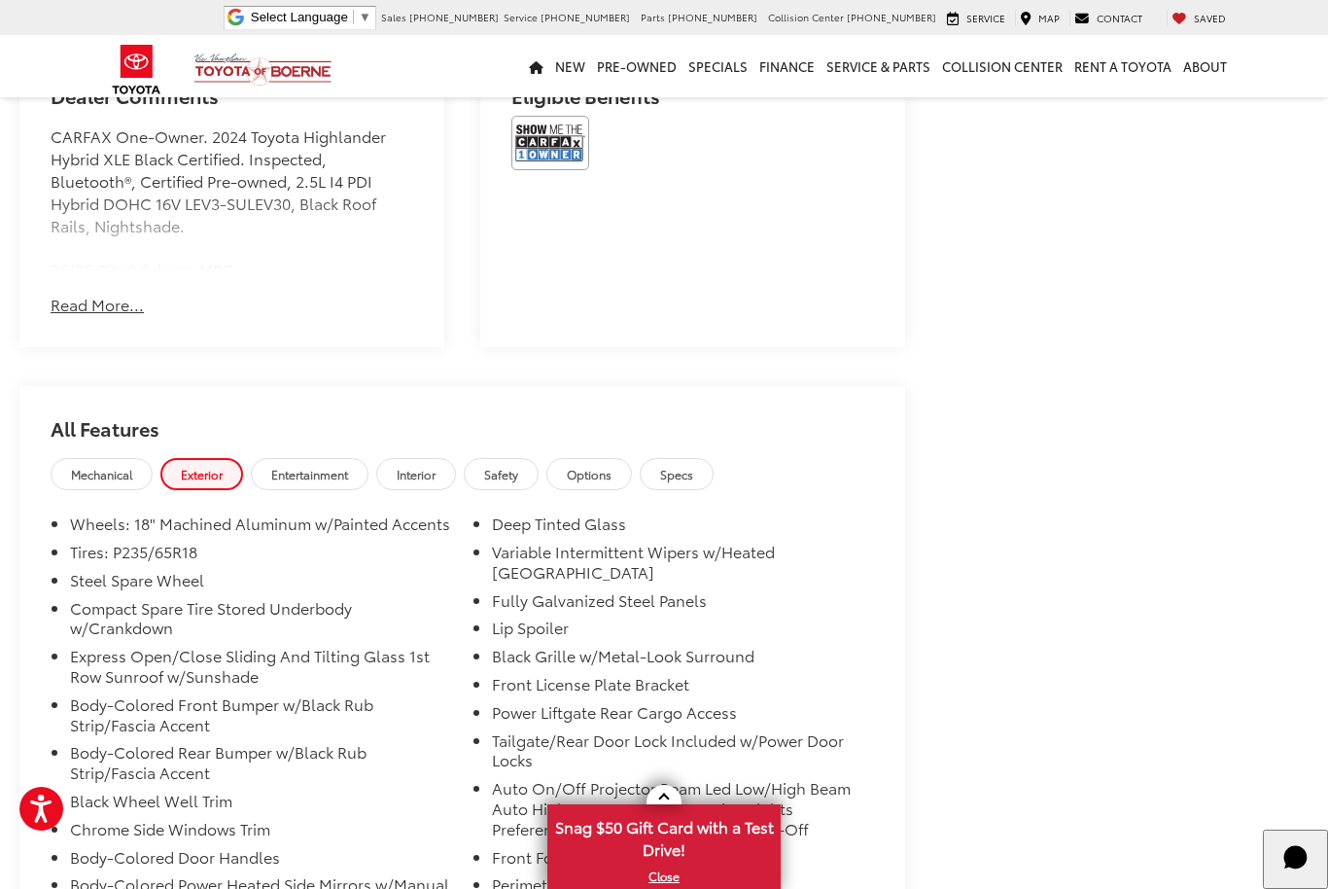
scroll to position [1668, 0]
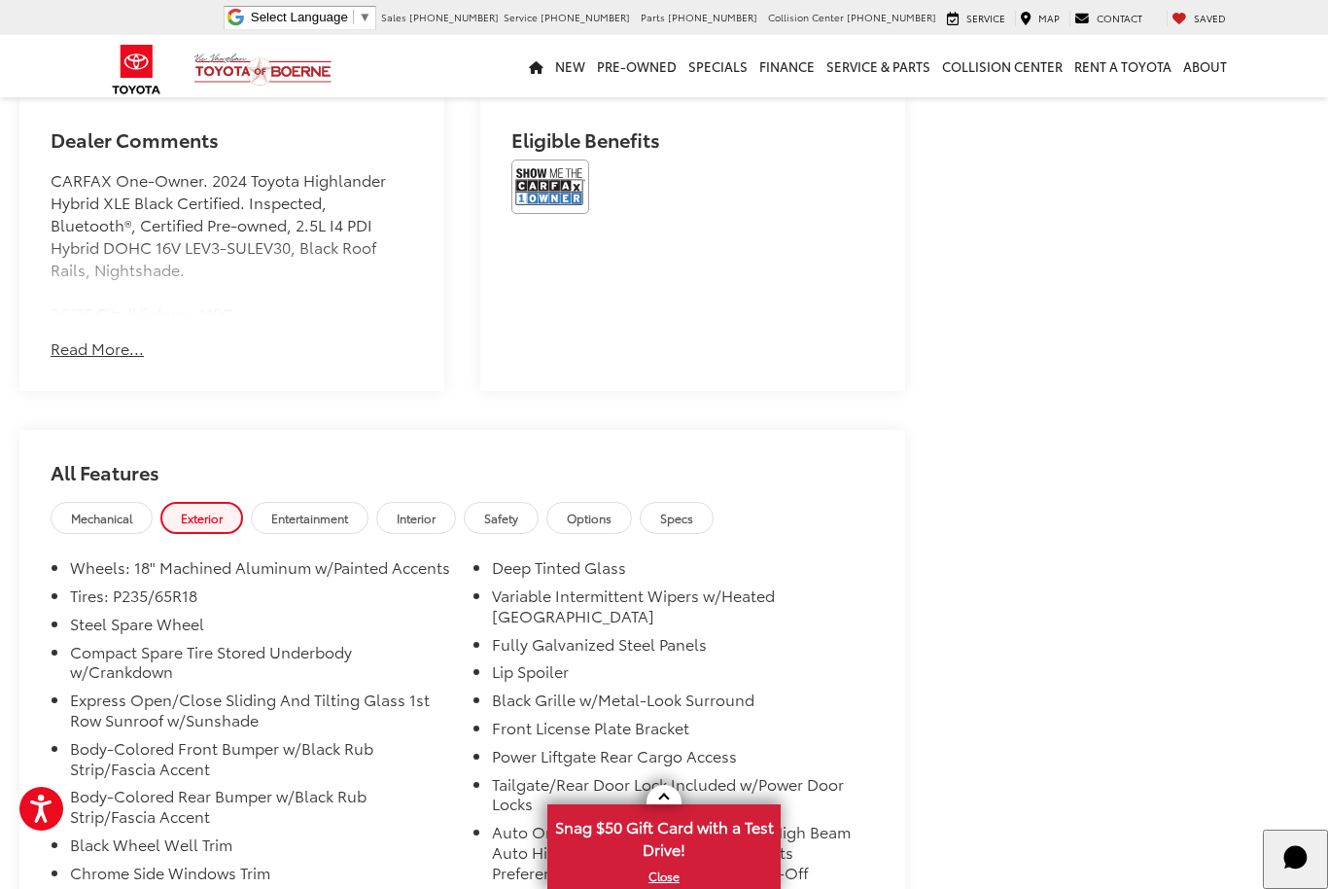
click at [612, 510] on span "Options" at bounding box center [589, 518] width 45 height 17
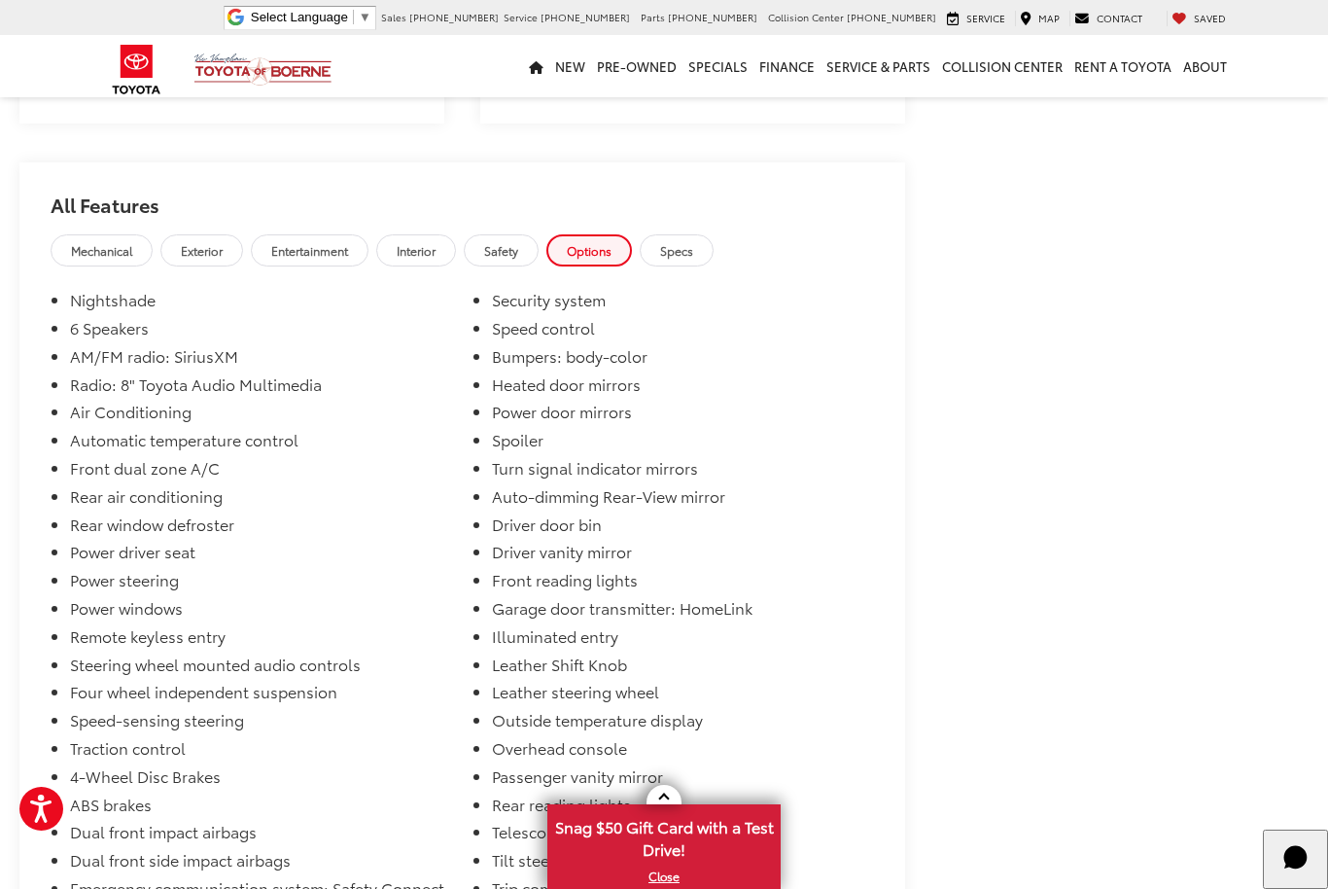
scroll to position [1934, 0]
click at [713, 235] on link "Specs" at bounding box center [677, 251] width 74 height 32
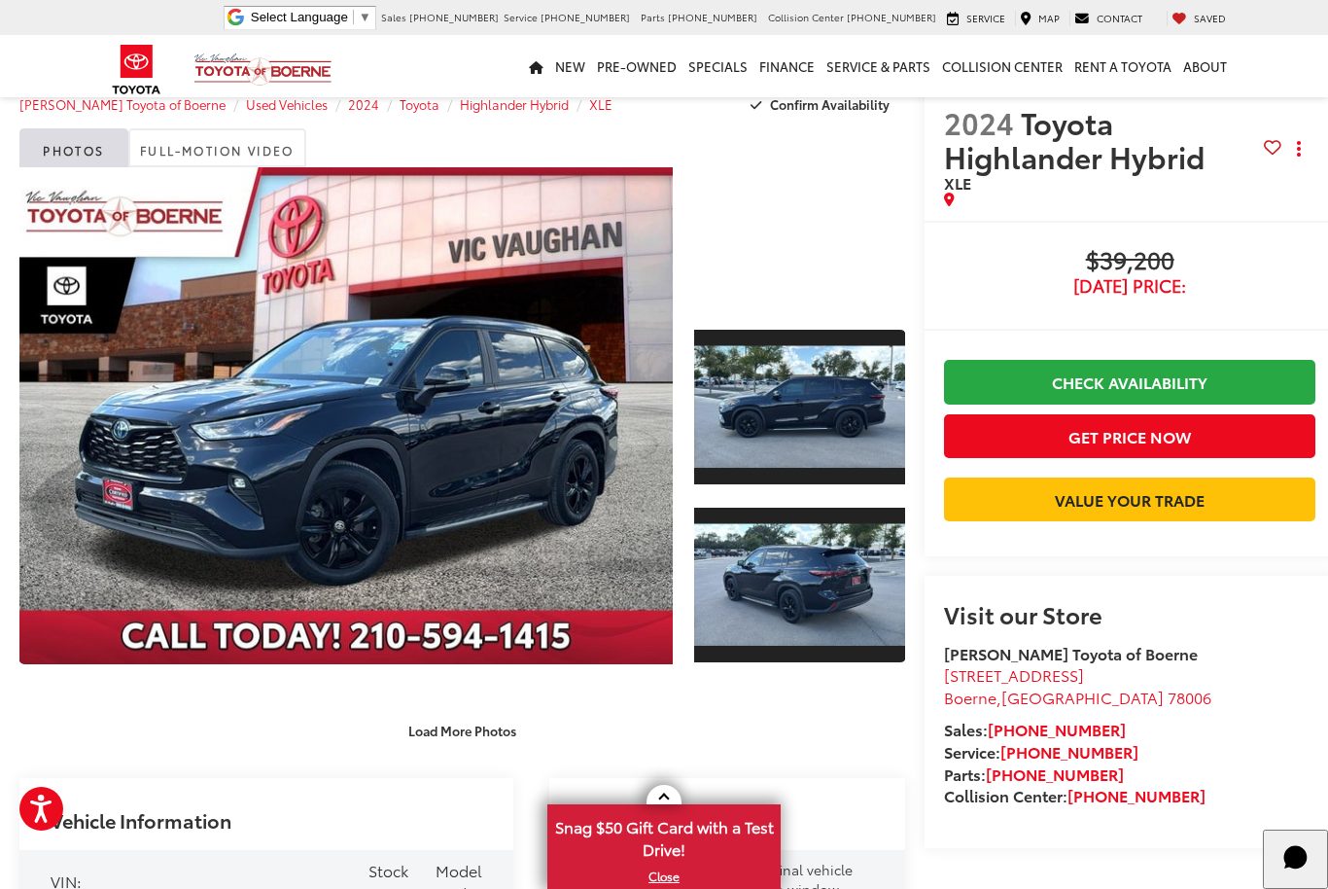
scroll to position [0, 0]
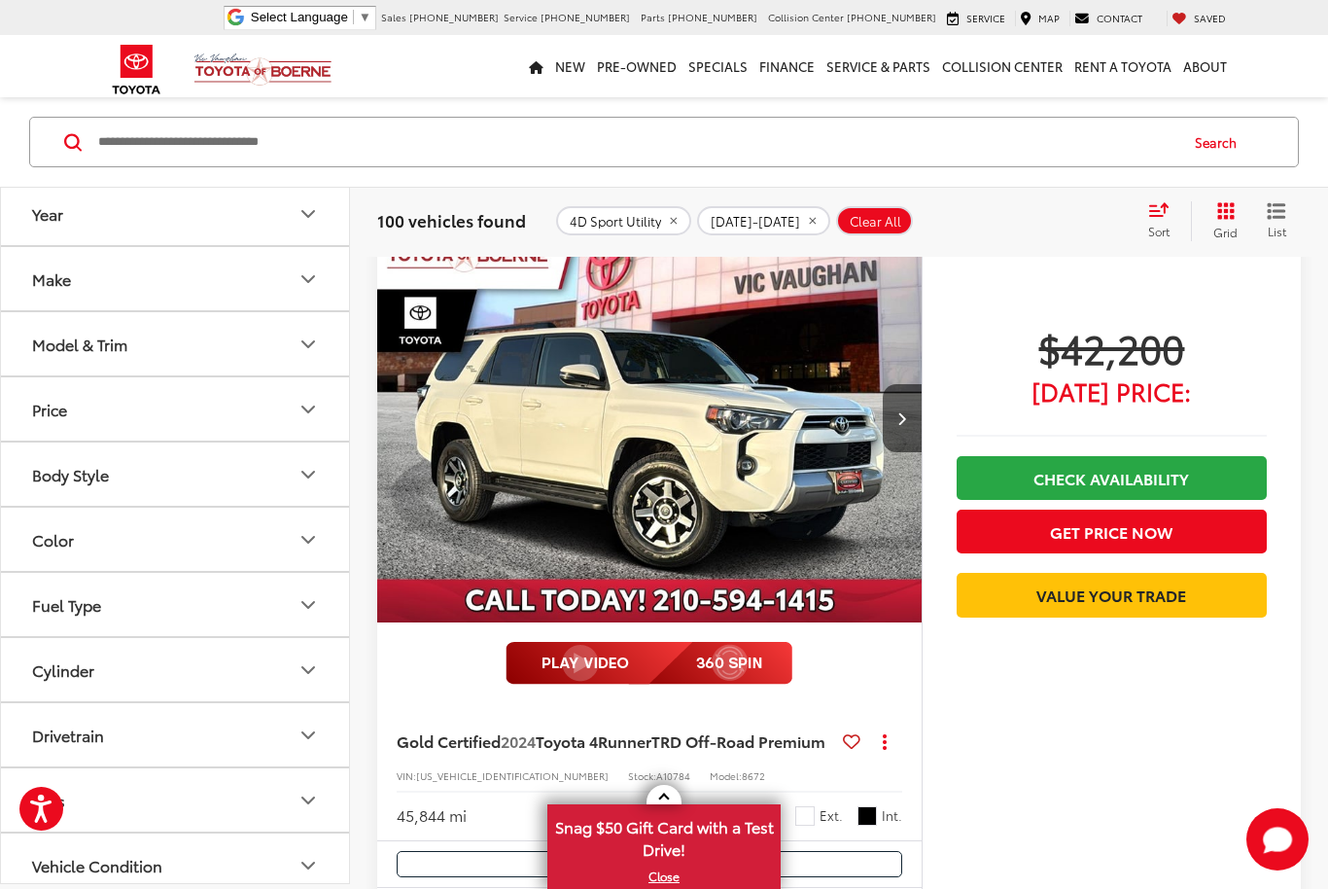
scroll to position [8192, 0]
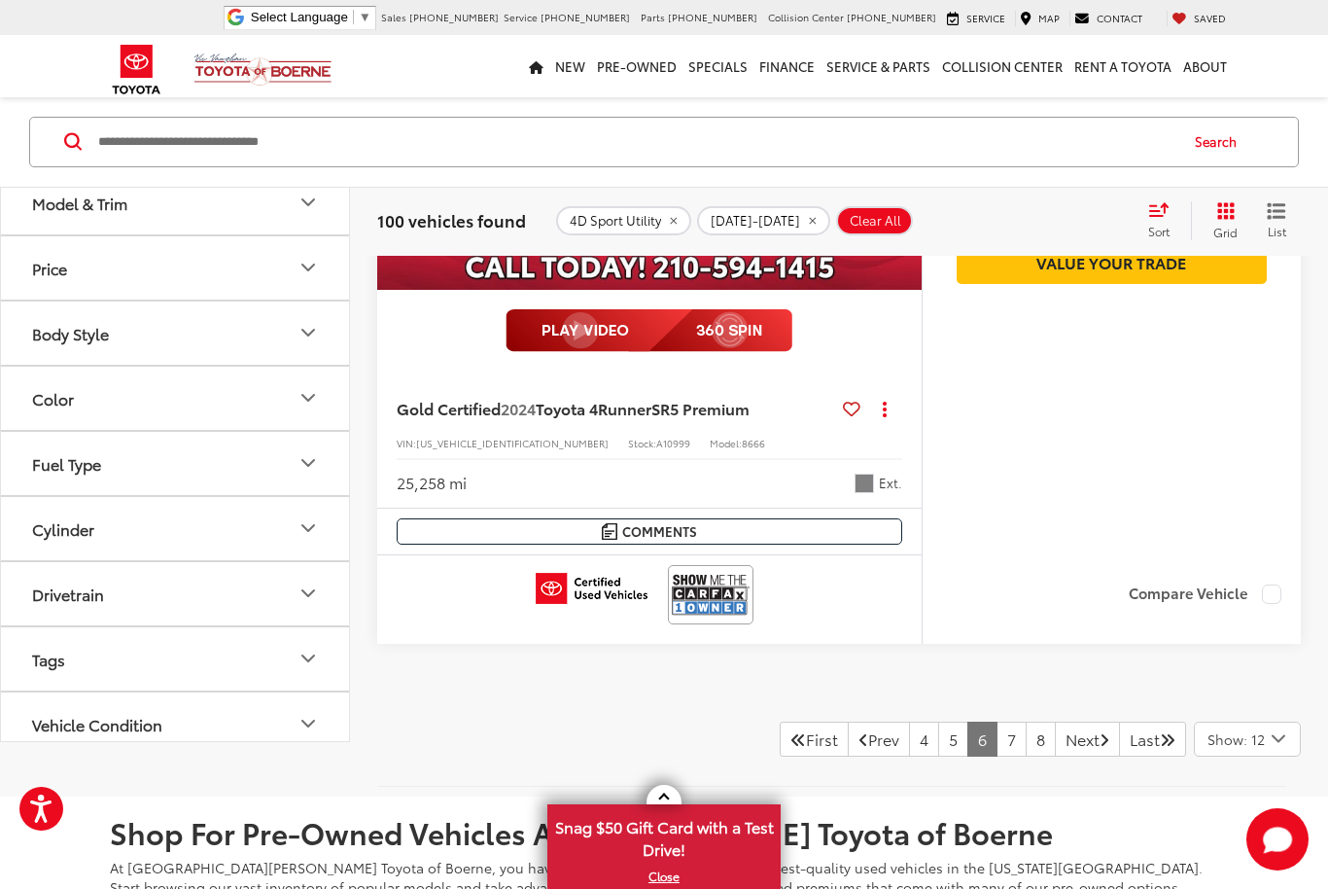
click at [997, 757] on link "7" at bounding box center [1012, 739] width 30 height 35
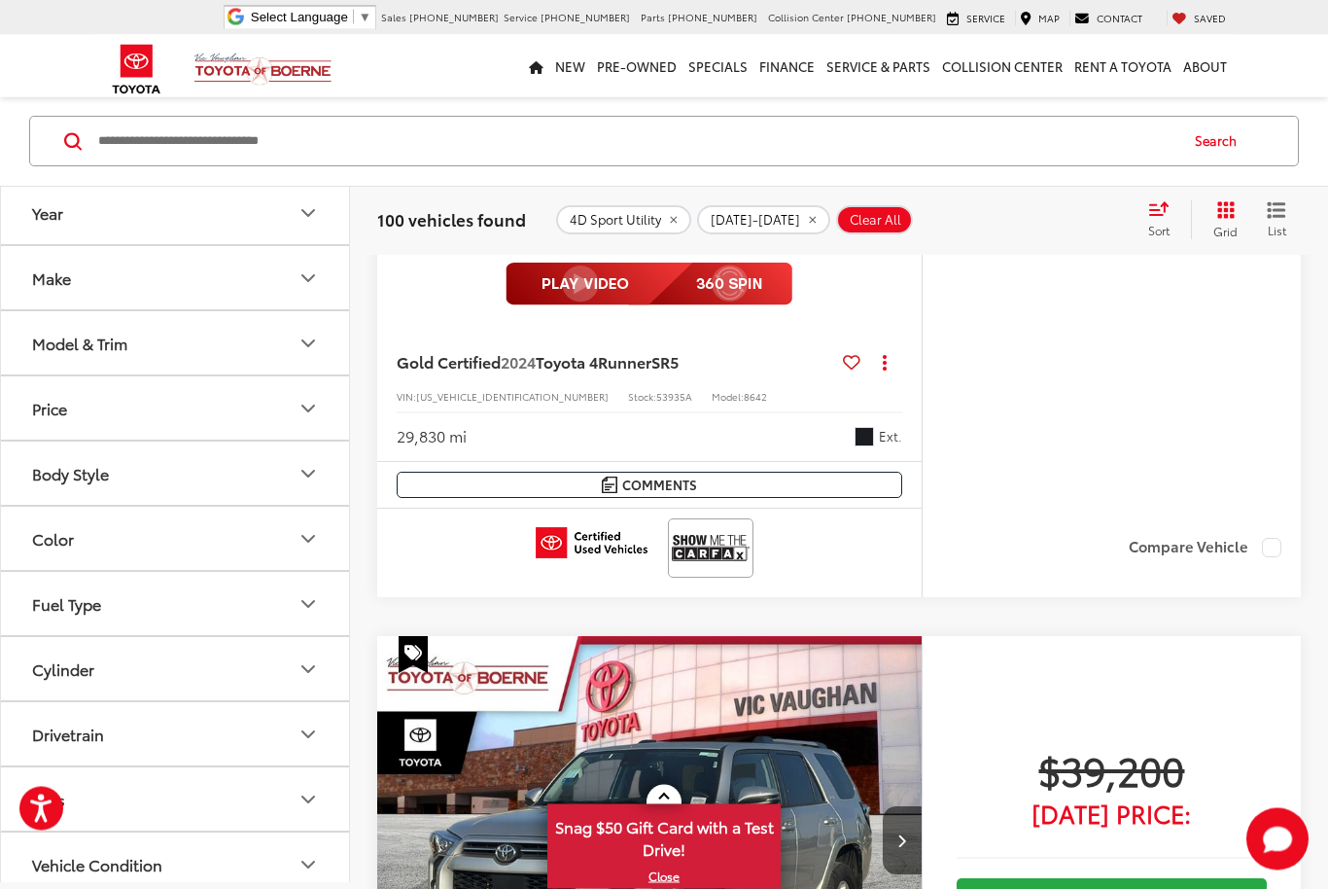
scroll to position [162, 0]
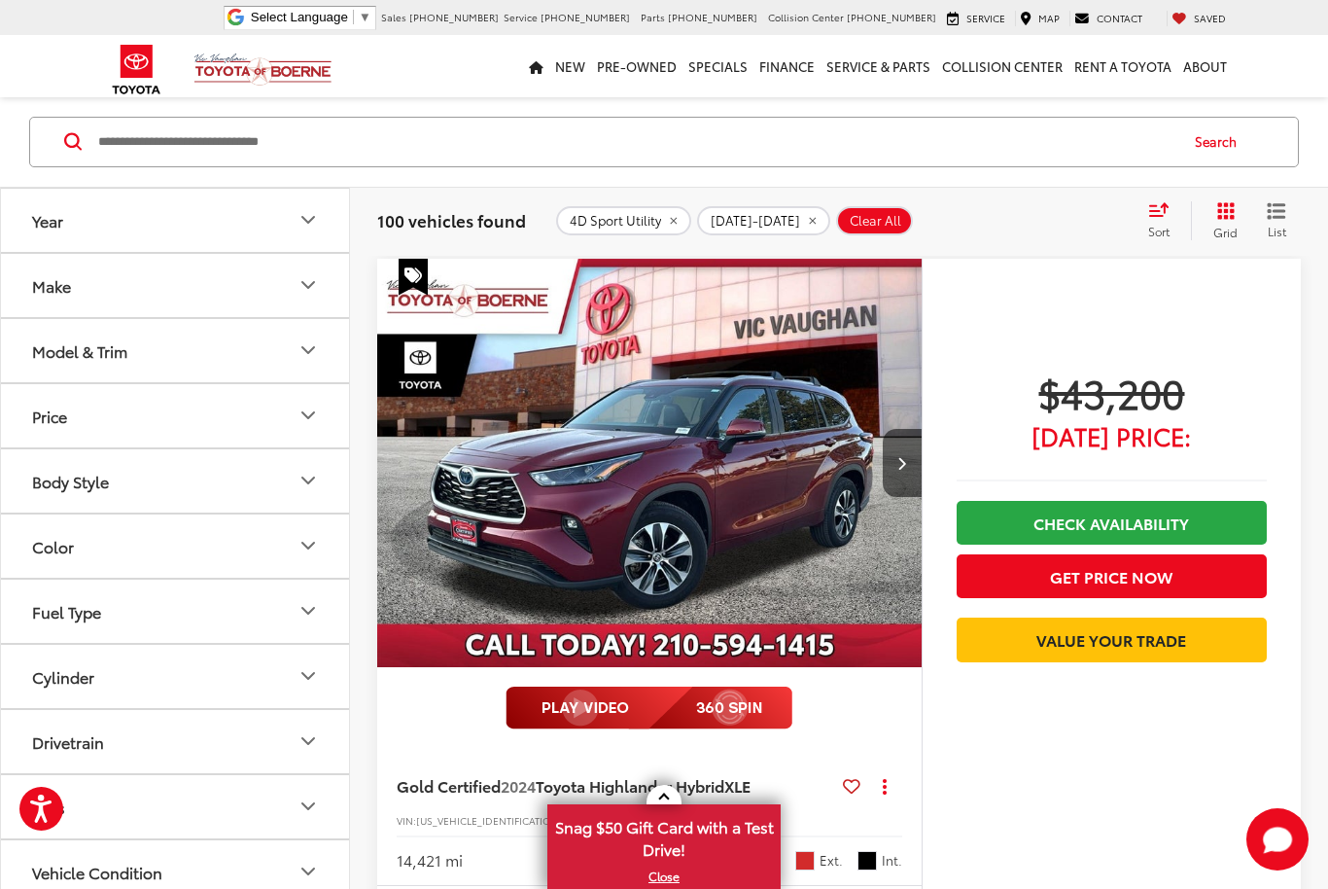
click at [927, 865] on div "$43,200 [DATE] Price: Check Availability Get Price Now Value Your Trade" at bounding box center [1111, 603] width 379 height 688
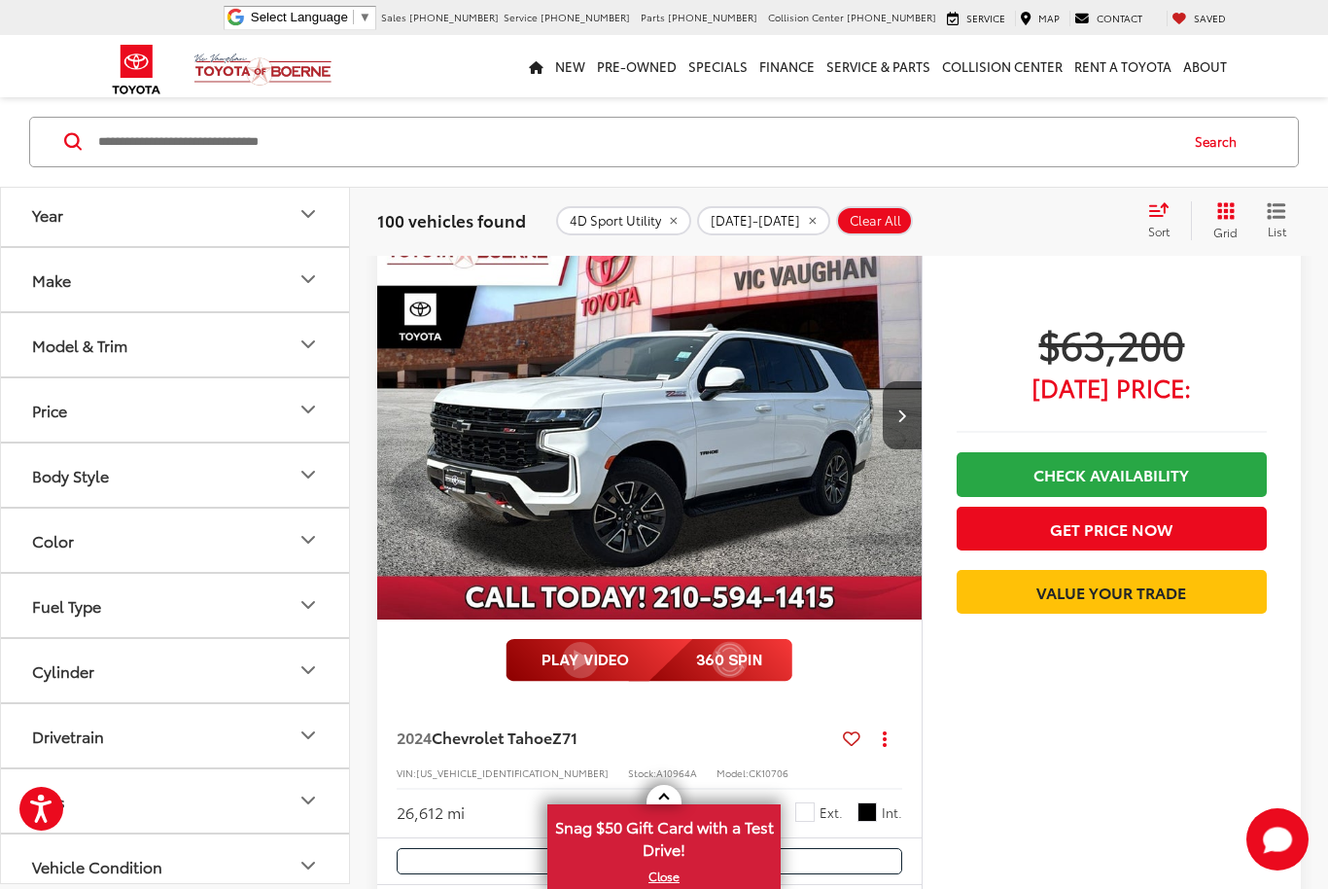
scroll to position [9037, 0]
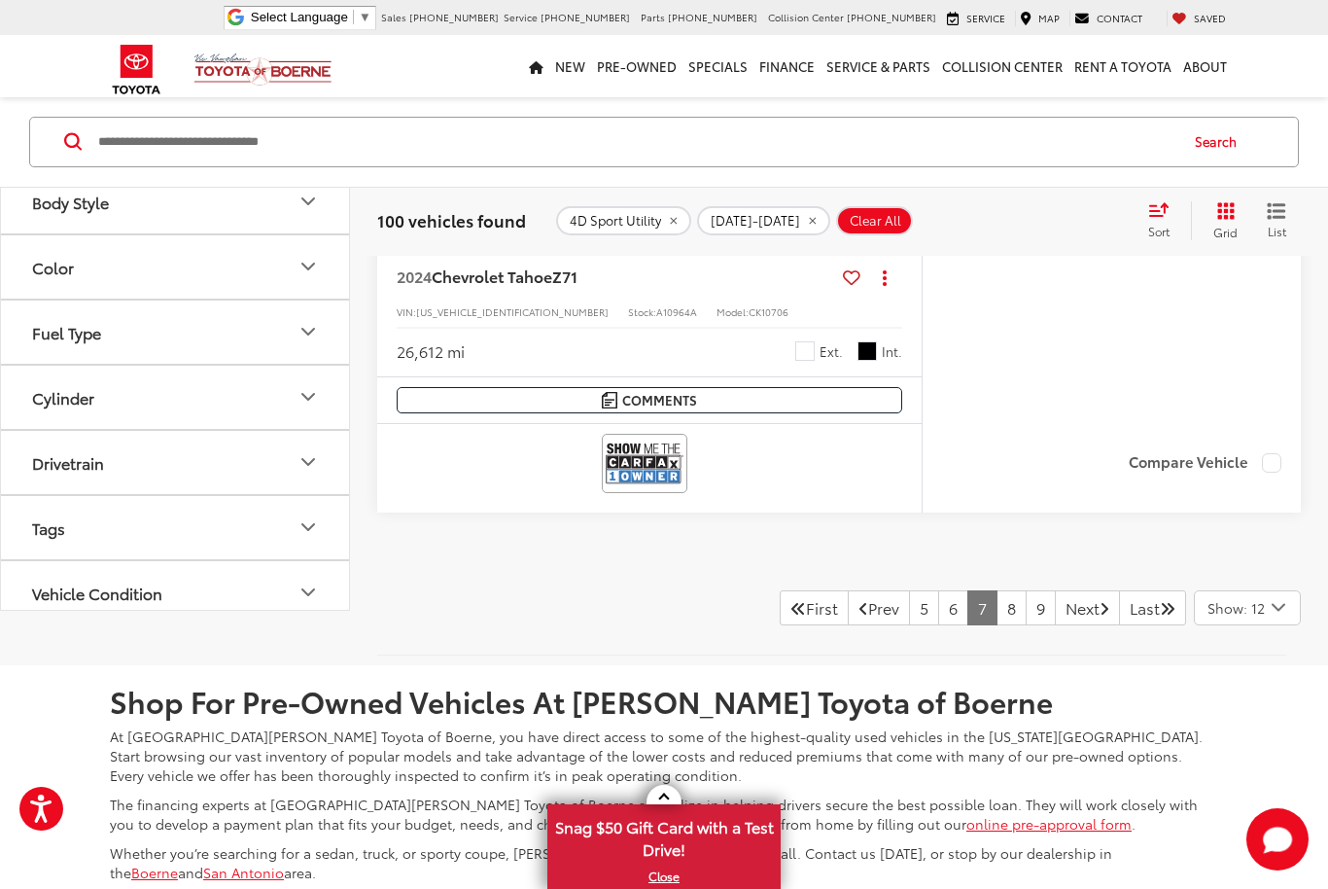
click at [997, 600] on link "8" at bounding box center [1012, 607] width 30 height 35
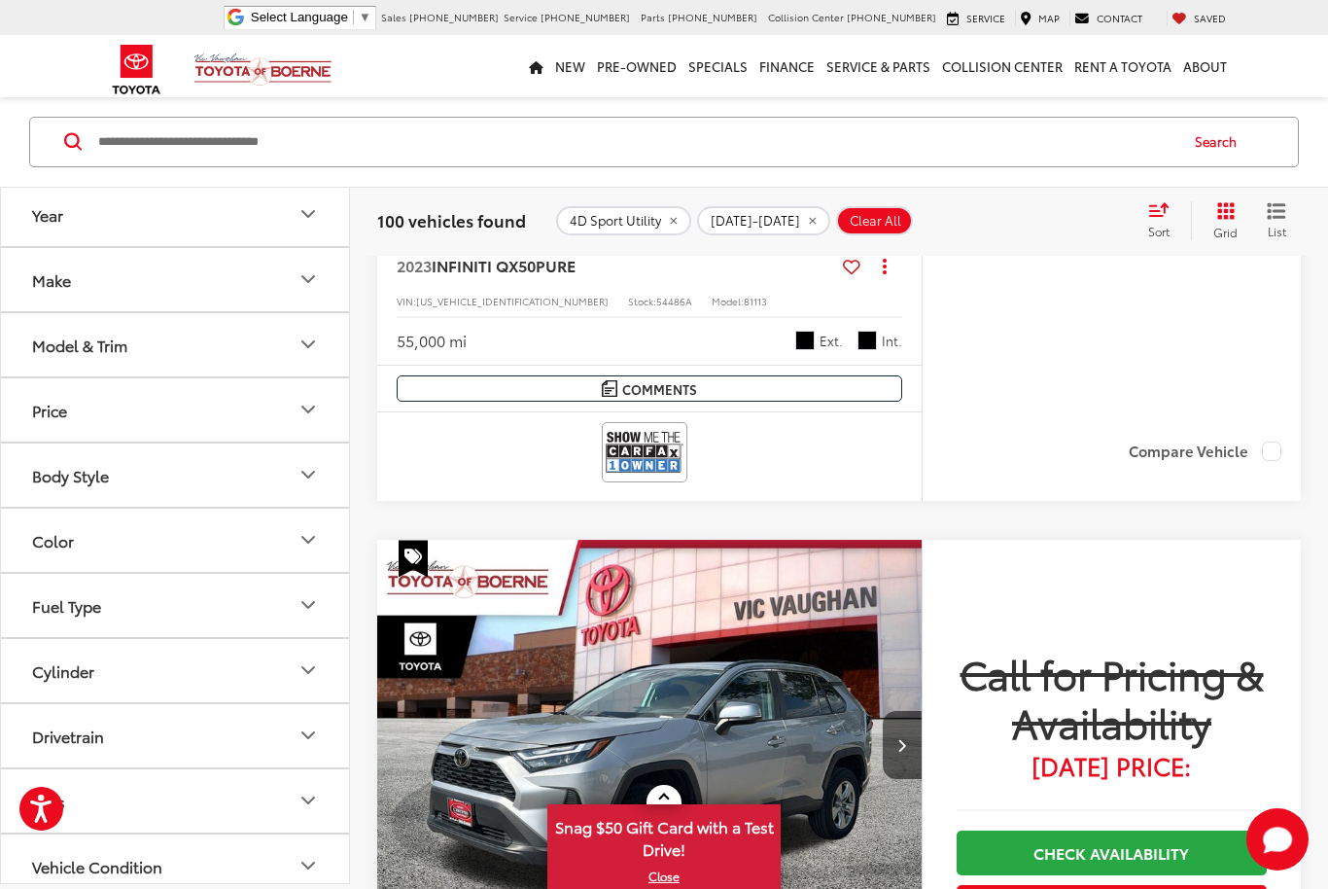
scroll to position [1439, 0]
